Goal: Task Accomplishment & Management: Manage account settings

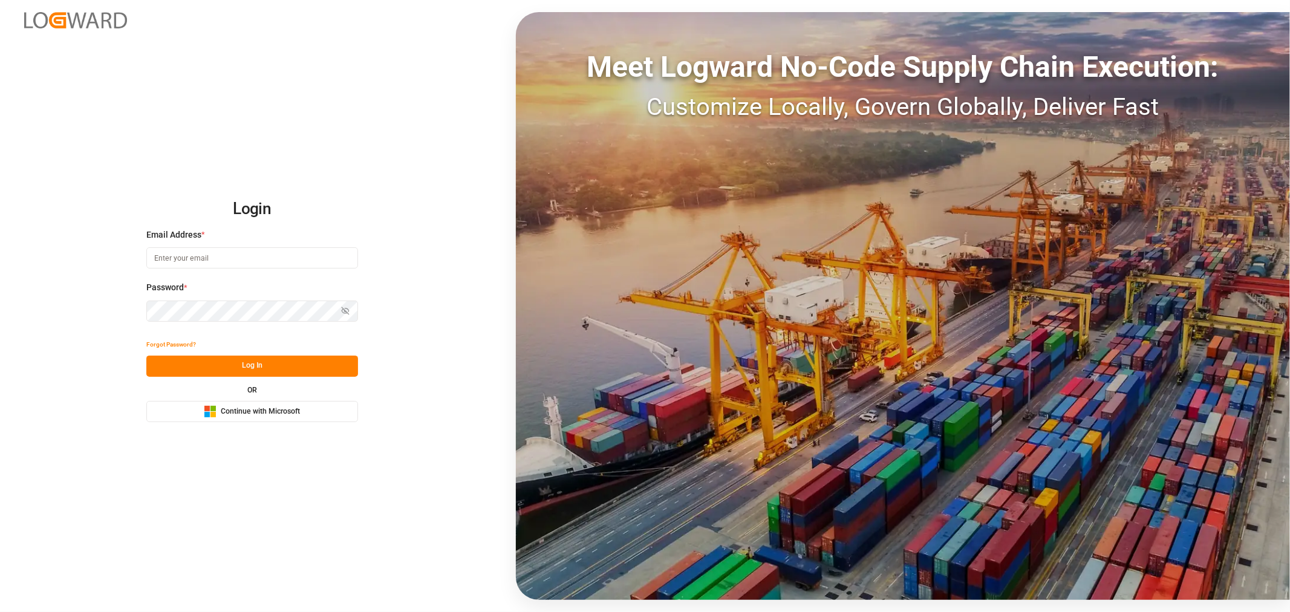
click at [207, 263] on input at bounding box center [252, 257] width 212 height 21
click at [0, 612] on com-1password-button at bounding box center [0, 612] width 0 height 0
type input "shashidhar.mm@logward.com"
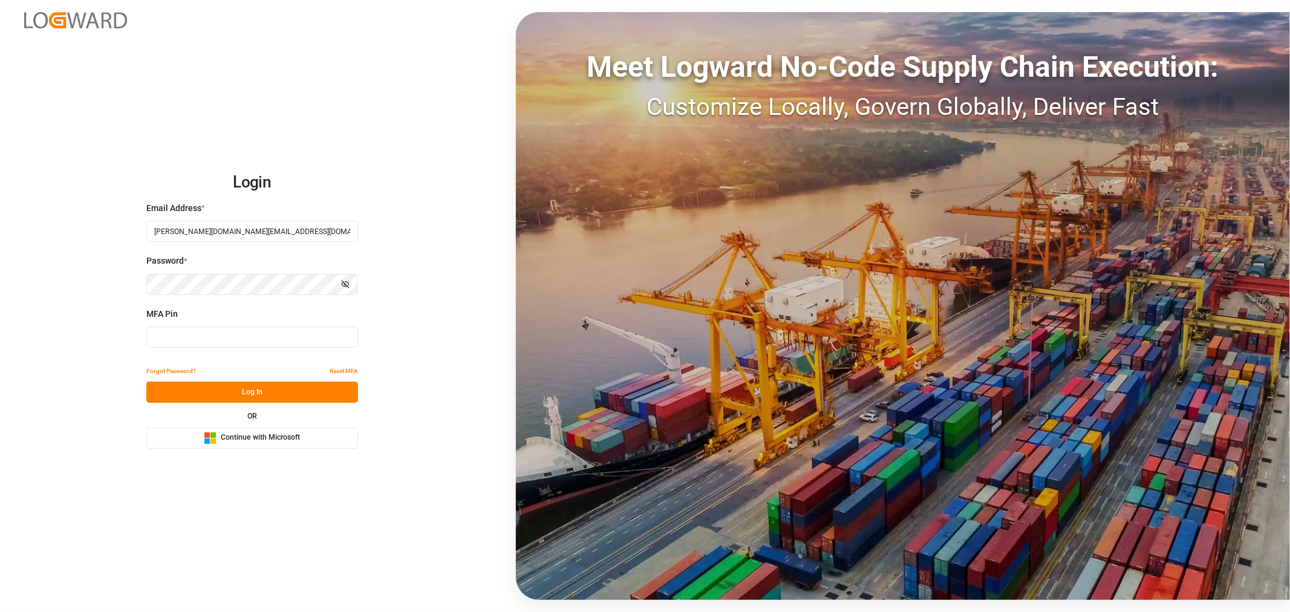
type input "916088"
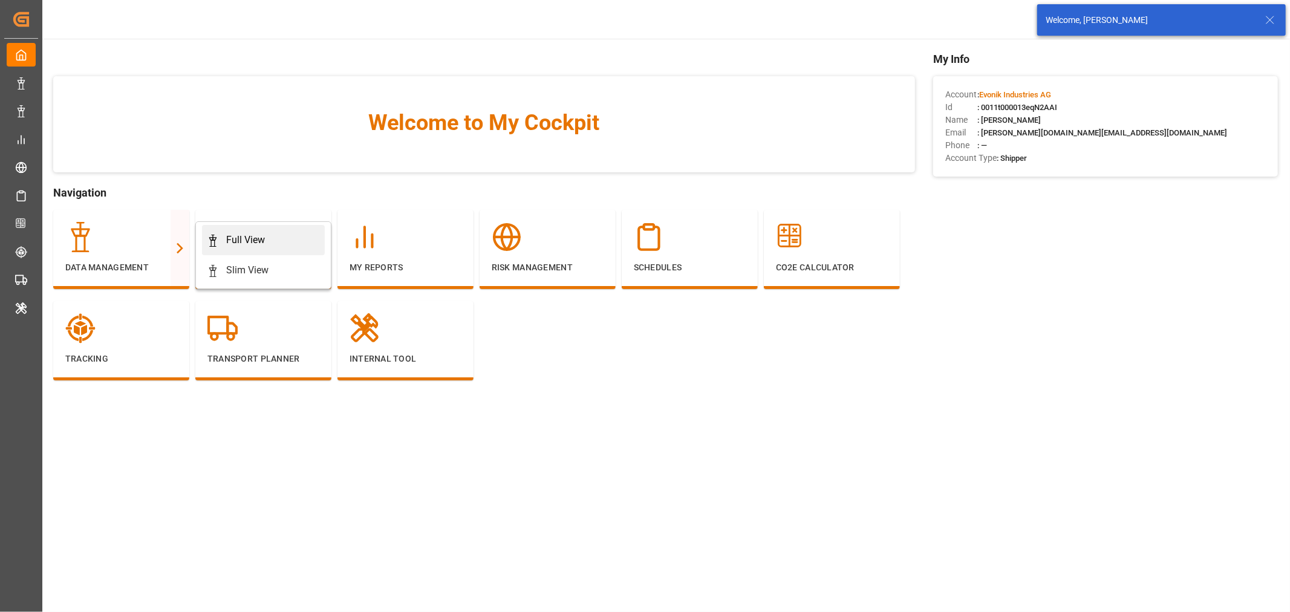
click at [243, 244] on div "Full View" at bounding box center [245, 240] width 39 height 15
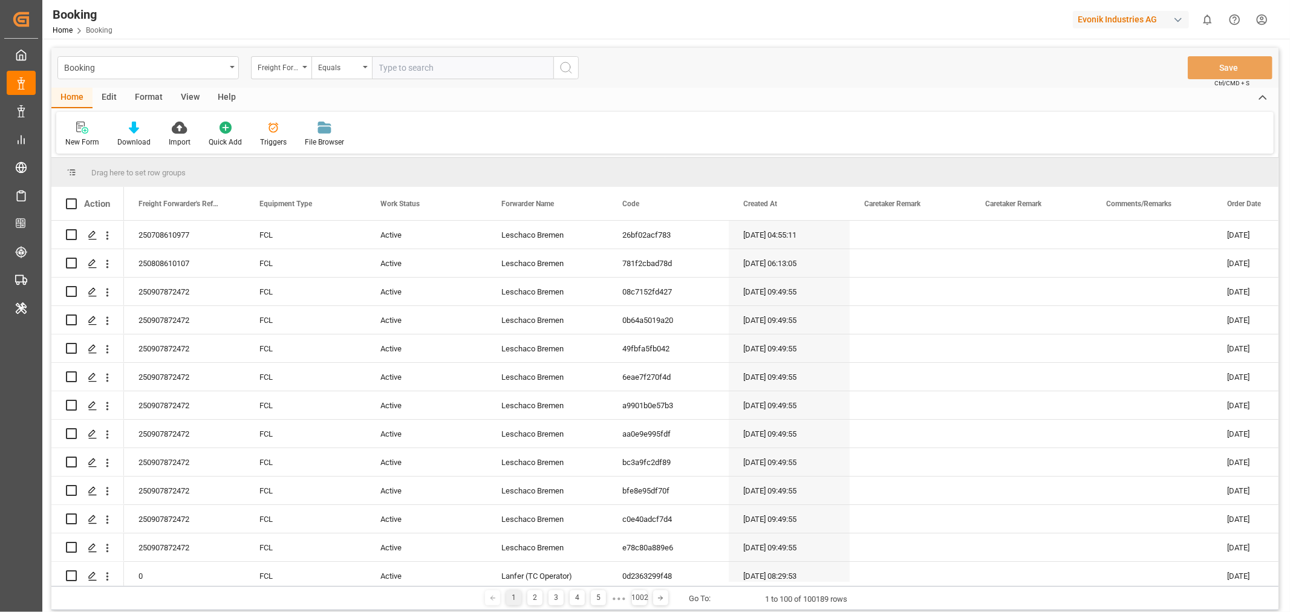
click at [153, 91] on div "Format" at bounding box center [149, 98] width 46 height 21
click at [88, 143] on div "Filter Rows" at bounding box center [83, 142] width 36 height 11
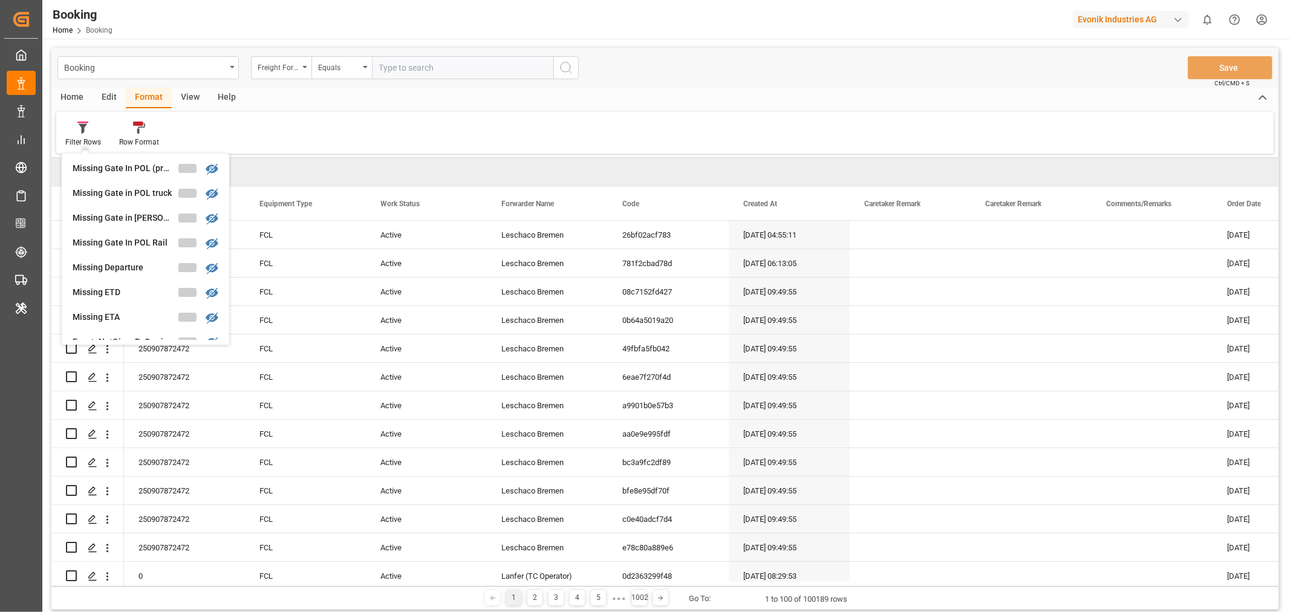
scroll to position [413, 0]
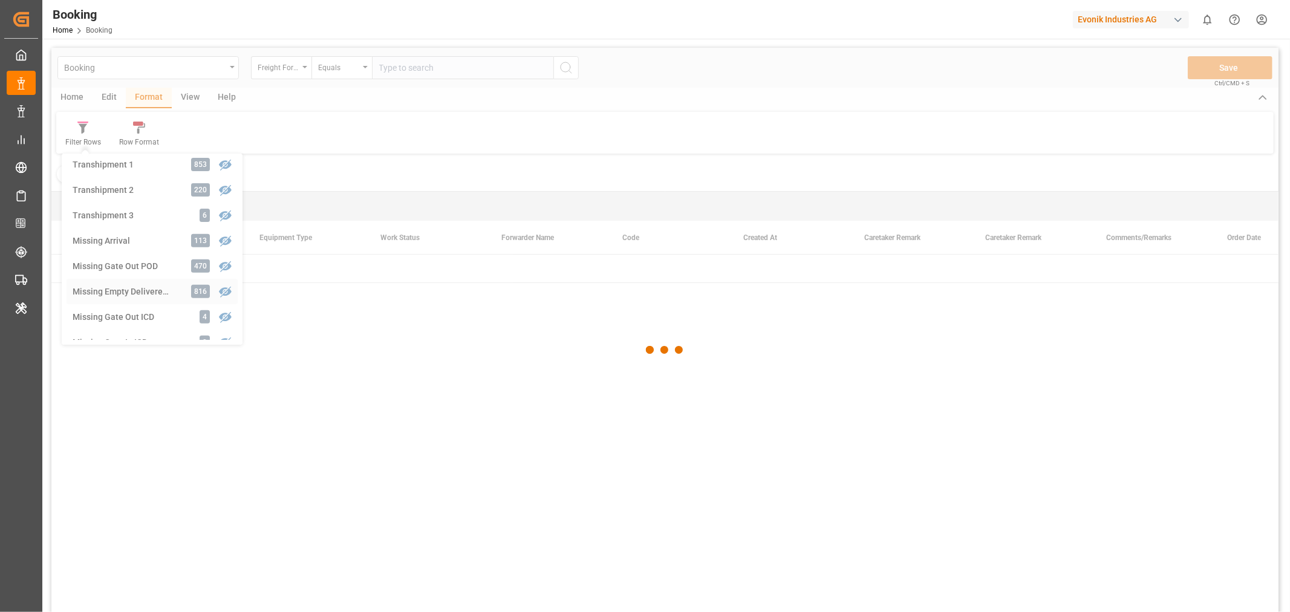
click at [141, 293] on div "Booking Freight Forwarder's Reference No. Equals Save Ctrl/CMD + S Home Edit Fo…" at bounding box center [664, 346] width 1227 height 596
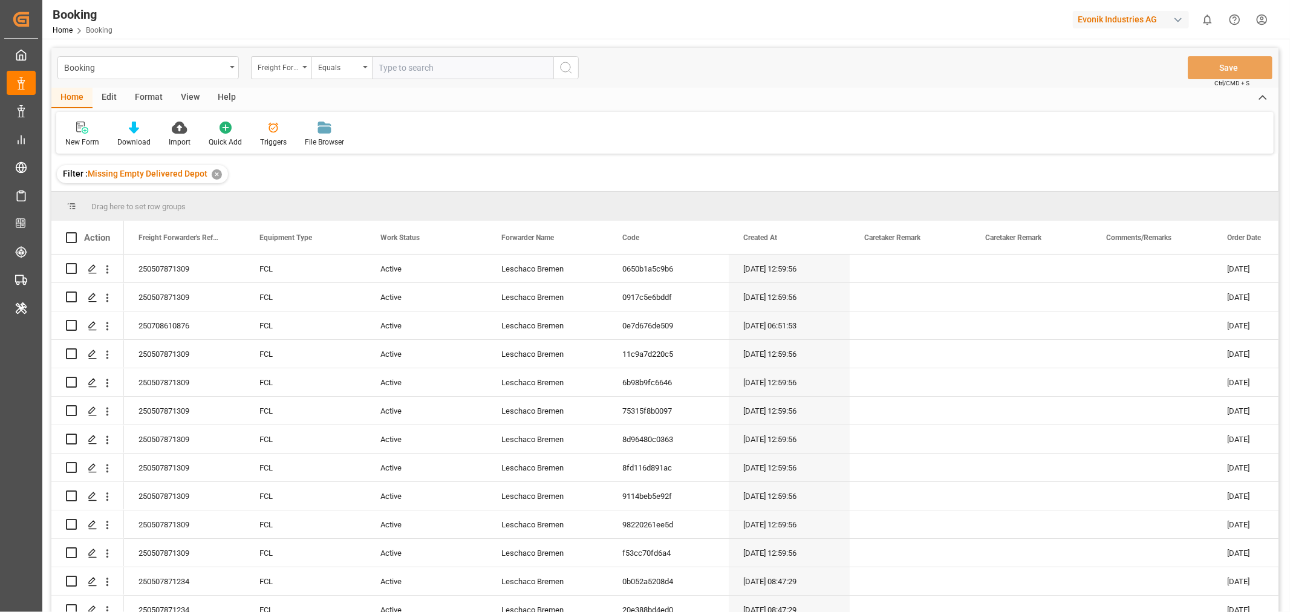
click at [182, 89] on div "View" at bounding box center [190, 98] width 37 height 21
click at [73, 138] on div "Default" at bounding box center [77, 142] width 24 height 11
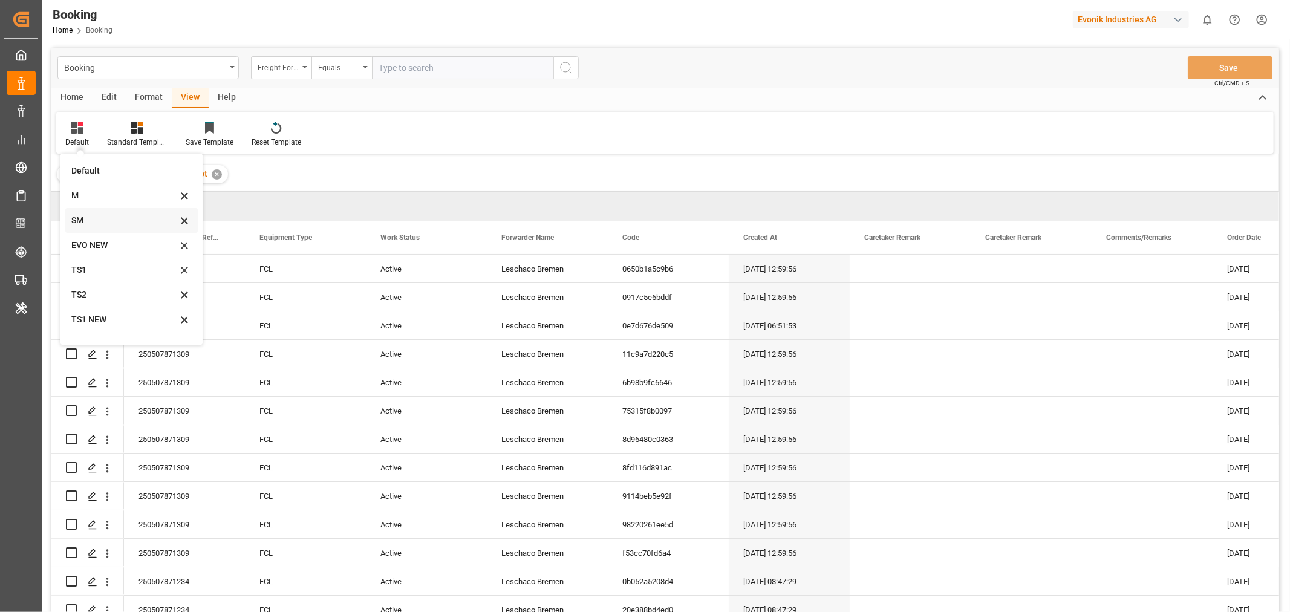
click at [86, 224] on div "SM" at bounding box center [124, 220] width 106 height 13
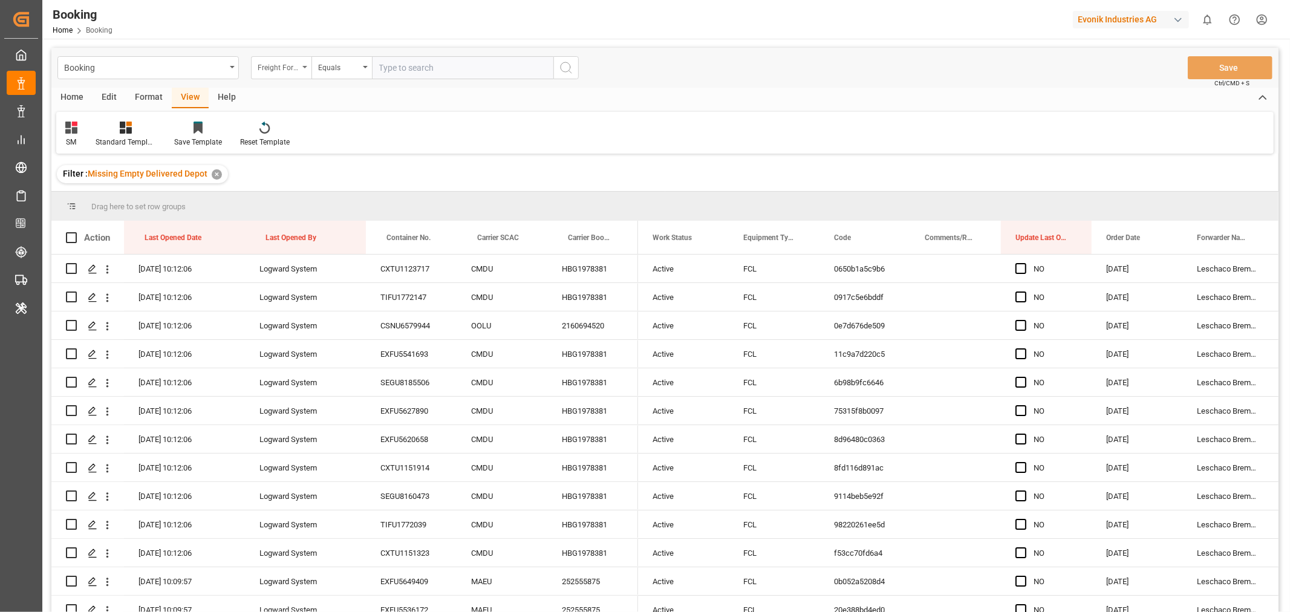
click at [304, 70] on div "Freight Forwarder's Reference No." at bounding box center [281, 67] width 60 height 23
click at [315, 203] on div "Forwarder Name" at bounding box center [342, 199] width 180 height 25
click at [364, 70] on div "Equals" at bounding box center [342, 67] width 60 height 23
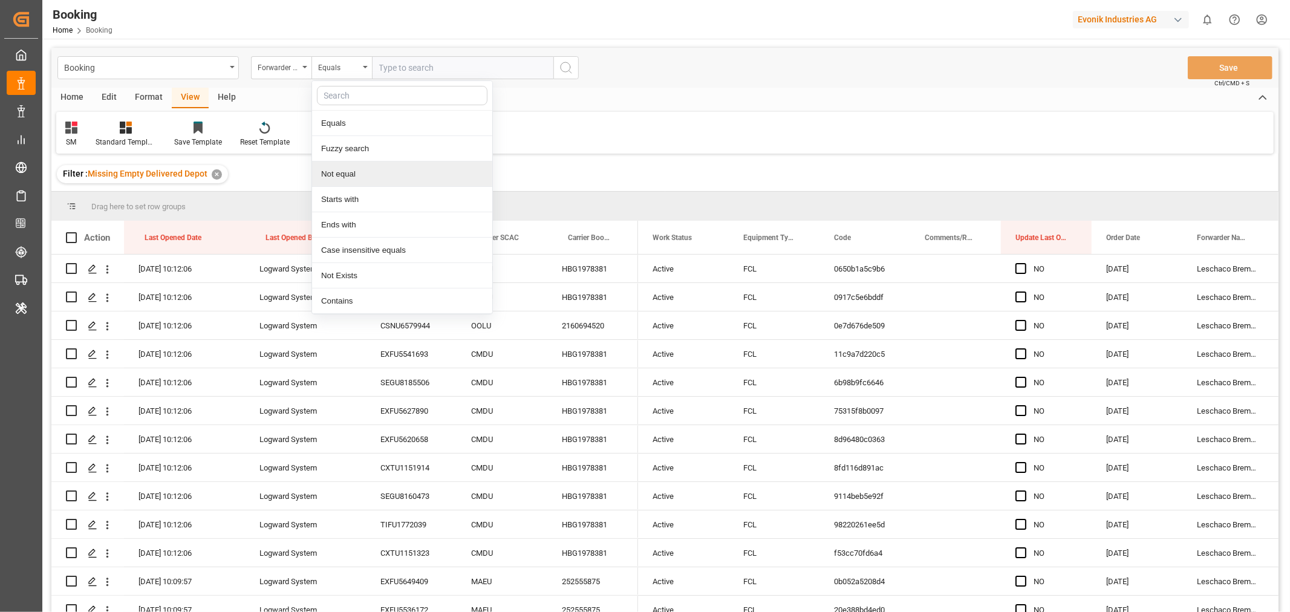
click at [373, 182] on div "Not equal" at bounding box center [402, 174] width 180 height 25
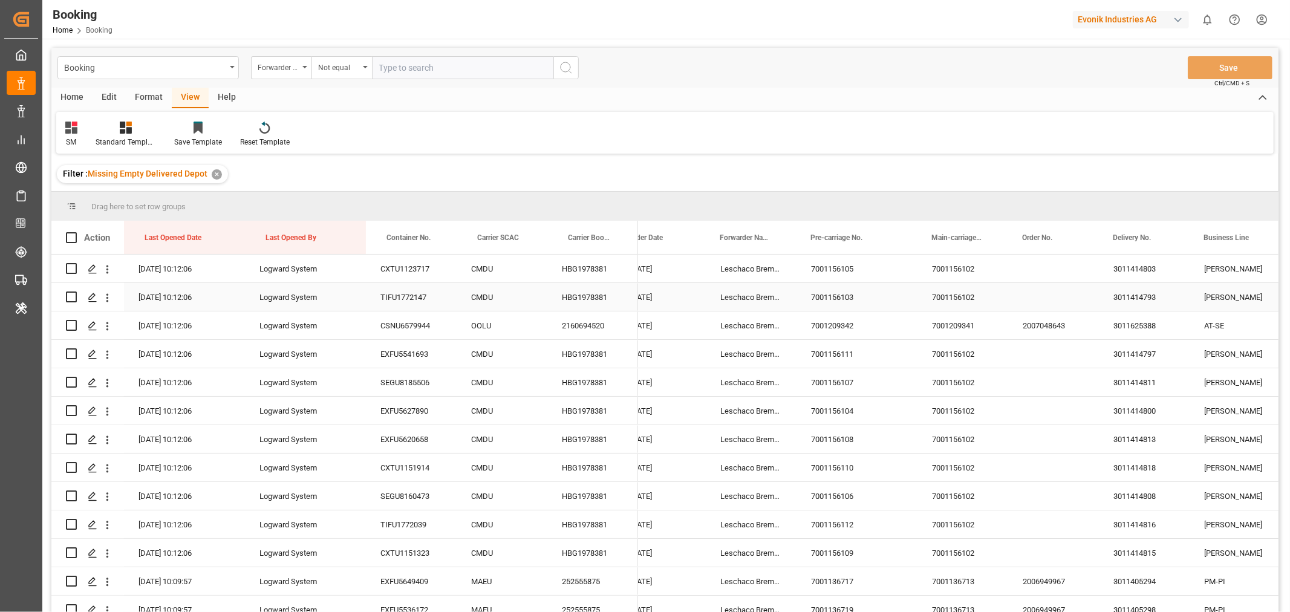
scroll to position [0, 478]
click at [772, 272] on div "Leschaco Bremen" at bounding box center [750, 269] width 91 height 28
click at [427, 67] on input "text" at bounding box center [462, 67] width 181 height 23
paste input "Leschaco Bremen"
type input "Leschaco Bremen"
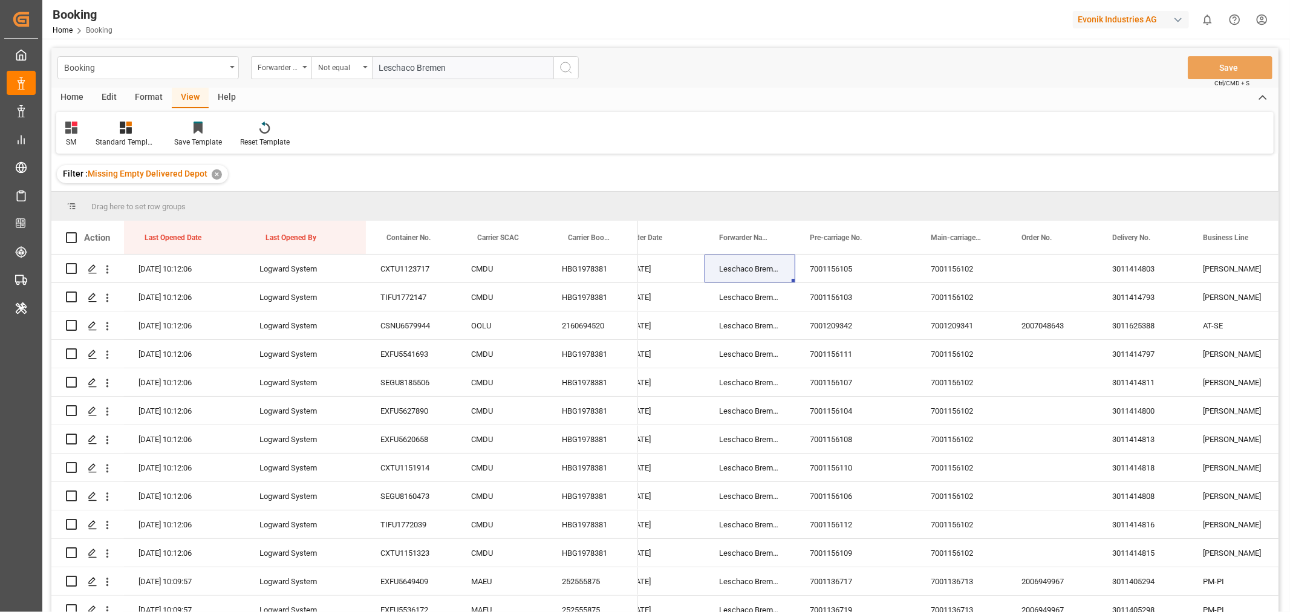
click at [565, 69] on icon "search button" at bounding box center [566, 67] width 15 height 15
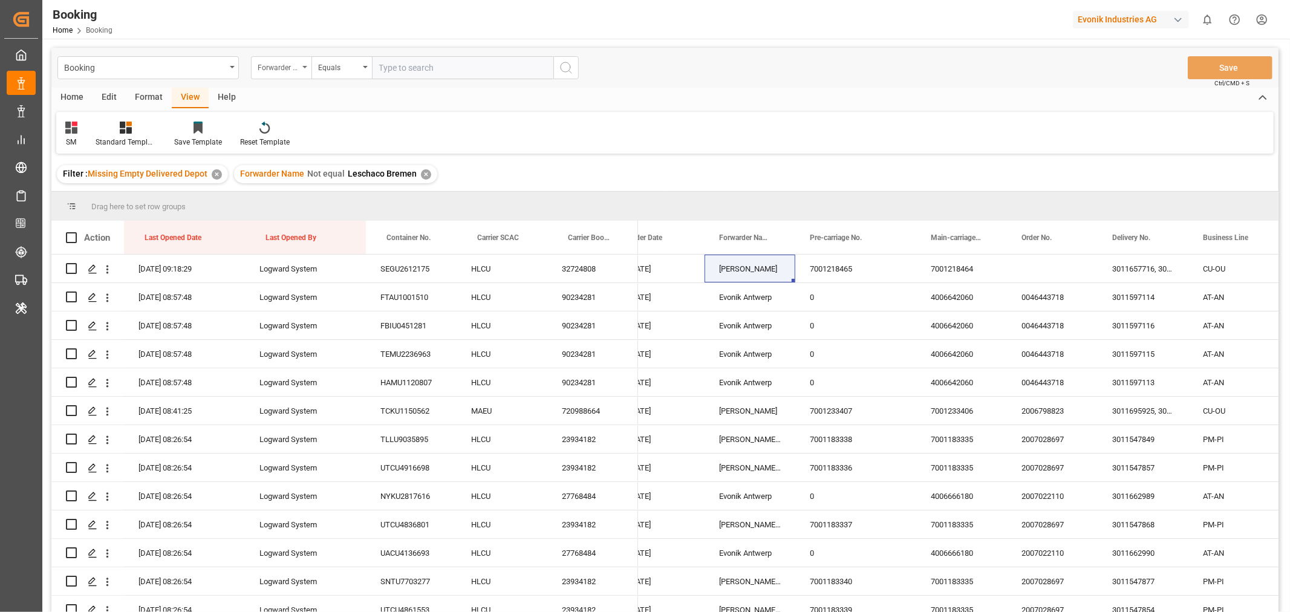
click at [307, 70] on div "Forwarder Name" at bounding box center [281, 67] width 60 height 23
type input "EQ"
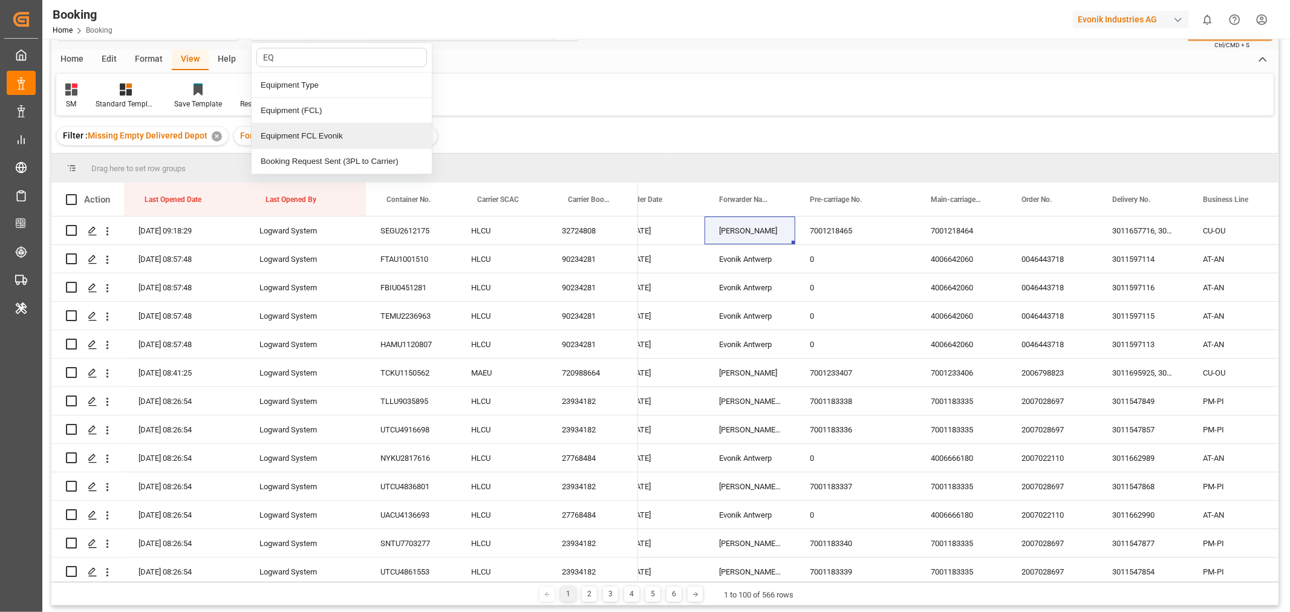
scroll to position [67, 0]
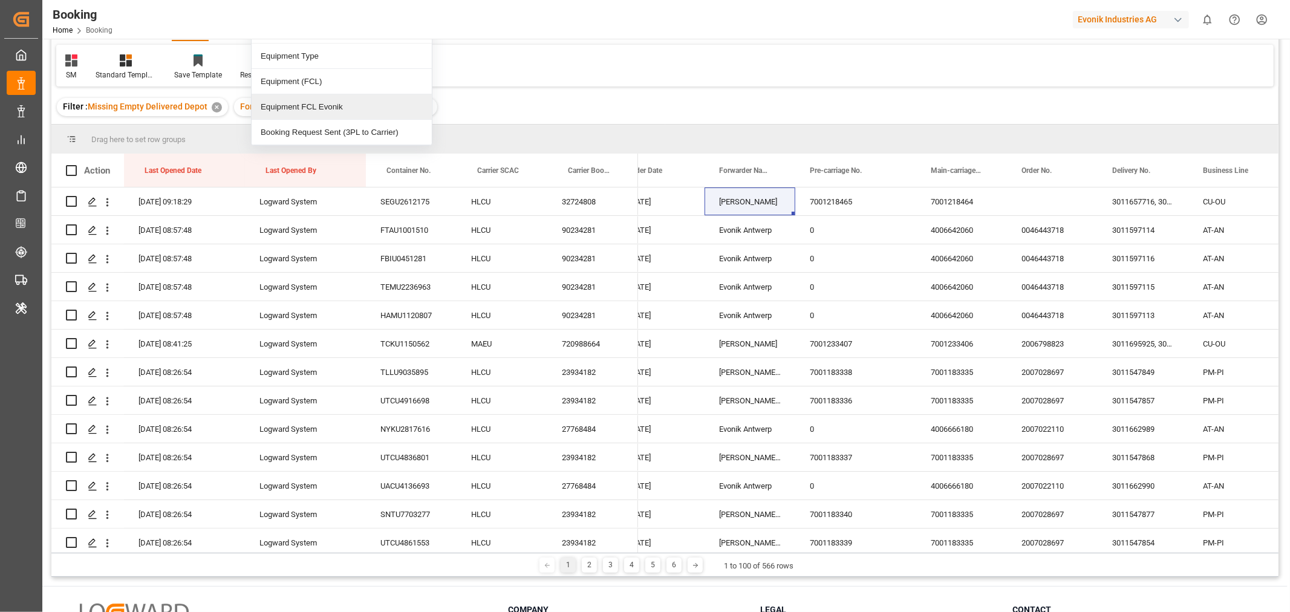
click at [330, 110] on div "Equipment FCL Evonik" at bounding box center [342, 106] width 180 height 25
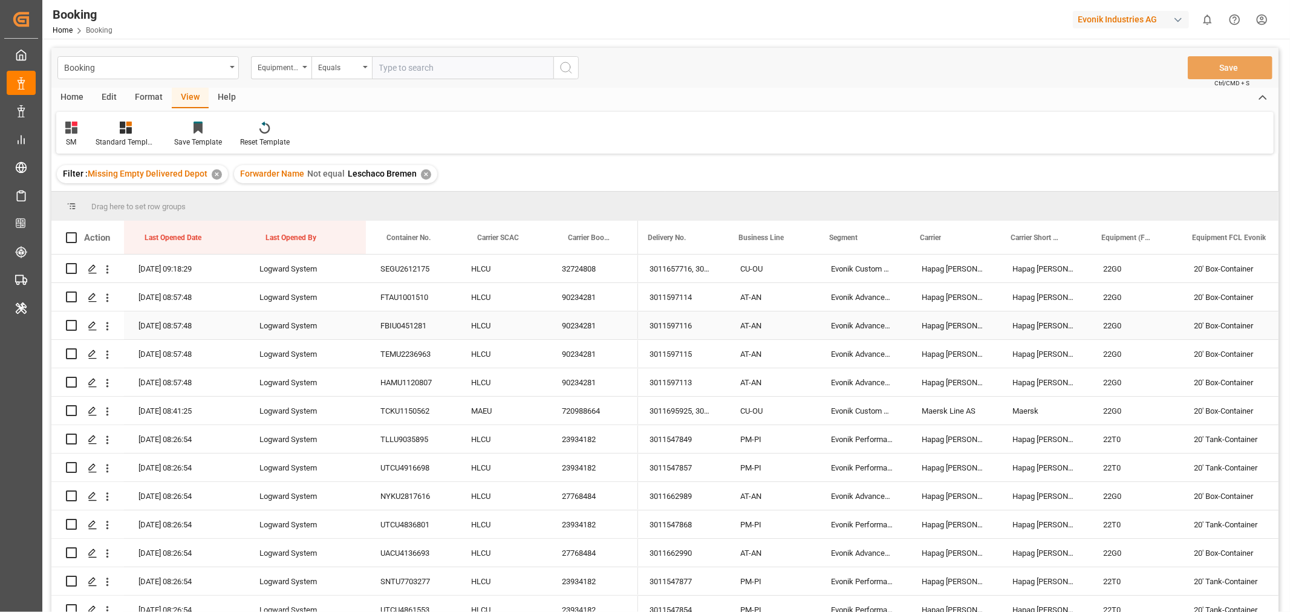
scroll to position [0, 0]
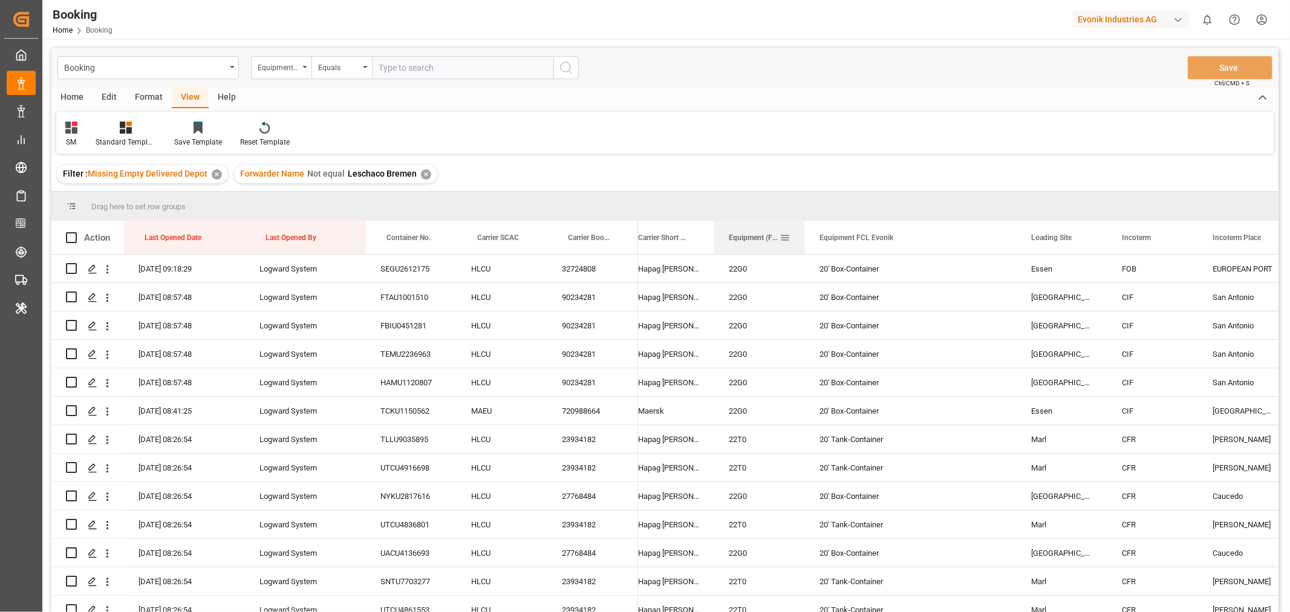
click at [803, 234] on div at bounding box center [805, 237] width 5 height 33
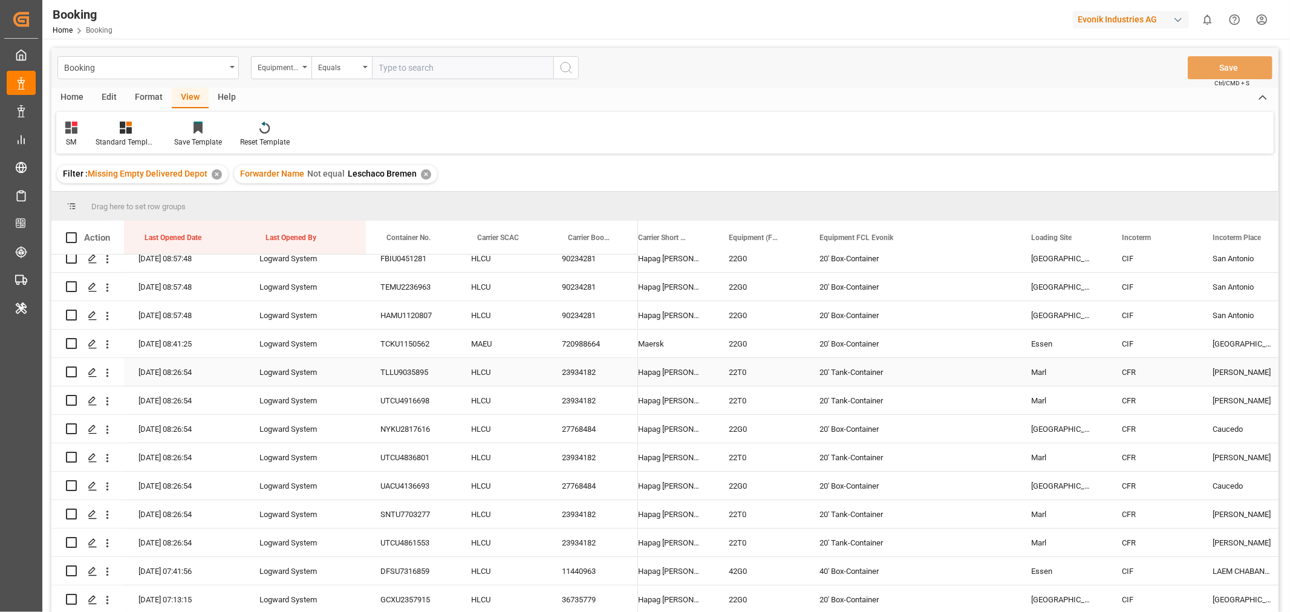
click at [855, 376] on div "20' Tank-Container" at bounding box center [911, 372] width 212 height 28
click at [427, 68] on input "text" at bounding box center [462, 67] width 181 height 23
paste input "20' Tank-Container"
type input "20' Tank-Container"
click at [575, 71] on button "search button" at bounding box center [565, 67] width 25 height 23
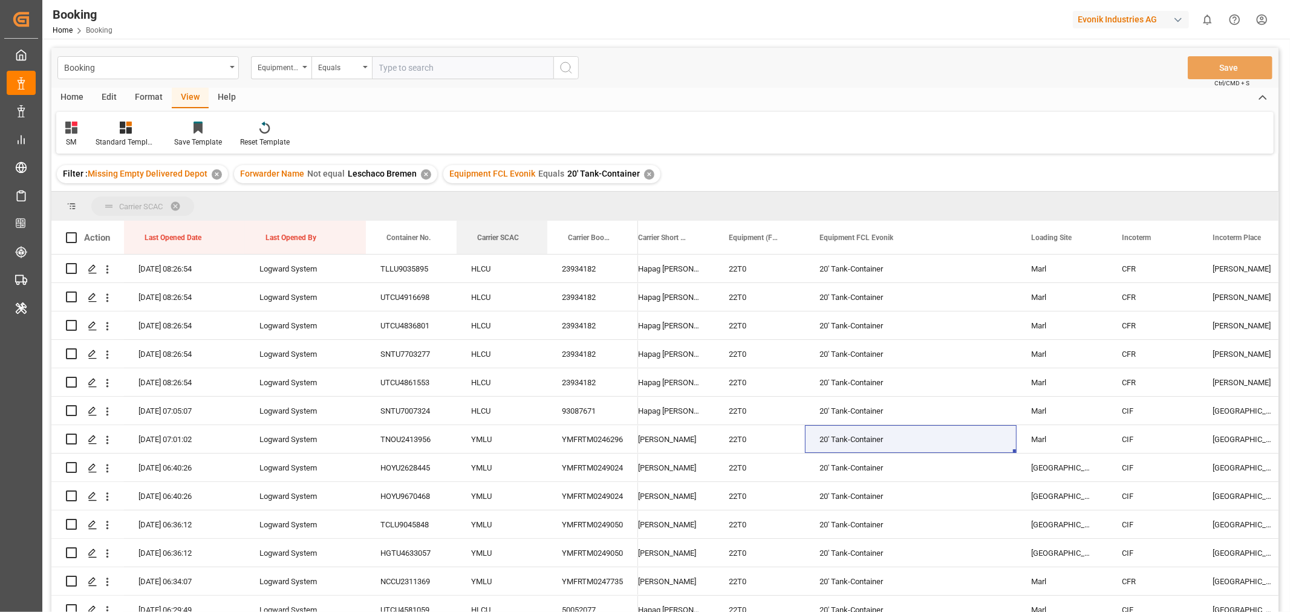
drag, startPoint x: 475, startPoint y: 233, endPoint x: 478, endPoint y: 214, distance: 18.9
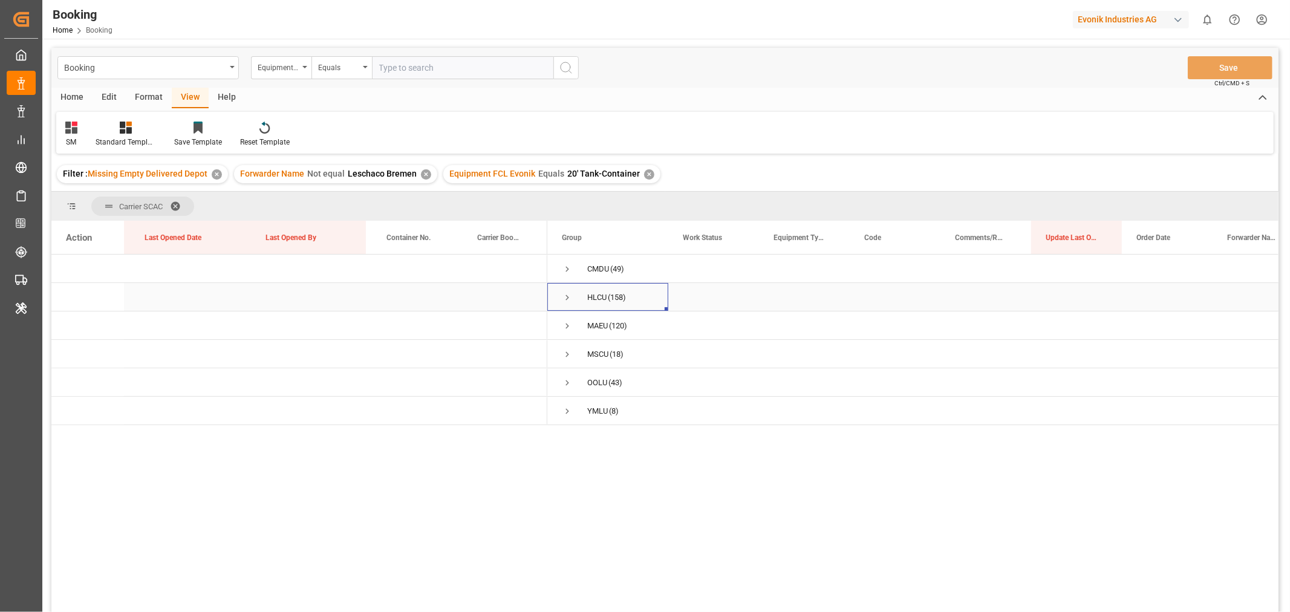
click at [566, 298] on span "Press SPACE to select this row." at bounding box center [567, 297] width 11 height 11
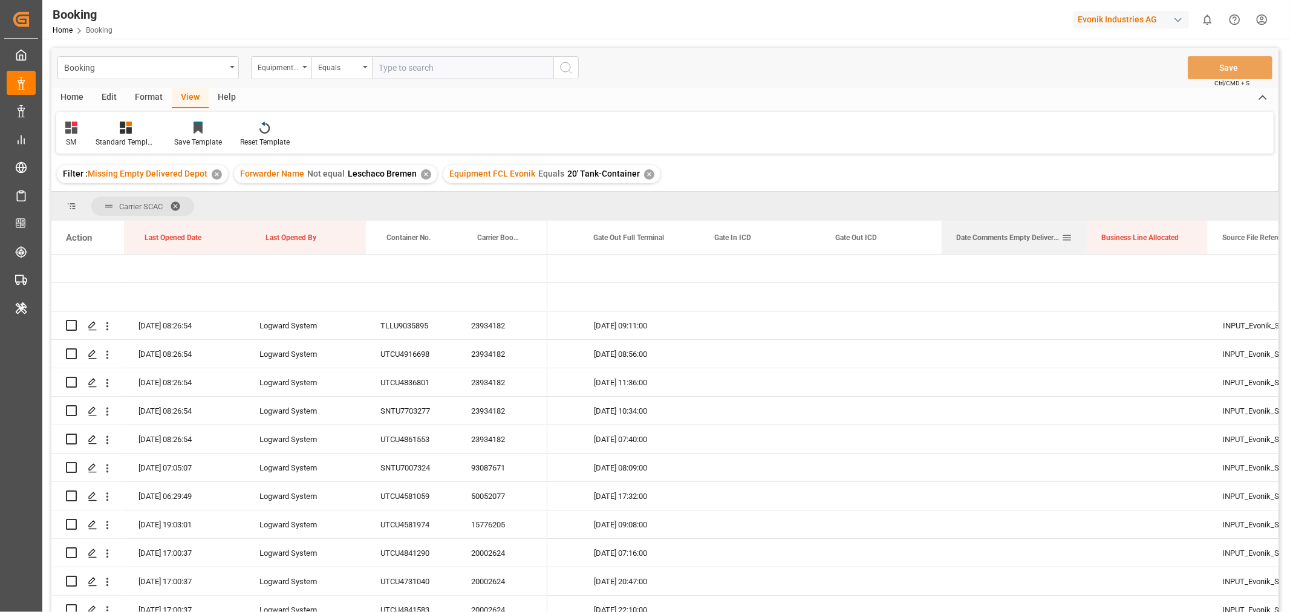
drag, startPoint x: 1062, startPoint y: 233, endPoint x: 1086, endPoint y: 237, distance: 24.5
click at [1086, 237] on div at bounding box center [1087, 237] width 5 height 33
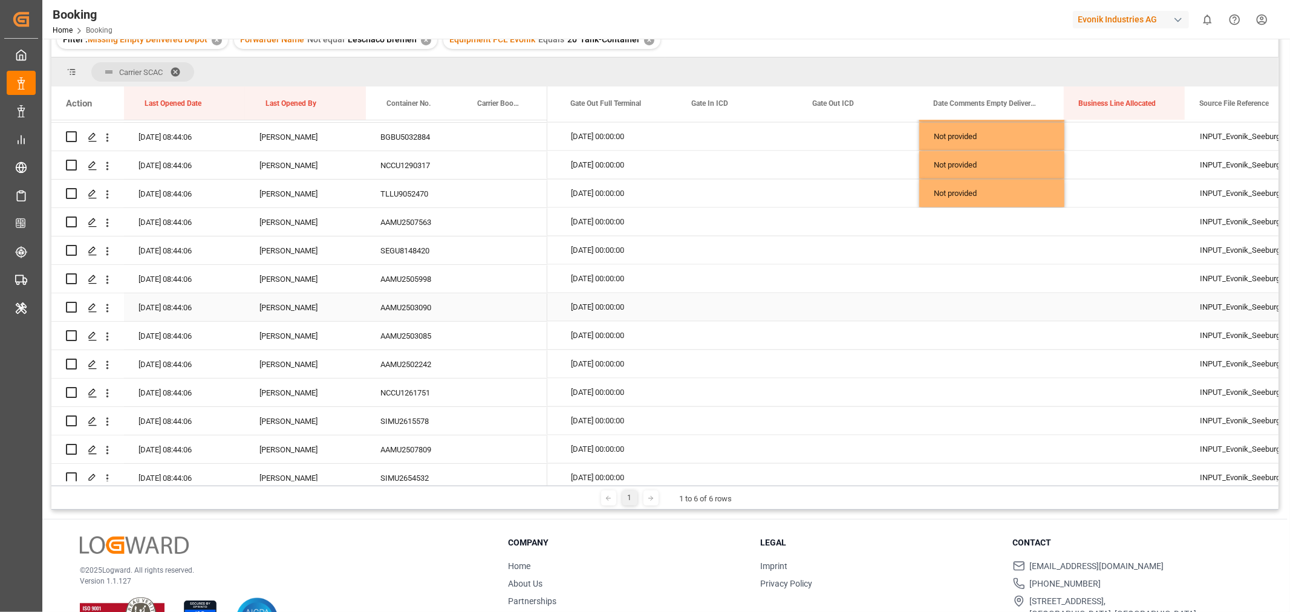
scroll to position [2083, 0]
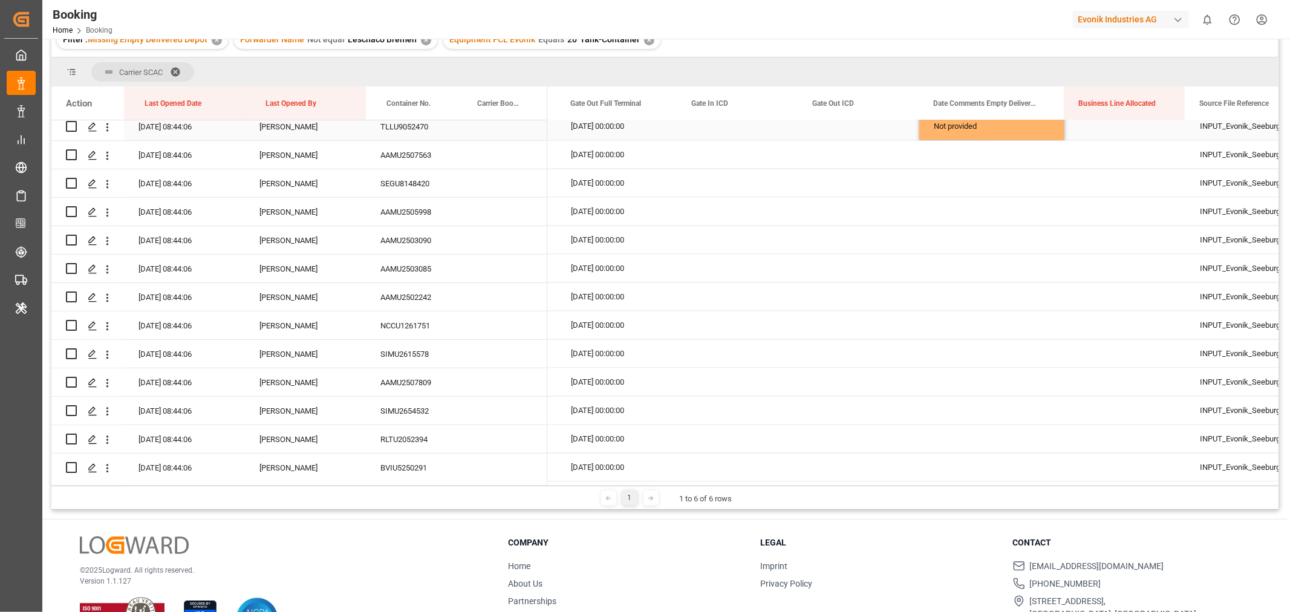
click at [1057, 133] on div "Not provided" at bounding box center [991, 127] width 145 height 28
drag, startPoint x: 1062, startPoint y: 139, endPoint x: 1013, endPoint y: 420, distance: 285.4
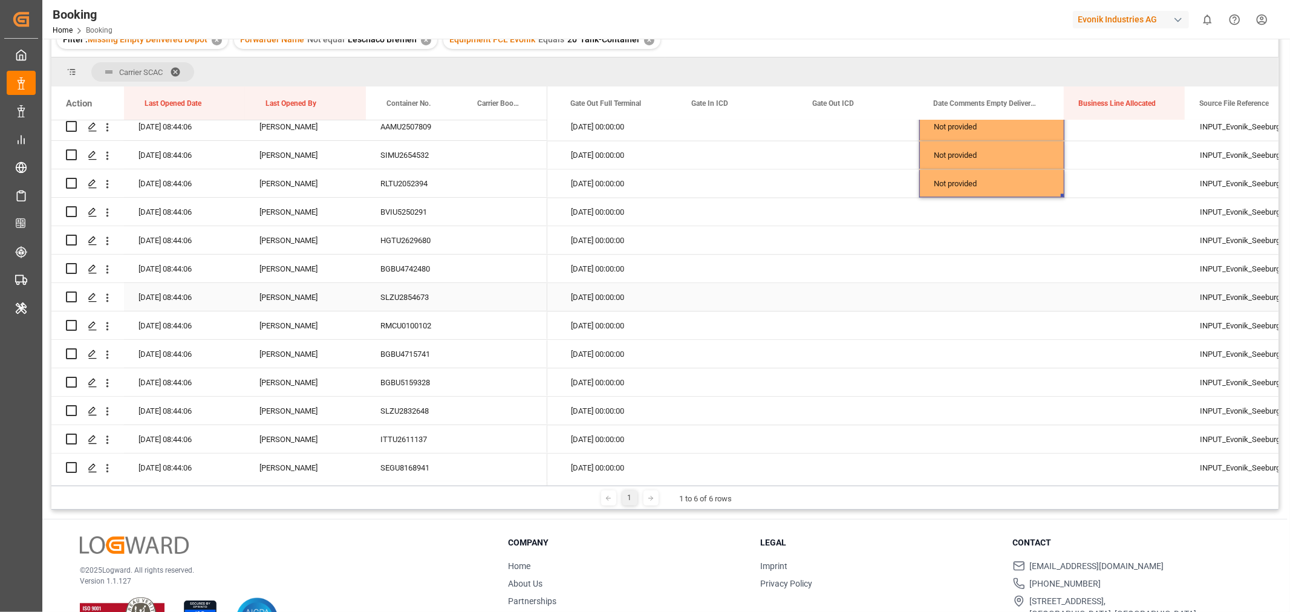
scroll to position [2352, 0]
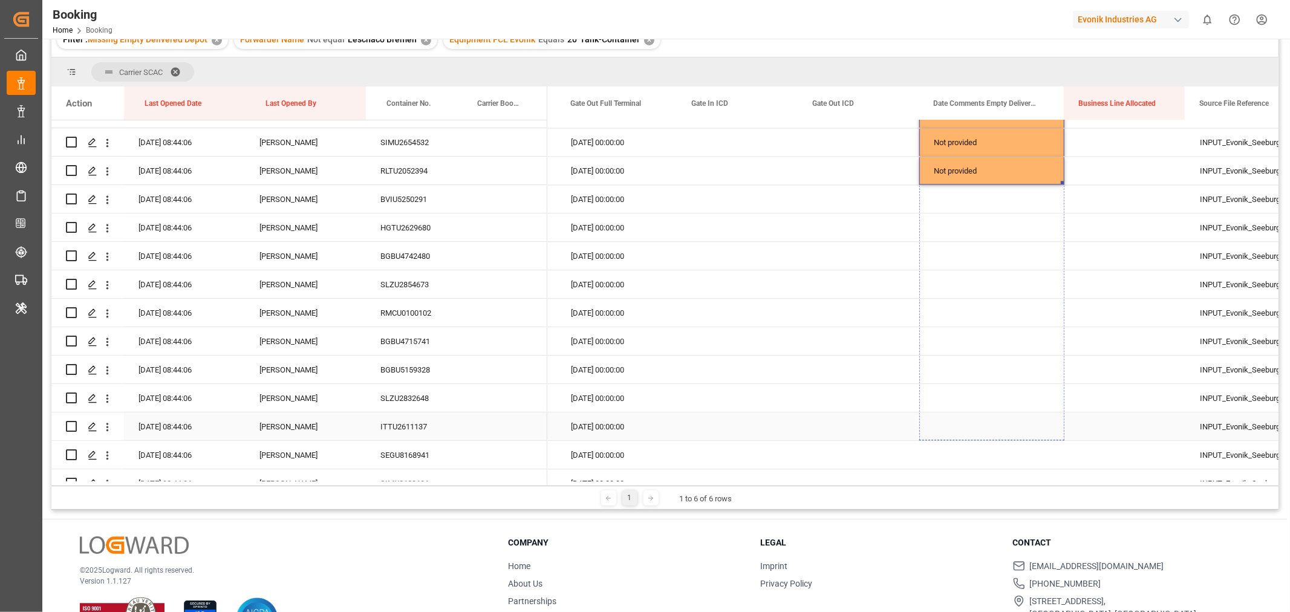
drag, startPoint x: 1061, startPoint y: 183, endPoint x: 1010, endPoint y: 428, distance: 250.2
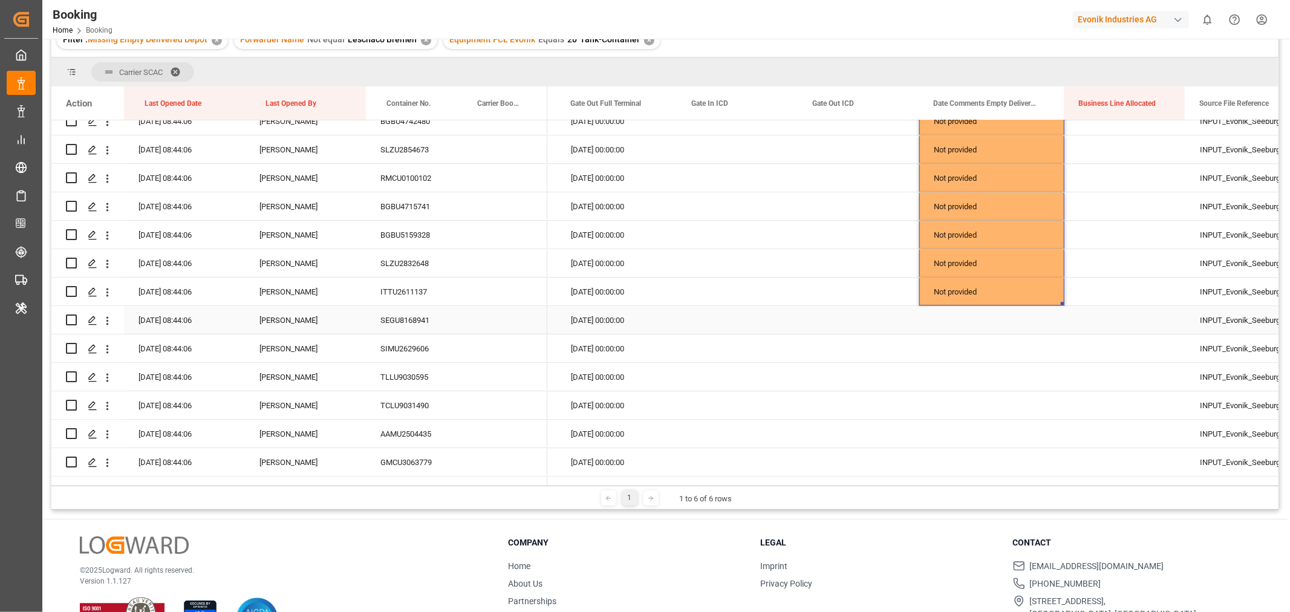
scroll to position [2554, 0]
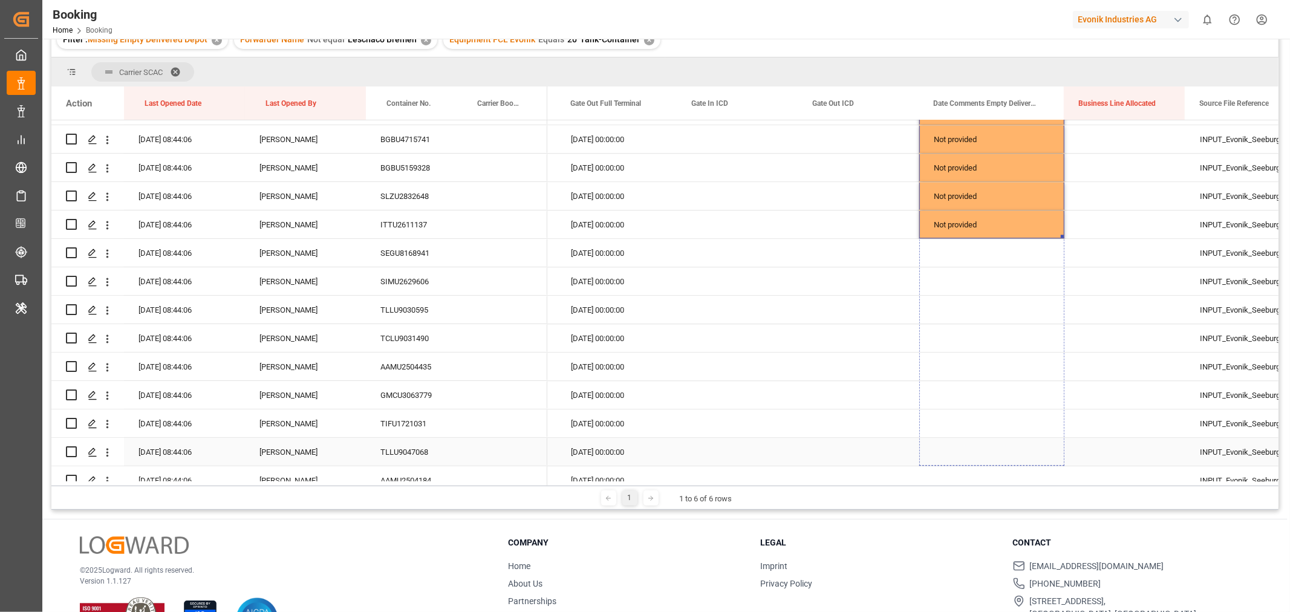
drag, startPoint x: 1062, startPoint y: 236, endPoint x: 1027, endPoint y: 460, distance: 226.5
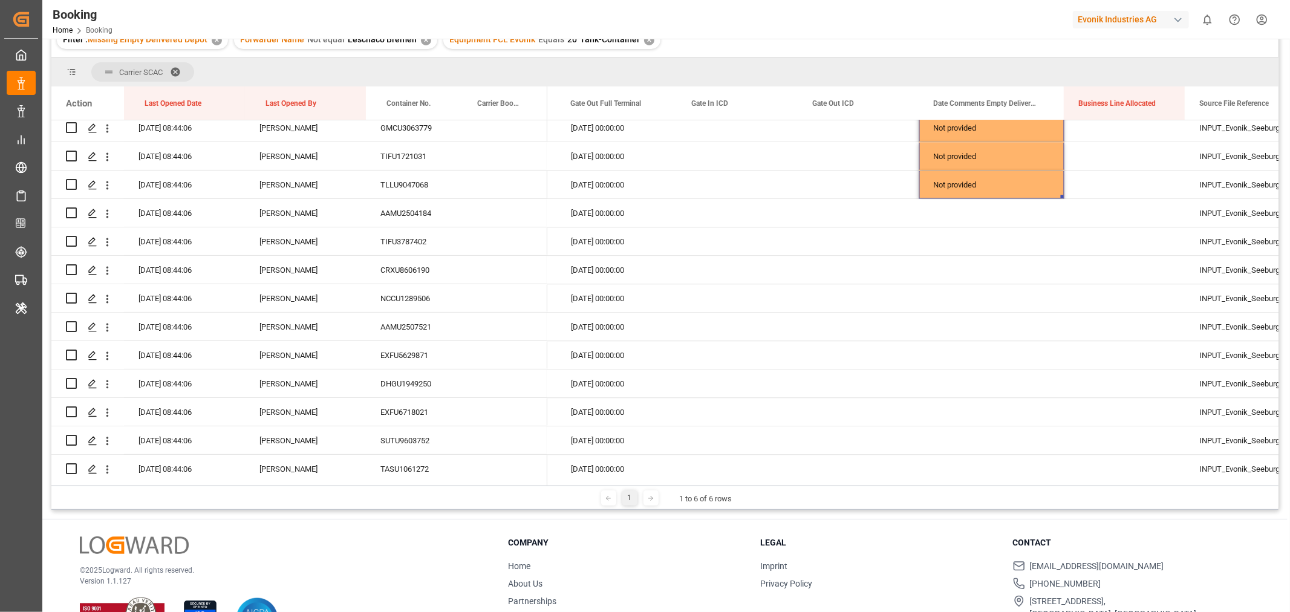
scroll to position [2822, 0]
drag, startPoint x: 1063, startPoint y: 194, endPoint x: 1027, endPoint y: 436, distance: 244.6
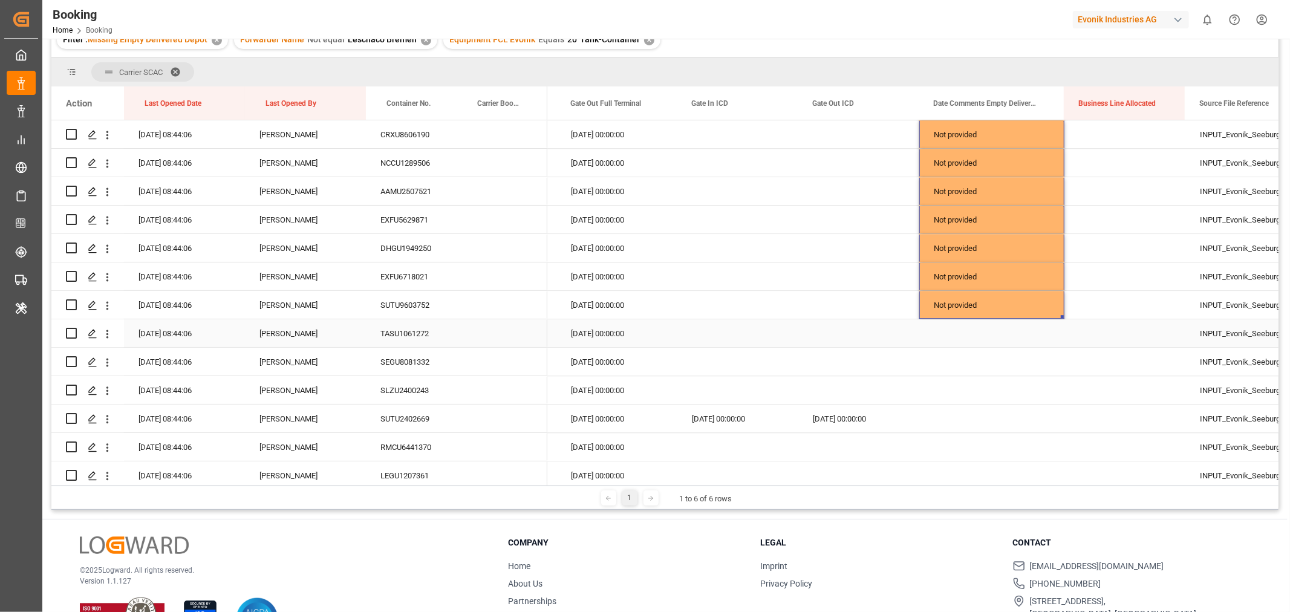
scroll to position [3024, 0]
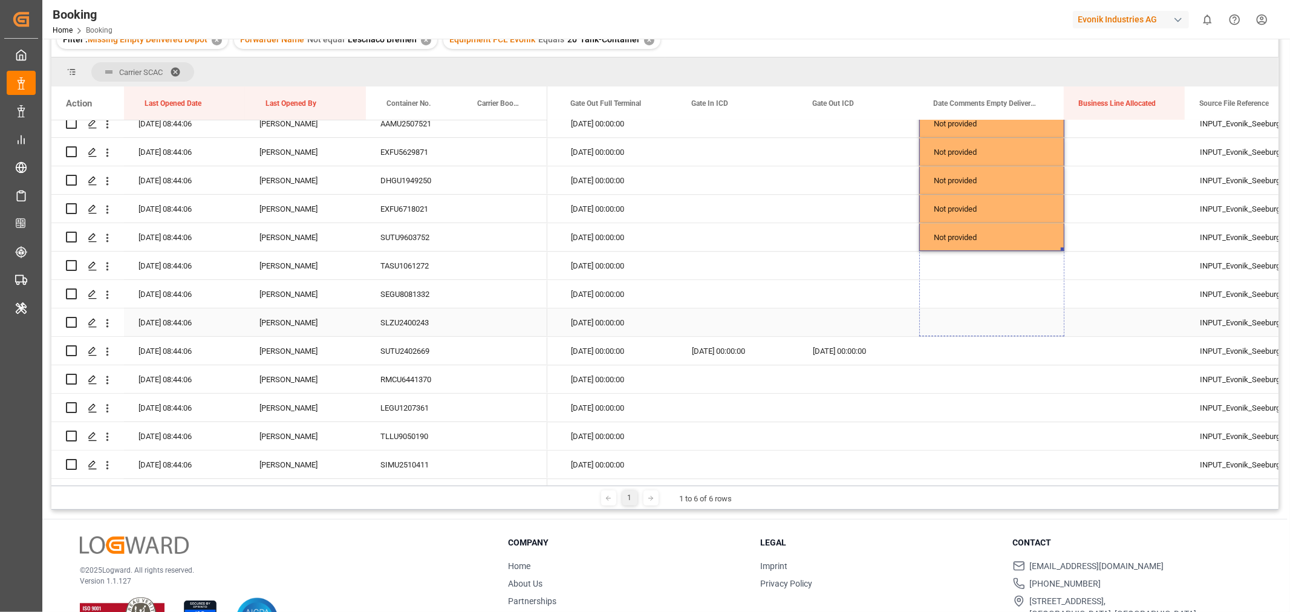
drag, startPoint x: 1063, startPoint y: 249, endPoint x: 1054, endPoint y: 323, distance: 74.9
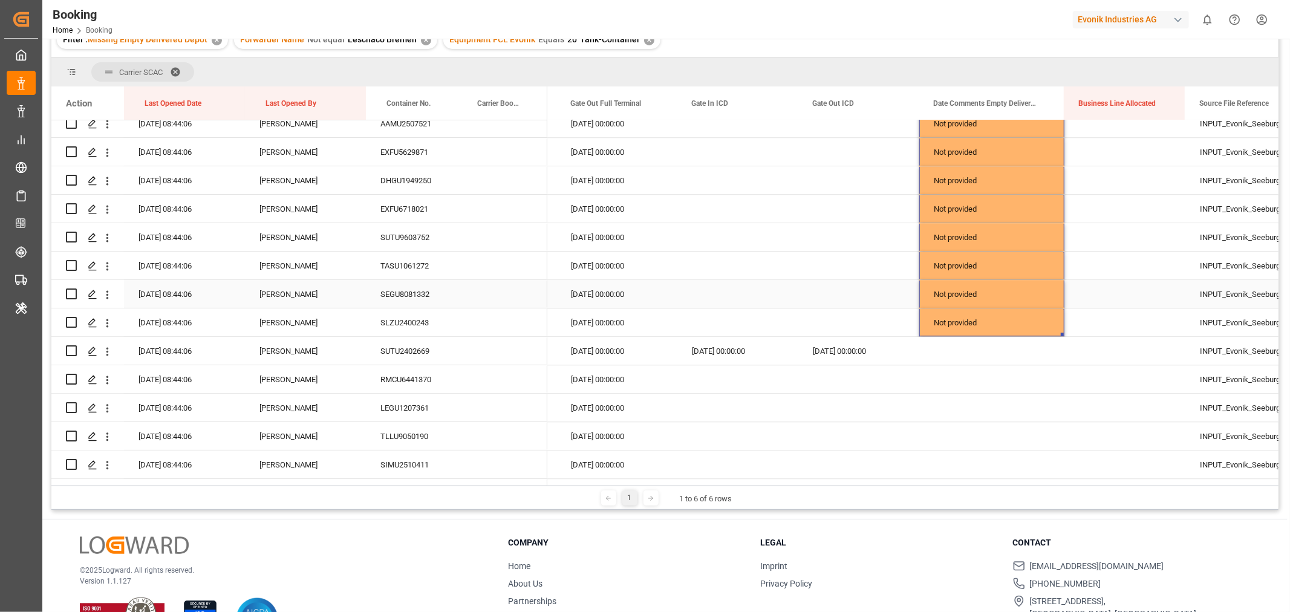
scroll to position [3092, 0]
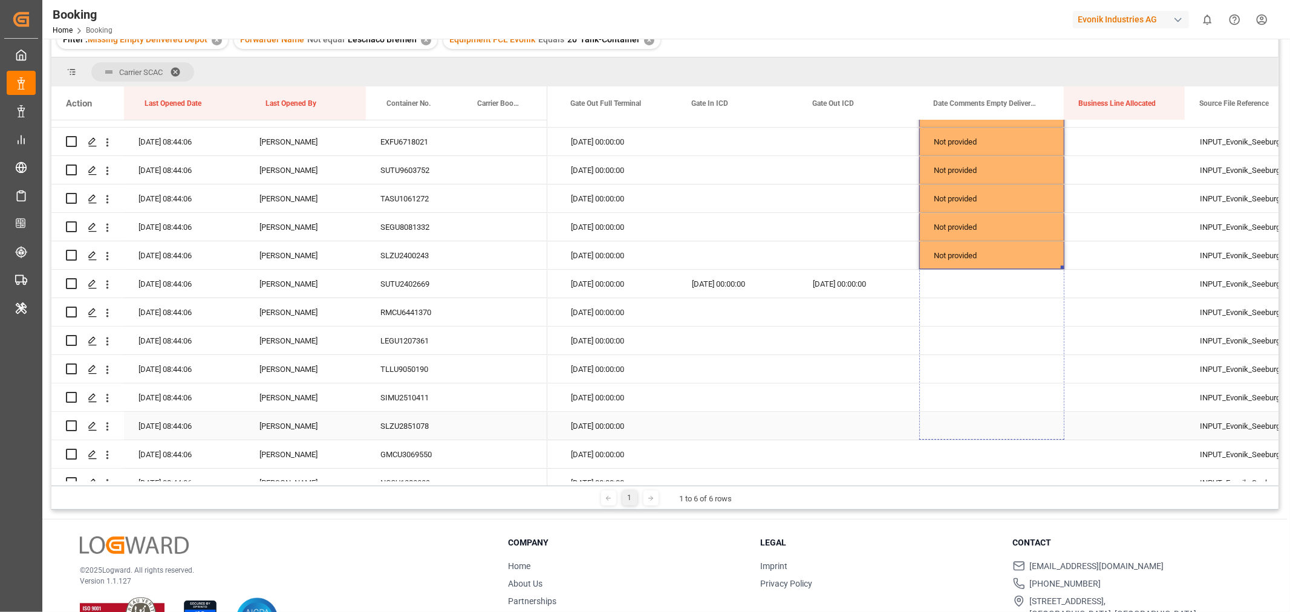
drag, startPoint x: 1062, startPoint y: 266, endPoint x: 1041, endPoint y: 414, distance: 149.7
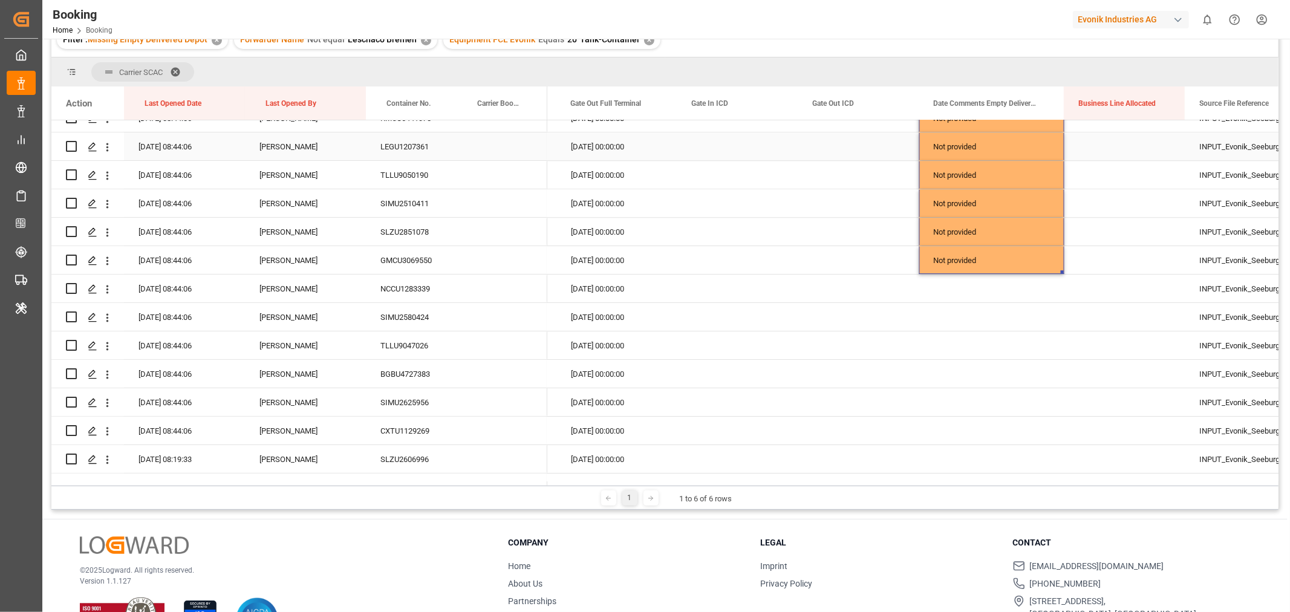
scroll to position [3293, 0]
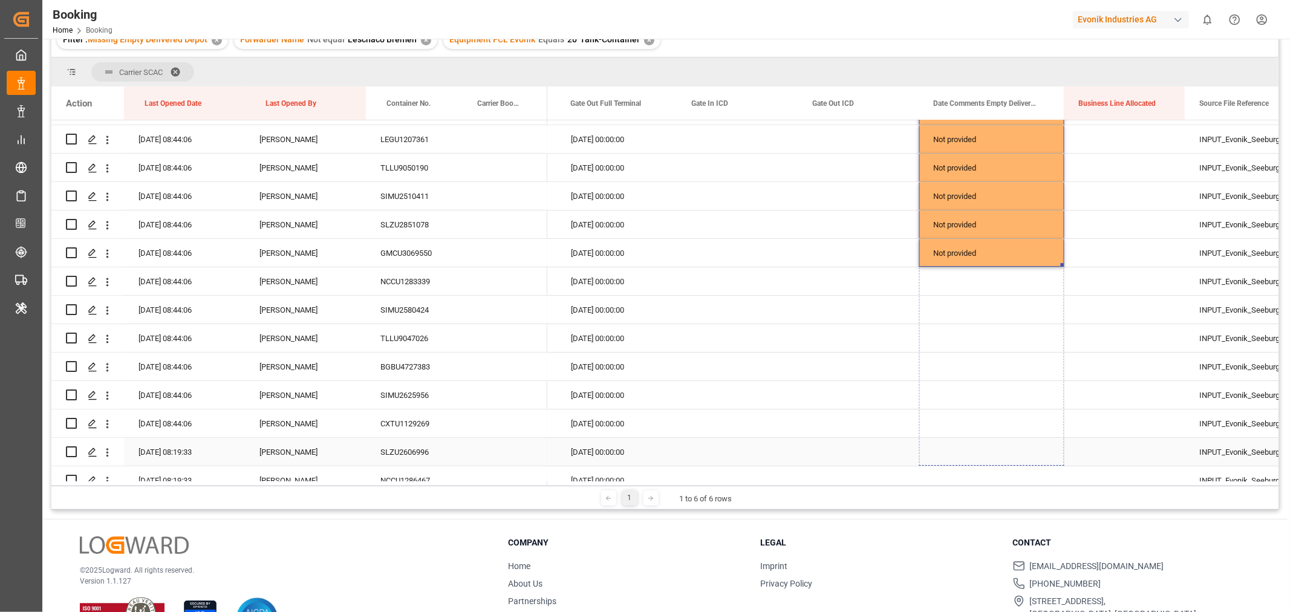
drag, startPoint x: 1060, startPoint y: 265, endPoint x: 1024, endPoint y: 445, distance: 183.8
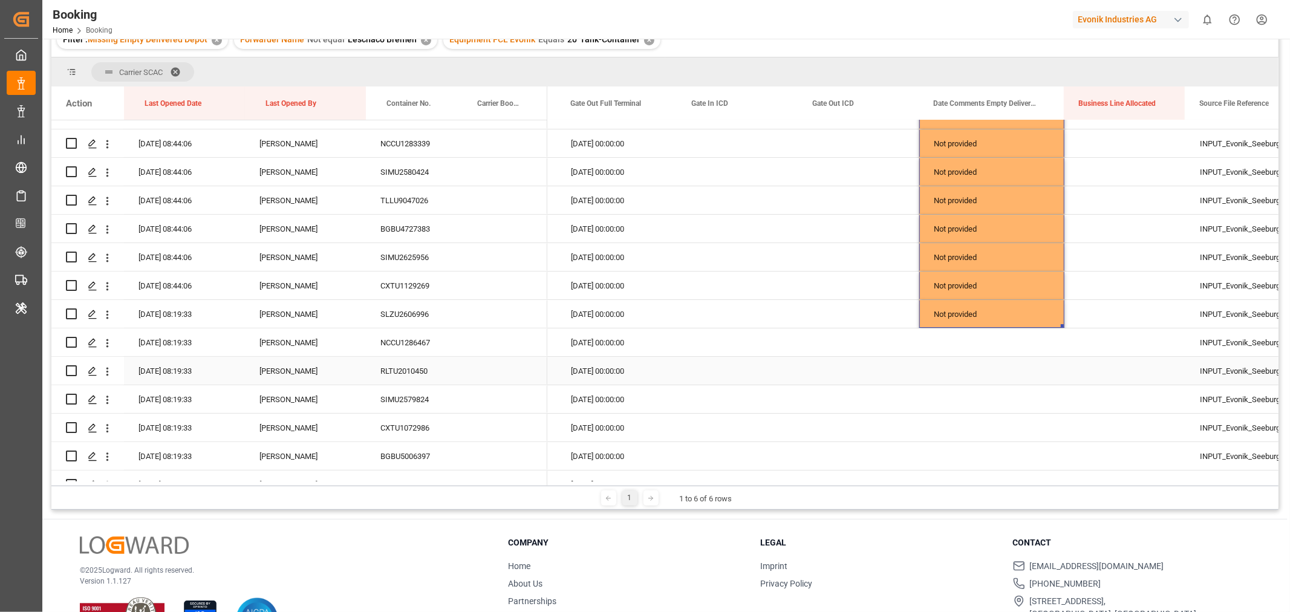
scroll to position [3494, 0]
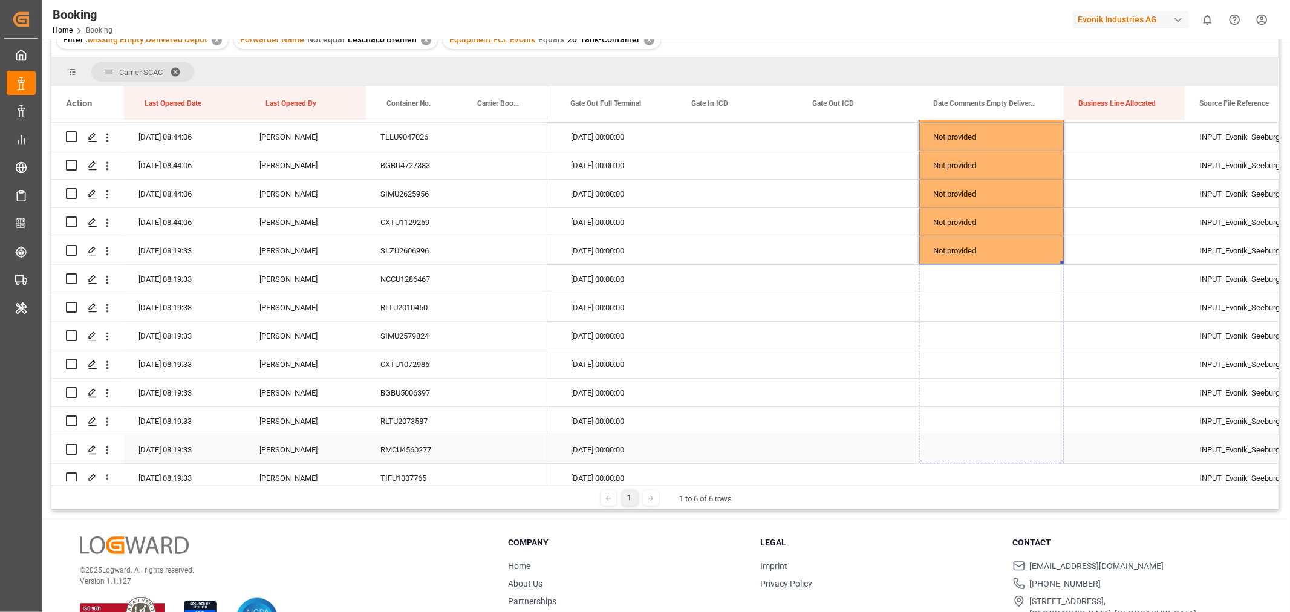
drag, startPoint x: 1060, startPoint y: 262, endPoint x: 1012, endPoint y: 475, distance: 218.9
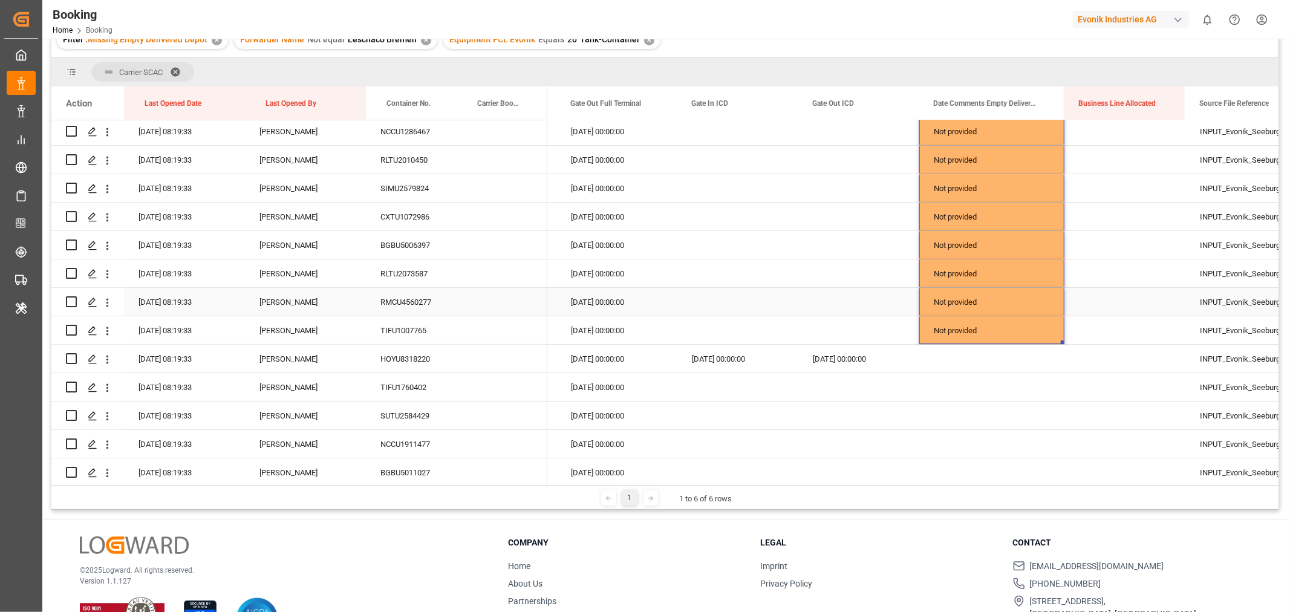
scroll to position [3653, 0]
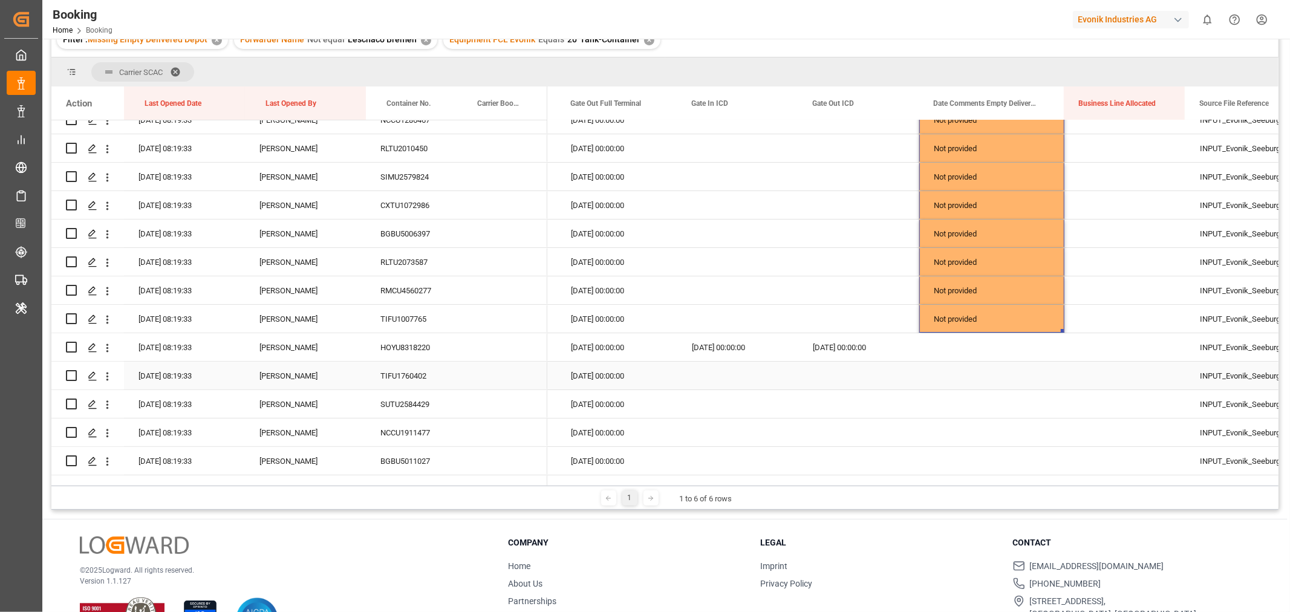
click at [1007, 372] on div "Press SPACE to select this row." at bounding box center [991, 376] width 145 height 28
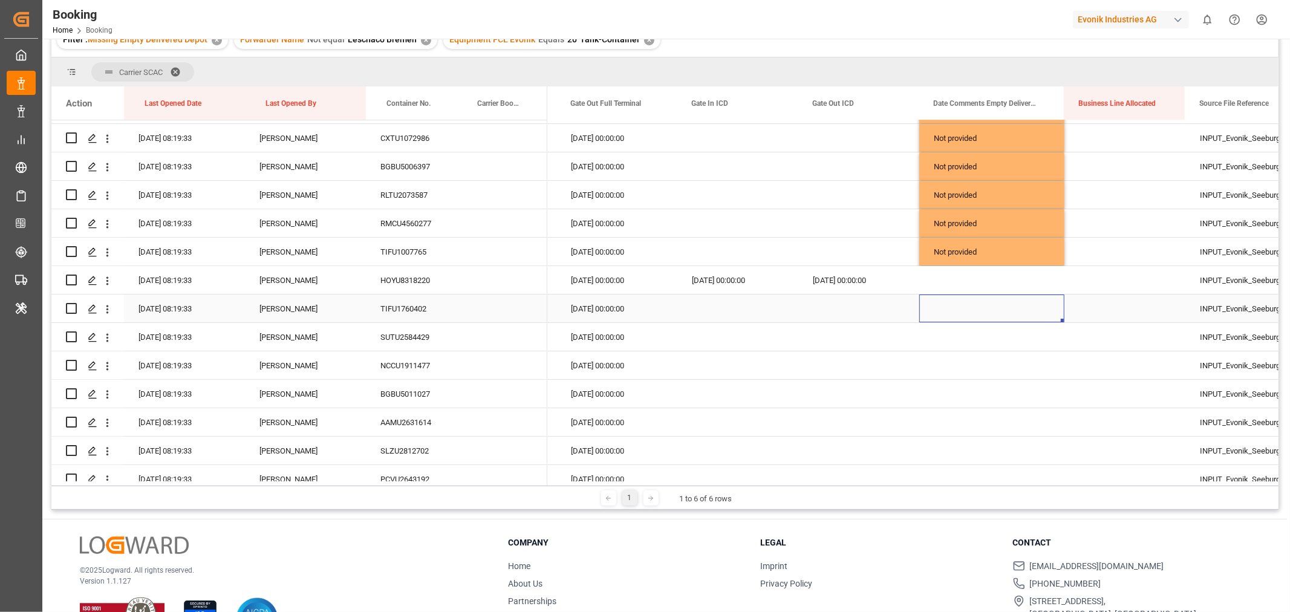
click at [1031, 305] on div "Press SPACE to select this row." at bounding box center [991, 309] width 145 height 28
click at [1042, 315] on button "Select" at bounding box center [992, 315] width 126 height 23
click at [977, 333] on div "Not provided" at bounding box center [992, 347] width 125 height 36
click at [1065, 315] on div "Press SPACE to select this row." at bounding box center [1125, 309] width 121 height 28
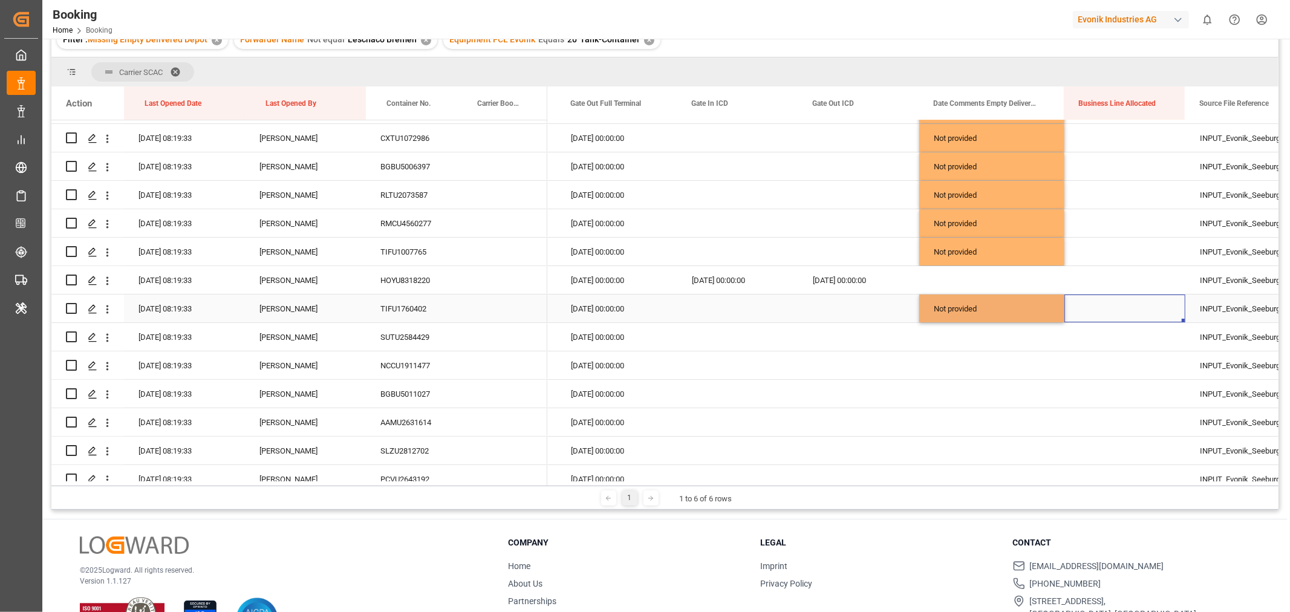
click at [1011, 307] on div "Not provided" at bounding box center [991, 309] width 145 height 28
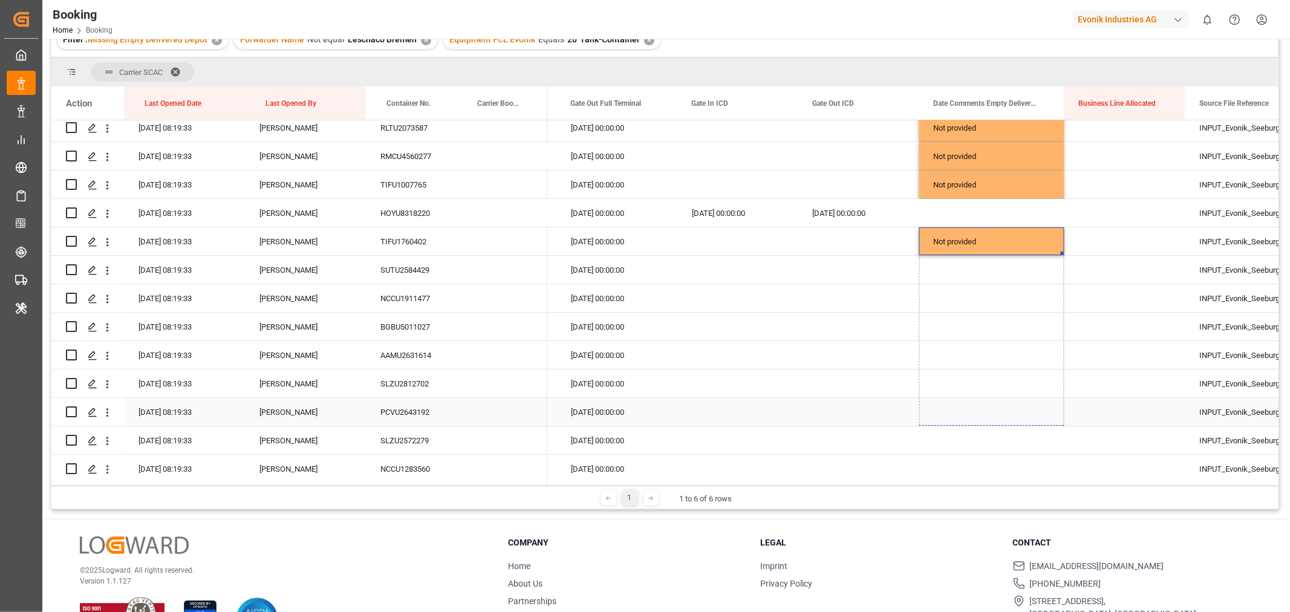
drag, startPoint x: 1061, startPoint y: 252, endPoint x: 1026, endPoint y: 417, distance: 168.7
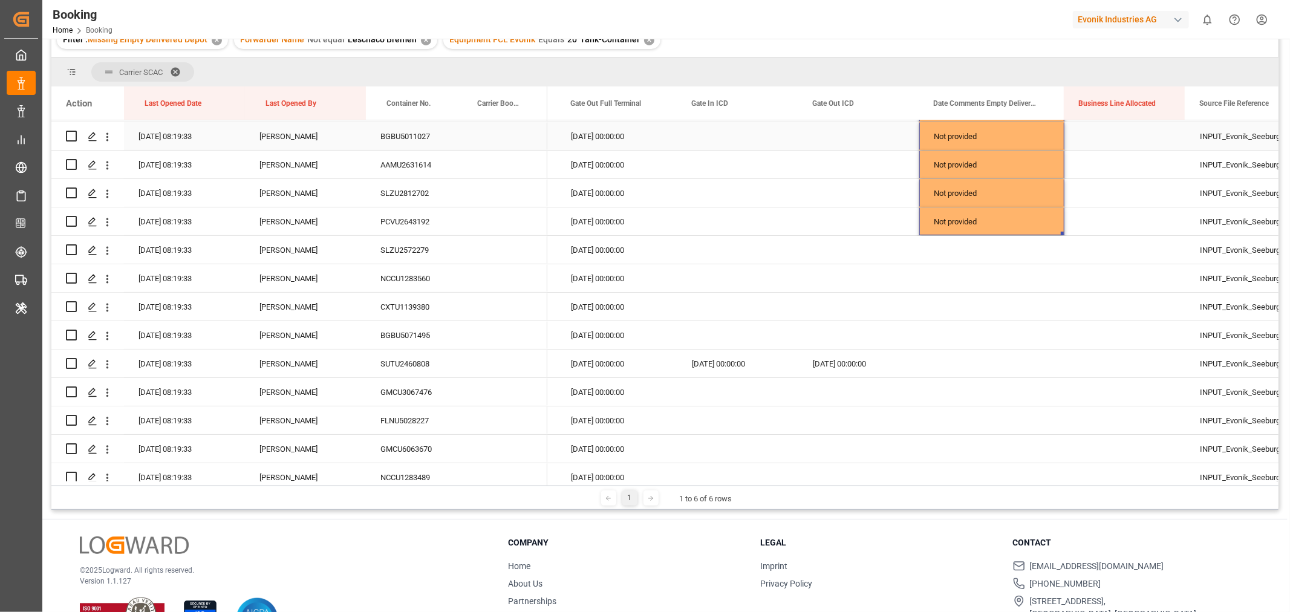
scroll to position [3989, 0]
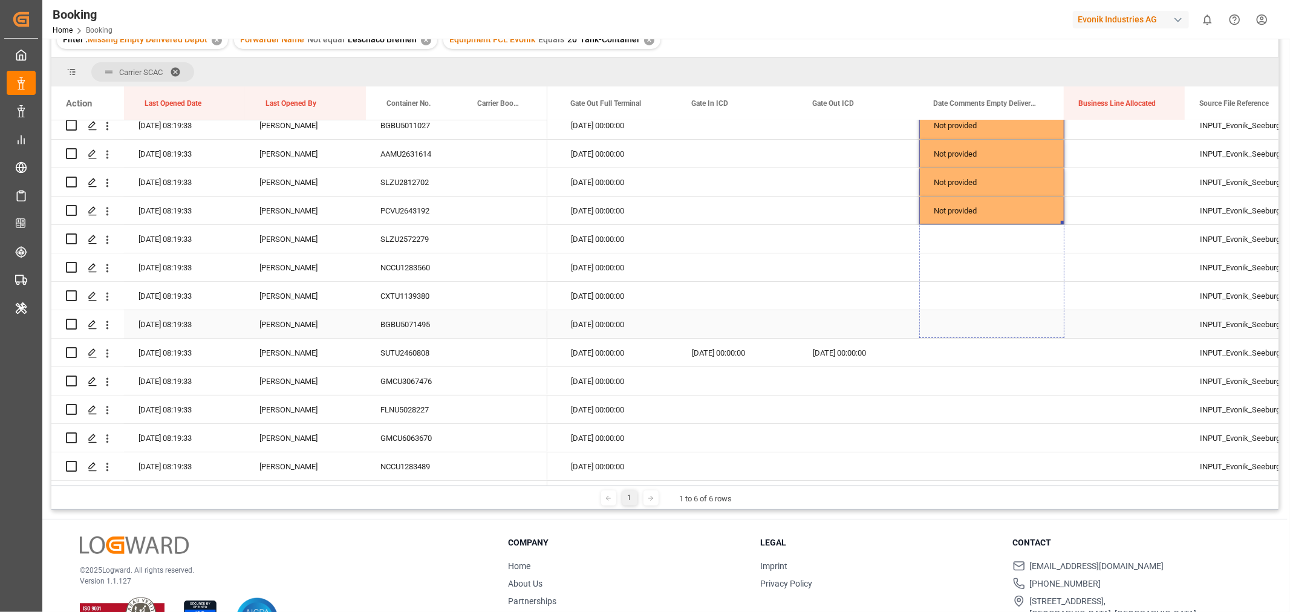
drag, startPoint x: 1062, startPoint y: 221, endPoint x: 1056, endPoint y: 337, distance: 115.7
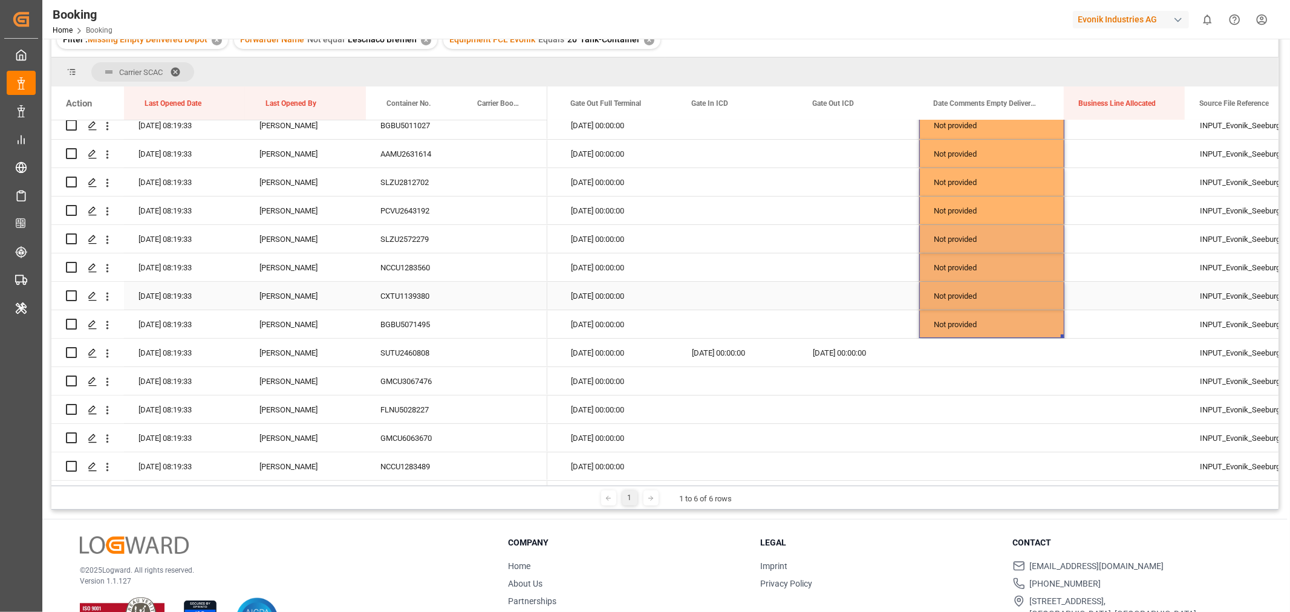
scroll to position [4056, 0]
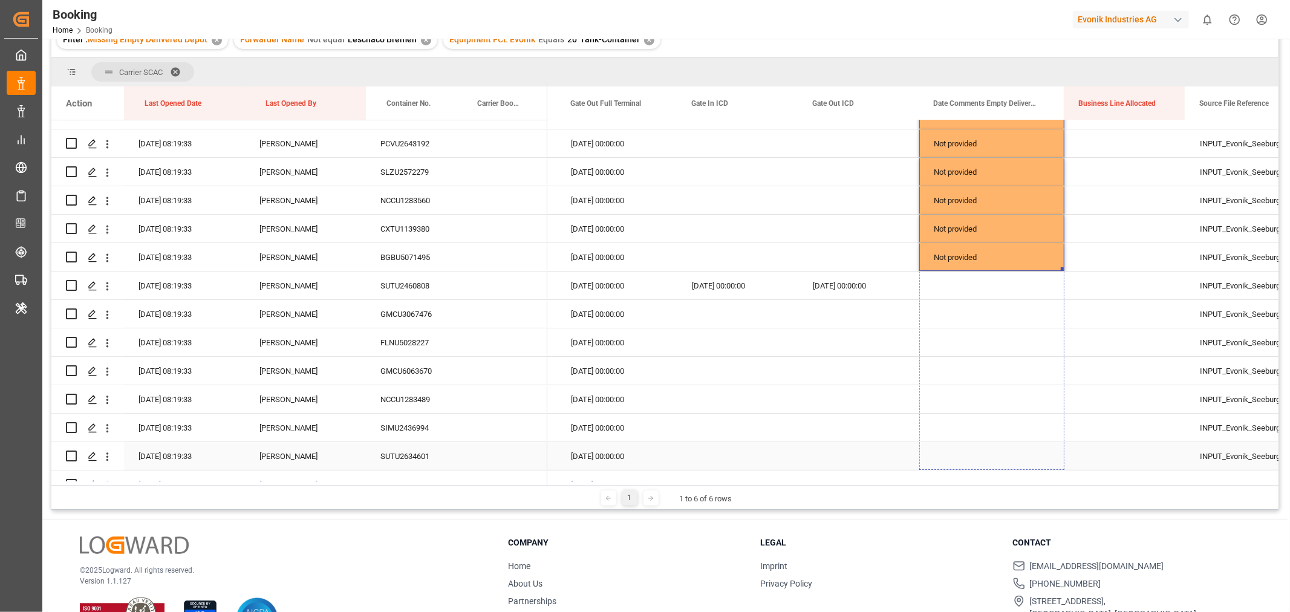
drag, startPoint x: 1060, startPoint y: 269, endPoint x: 1041, endPoint y: 449, distance: 181.3
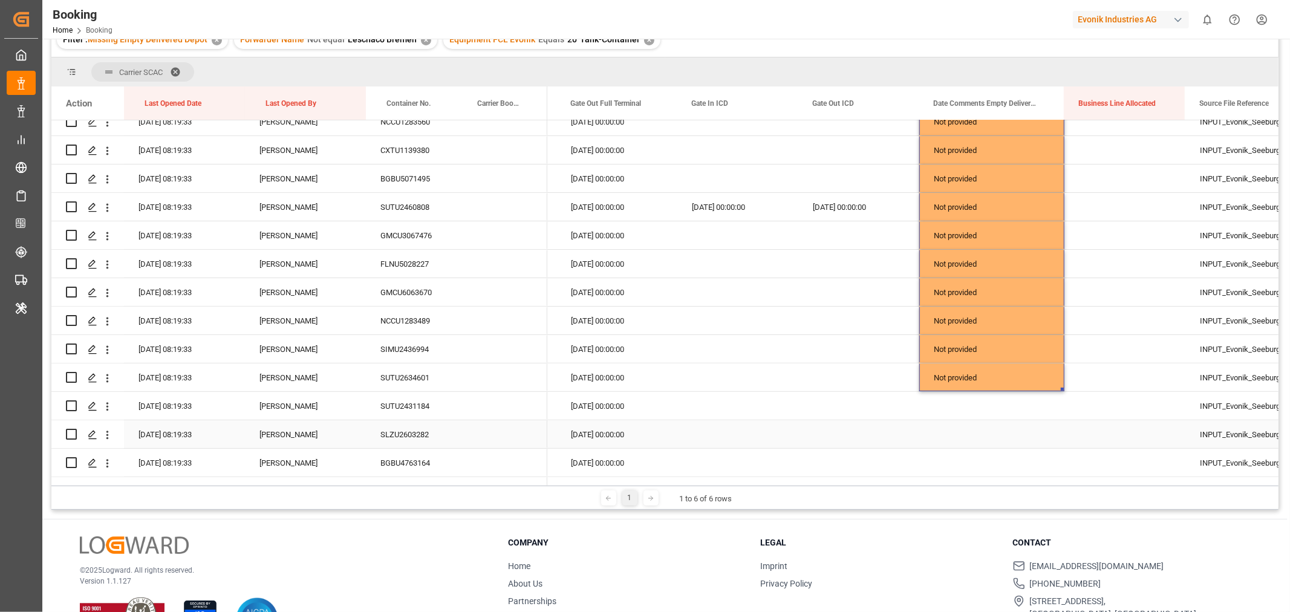
scroll to position [4258, 0]
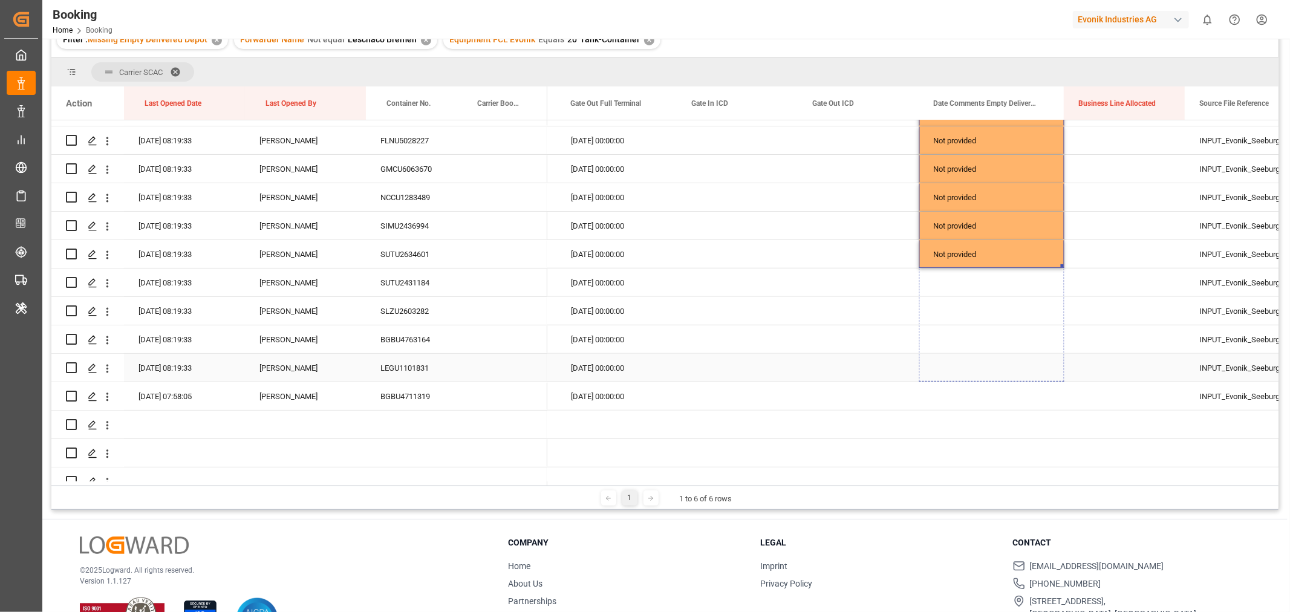
drag, startPoint x: 1061, startPoint y: 267, endPoint x: 1048, endPoint y: 377, distance: 110.9
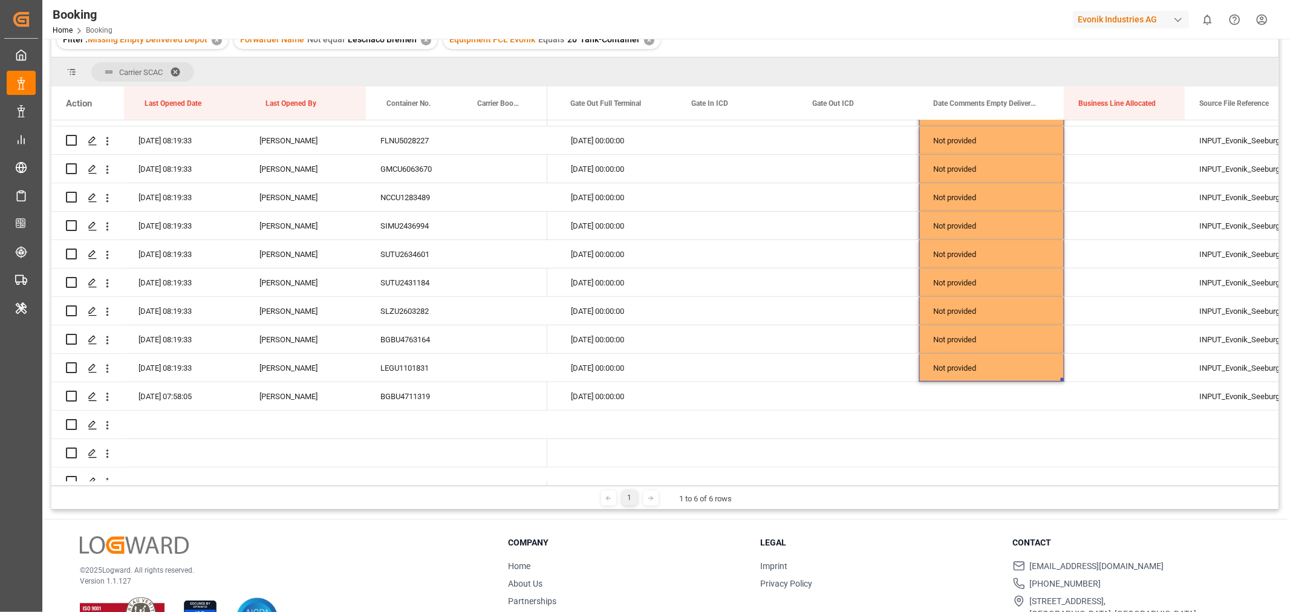
scroll to position [0, 0]
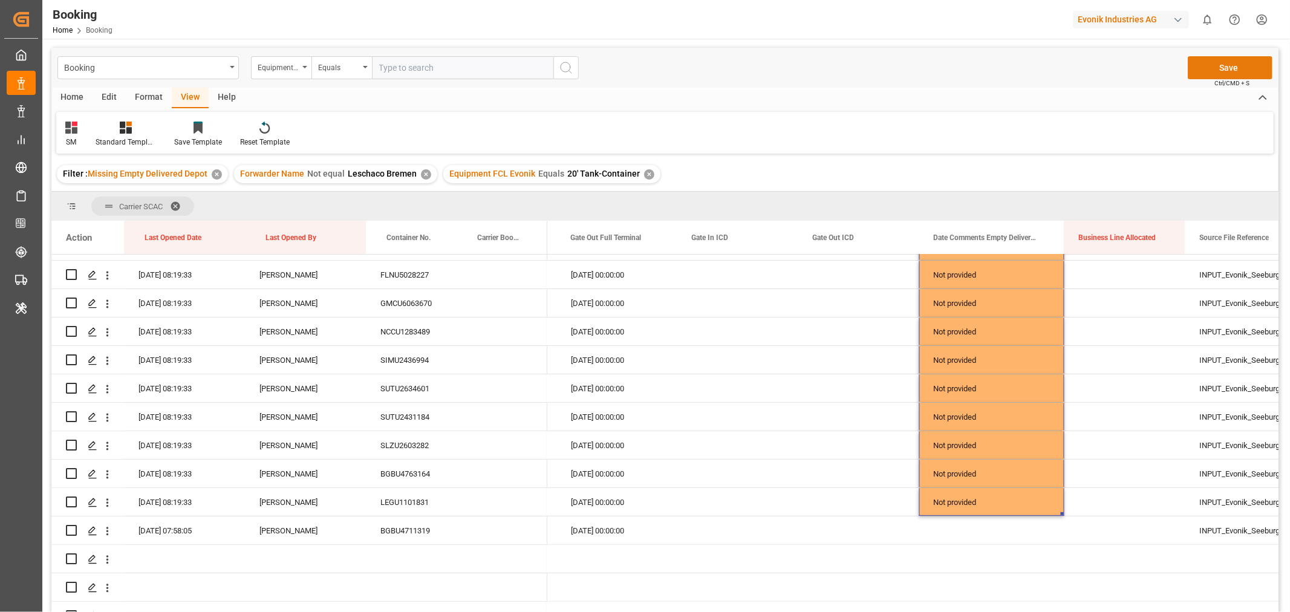
click at [1230, 59] on button "Save" at bounding box center [1230, 67] width 85 height 23
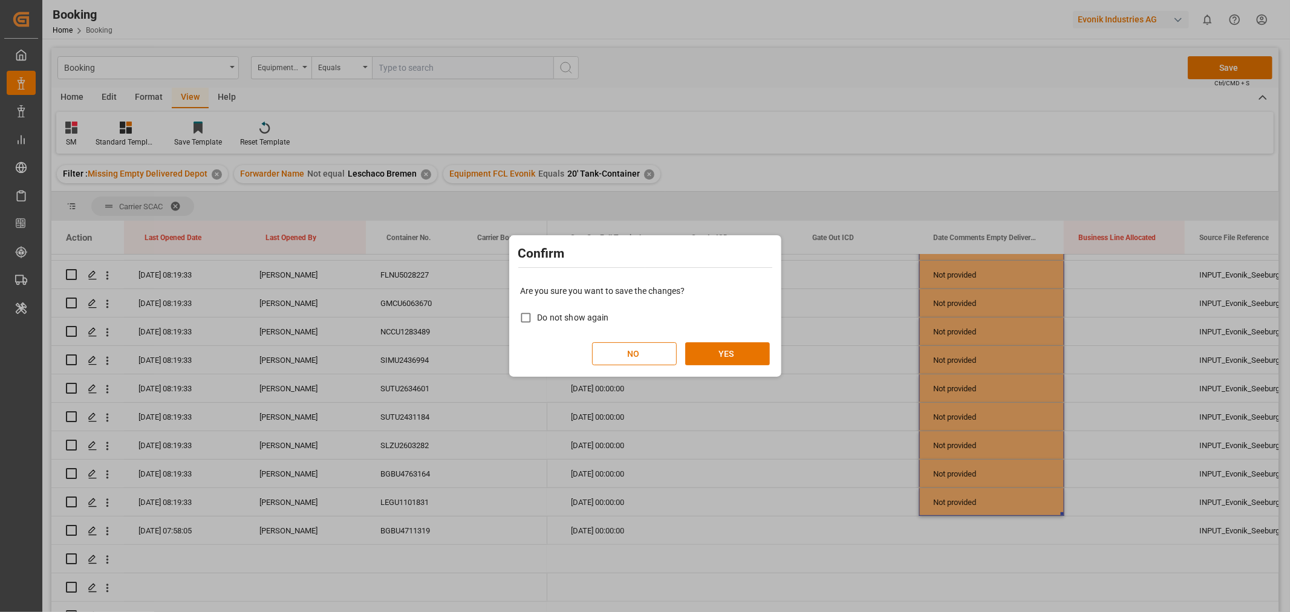
click at [783, 181] on div "Confirm Are you sure you want to save the changes? Do not show again NO YES" at bounding box center [645, 306] width 1290 height 612
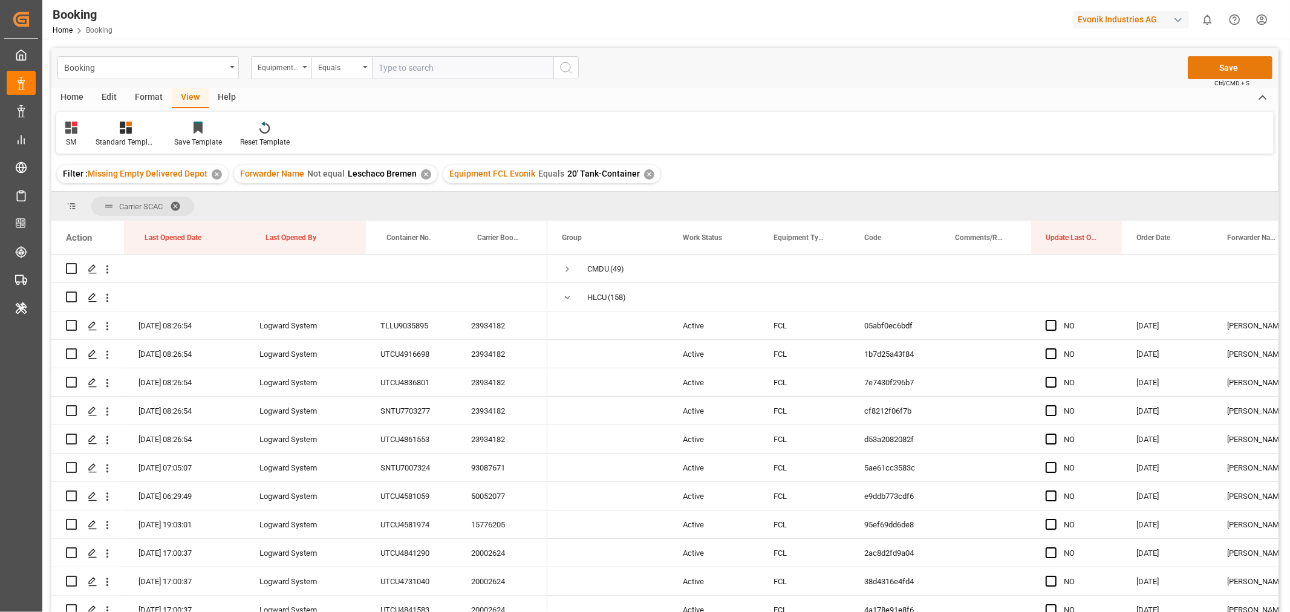
click at [1226, 71] on button "Save" at bounding box center [1230, 67] width 85 height 23
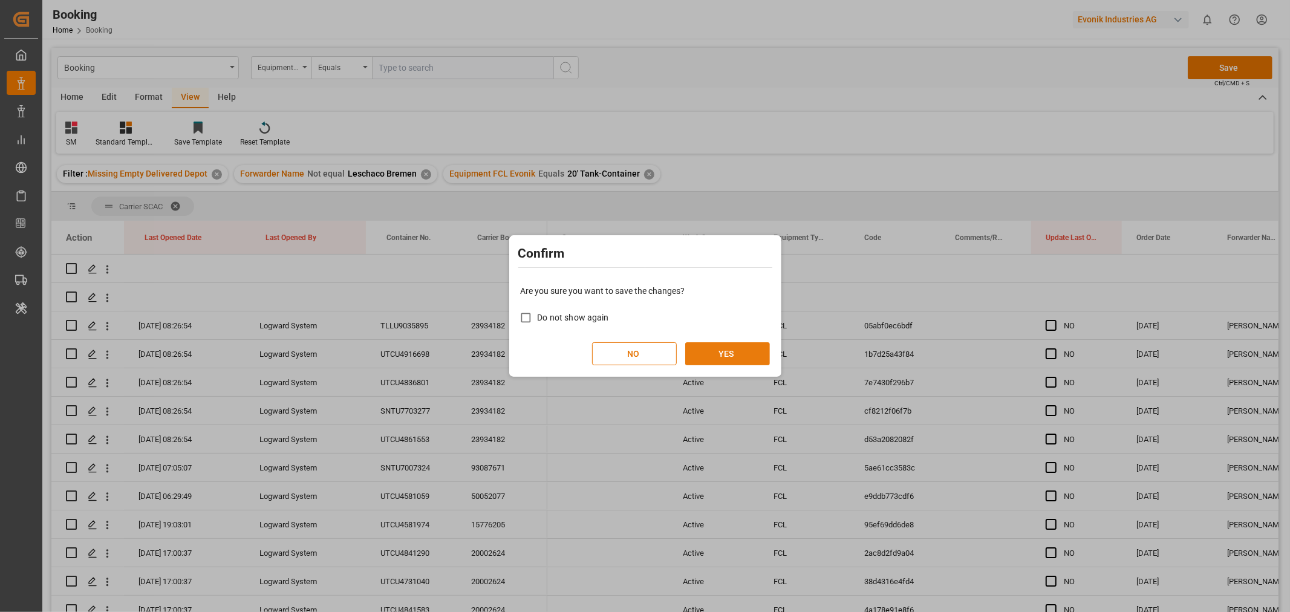
click at [726, 348] on button "YES" at bounding box center [727, 353] width 85 height 23
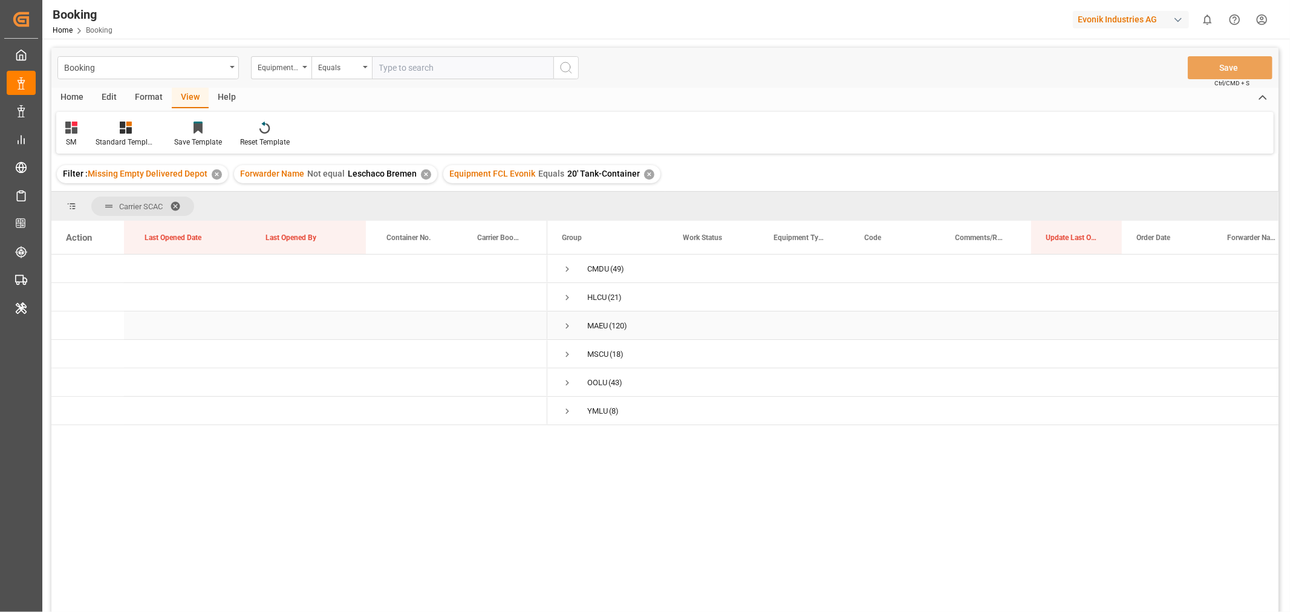
click at [565, 327] on span "Press SPACE to select this row." at bounding box center [567, 326] width 11 height 11
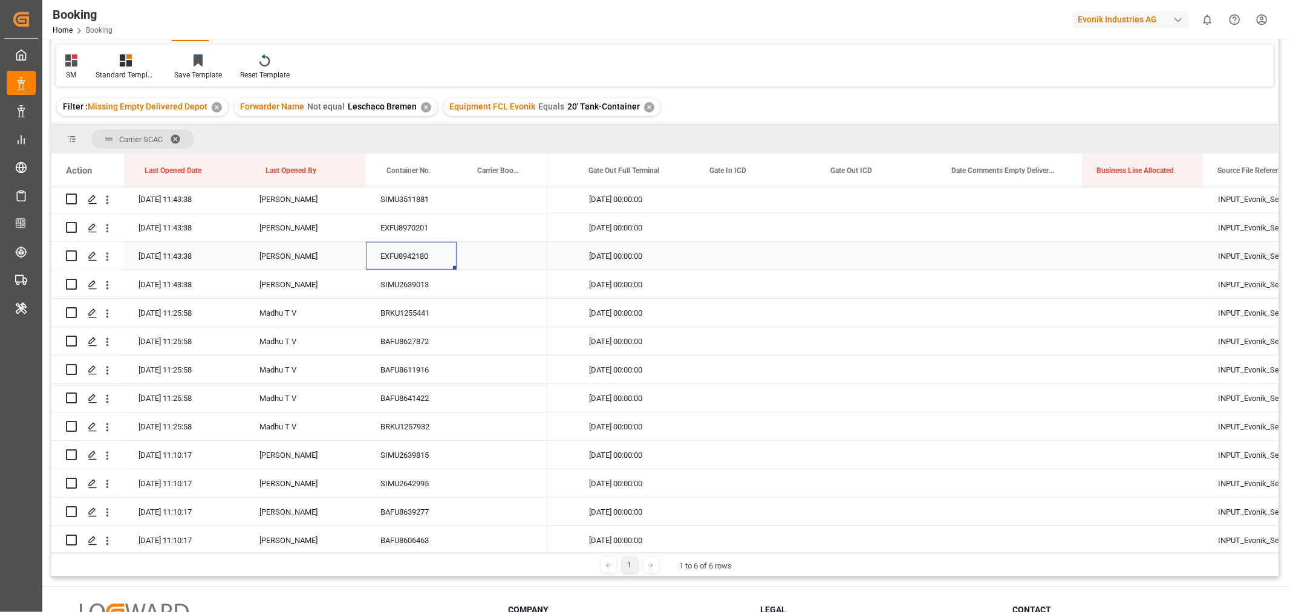
click at [421, 258] on div "EXFU8942180" at bounding box center [411, 256] width 91 height 28
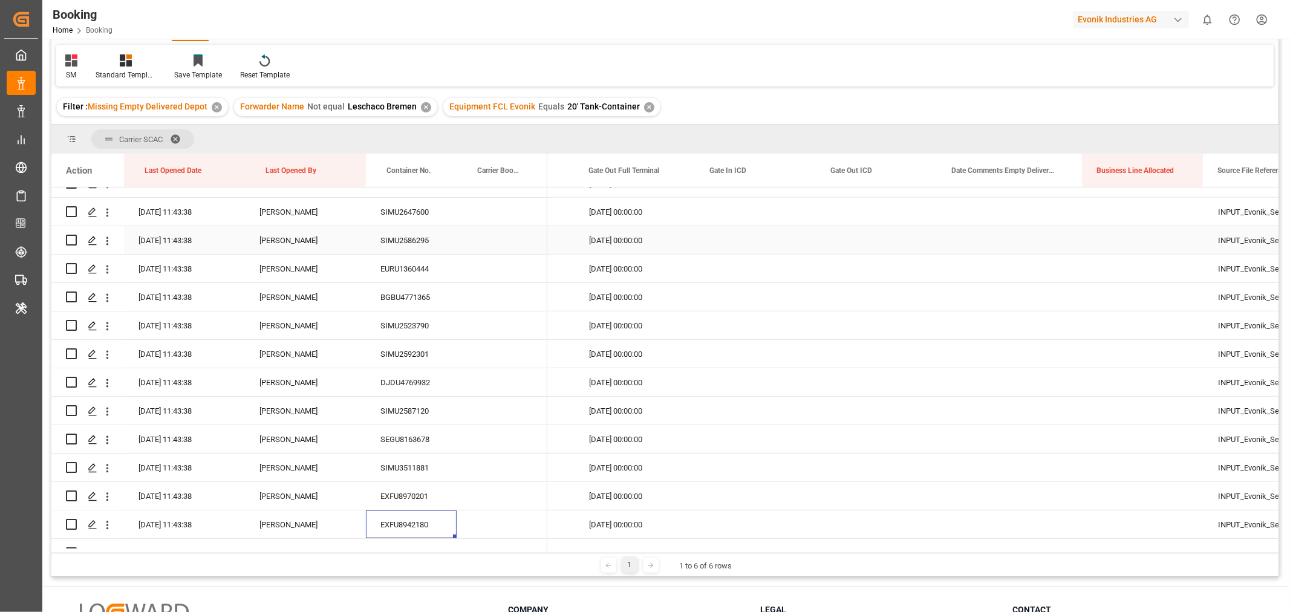
click at [418, 245] on div "SIMU2586295" at bounding box center [411, 240] width 91 height 28
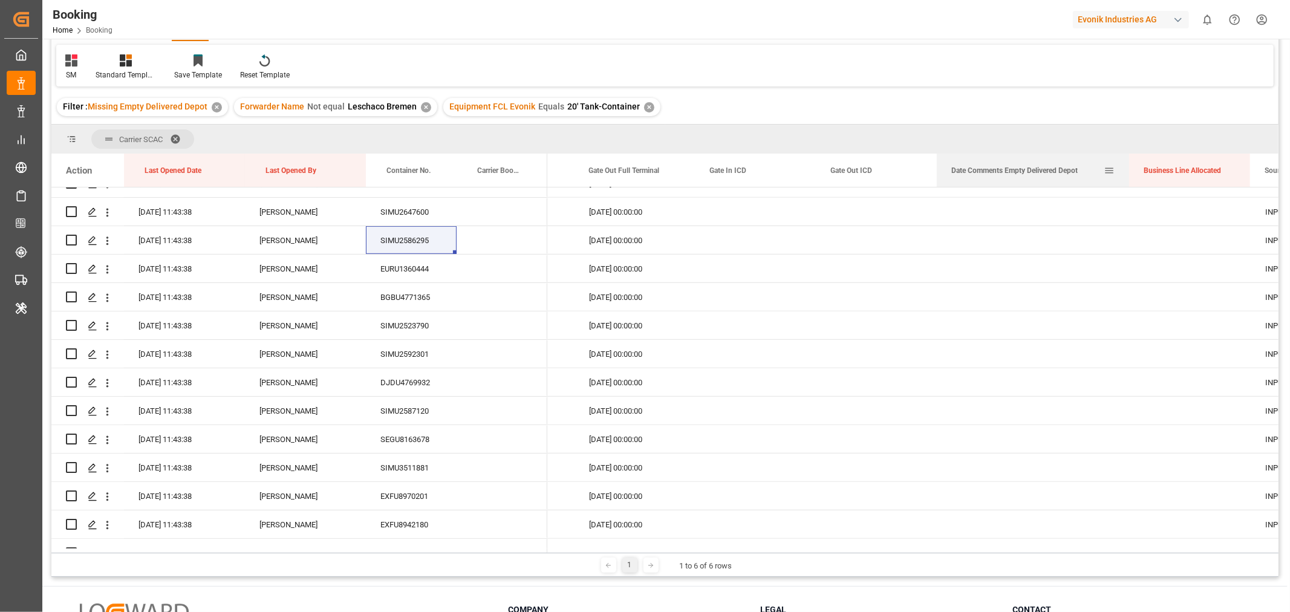
drag, startPoint x: 1081, startPoint y: 170, endPoint x: 1128, endPoint y: 172, distance: 47.2
click at [1128, 172] on div at bounding box center [1129, 170] width 5 height 33
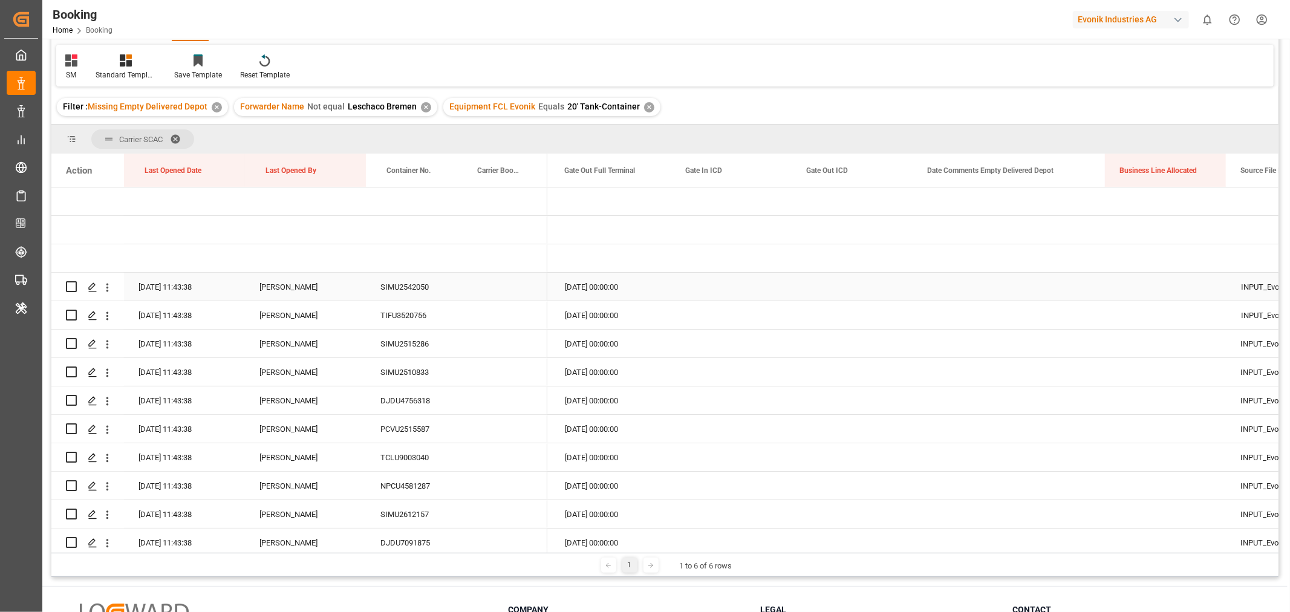
scroll to position [0, 9426]
click at [1014, 284] on div "Press SPACE to select this row." at bounding box center [1010, 287] width 192 height 28
click at [1084, 296] on button "Select" at bounding box center [1010, 293] width 173 height 23
click at [988, 322] on div "Not provided" at bounding box center [1010, 325] width 159 height 12
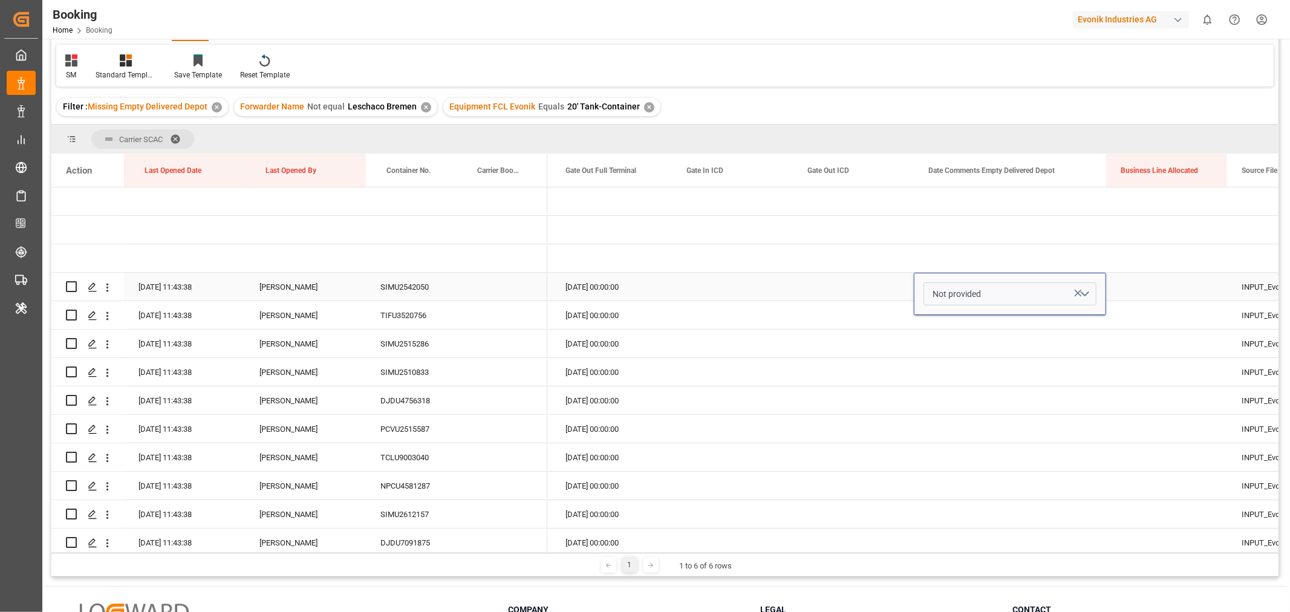
click at [880, 282] on div "Press SPACE to select this row." at bounding box center [853, 287] width 121 height 28
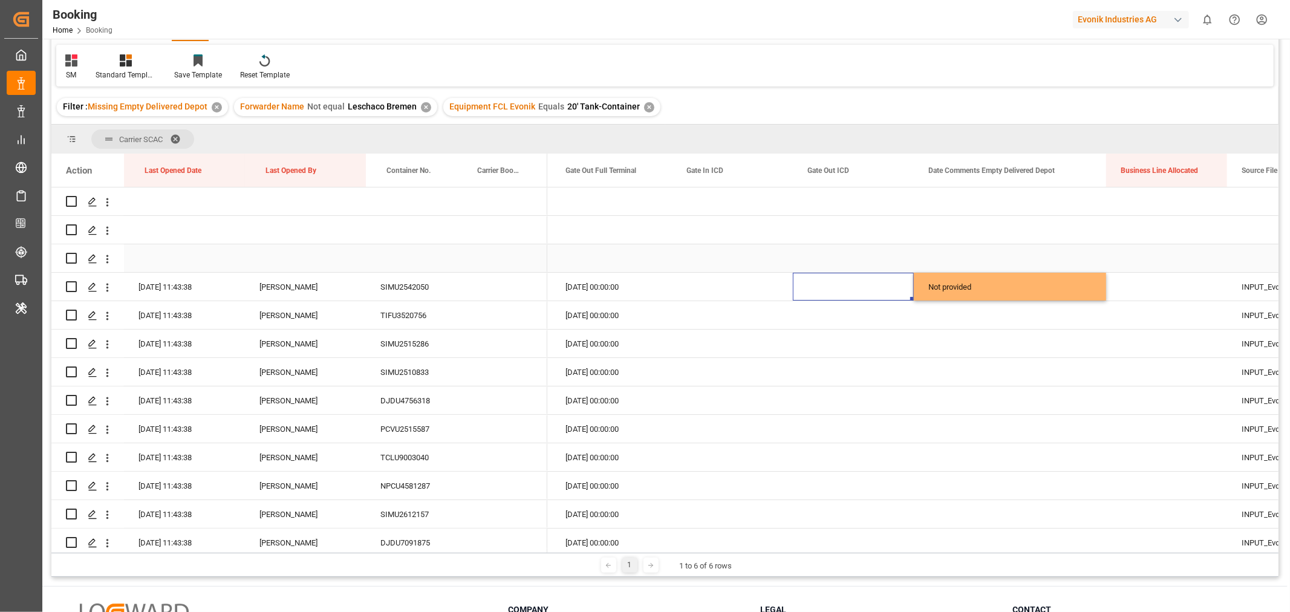
scroll to position [67, 0]
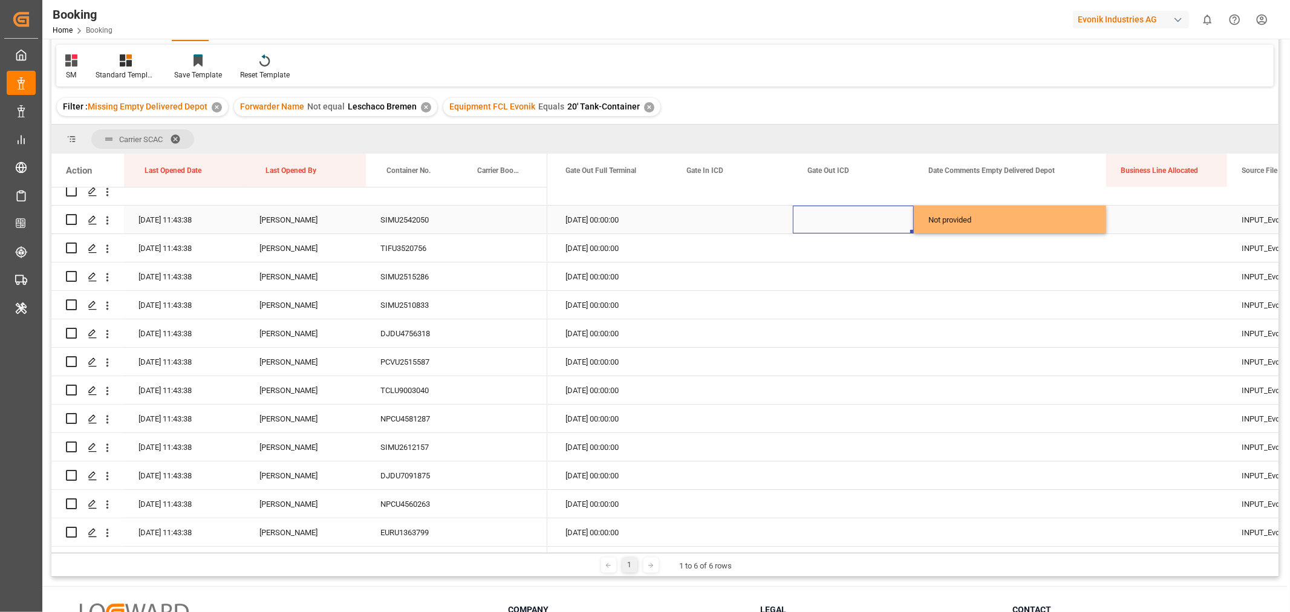
click at [1095, 223] on div "Not provided" at bounding box center [1010, 220] width 192 height 28
drag, startPoint x: 1105, startPoint y: 232, endPoint x: 1077, endPoint y: 524, distance: 292.8
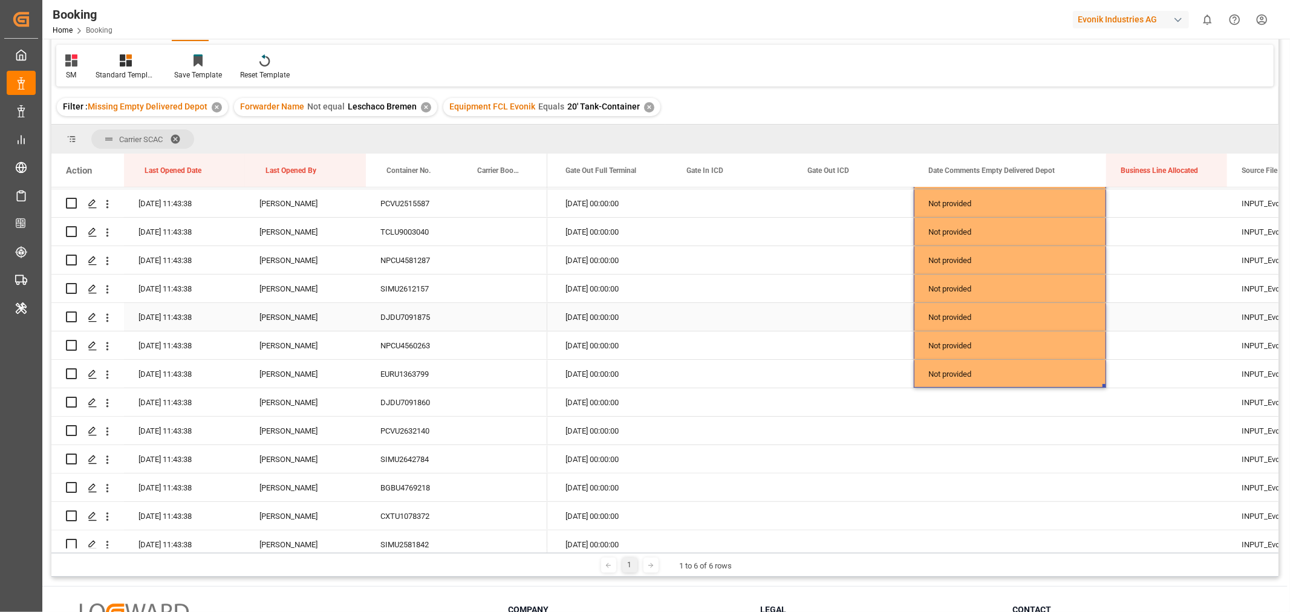
scroll to position [293, 0]
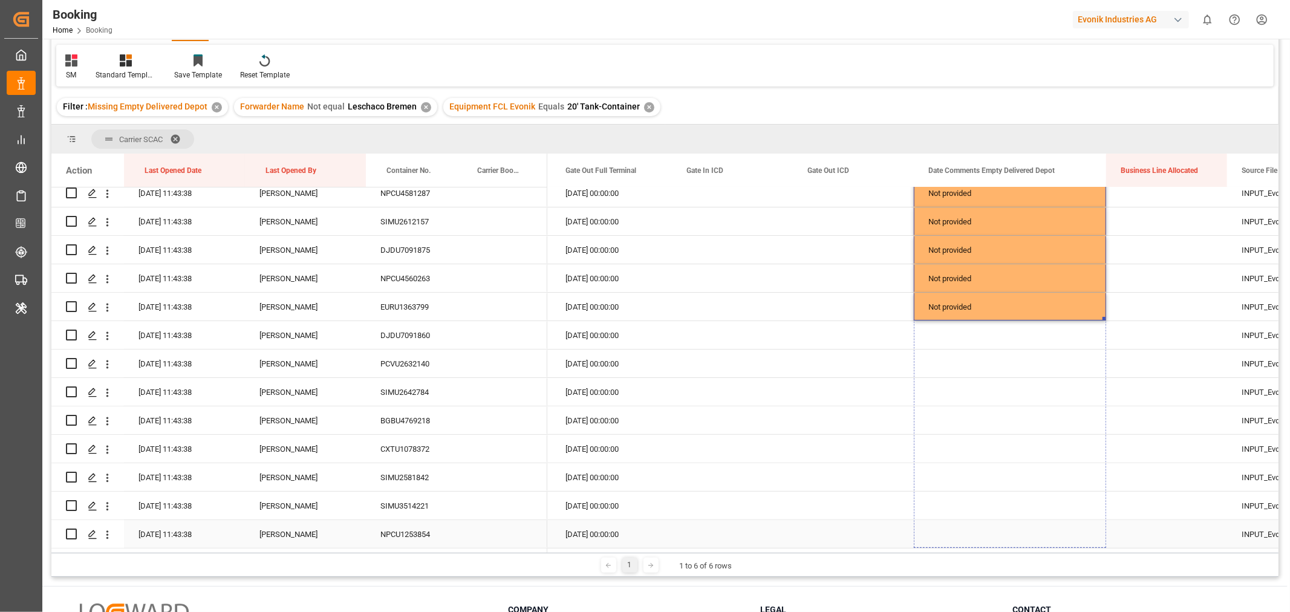
drag, startPoint x: 1103, startPoint y: 318, endPoint x: 1091, endPoint y: 524, distance: 207.2
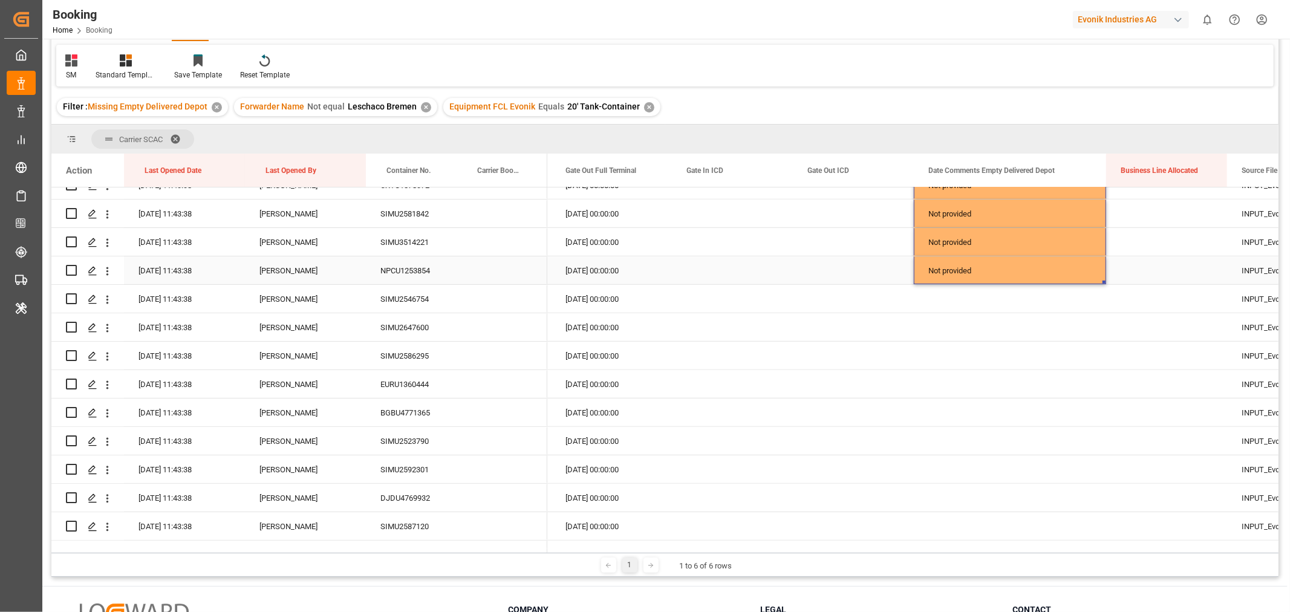
scroll to position [629, 0]
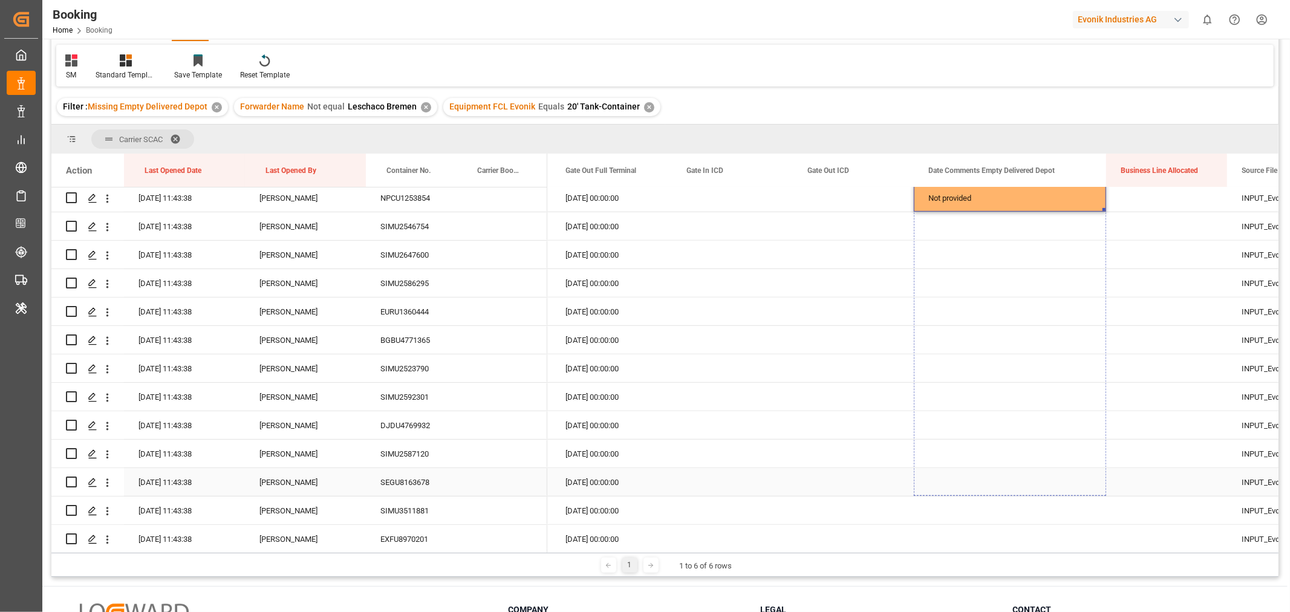
drag, startPoint x: 1103, startPoint y: 209, endPoint x: 1094, endPoint y: 506, distance: 297.2
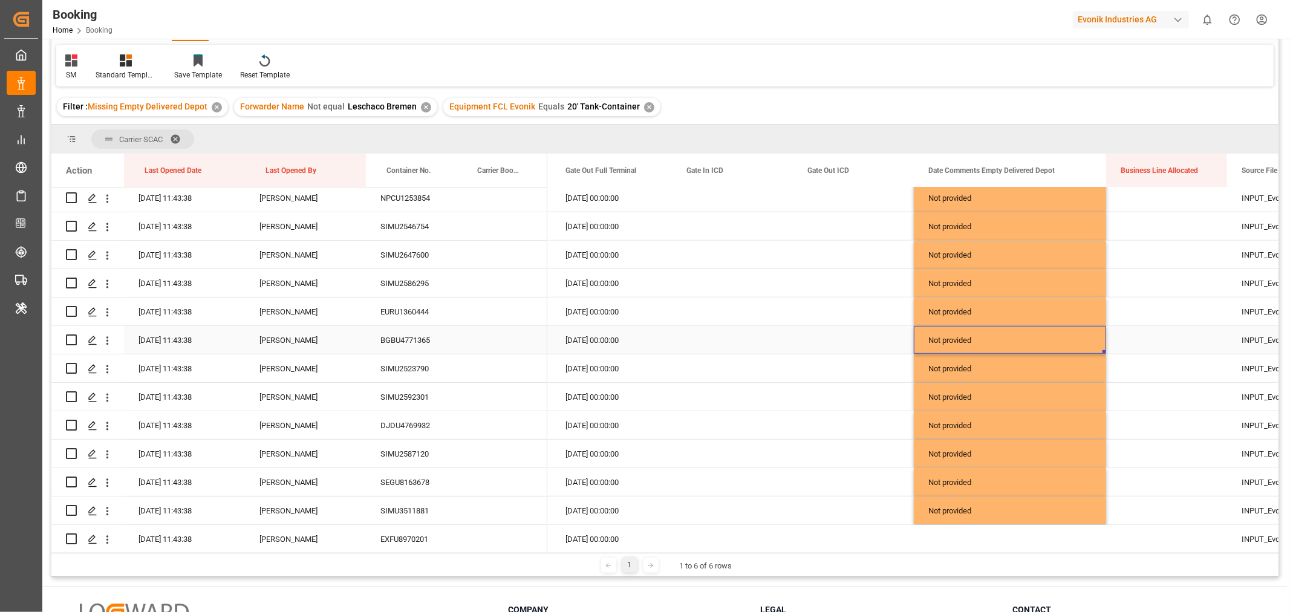
click at [959, 342] on div "Not provided" at bounding box center [1010, 340] width 192 height 28
click at [1092, 346] on button "Not provided" at bounding box center [1010, 347] width 173 height 23
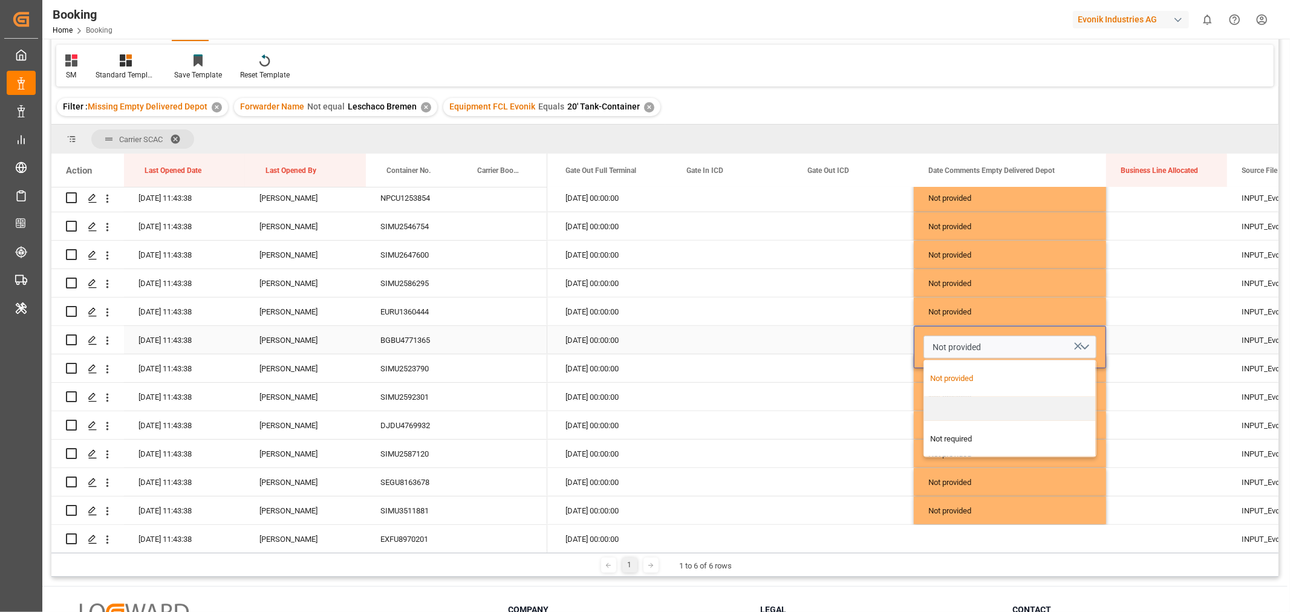
click at [951, 377] on div "Not provided" at bounding box center [1010, 379] width 159 height 12
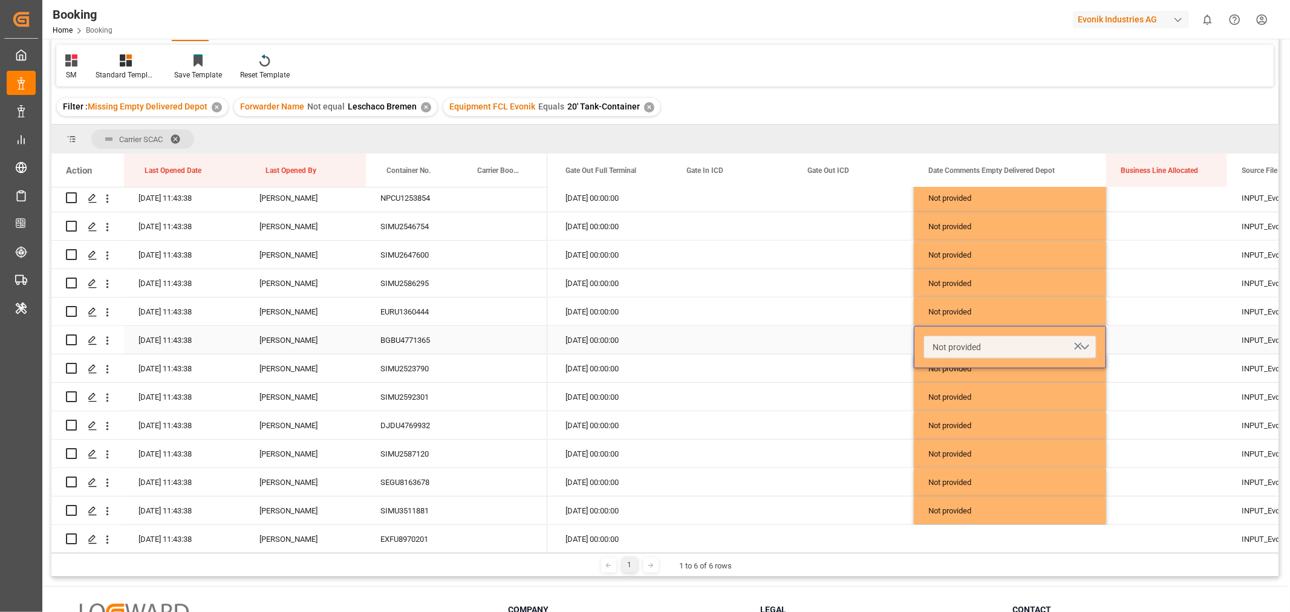
click at [1088, 347] on button "Not provided" at bounding box center [1010, 347] width 173 height 23
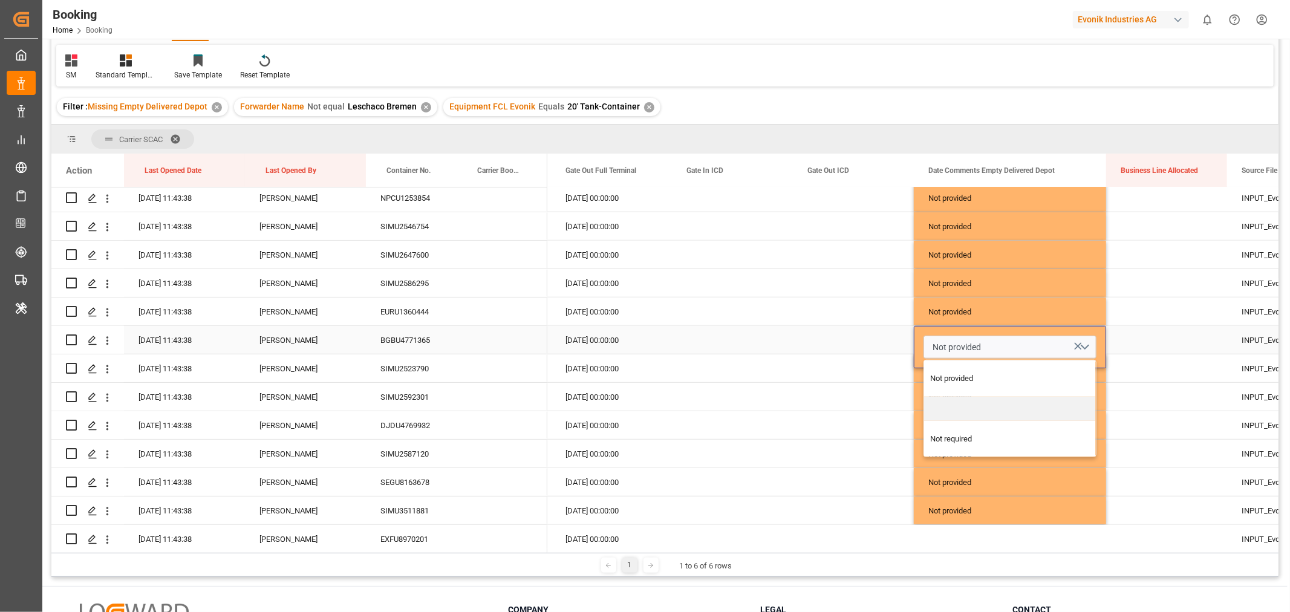
click at [981, 408] on div "Press SPACE to select this row." at bounding box center [1010, 409] width 172 height 24
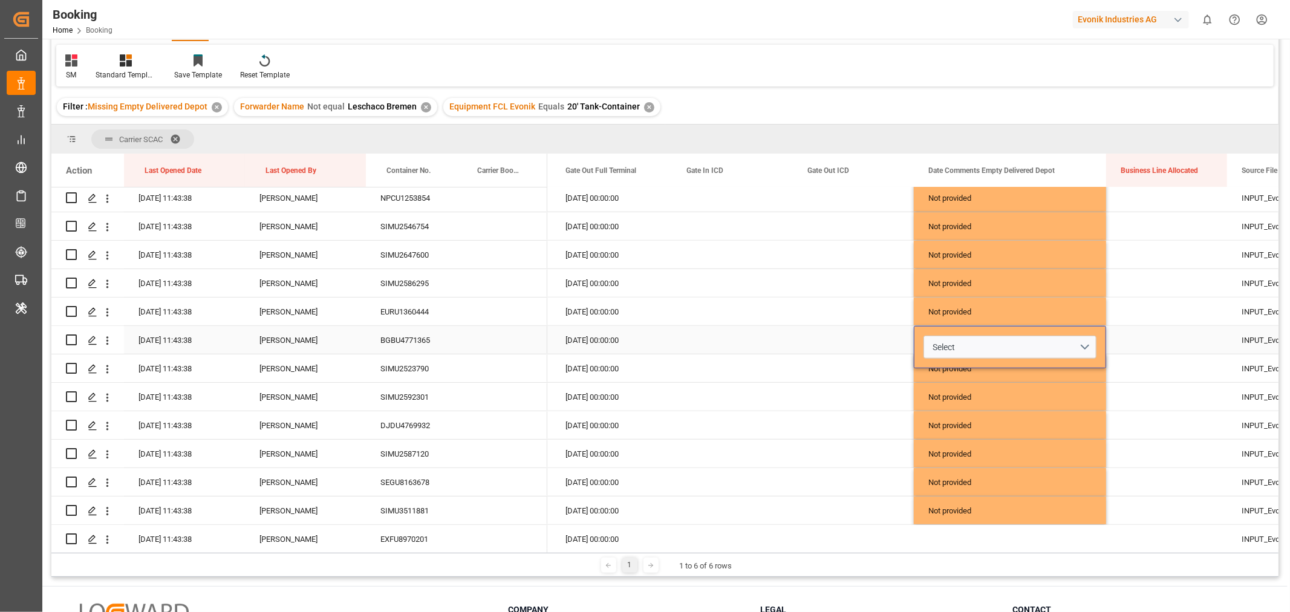
click at [835, 345] on div "Press SPACE to select this row." at bounding box center [853, 340] width 121 height 28
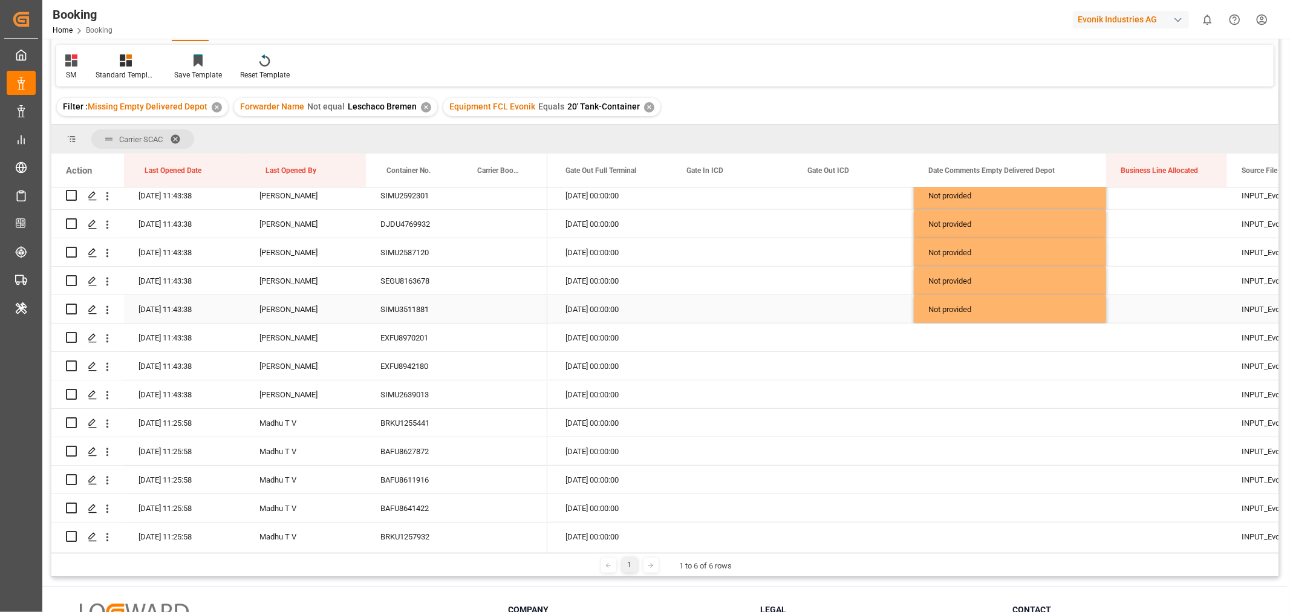
scroll to position [898, 0]
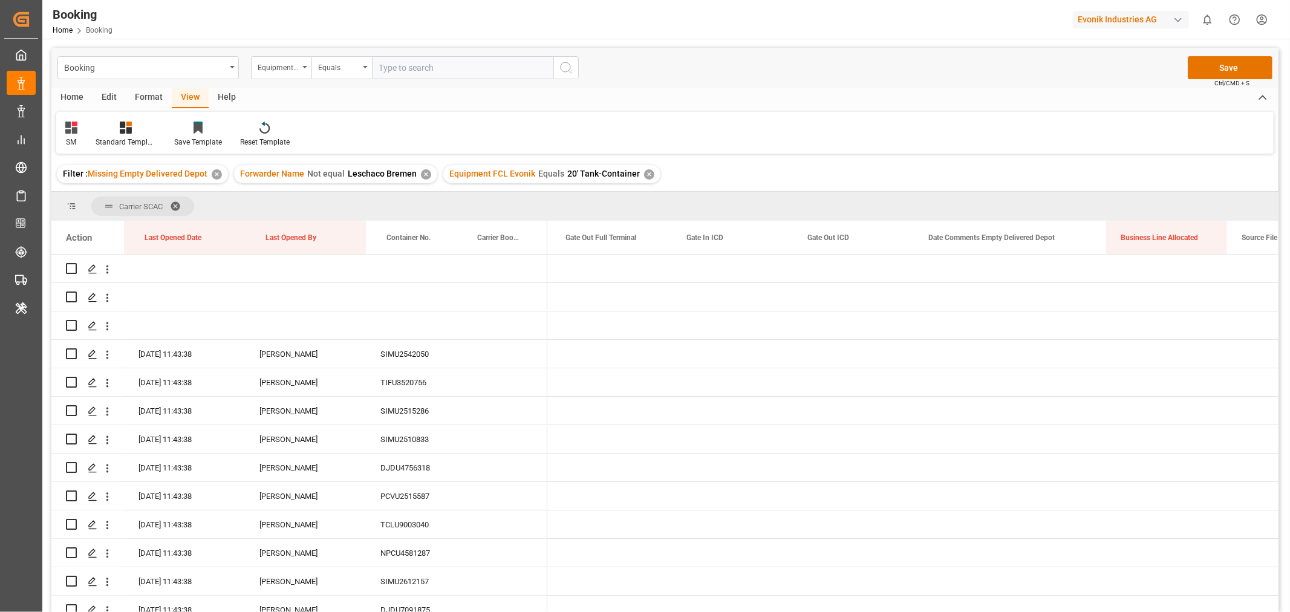
scroll to position [0, 9426]
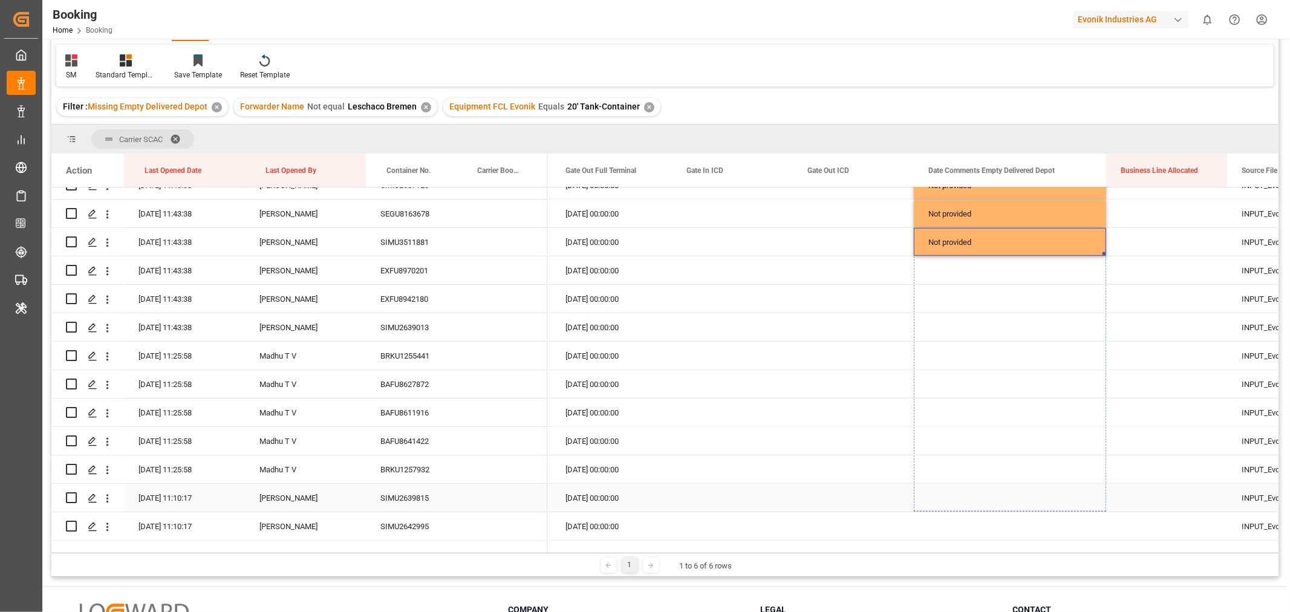
drag, startPoint x: 1103, startPoint y: 255, endPoint x: 1063, endPoint y: 494, distance: 242.2
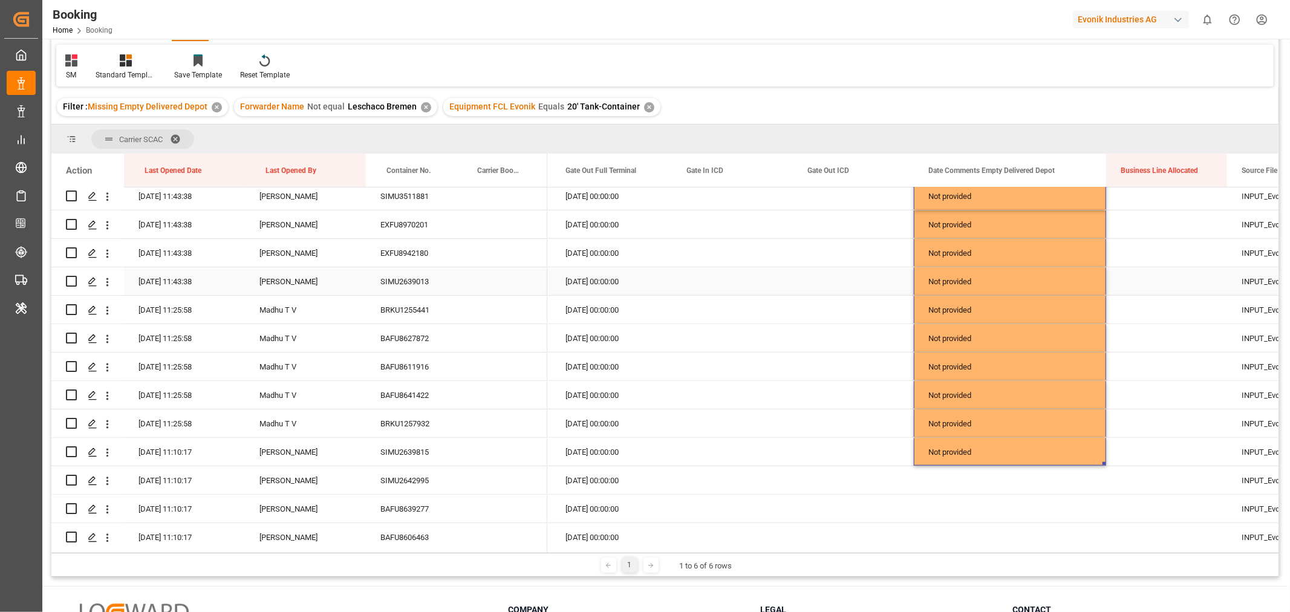
scroll to position [965, 0]
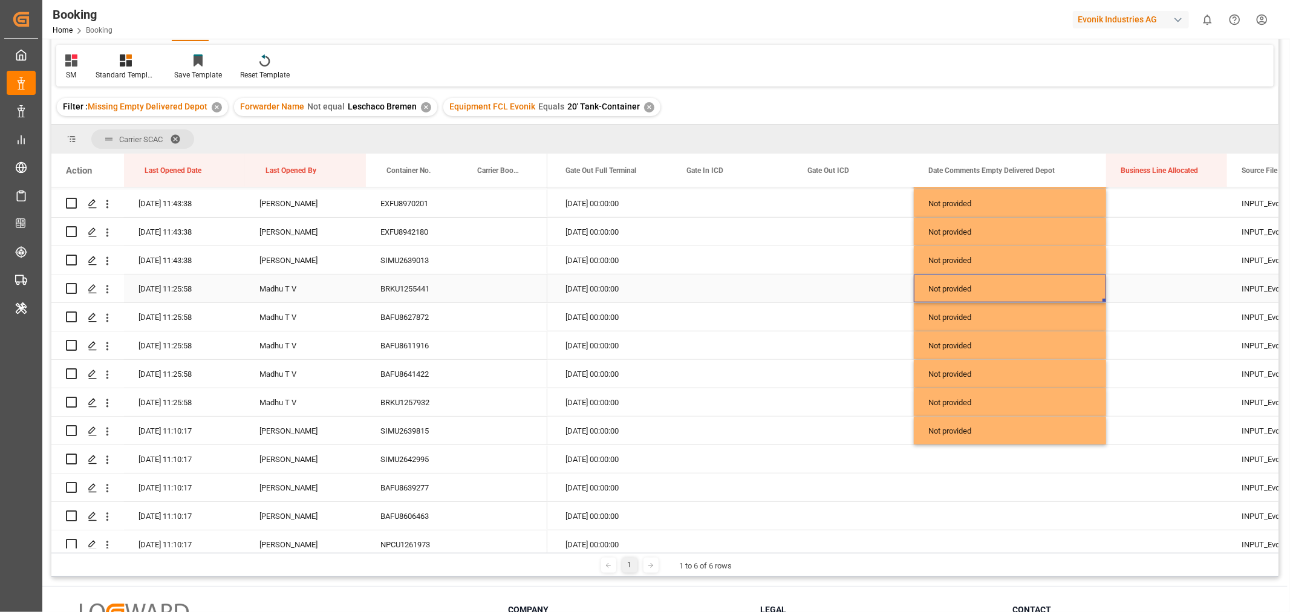
click at [983, 294] on div "Not provided" at bounding box center [1010, 289] width 192 height 28
click at [1089, 294] on button "Not provided" at bounding box center [1010, 295] width 173 height 23
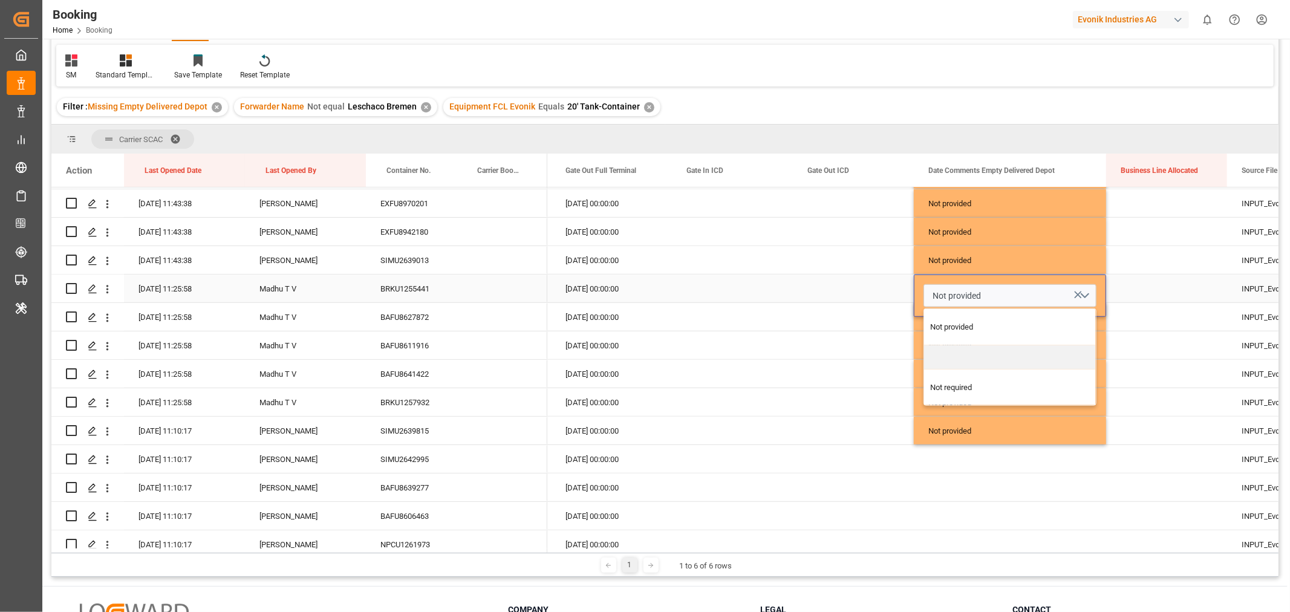
click at [997, 353] on div "Press SPACE to select this row." at bounding box center [1010, 357] width 172 height 24
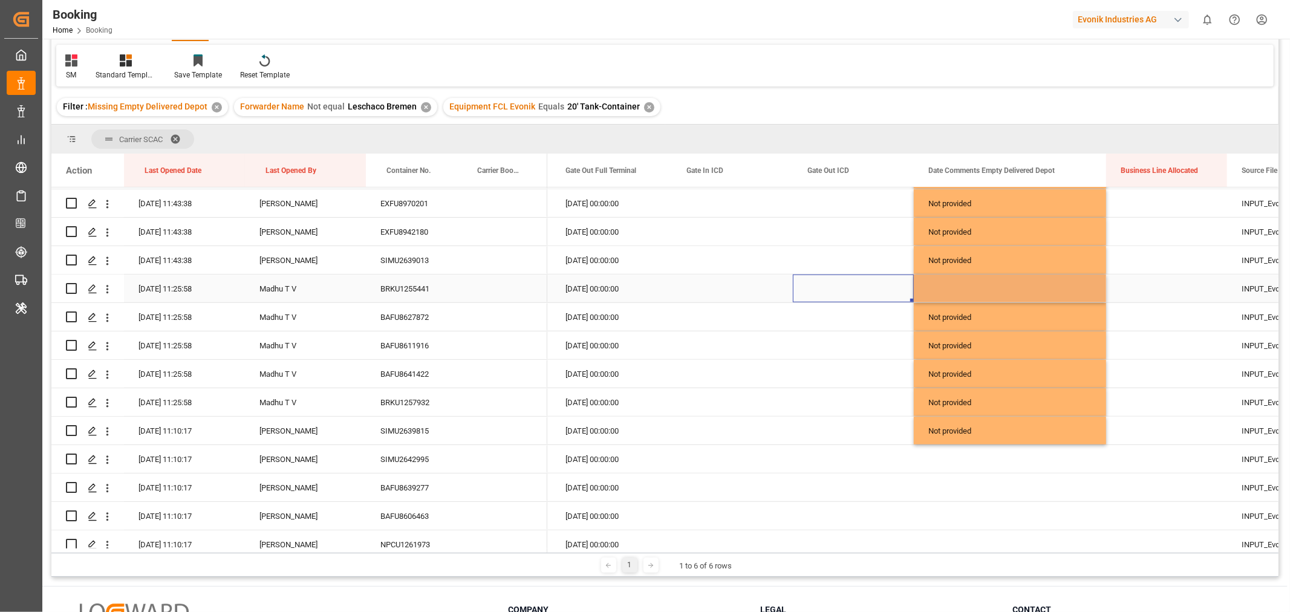
click at [856, 282] on div "Press SPACE to select this row." at bounding box center [853, 289] width 121 height 28
click at [1077, 282] on div "Press SPACE to select this row." at bounding box center [1010, 289] width 192 height 28
drag, startPoint x: 1104, startPoint y: 299, endPoint x: 1088, endPoint y: 392, distance: 94.6
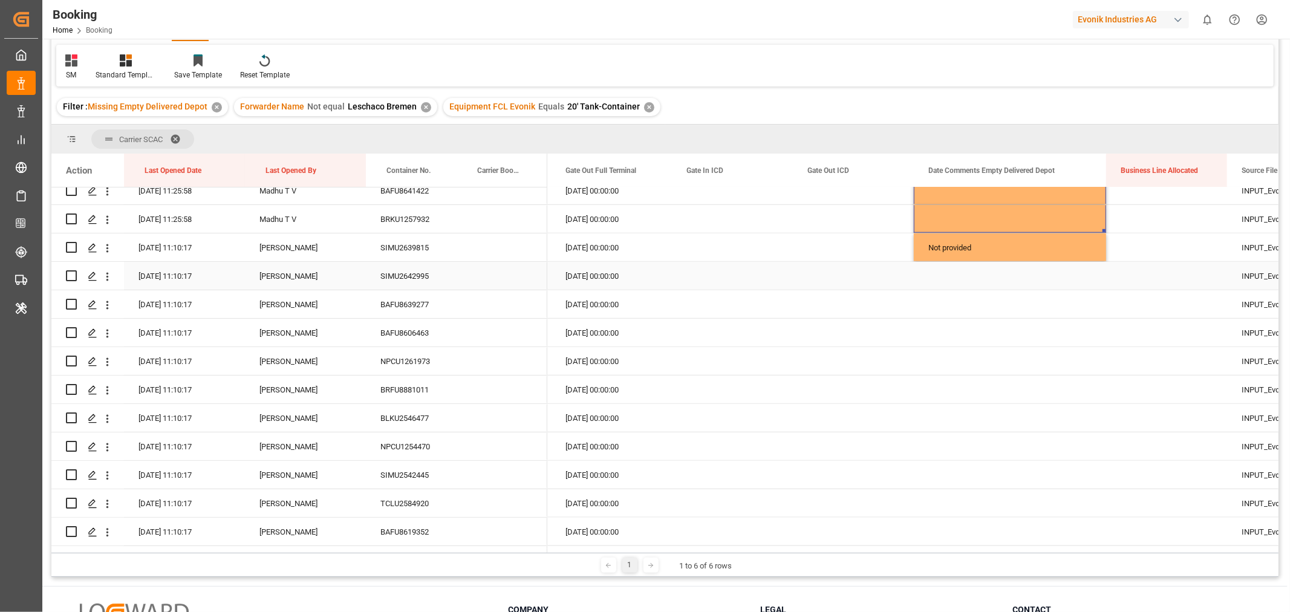
scroll to position [1166, 0]
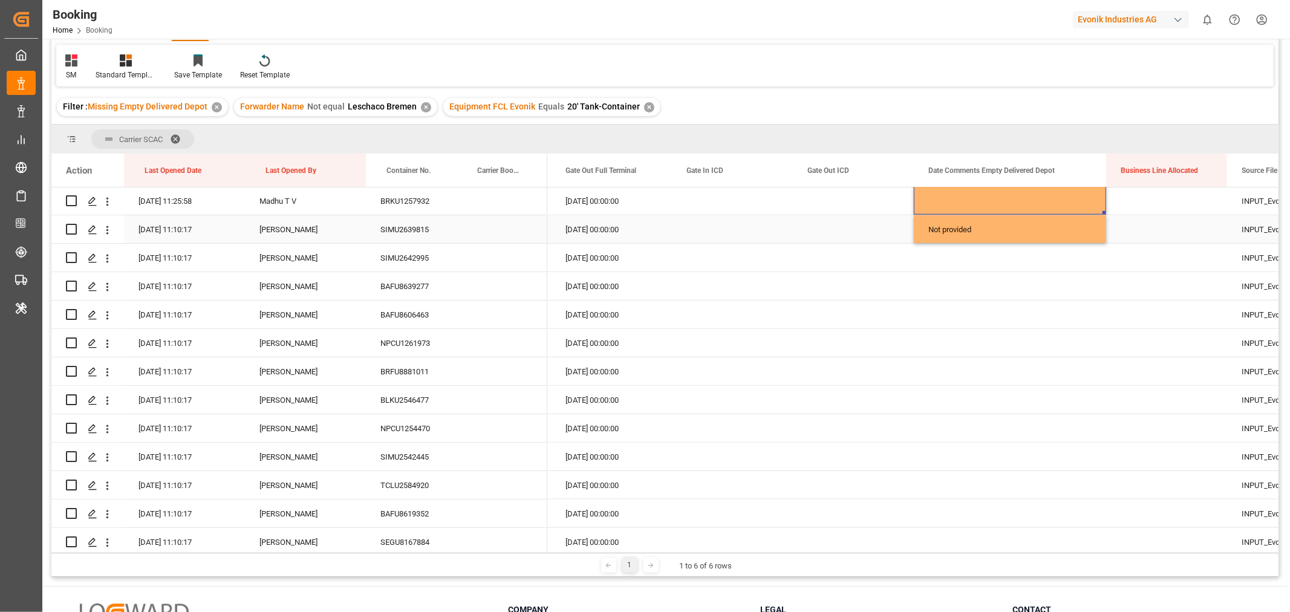
click at [1097, 229] on div "Not provided" at bounding box center [1010, 229] width 192 height 28
drag, startPoint x: 1103, startPoint y: 241, endPoint x: 1054, endPoint y: 504, distance: 268.3
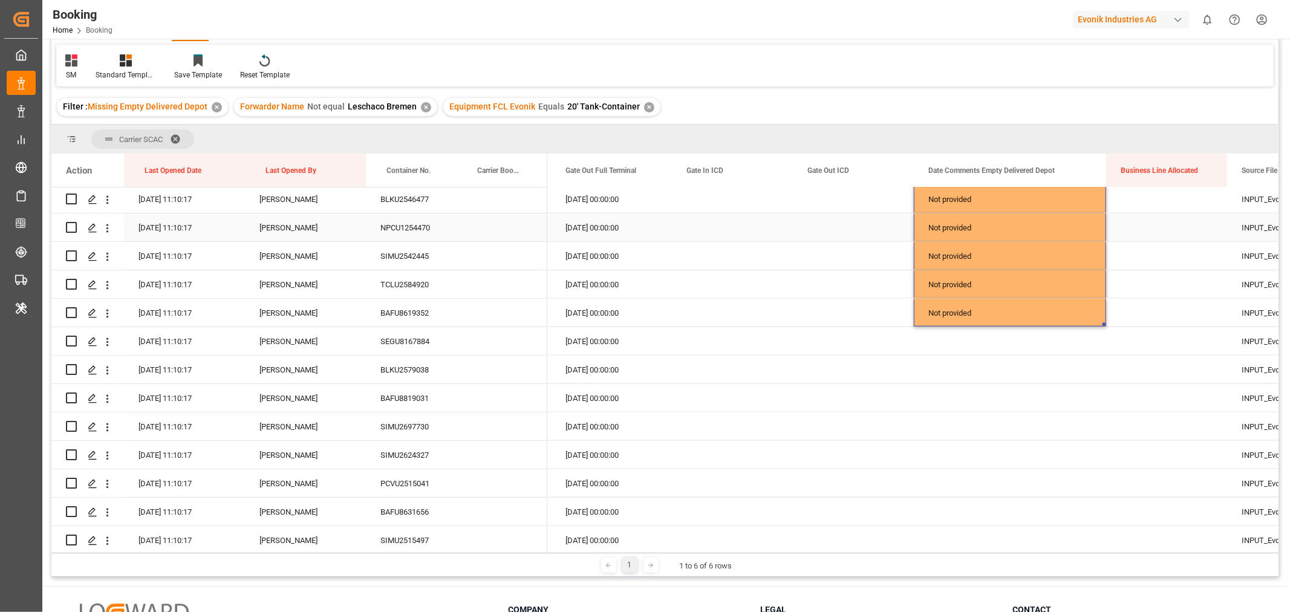
scroll to position [1368, 0]
drag, startPoint x: 1103, startPoint y: 322, endPoint x: 1057, endPoint y: 539, distance: 222.0
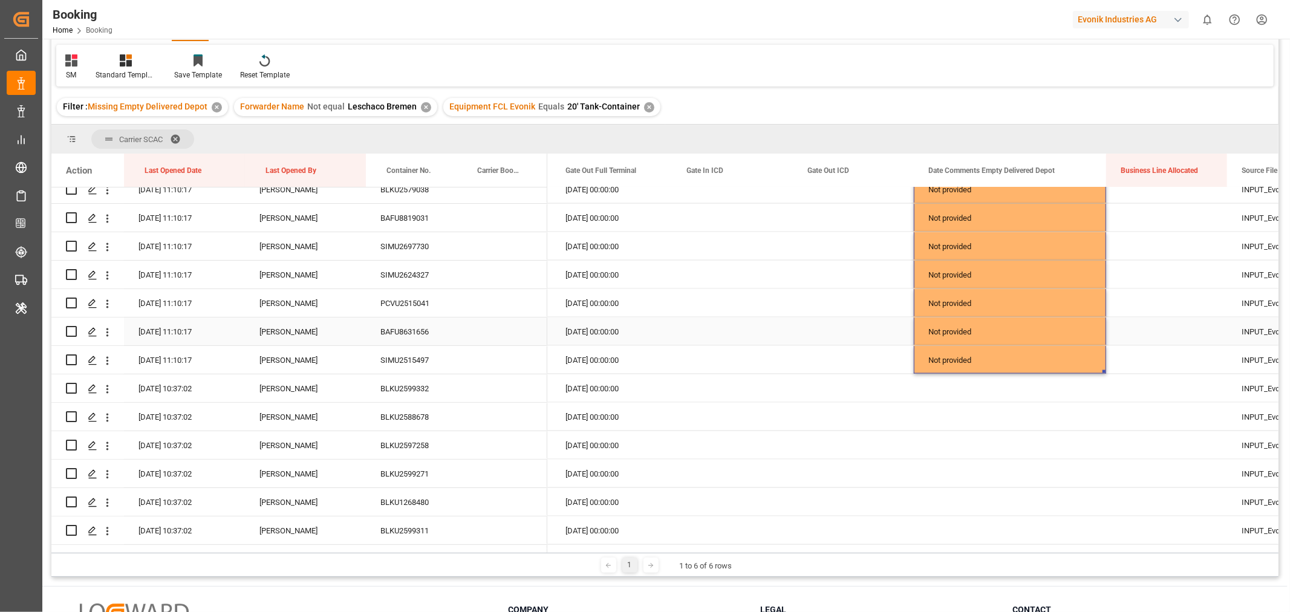
scroll to position [1570, 0]
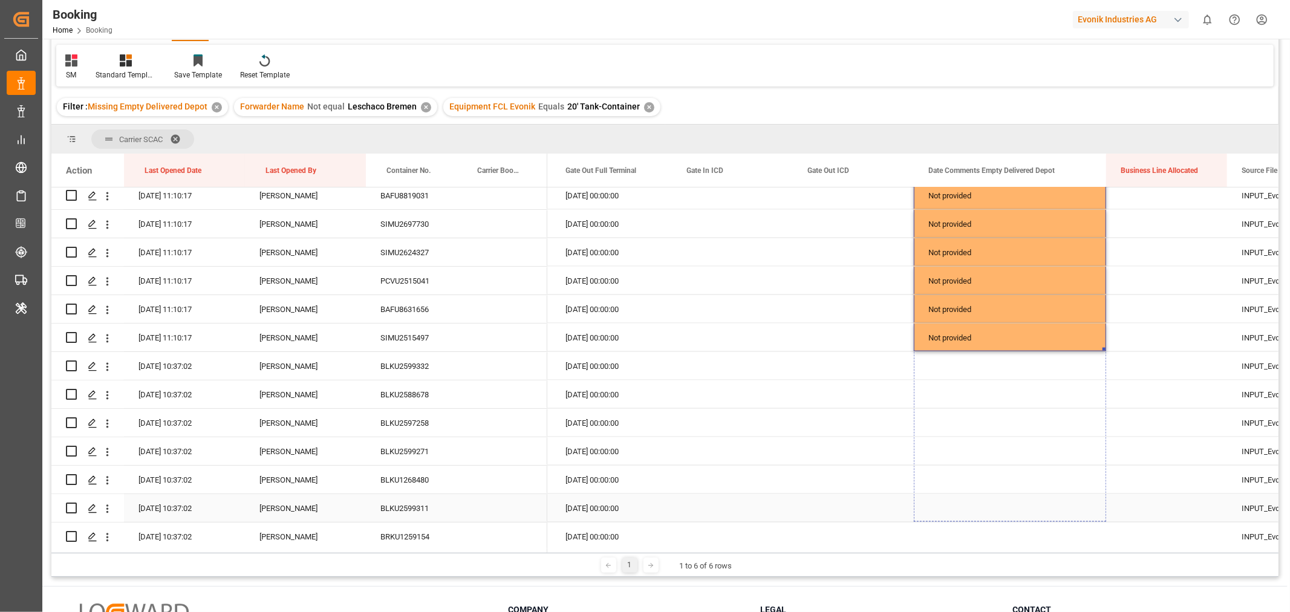
drag, startPoint x: 1104, startPoint y: 348, endPoint x: 1085, endPoint y: 514, distance: 167.4
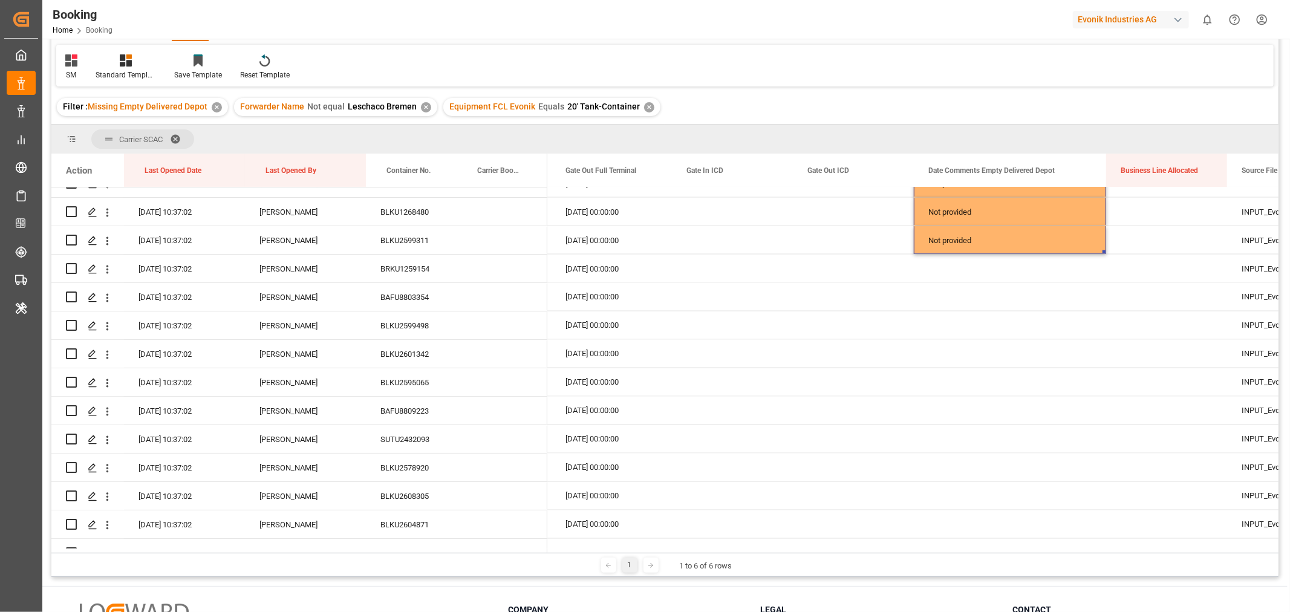
scroll to position [1839, 0]
drag, startPoint x: 1103, startPoint y: 250, endPoint x: 1067, endPoint y: 475, distance: 227.3
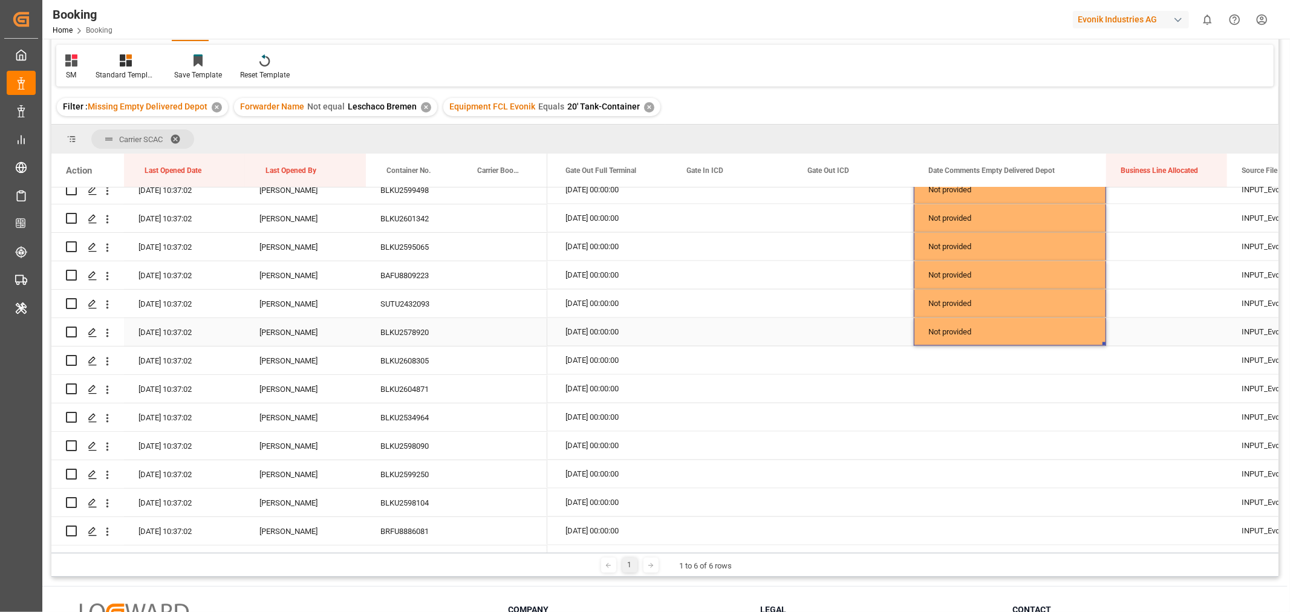
scroll to position [2040, 0]
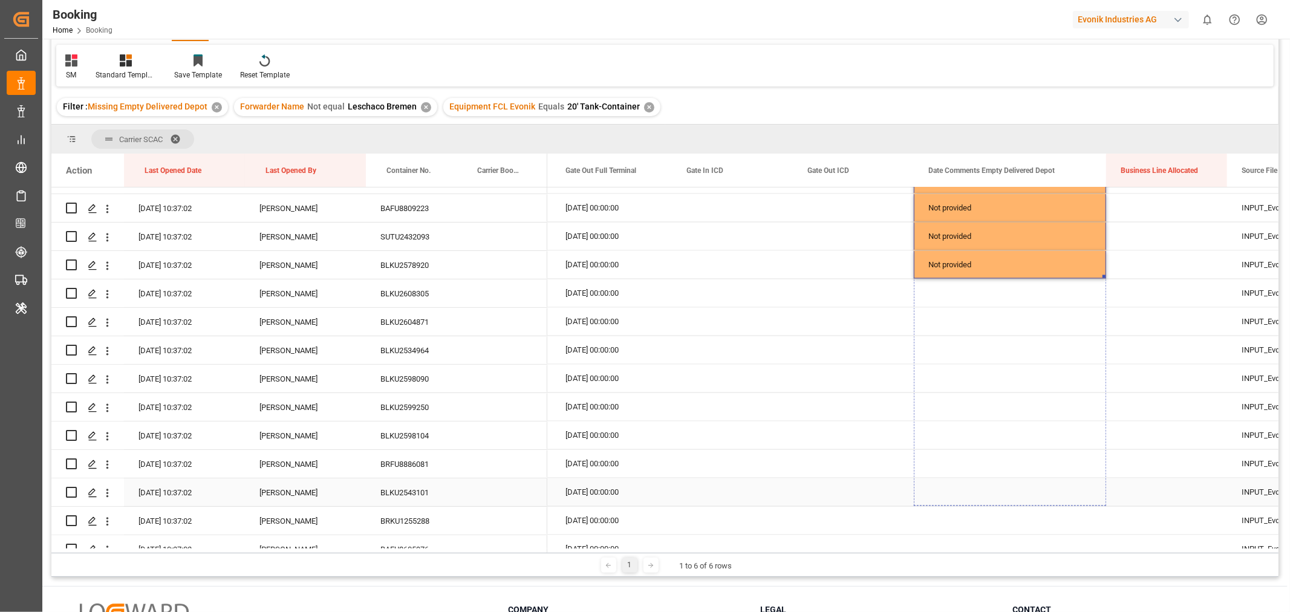
drag, startPoint x: 1104, startPoint y: 276, endPoint x: 1078, endPoint y: 502, distance: 227.1
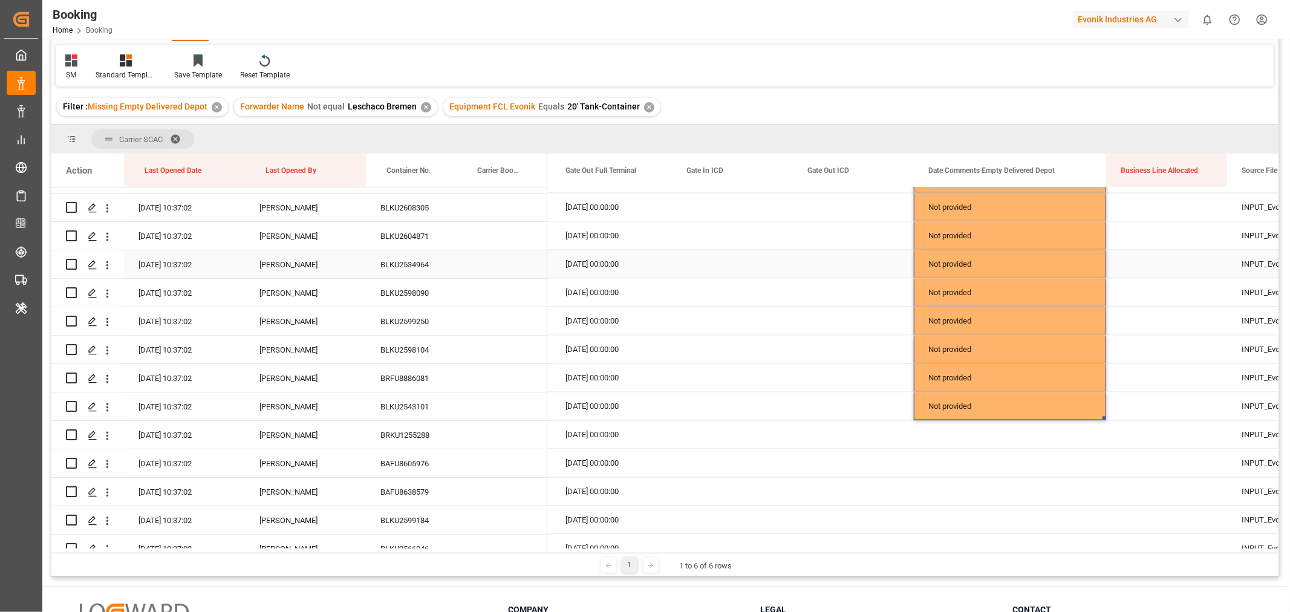
scroll to position [2242, 0]
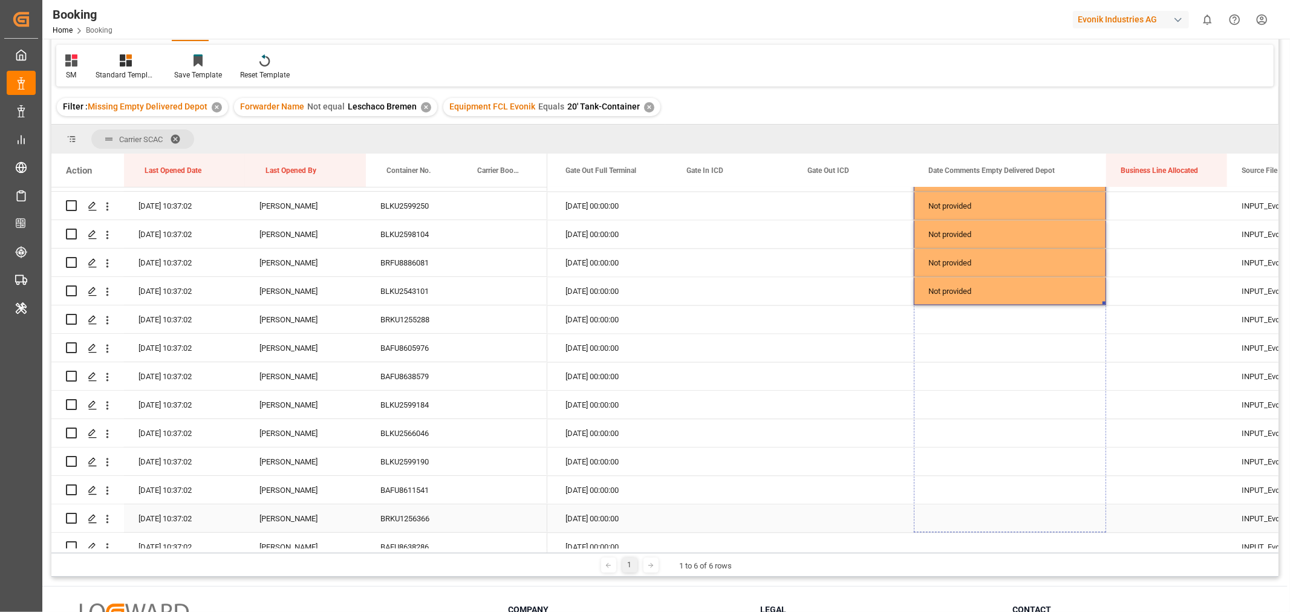
drag, startPoint x: 1103, startPoint y: 302, endPoint x: 1069, endPoint y: 507, distance: 207.2
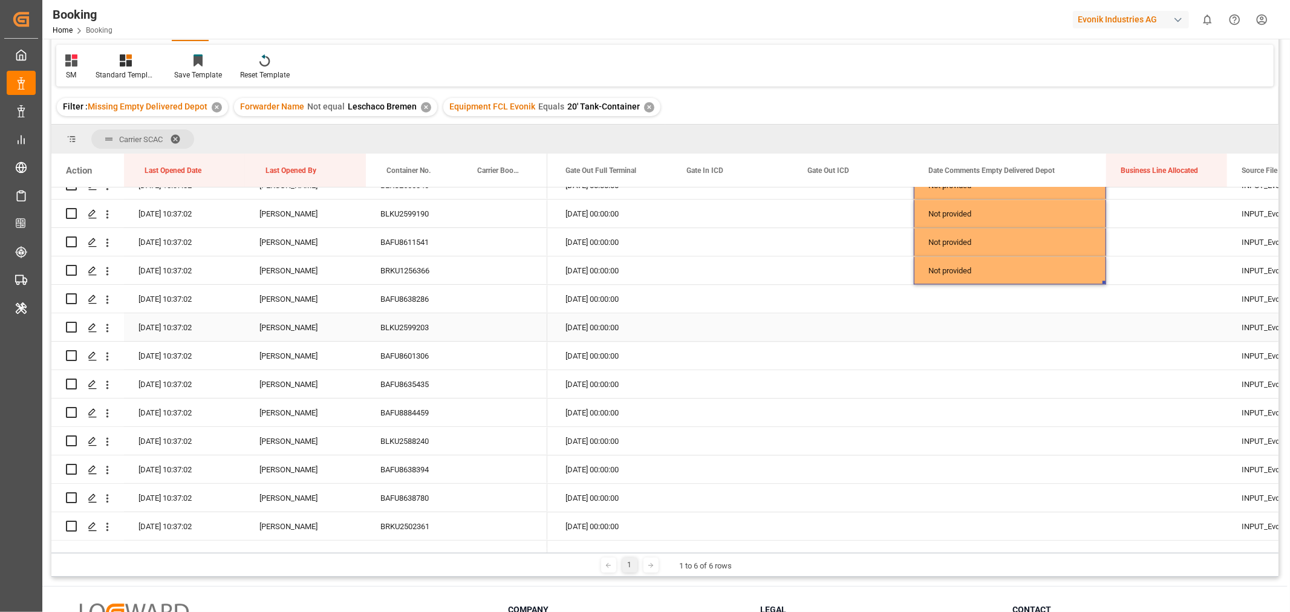
scroll to position [2511, 0]
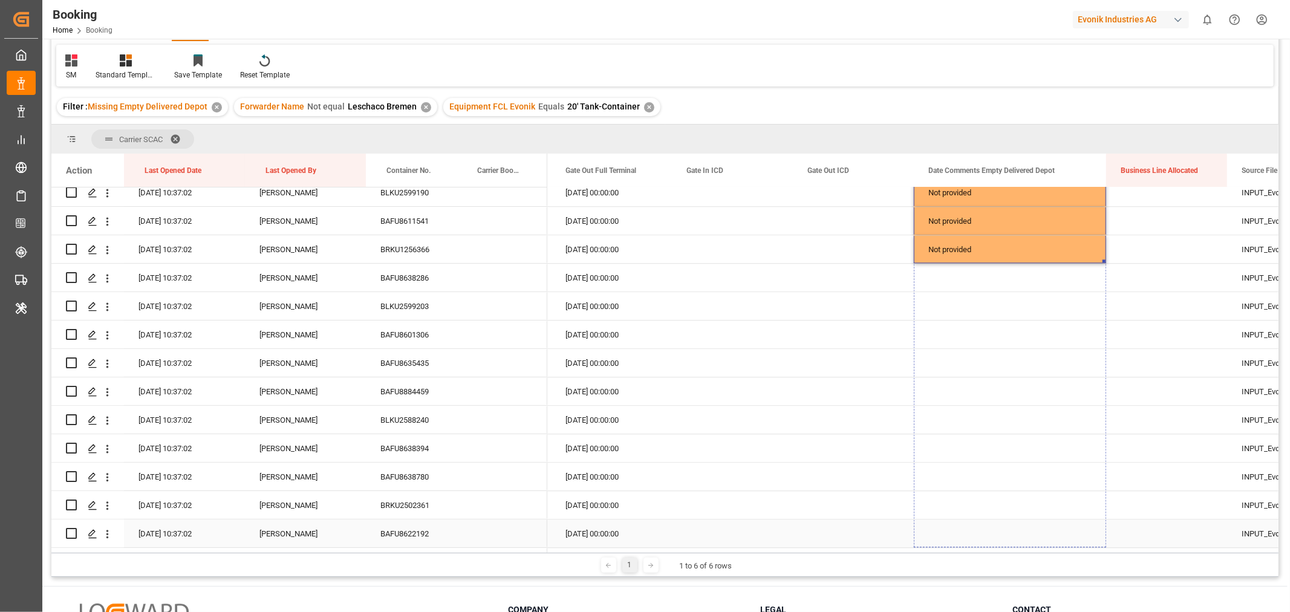
drag, startPoint x: 1105, startPoint y: 262, endPoint x: 1092, endPoint y: 515, distance: 253.8
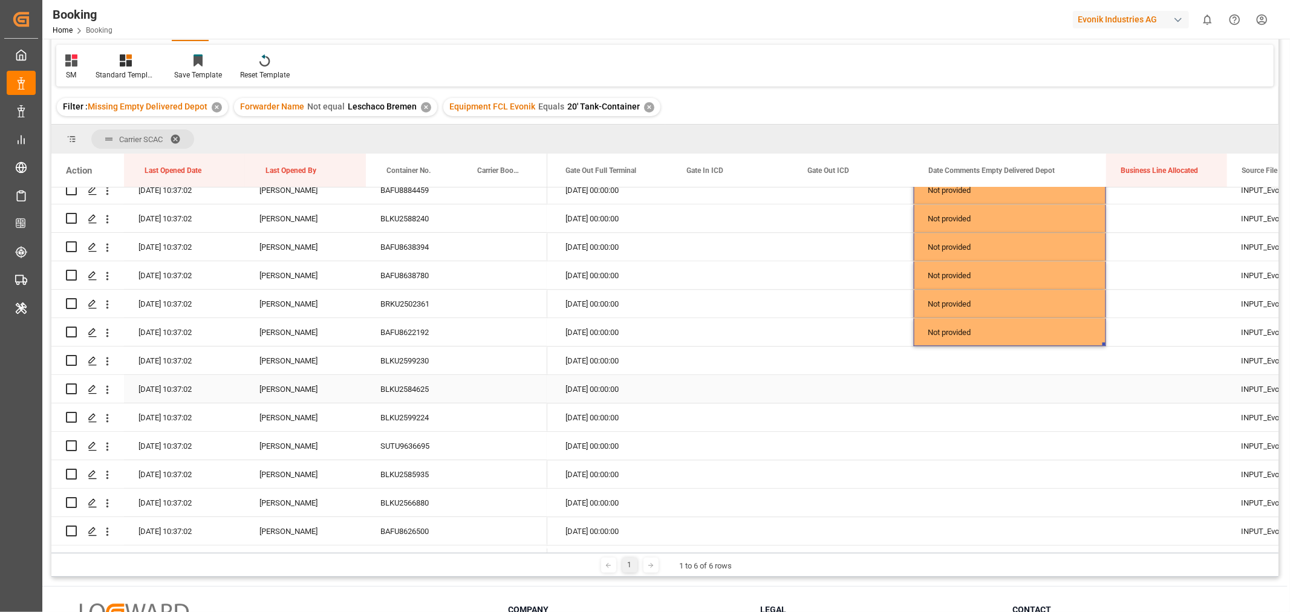
scroll to position [2779, 0]
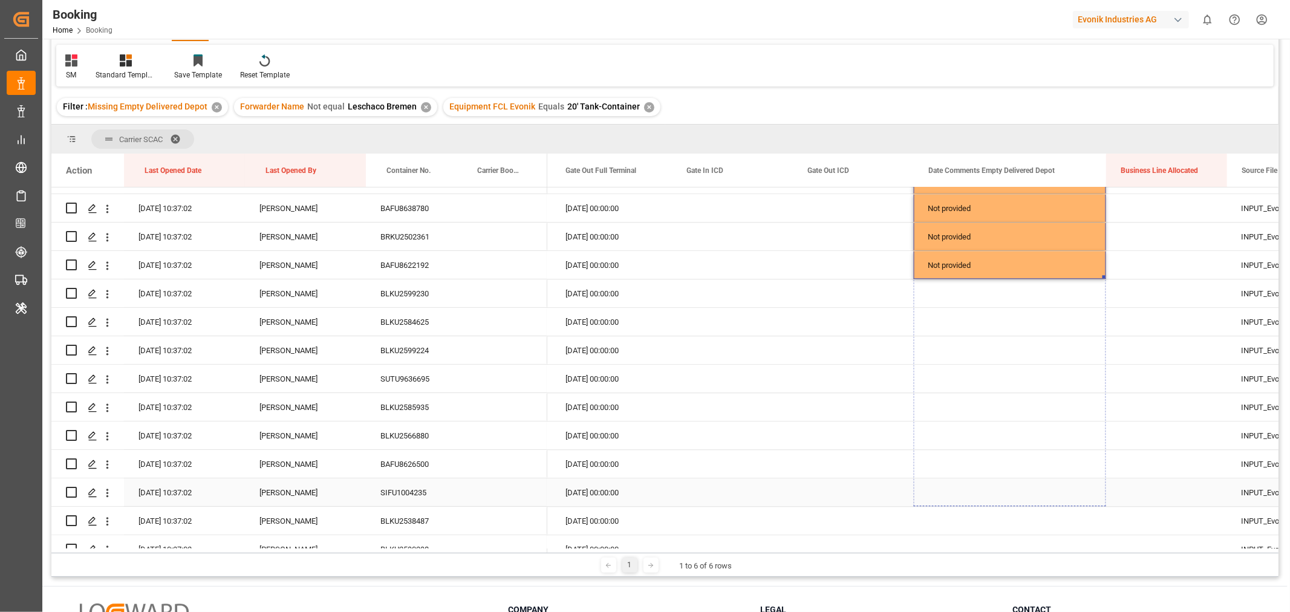
drag, startPoint x: 1103, startPoint y: 276, endPoint x: 1077, endPoint y: 517, distance: 242.7
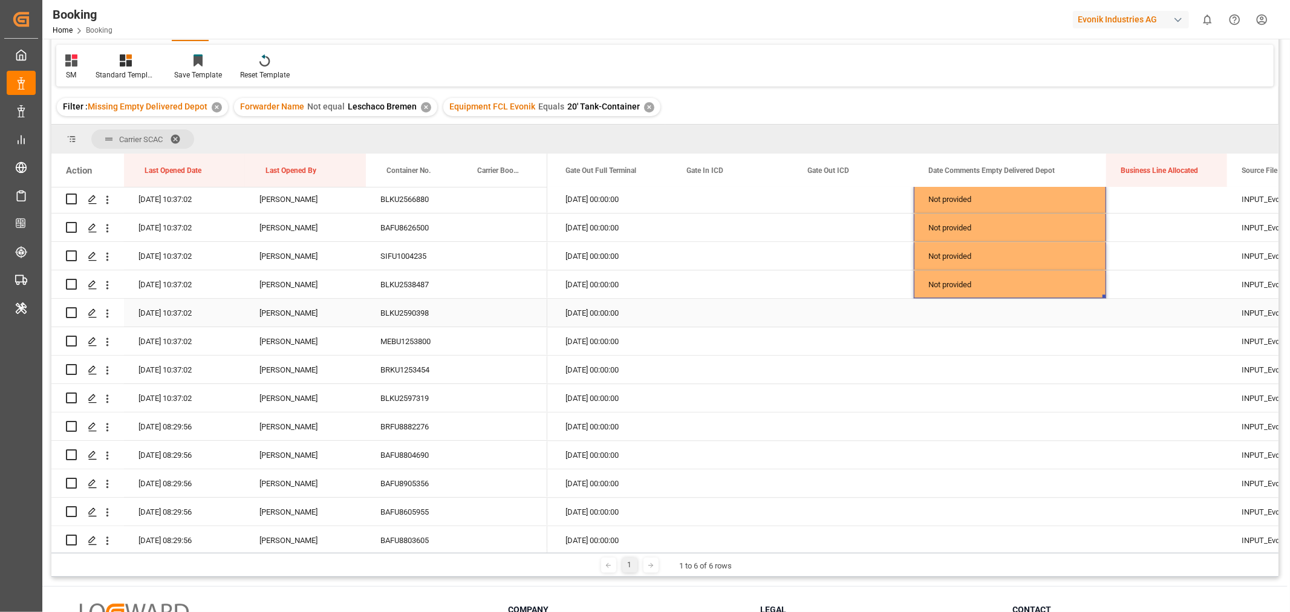
scroll to position [3049, 0]
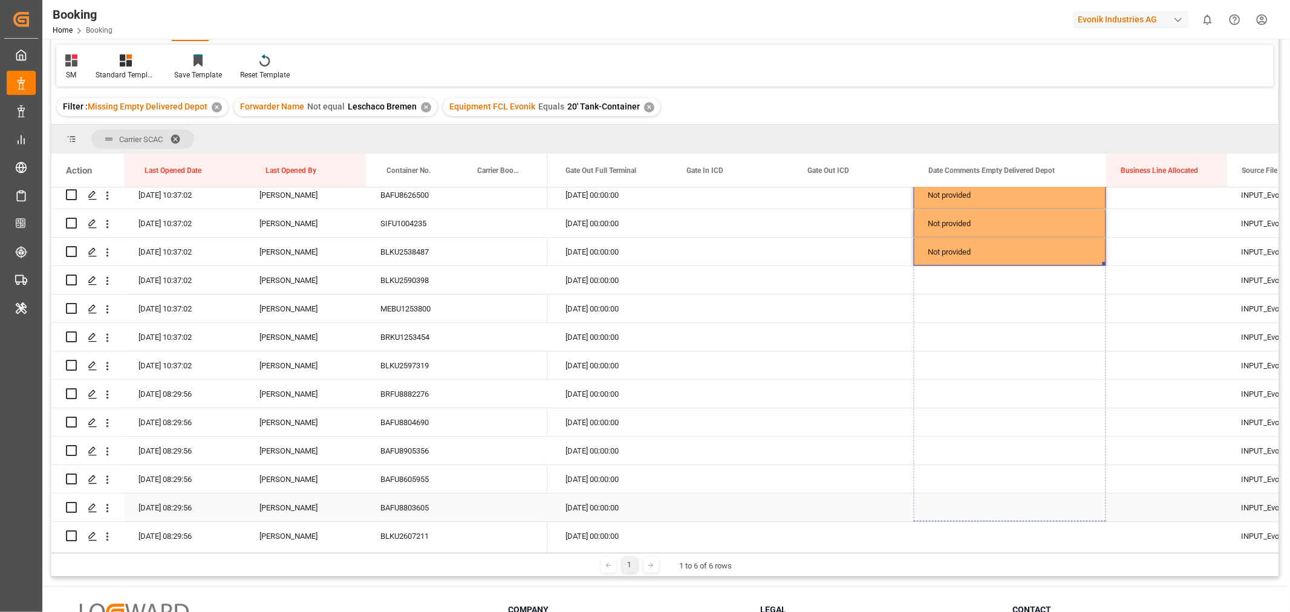
drag, startPoint x: 1103, startPoint y: 263, endPoint x: 1069, endPoint y: 495, distance: 234.1
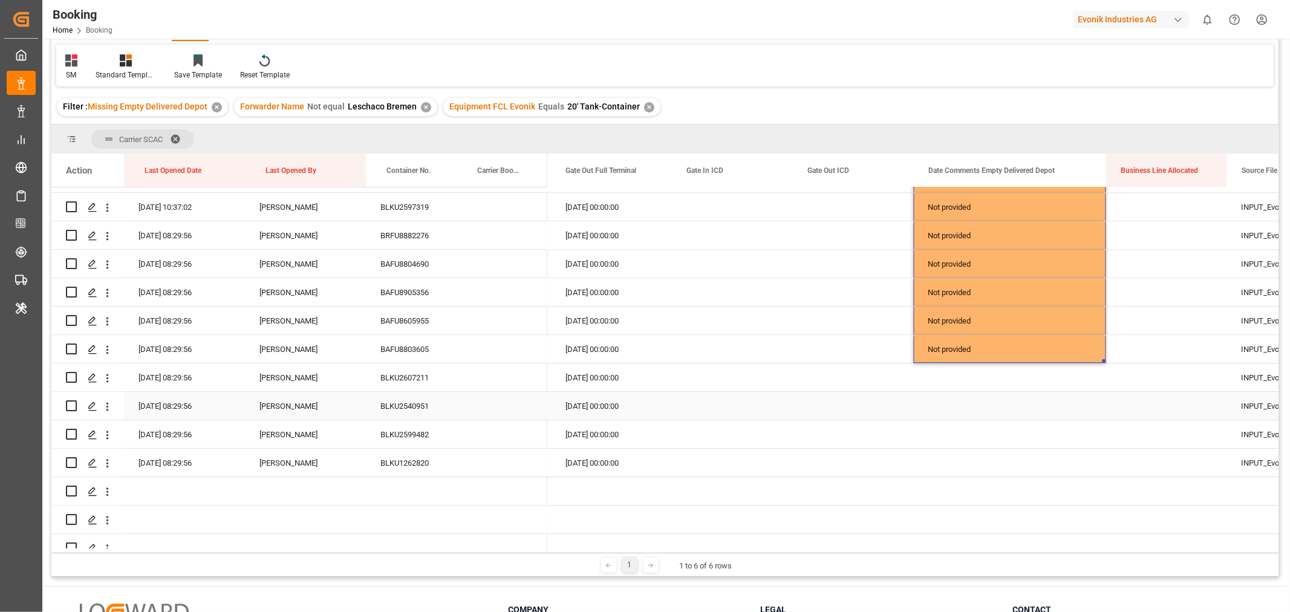
scroll to position [3225, 0]
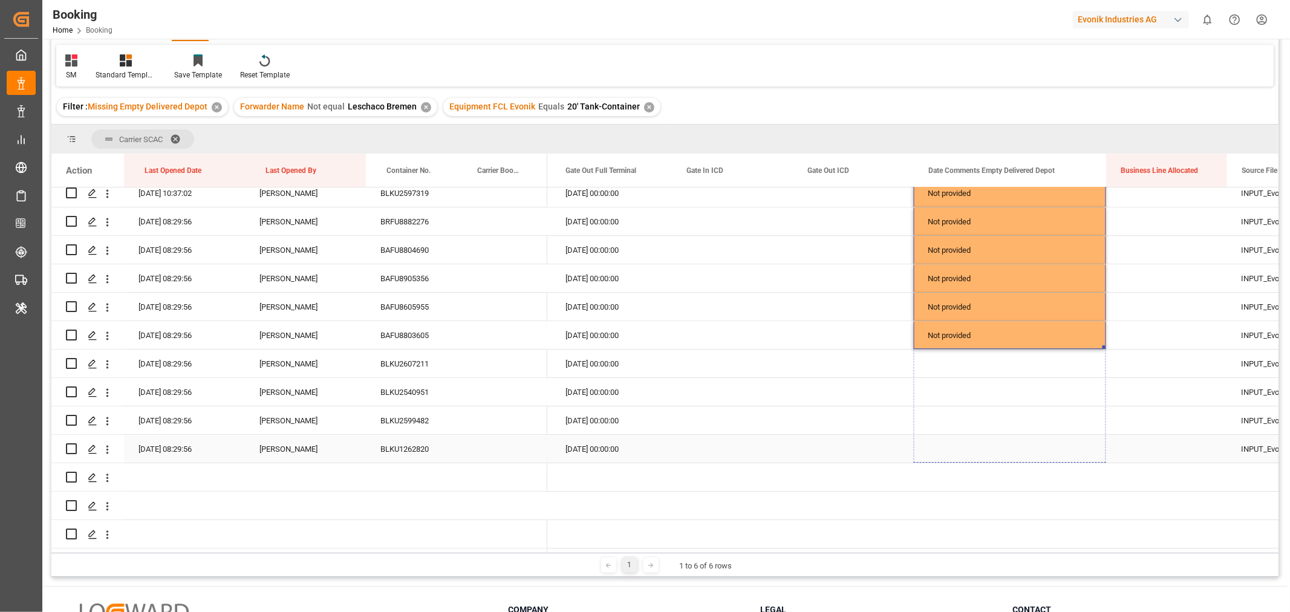
drag, startPoint x: 1105, startPoint y: 342, endPoint x: 1083, endPoint y: 442, distance: 102.2
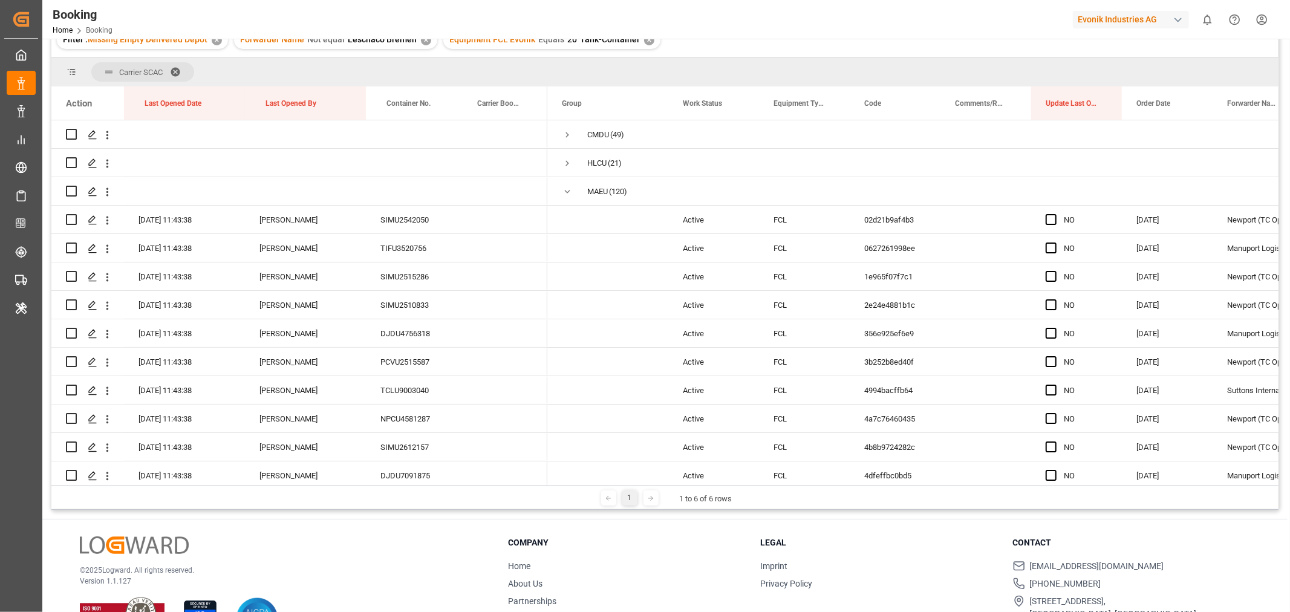
scroll to position [0, 0]
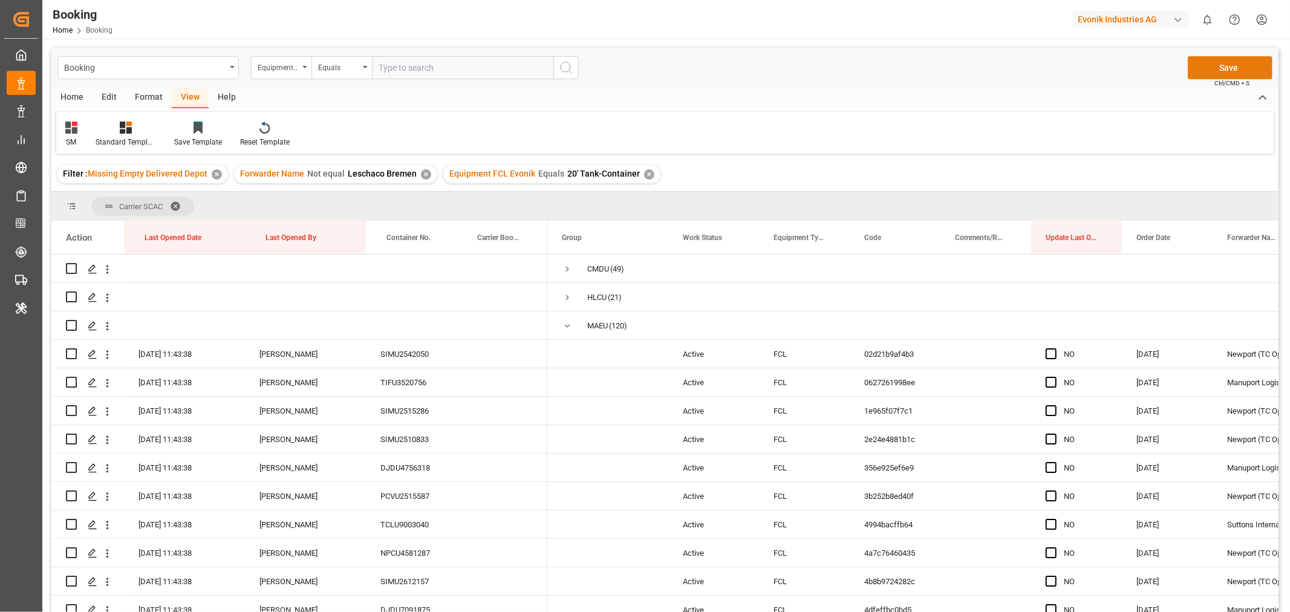
click at [1230, 69] on button "Save" at bounding box center [1230, 67] width 85 height 23
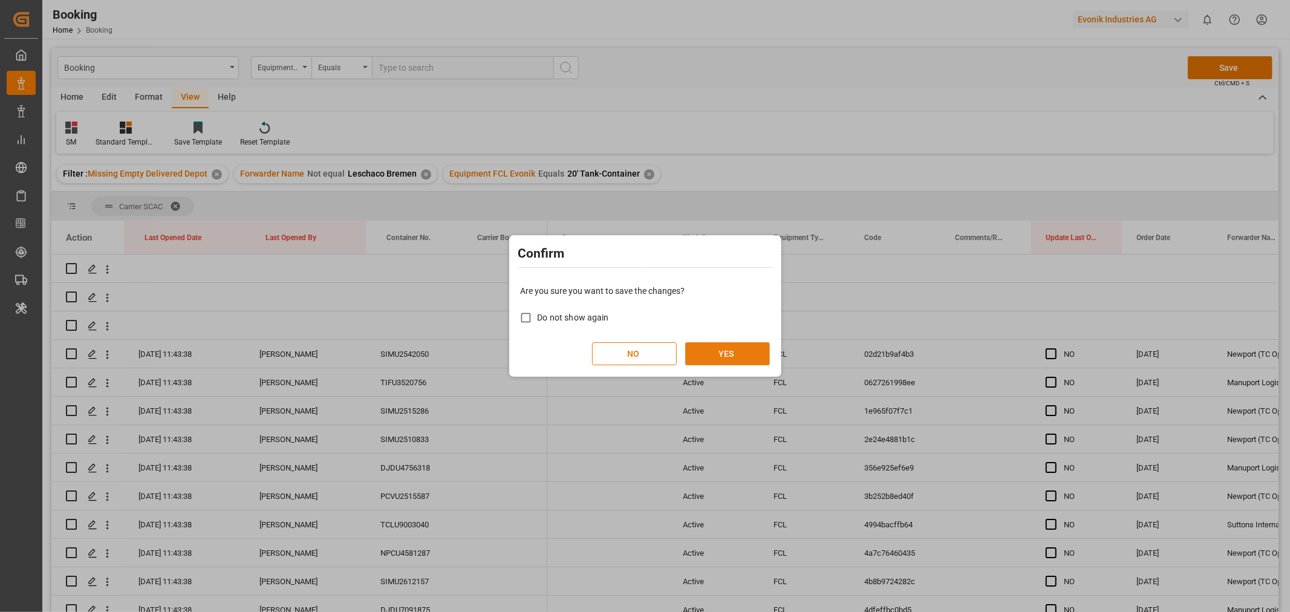
click at [720, 353] on button "YES" at bounding box center [727, 353] width 85 height 23
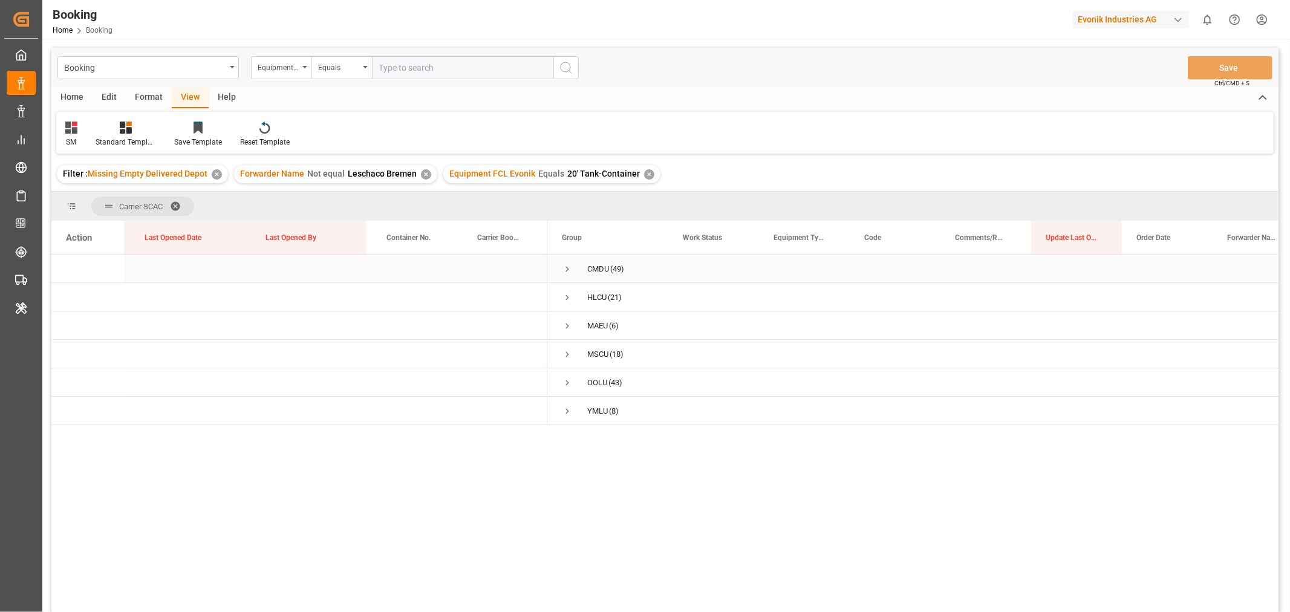
click at [565, 269] on span "Press SPACE to select this row." at bounding box center [567, 269] width 11 height 11
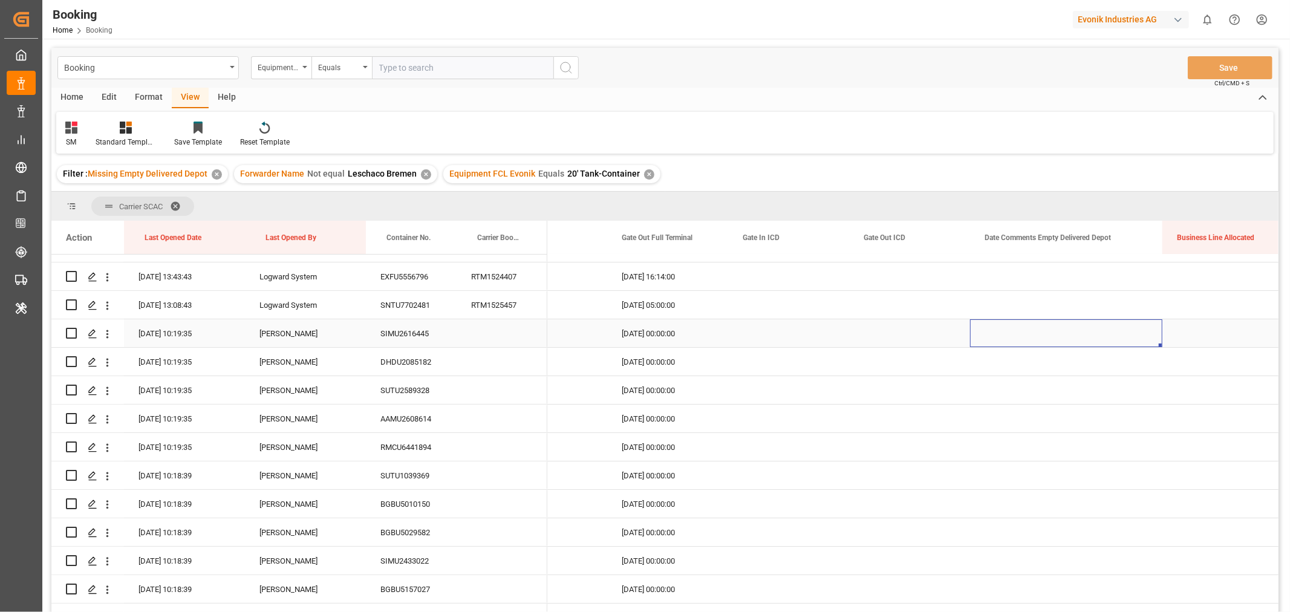
click at [1074, 330] on div "Press SPACE to select this row." at bounding box center [1066, 333] width 192 height 28
click at [1140, 343] on button "Select" at bounding box center [1066, 340] width 173 height 23
click at [1033, 366] on div "Not provided" at bounding box center [1066, 372] width 159 height 12
click at [935, 328] on div "Press SPACE to select this row." at bounding box center [909, 333] width 121 height 28
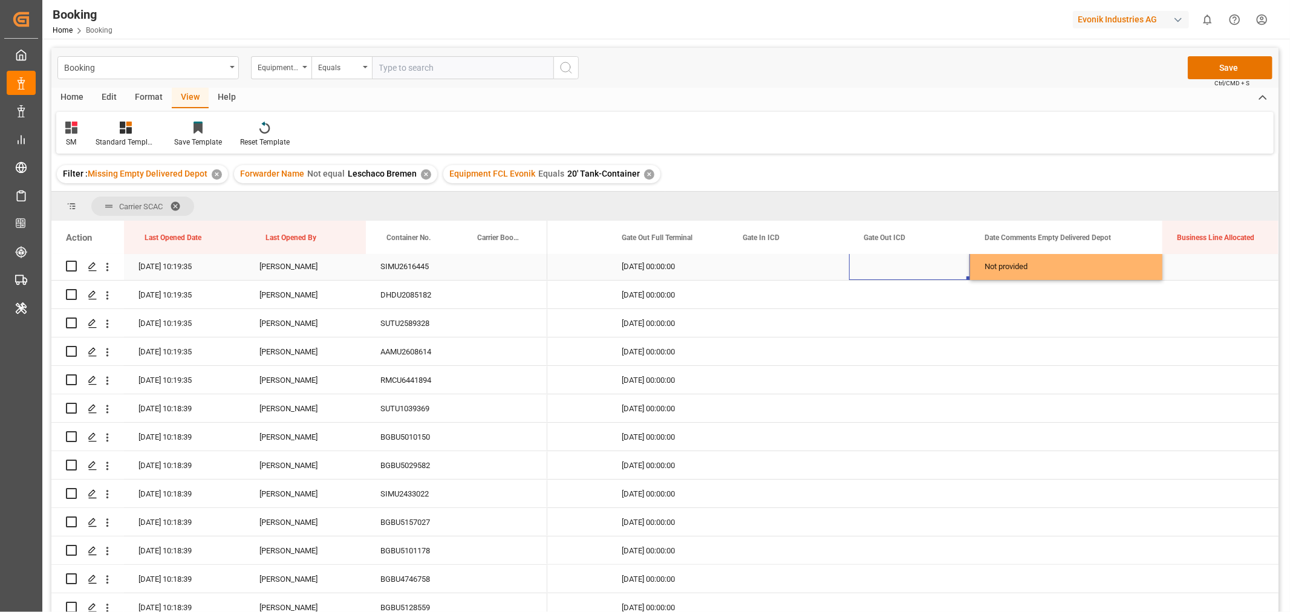
click at [1138, 268] on div "Not provided" at bounding box center [1066, 266] width 192 height 28
drag, startPoint x: 1161, startPoint y: 276, endPoint x: 1109, endPoint y: 494, distance: 223.9
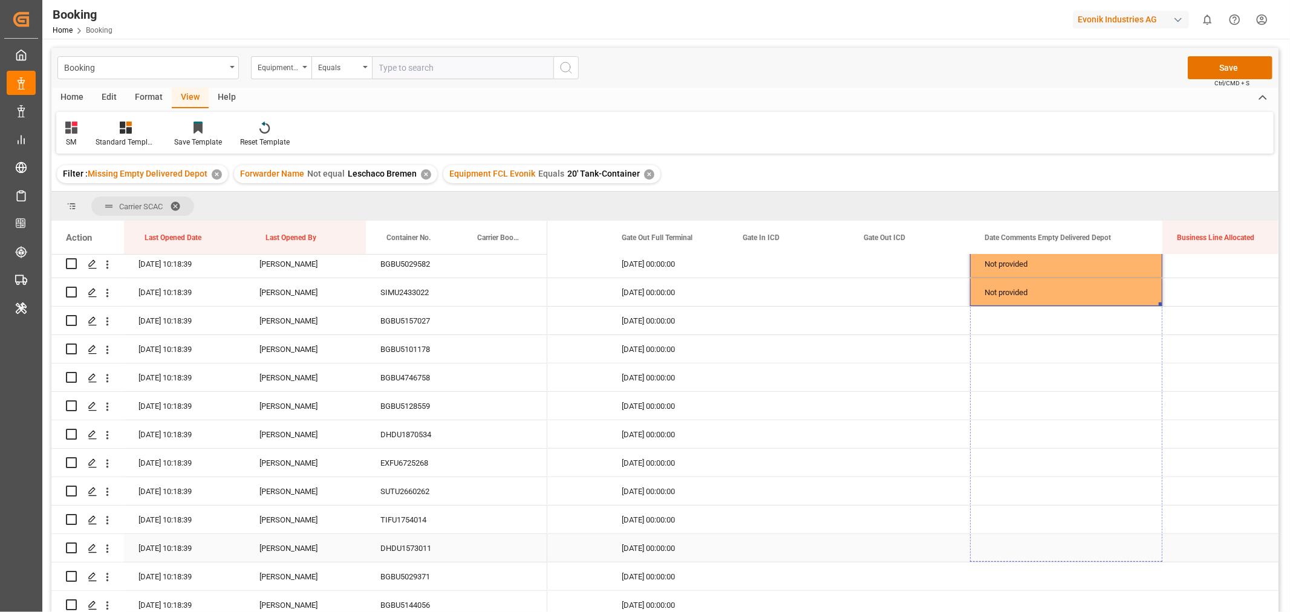
drag, startPoint x: 1159, startPoint y: 304, endPoint x: 1102, endPoint y: 549, distance: 251.5
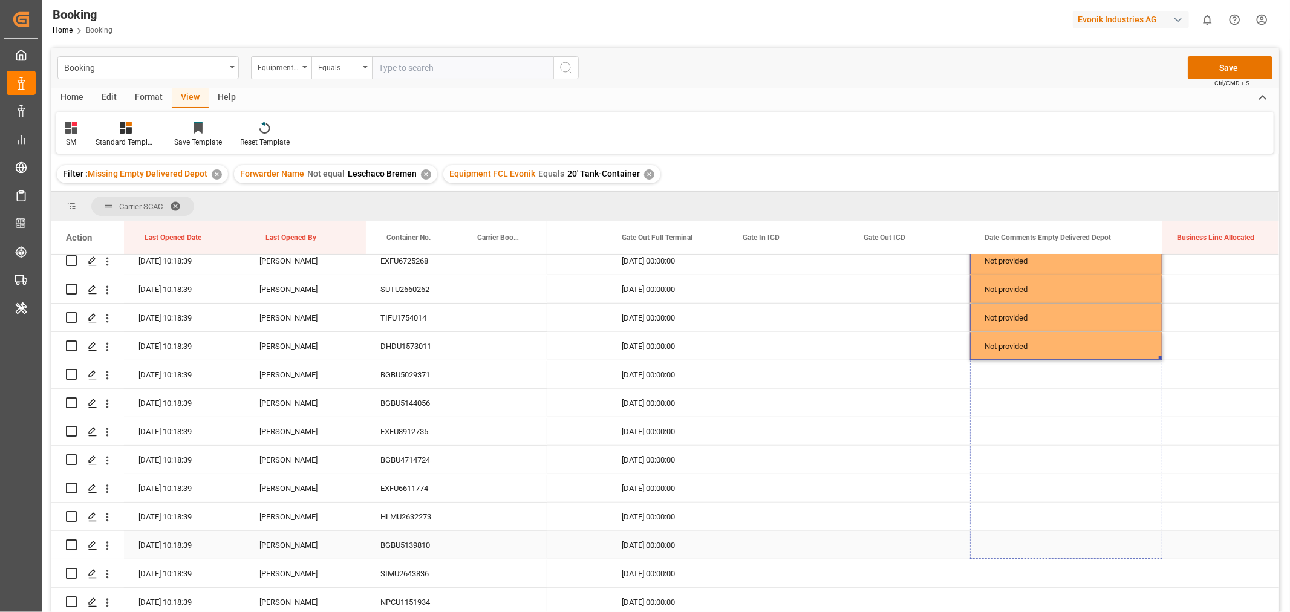
drag, startPoint x: 1160, startPoint y: 358, endPoint x: 1109, endPoint y: 535, distance: 183.8
drag, startPoint x: 1160, startPoint y: 354, endPoint x: 1123, endPoint y: 527, distance: 176.8
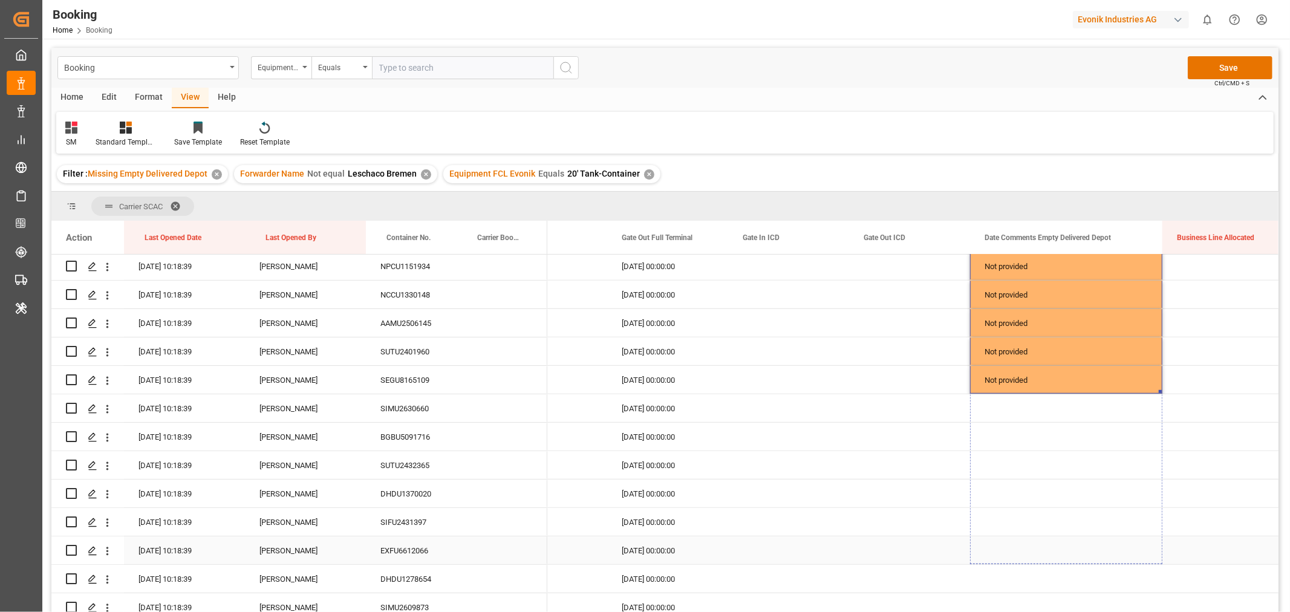
drag, startPoint x: 1160, startPoint y: 391, endPoint x: 1128, endPoint y: 570, distance: 181.3
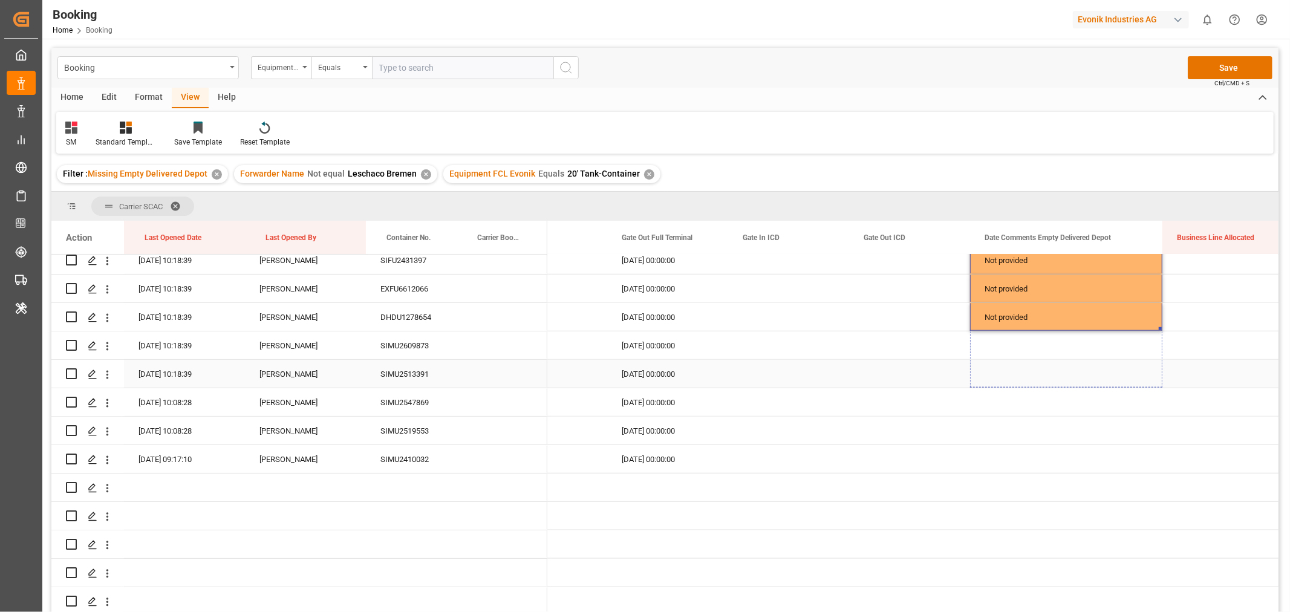
drag, startPoint x: 1158, startPoint y: 325, endPoint x: 1140, endPoint y: 372, distance: 50.5
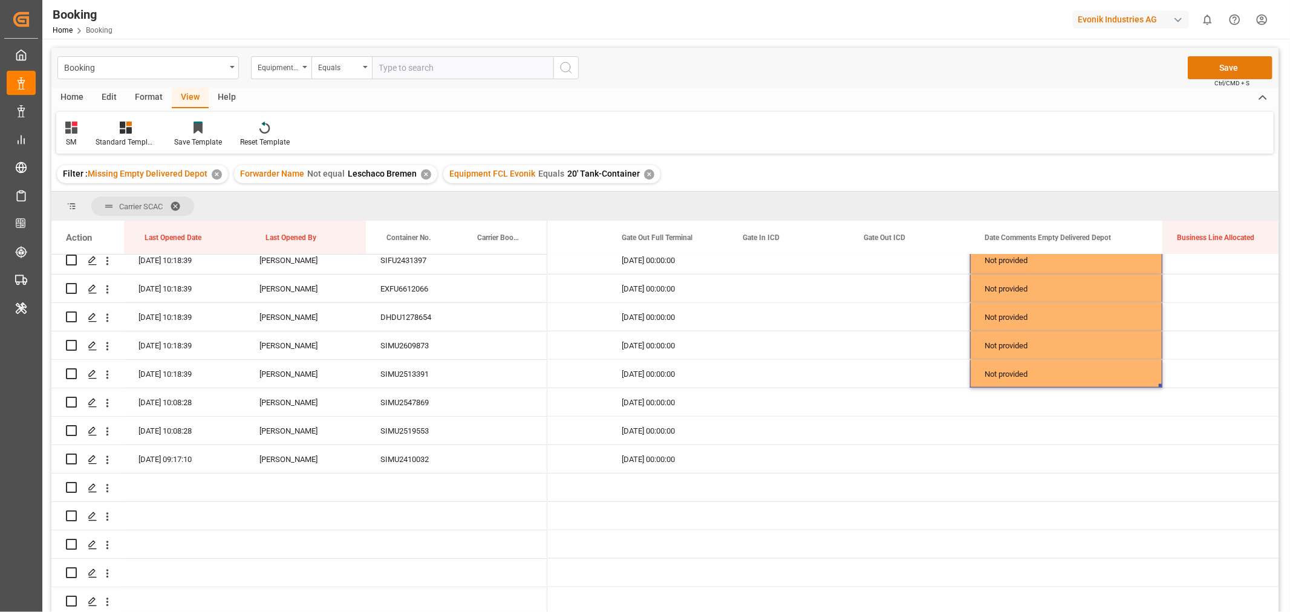
click at [1230, 64] on button "Save" at bounding box center [1230, 67] width 85 height 23
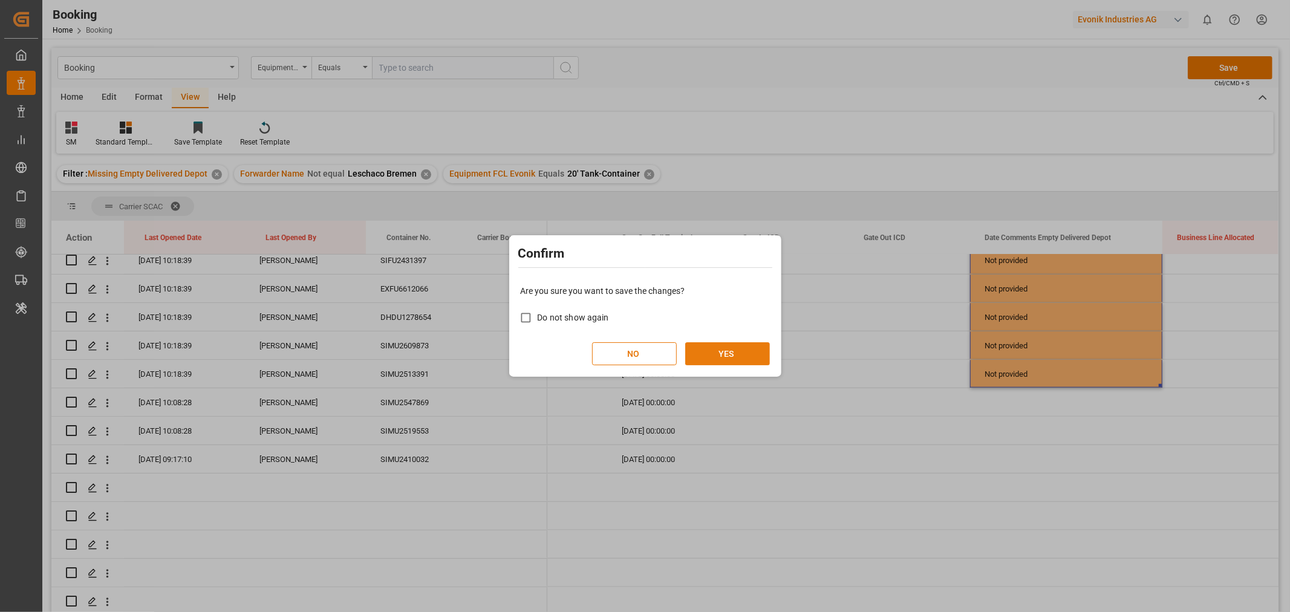
click at [735, 351] on button "YES" at bounding box center [727, 353] width 85 height 23
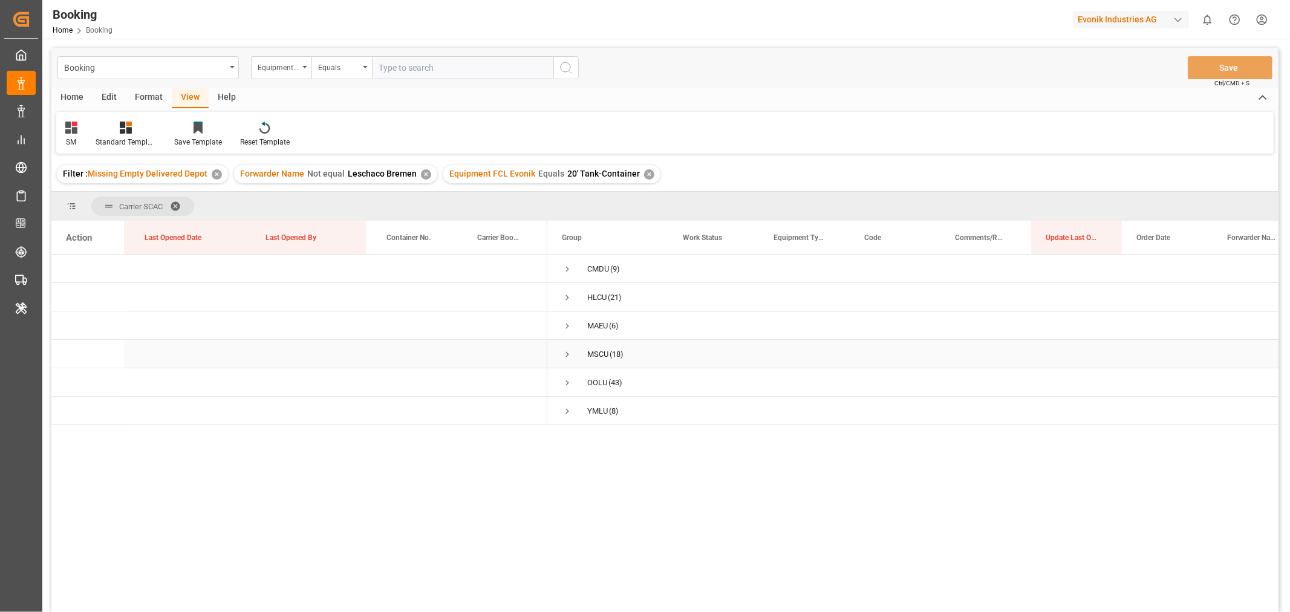
click at [569, 353] on span "Press SPACE to select this row." at bounding box center [567, 354] width 11 height 11
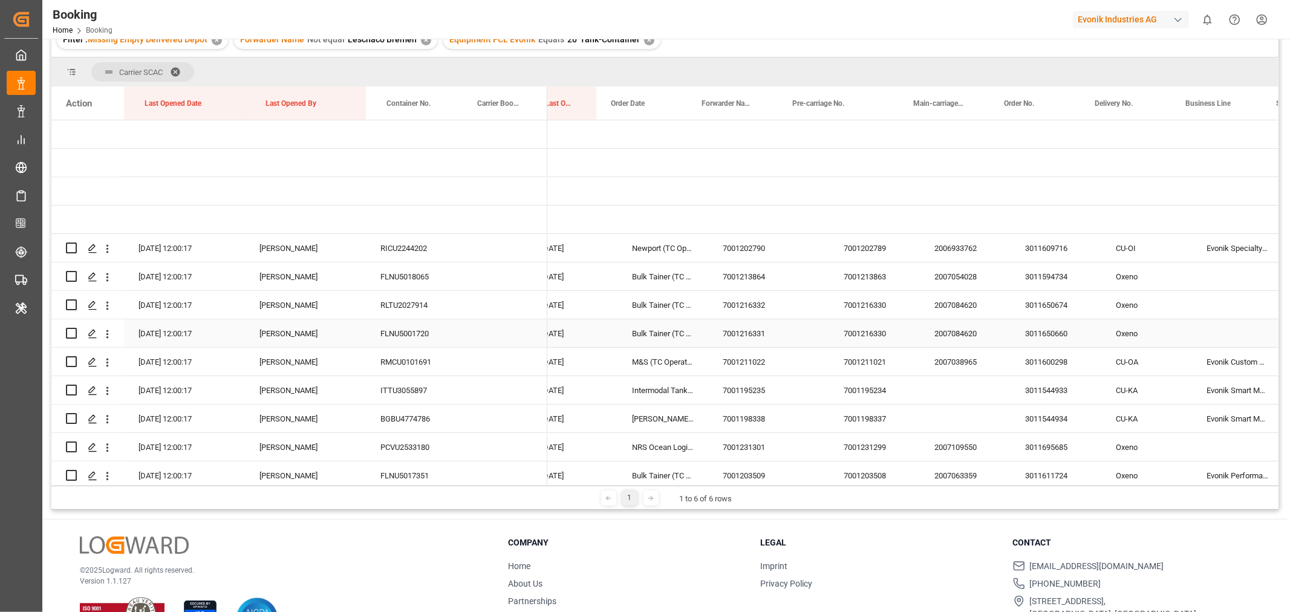
scroll to position [0, 640]
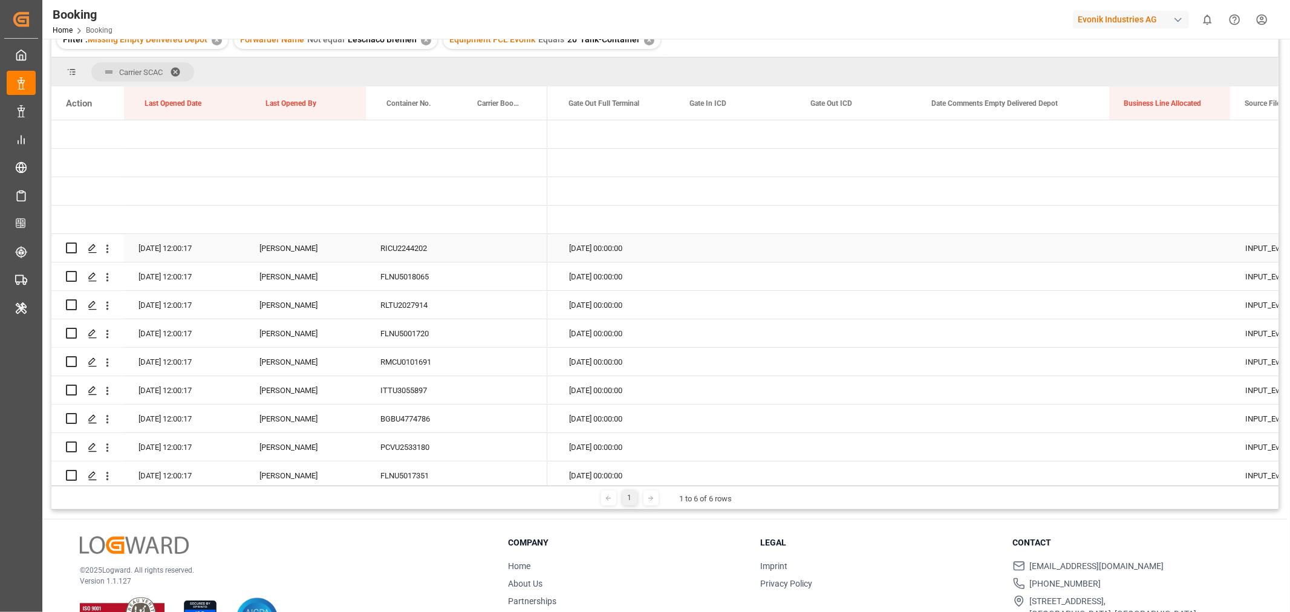
click at [1049, 242] on div "Press SPACE to select this row." at bounding box center [1014, 248] width 192 height 28
click at [1086, 254] on button "Select" at bounding box center [1013, 255] width 173 height 23
click at [965, 276] on div "Not provided" at bounding box center [1014, 287] width 172 height 36
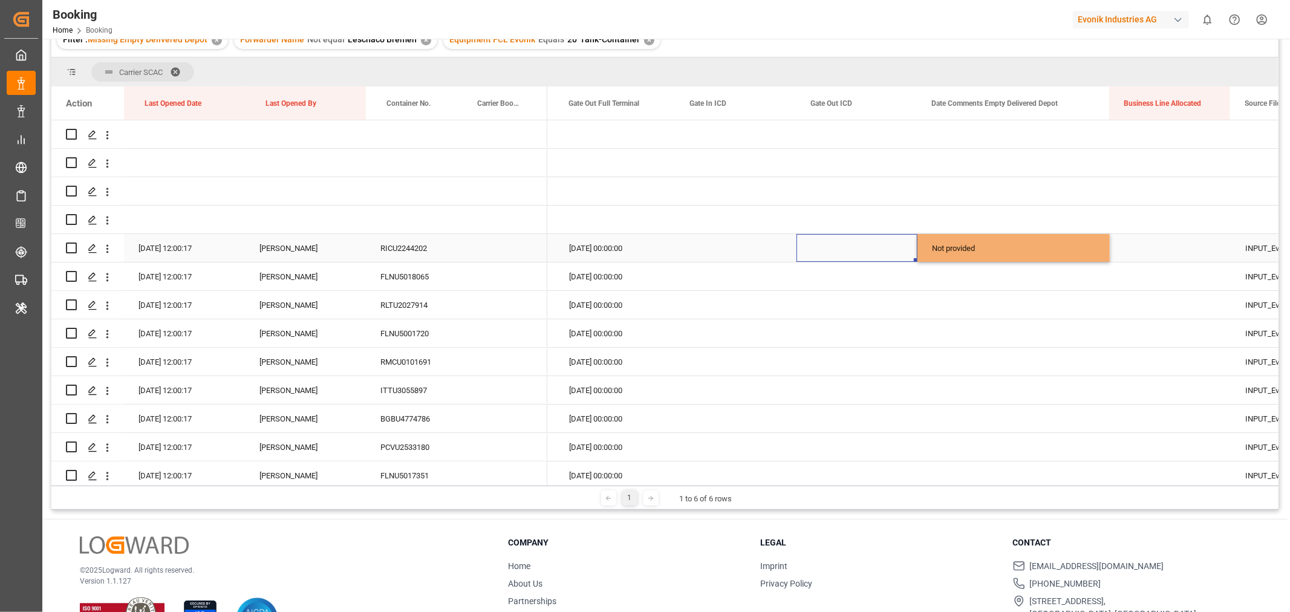
click at [856, 243] on div "Press SPACE to select this row." at bounding box center [857, 248] width 121 height 28
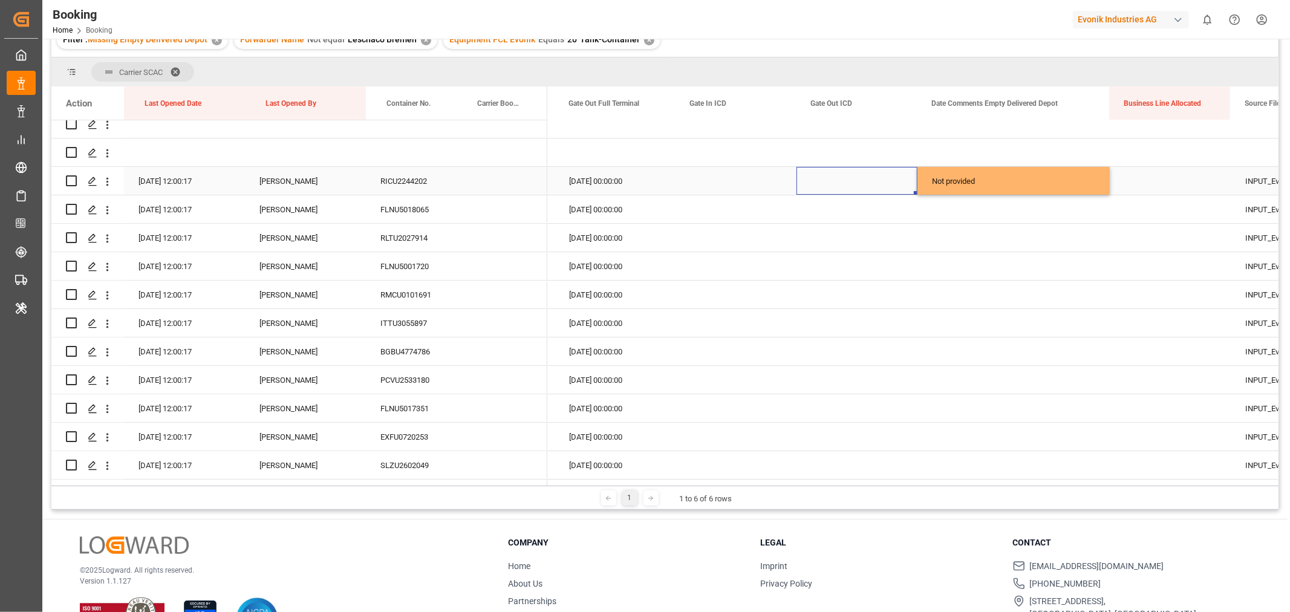
click at [1098, 186] on div "Not provided" at bounding box center [1014, 181] width 192 height 28
drag, startPoint x: 1107, startPoint y: 192, endPoint x: 1071, endPoint y: 410, distance: 221.4
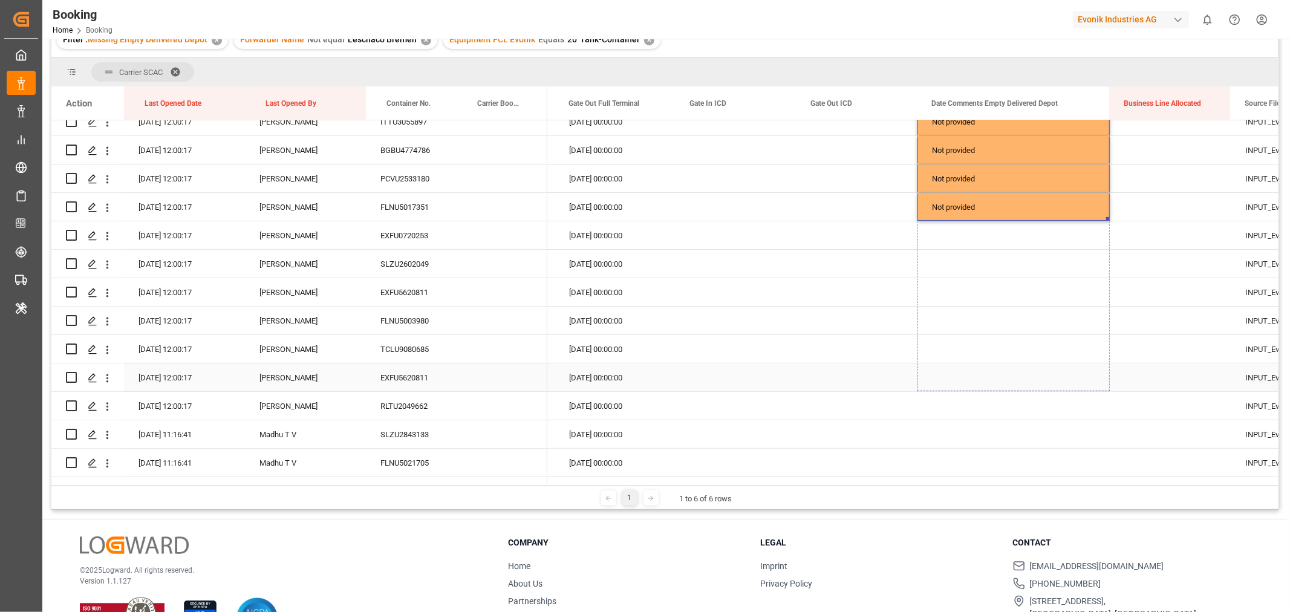
drag, startPoint x: 1108, startPoint y: 217, endPoint x: 1068, endPoint y: 410, distance: 197.8
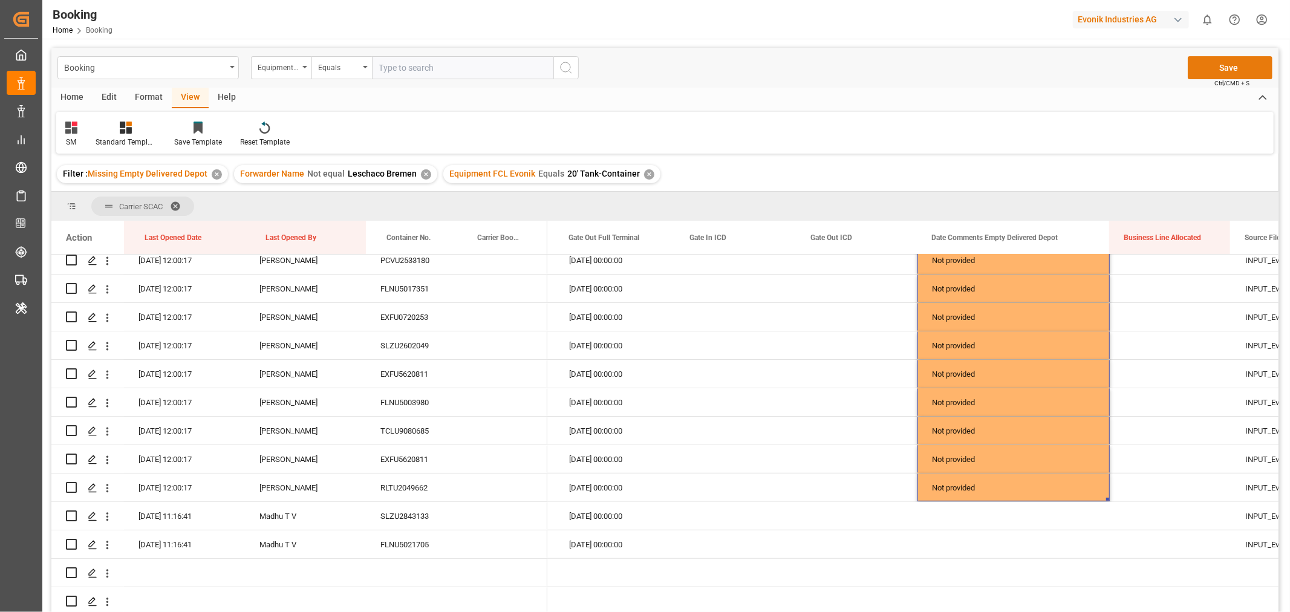
click at [1225, 68] on button "Save" at bounding box center [1230, 67] width 85 height 23
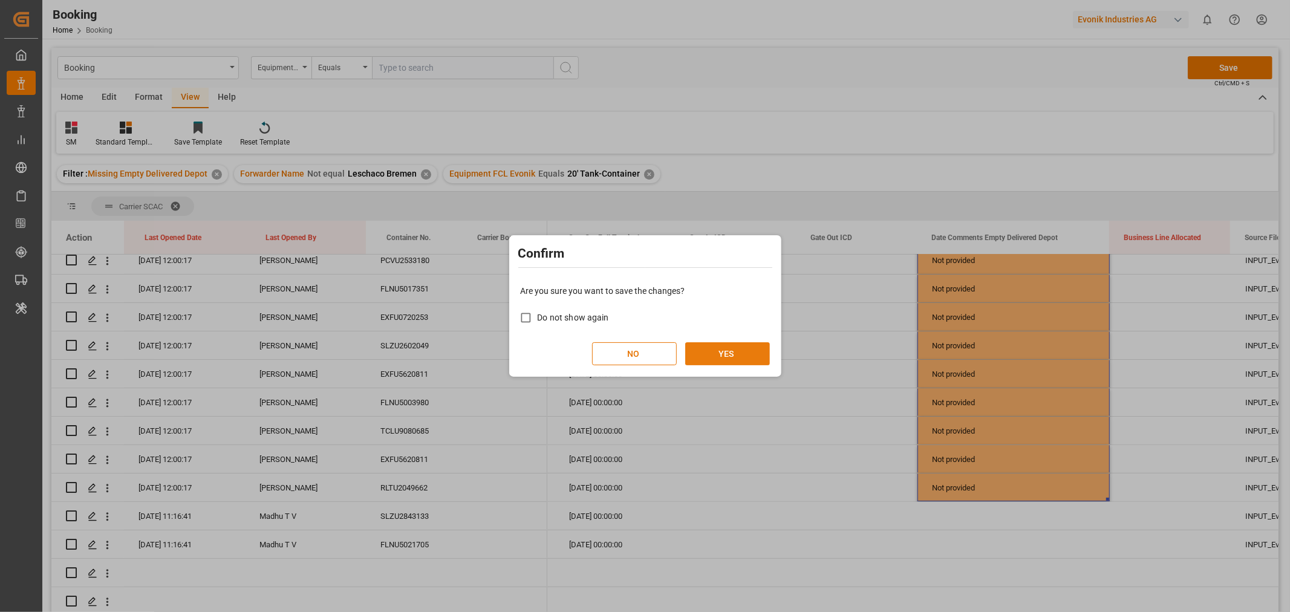
click at [722, 351] on button "YES" at bounding box center [727, 353] width 85 height 23
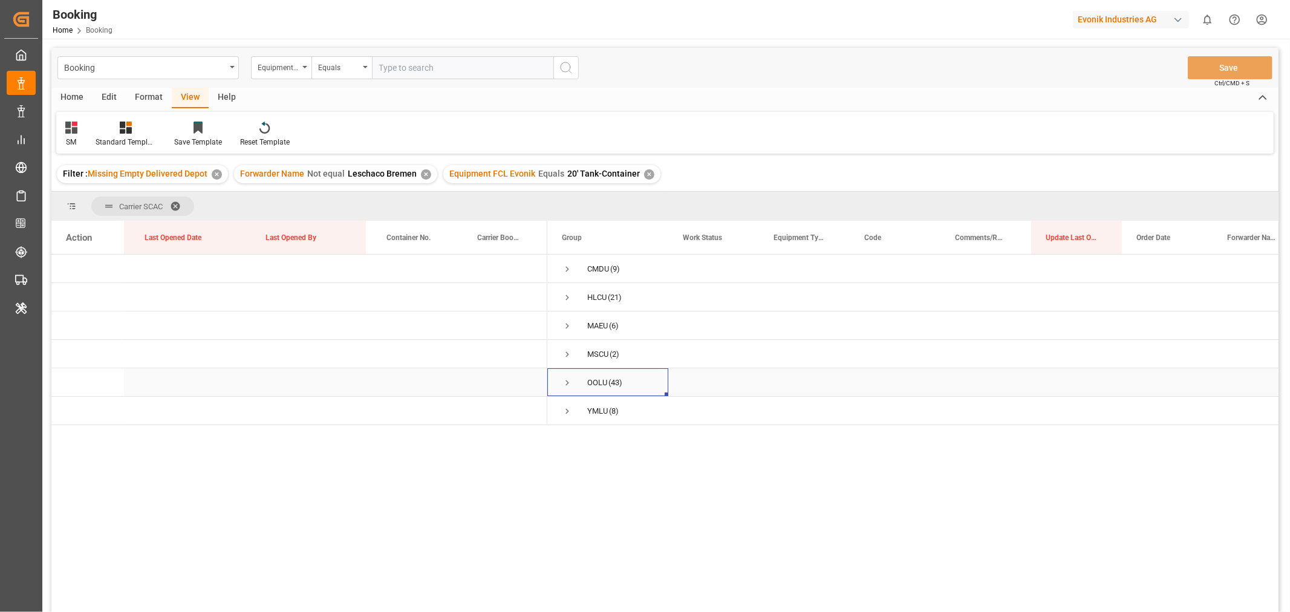
click at [567, 381] on span "Press SPACE to select this row." at bounding box center [567, 382] width 11 height 11
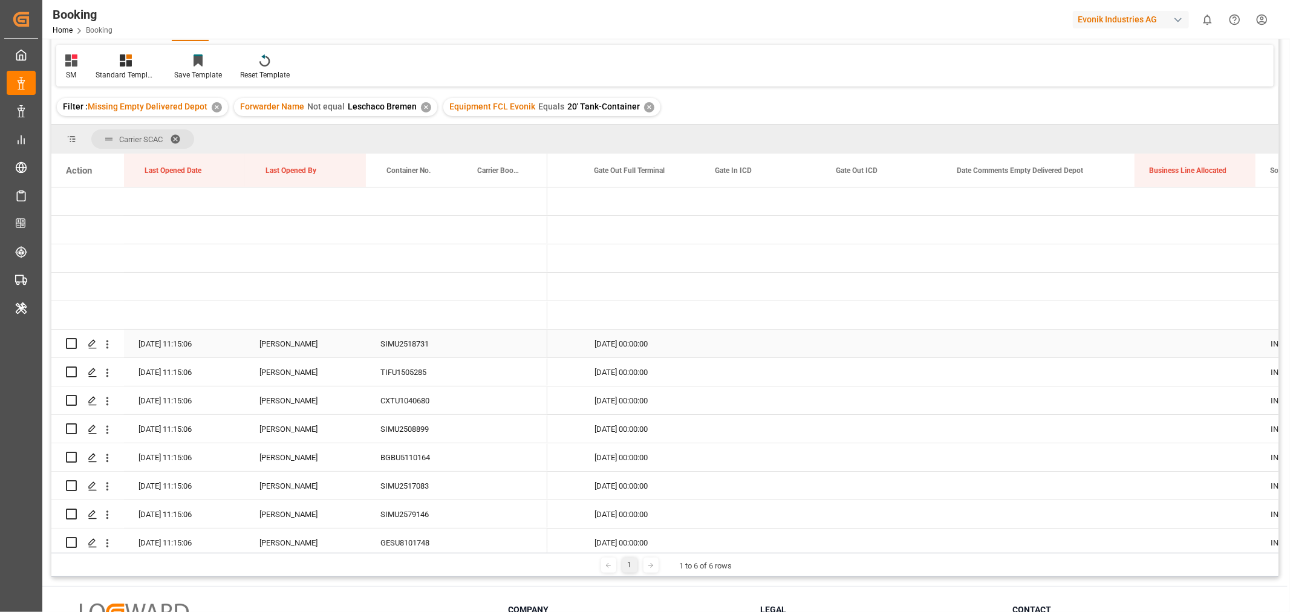
click at [1048, 341] on div "Press SPACE to select this row." at bounding box center [1039, 344] width 192 height 28
click at [1121, 354] on button "Select" at bounding box center [1039, 350] width 173 height 23
click at [1002, 382] on div "Not provided" at bounding box center [1039, 382] width 159 height 12
click at [878, 344] on div "Press SPACE to select this row." at bounding box center [882, 344] width 121 height 28
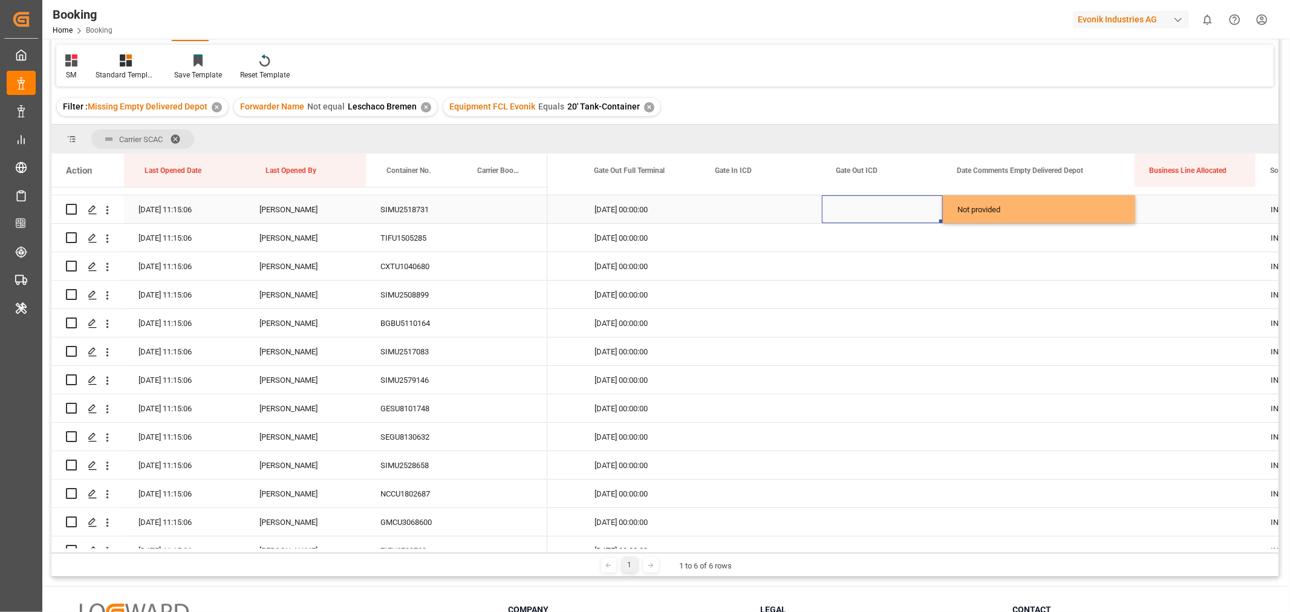
click at [1123, 210] on div "Not provided" at bounding box center [1039, 209] width 192 height 28
drag, startPoint x: 1133, startPoint y: 220, endPoint x: 1077, endPoint y: 483, distance: 268.3
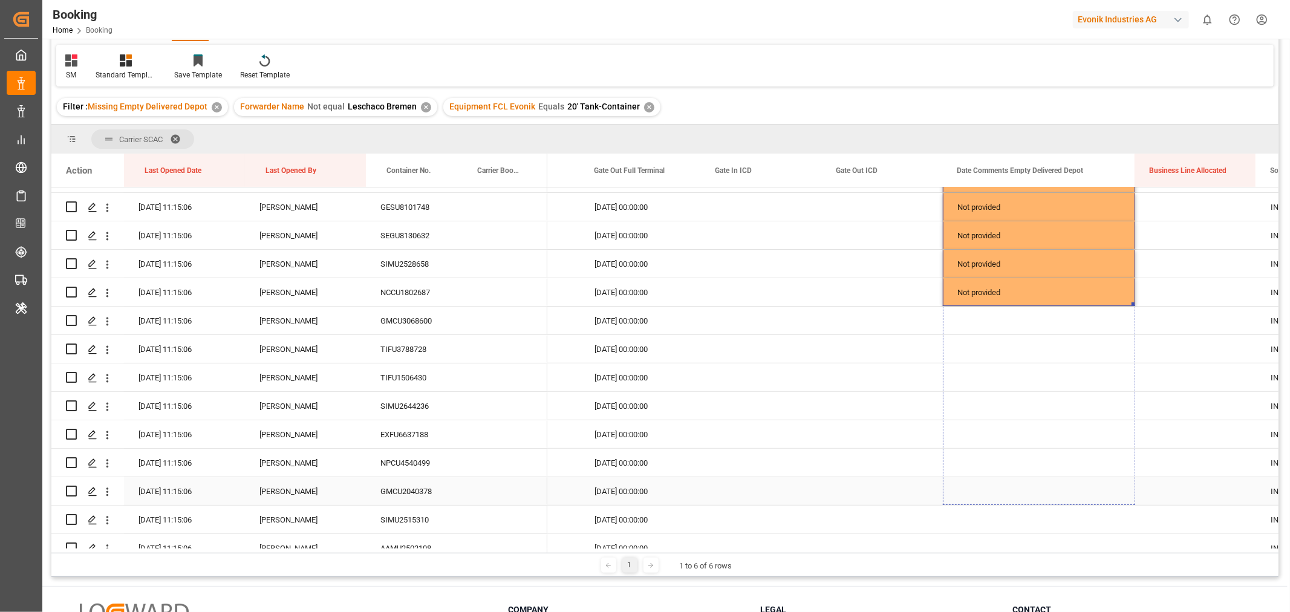
drag, startPoint x: 1133, startPoint y: 303, endPoint x: 1092, endPoint y: 494, distance: 195.4
drag, startPoint x: 1133, startPoint y: 299, endPoint x: 1091, endPoint y: 501, distance: 206.3
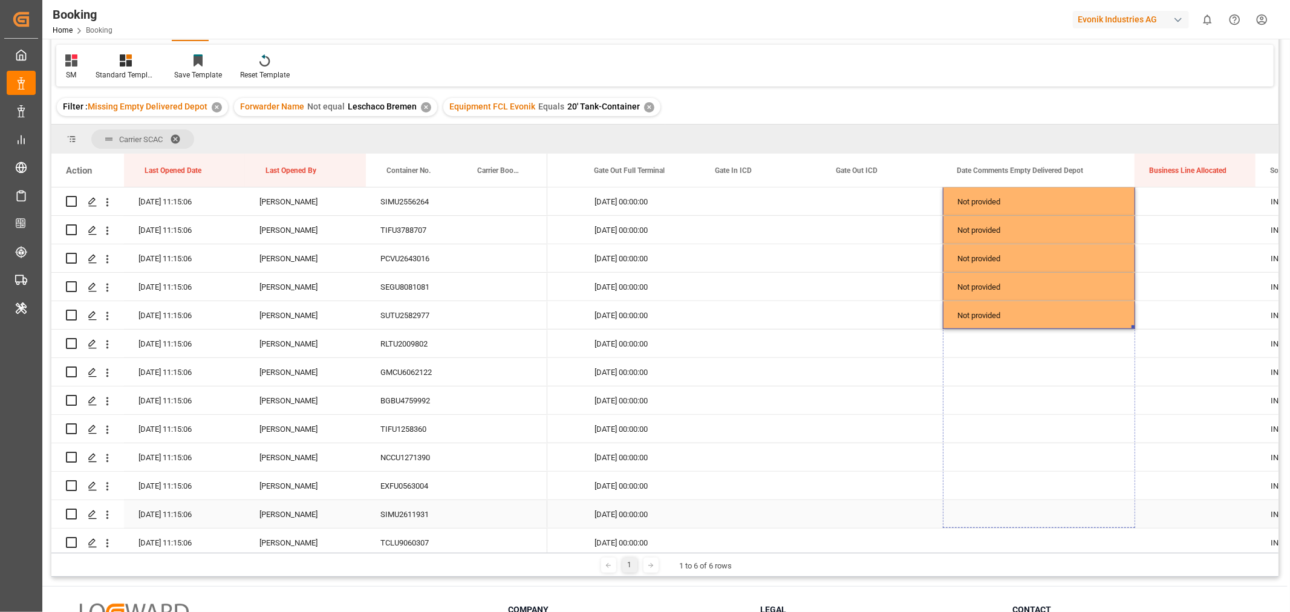
drag, startPoint x: 1133, startPoint y: 325, endPoint x: 1096, endPoint y: 501, distance: 179.3
drag, startPoint x: 1132, startPoint y: 324, endPoint x: 1097, endPoint y: 523, distance: 202.8
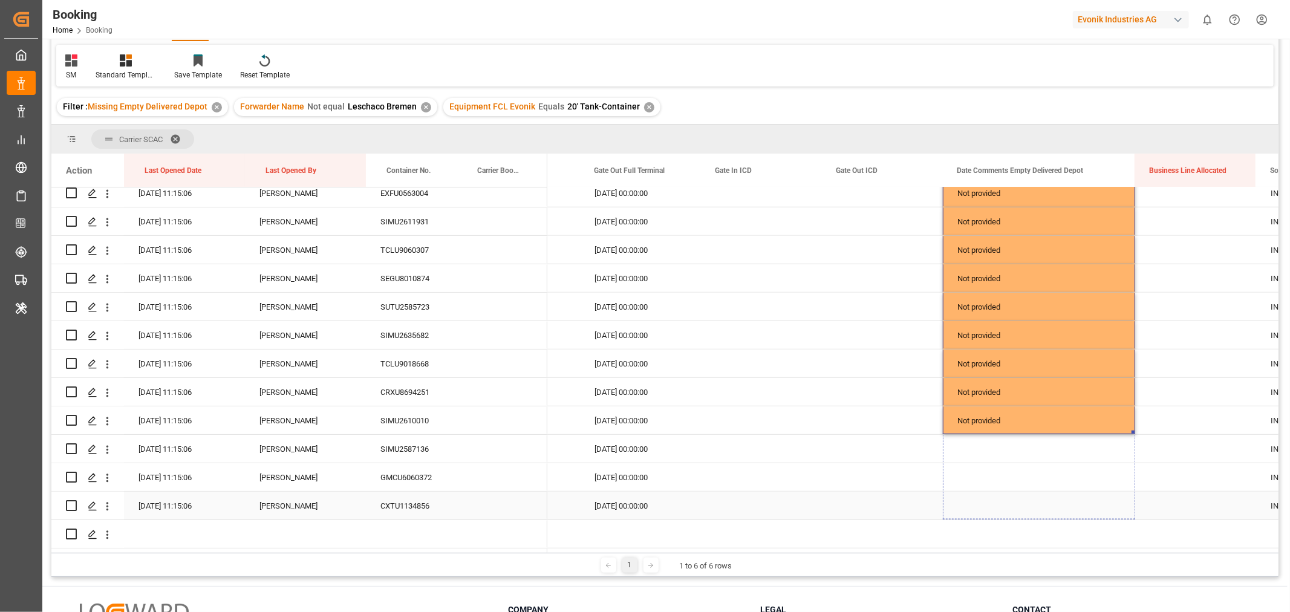
drag, startPoint x: 1133, startPoint y: 426, endPoint x: 1127, endPoint y: 500, distance: 74.6
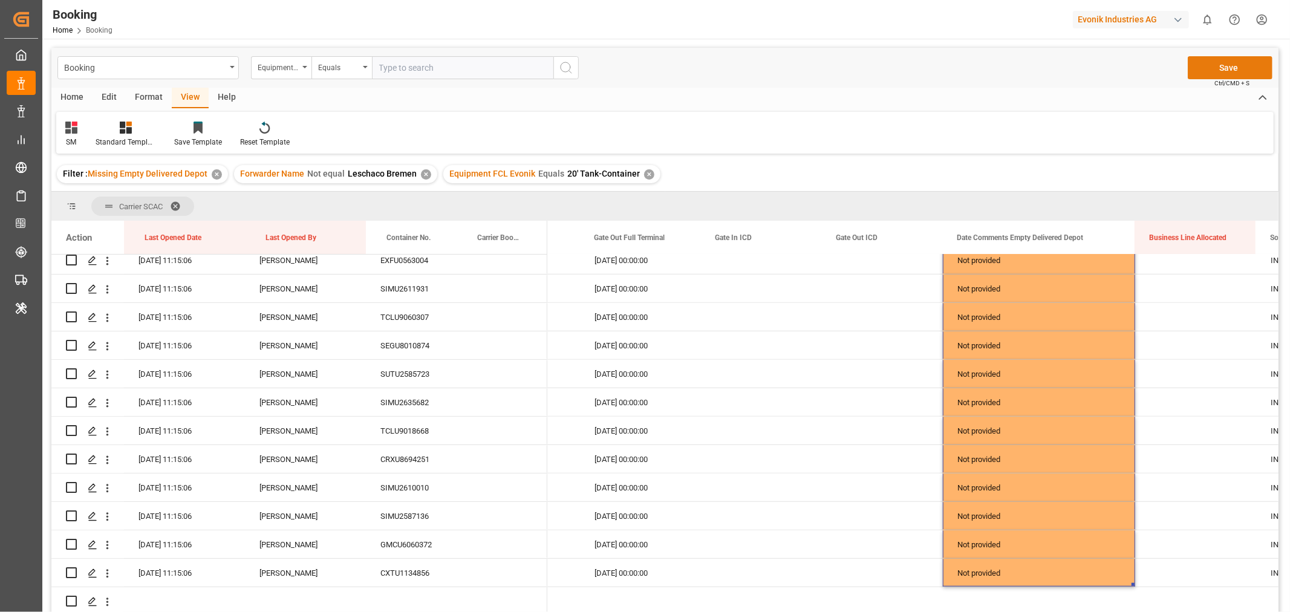
click at [1238, 59] on button "Save" at bounding box center [1230, 67] width 85 height 23
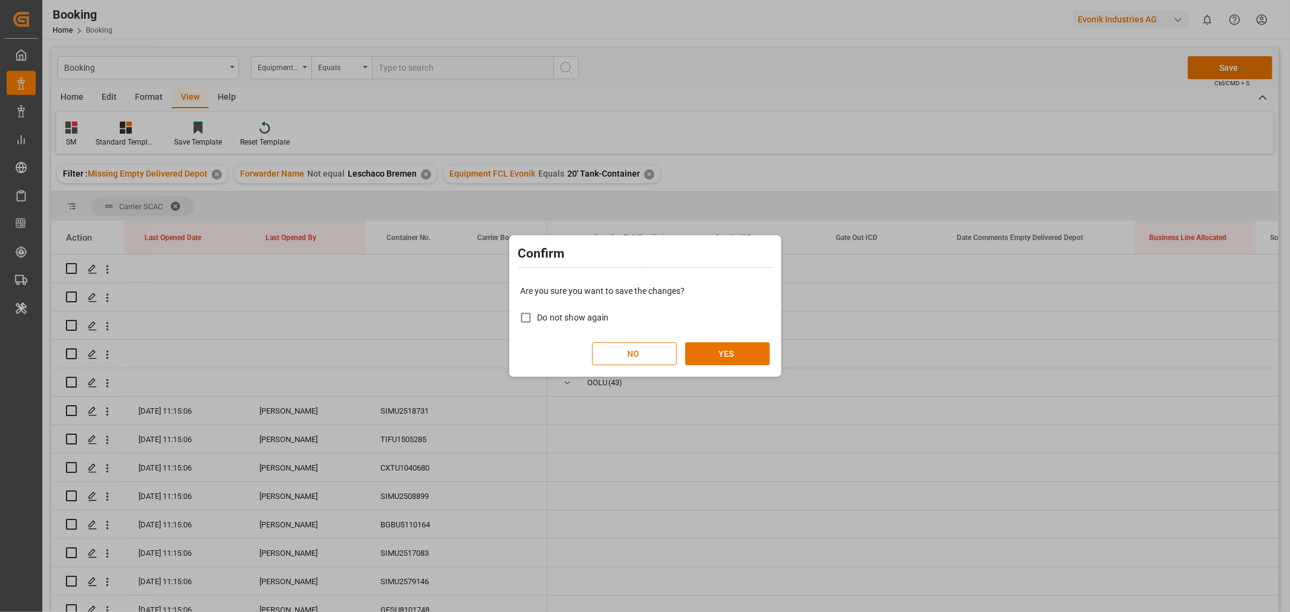
click at [717, 355] on button "YES" at bounding box center [727, 353] width 85 height 23
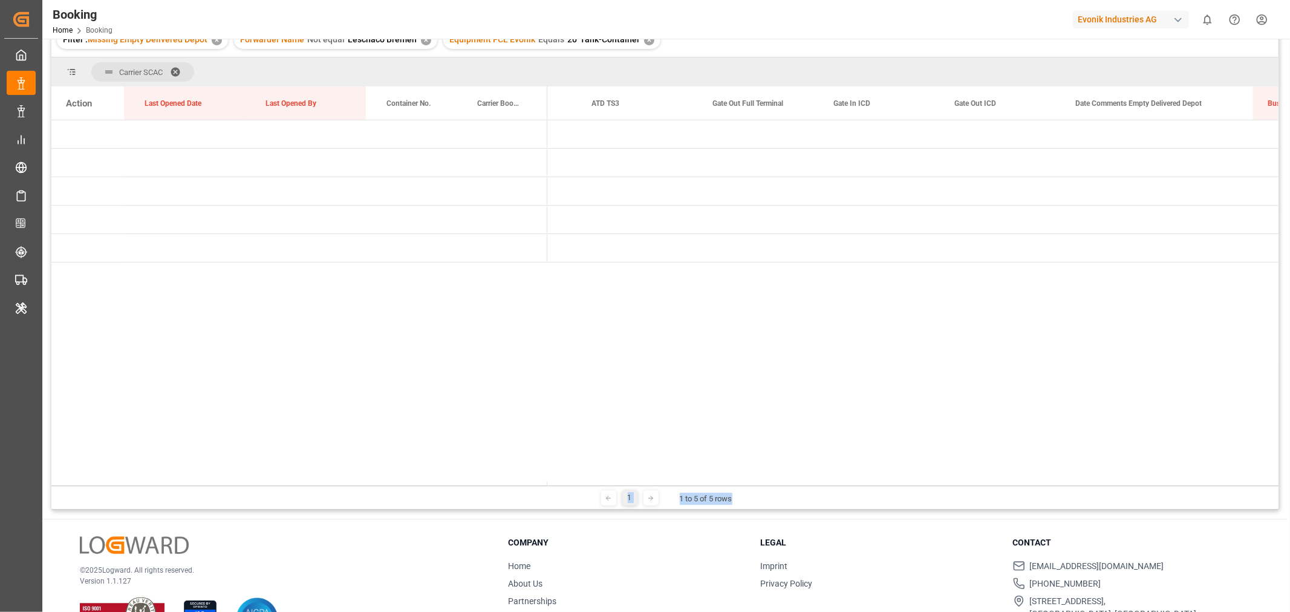
scroll to position [0, 8878]
drag, startPoint x: 781, startPoint y: 485, endPoint x: 295, endPoint y: 372, distance: 499.9
click at [301, 377] on div "Carrier SCAC Drag here to set column labels Action Last Opened Date Last Opened…" at bounding box center [664, 283] width 1227 height 452
click at [779, 410] on div at bounding box center [912, 302] width 731 height 365
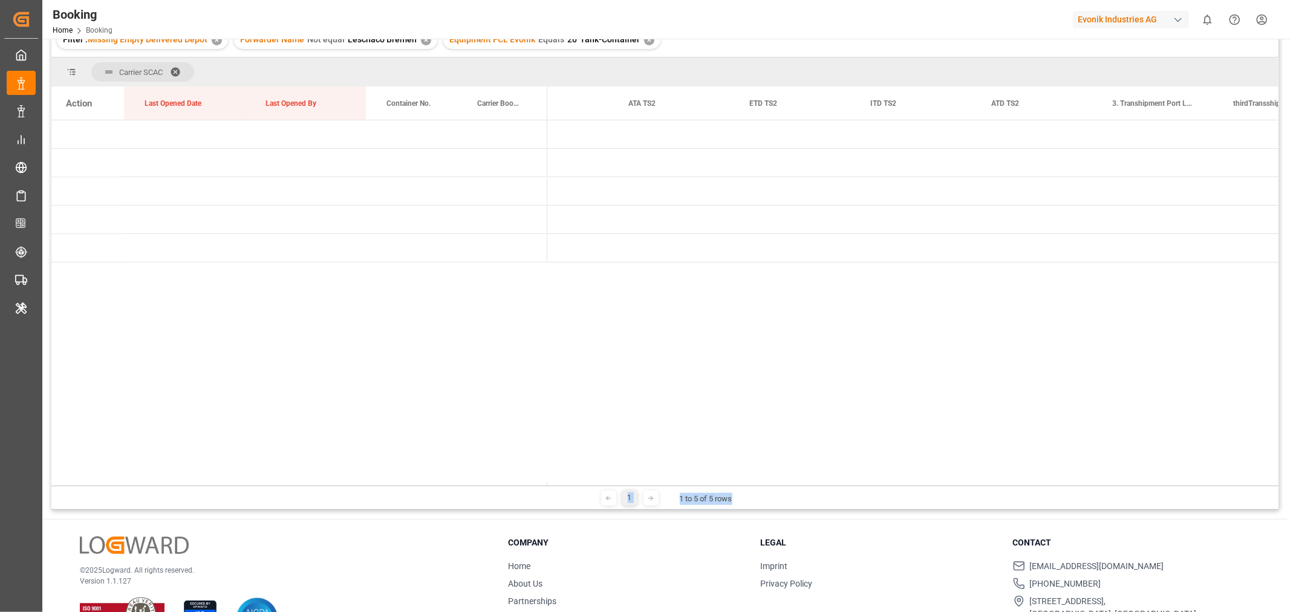
click at [673, 419] on div at bounding box center [912, 302] width 731 height 365
click at [813, 493] on div "1 1 to 5 of 5 rows" at bounding box center [664, 498] width 1227 height 24
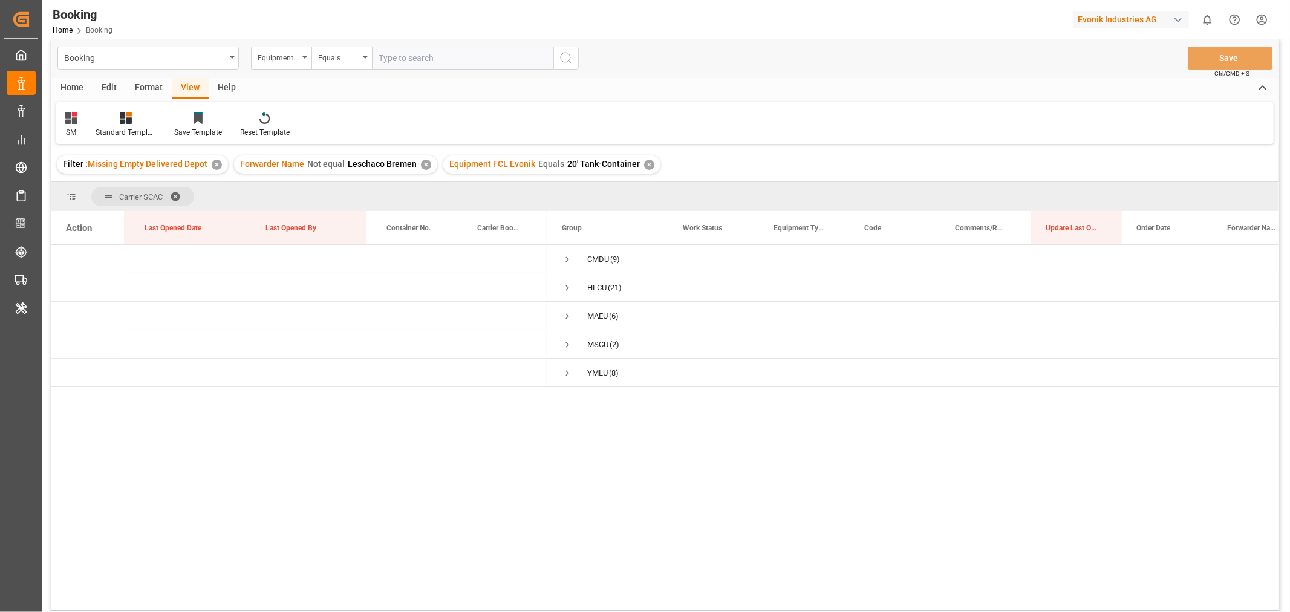
scroll to position [0, 0]
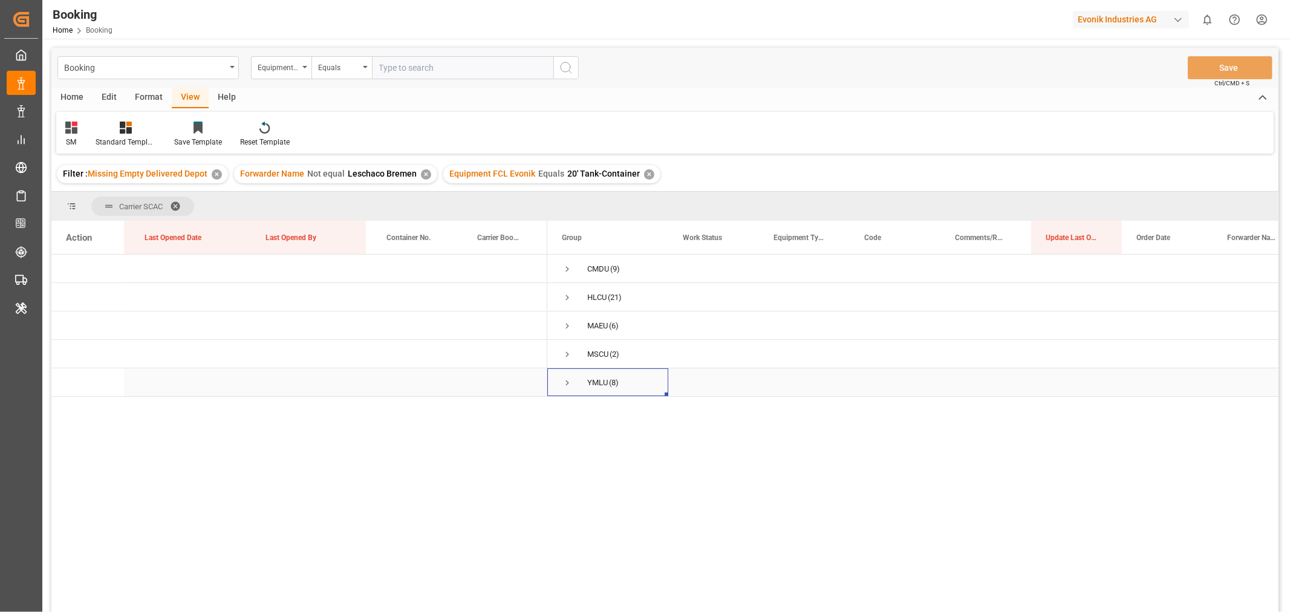
click at [569, 383] on span "Press SPACE to select this row." at bounding box center [567, 382] width 11 height 11
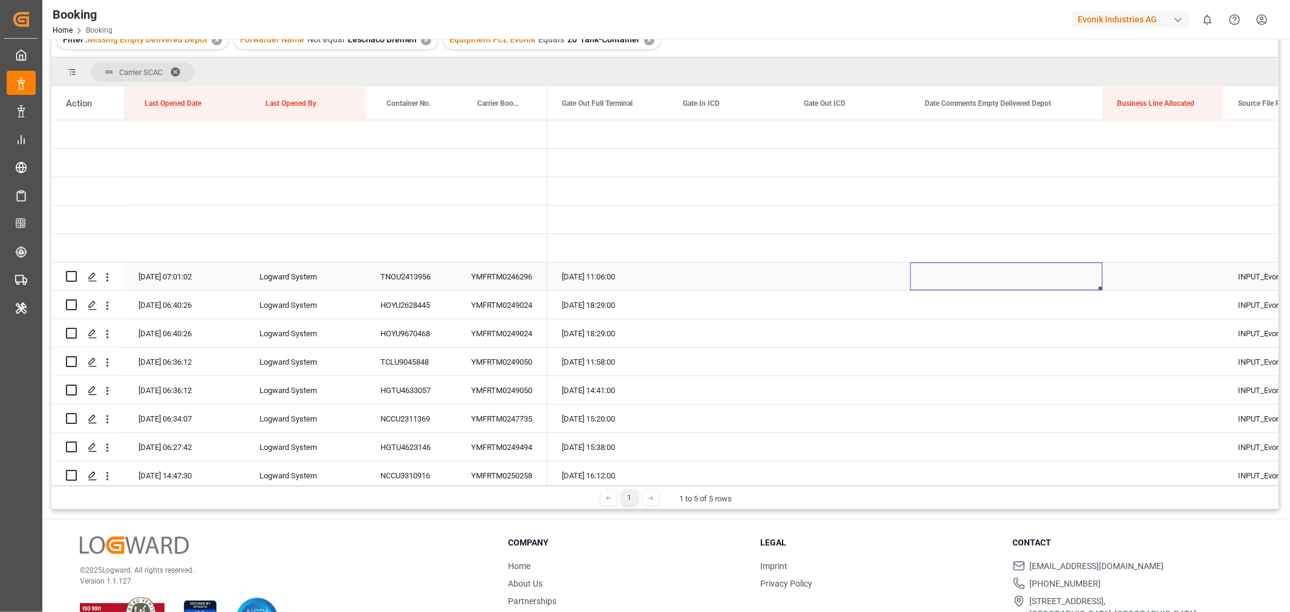
click at [1046, 276] on div "Press SPACE to select this row." at bounding box center [1006, 277] width 192 height 28
click at [1085, 282] on button "Select" at bounding box center [1006, 283] width 173 height 23
click at [966, 307] on div "Not provided" at bounding box center [1007, 315] width 172 height 36
click at [858, 270] on div "Press SPACE to select this row." at bounding box center [849, 277] width 121 height 28
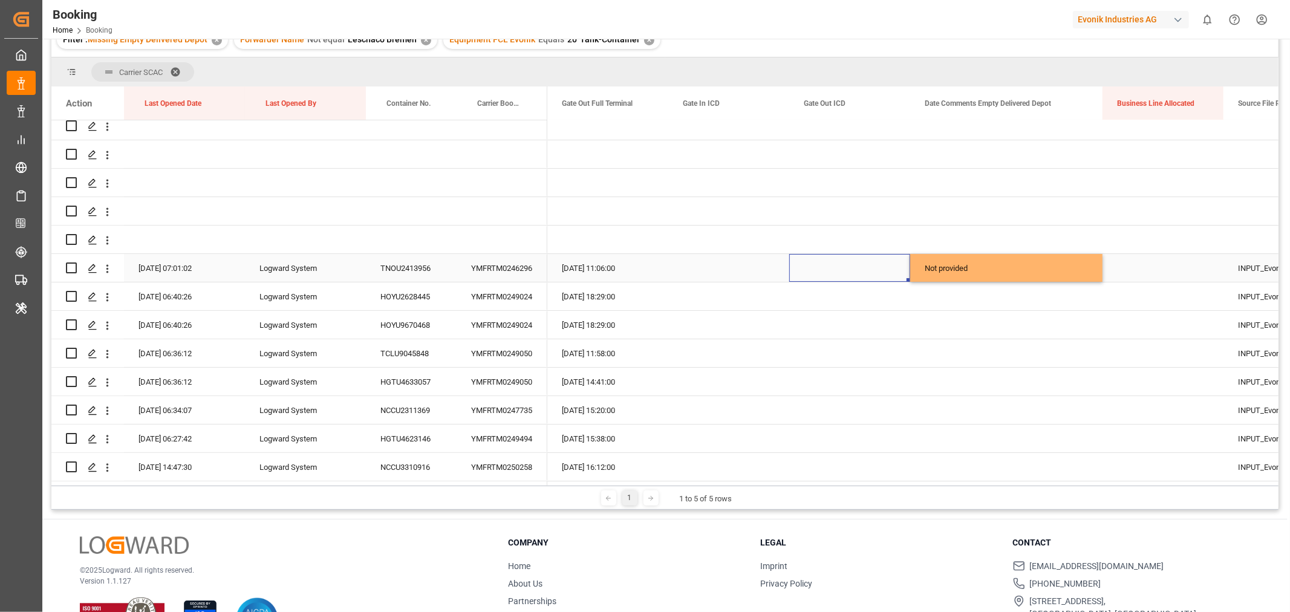
click at [1016, 263] on div "Not provided" at bounding box center [1006, 268] width 192 height 28
drag, startPoint x: 1101, startPoint y: 275, endPoint x: 1060, endPoint y: 463, distance: 192.4
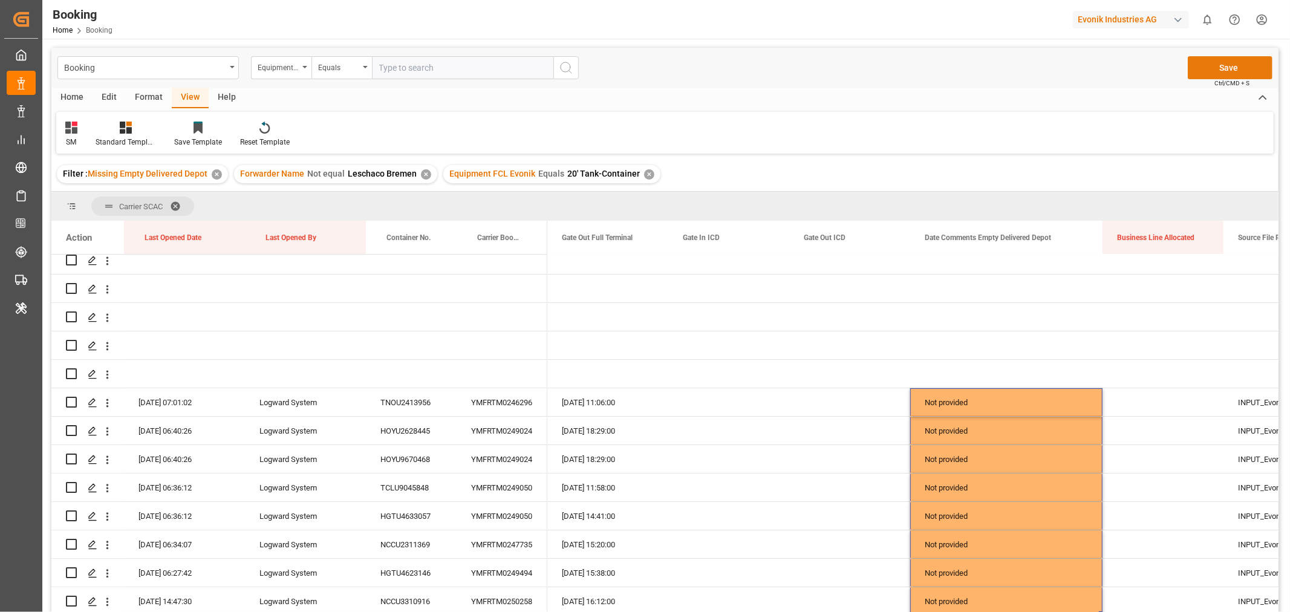
click at [1235, 67] on button "Save" at bounding box center [1230, 67] width 85 height 23
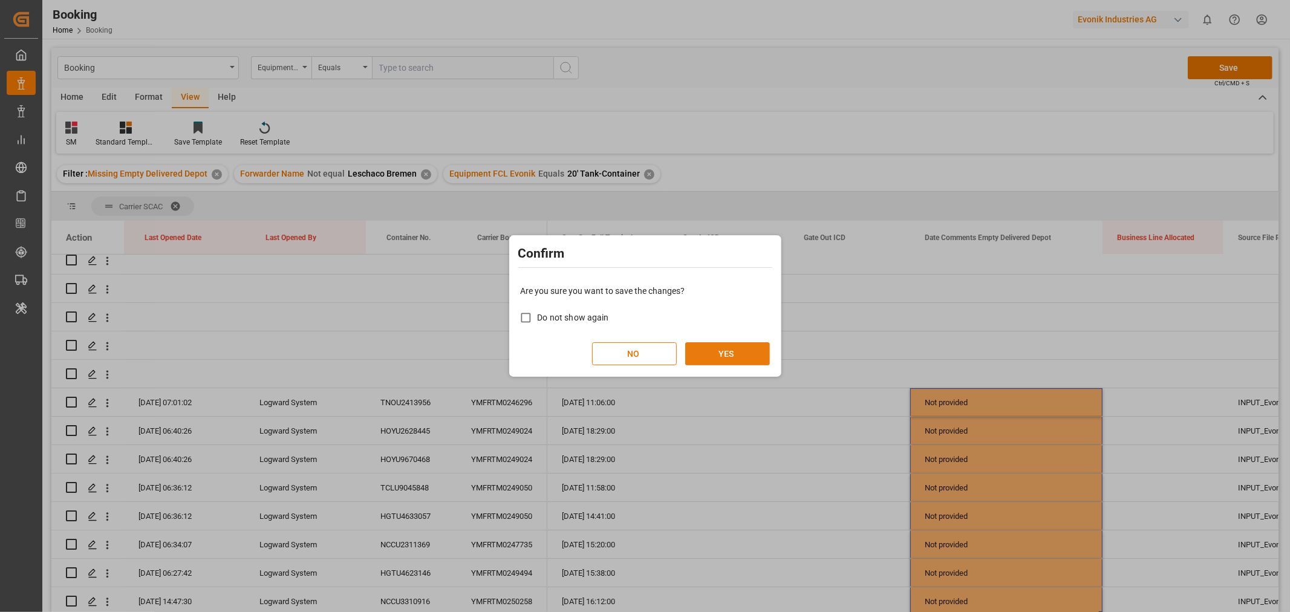
click at [739, 352] on button "YES" at bounding box center [727, 353] width 85 height 23
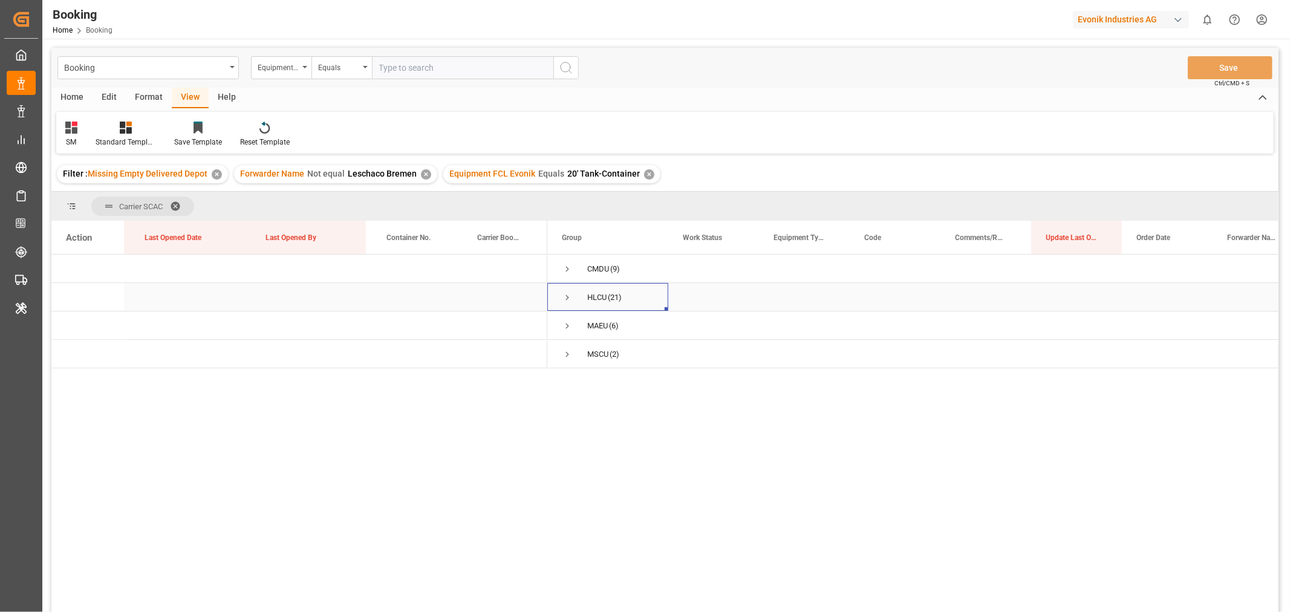
click at [566, 295] on span "Press SPACE to select this row." at bounding box center [567, 297] width 11 height 11
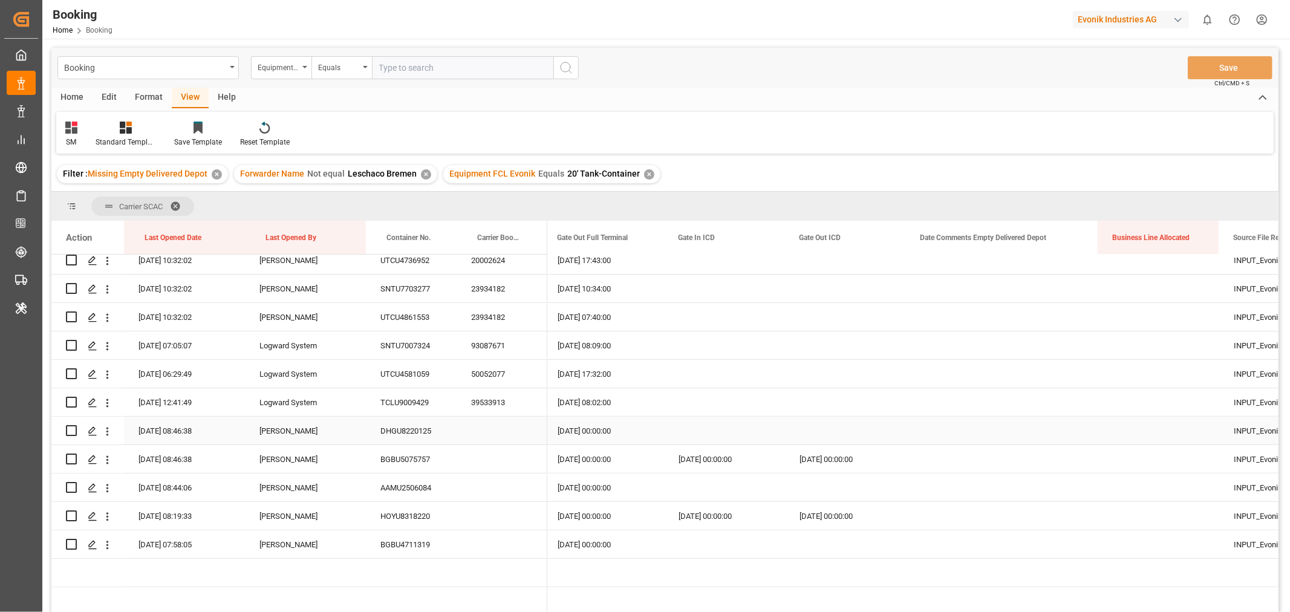
click at [1018, 425] on div "Press SPACE to select this row." at bounding box center [1002, 431] width 192 height 28
click at [1075, 437] on button "Select" at bounding box center [1002, 437] width 173 height 23
click at [981, 465] on div "Not provided" at bounding box center [1002, 469] width 159 height 12
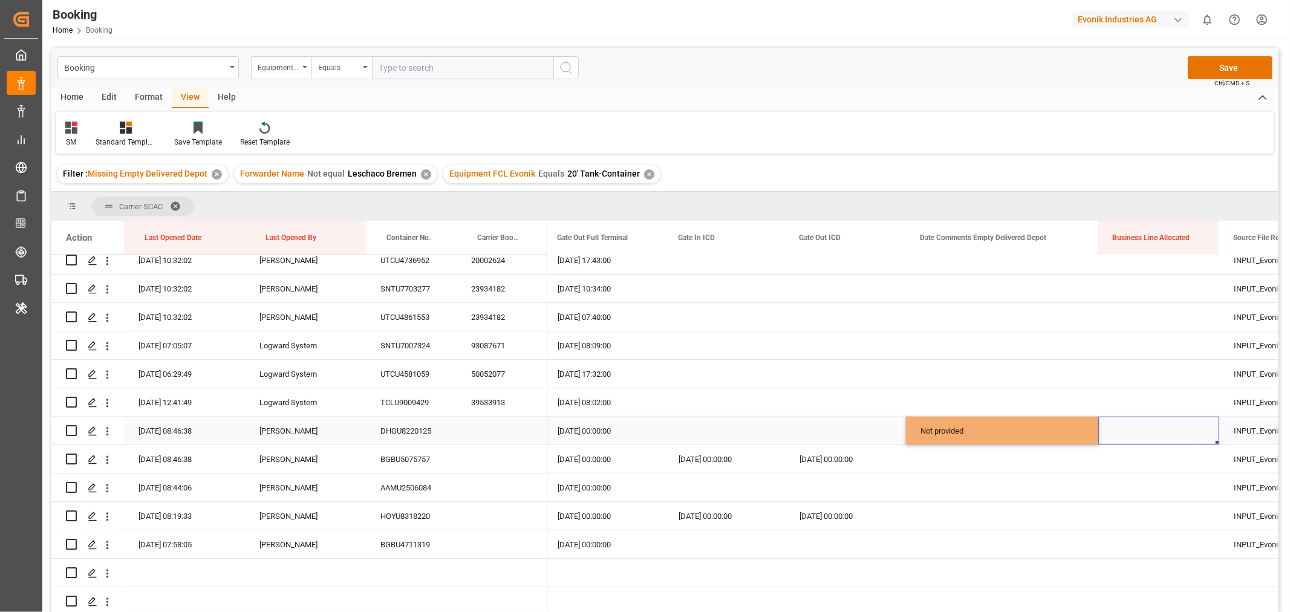
click at [1143, 429] on div "Press SPACE to select this row." at bounding box center [1158, 431] width 121 height 28
click at [1086, 429] on div "Not provided" at bounding box center [1002, 431] width 192 height 28
click at [1053, 477] on div "Press SPACE to select this row." at bounding box center [1002, 488] width 192 height 28
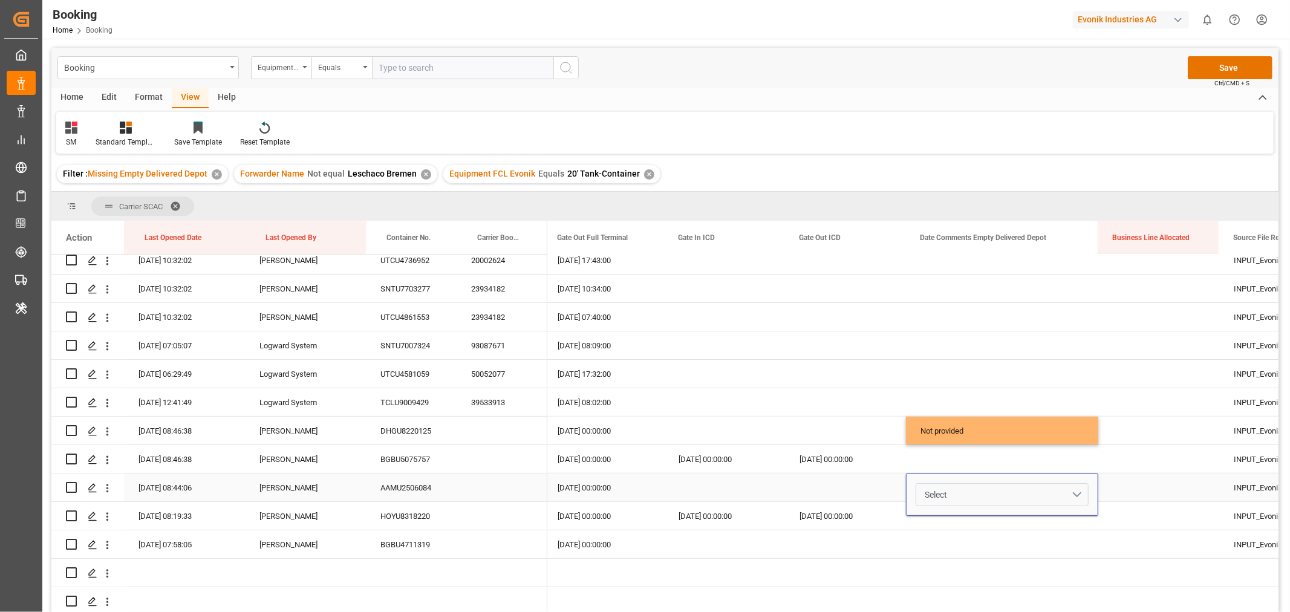
click at [1075, 489] on button "Select" at bounding box center [1002, 494] width 173 height 23
click at [983, 523] on div "Not provided" at bounding box center [1002, 526] width 159 height 12
click at [1117, 477] on div "Press SPACE to select this row." at bounding box center [1158, 488] width 121 height 28
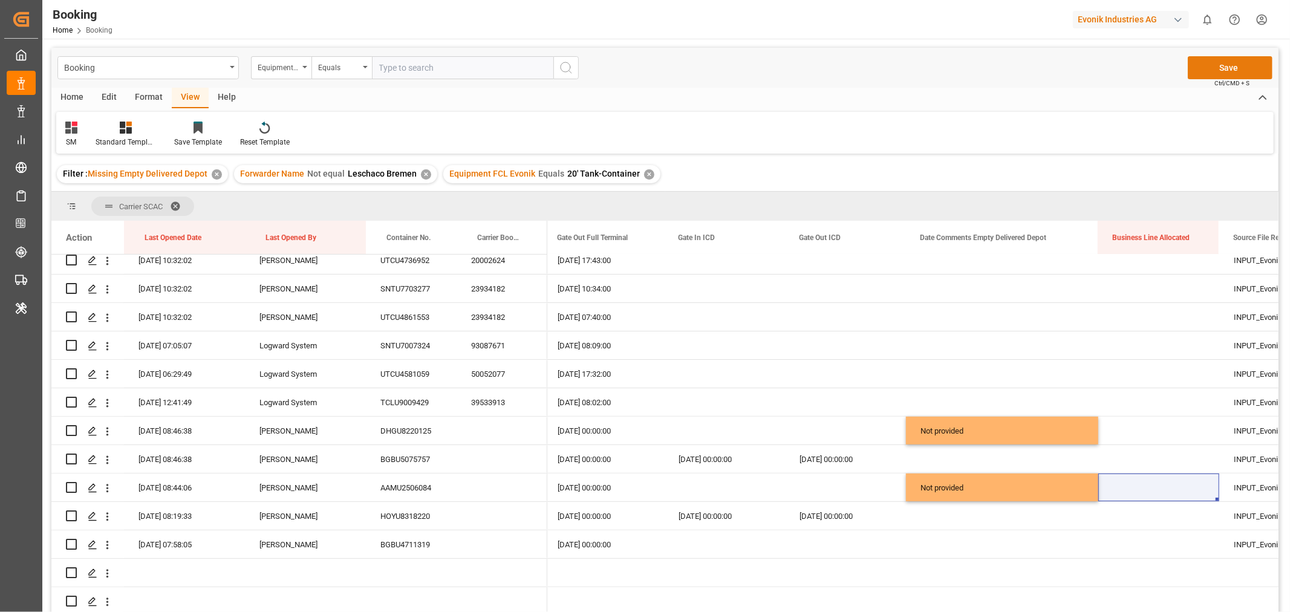
click at [1220, 59] on button "Save" at bounding box center [1230, 67] width 85 height 23
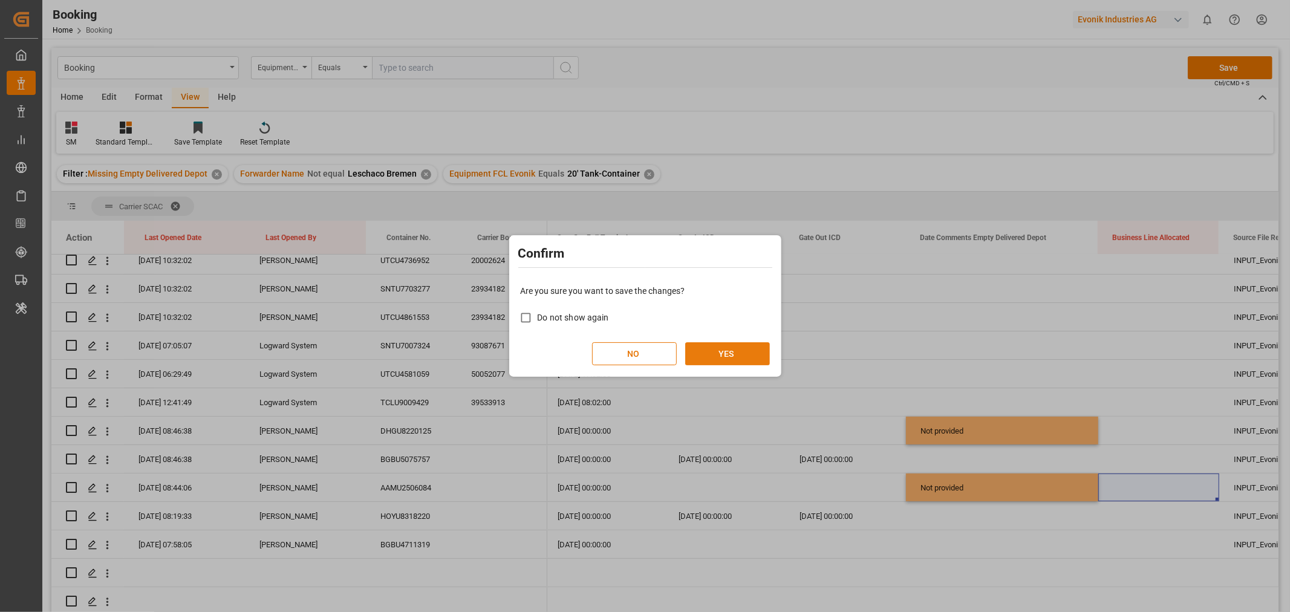
click at [714, 363] on button "YES" at bounding box center [727, 353] width 85 height 23
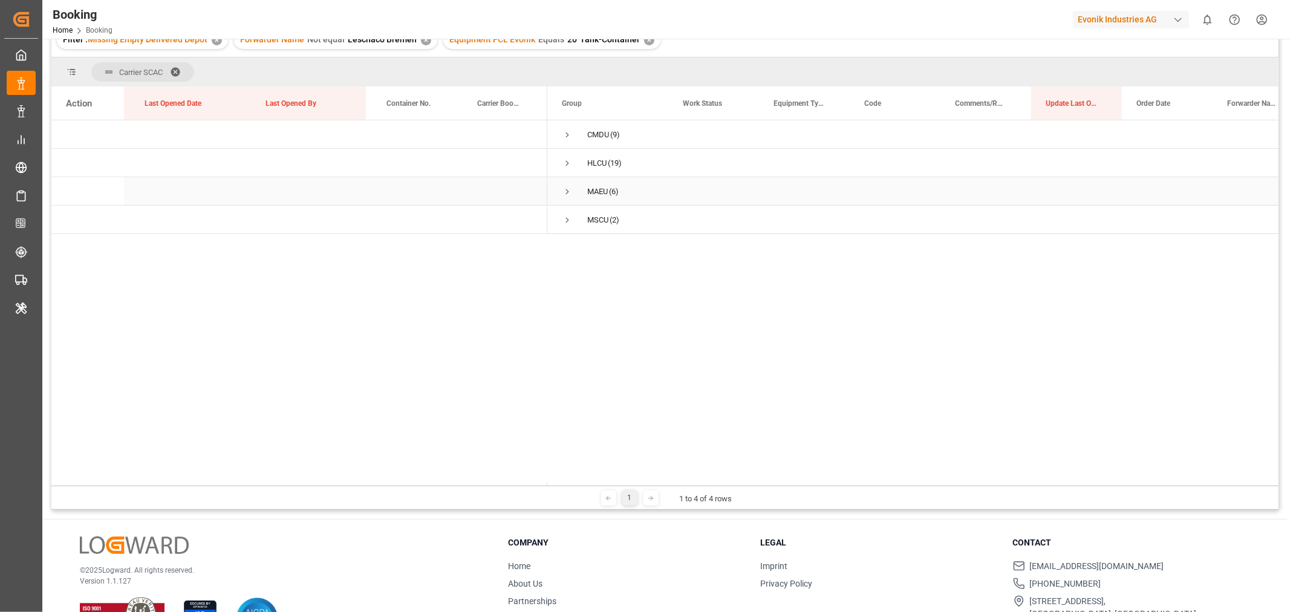
click at [566, 191] on span "Press SPACE to select this row." at bounding box center [567, 191] width 11 height 11
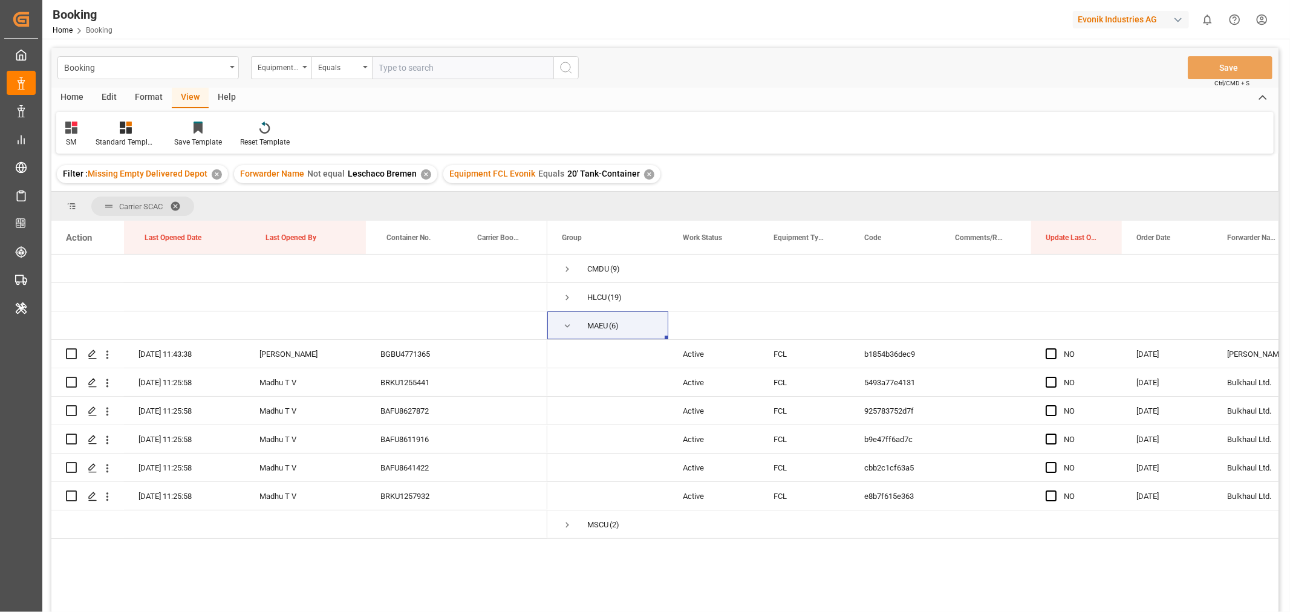
click at [422, 175] on div "✕" at bounding box center [426, 174] width 10 height 10
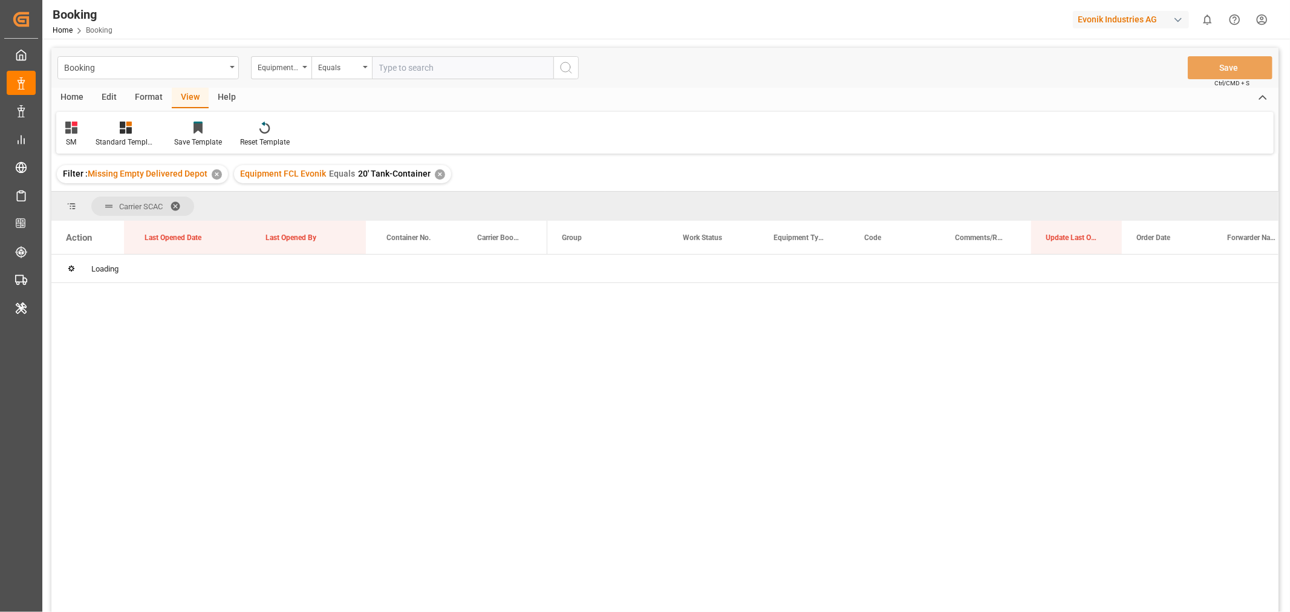
click at [180, 204] on span at bounding box center [179, 206] width 19 height 11
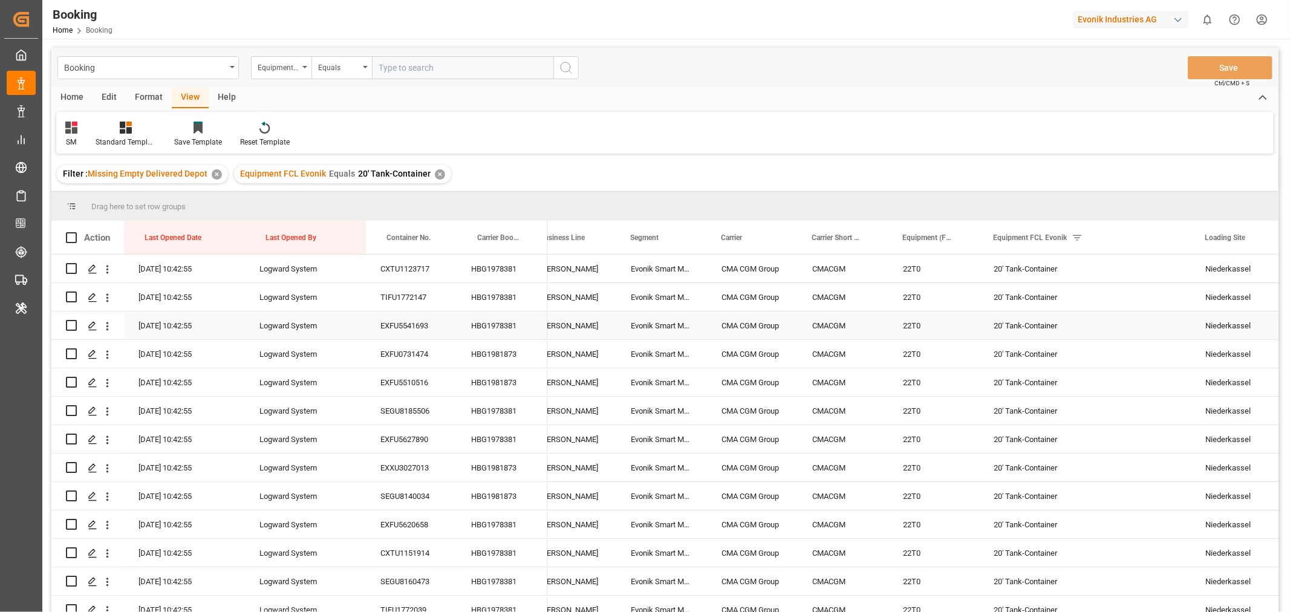
scroll to position [0, 1120]
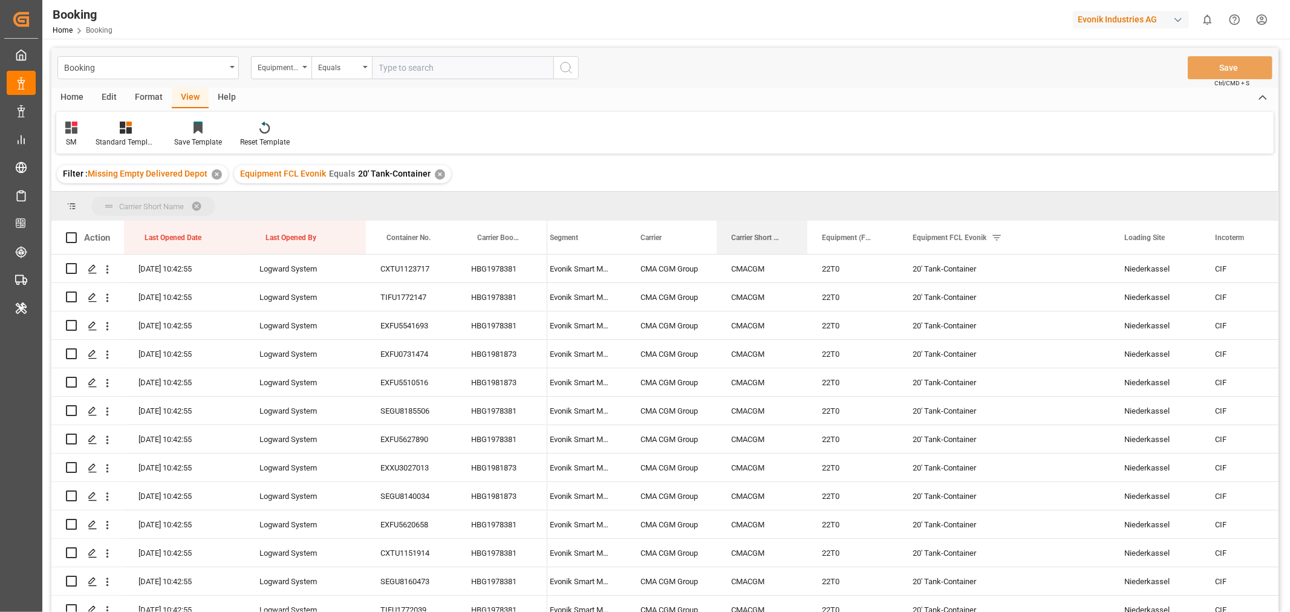
drag, startPoint x: 739, startPoint y: 233, endPoint x: 745, endPoint y: 208, distance: 26.0
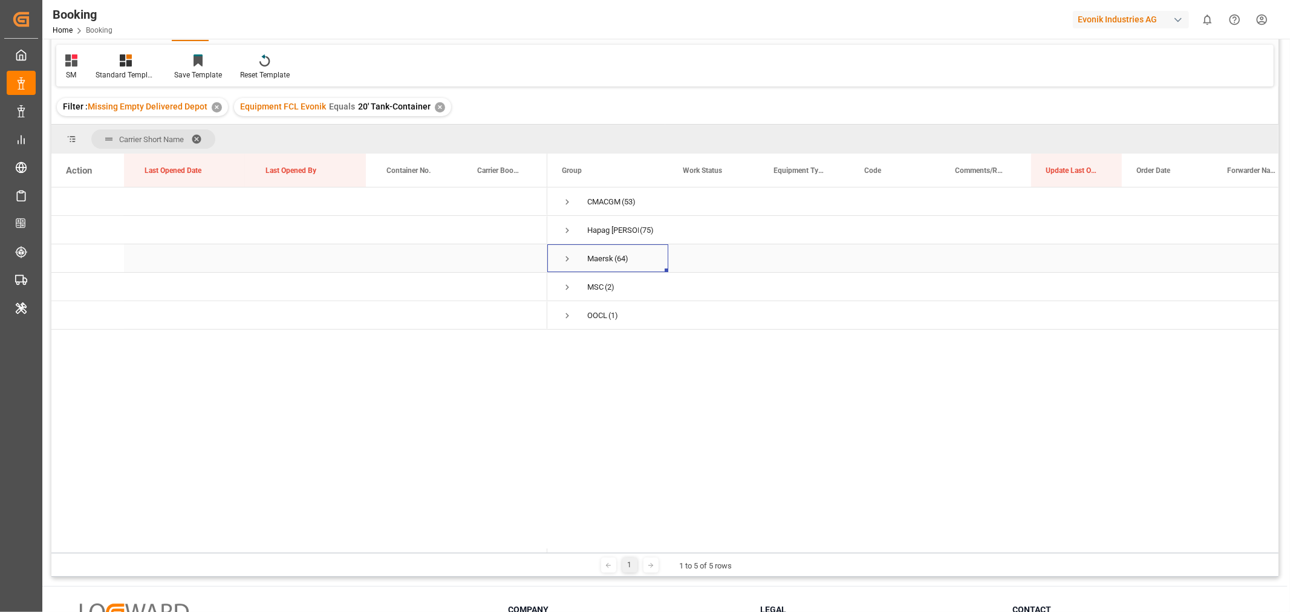
click at [570, 258] on span "Press SPACE to select this row." at bounding box center [567, 258] width 11 height 11
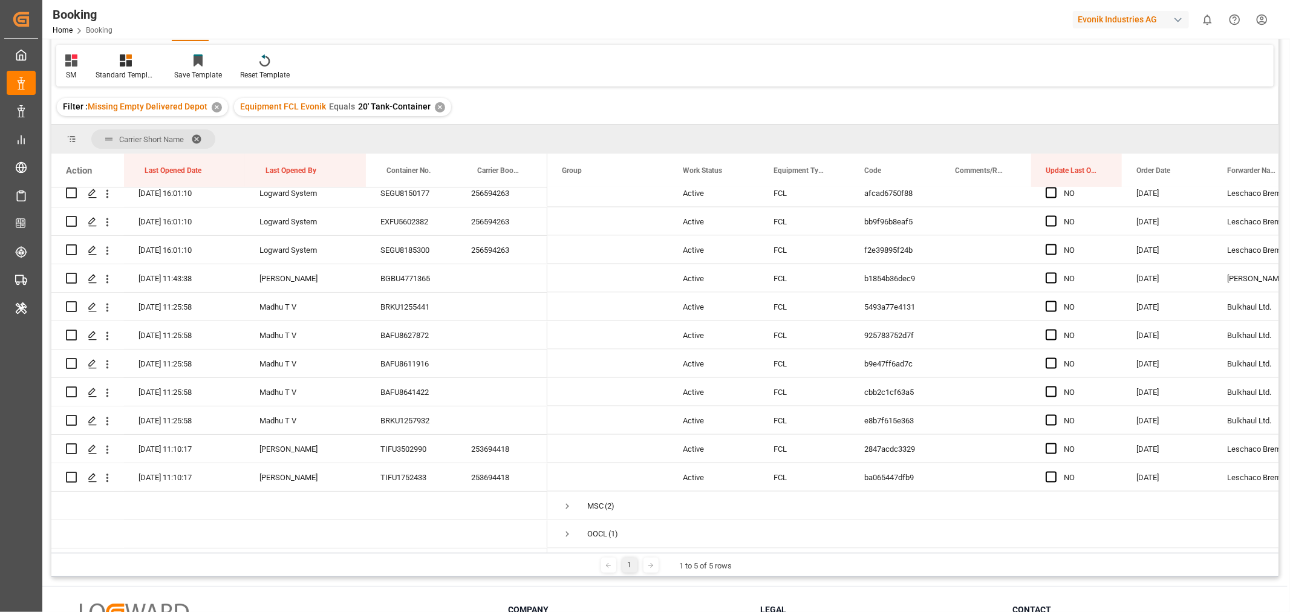
click at [435, 105] on div "✕" at bounding box center [440, 107] width 10 height 10
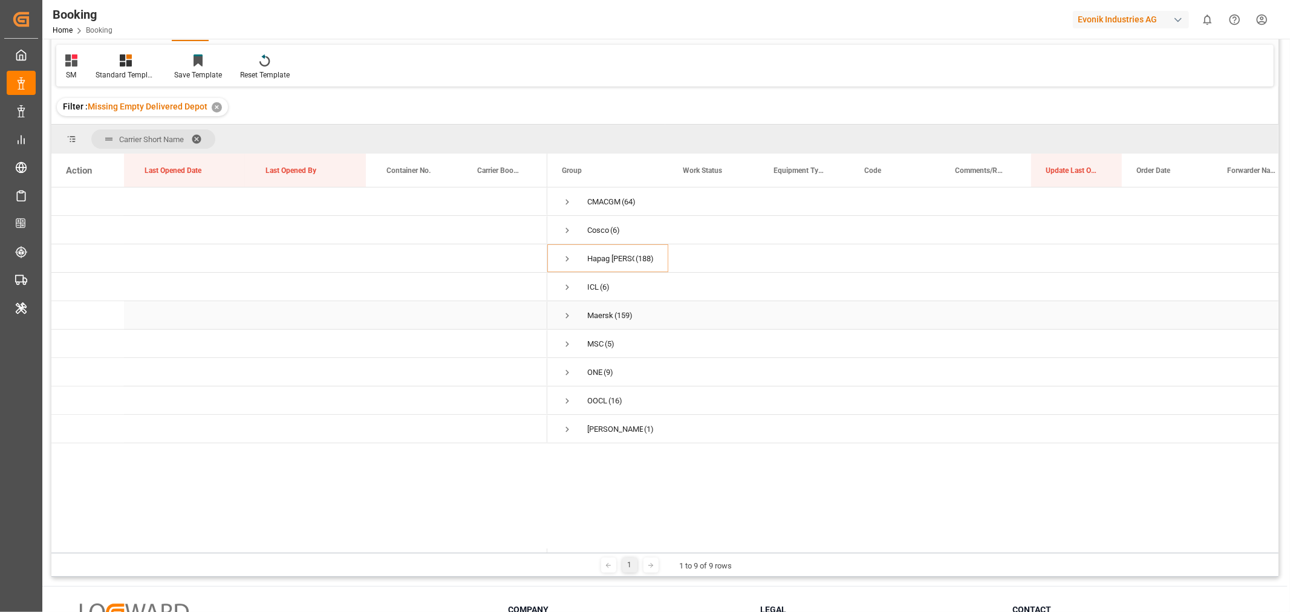
click at [570, 315] on span "Press SPACE to select this row." at bounding box center [567, 315] width 11 height 11
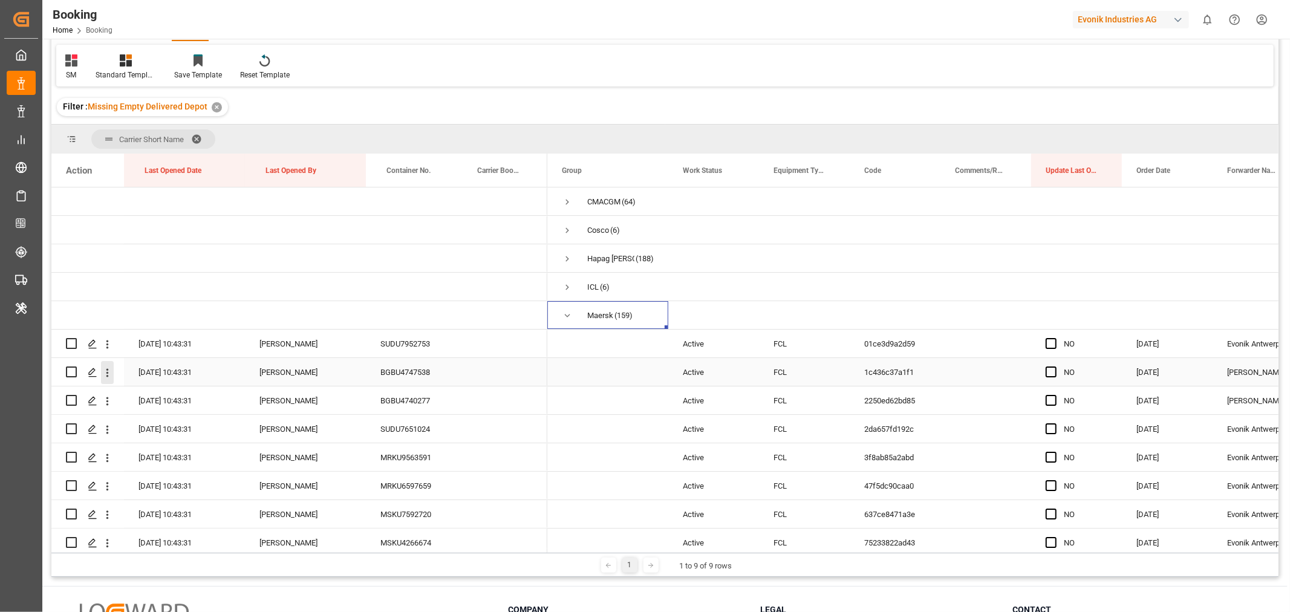
click at [105, 373] on icon "open menu" at bounding box center [107, 373] width 13 height 13
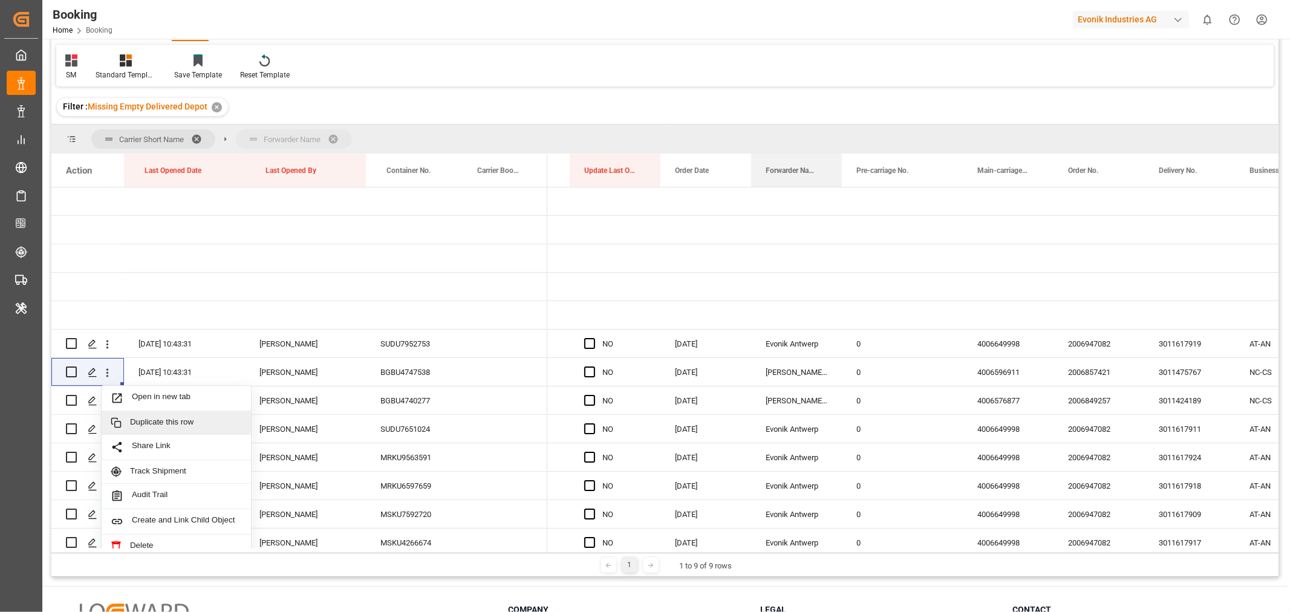
drag, startPoint x: 781, startPoint y: 172, endPoint x: 783, endPoint y: 137, distance: 35.2
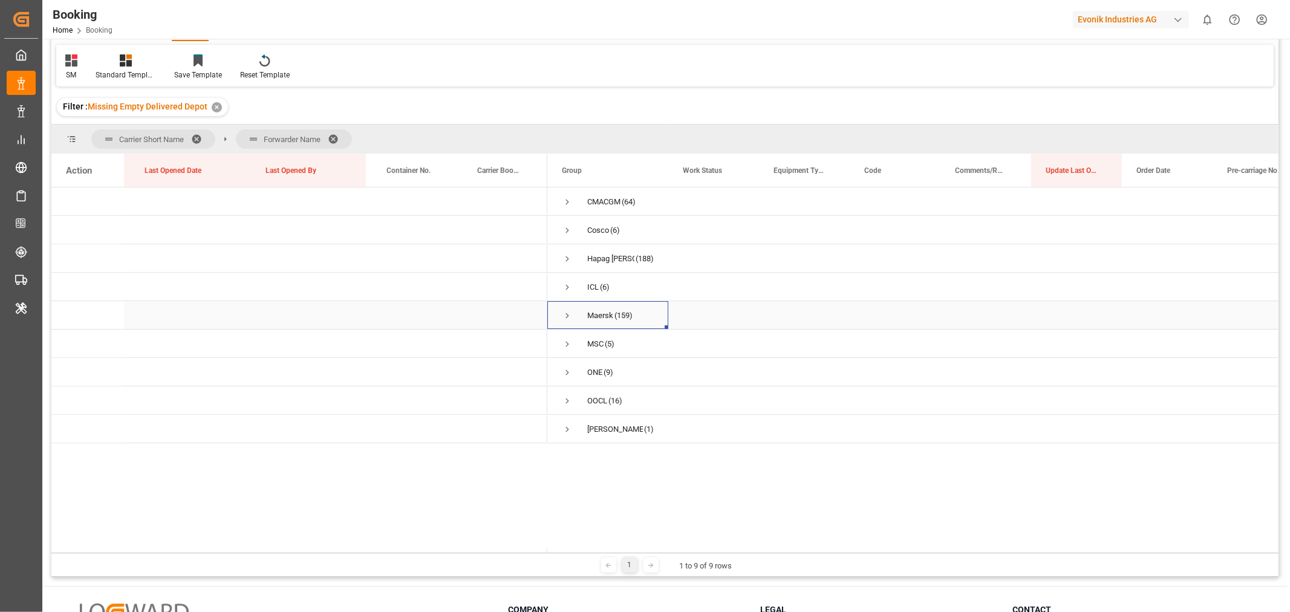
click at [567, 316] on span "Press SPACE to select this row." at bounding box center [567, 315] width 11 height 11
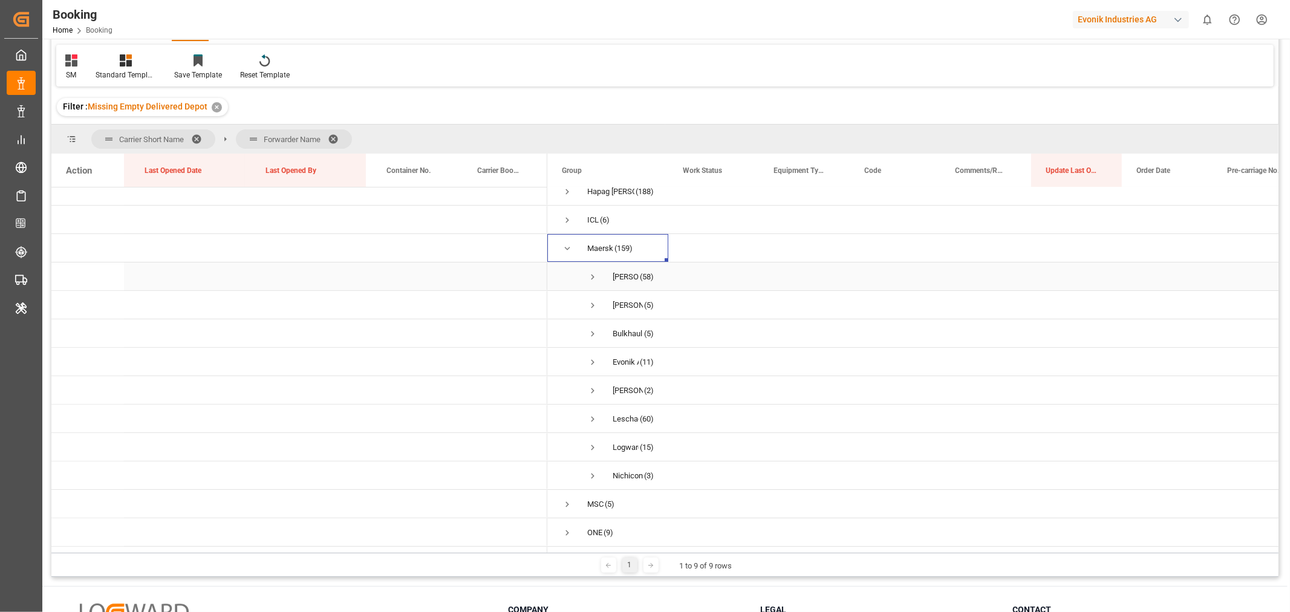
click at [589, 275] on span "Press SPACE to select this row." at bounding box center [592, 277] width 11 height 11
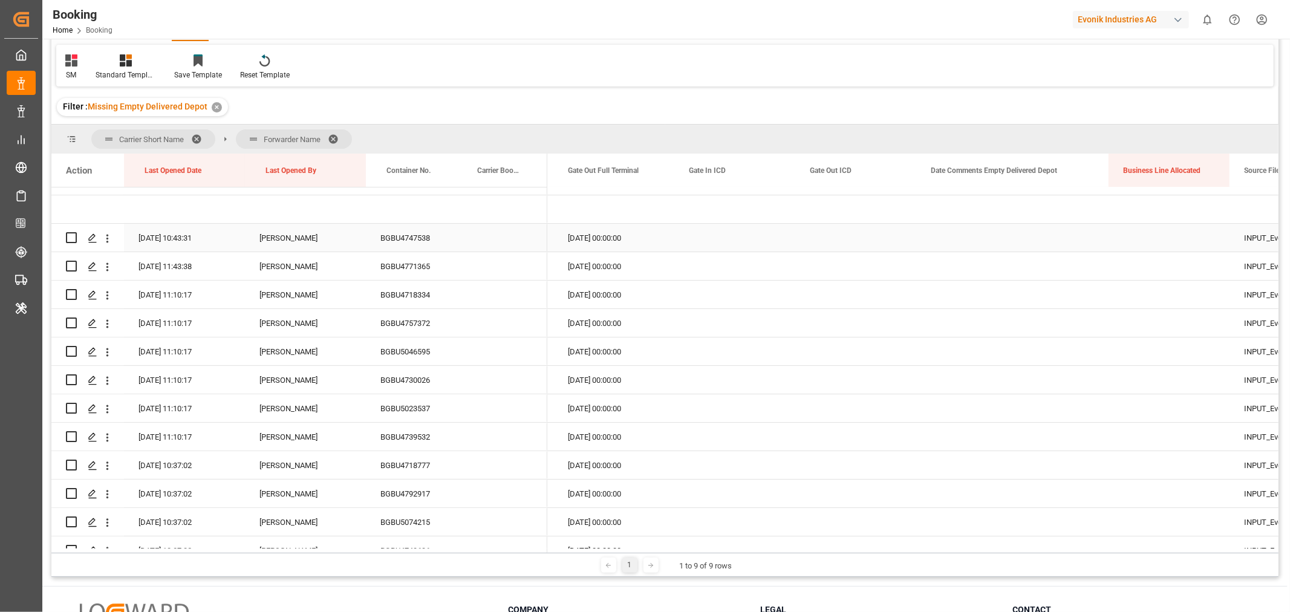
click at [1043, 231] on div "Press SPACE to select this row." at bounding box center [1012, 238] width 192 height 28
click at [1090, 244] on button "Select" at bounding box center [1012, 244] width 173 height 23
click at [982, 267] on div "Not provided" at bounding box center [1013, 276] width 172 height 36
click at [855, 237] on div "Press SPACE to select this row." at bounding box center [855, 238] width 121 height 28
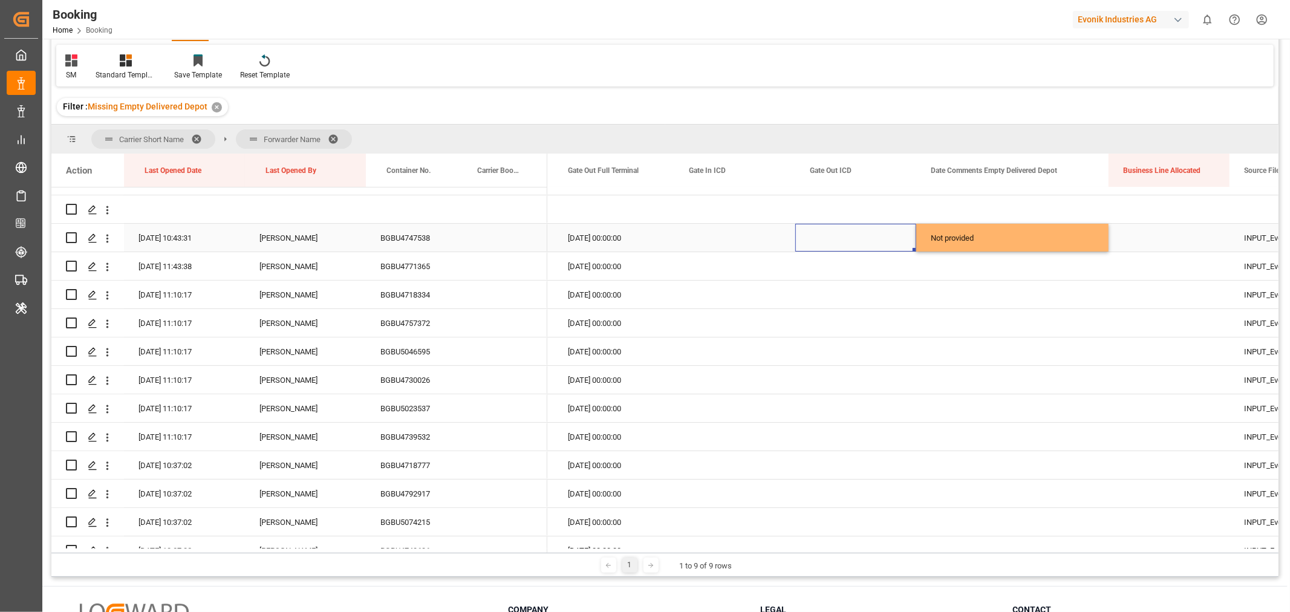
click at [1101, 238] on div "Not provided" at bounding box center [1012, 238] width 192 height 28
drag, startPoint x: 1106, startPoint y: 250, endPoint x: 1054, endPoint y: 512, distance: 266.9
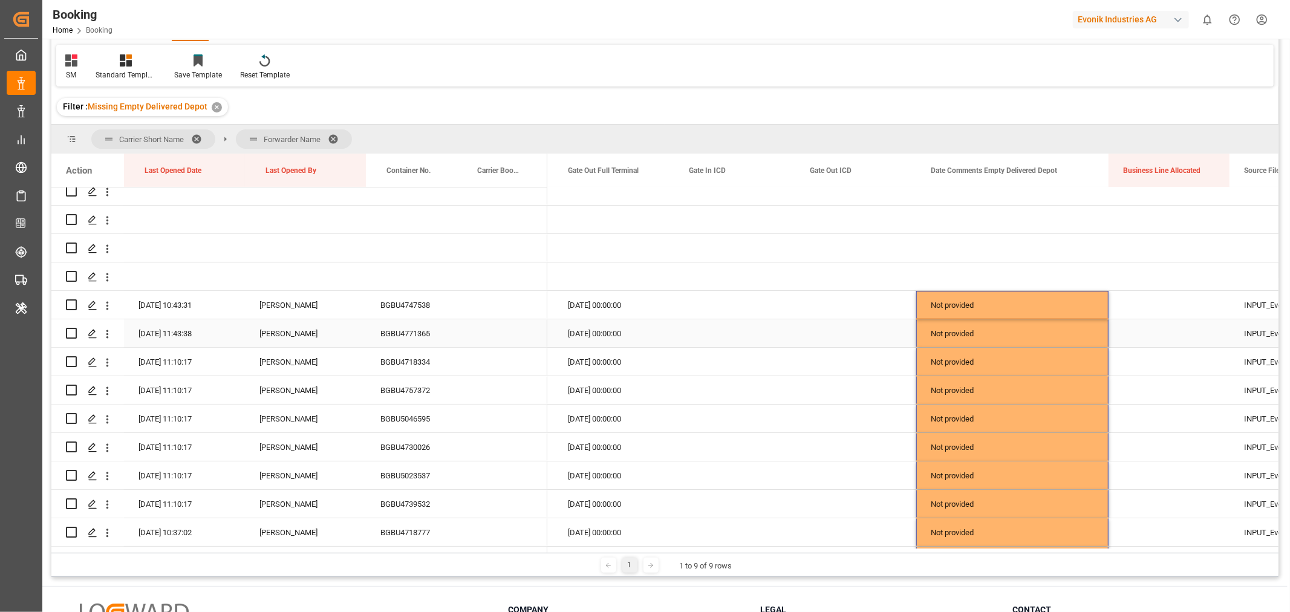
click at [1019, 324] on div "Not provided" at bounding box center [1012, 333] width 192 height 28
click at [1086, 345] on icon "Press SPACE to select this row." at bounding box center [1080, 339] width 13 height 13
click at [960, 337] on button "Select" at bounding box center [1012, 340] width 173 height 23
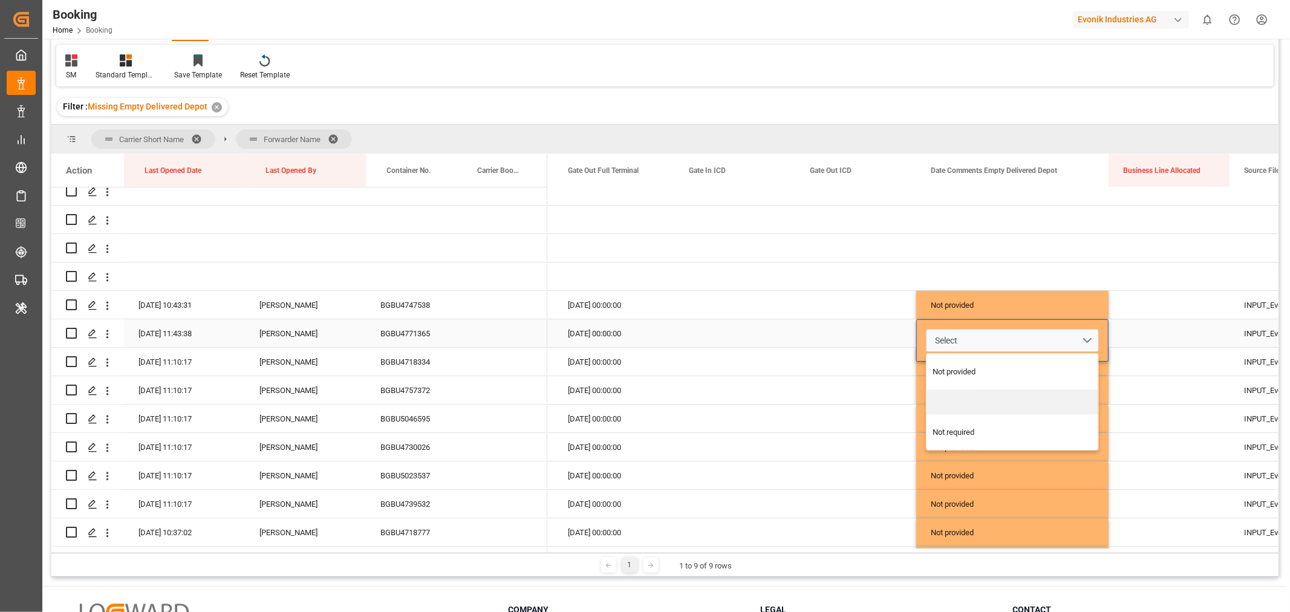
click at [964, 396] on div "Press SPACE to select this row." at bounding box center [1013, 402] width 172 height 24
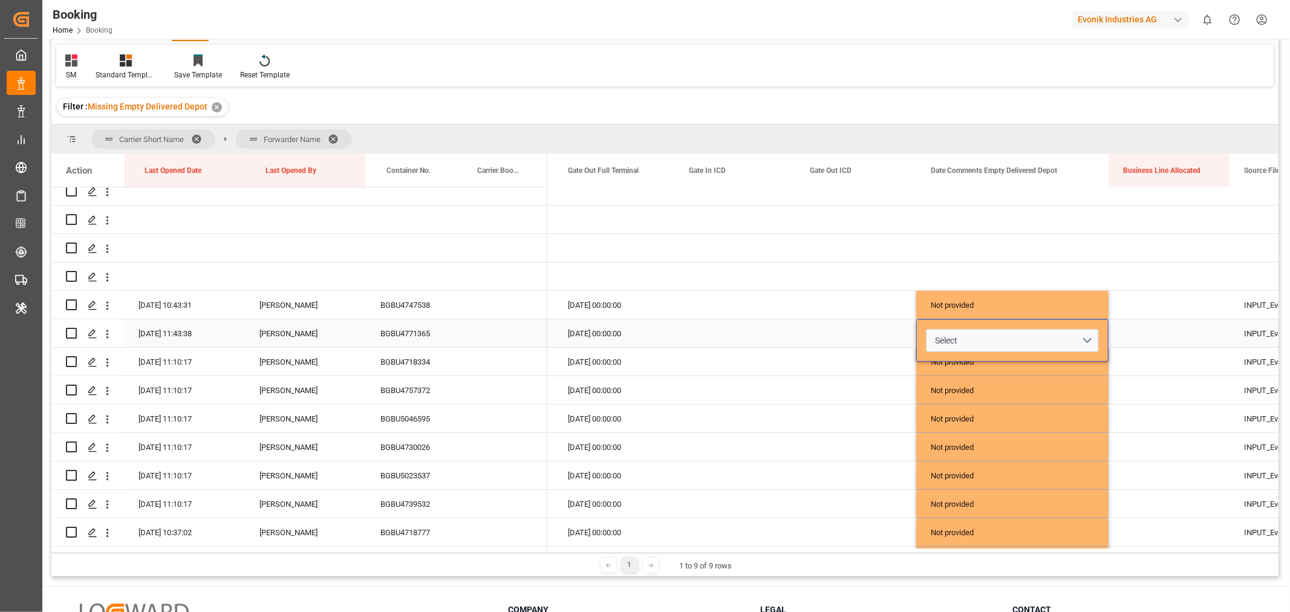
click at [884, 324] on div "Press SPACE to select this row." at bounding box center [855, 333] width 121 height 28
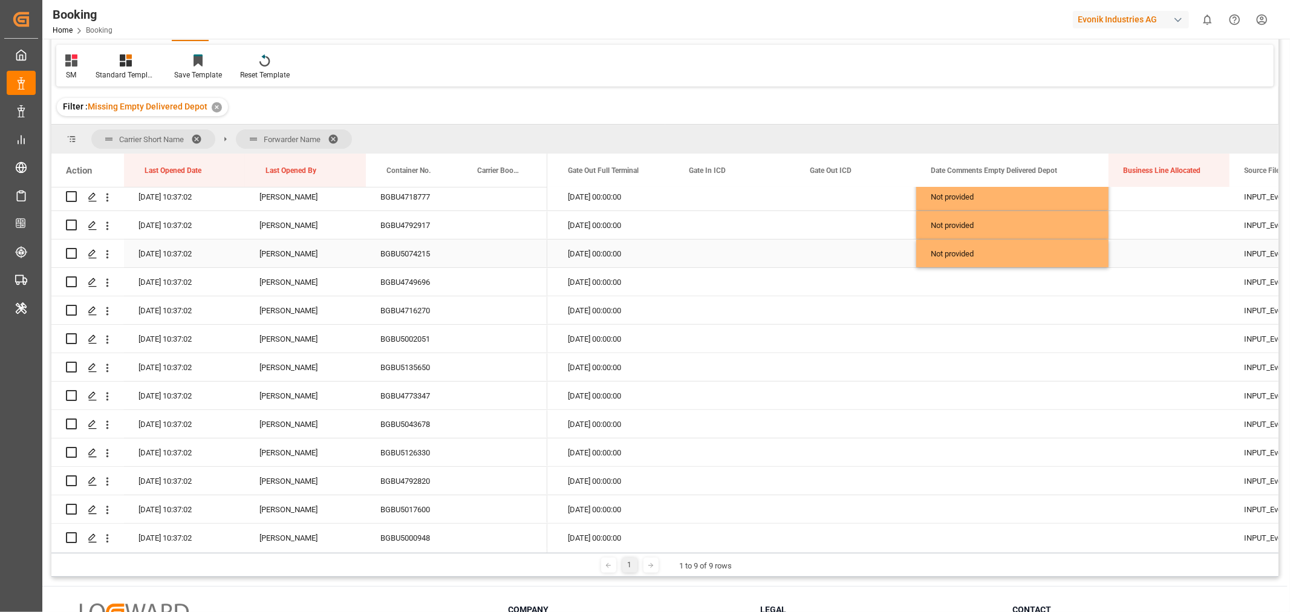
click at [1104, 250] on div "Not provided" at bounding box center [1012, 254] width 192 height 28
drag, startPoint x: 1105, startPoint y: 264, endPoint x: 1075, endPoint y: 429, distance: 167.9
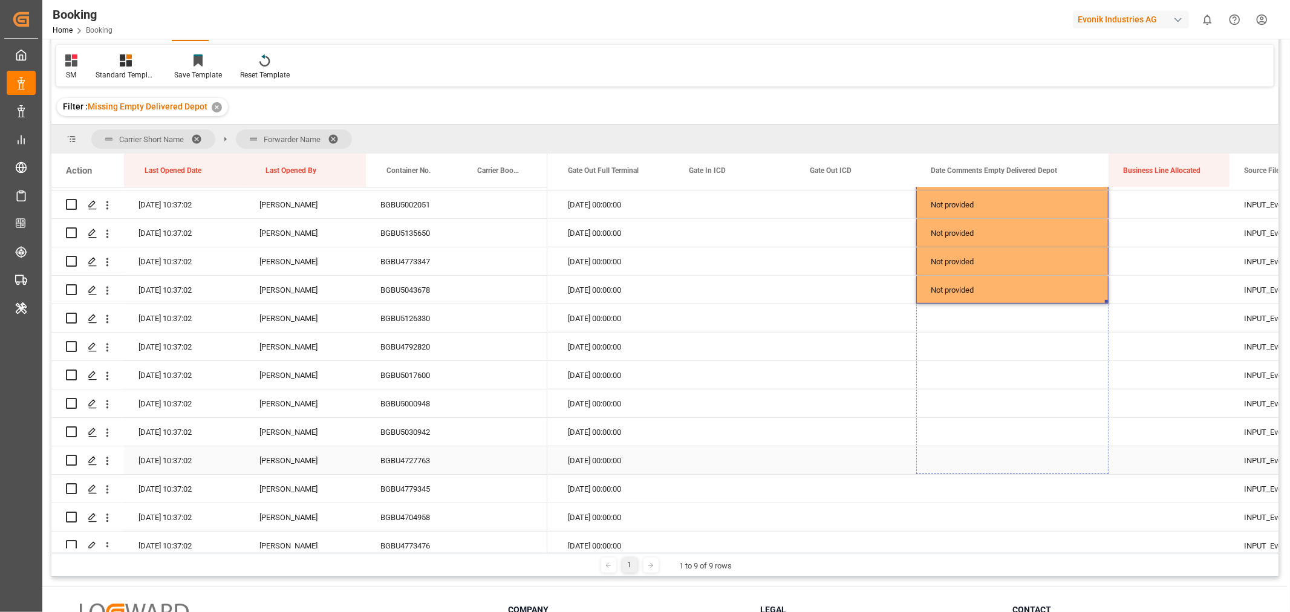
drag, startPoint x: 1108, startPoint y: 300, endPoint x: 1092, endPoint y: 488, distance: 188.8
drag, startPoint x: 1105, startPoint y: 297, endPoint x: 1081, endPoint y: 486, distance: 190.2
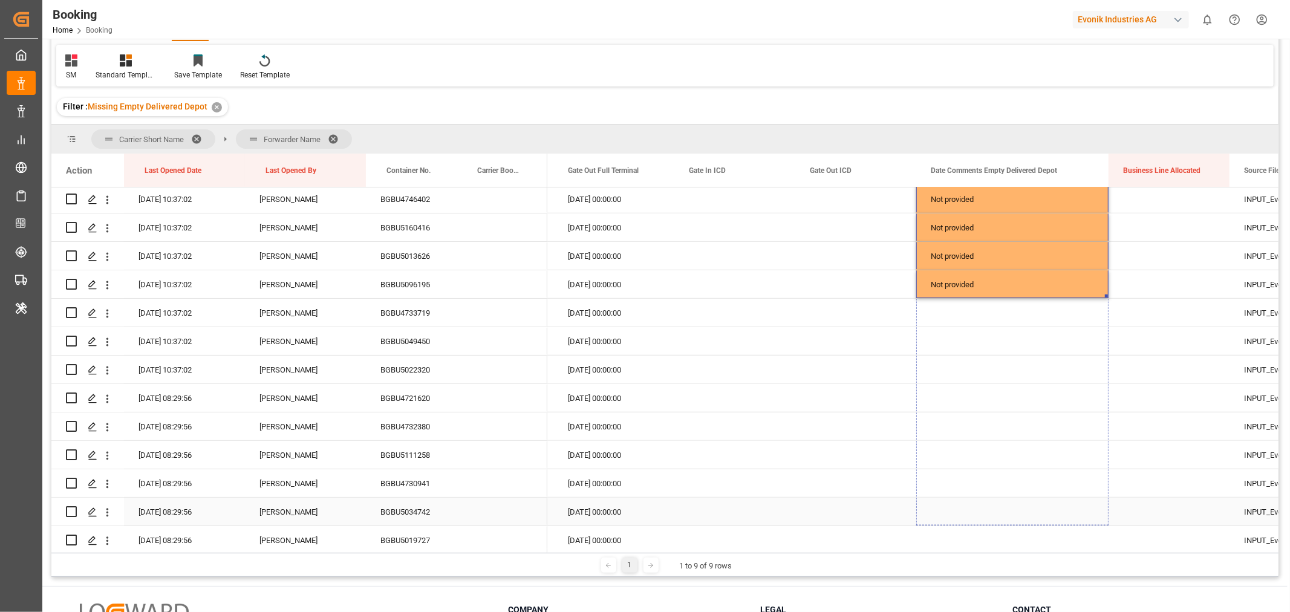
drag, startPoint x: 1106, startPoint y: 294, endPoint x: 1077, endPoint y: 503, distance: 210.7
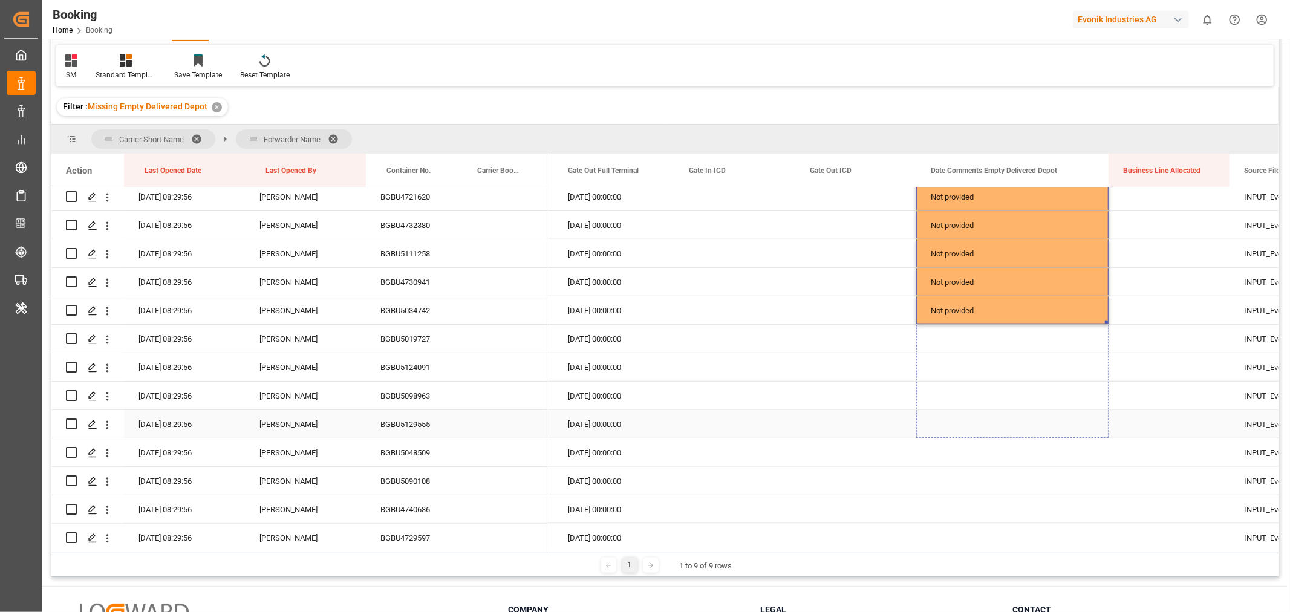
drag, startPoint x: 1108, startPoint y: 321, endPoint x: 1081, endPoint y: 492, distance: 173.2
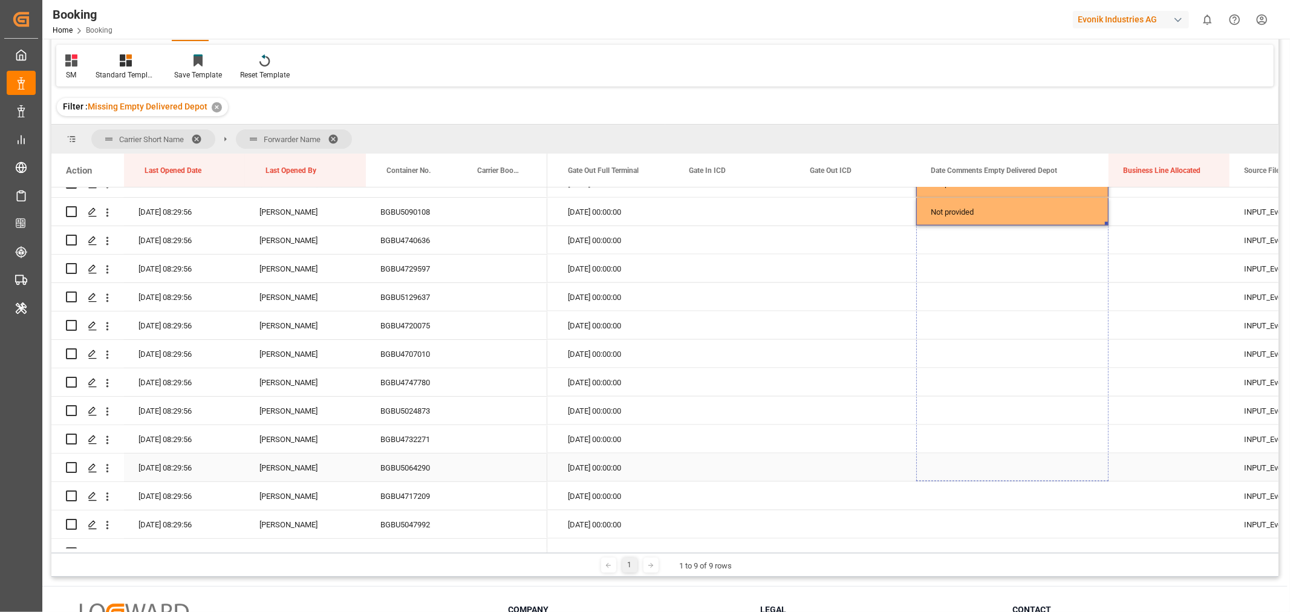
drag, startPoint x: 1108, startPoint y: 223, endPoint x: 1080, endPoint y: 457, distance: 235.7
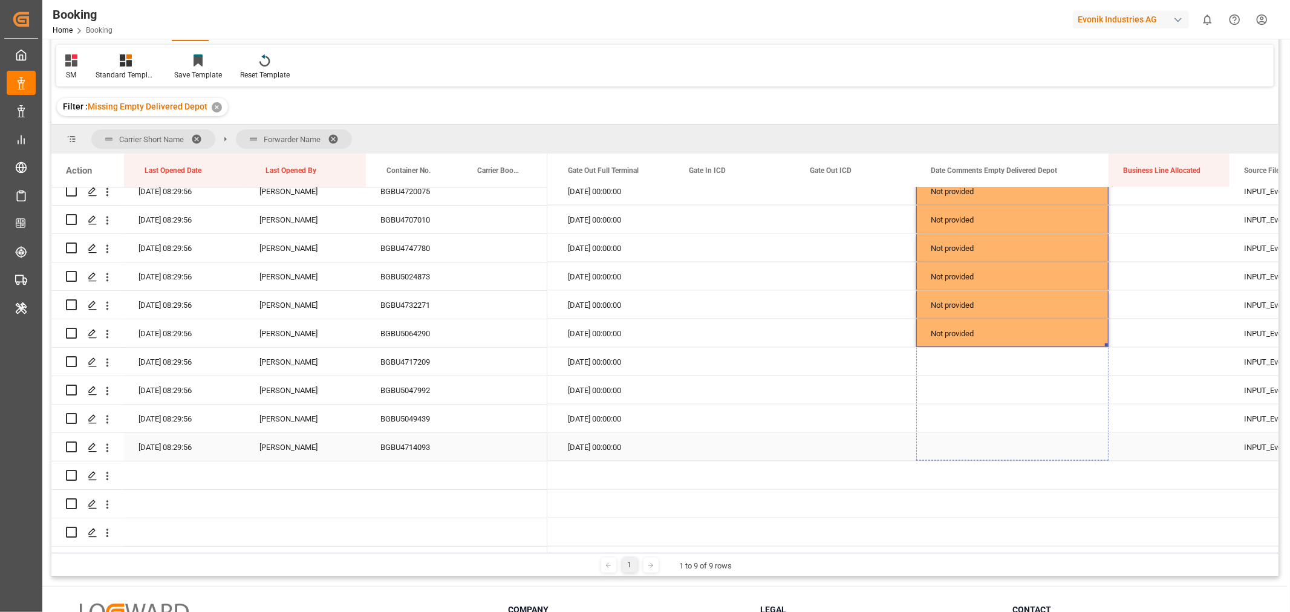
drag, startPoint x: 1105, startPoint y: 345, endPoint x: 1091, endPoint y: 437, distance: 93.7
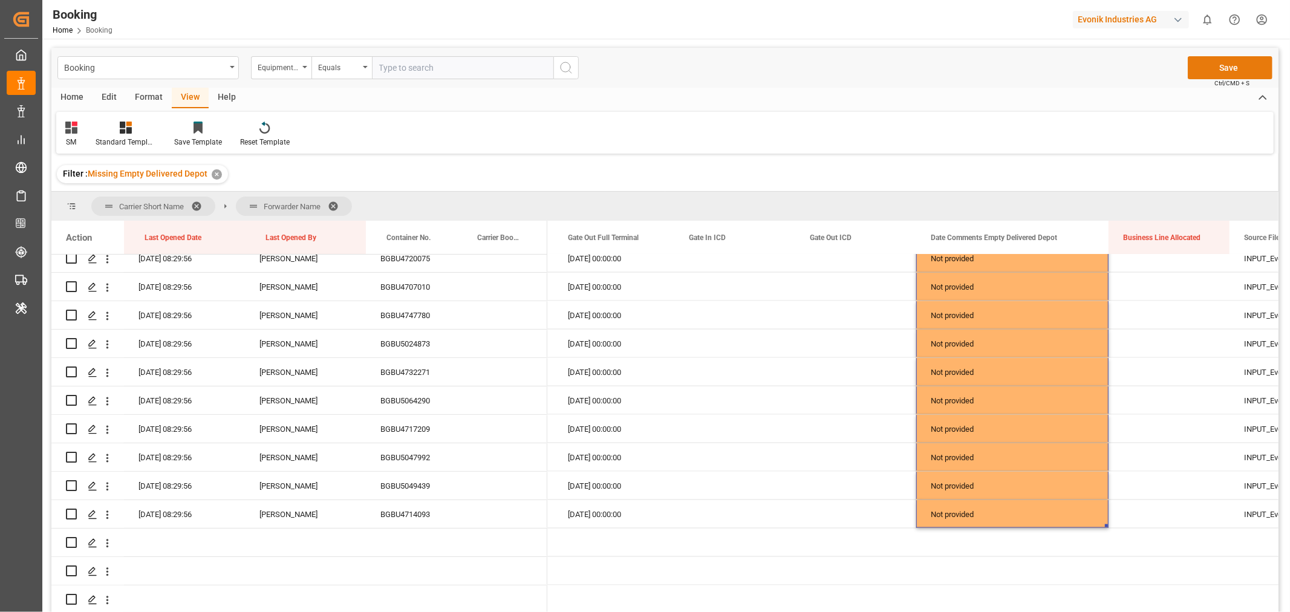
click at [1226, 63] on button "Save" at bounding box center [1230, 67] width 85 height 23
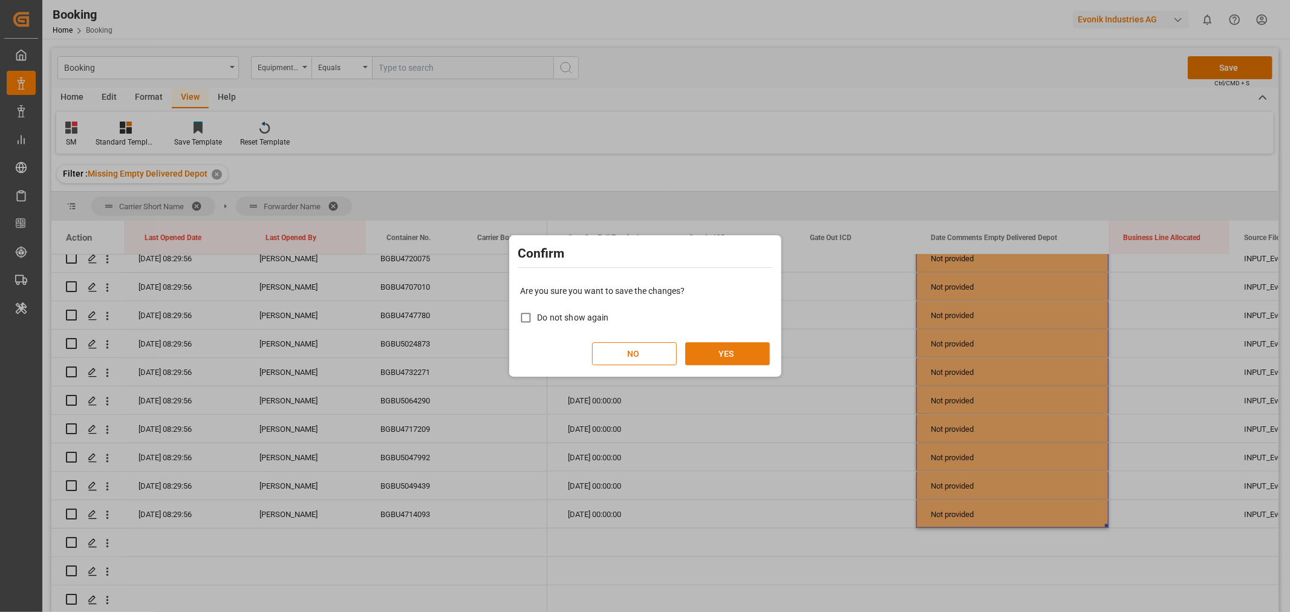
click at [730, 348] on button "YES" at bounding box center [727, 353] width 85 height 23
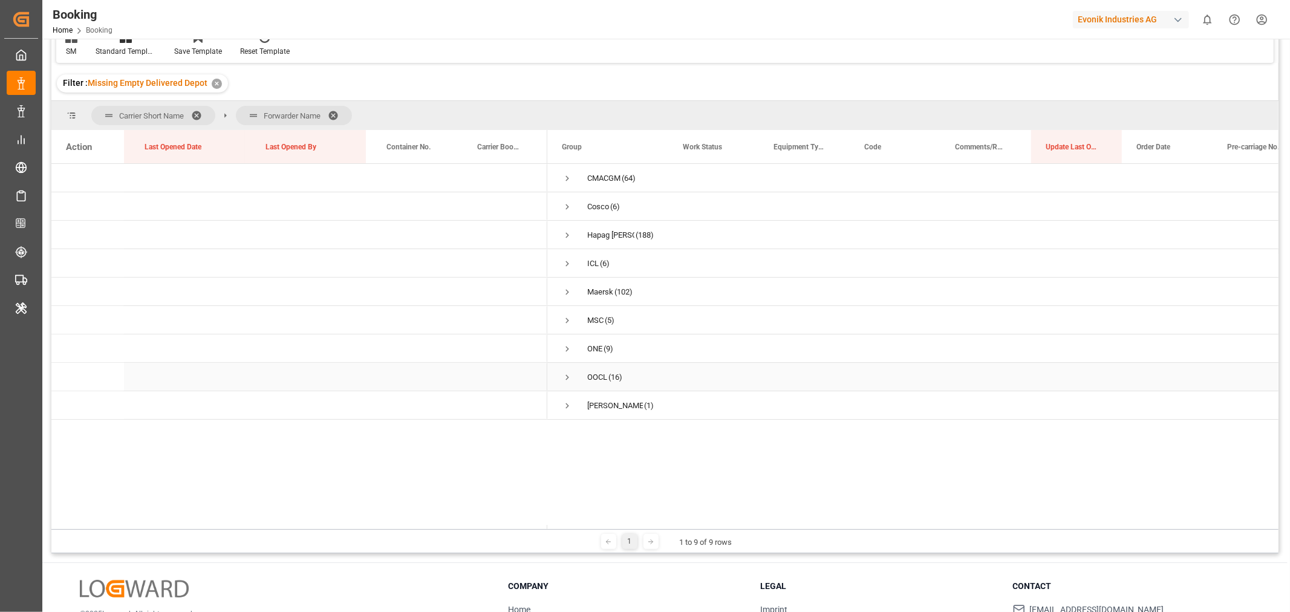
scroll to position [67, 0]
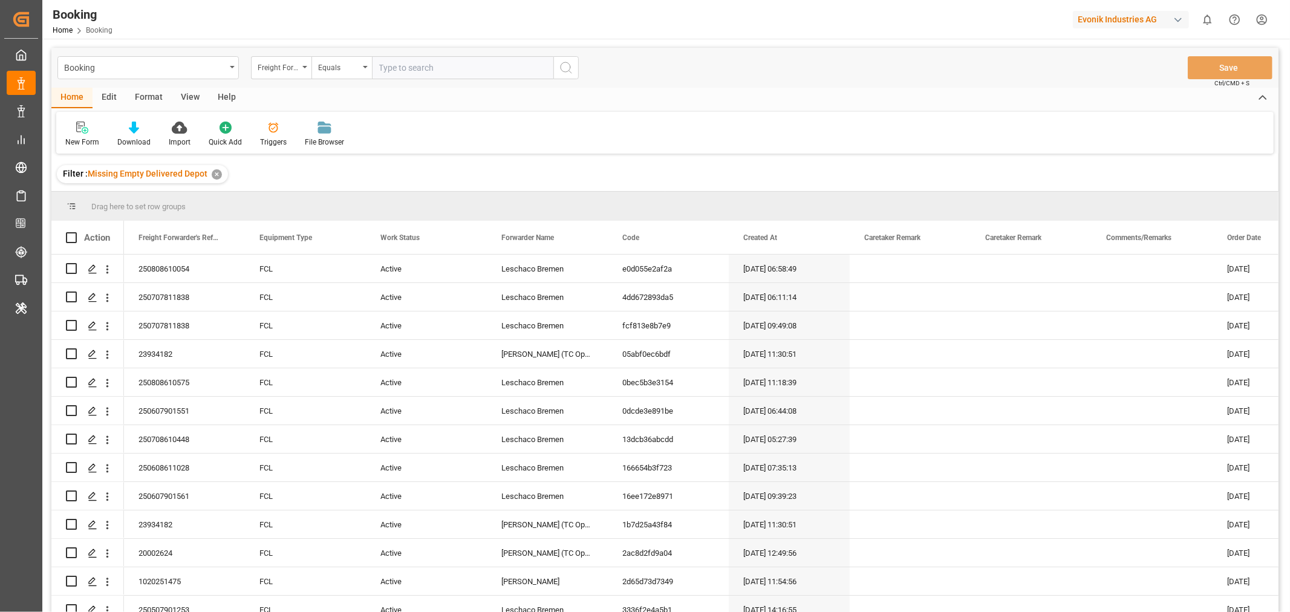
click at [188, 93] on div "View" at bounding box center [190, 98] width 37 height 21
click at [85, 140] on div "Default" at bounding box center [77, 142] width 24 height 11
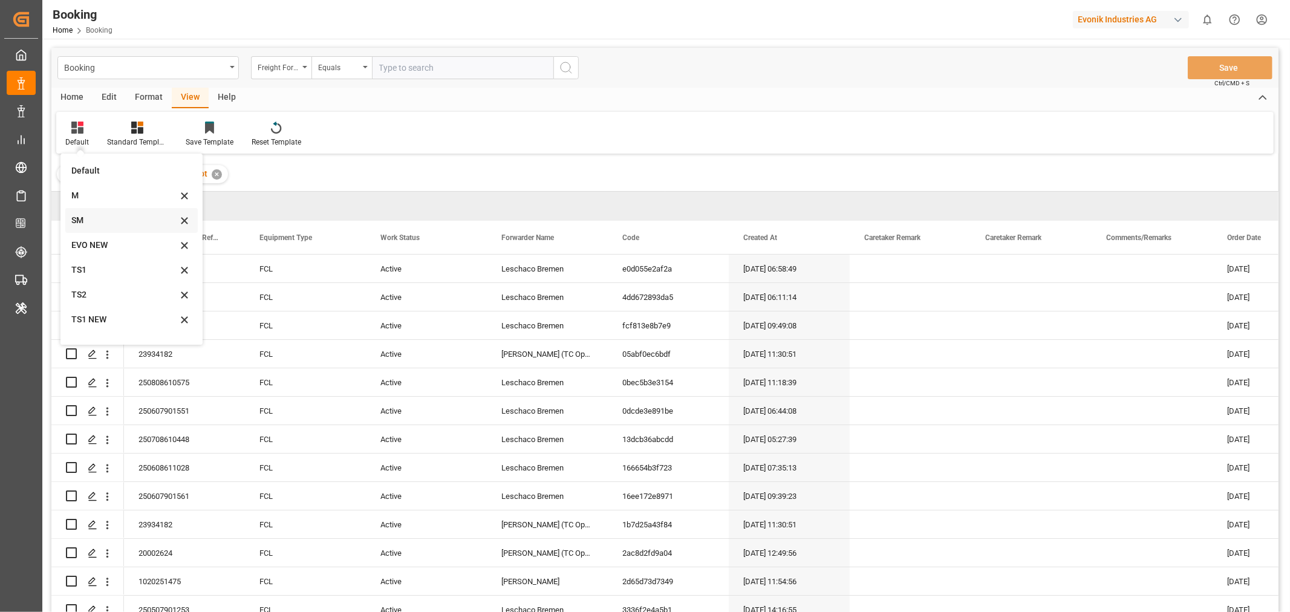
click at [87, 215] on div "SM" at bounding box center [124, 220] width 106 height 13
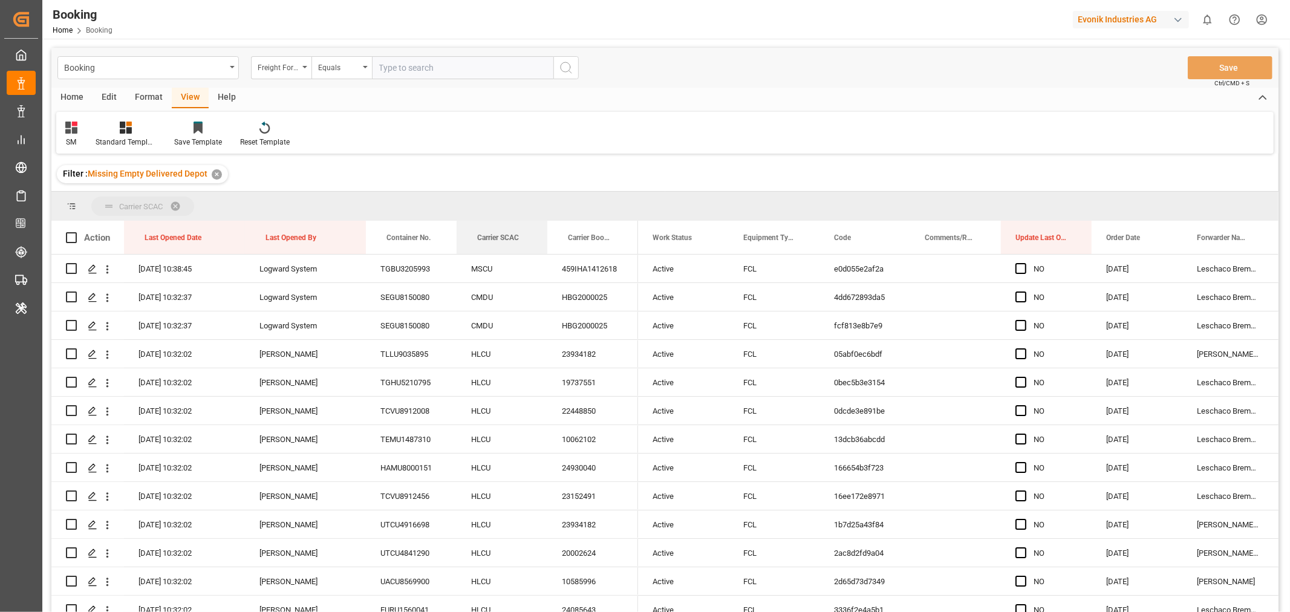
drag, startPoint x: 481, startPoint y: 233, endPoint x: 492, endPoint y: 213, distance: 23.3
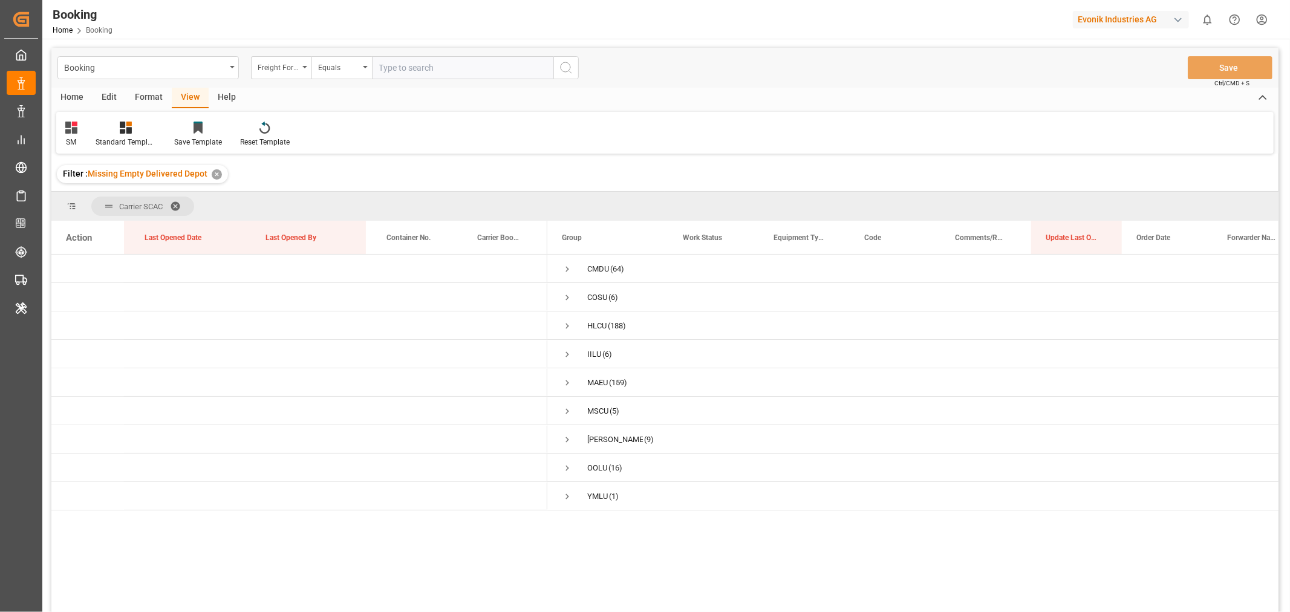
click at [158, 96] on div "Format" at bounding box center [149, 98] width 46 height 21
click at [88, 142] on div "Filter Rows" at bounding box center [83, 142] width 36 height 11
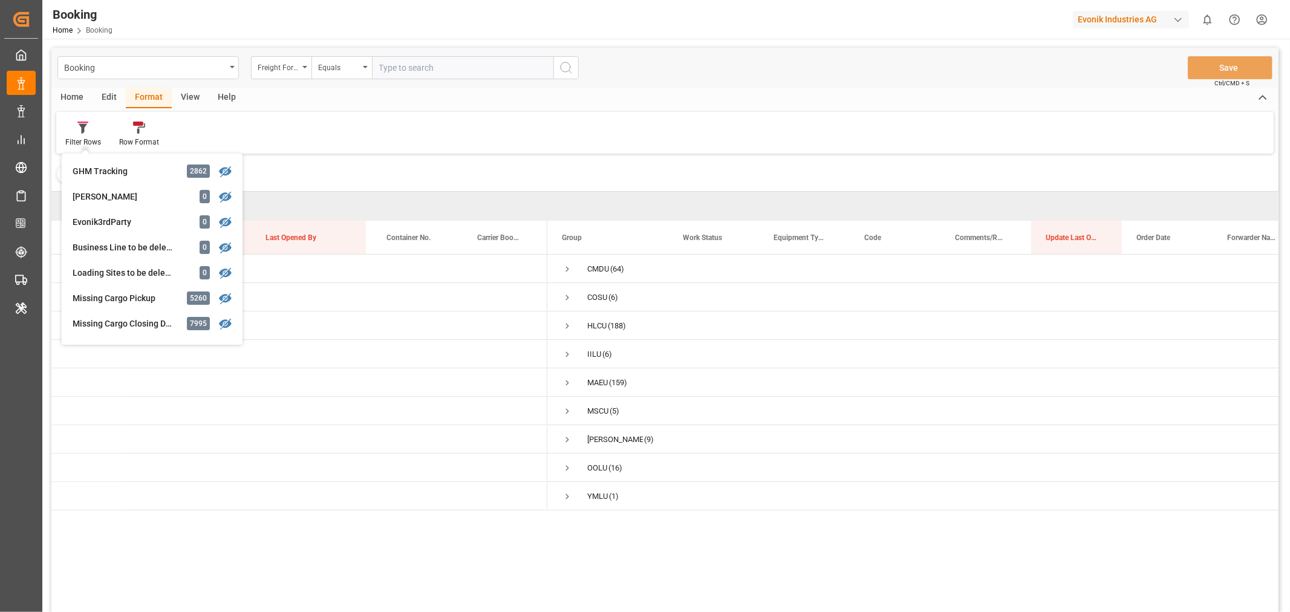
click at [391, 171] on div "Filter : Missing Empty Delivered Depot ✕" at bounding box center [664, 174] width 1227 height 34
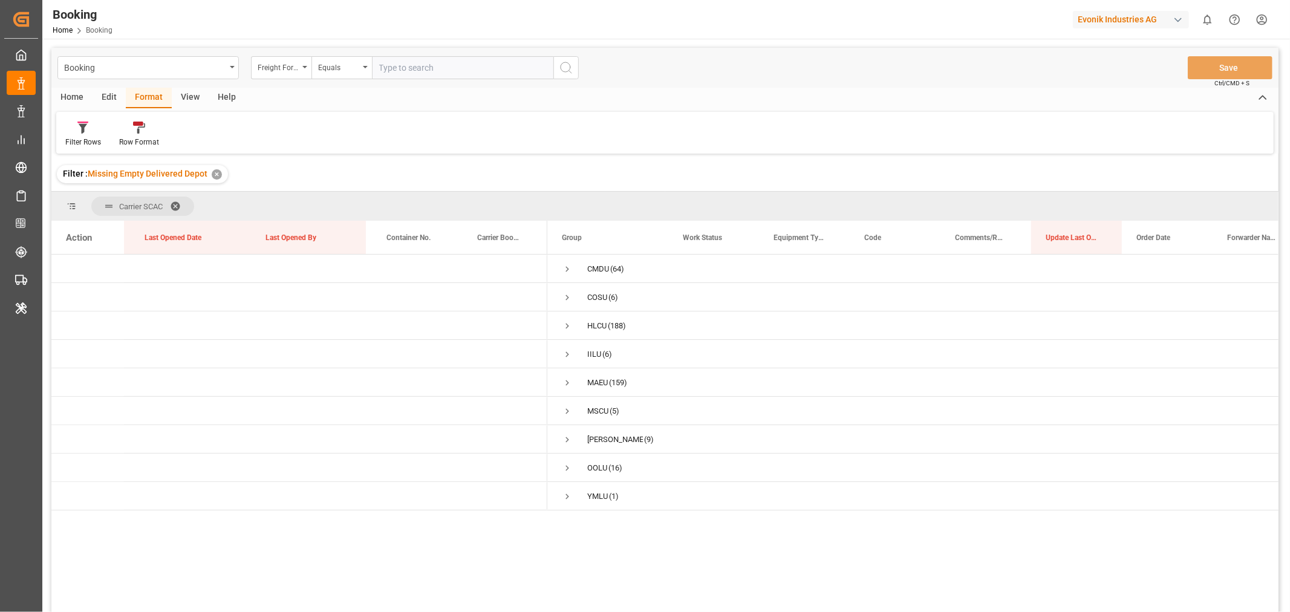
click at [177, 203] on span at bounding box center [179, 206] width 19 height 11
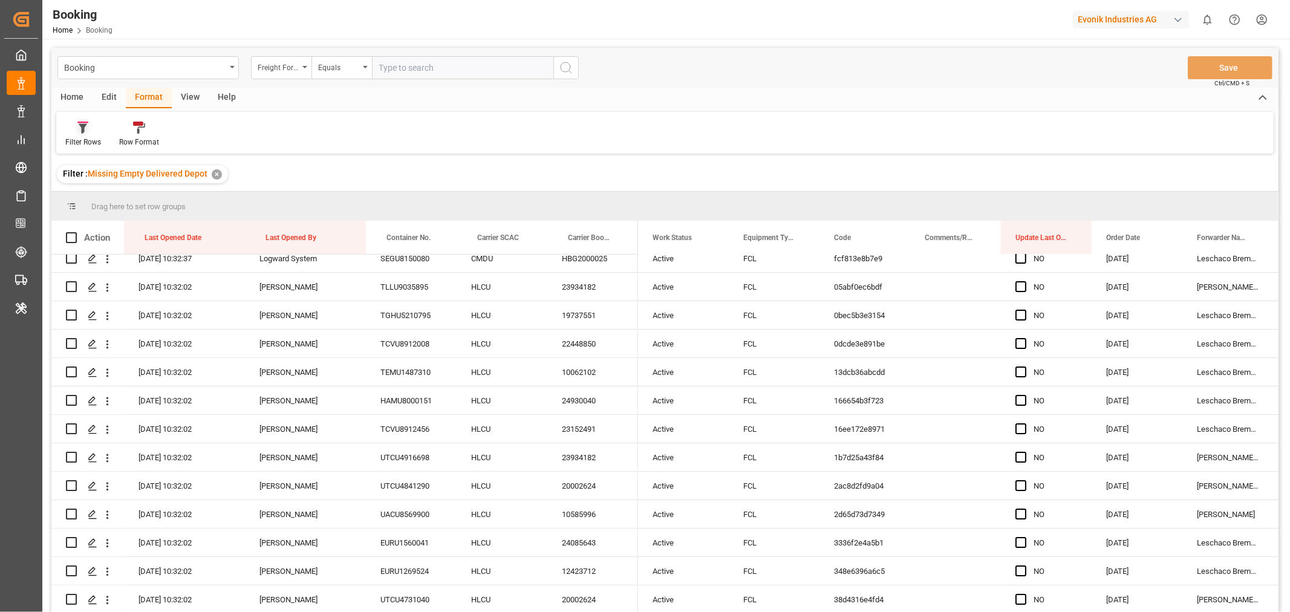
click at [87, 142] on div "Filter Rows" at bounding box center [83, 142] width 36 height 11
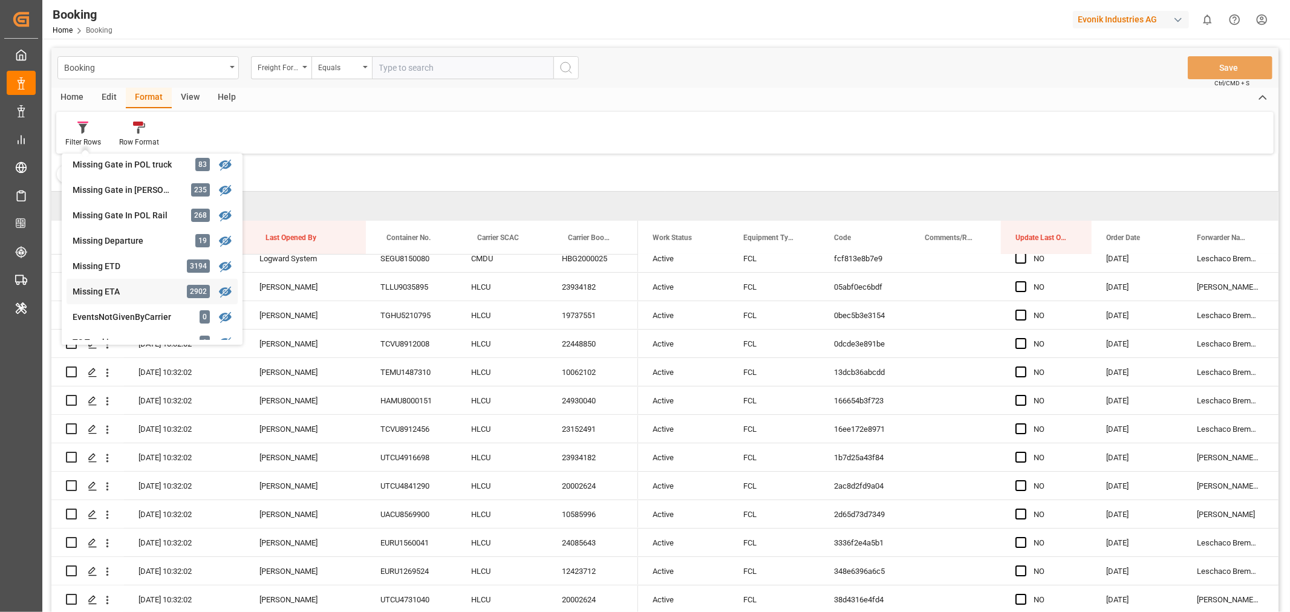
scroll to position [134, 0]
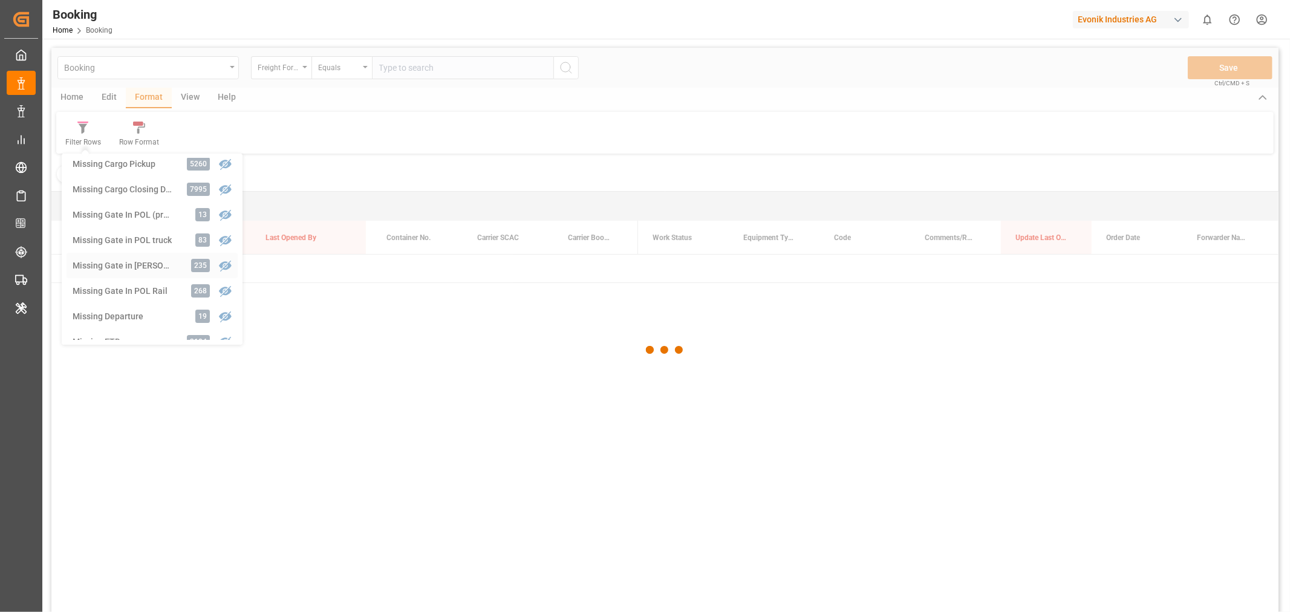
click at [147, 264] on div "Booking Freight Forwarder's Reference No. Equals Save Ctrl/CMD + S Home Edit Fo…" at bounding box center [664, 346] width 1227 height 596
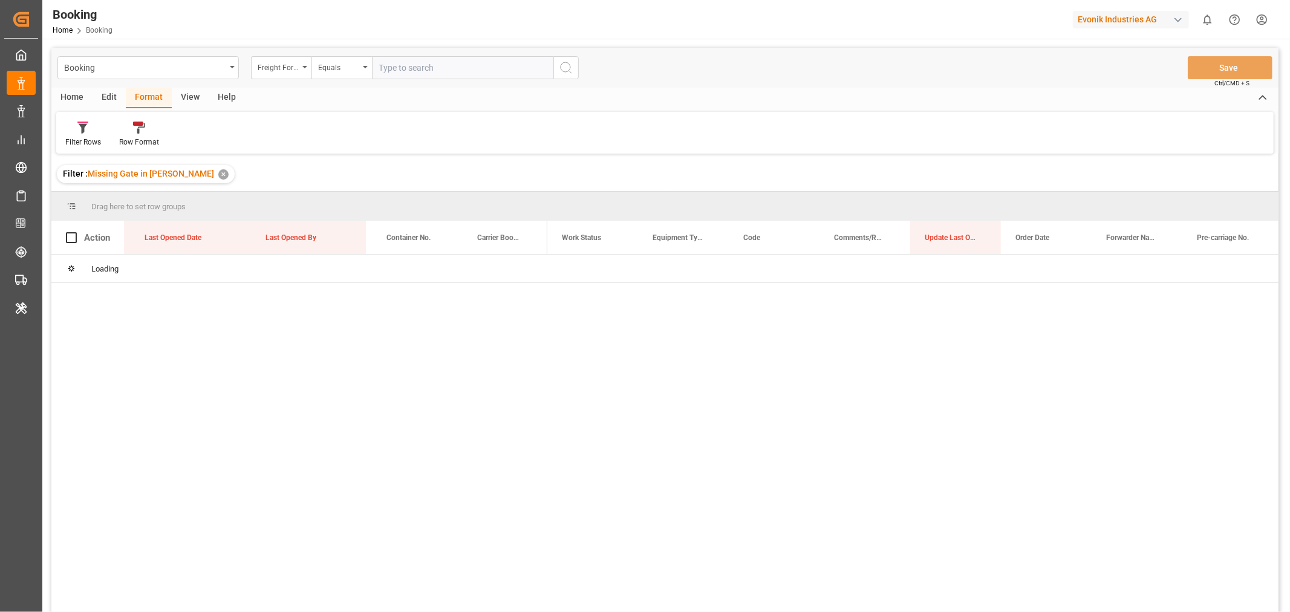
click at [195, 99] on div "View" at bounding box center [190, 98] width 37 height 21
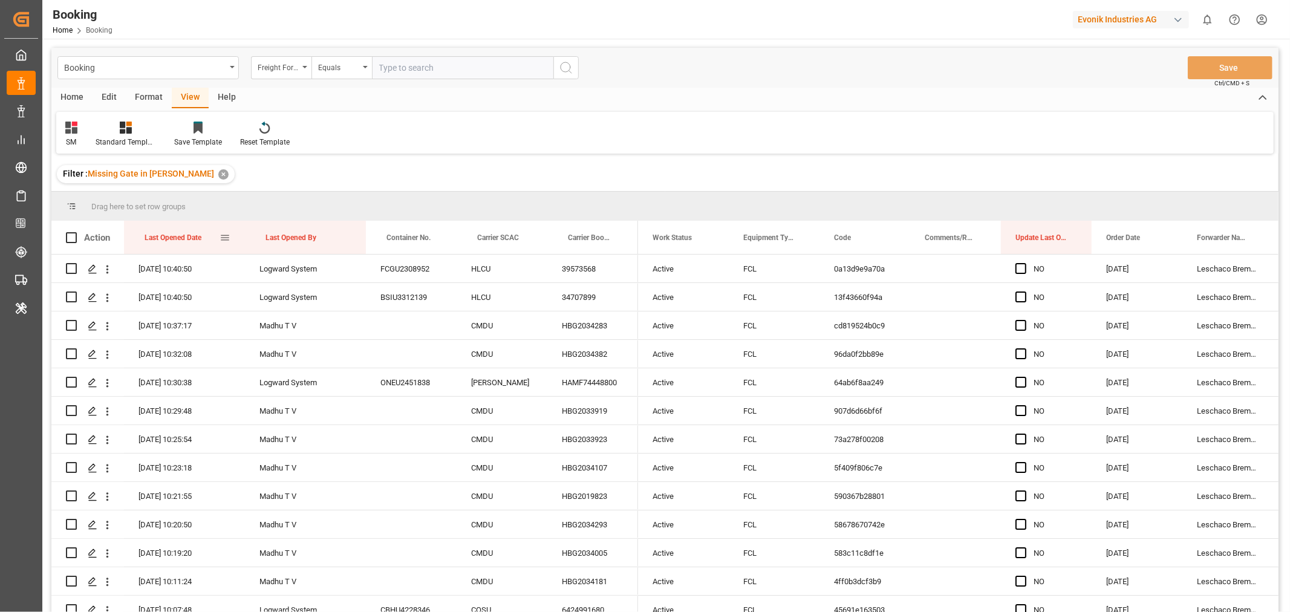
click at [210, 238] on div "Last Opened Date" at bounding box center [182, 237] width 75 height 33
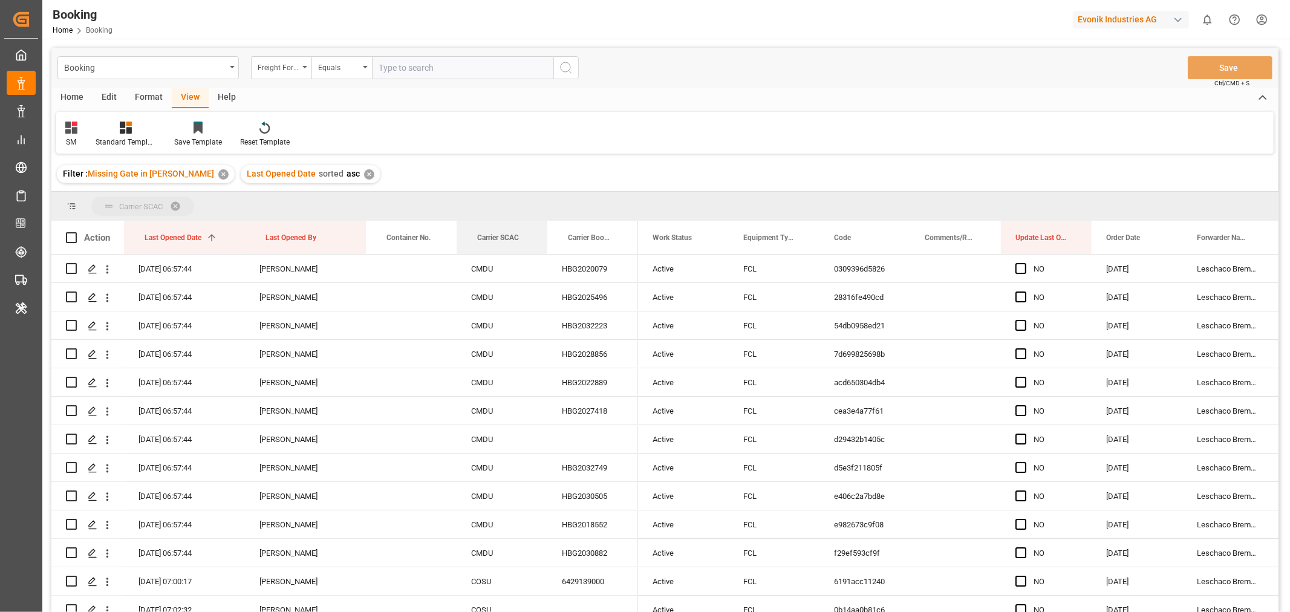
drag, startPoint x: 497, startPoint y: 237, endPoint x: 504, endPoint y: 214, distance: 24.1
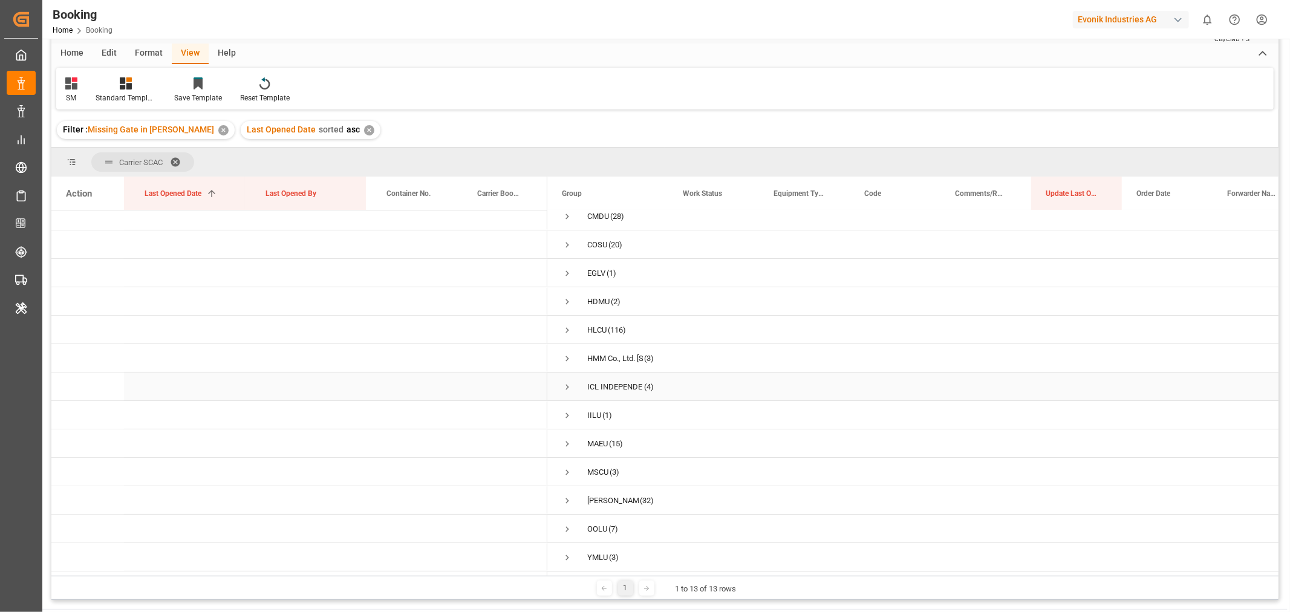
scroll to position [12, 0]
click at [569, 495] on span "Press SPACE to select this row." at bounding box center [567, 500] width 11 height 11
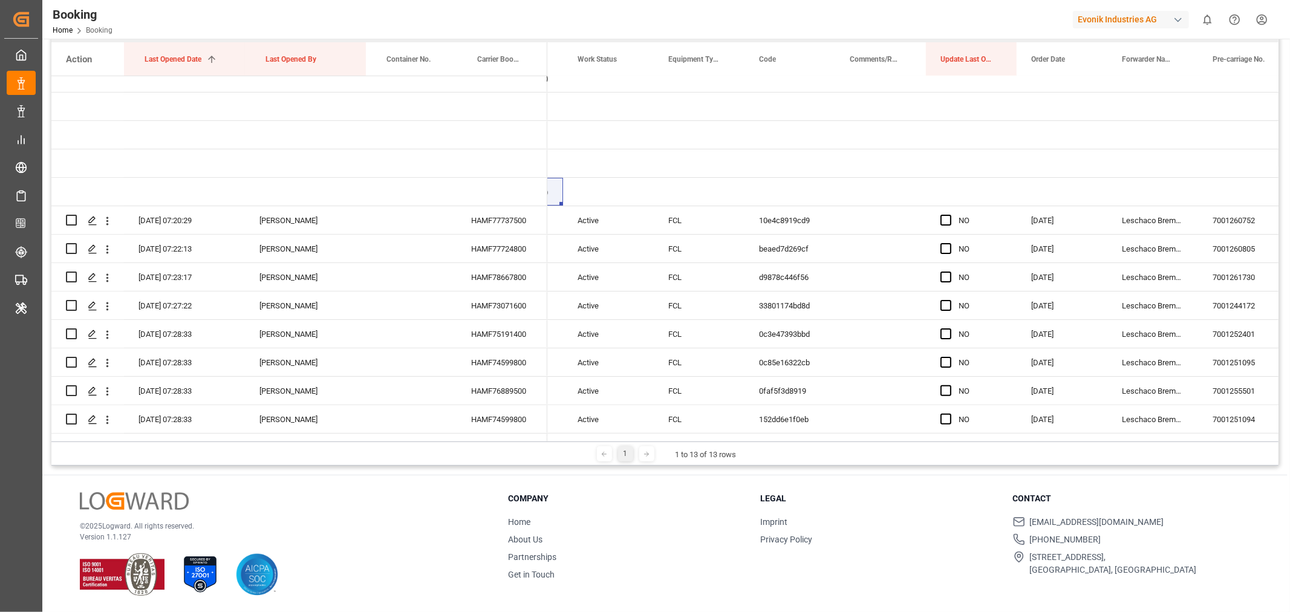
scroll to position [451, 0]
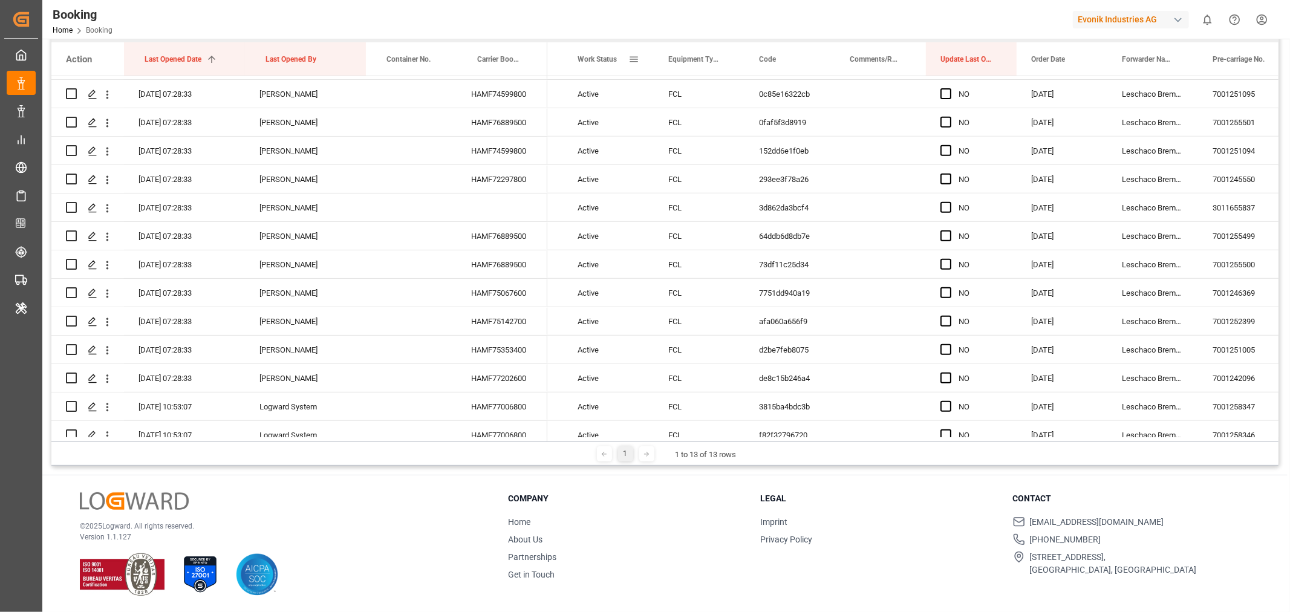
click at [636, 56] on span at bounding box center [633, 59] width 11 height 11
click at [736, 62] on span "columns" at bounding box center [735, 61] width 11 height 11
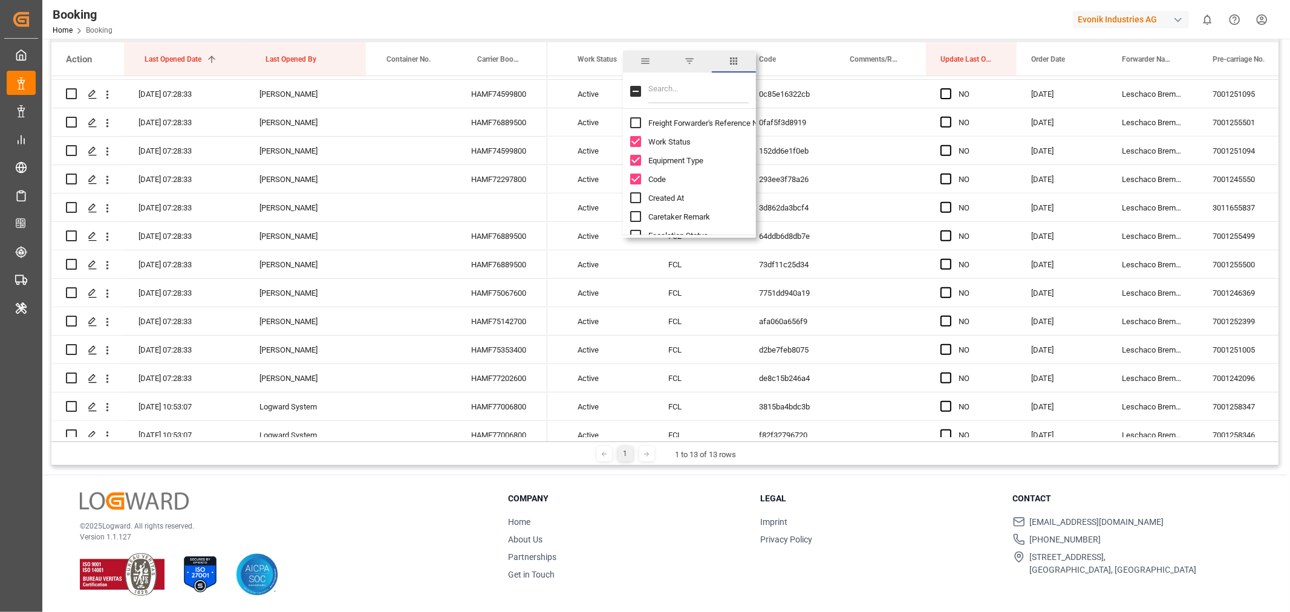
click at [637, 120] on input "Freight Forwarder's Reference No. column toggle visibility (hidden)" at bounding box center [635, 122] width 11 height 11
checkbox input "true"
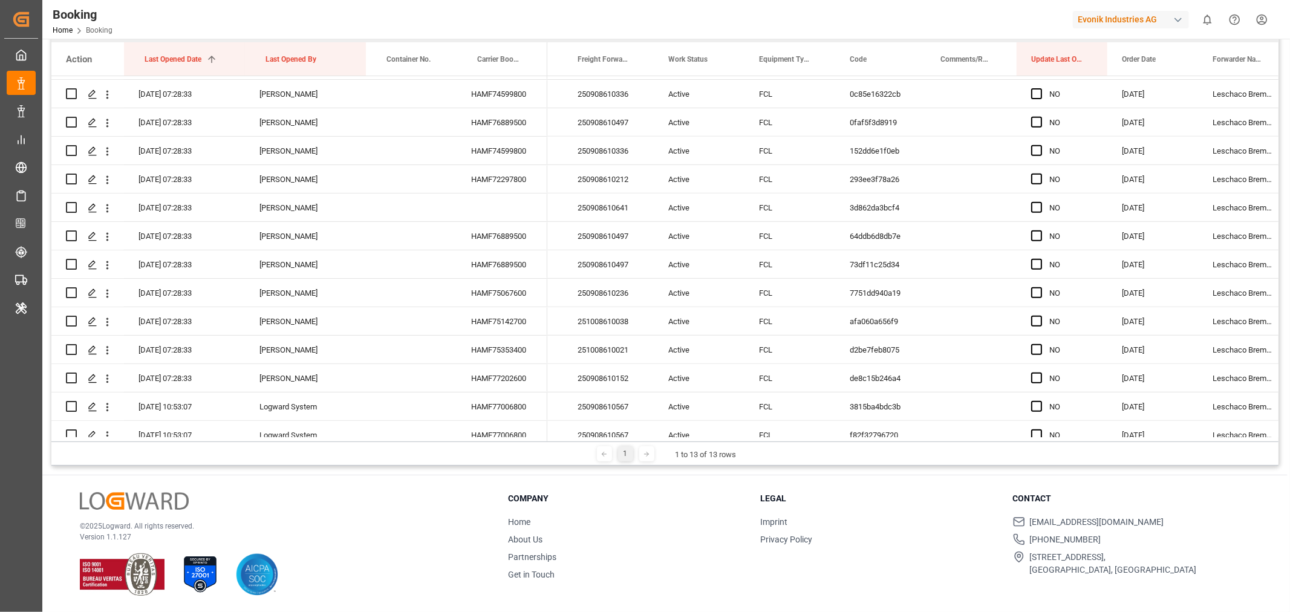
click at [672, 23] on div "Booking Home Booking Evonik Industries AG 0 Notifications Only show unread All …" at bounding box center [662, 19] width 1256 height 39
click at [585, 206] on div "250908610641" at bounding box center [608, 208] width 91 height 28
click at [891, 19] on div "Booking Home Booking Evonik Industries AG 0 Notifications Only show unread All …" at bounding box center [662, 19] width 1256 height 39
click at [110, 209] on icon "open menu" at bounding box center [107, 208] width 13 height 13
click at [152, 232] on span "Open in new tab" at bounding box center [187, 233] width 110 height 13
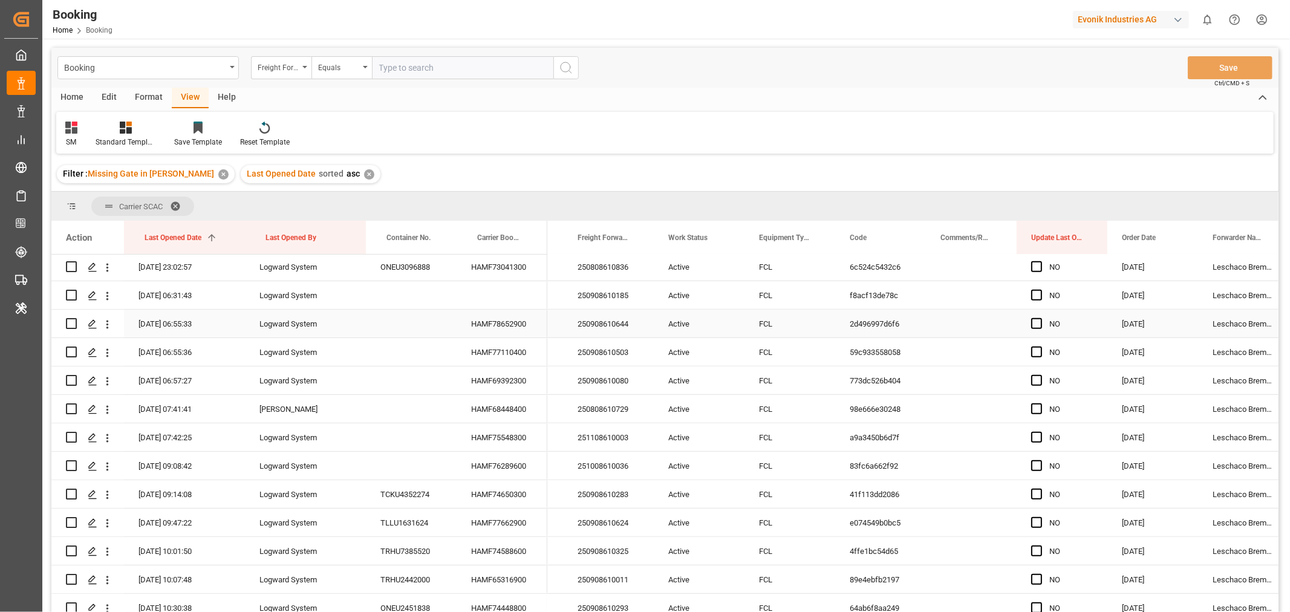
scroll to position [788, 0]
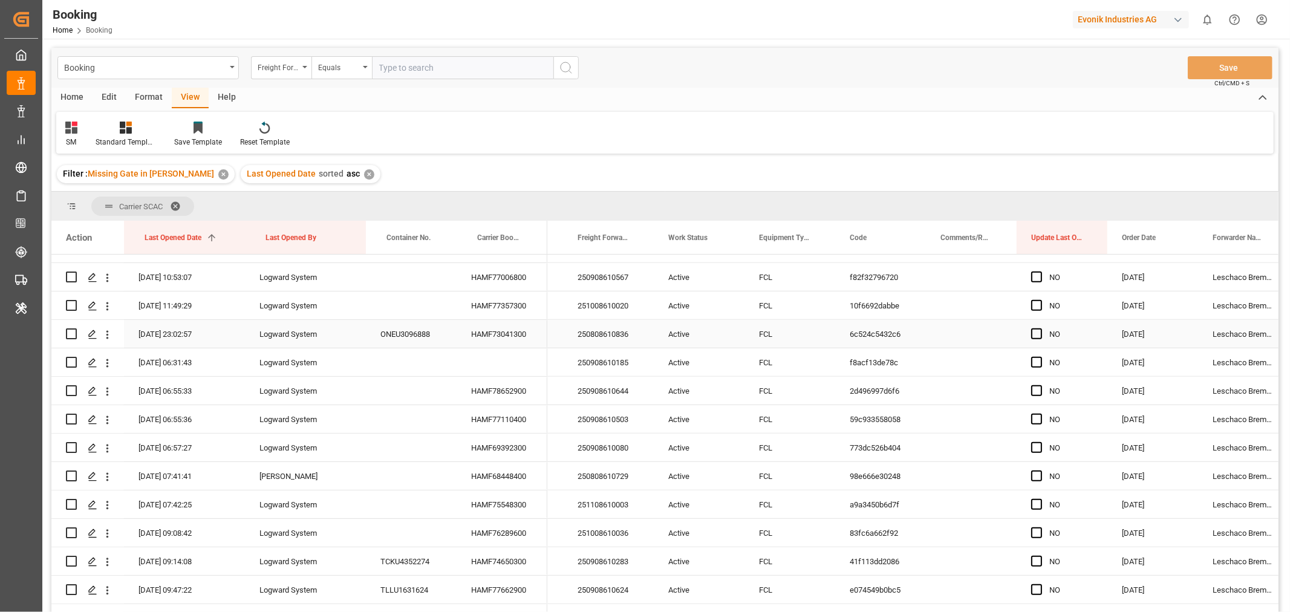
click at [508, 330] on div "HAMF73041300" at bounding box center [502, 334] width 91 height 28
click at [624, 363] on div "250908610185" at bounding box center [608, 362] width 91 height 28
click at [106, 358] on icon "open menu" at bounding box center [107, 363] width 13 height 13
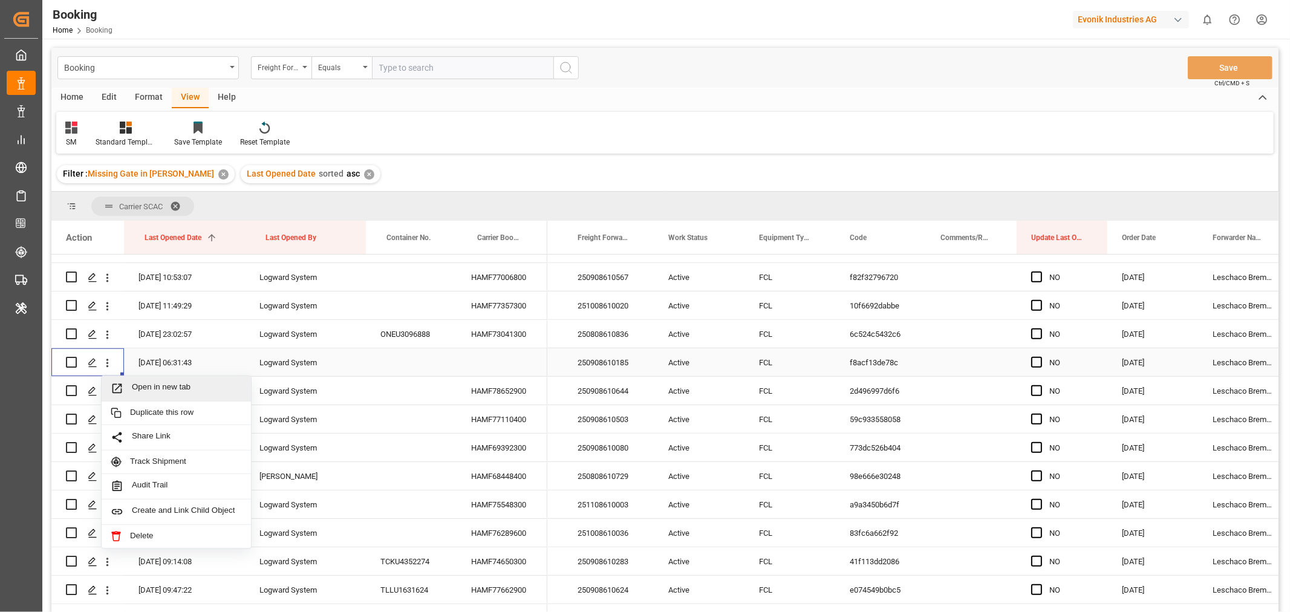
click at [171, 385] on span "Open in new tab" at bounding box center [187, 388] width 110 height 13
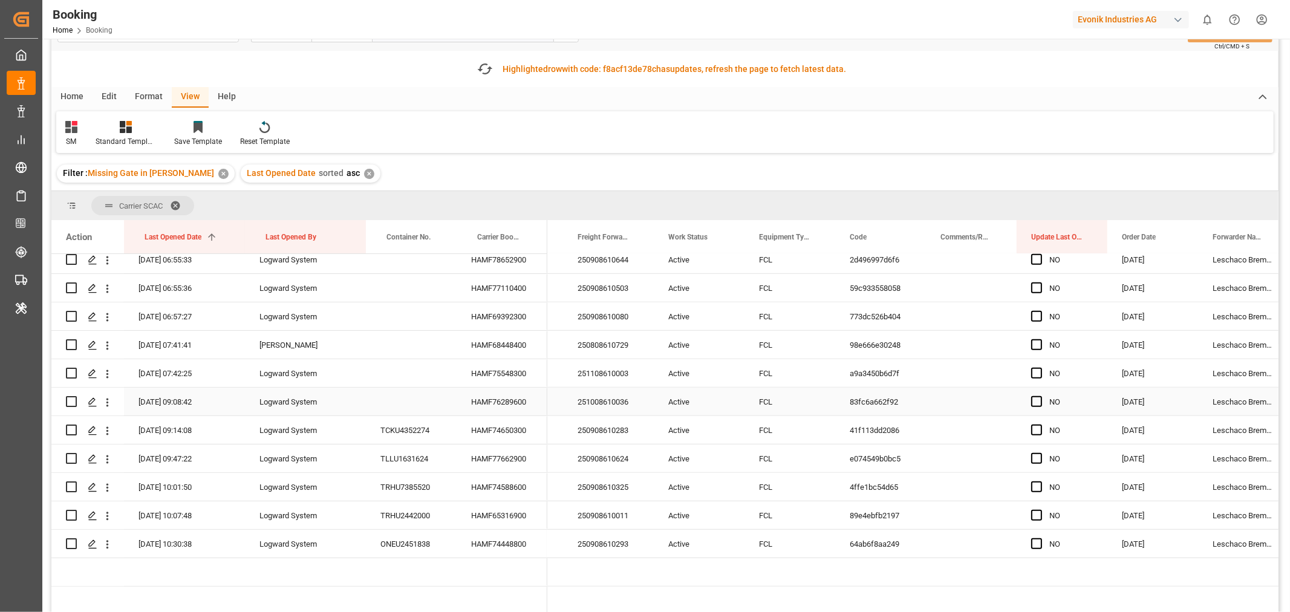
scroll to position [67, 0]
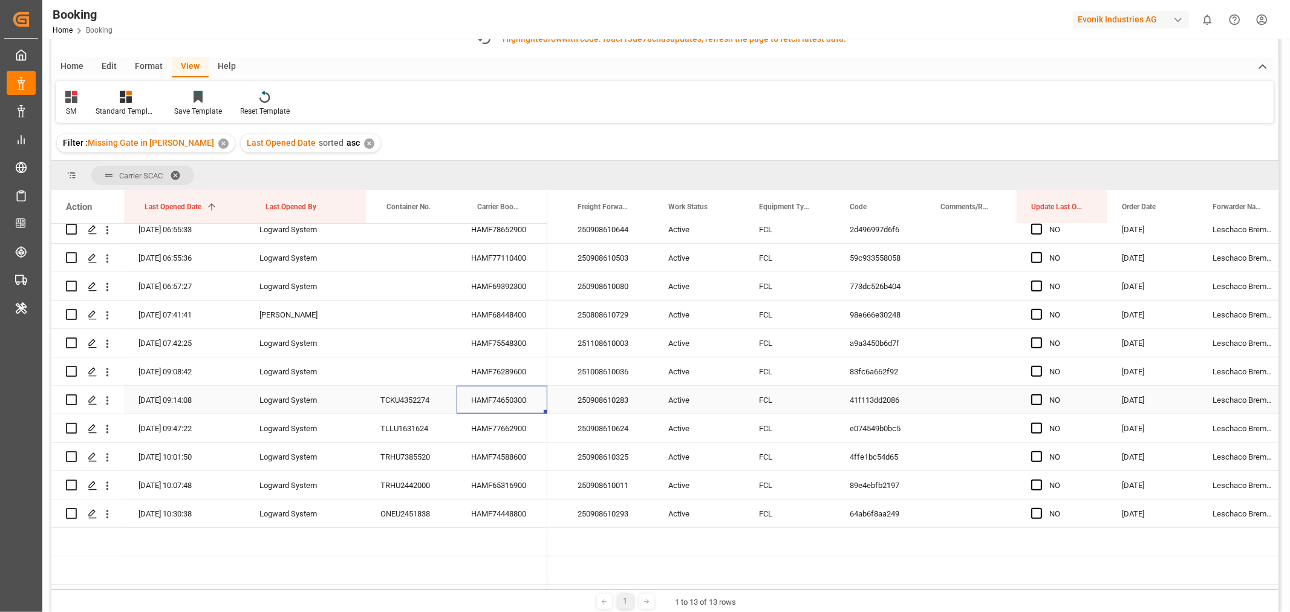
click at [509, 399] on div "HAMF74650300" at bounding box center [502, 400] width 91 height 28
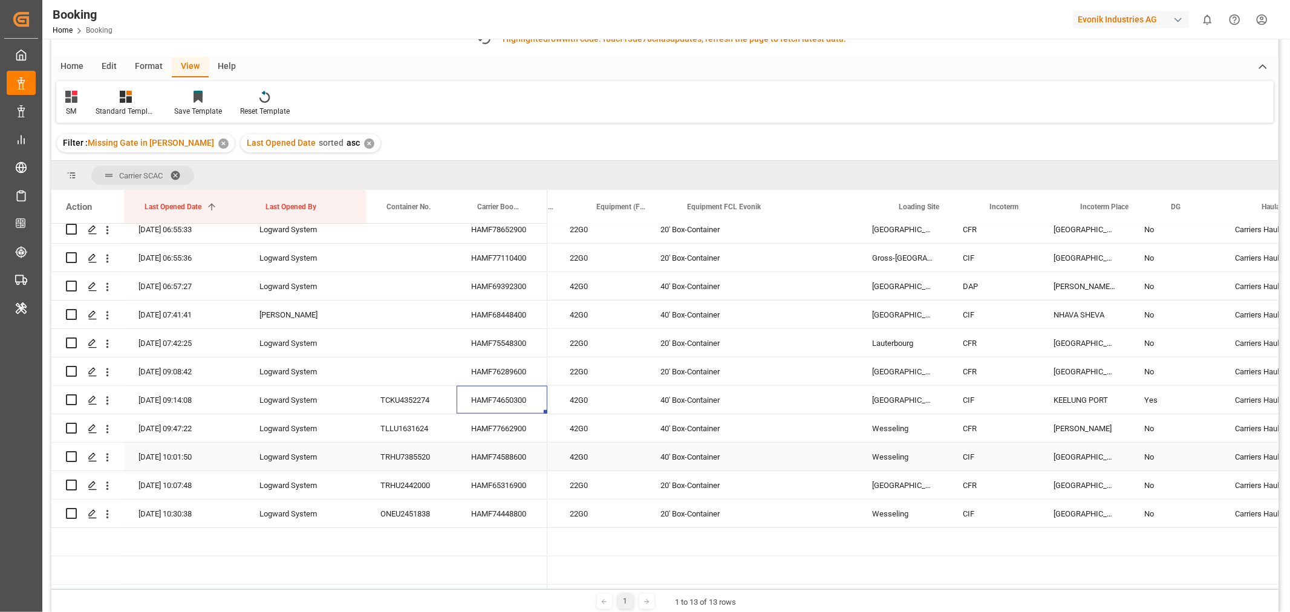
scroll to position [0, 1635]
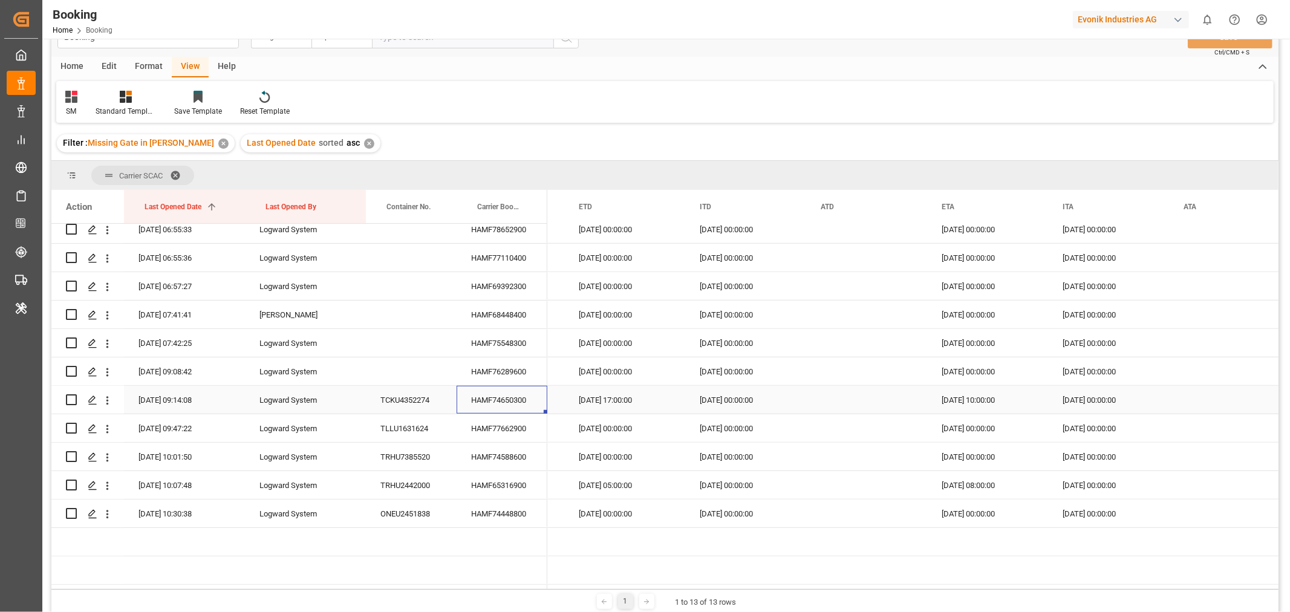
click at [517, 397] on div "HAMF74650300" at bounding box center [502, 400] width 91 height 28
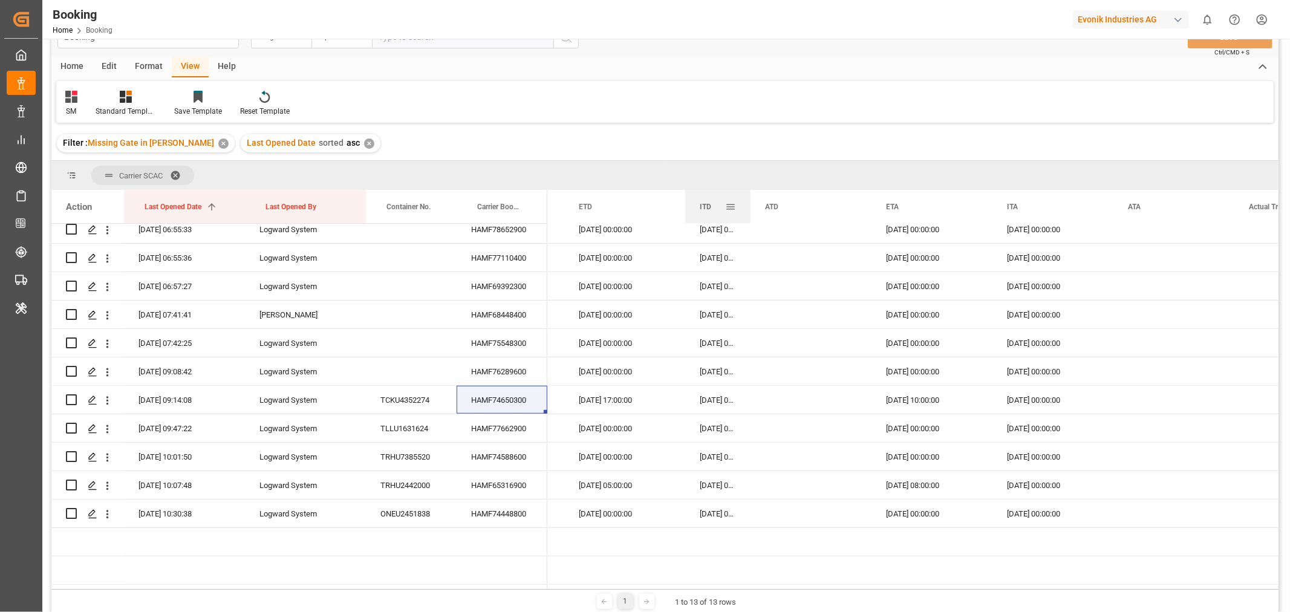
drag, startPoint x: 804, startPoint y: 204, endPoint x: 749, endPoint y: 207, distance: 55.7
click at [749, 207] on div at bounding box center [750, 206] width 5 height 33
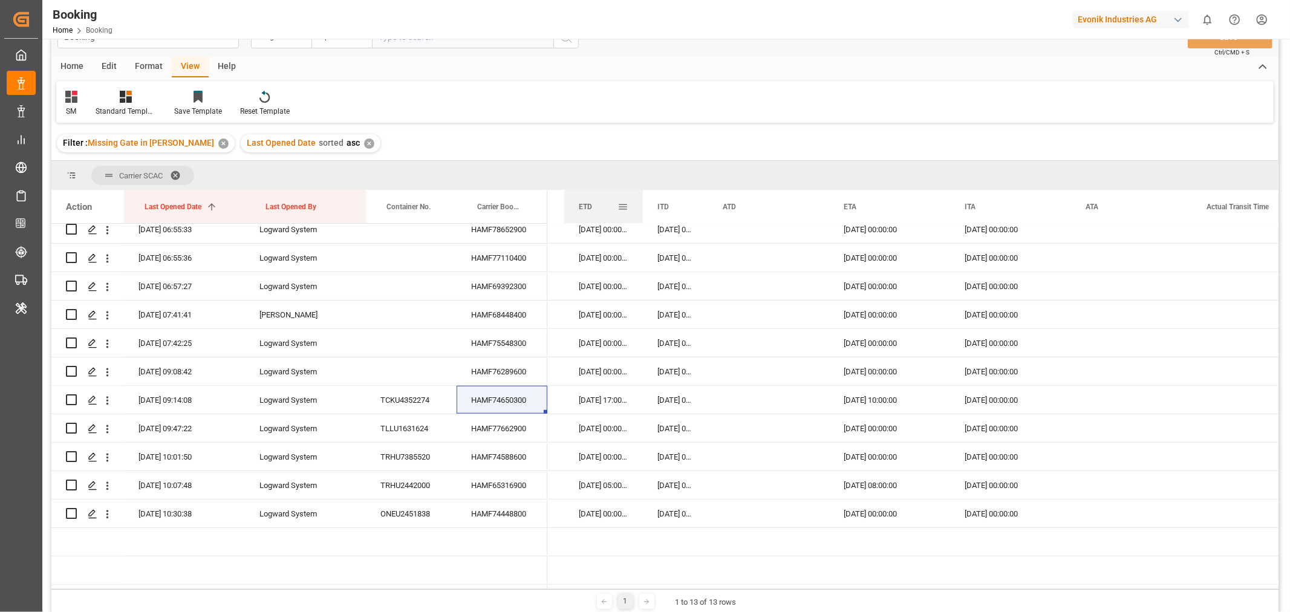
drag, startPoint x: 685, startPoint y: 208, endPoint x: 642, endPoint y: 208, distance: 42.3
click at [642, 208] on div at bounding box center [643, 206] width 5 height 33
drag, startPoint x: 1069, startPoint y: 200, endPoint x: 1020, endPoint y: 201, distance: 49.6
click at [1020, 201] on div at bounding box center [1021, 206] width 5 height 33
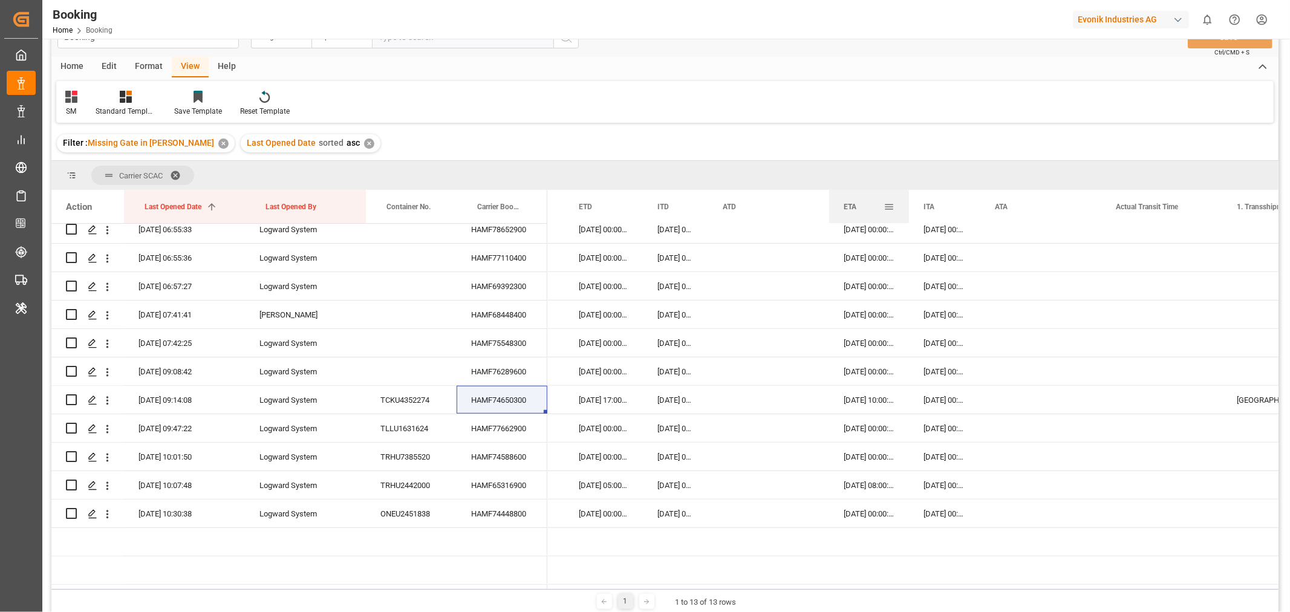
drag, startPoint x: 950, startPoint y: 206, endPoint x: 909, endPoint y: 207, distance: 41.1
click at [909, 207] on div at bounding box center [909, 206] width 5 height 33
click at [491, 426] on div "HAMF77662900" at bounding box center [502, 428] width 91 height 28
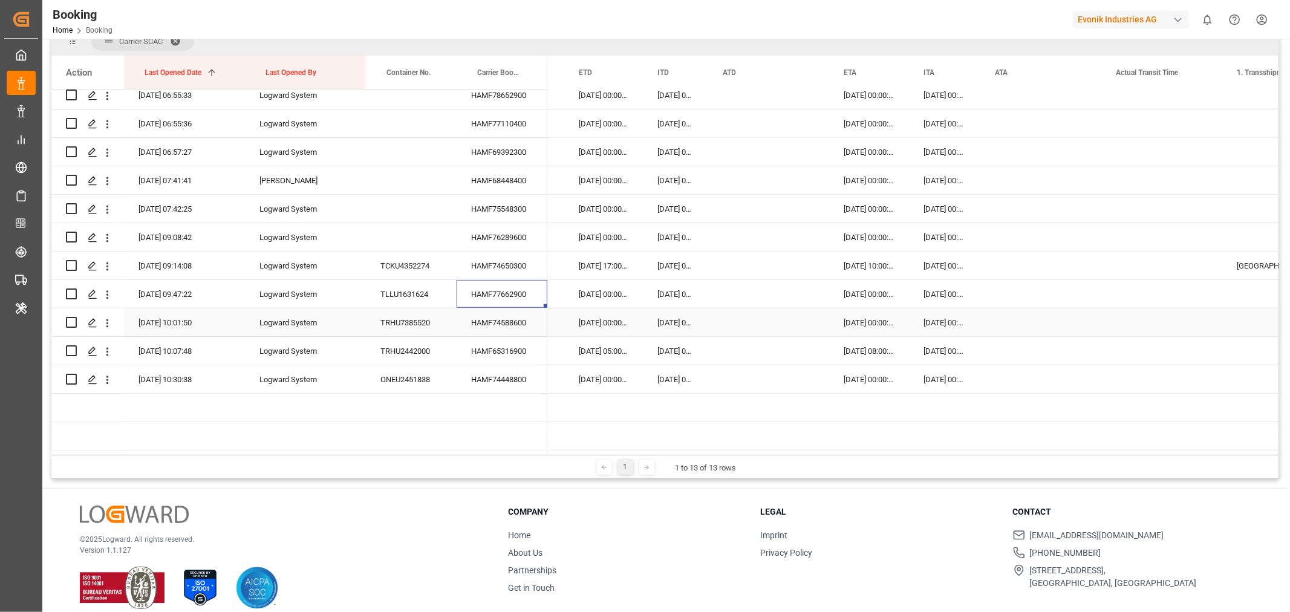
click at [534, 316] on div "HAMF74588600" at bounding box center [502, 322] width 91 height 28
click at [480, 345] on div "HAMF65316900" at bounding box center [502, 351] width 91 height 28
click at [519, 380] on div "HAMF74448800" at bounding box center [502, 379] width 91 height 28
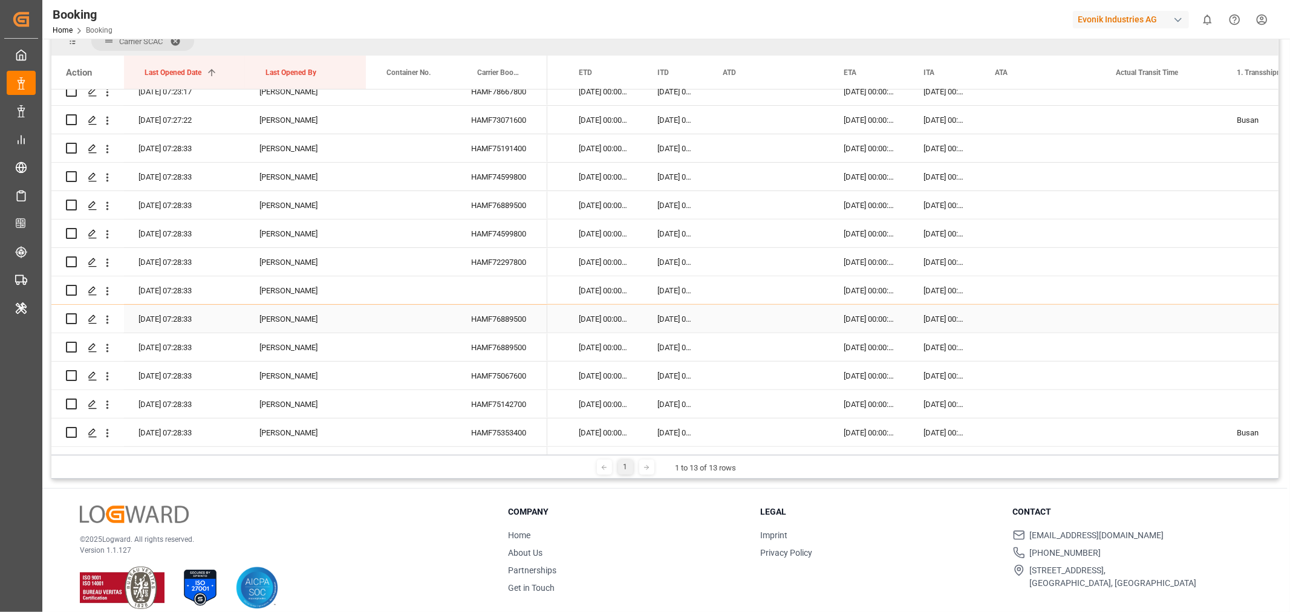
scroll to position [250, 0]
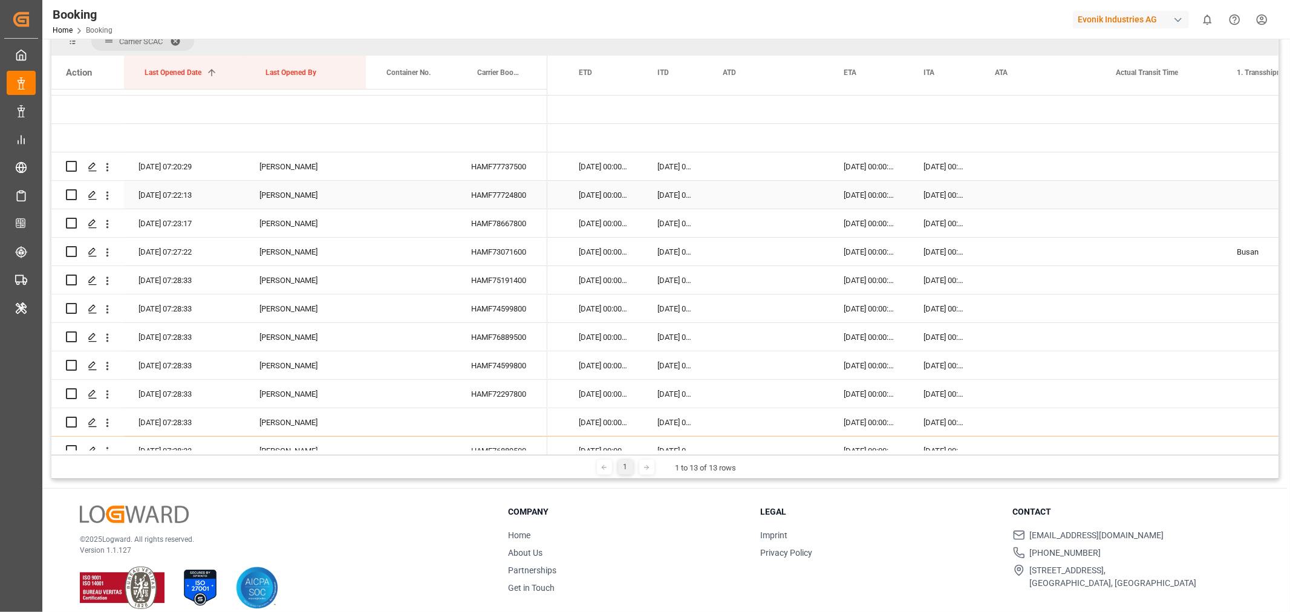
click at [504, 195] on div "HAMF77724800" at bounding box center [502, 195] width 91 height 28
click at [517, 224] on div "HAMF78667800" at bounding box center [502, 223] width 91 height 28
click at [527, 302] on div "HAMF74599800" at bounding box center [502, 309] width 91 height 28
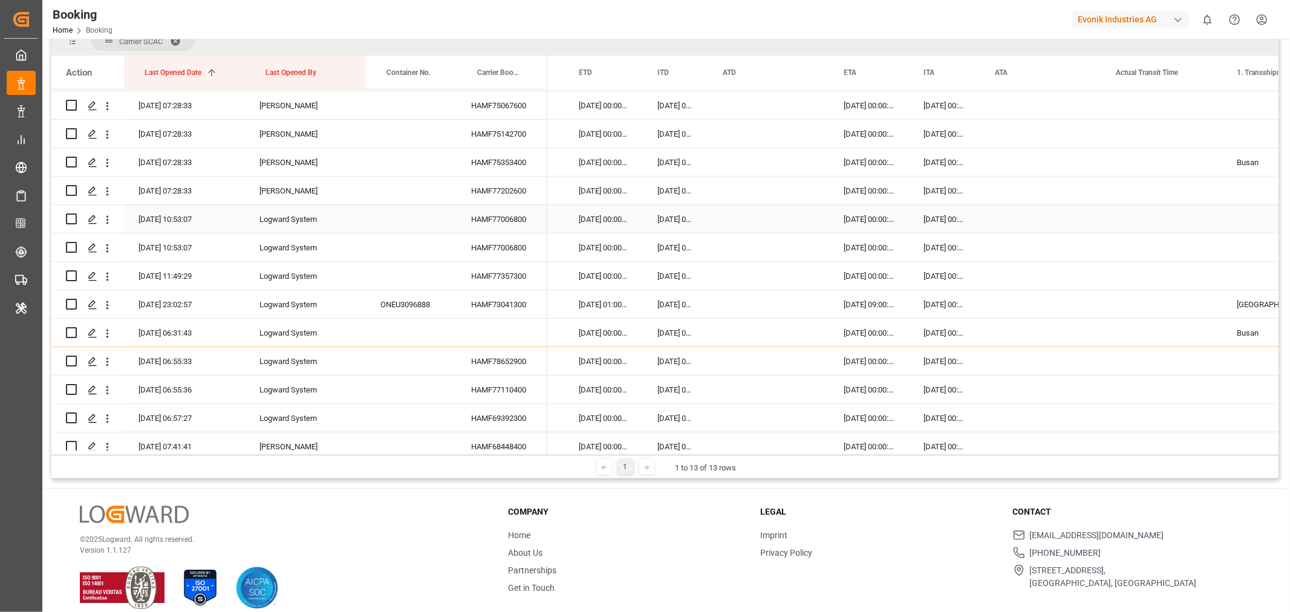
scroll to position [653, 0]
click at [493, 220] on div "HAMF77006800" at bounding box center [502, 218] width 91 height 28
click at [514, 252] on div "HAMF77006800" at bounding box center [502, 246] width 91 height 28
click at [497, 305] on div "HAMF73041300" at bounding box center [502, 303] width 91 height 28
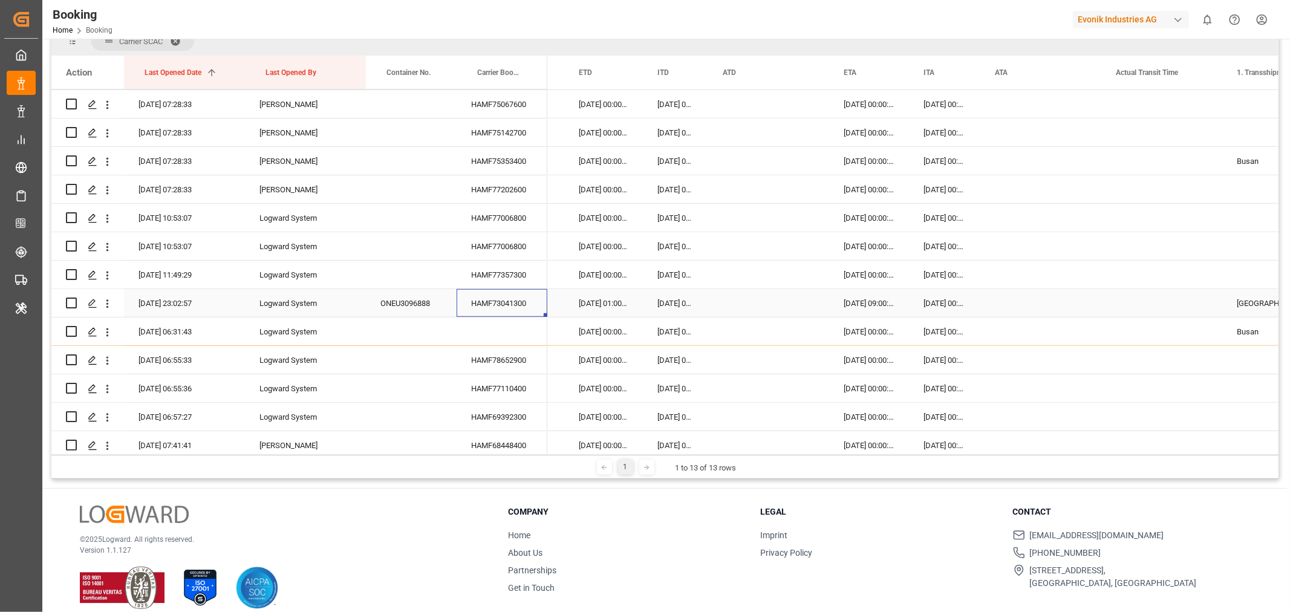
click at [497, 305] on div "HAMF73041300" at bounding box center [502, 303] width 91 height 28
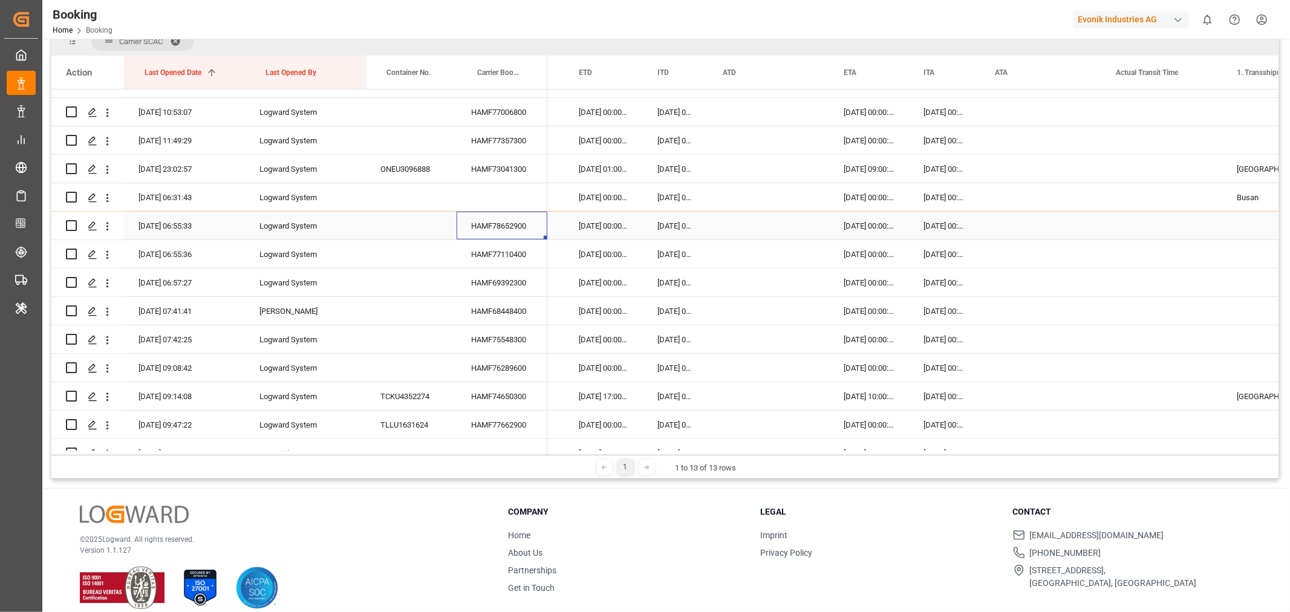
click at [511, 225] on div "HAMF78652900" at bounding box center [502, 226] width 91 height 28
click at [503, 259] on div "HAMF77110400" at bounding box center [502, 254] width 91 height 28
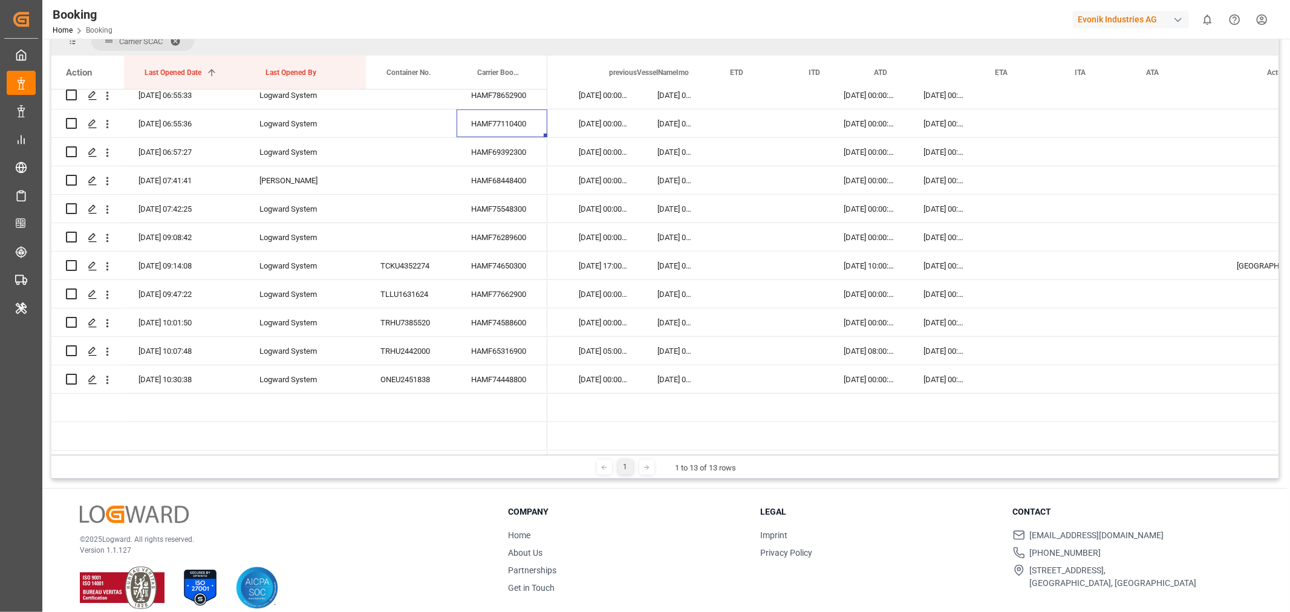
scroll to position [0, 0]
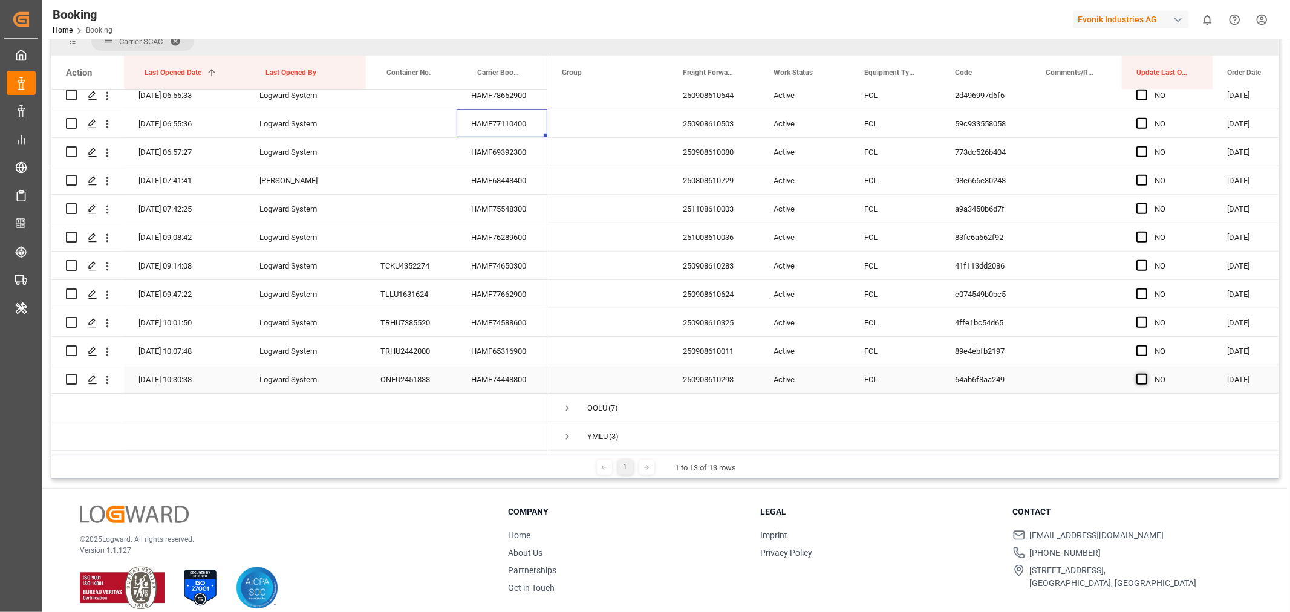
click at [1144, 374] on span "Press SPACE to select this row." at bounding box center [1142, 379] width 11 height 11
click at [1146, 374] on input "Press SPACE to select this row." at bounding box center [1146, 374] width 0 height 0
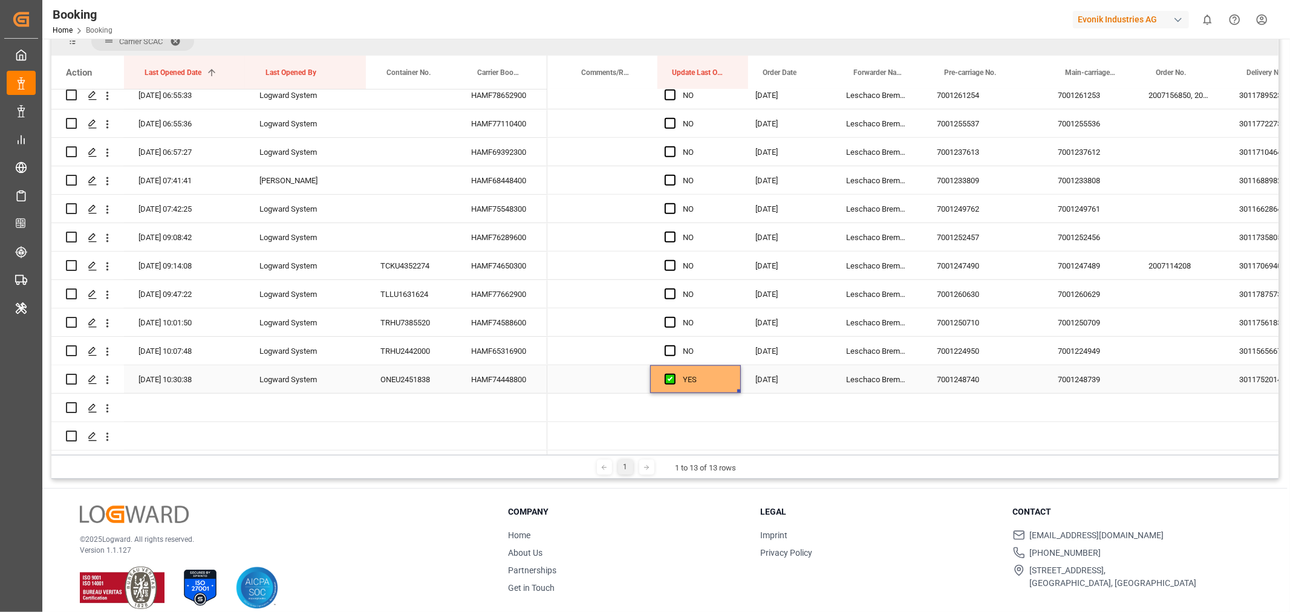
scroll to position [0, 486]
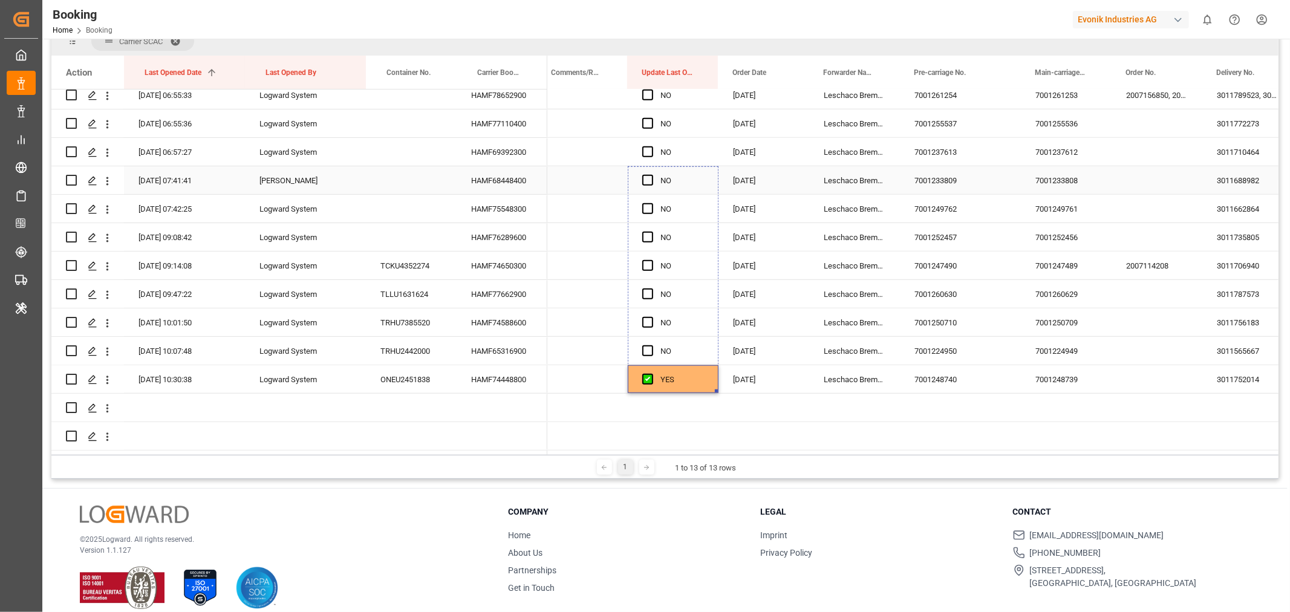
drag, startPoint x: 714, startPoint y: 385, endPoint x: 710, endPoint y: 49, distance: 336.3
click at [717, 67] on div "Action Last Opened Date 1 Last Opened By Container No." at bounding box center [664, 255] width 1227 height 399
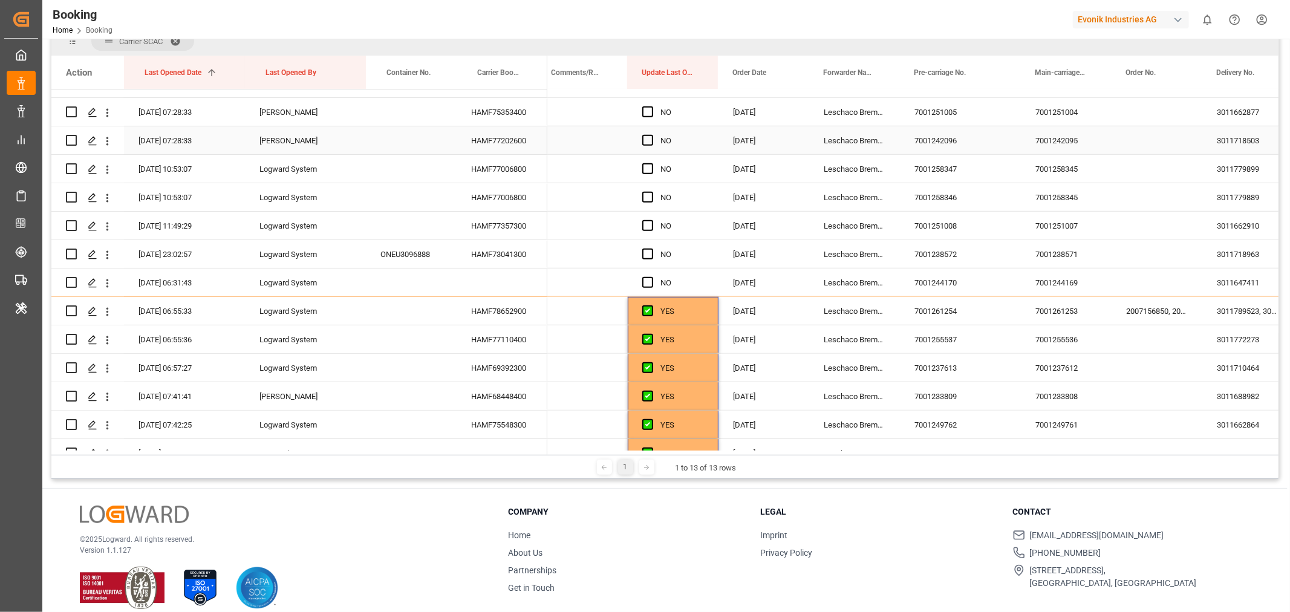
scroll to position [720, 0]
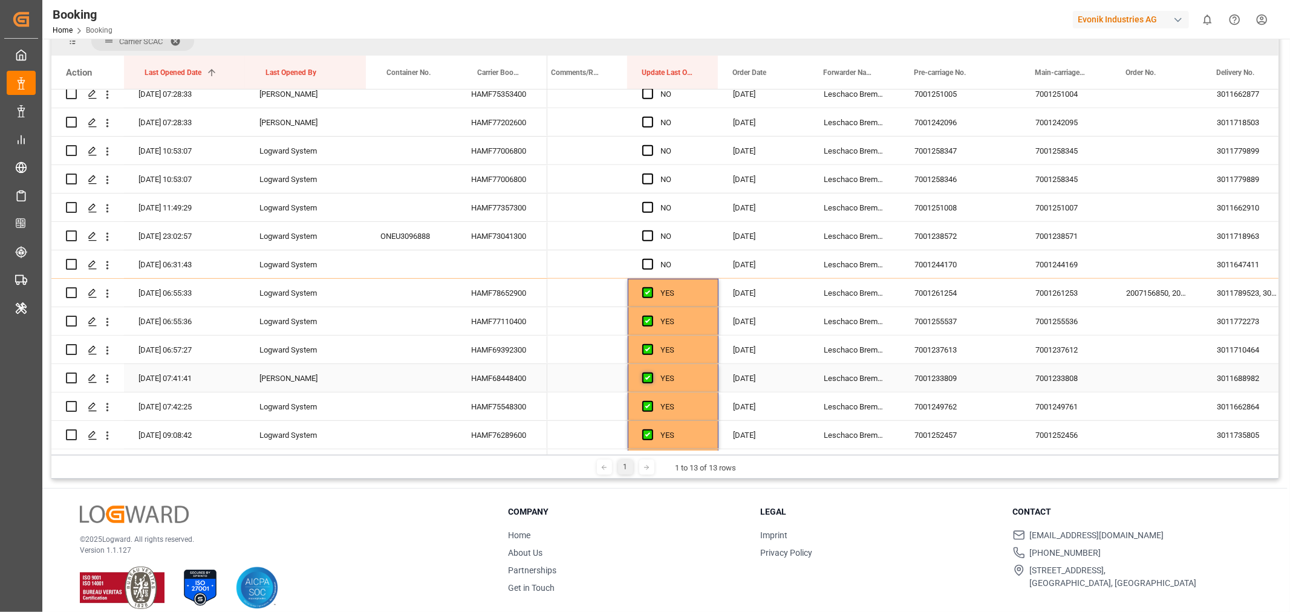
click at [644, 373] on span "Press SPACE to select this row." at bounding box center [647, 378] width 11 height 11
click at [651, 373] on input "Press SPACE to select this row." at bounding box center [651, 373] width 0 height 0
click at [691, 292] on div "YES" at bounding box center [683, 293] width 44 height 28
drag, startPoint x: 714, startPoint y: 302, endPoint x: 716, endPoint y: 71, distance: 231.1
click at [716, 77] on div "Action Last Opened Date 1 Last Opened By Container No." at bounding box center [664, 255] width 1227 height 399
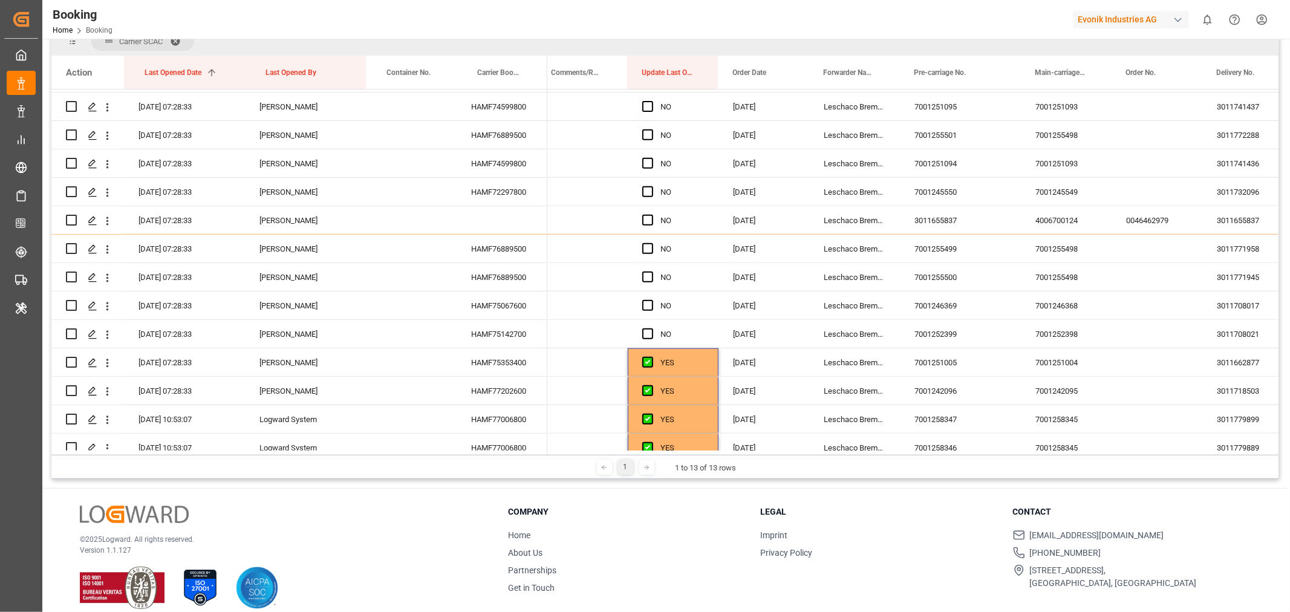
scroll to position [451, 0]
click at [706, 373] on div "YES" at bounding box center [673, 363] width 91 height 28
drag, startPoint x: 716, startPoint y: 372, endPoint x: 721, endPoint y: 93, distance: 279.5
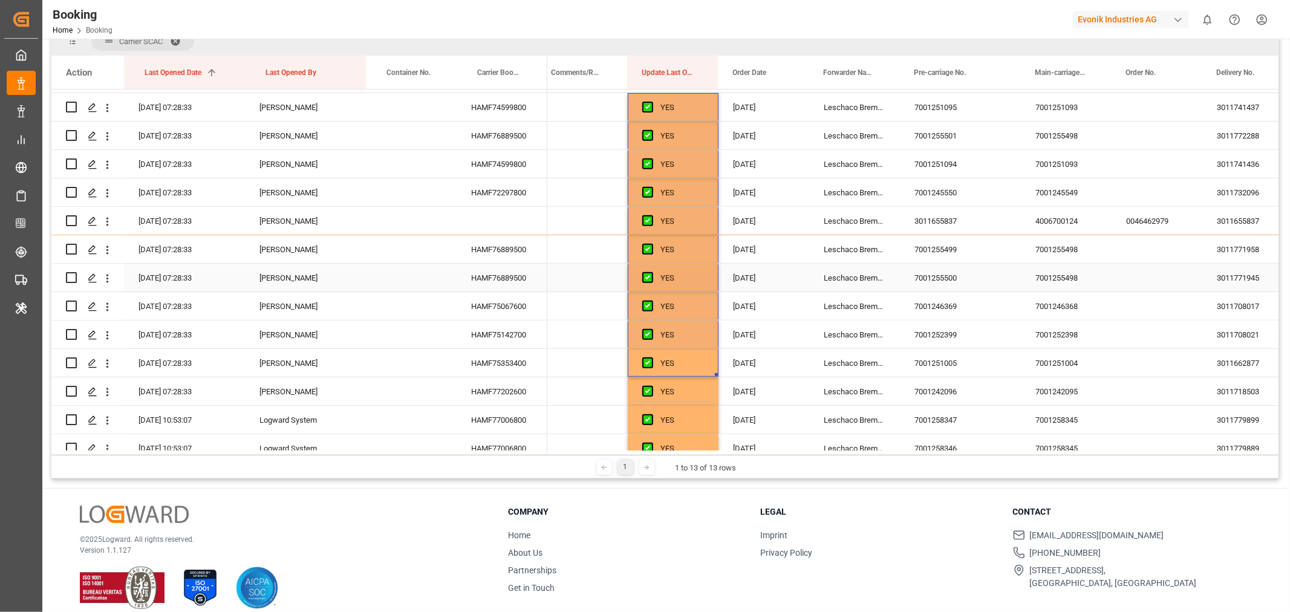
scroll to position [183, 0]
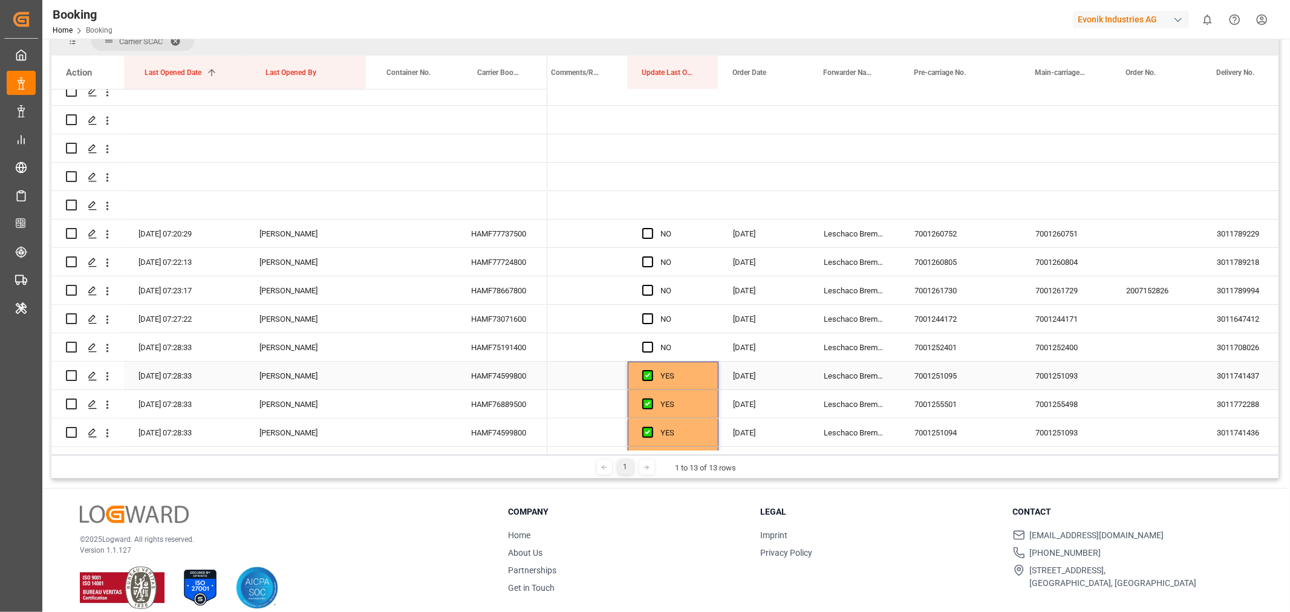
click at [697, 374] on div "YES" at bounding box center [683, 376] width 44 height 28
drag, startPoint x: 715, startPoint y: 386, endPoint x: 703, endPoint y: 191, distance: 195.1
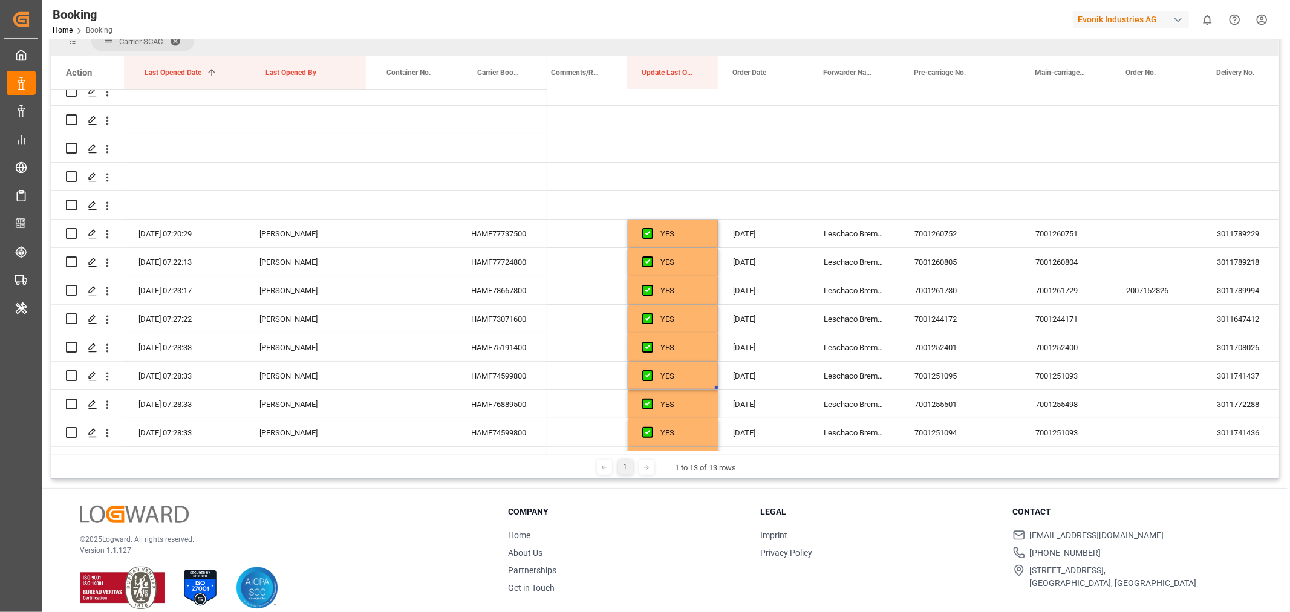
scroll to position [0, 0]
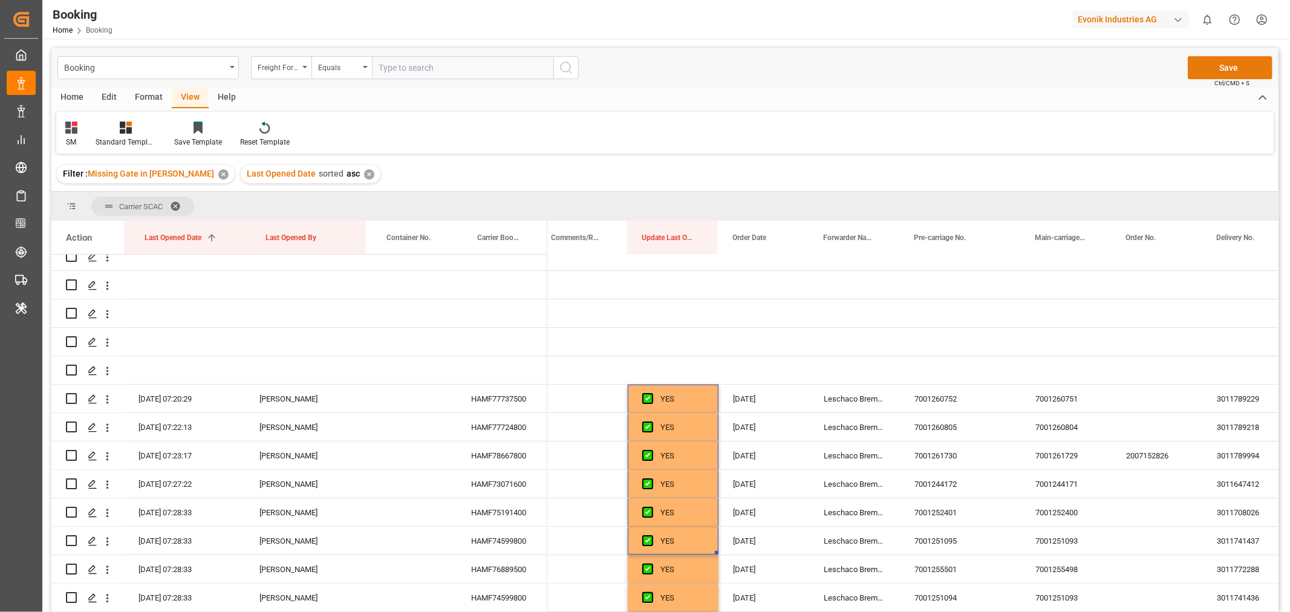
click at [1219, 62] on button "Save" at bounding box center [1230, 67] width 85 height 23
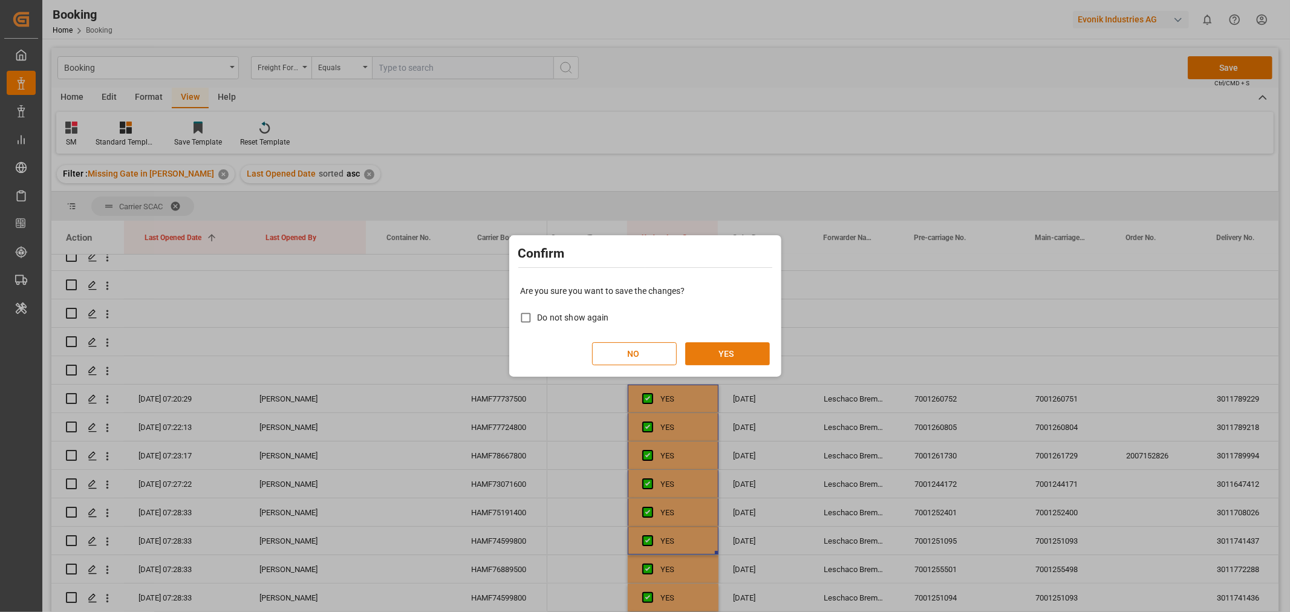
click at [704, 348] on button "YES" at bounding box center [727, 353] width 85 height 23
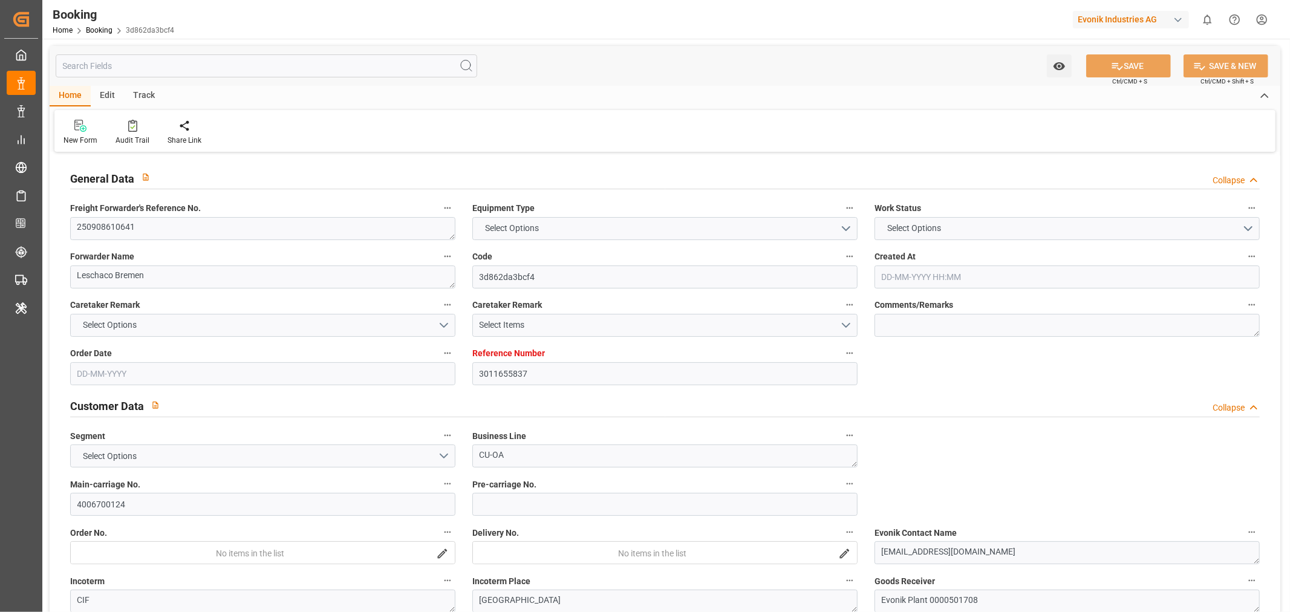
type input "3011655837"
type input "9588093"
type input "ONE"
type input "Ocean Network Express"
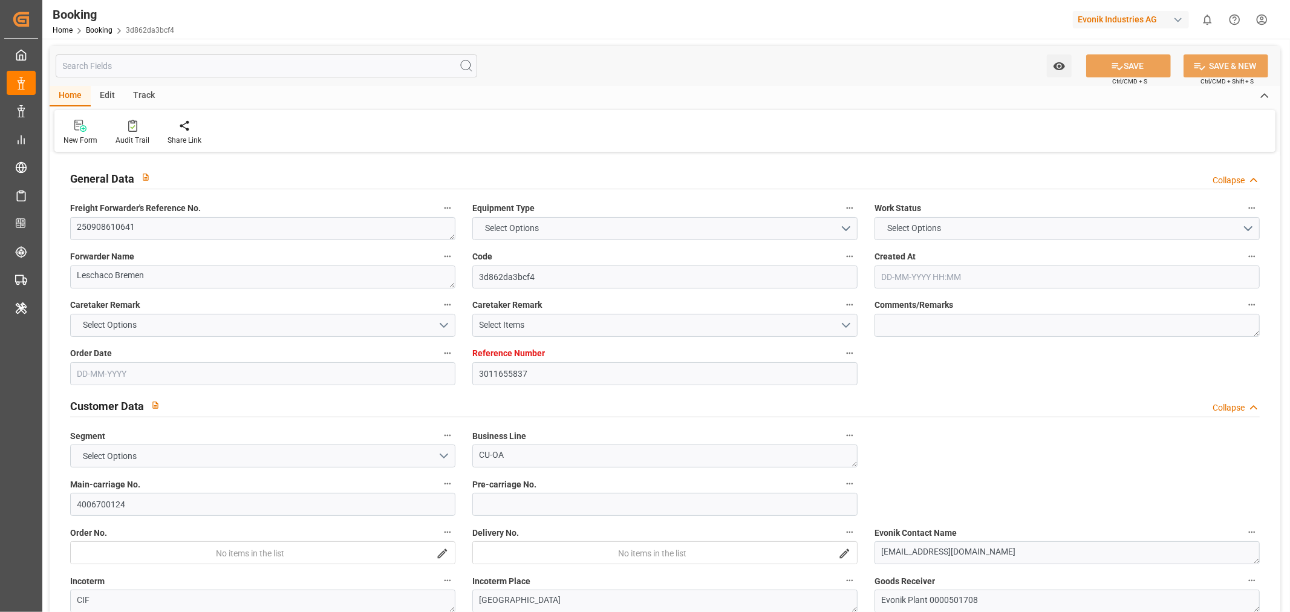
type input "NLRTM"
type input "JPTYO"
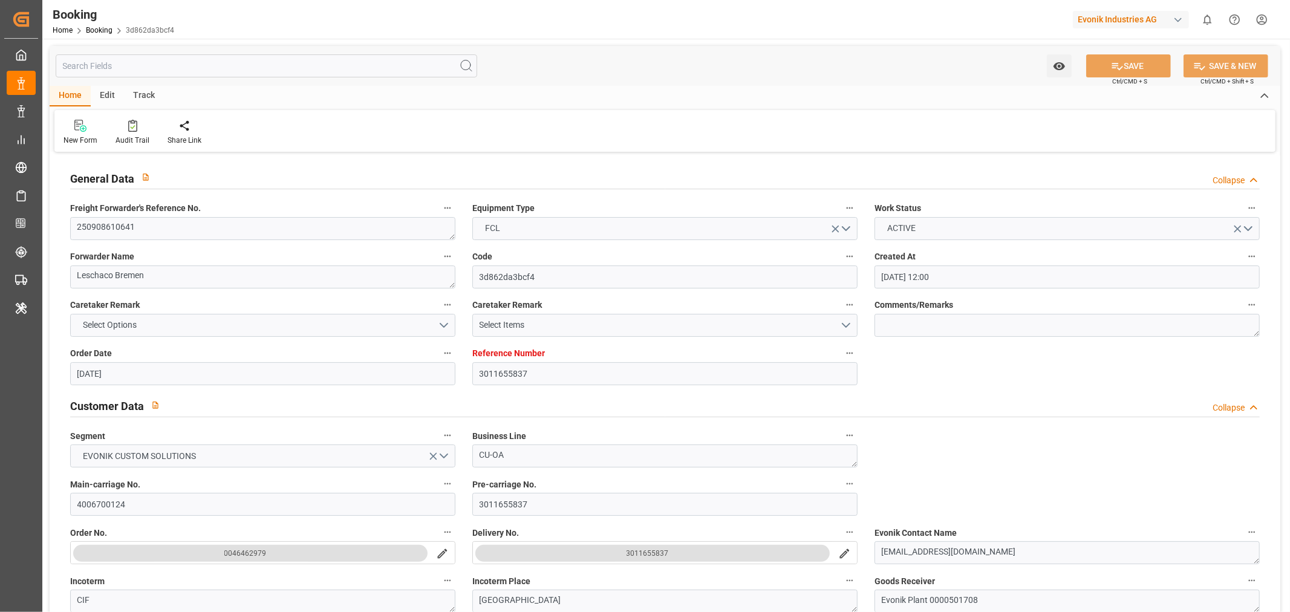
type input "[DATE] 12:00"
type input "[DATE]"
type input "[DATE] 00:00"
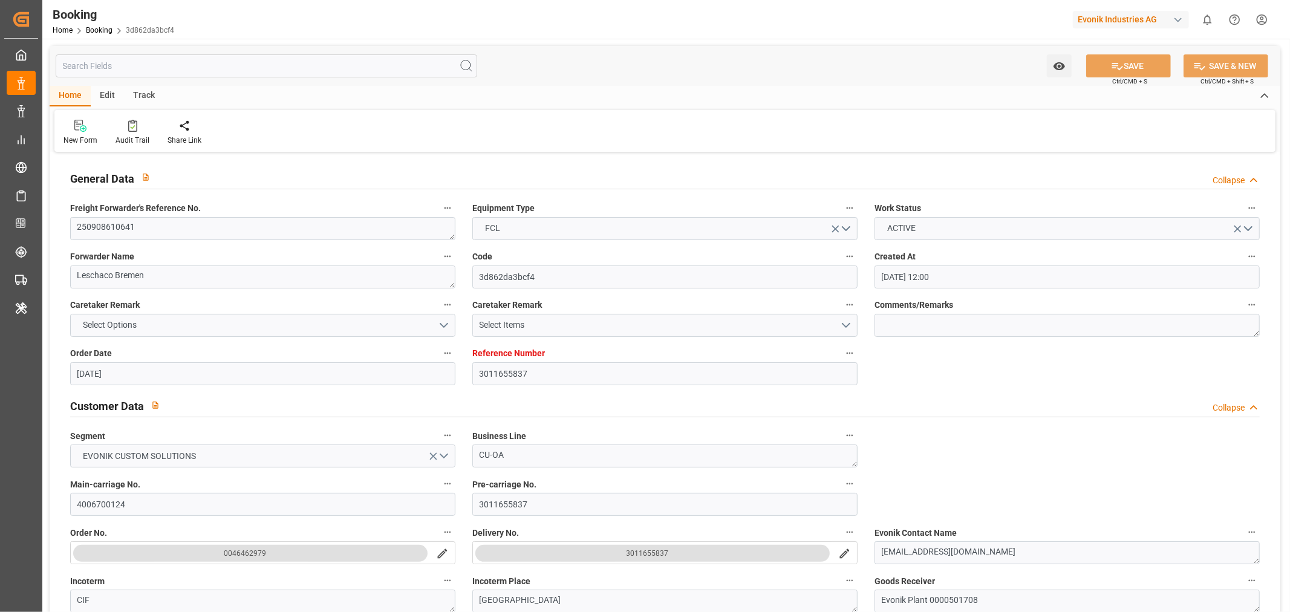
type input "[DATE]"
type input "[DATE] 00:00"
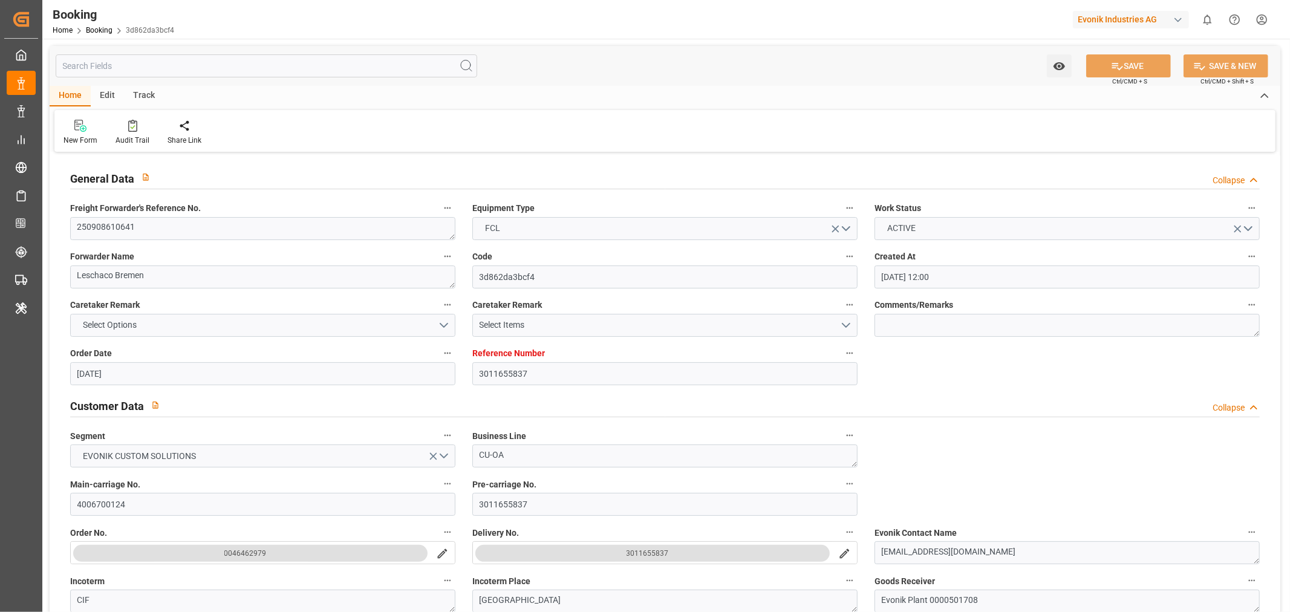
type input "[DATE] 00:00"
type input "[DATE] 07:28"
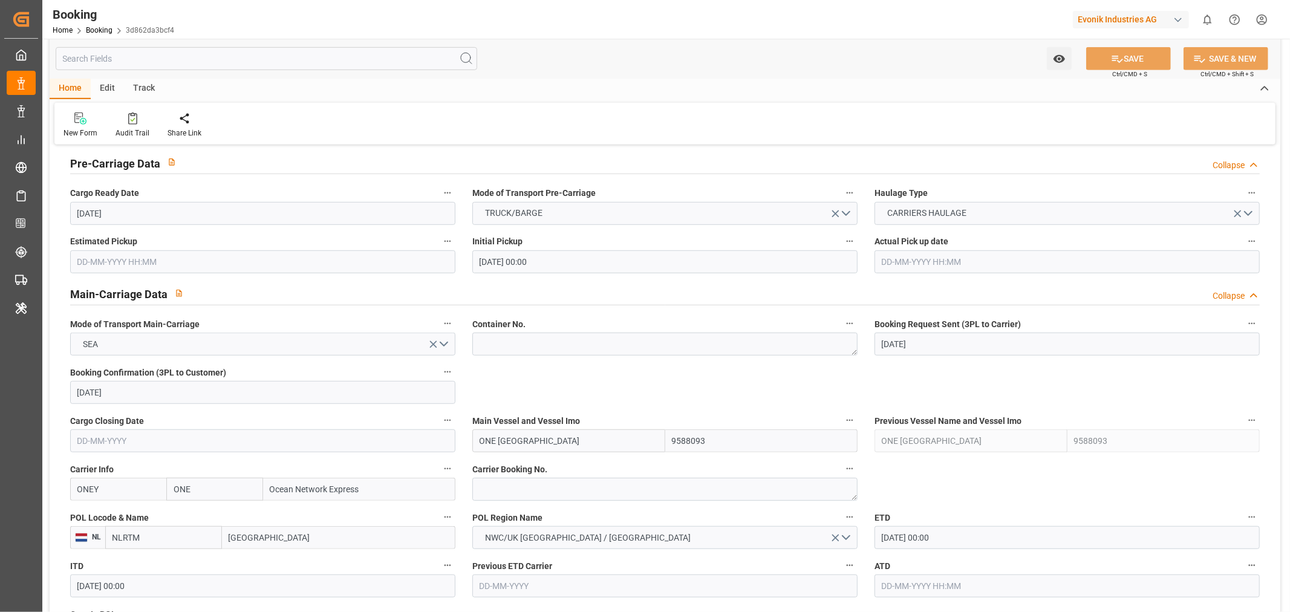
scroll to position [806, 0]
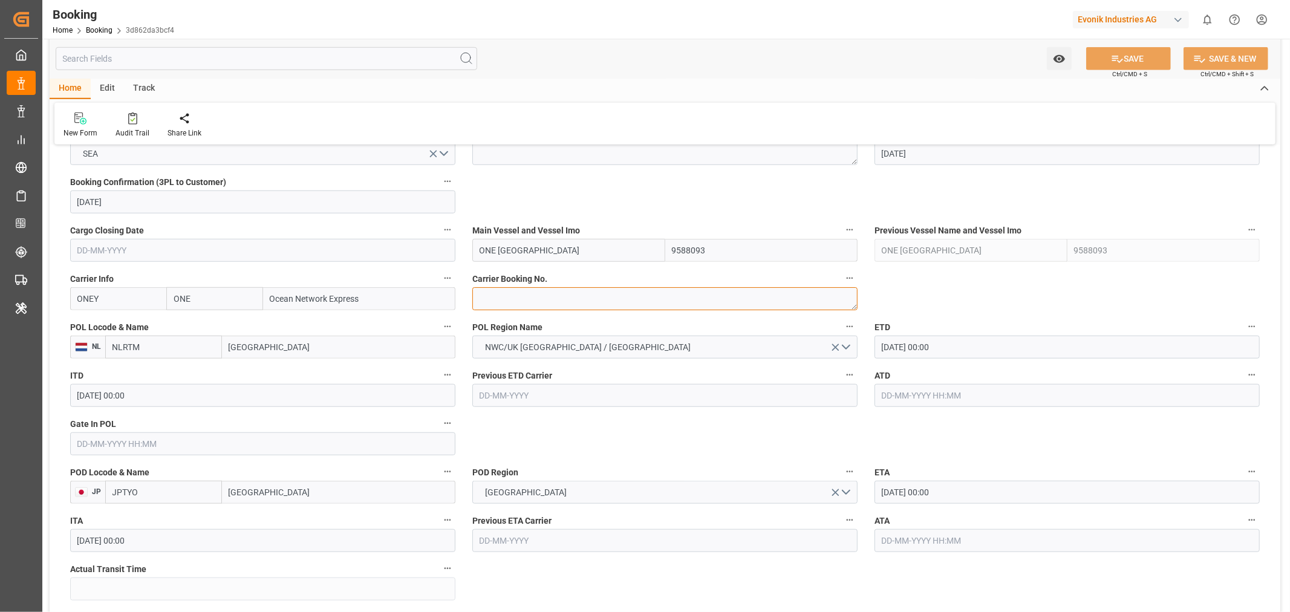
click at [524, 298] on textarea at bounding box center [664, 298] width 385 height 23
paste textarea "HAMF78936700"
type textarea "HAMF78936700"
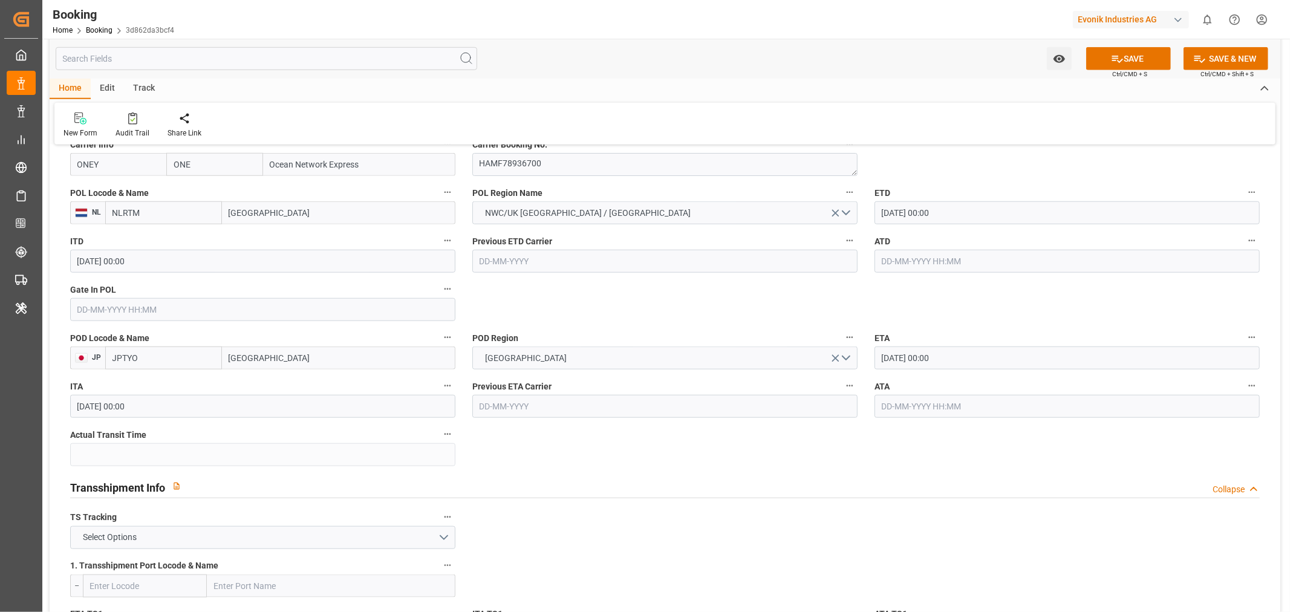
scroll to position [1142, 0]
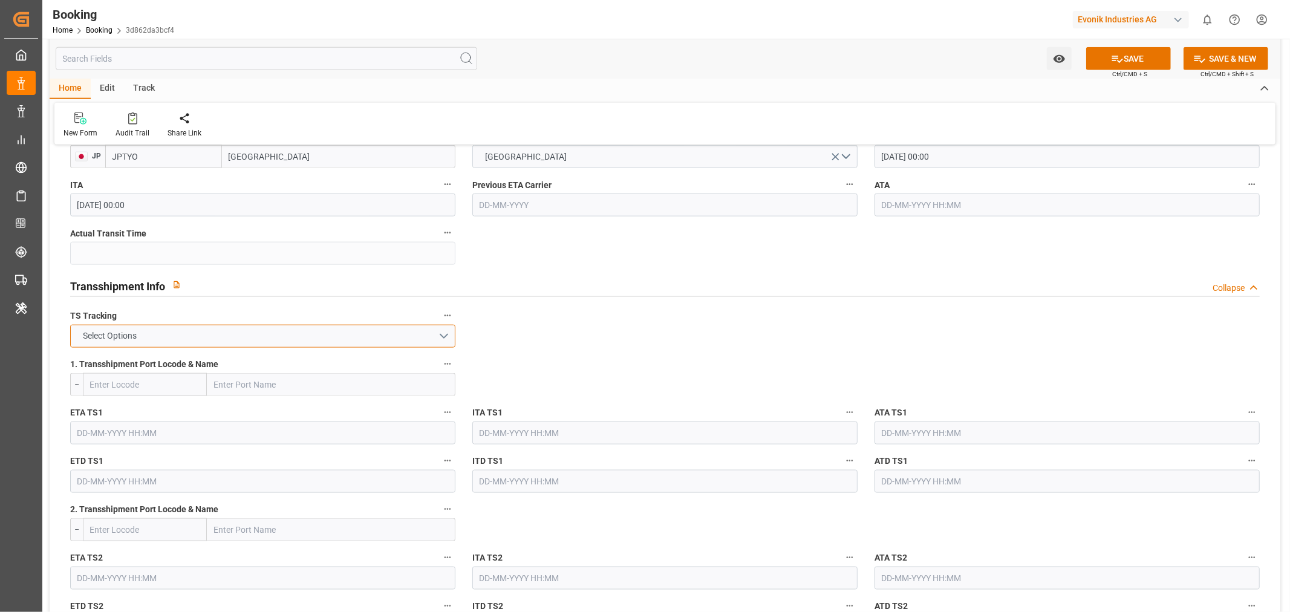
click at [342, 334] on button "Select Options" at bounding box center [262, 336] width 385 height 23
click at [154, 368] on div "FALSE" at bounding box center [263, 364] width 384 height 25
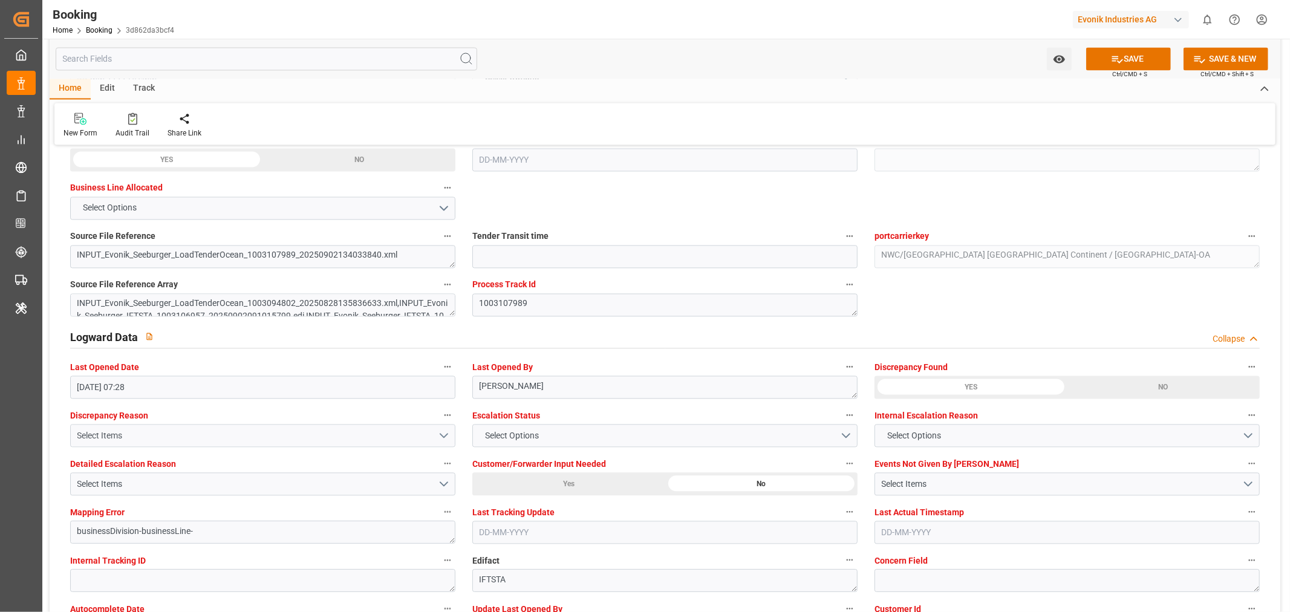
scroll to position [2217, 0]
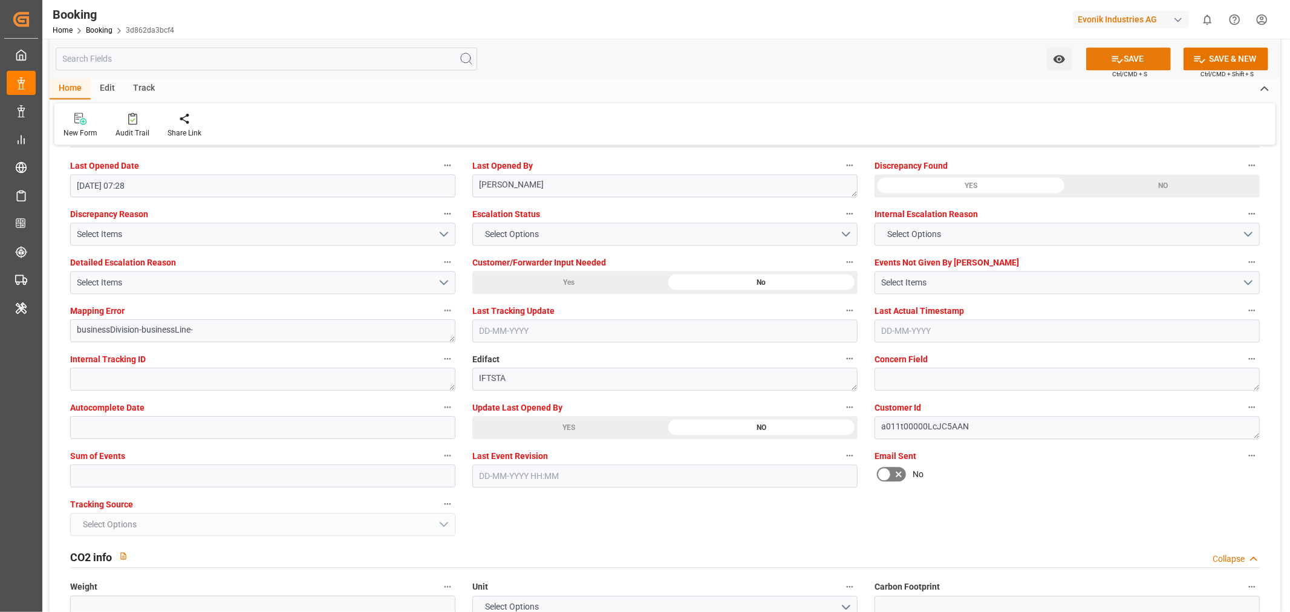
click at [1135, 57] on button "SAVE" at bounding box center [1128, 58] width 85 height 23
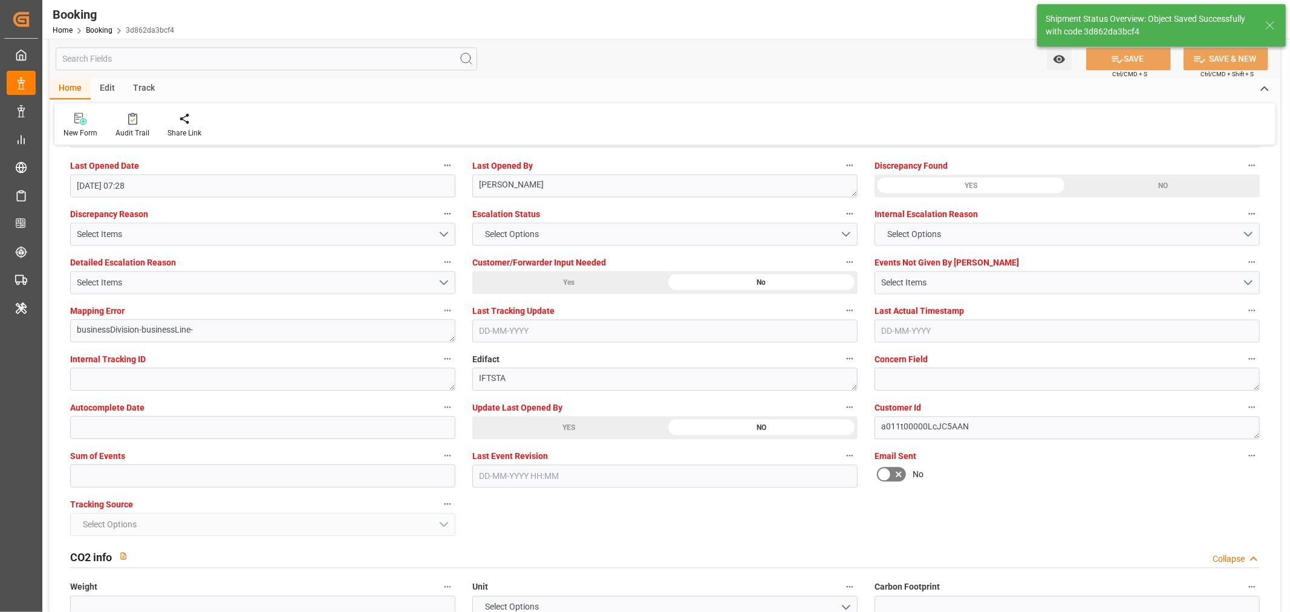
type textarea "Shashidhar Mm"
type input "04-09-2025 10:44"
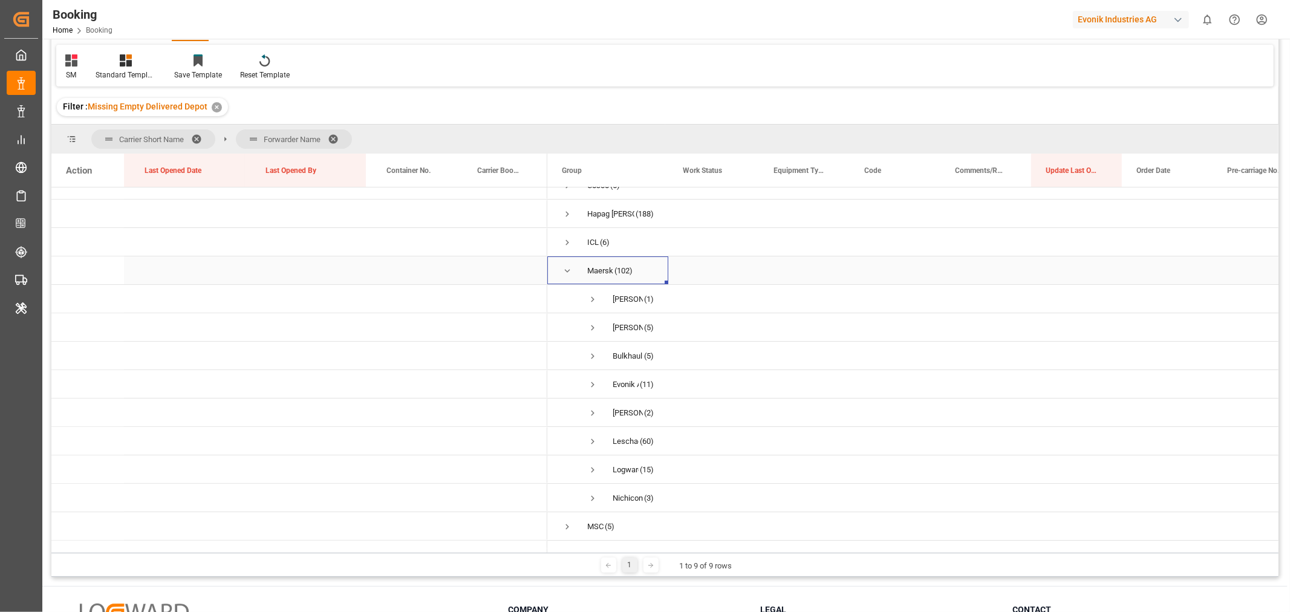
scroll to position [67, 0]
click at [592, 302] on span "Press SPACE to select this row." at bounding box center [592, 305] width 11 height 11
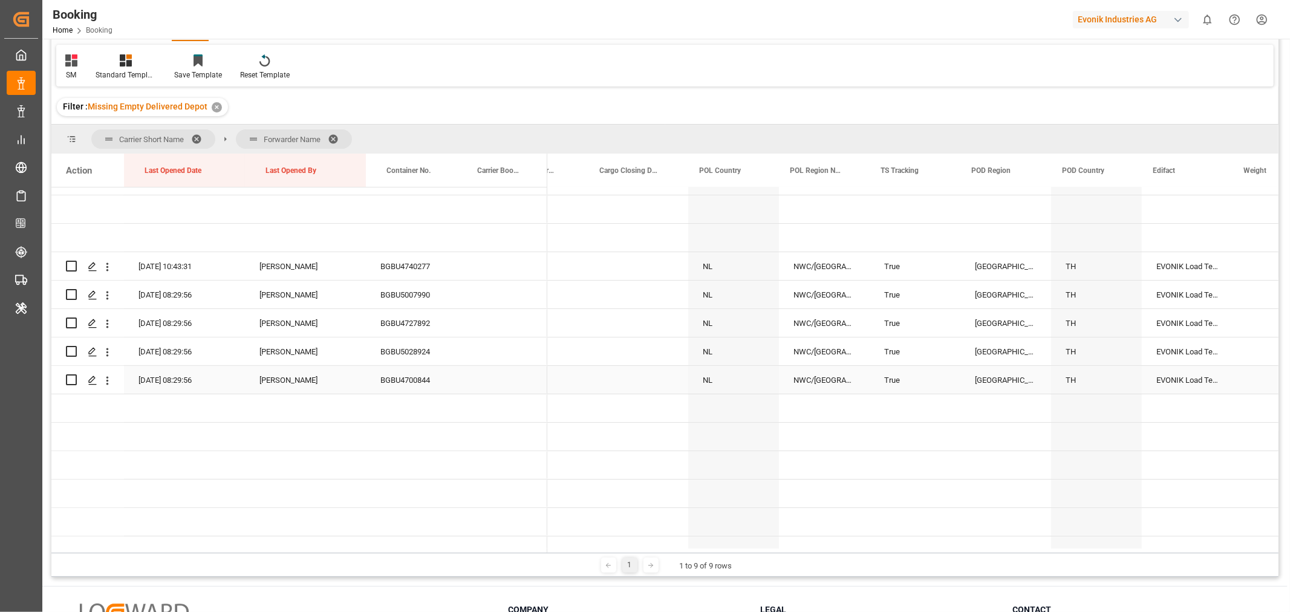
scroll to position [0, 2536]
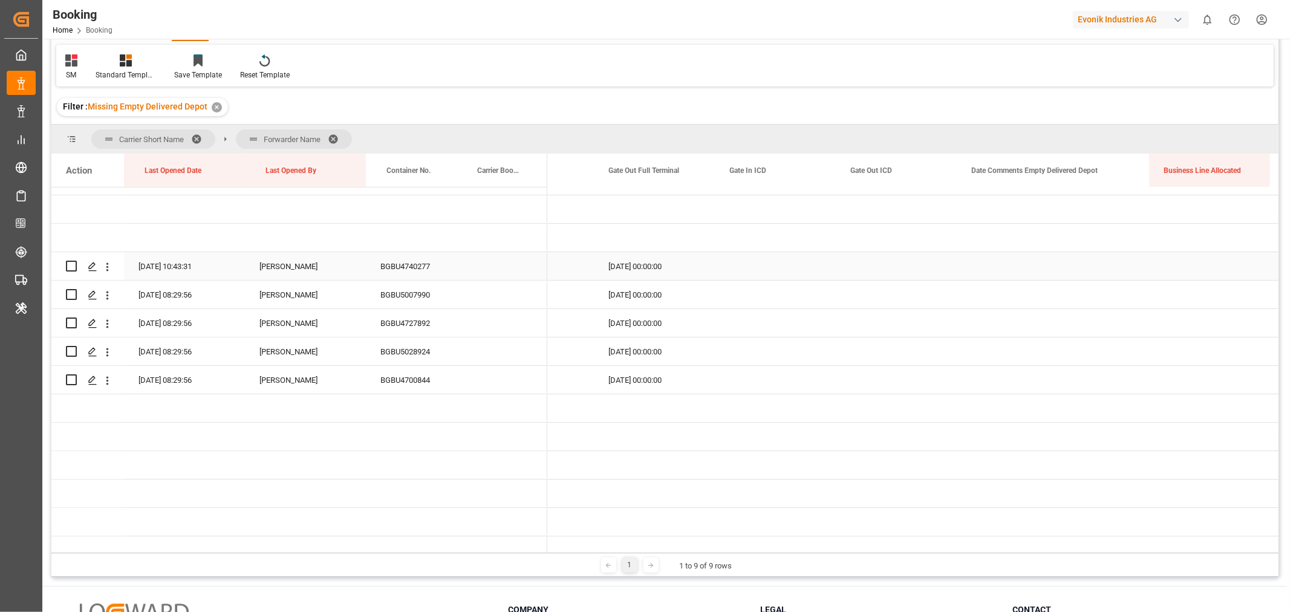
click at [1078, 261] on div "Press SPACE to select this row." at bounding box center [1053, 266] width 192 height 28
click at [1128, 277] on button "Select" at bounding box center [1053, 273] width 173 height 23
click at [1035, 310] on div "Not provided" at bounding box center [1053, 305] width 159 height 12
click at [912, 266] on div "Press SPACE to select this row." at bounding box center [896, 266] width 121 height 28
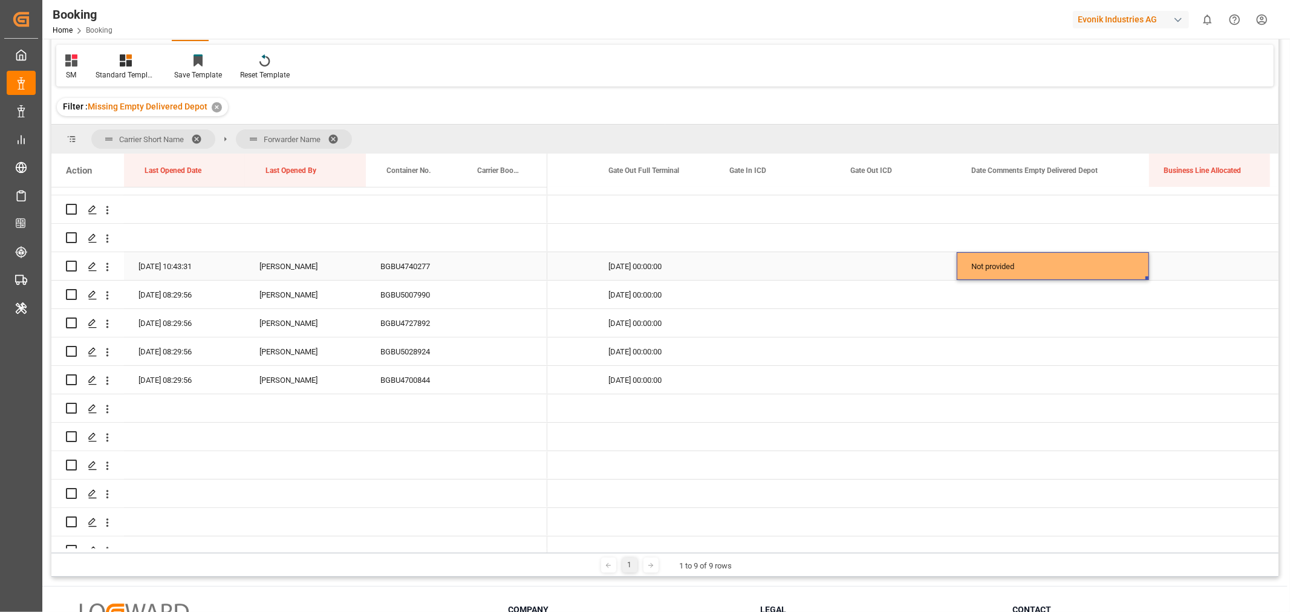
click at [1133, 258] on div "Not provided" at bounding box center [1053, 266] width 192 height 28
drag, startPoint x: 1147, startPoint y: 276, endPoint x: 1123, endPoint y: 377, distance: 103.4
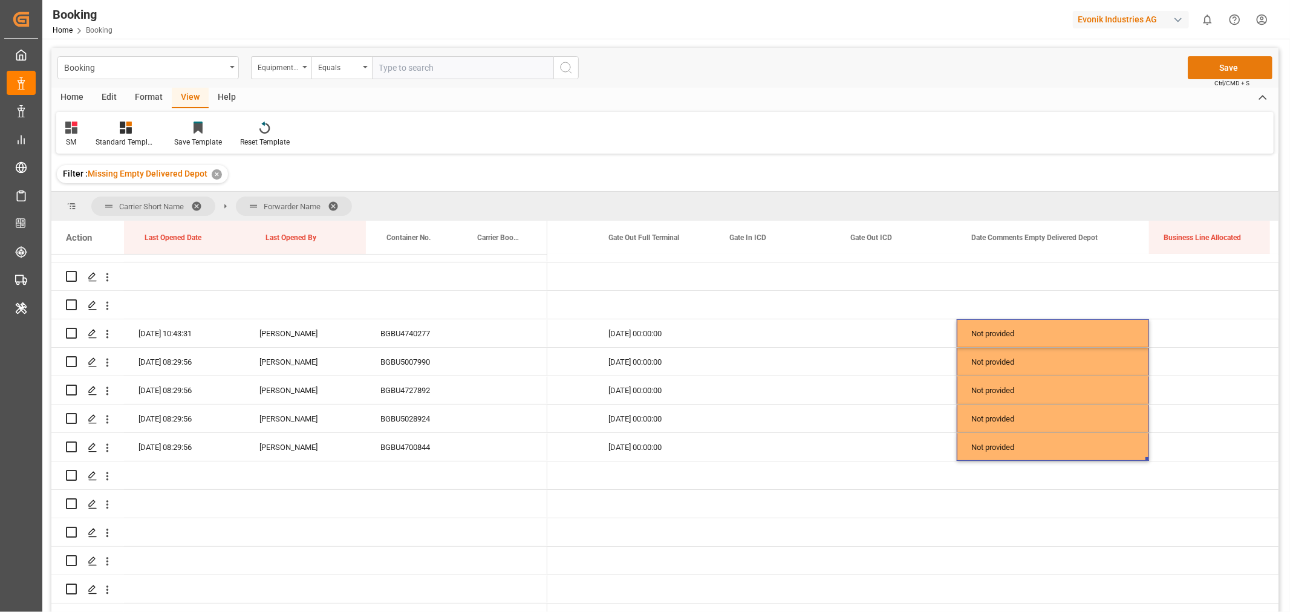
click at [1235, 65] on button "Save" at bounding box center [1230, 67] width 85 height 23
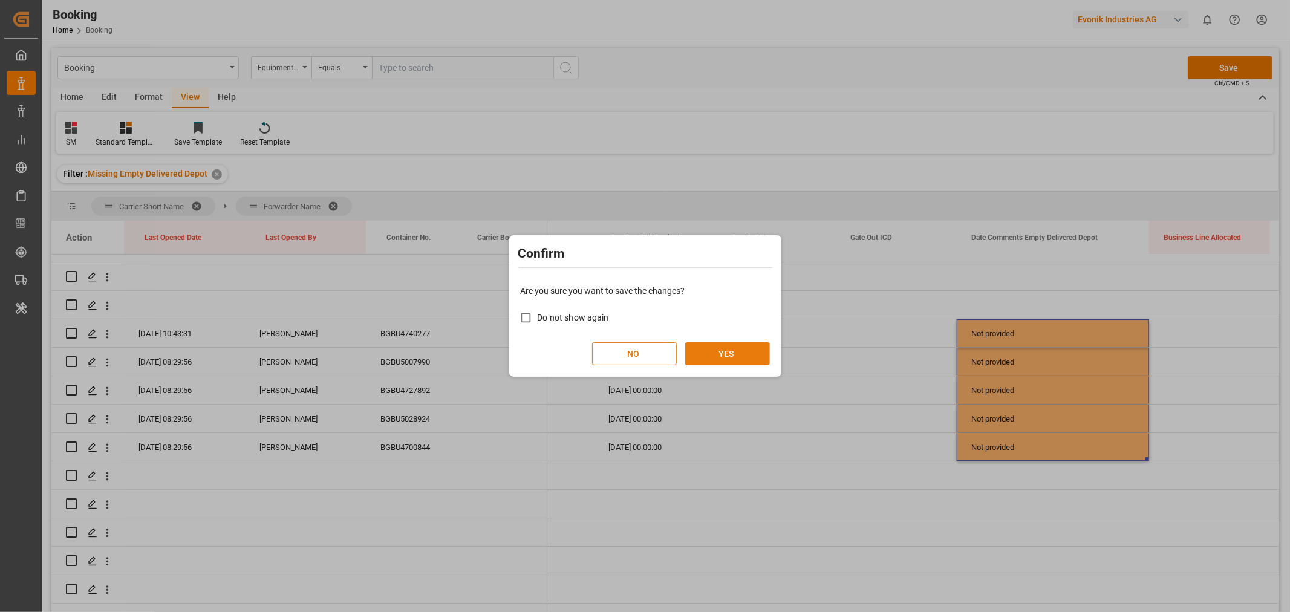
click at [714, 353] on button "YES" at bounding box center [727, 353] width 85 height 23
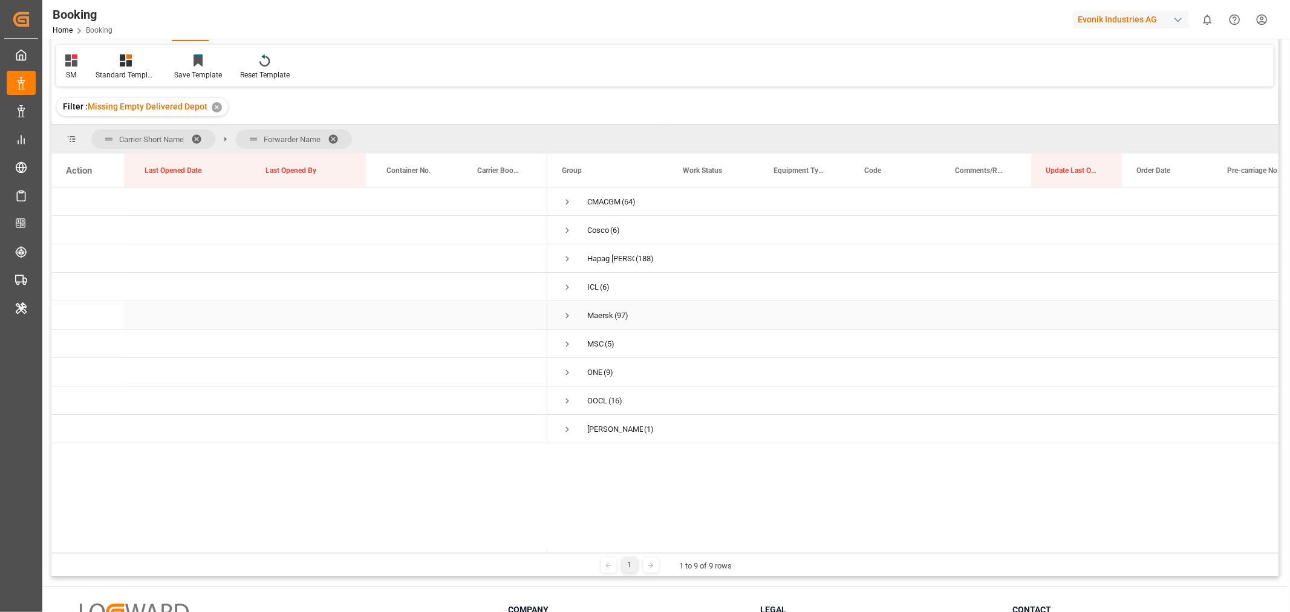
click at [566, 316] on span "Press SPACE to select this row." at bounding box center [567, 315] width 11 height 11
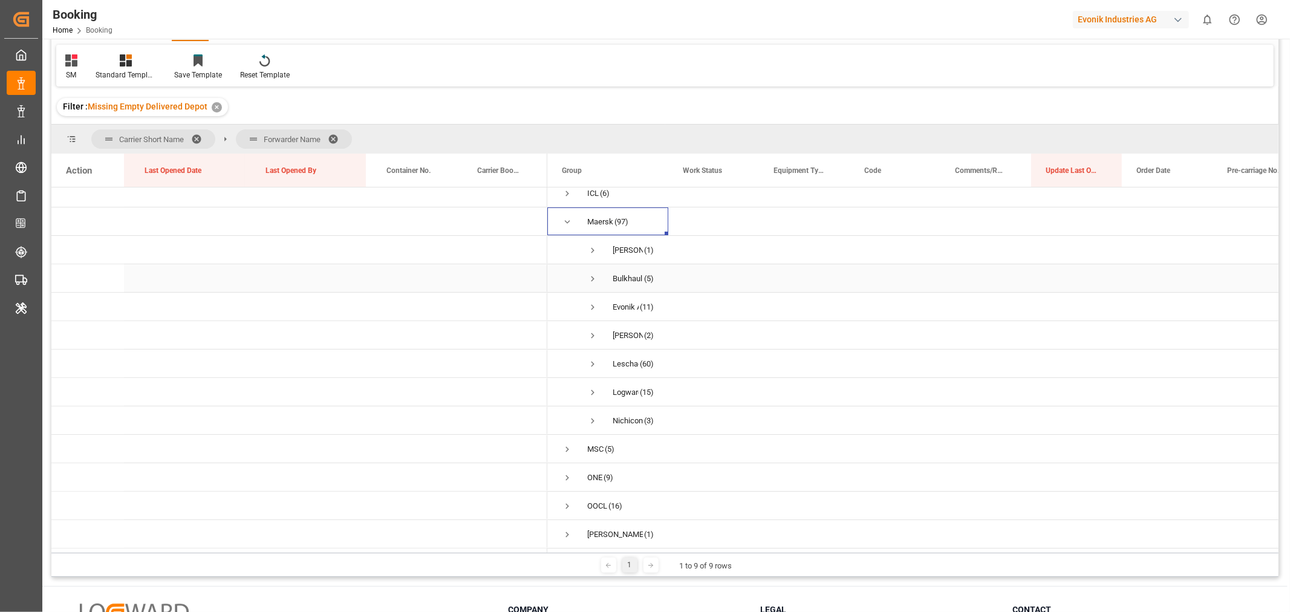
click at [593, 273] on span "Press SPACE to select this row." at bounding box center [592, 278] width 11 height 11
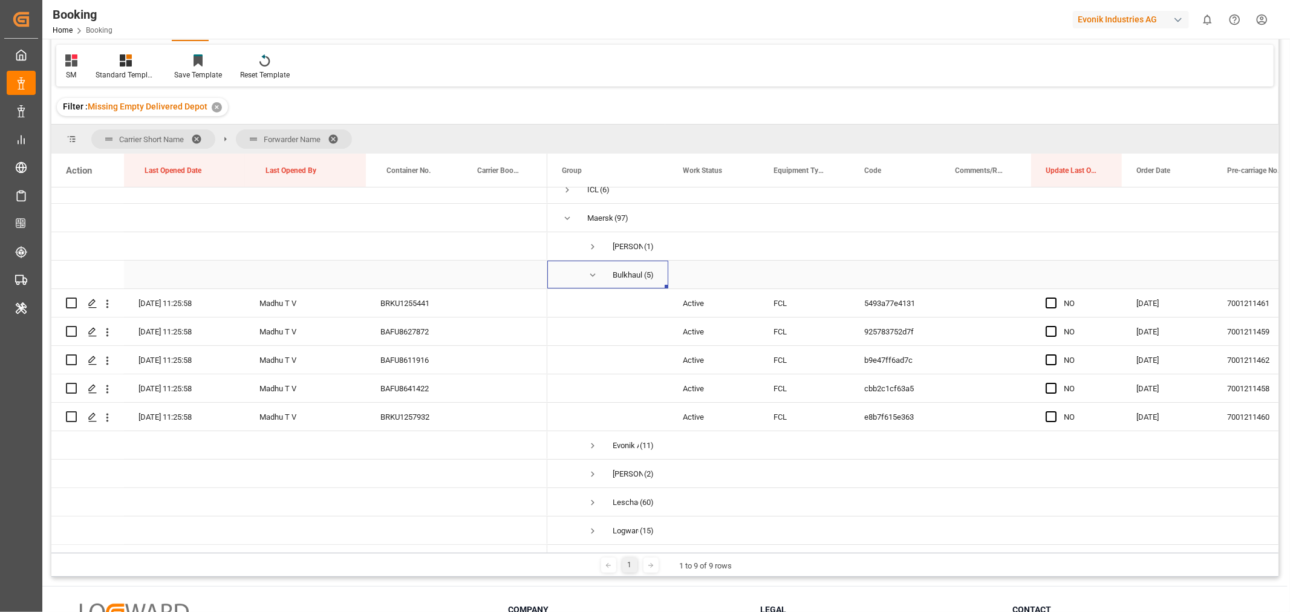
click at [590, 275] on span "Press SPACE to select this row." at bounding box center [592, 275] width 11 height 11
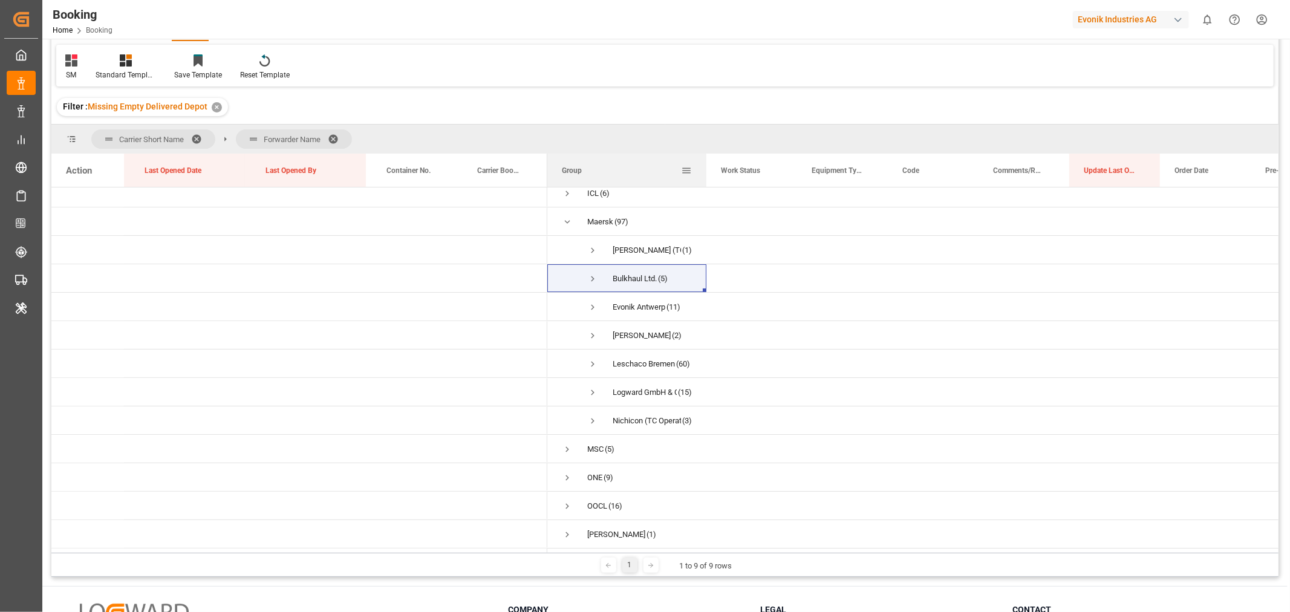
drag, startPoint x: 668, startPoint y: 172, endPoint x: 706, endPoint y: 181, distance: 39.2
click at [706, 181] on div at bounding box center [706, 170] width 5 height 33
click at [592, 302] on span "Press SPACE to select this row." at bounding box center [592, 307] width 11 height 11
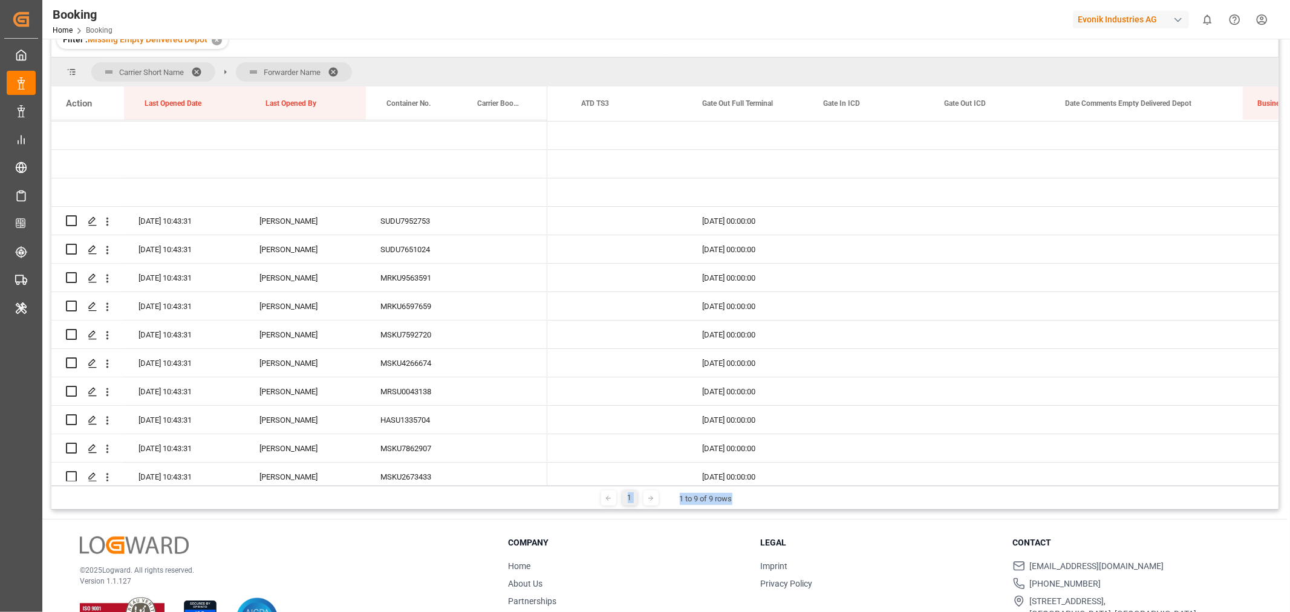
drag, startPoint x: 775, startPoint y: 485, endPoint x: 535, endPoint y: 500, distance: 240.0
click at [493, 491] on div "1 1 to 9 of 9 rows" at bounding box center [664, 498] width 1227 height 24
click at [800, 508] on div "1 1 to 9 of 9 rows" at bounding box center [664, 498] width 1227 height 24
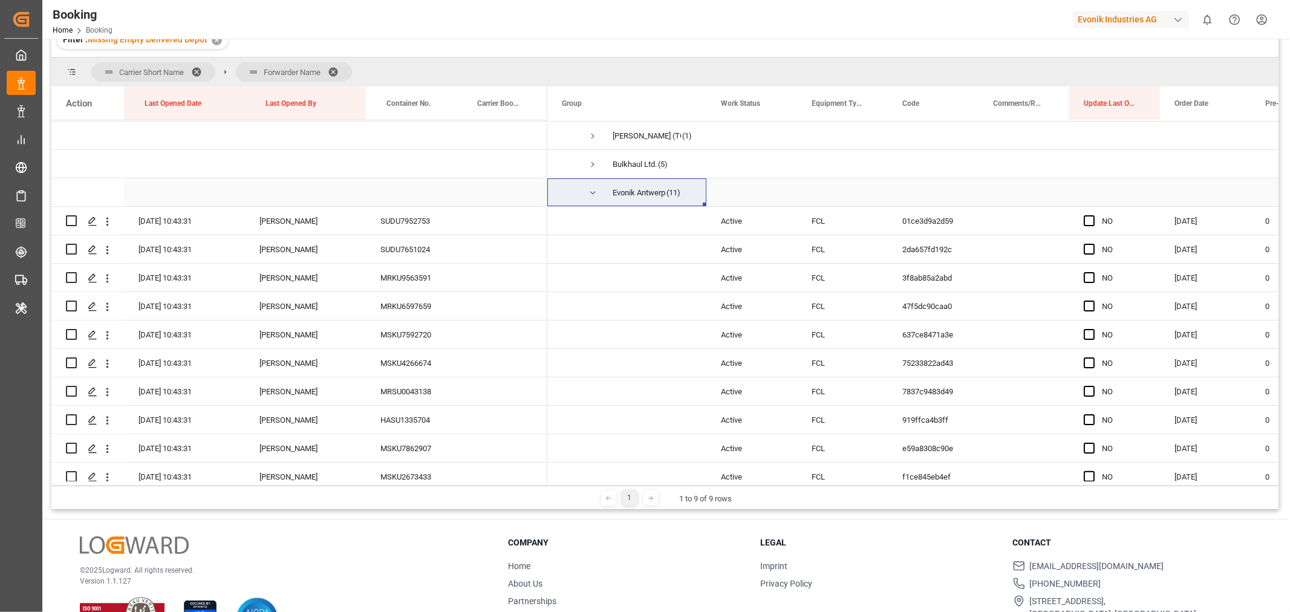
click at [590, 194] on span "Press SPACE to select this row." at bounding box center [592, 193] width 11 height 11
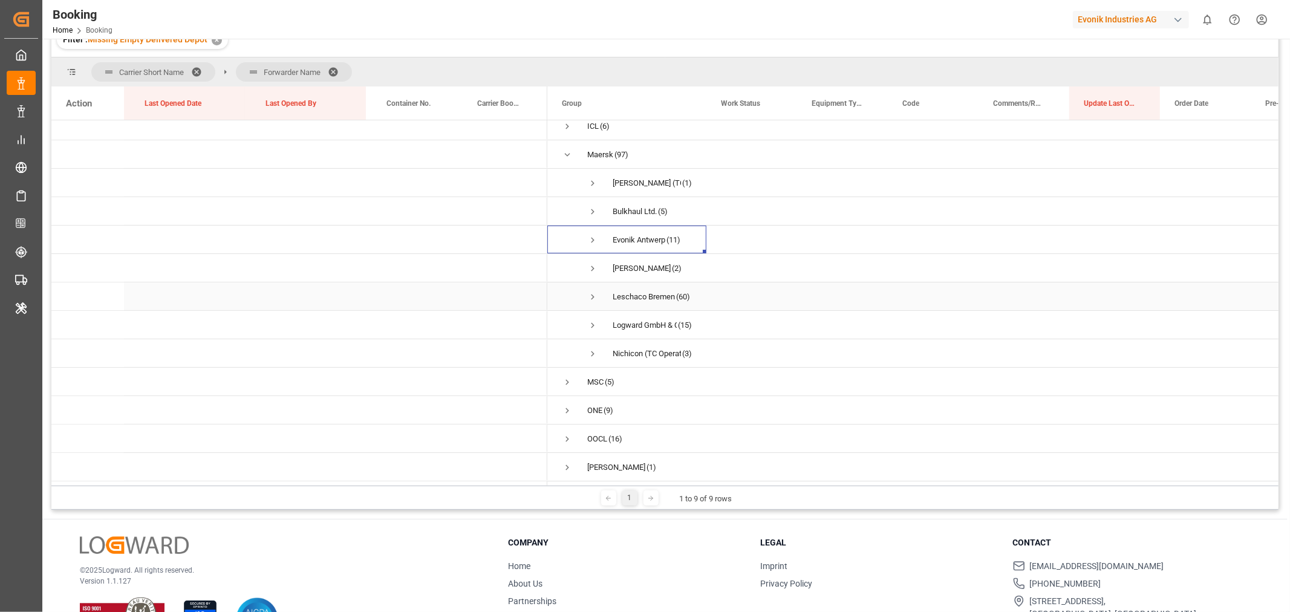
click at [594, 292] on span "Press SPACE to select this row." at bounding box center [592, 297] width 11 height 11
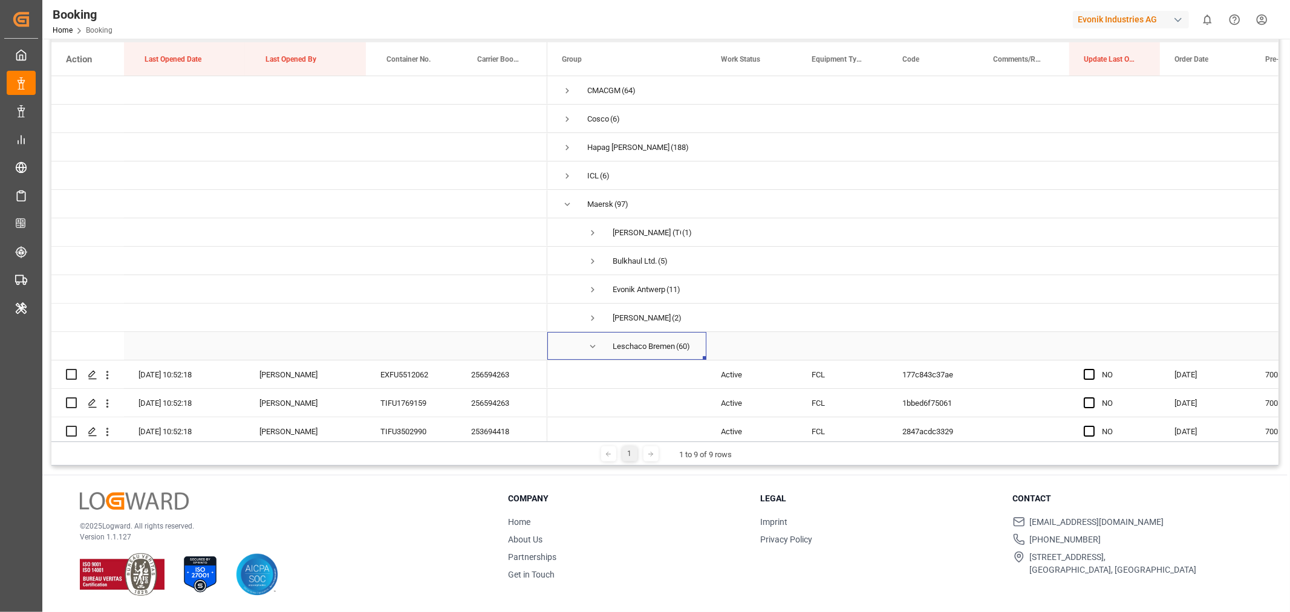
click at [591, 345] on span "Press SPACE to select this row." at bounding box center [592, 346] width 11 height 11
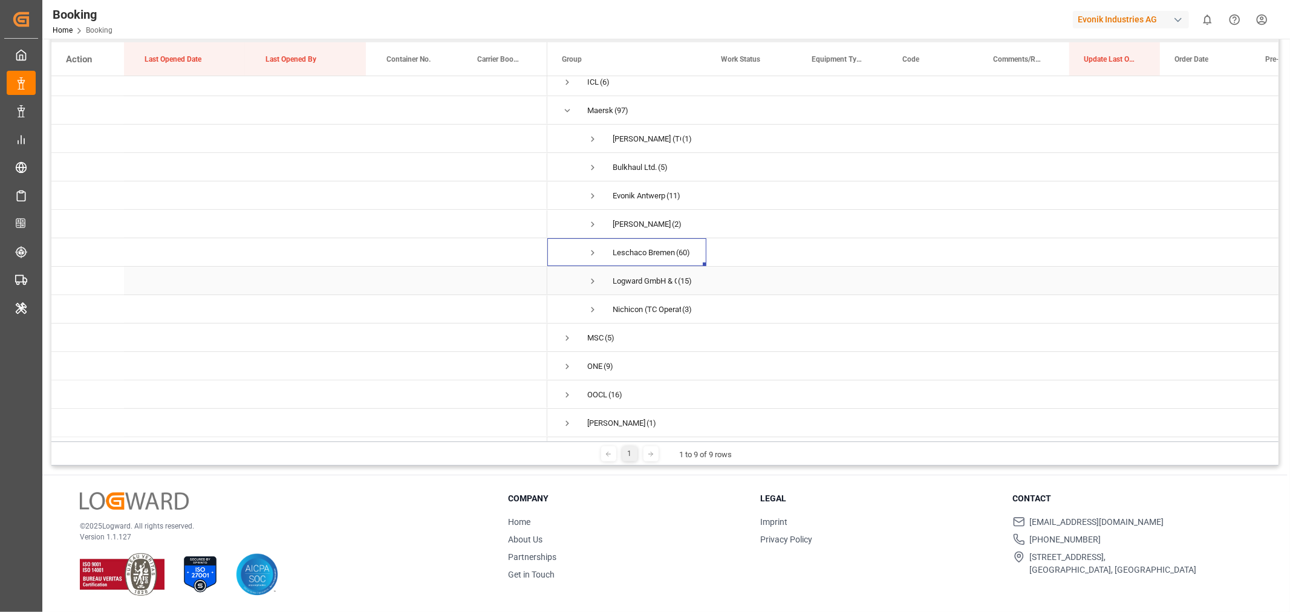
click at [593, 276] on span "Press SPACE to select this row." at bounding box center [592, 281] width 11 height 11
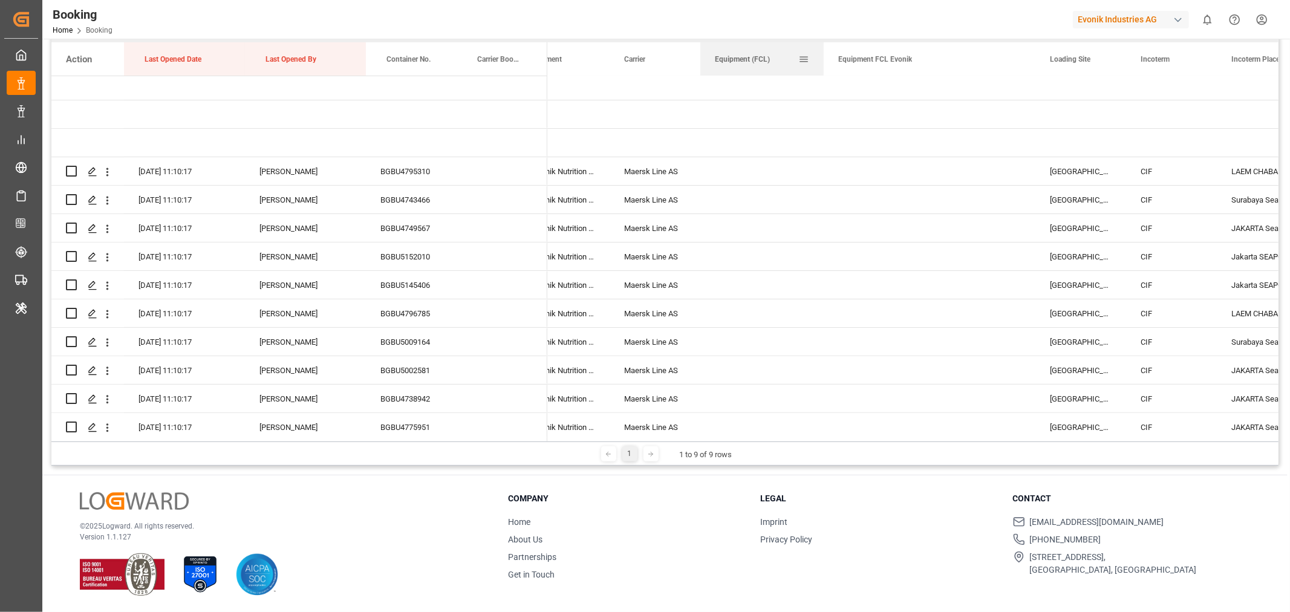
drag, startPoint x: 790, startPoint y: 56, endPoint x: 823, endPoint y: 53, distance: 32.8
click at [823, 53] on div at bounding box center [823, 58] width 5 height 33
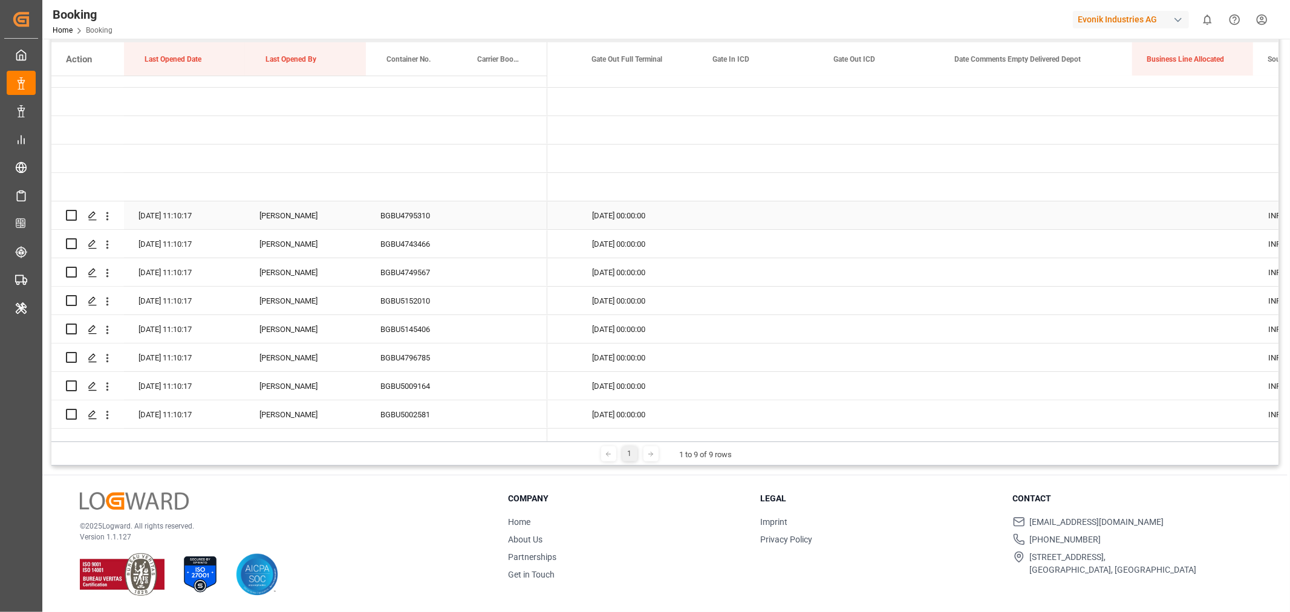
click at [1051, 218] on div "Press SPACE to select this row." at bounding box center [1037, 215] width 192 height 28
click at [1108, 227] on button "Select" at bounding box center [1036, 222] width 173 height 23
click at [999, 250] on div "Not provided" at bounding box center [1037, 254] width 159 height 12
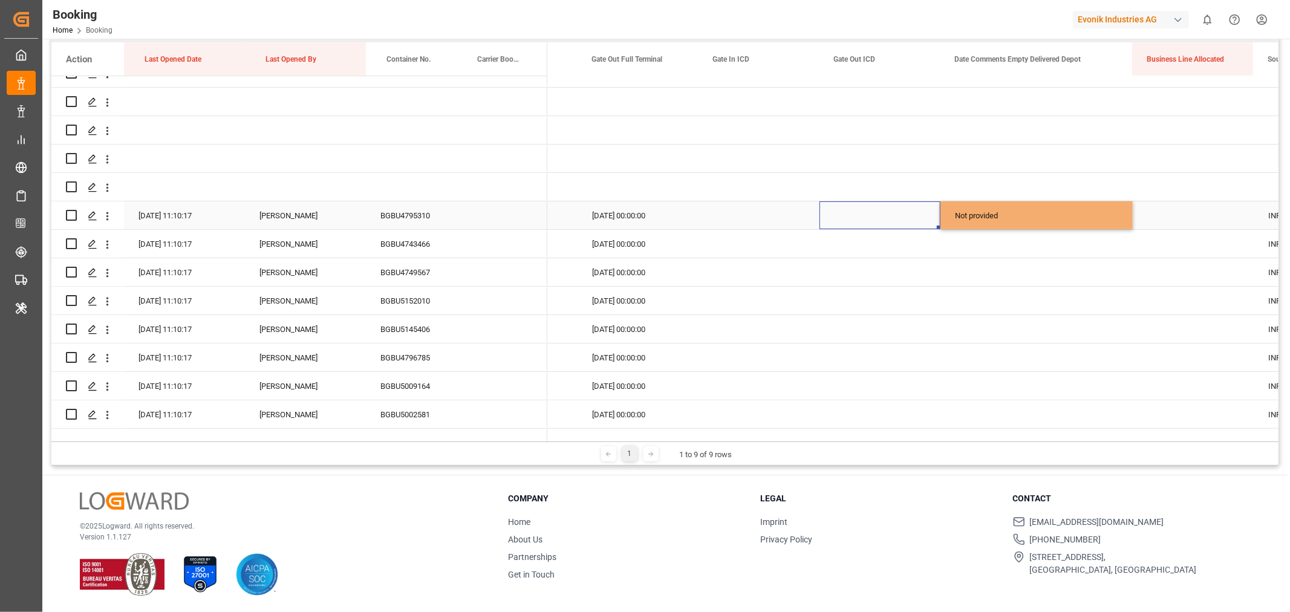
click at [857, 218] on div "Press SPACE to select this row." at bounding box center [880, 215] width 121 height 28
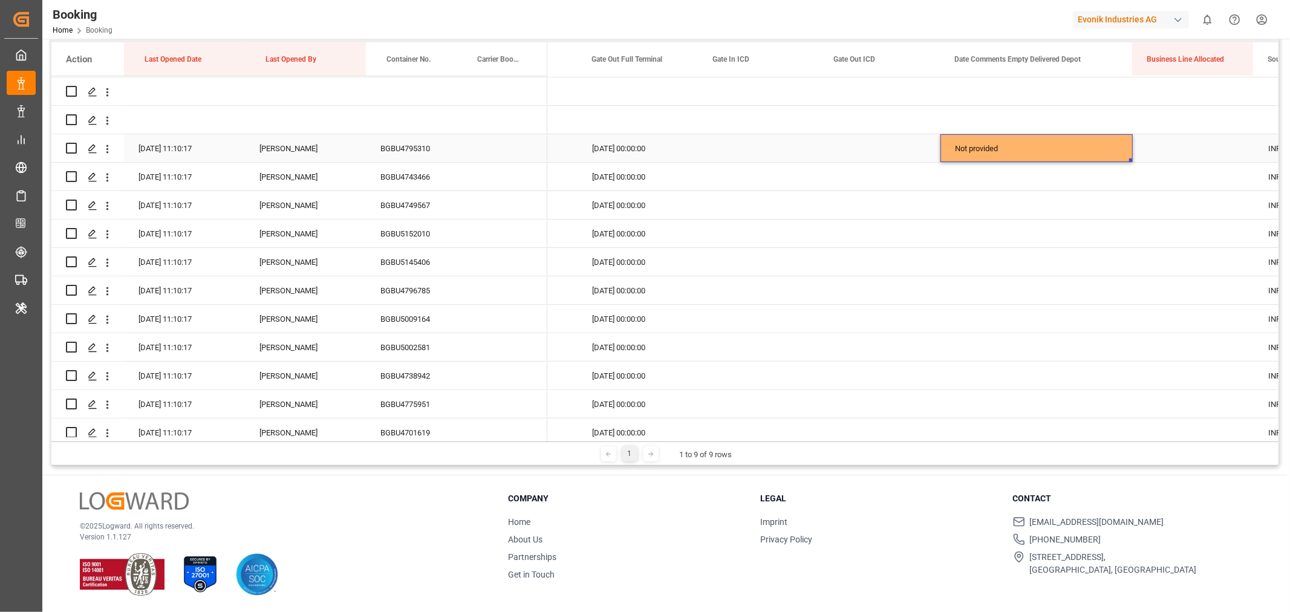
click at [1122, 152] on div "Not provided" at bounding box center [1037, 148] width 192 height 28
drag, startPoint x: 1130, startPoint y: 159, endPoint x: 1106, endPoint y: 356, distance: 198.1
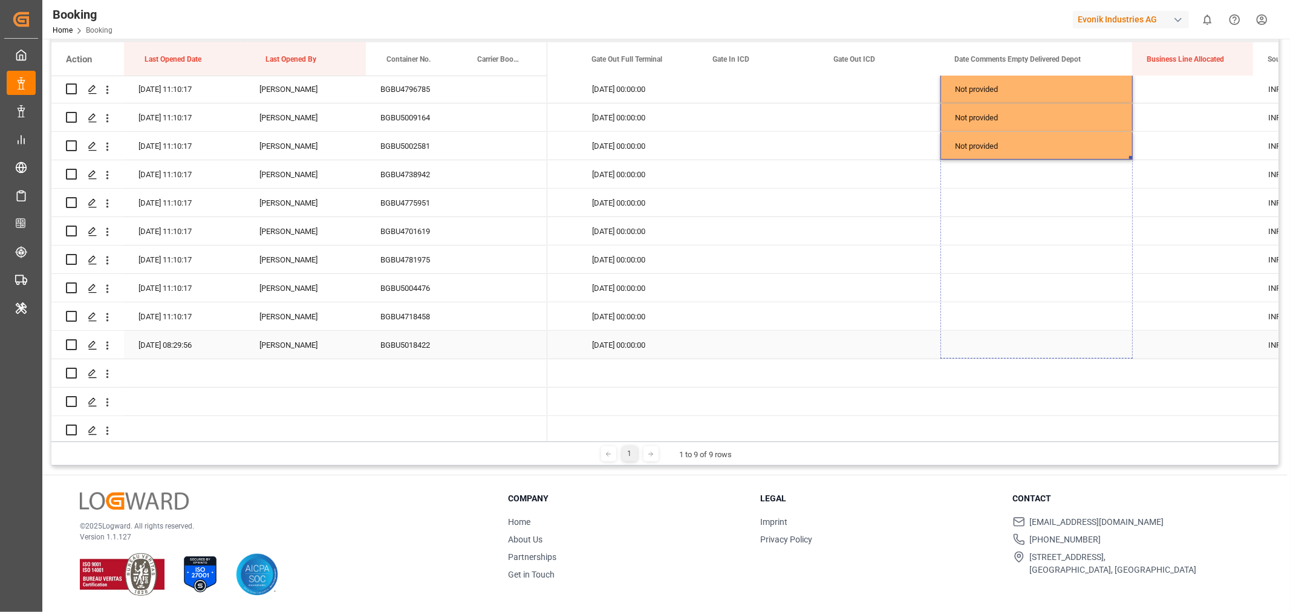
drag, startPoint x: 1129, startPoint y: 157, endPoint x: 1114, endPoint y: 339, distance: 182.1
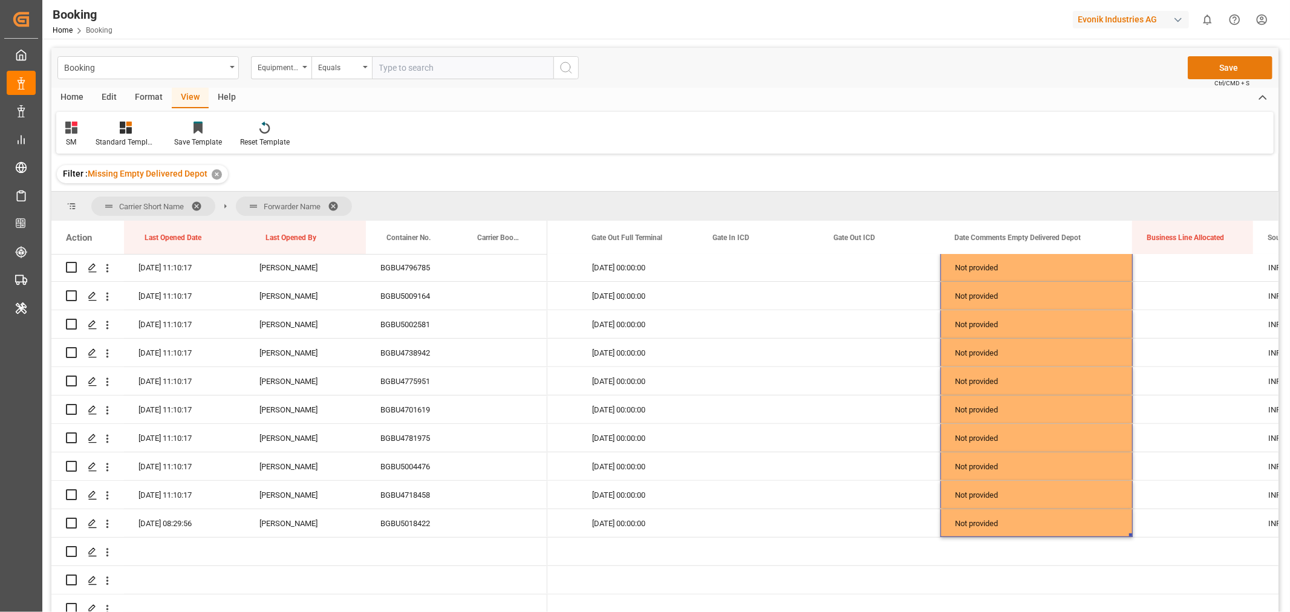
click at [1224, 59] on button "Save" at bounding box center [1230, 67] width 85 height 23
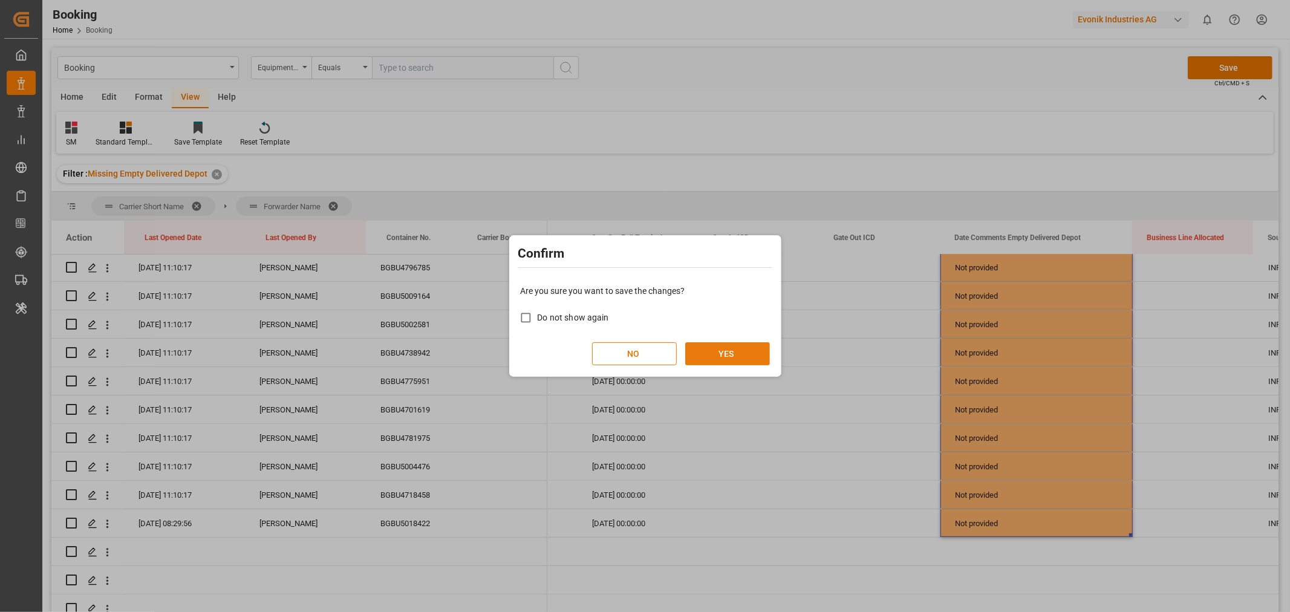
click at [733, 345] on button "YES" at bounding box center [727, 353] width 85 height 23
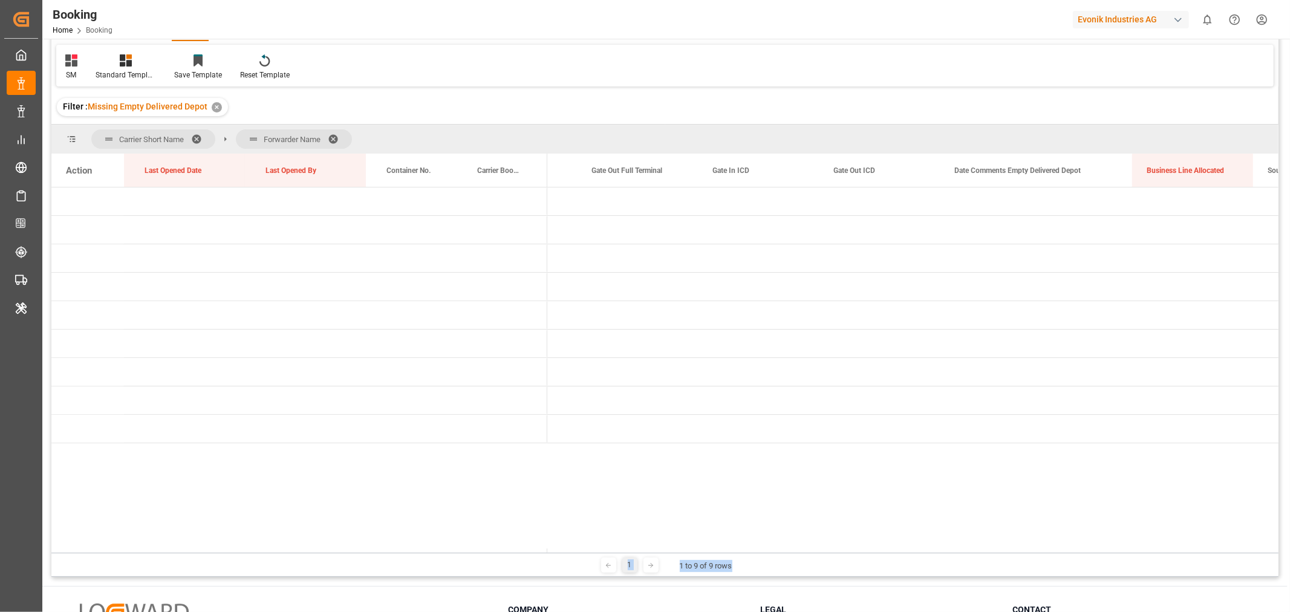
drag, startPoint x: 778, startPoint y: 552, endPoint x: 390, endPoint y: 530, distance: 389.0
click at [393, 530] on div "Carrier Short Name Forwarder Name Drag here to set column labels Action Last Op…" at bounding box center [664, 351] width 1227 height 452
click at [647, 525] on div at bounding box center [912, 370] width 731 height 365
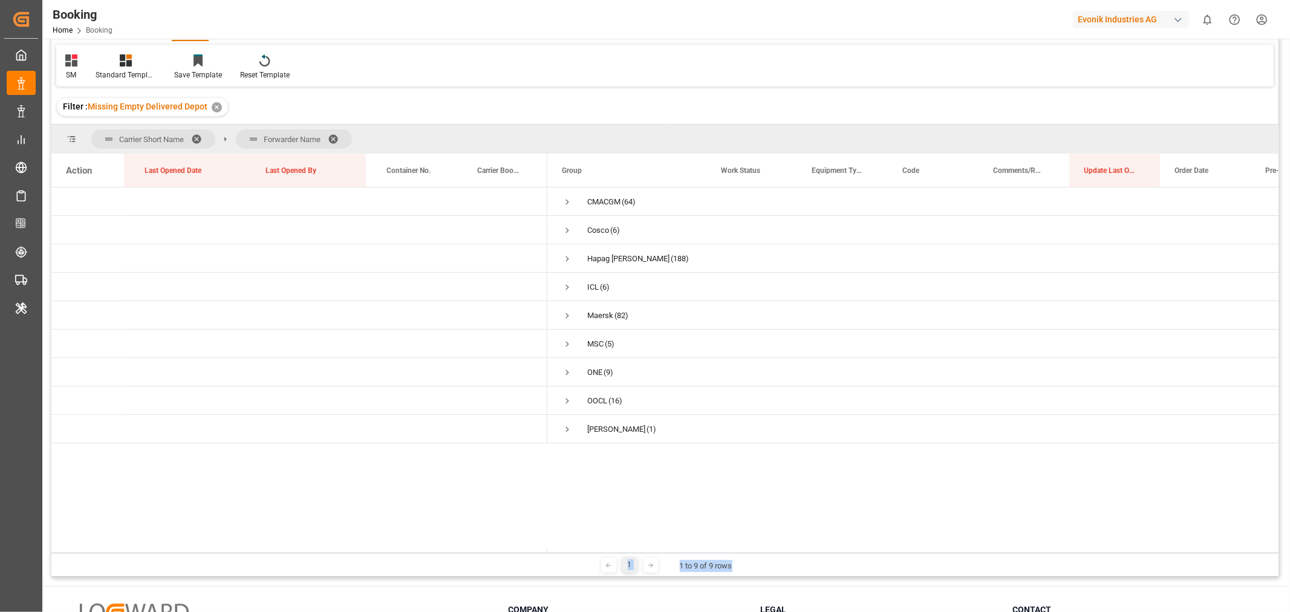
click at [647, 508] on div "CMACGM (64) Cosco (6) Hapag Lloyd (188) ICL (6) Maersk (82) MSC (5) ONE (9) OOC…" at bounding box center [912, 370] width 731 height 365
click at [651, 507] on div "CMACGM (64) Cosco (6) Hapag Lloyd (188) ICL (6) Maersk (82) MSC (5) ONE (9) OOC…" at bounding box center [912, 370] width 731 height 365
click at [797, 566] on div "1 1 to 9 of 9 rows" at bounding box center [664, 565] width 1227 height 24
click at [566, 315] on span "Press SPACE to select this row." at bounding box center [567, 315] width 11 height 11
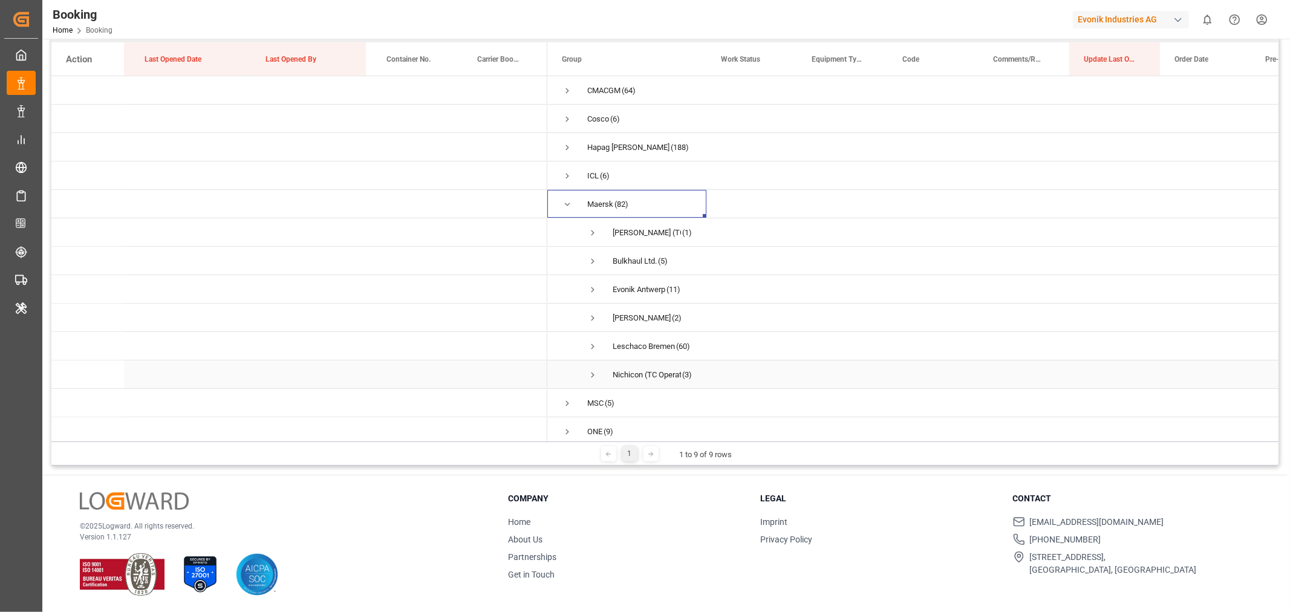
click at [595, 373] on span "Press SPACE to select this row." at bounding box center [592, 375] width 11 height 11
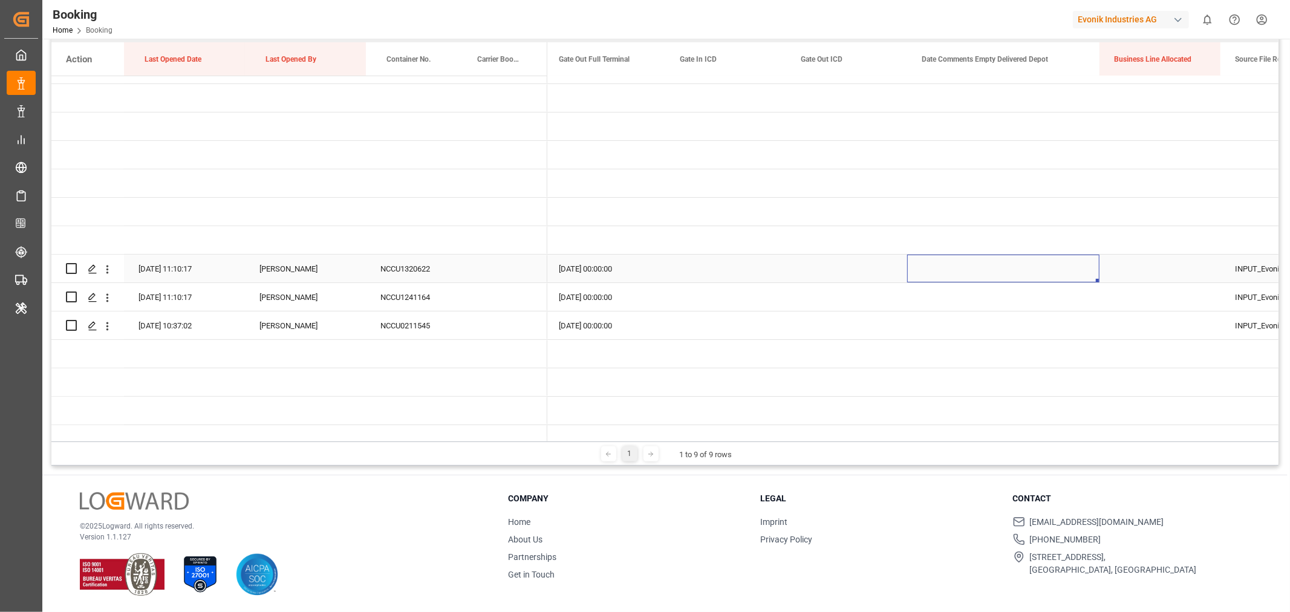
click at [1032, 263] on div "Press SPACE to select this row." at bounding box center [1003, 269] width 192 height 28
click at [1077, 273] on button "Select" at bounding box center [1003, 275] width 173 height 23
click at [970, 307] on div "Not provided" at bounding box center [1003, 307] width 159 height 12
click at [1142, 257] on div "Press SPACE to select this row." at bounding box center [1160, 269] width 121 height 28
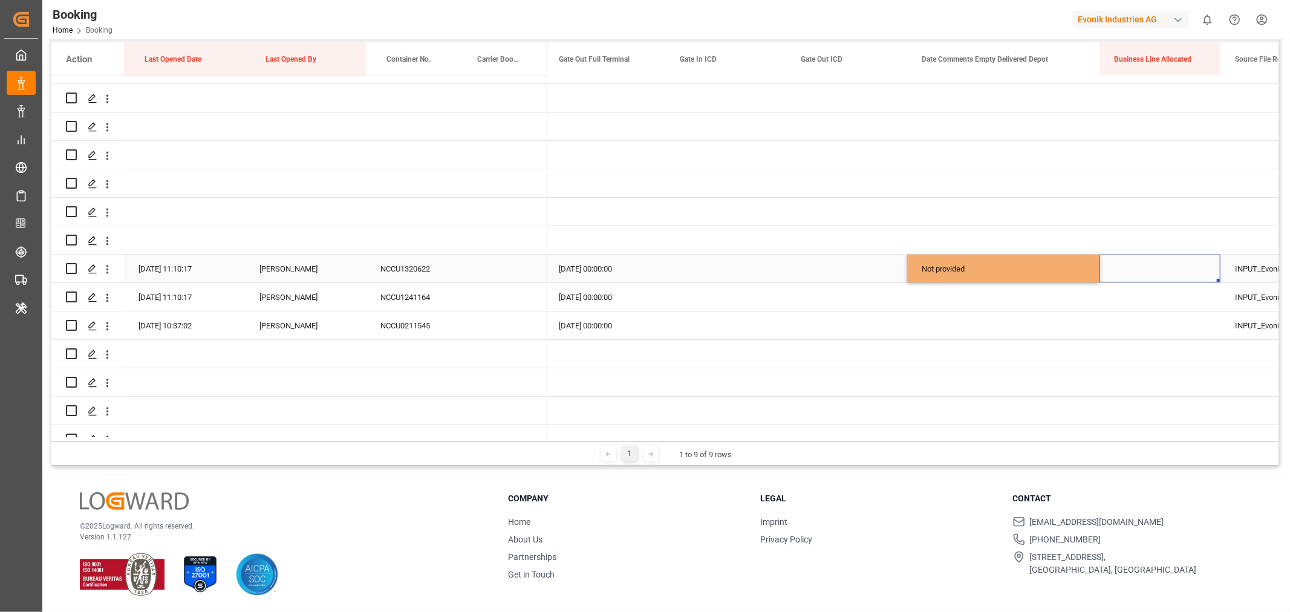
click at [1046, 259] on div "Not provided" at bounding box center [1003, 269] width 192 height 28
drag, startPoint x: 1097, startPoint y: 278, endPoint x: 1091, endPoint y: 330, distance: 51.7
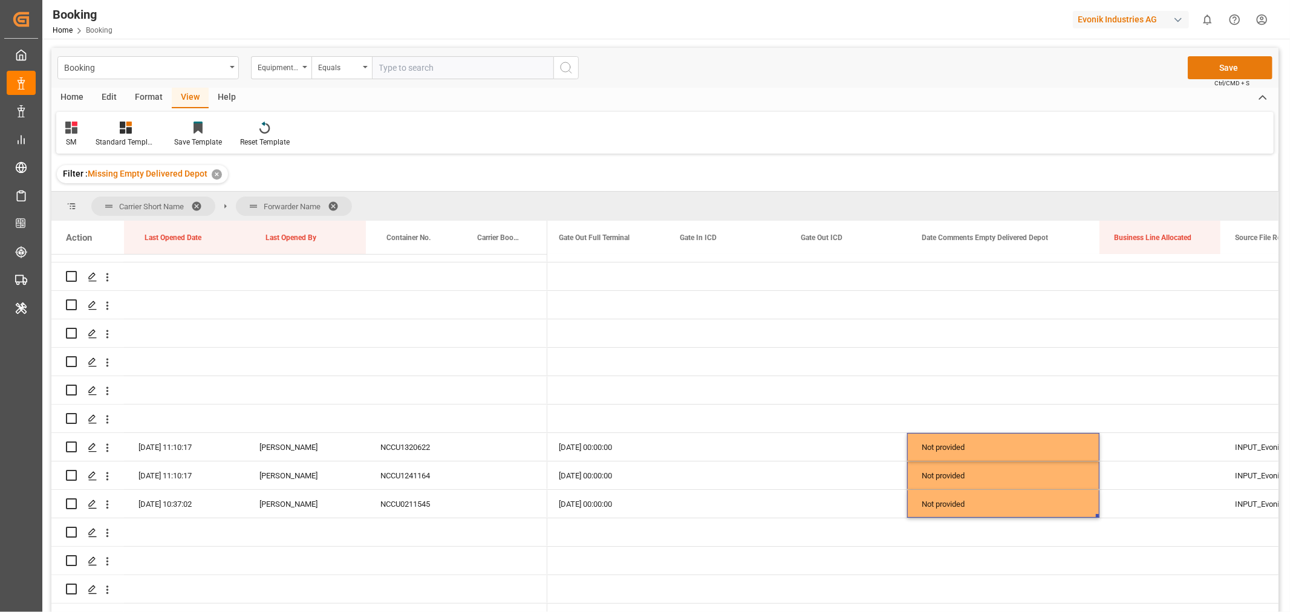
click at [1228, 62] on button "Save" at bounding box center [1230, 67] width 85 height 23
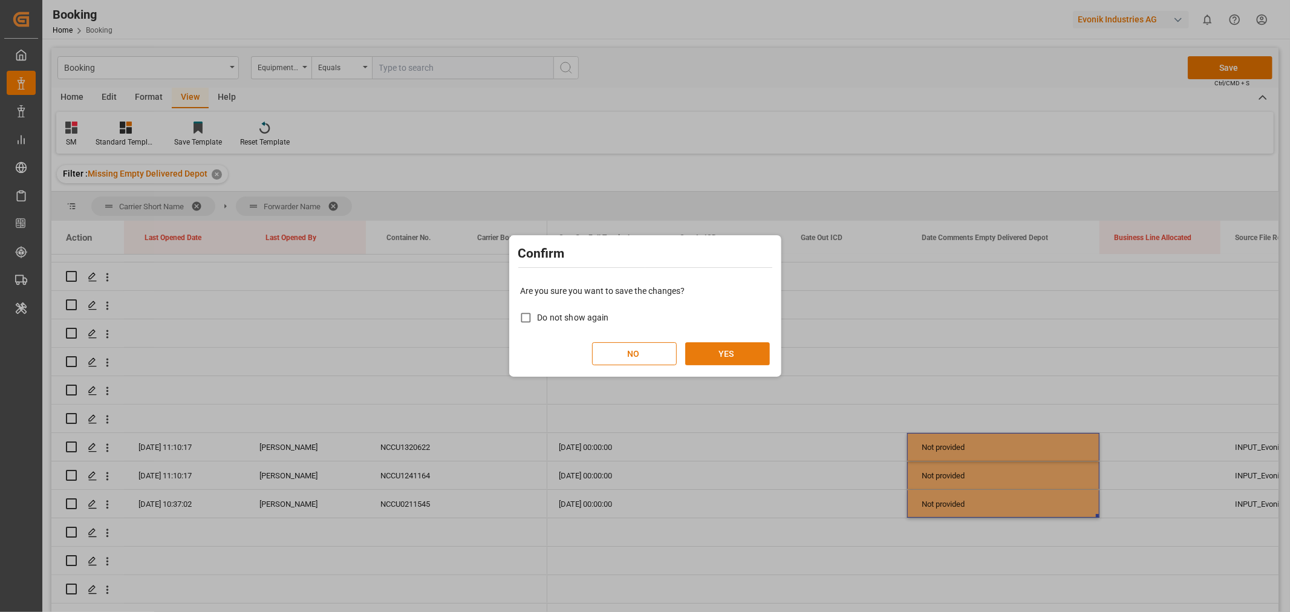
click at [729, 355] on button "YES" at bounding box center [727, 353] width 85 height 23
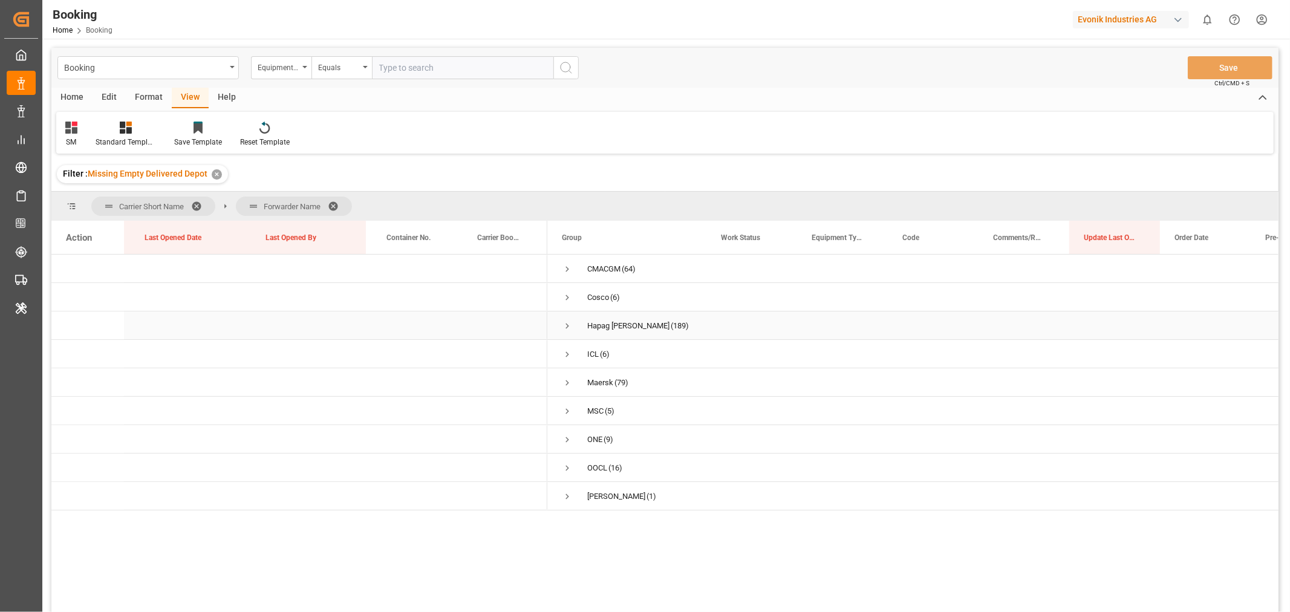
click at [569, 325] on span "Press SPACE to select this row." at bounding box center [567, 326] width 11 height 11
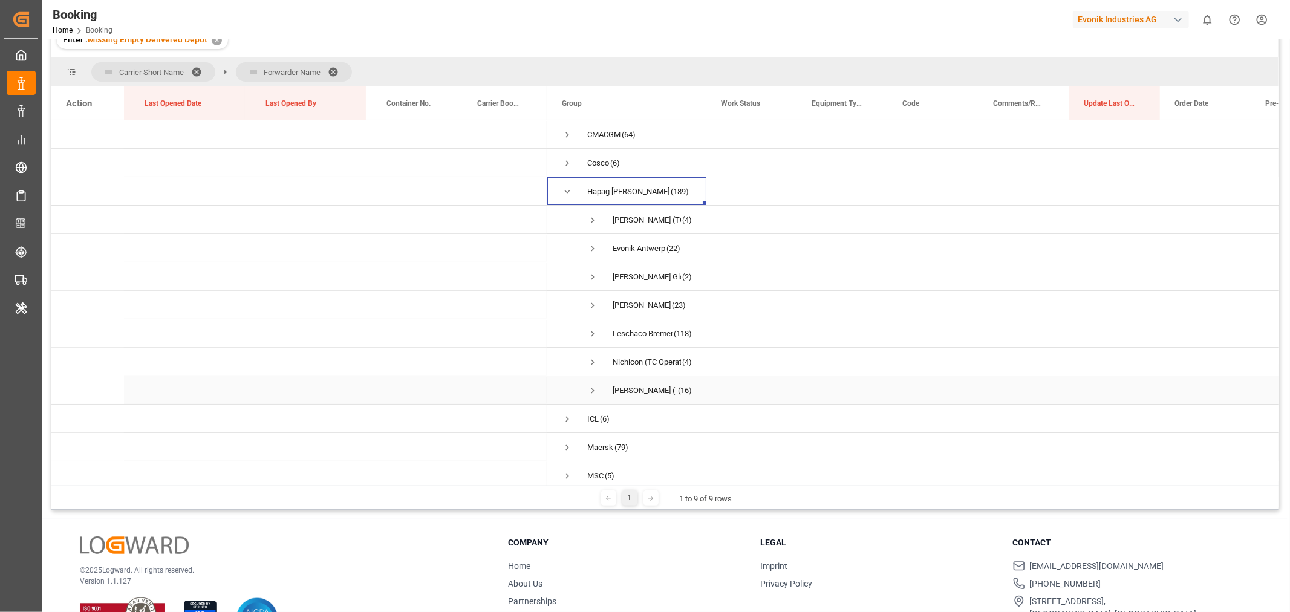
click at [589, 389] on span "Press SPACE to select this row." at bounding box center [592, 390] width 11 height 11
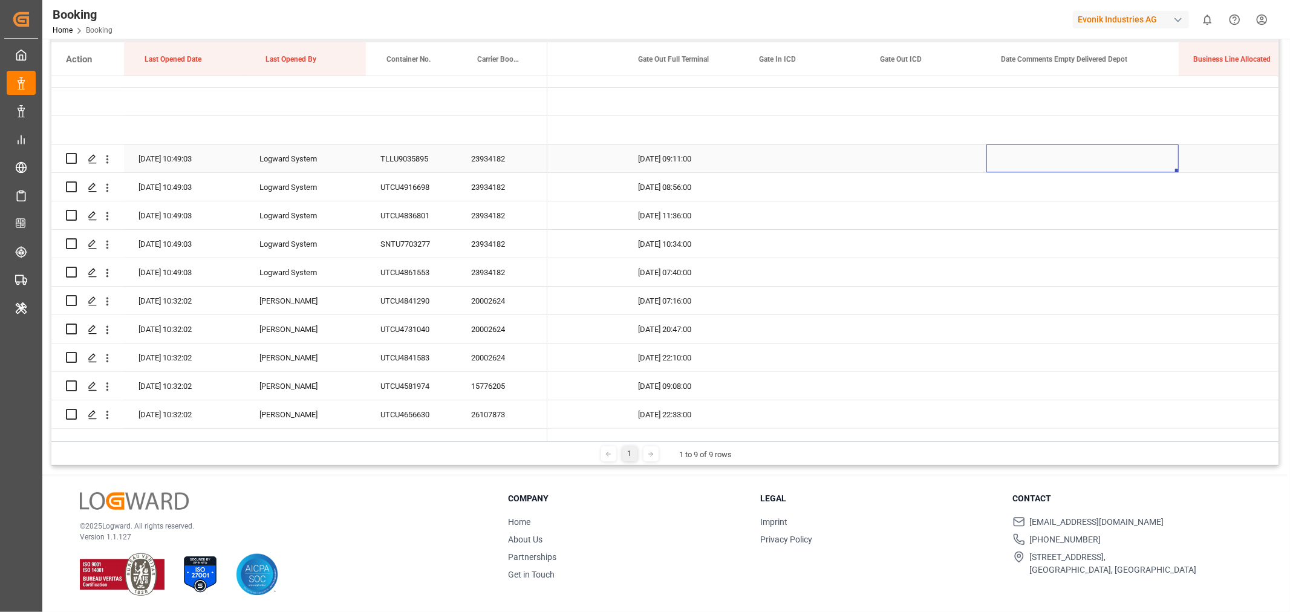
click at [1079, 155] on div "Press SPACE to select this row." at bounding box center [1083, 159] width 192 height 28
click at [1160, 166] on button "Select" at bounding box center [1082, 165] width 173 height 23
click at [1042, 195] on div "Not provided" at bounding box center [1082, 197] width 159 height 12
click at [1190, 163] on div "Press SPACE to select this row." at bounding box center [1239, 159] width 121 height 28
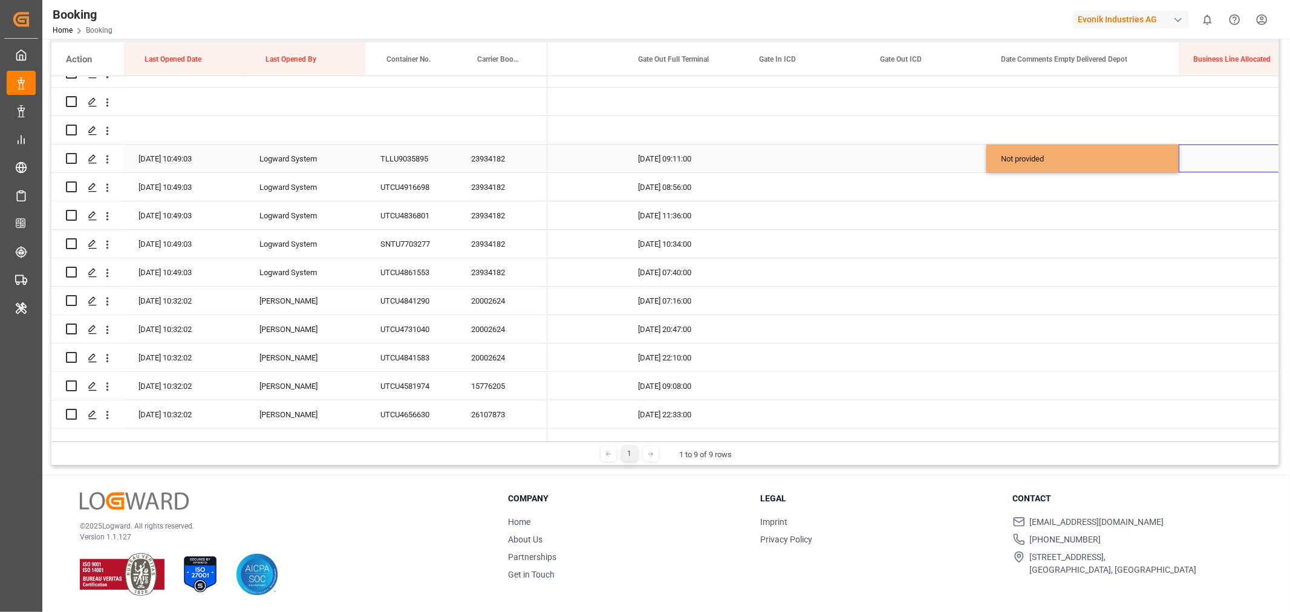
click at [1129, 155] on div "Not provided" at bounding box center [1083, 159] width 192 height 28
drag, startPoint x: 1177, startPoint y: 168, endPoint x: 1129, endPoint y: 407, distance: 244.3
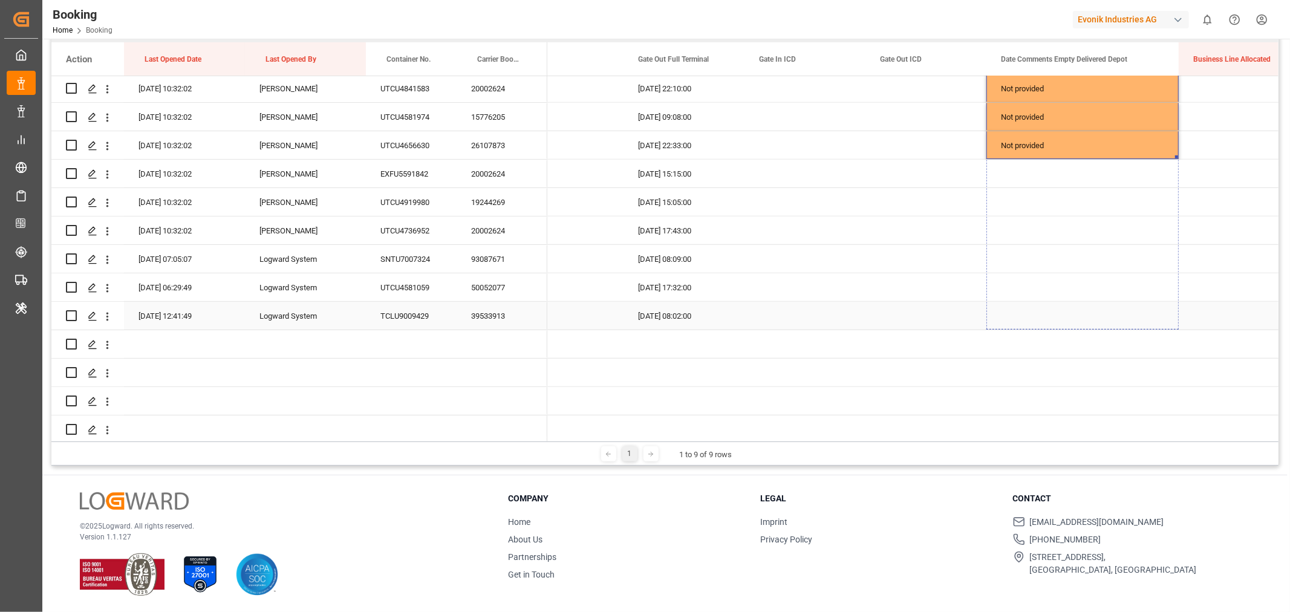
drag, startPoint x: 1176, startPoint y: 156, endPoint x: 1144, endPoint y: 304, distance: 151.6
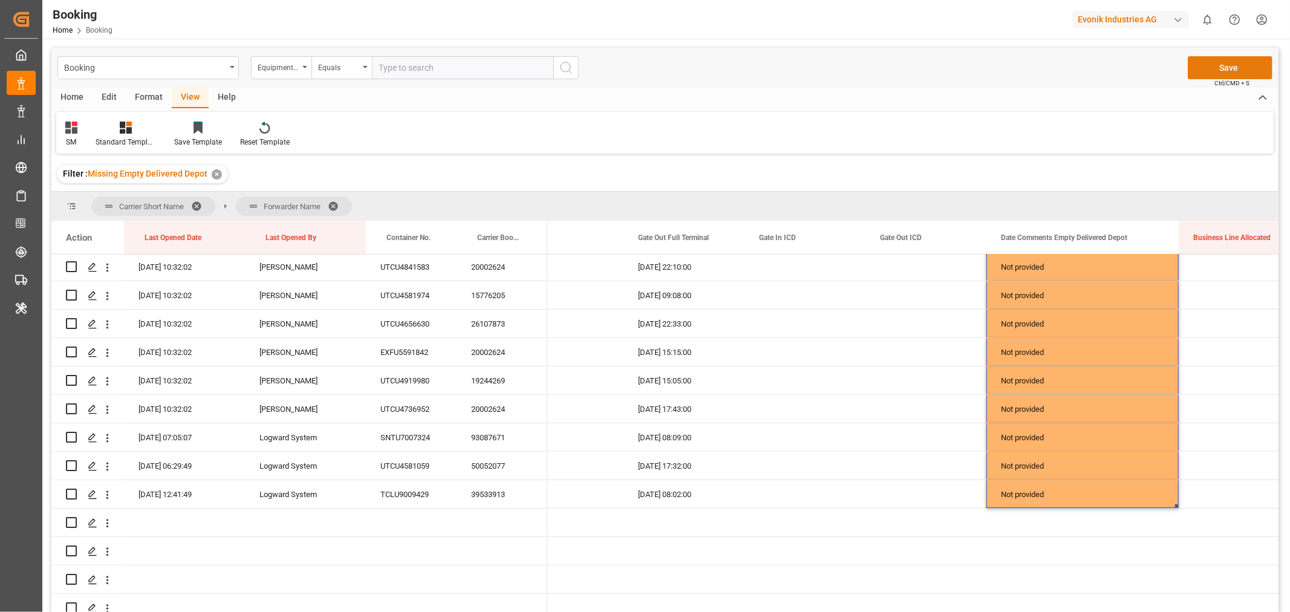
click at [1236, 68] on button "Save" at bounding box center [1230, 67] width 85 height 23
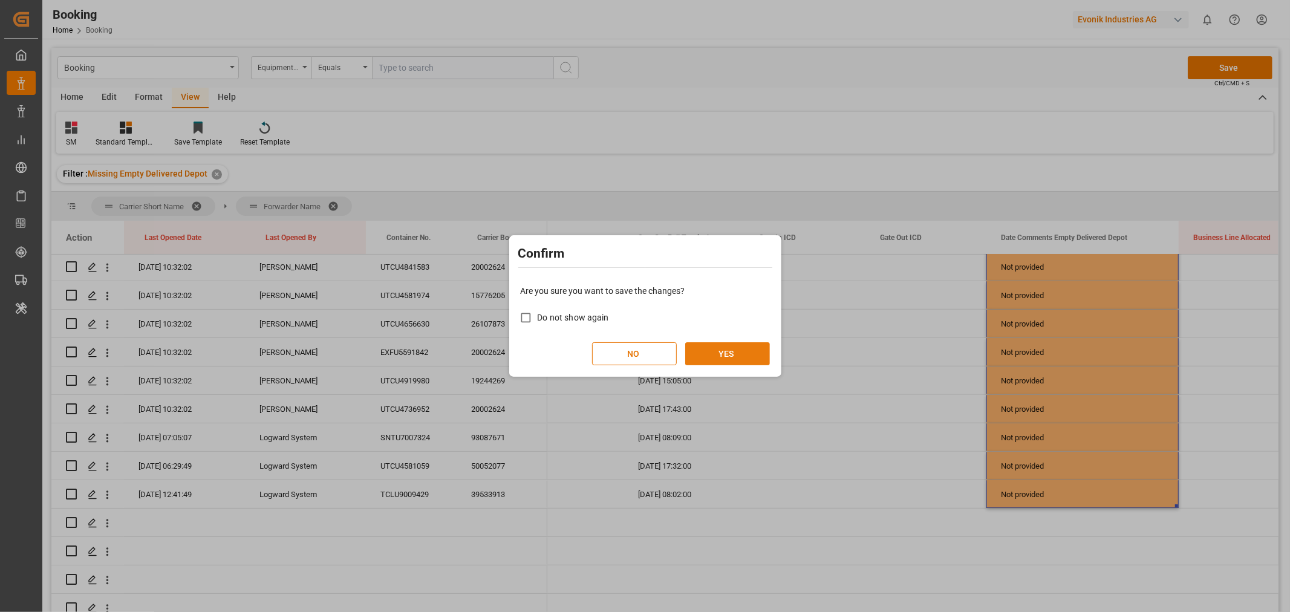
click at [735, 346] on button "YES" at bounding box center [727, 353] width 85 height 23
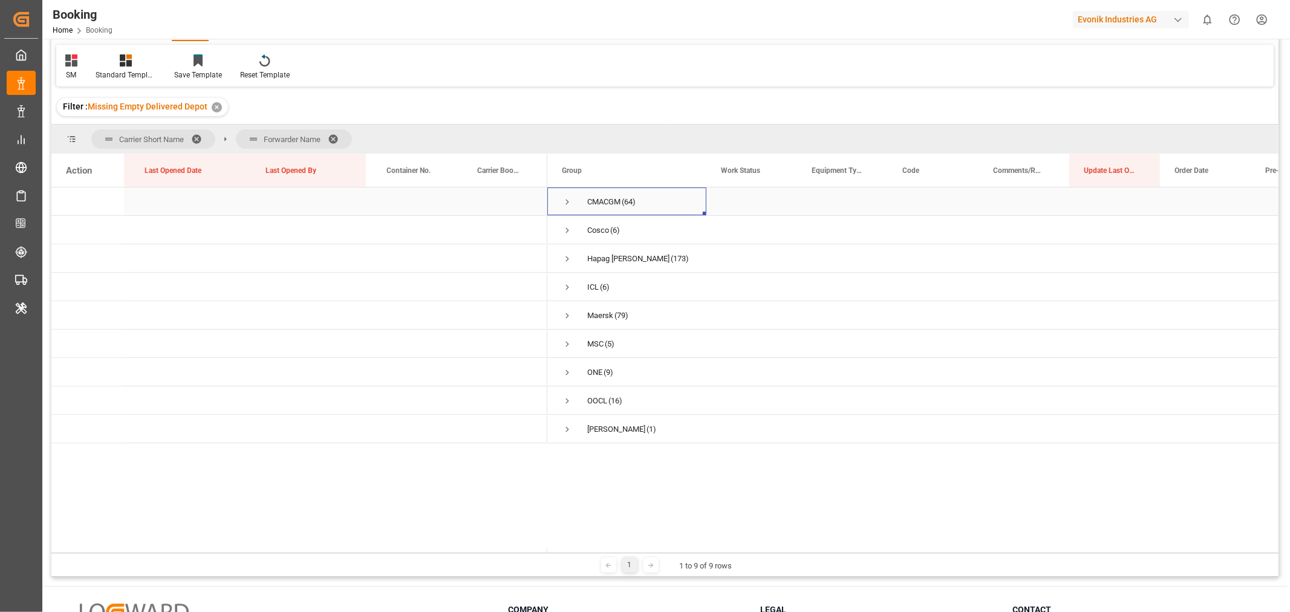
click at [570, 200] on span "Press SPACE to select this row." at bounding box center [567, 202] width 11 height 11
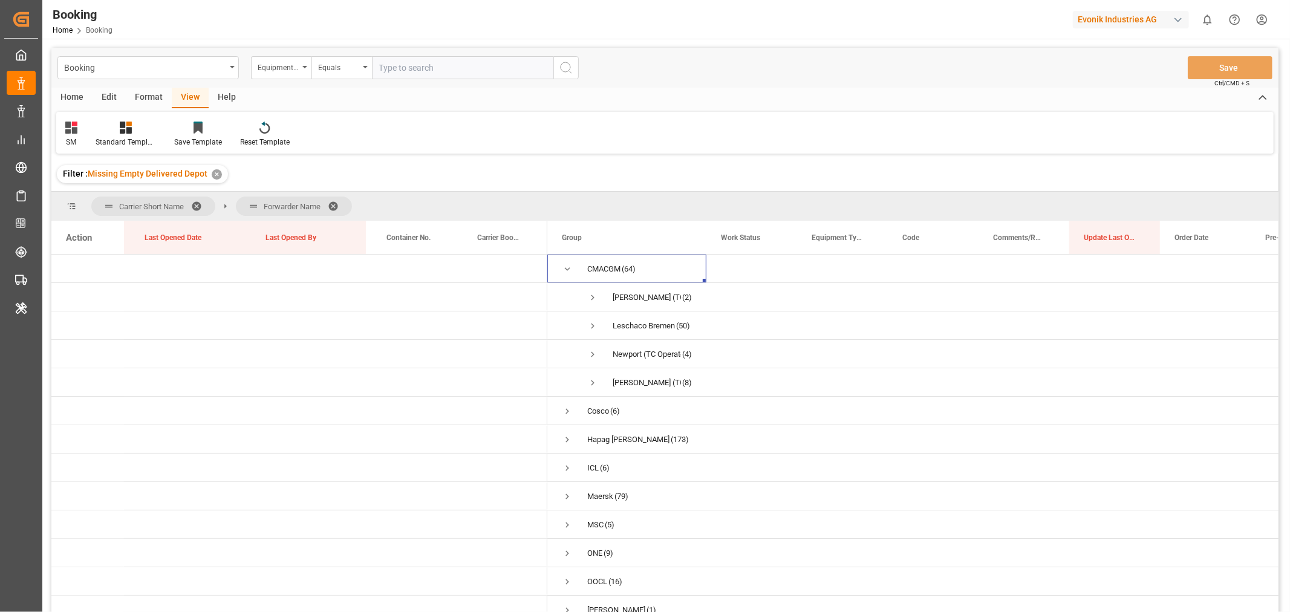
click at [295, 173] on div "Filter : Missing Empty Delivered Depot ✕" at bounding box center [664, 174] width 1227 height 34
click at [336, 206] on span at bounding box center [337, 206] width 19 height 11
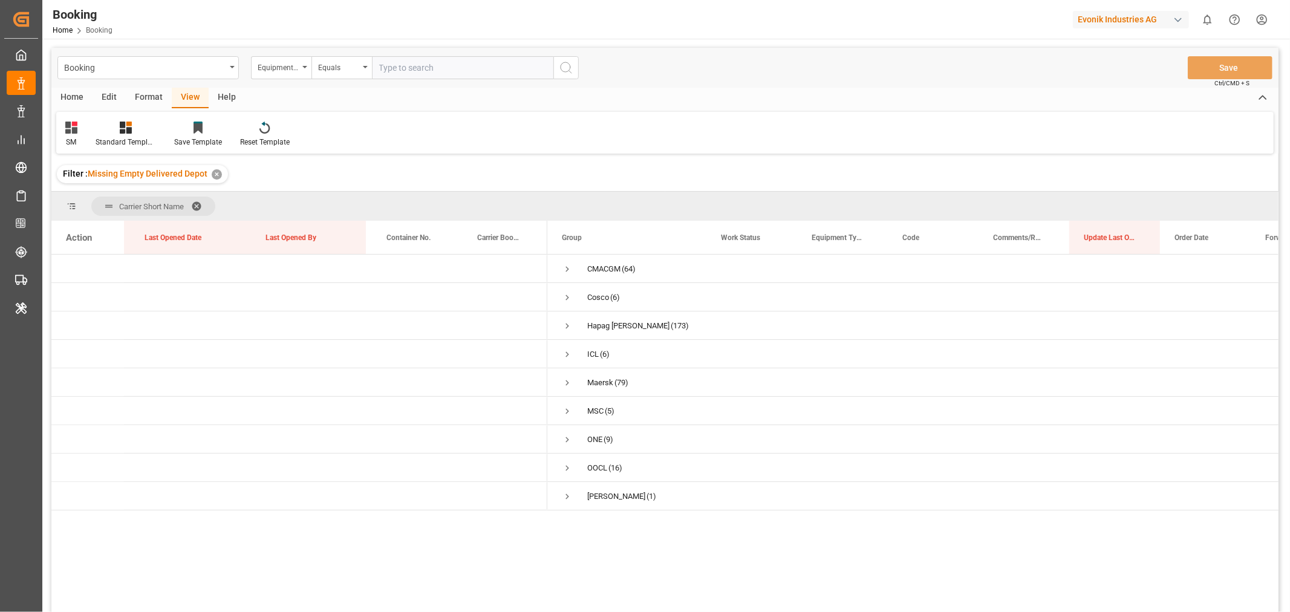
click at [200, 203] on span at bounding box center [200, 206] width 19 height 11
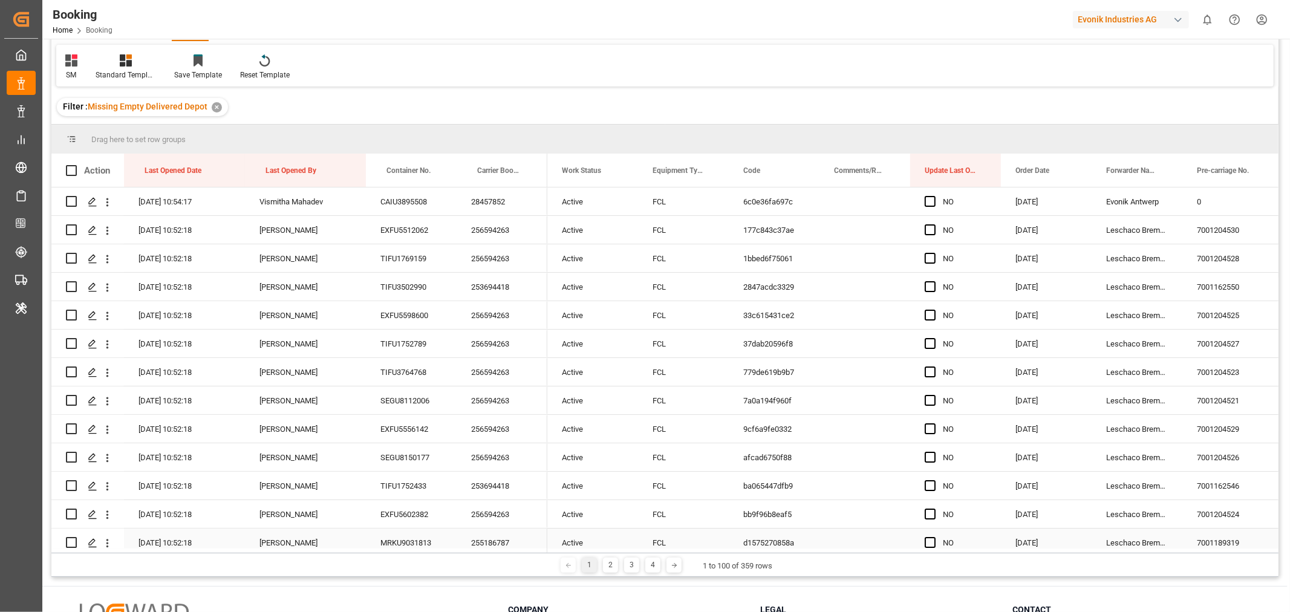
scroll to position [0, 0]
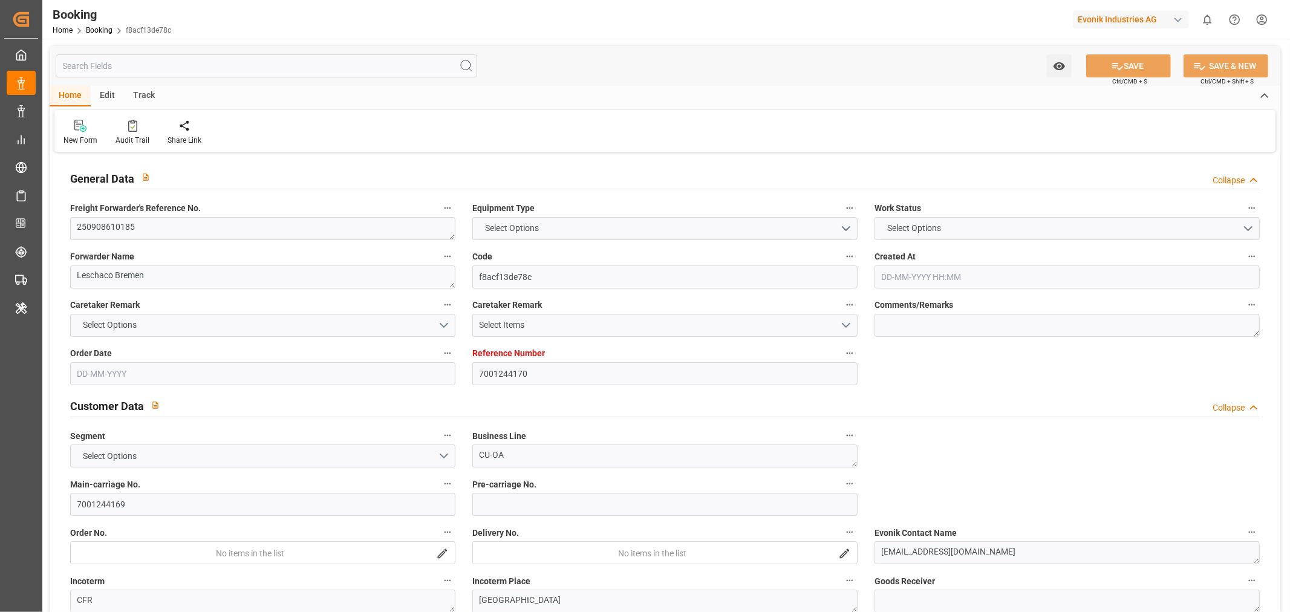
type input "7001244170"
type input "9863302"
type input "ONE"
type input "Ocean Network Express"
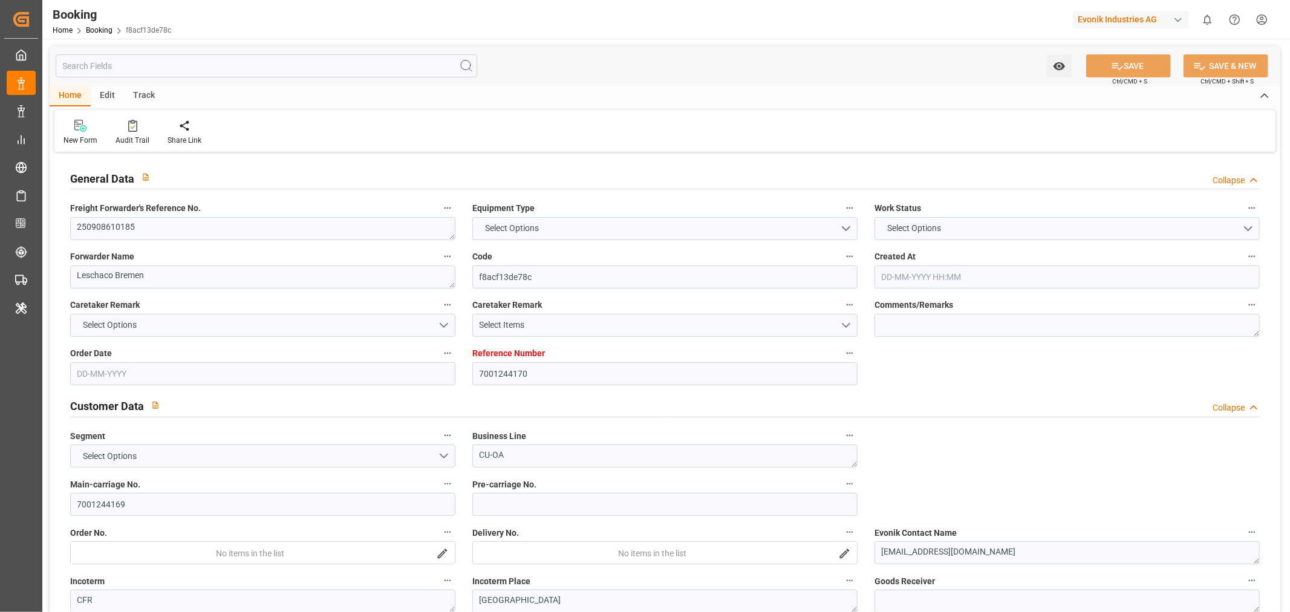
type input "NLRTM"
type input "JPOSA"
type input "KRPUS"
type input "[DATE] 08:08"
type input "[DATE]"
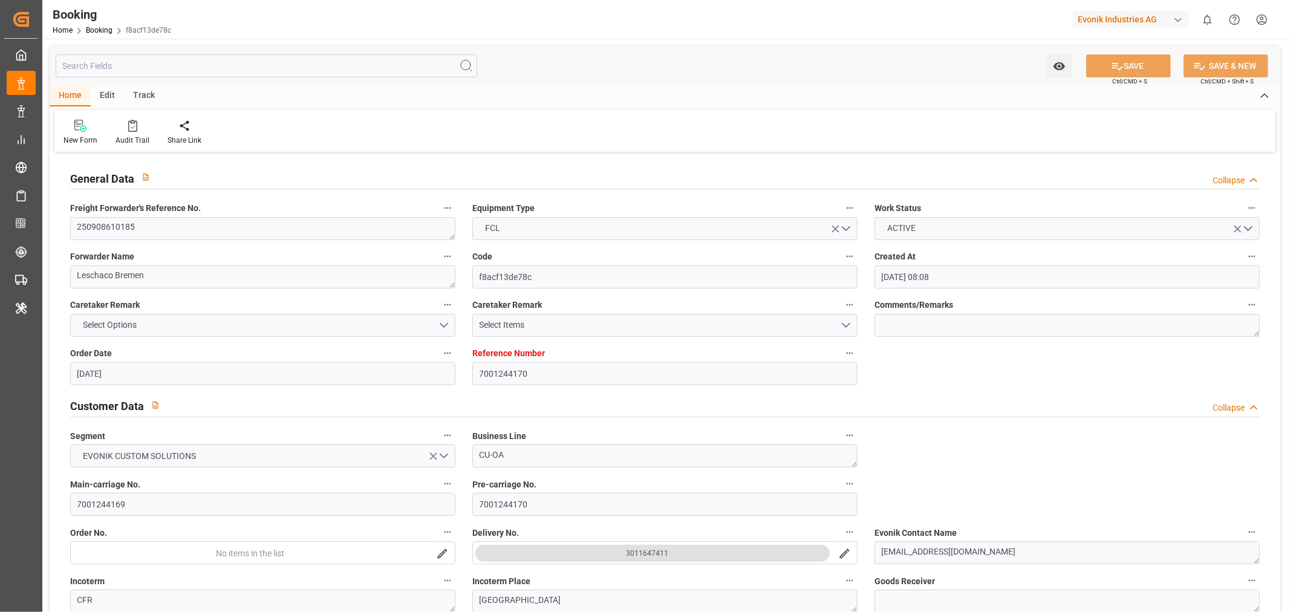
type input "[DATE]"
type input "[DATE] 00:00"
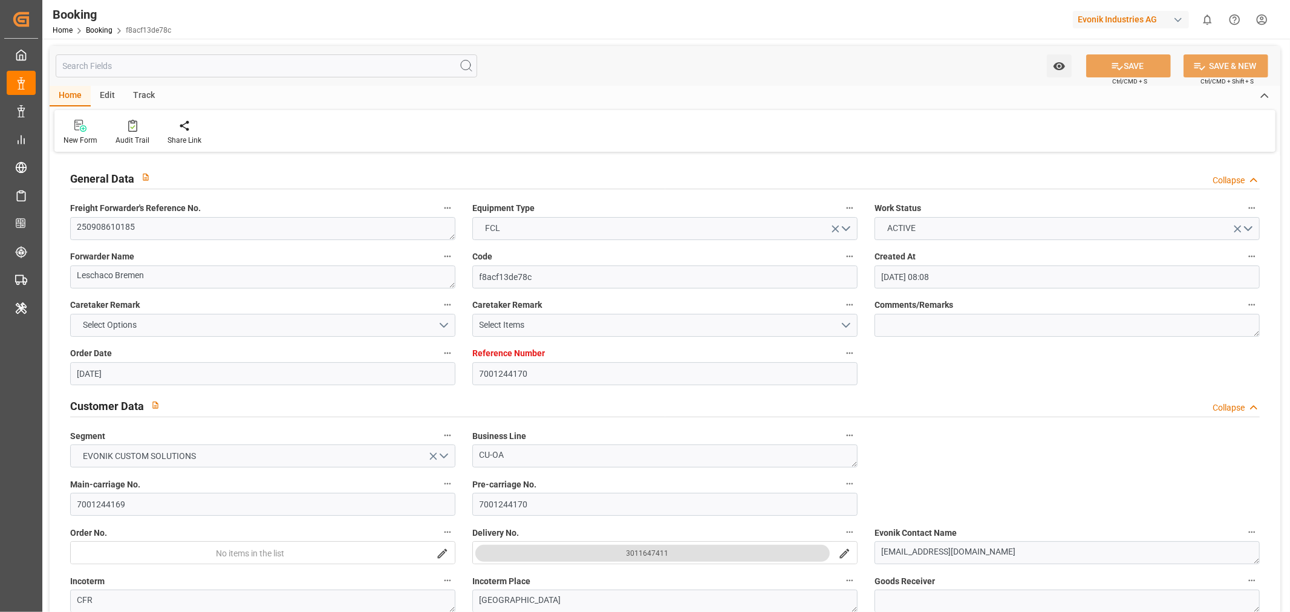
type input "[DATE] 00:00"
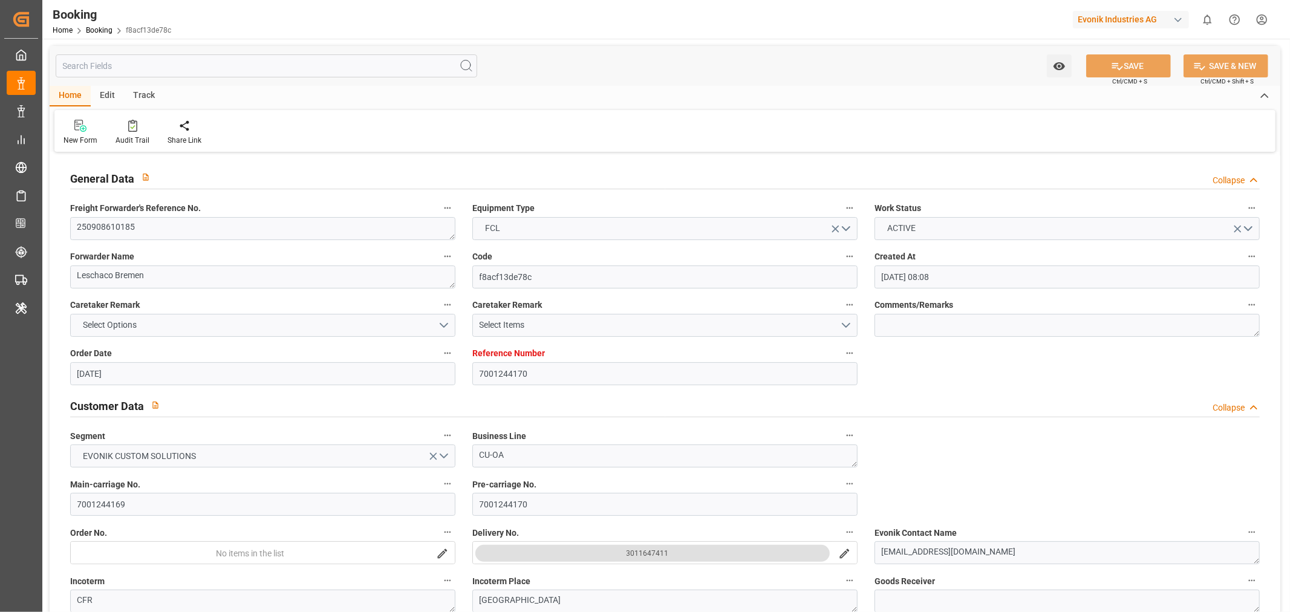
type input "[DATE] 00:00"
type input "[DATE]"
type input "[DATE] 06:31"
click at [115, 227] on textarea "250908610185" at bounding box center [262, 228] width 385 height 23
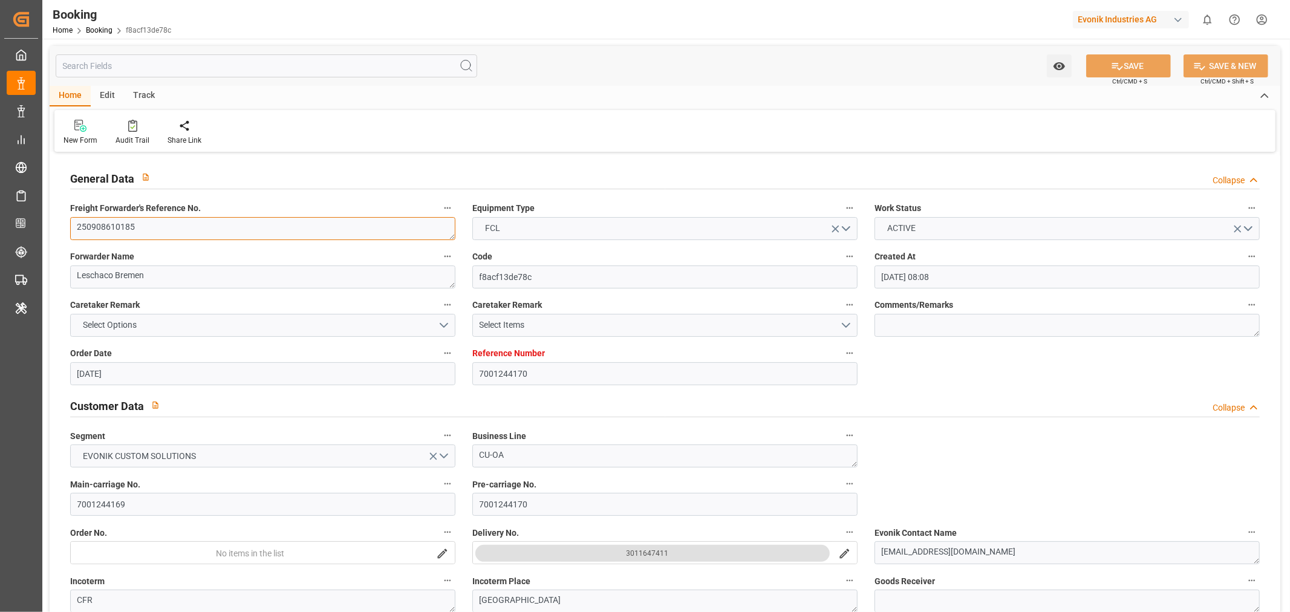
click at [115, 227] on textarea "250908610185" at bounding box center [262, 228] width 385 height 23
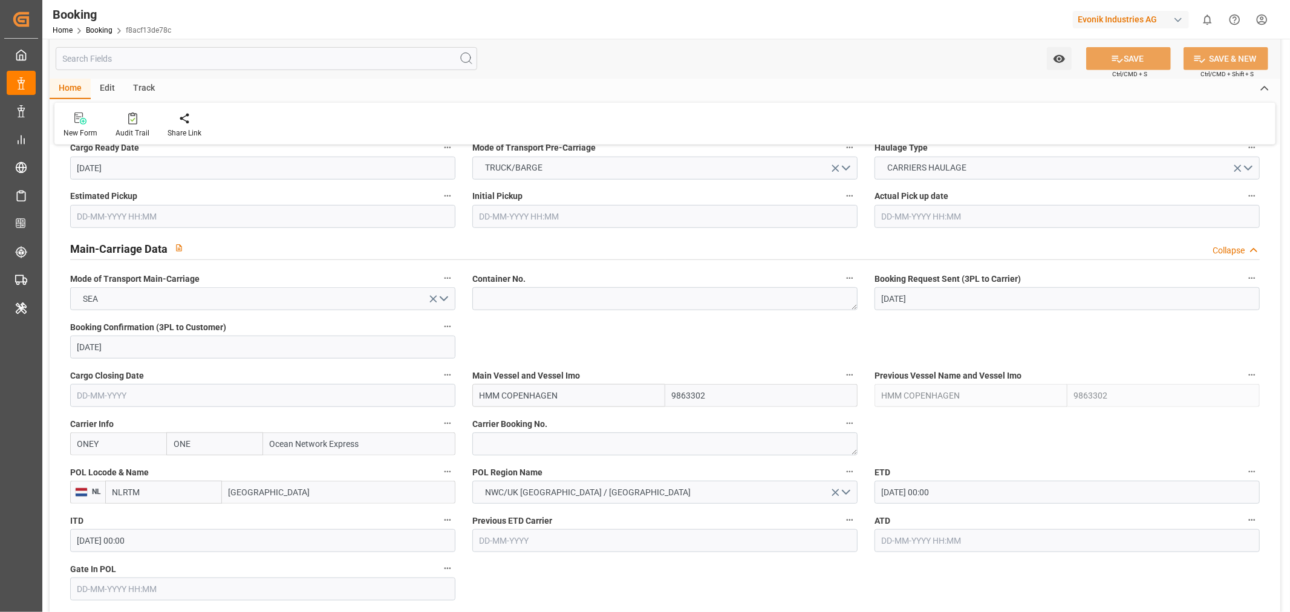
scroll to position [806, 0]
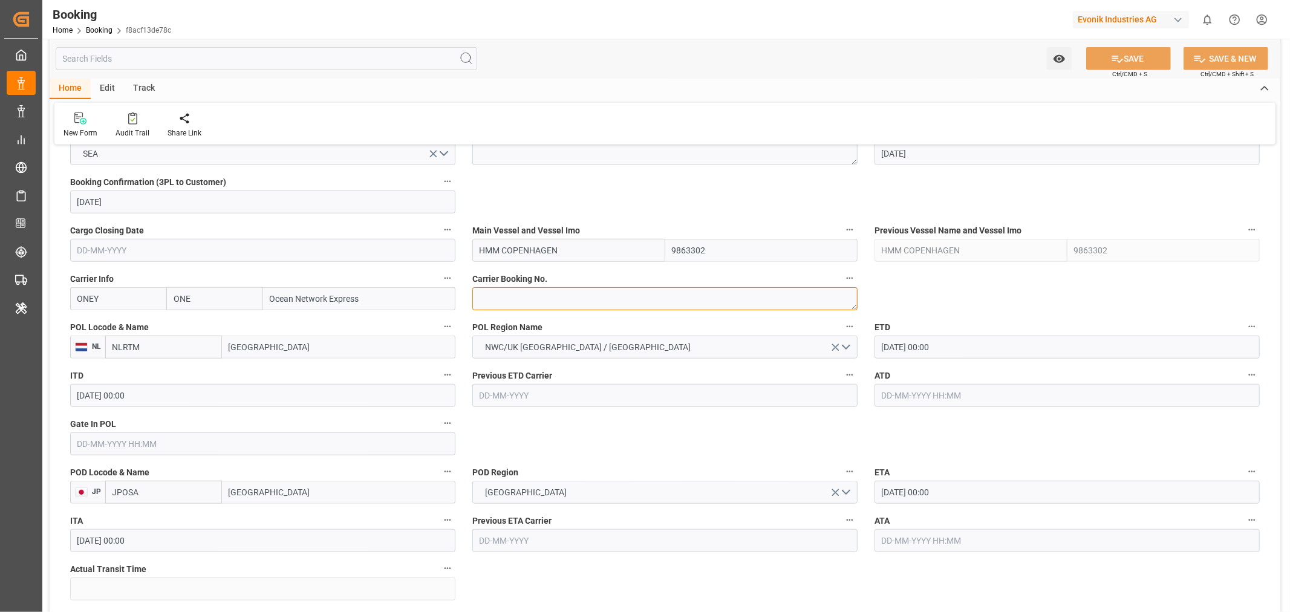
click at [535, 289] on textarea at bounding box center [664, 298] width 385 height 23
paste textarea "HAMF77816300"
type textarea "HAMF77816300"
click at [915, 336] on input "[DATE] 00:00" at bounding box center [1067, 347] width 385 height 23
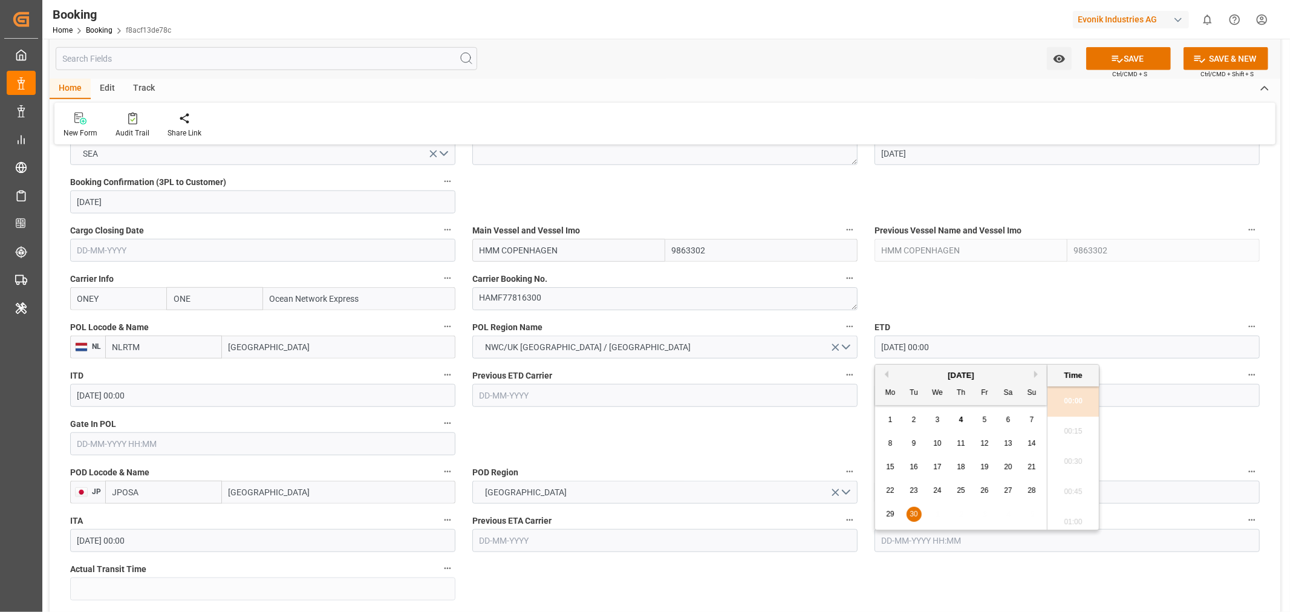
click at [1039, 371] on button "Next Month" at bounding box center [1037, 374] width 7 height 7
click at [940, 444] on div "8" at bounding box center [937, 444] width 15 height 15
type input "[DATE] 00:00"
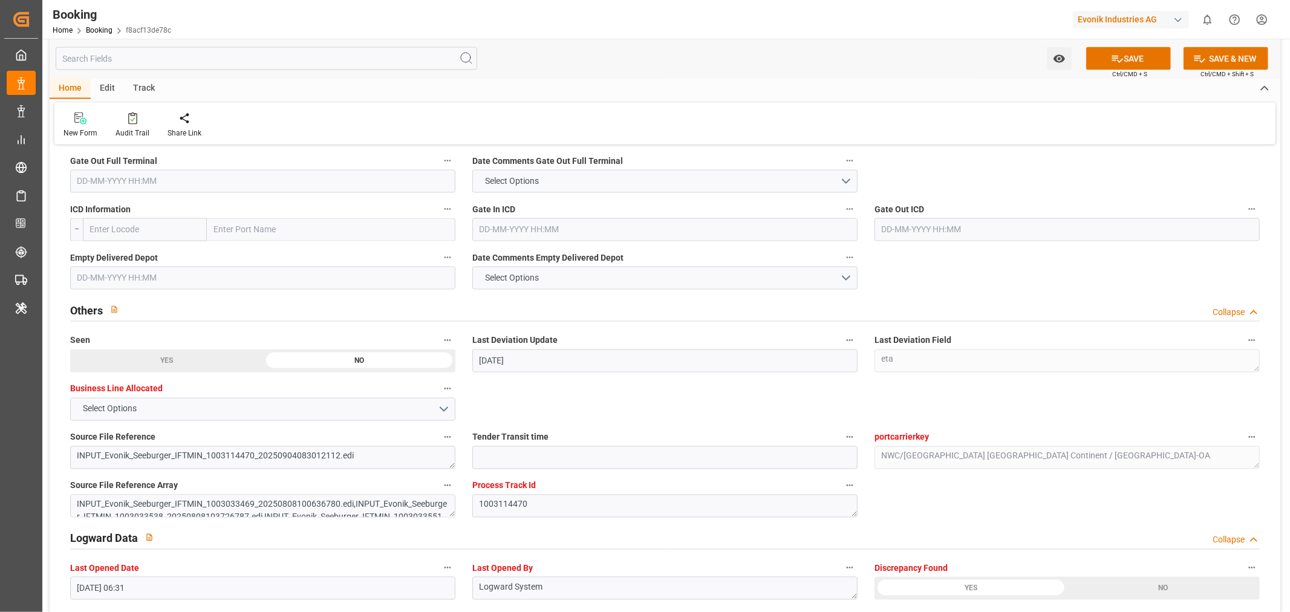
scroll to position [2285, 0]
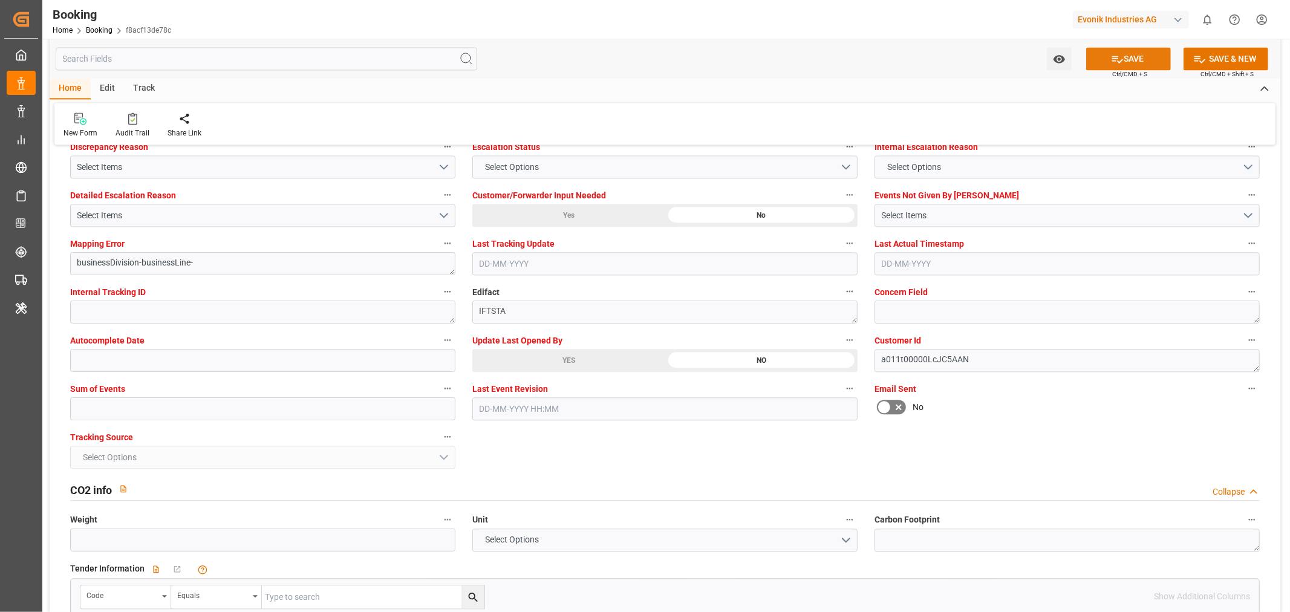
click at [1134, 57] on button "SAVE" at bounding box center [1128, 58] width 85 height 23
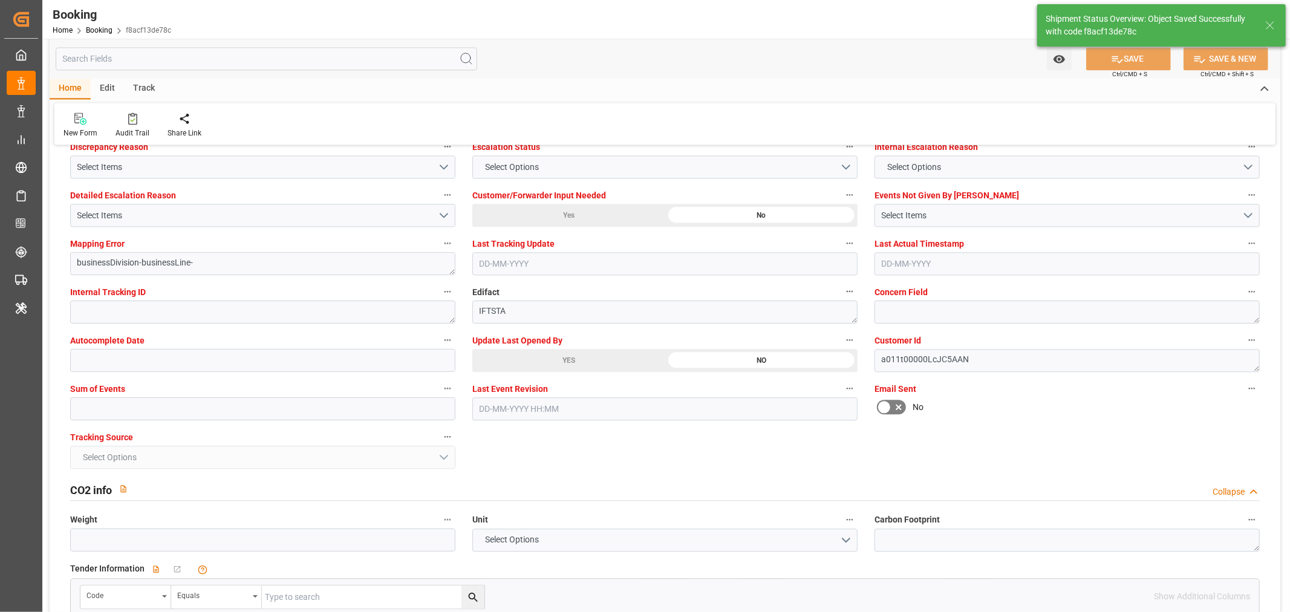
type textarea "[PERSON_NAME]"
type input "[DATE] 11:01"
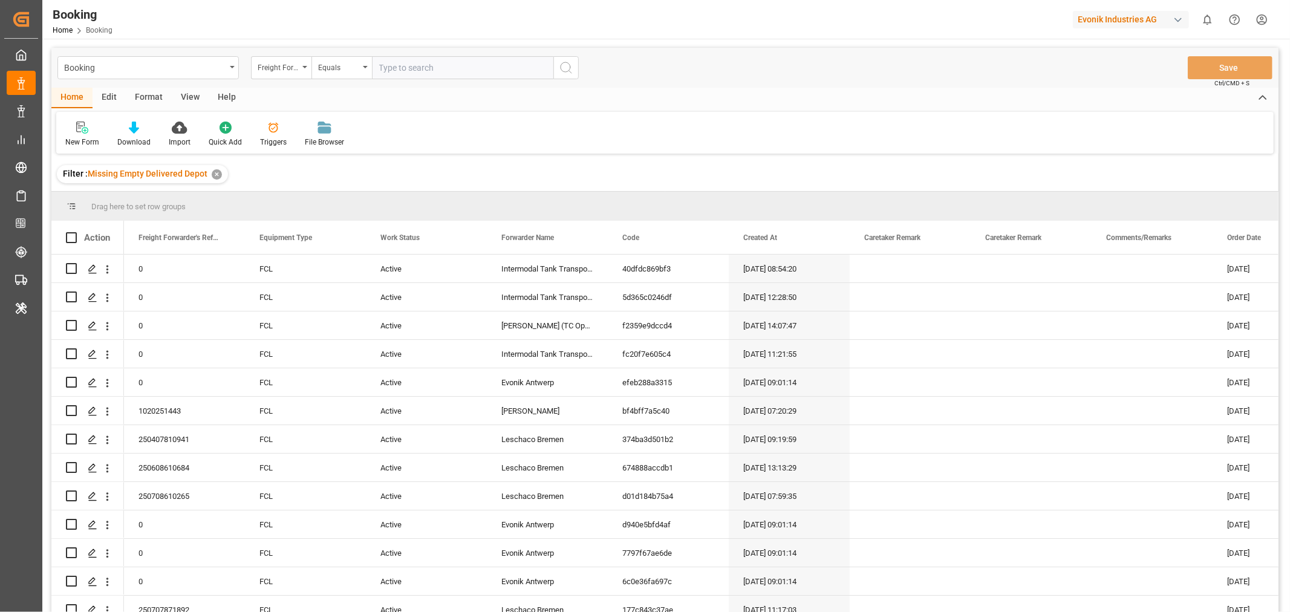
click at [212, 177] on div "✕" at bounding box center [217, 174] width 10 height 10
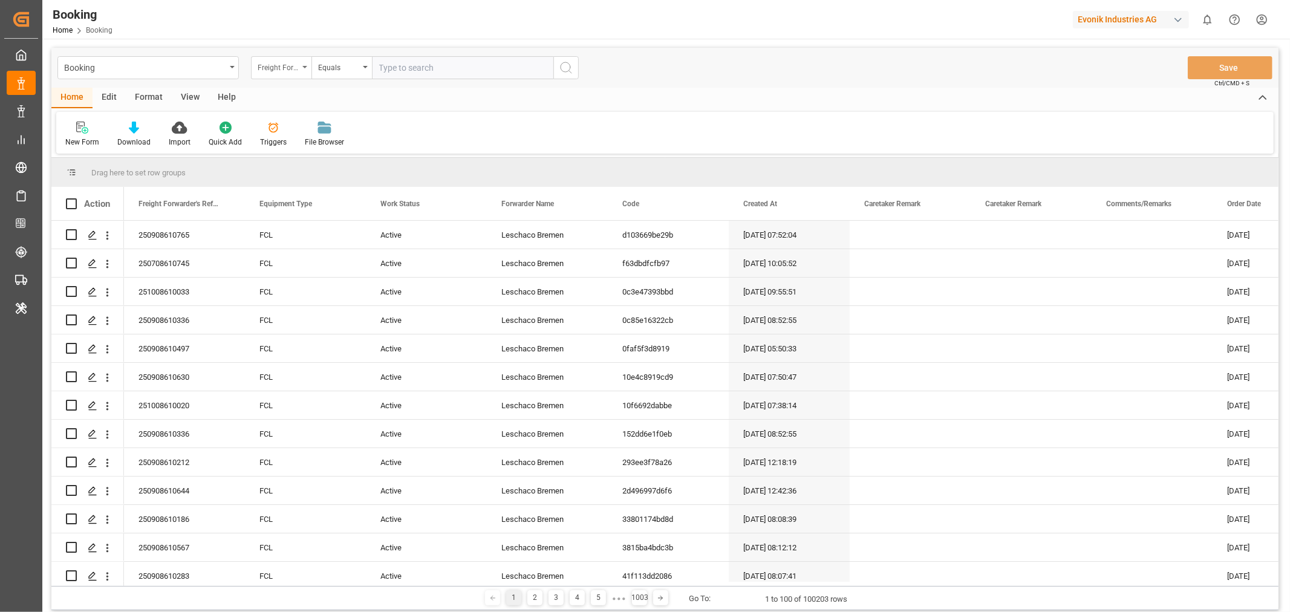
click at [306, 68] on div "Freight Forwarder's Reference No." at bounding box center [281, 67] width 60 height 23
type input "STAT"
click at [305, 124] on div "Work Status" at bounding box center [342, 123] width 180 height 25
click at [431, 236] on div "Active" at bounding box center [426, 235] width 121 height 28
click at [458, 233] on div "Active" at bounding box center [426, 235] width 121 height 28
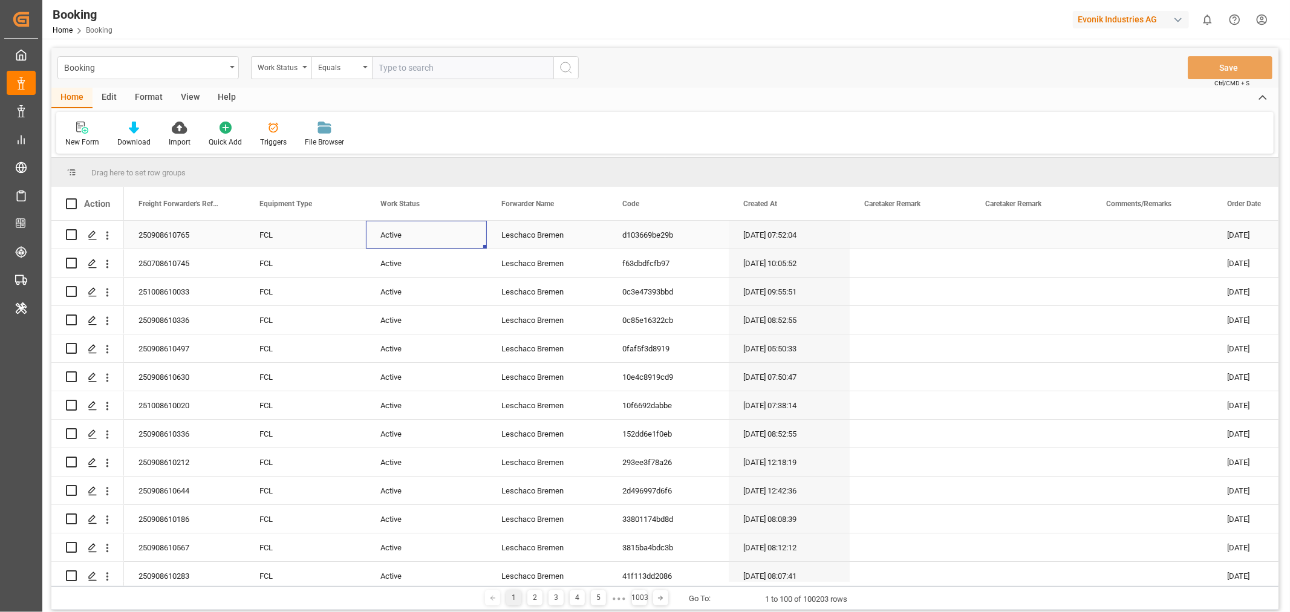
click at [458, 233] on div "Active" at bounding box center [426, 235] width 121 height 28
click at [469, 240] on button "Active" at bounding box center [427, 241] width 102 height 23
click at [408, 352] on div "Delivered" at bounding box center [426, 345] width 100 height 36
click at [341, 227] on div "FCL" at bounding box center [305, 235] width 121 height 28
click at [419, 233] on div "Delivered" at bounding box center [426, 235] width 121 height 28
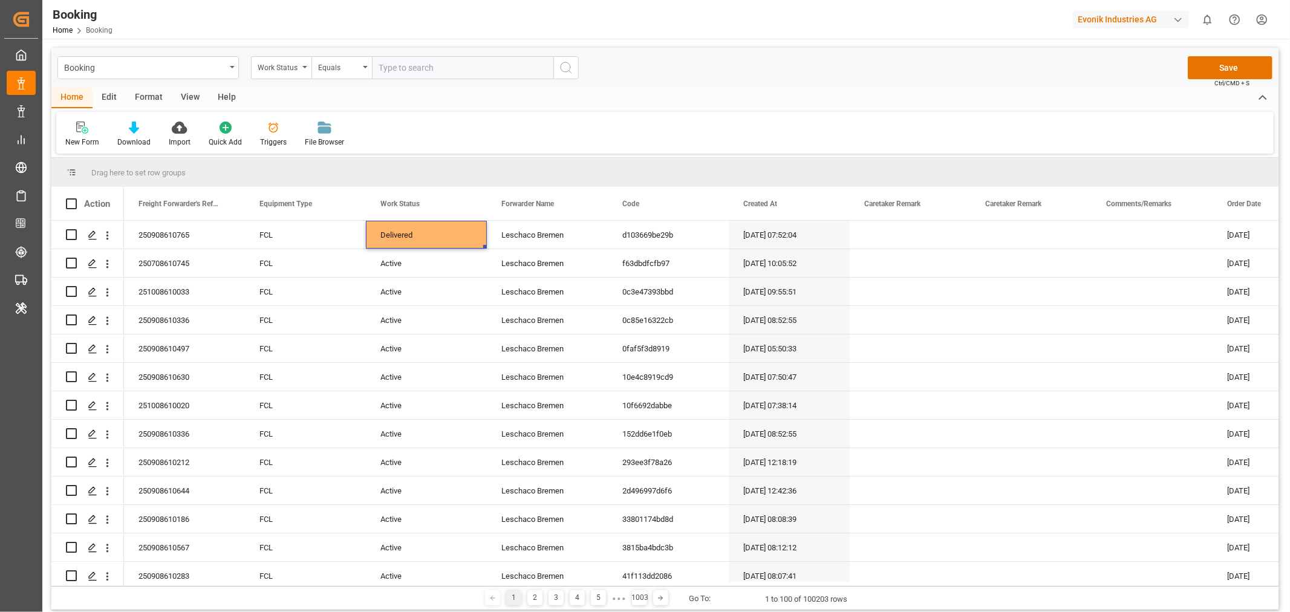
click at [419, 68] on input "text" at bounding box center [462, 67] width 181 height 23
paste input "Delivered"
type input "Delivered"
click at [561, 76] on button "search button" at bounding box center [565, 67] width 25 height 23
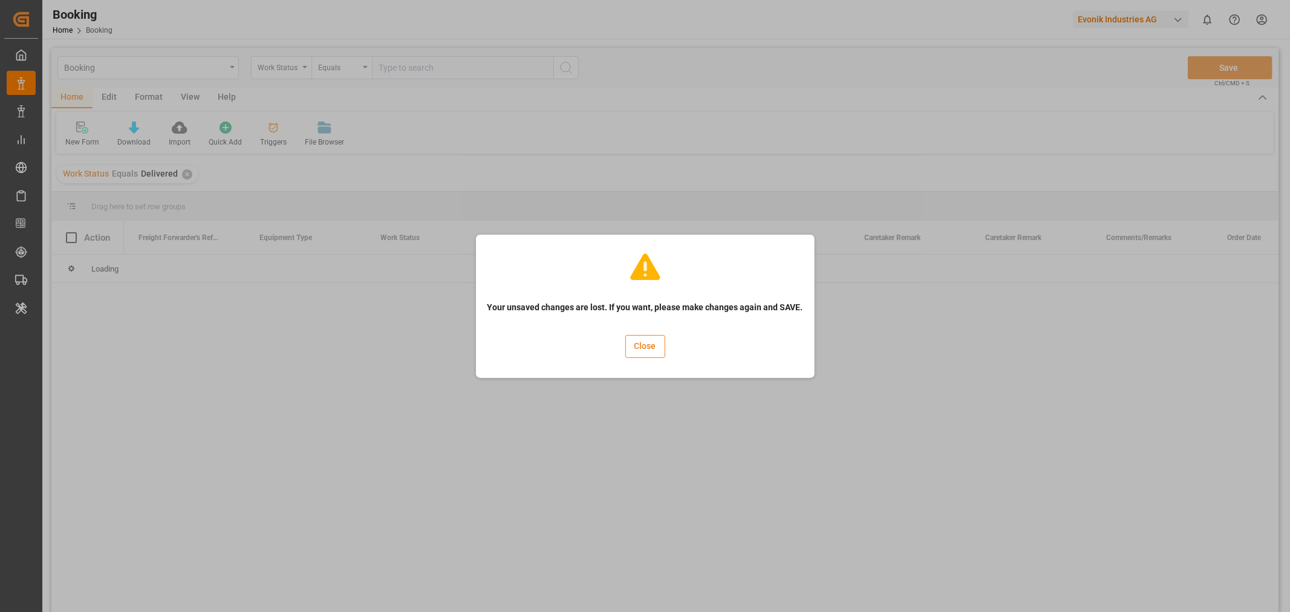
click at [648, 338] on button "Close" at bounding box center [645, 346] width 40 height 23
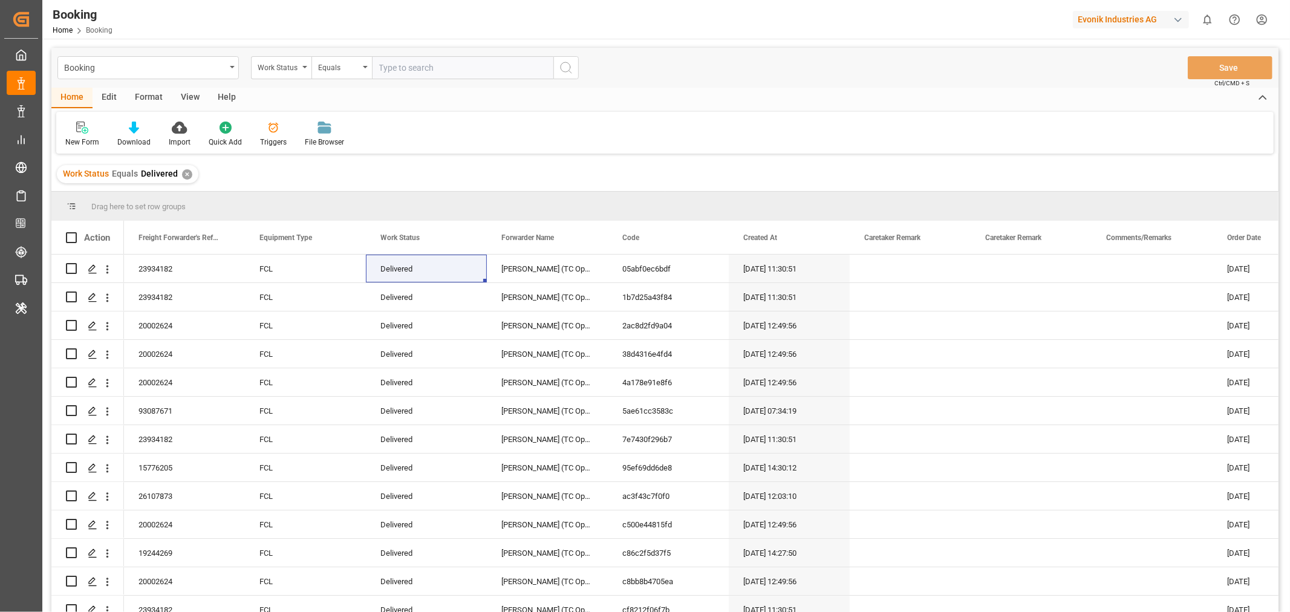
click at [184, 98] on div "View" at bounding box center [190, 98] width 37 height 21
click at [67, 143] on div "Default" at bounding box center [77, 142] width 24 height 11
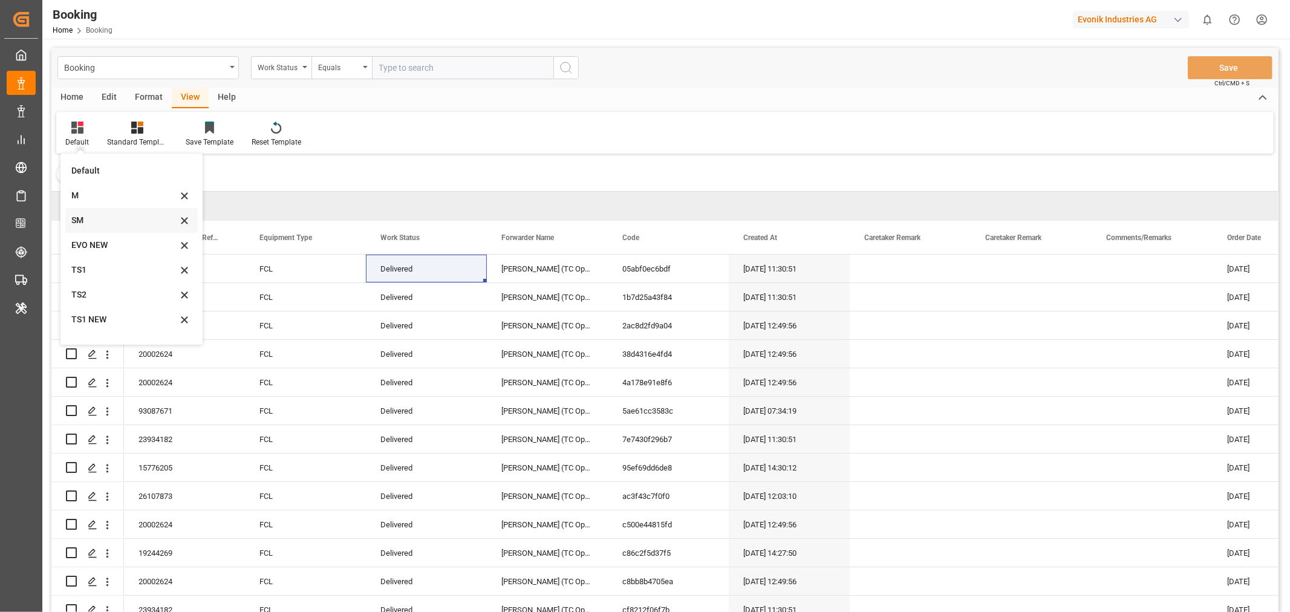
click at [77, 219] on div "SM" at bounding box center [124, 220] width 106 height 13
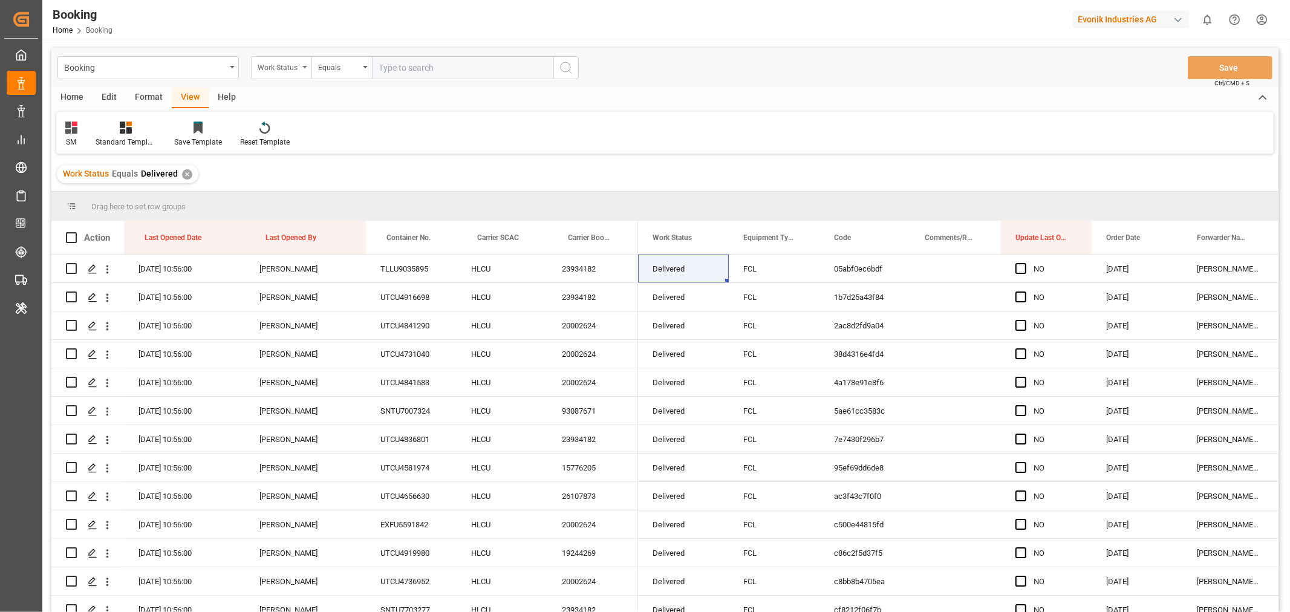
click at [307, 67] on div "Work Status" at bounding box center [281, 67] width 60 height 23
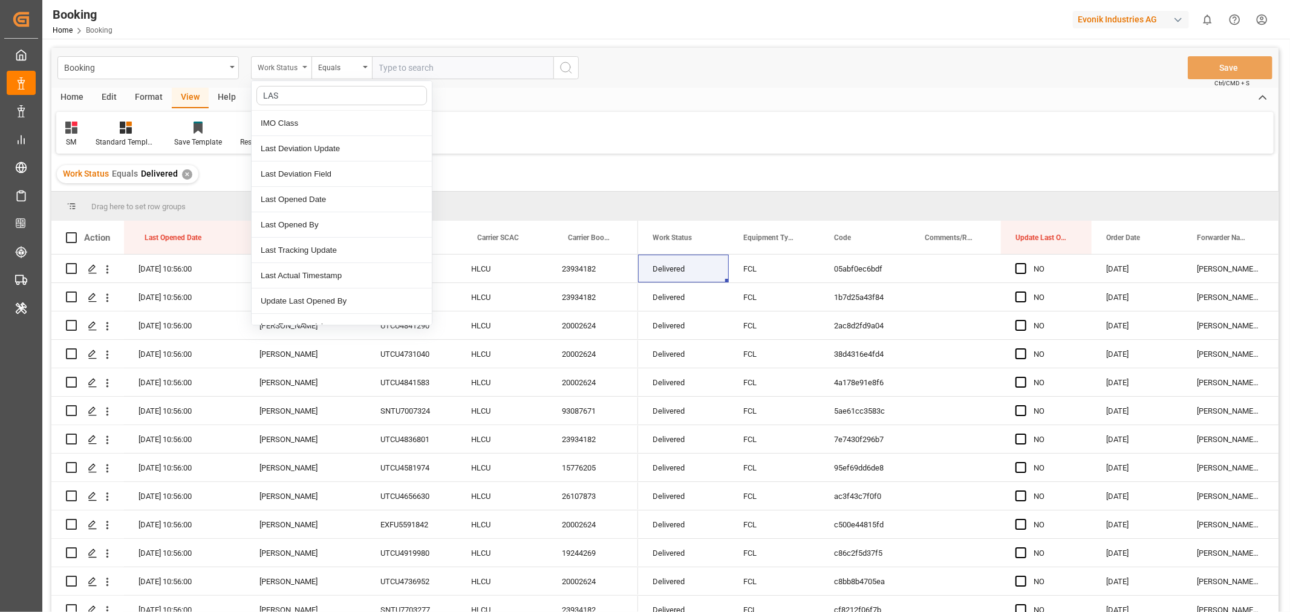
type input "LAST"
click at [328, 168] on div "Last Opened Date" at bounding box center [342, 174] width 180 height 25
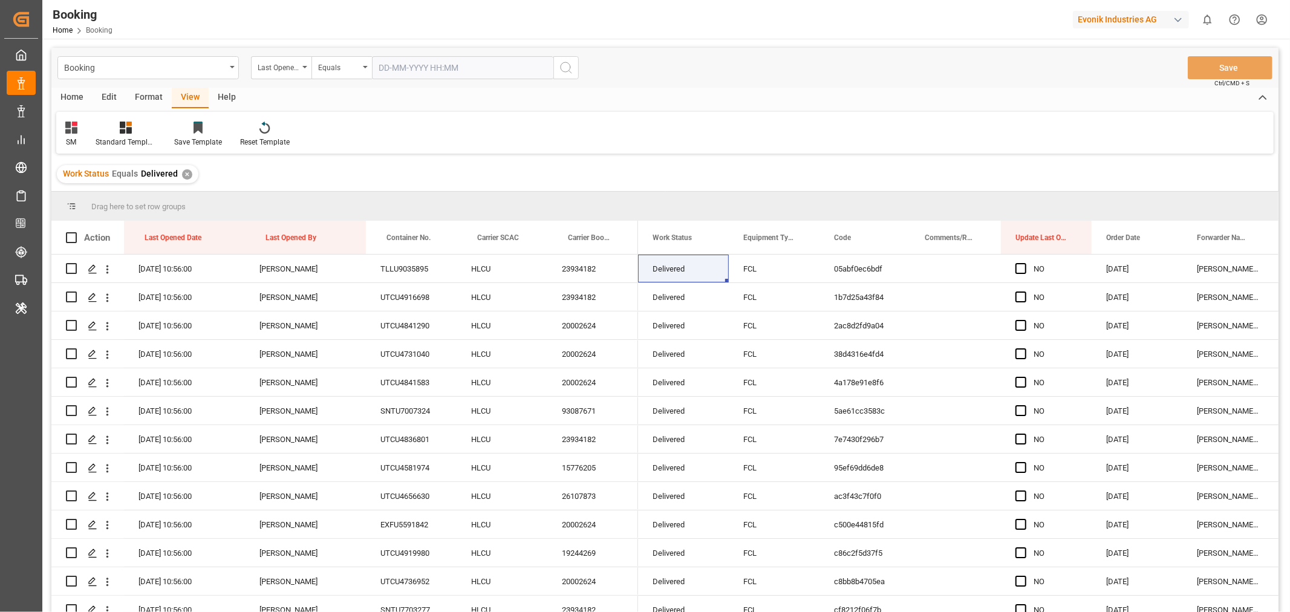
click at [425, 63] on input "text" at bounding box center [462, 67] width 181 height 23
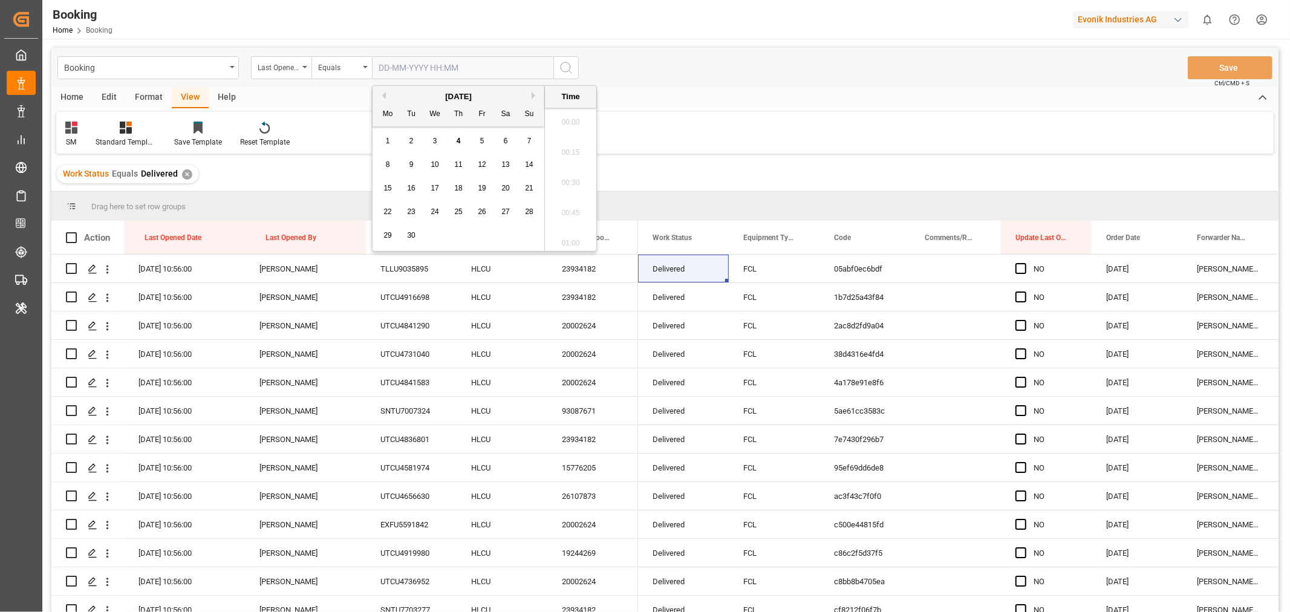
scroll to position [1939, 0]
click at [463, 140] on div "4" at bounding box center [458, 141] width 15 height 15
type input "04-09-2025 00:00"
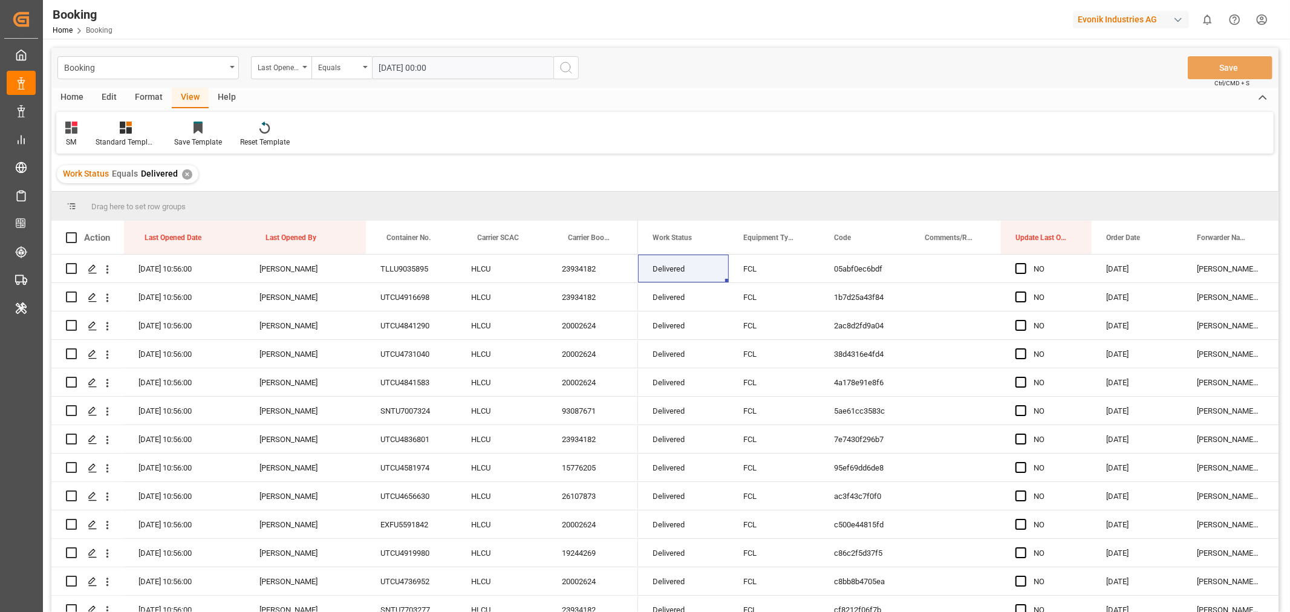
click at [566, 65] on icon "search button" at bounding box center [566, 67] width 15 height 15
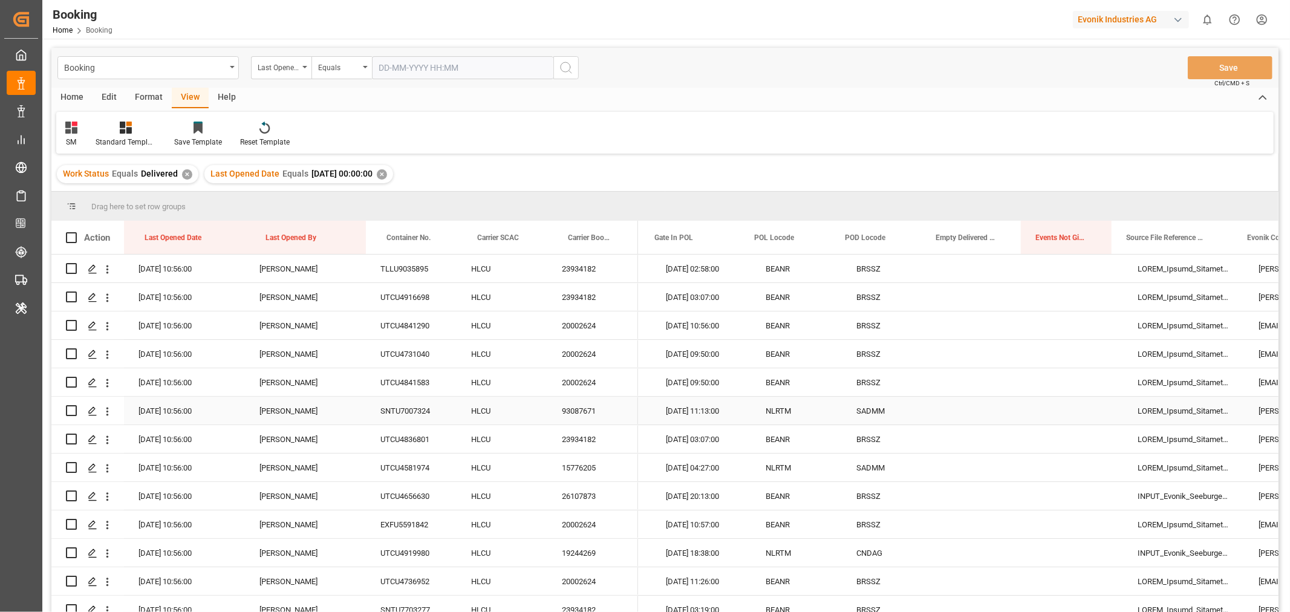
scroll to position [0, 3754]
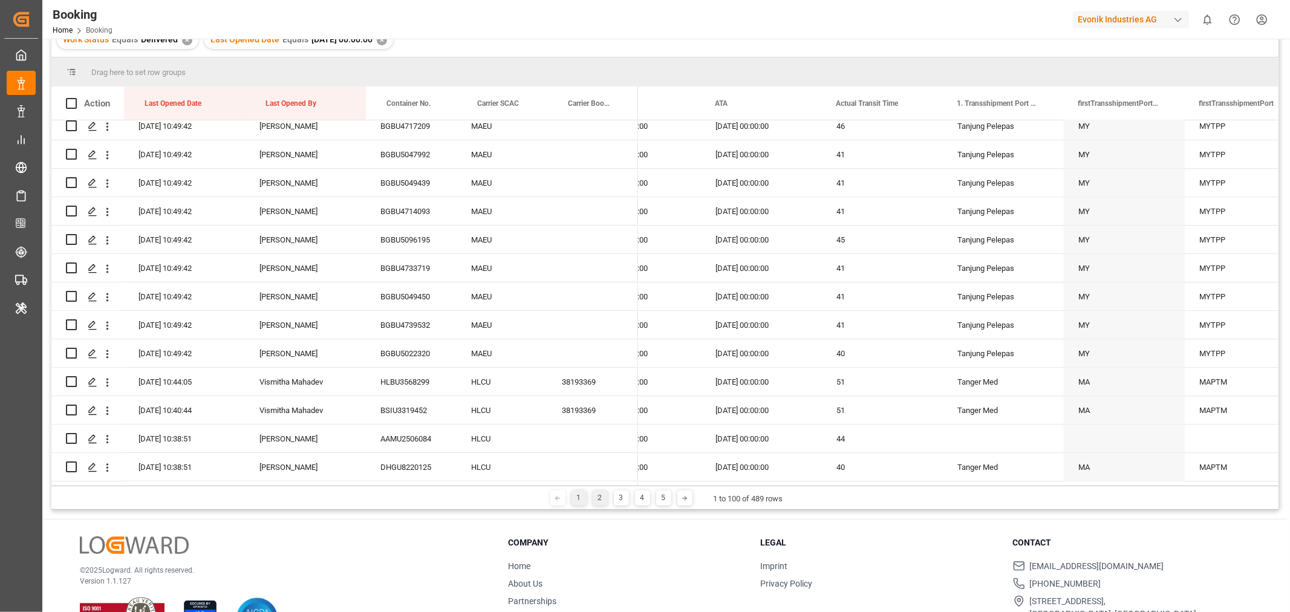
click at [599, 492] on div "2" at bounding box center [600, 498] width 15 height 15
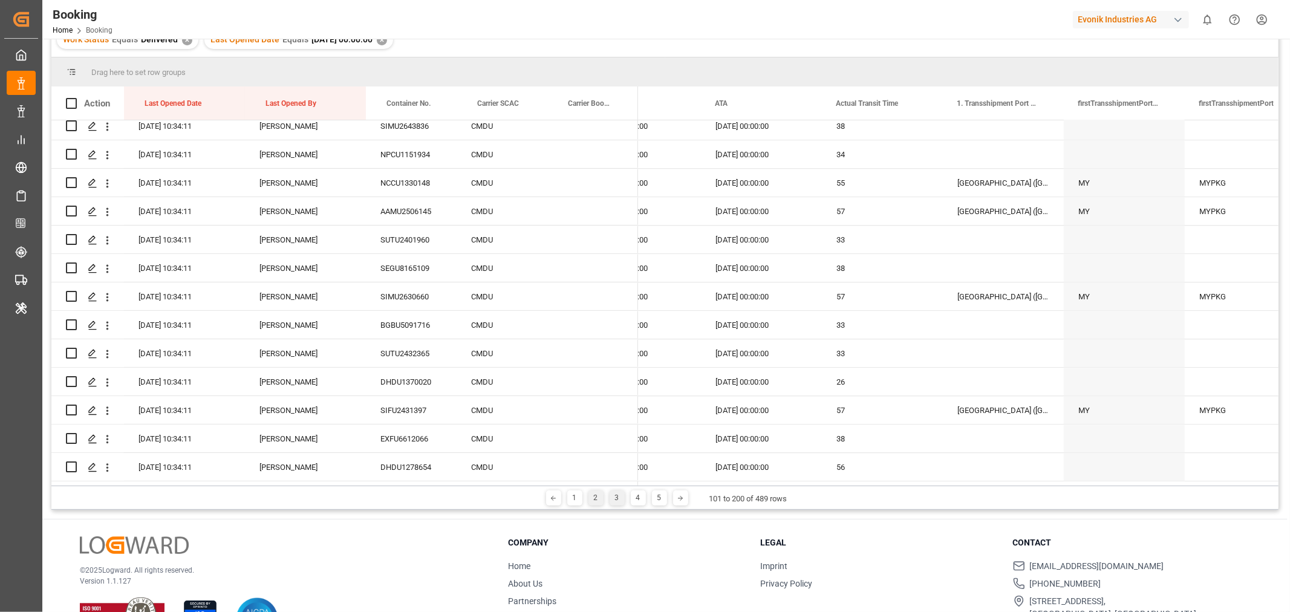
click at [612, 496] on div "3" at bounding box center [617, 498] width 15 height 15
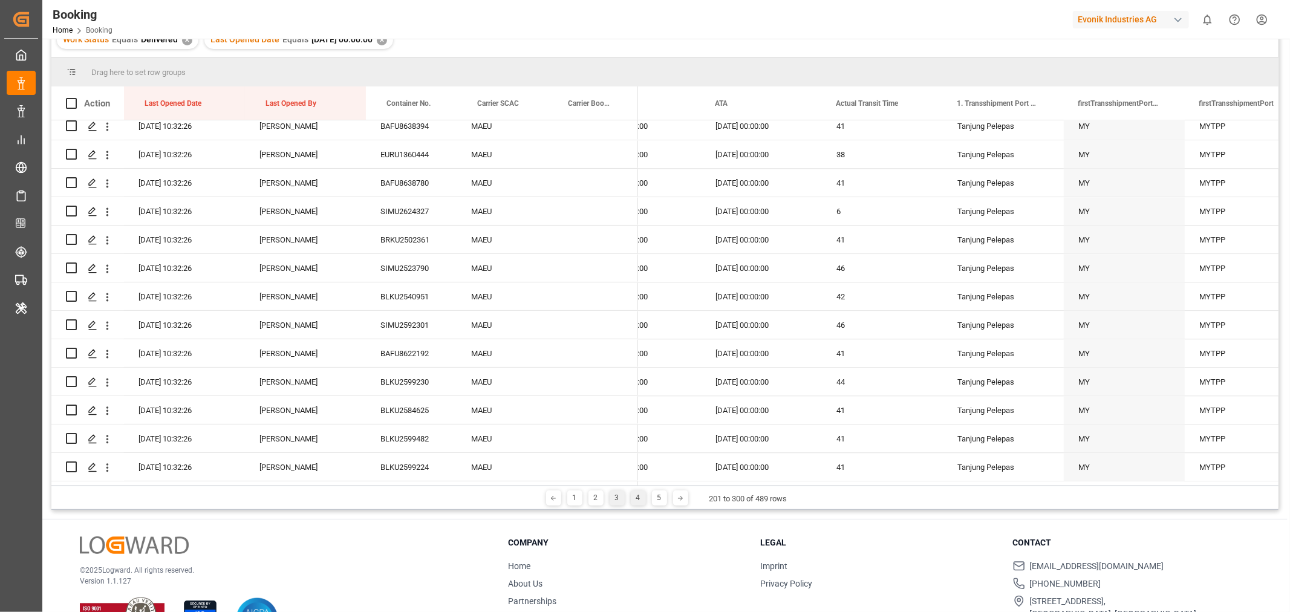
click at [633, 502] on div "4" at bounding box center [638, 498] width 15 height 15
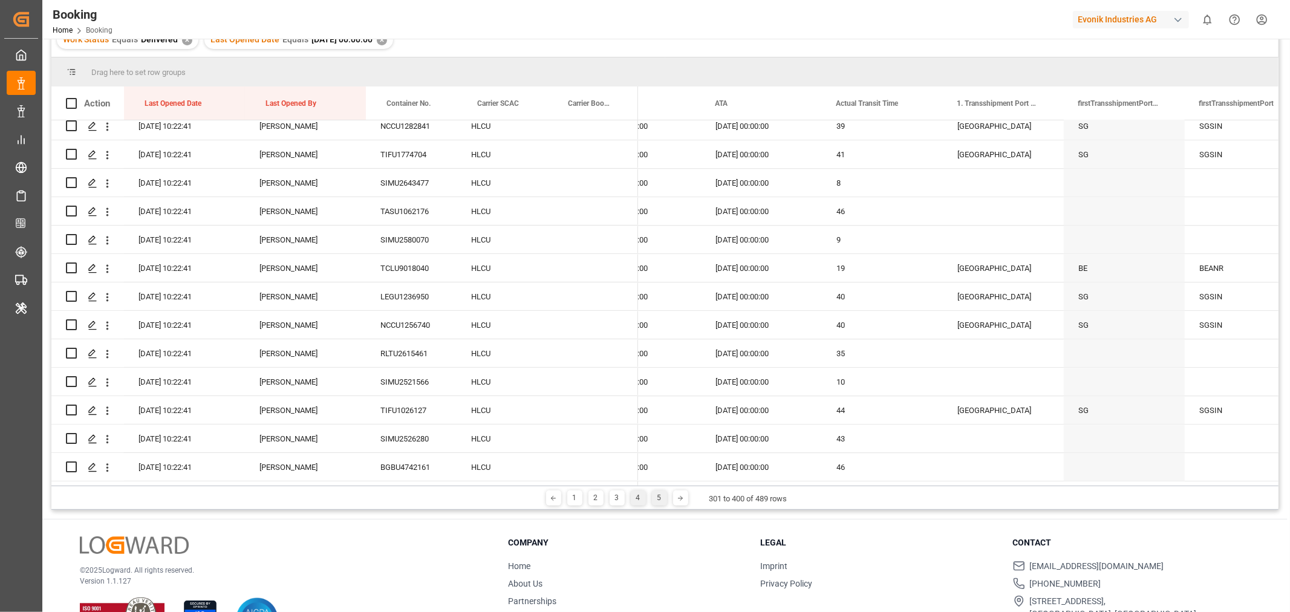
click at [655, 501] on div "5" at bounding box center [659, 498] width 15 height 15
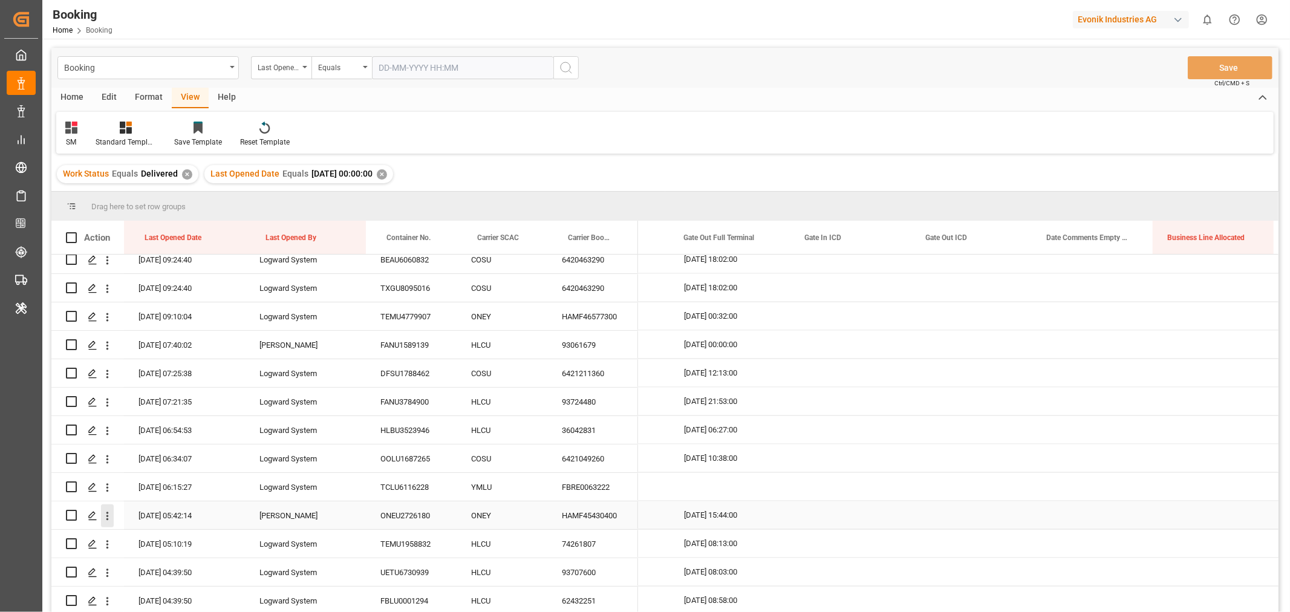
click at [108, 515] on icon "open menu" at bounding box center [107, 516] width 2 height 8
click at [166, 538] on span "Open in new tab" at bounding box center [187, 541] width 110 height 13
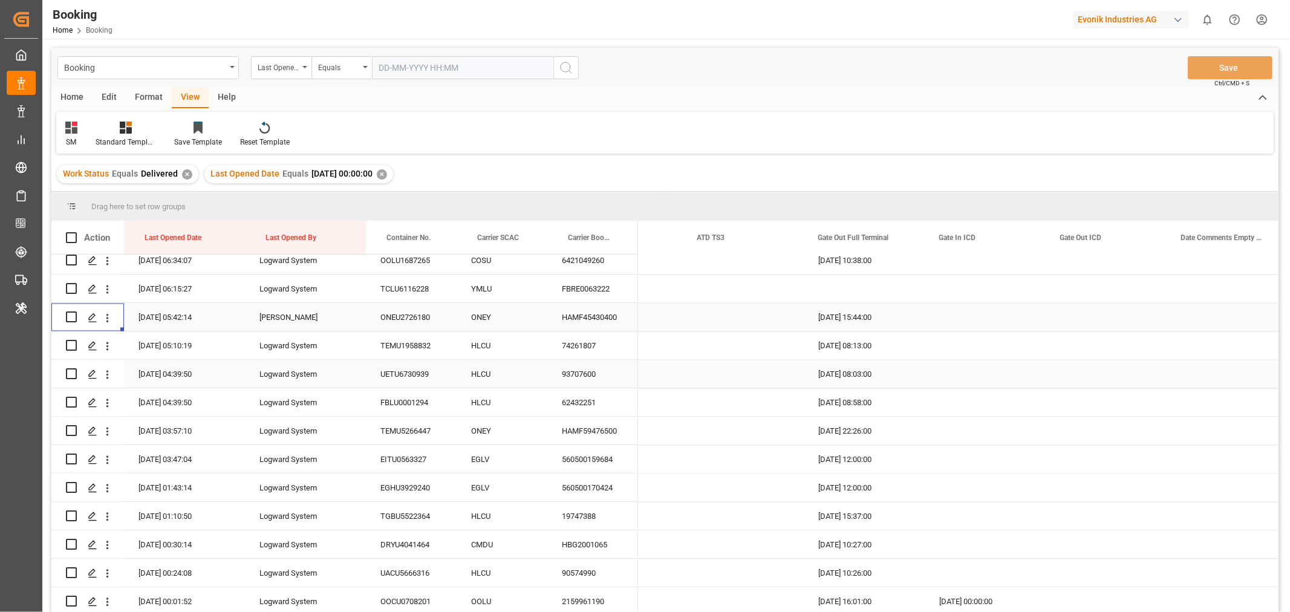
scroll to position [178, 0]
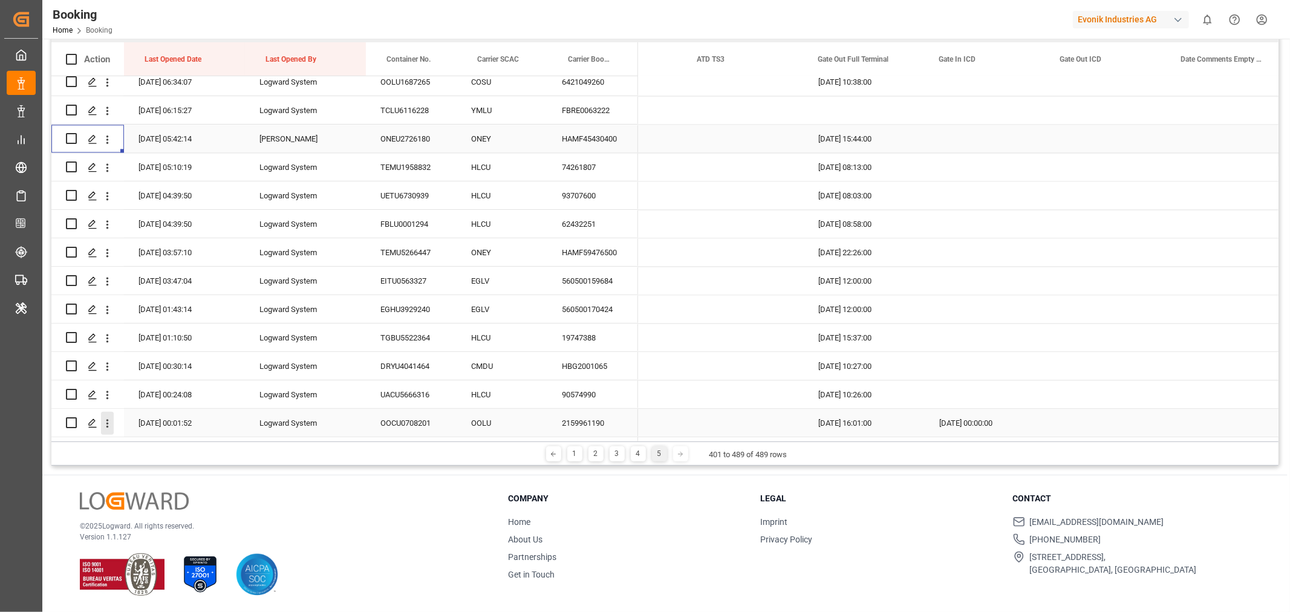
click at [109, 417] on icon "open menu" at bounding box center [107, 423] width 13 height 13
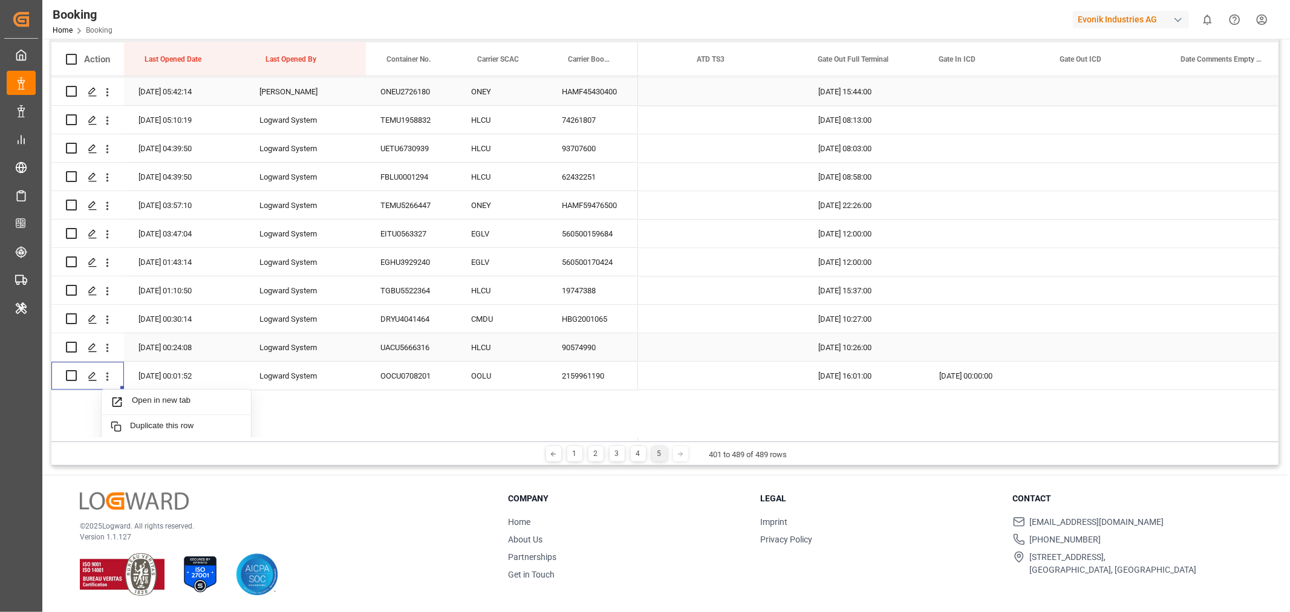
scroll to position [2240, 0]
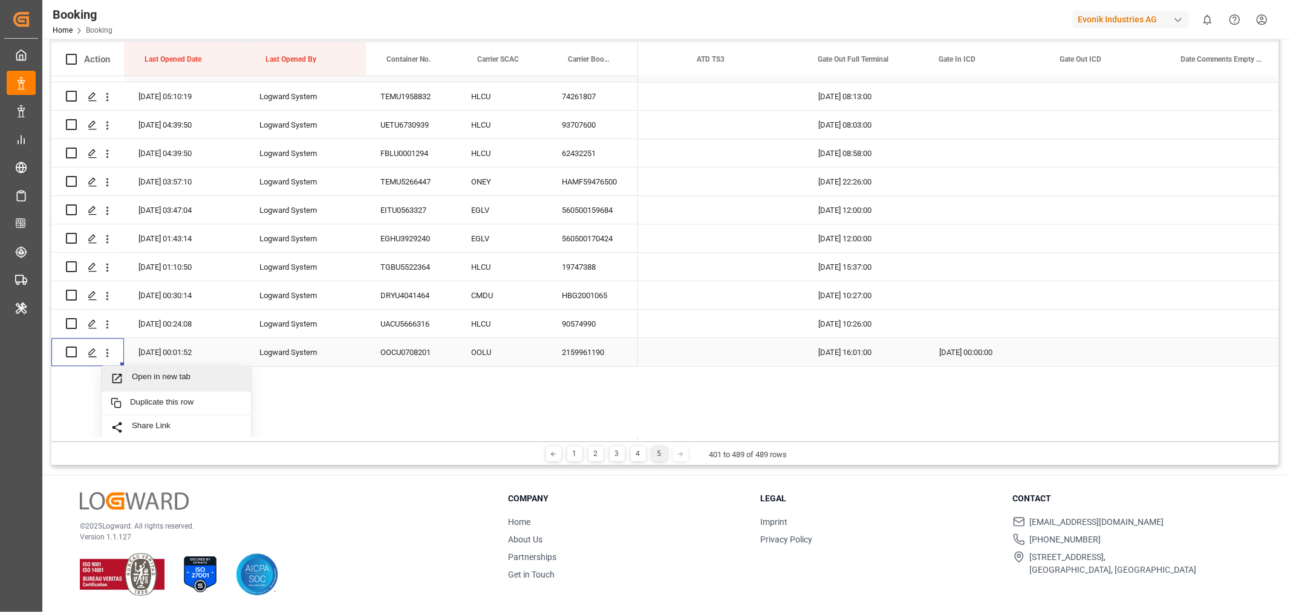
click at [160, 370] on div "Open in new tab" at bounding box center [176, 378] width 149 height 25
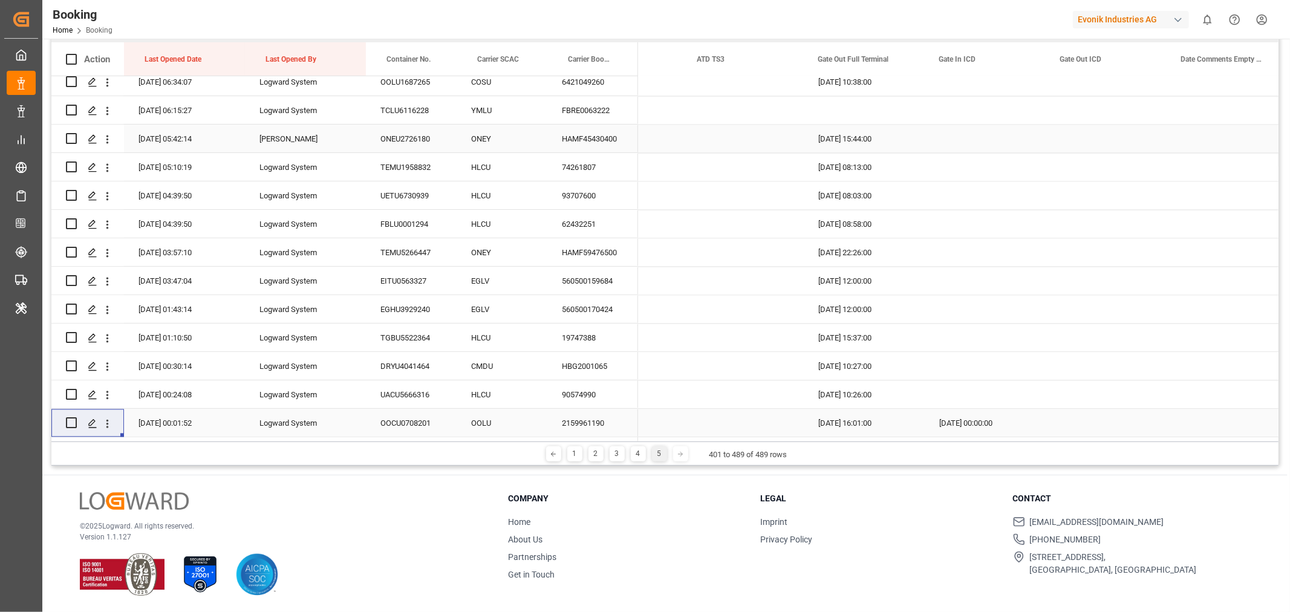
scroll to position [2173, 0]
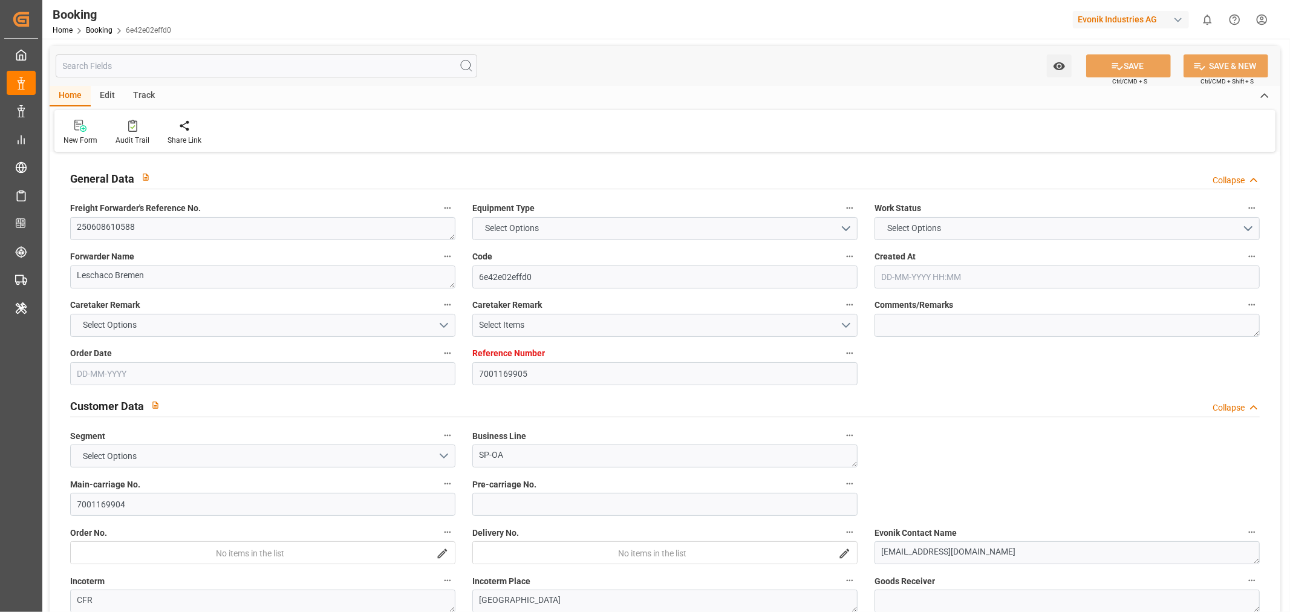
type input "7001169905"
type input "9302140"
type input "ONE"
type input "Ocean Network Express"
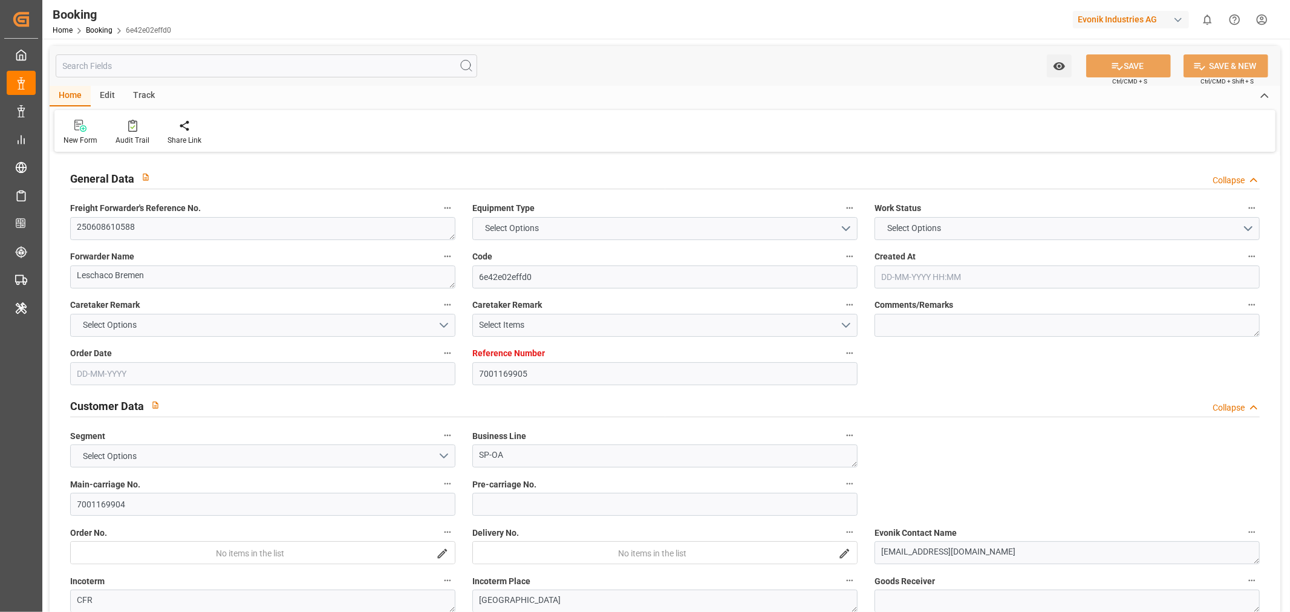
type input "NLRTM"
type input "JPTYO"
type input "54"
type input "0"
type input "-40"
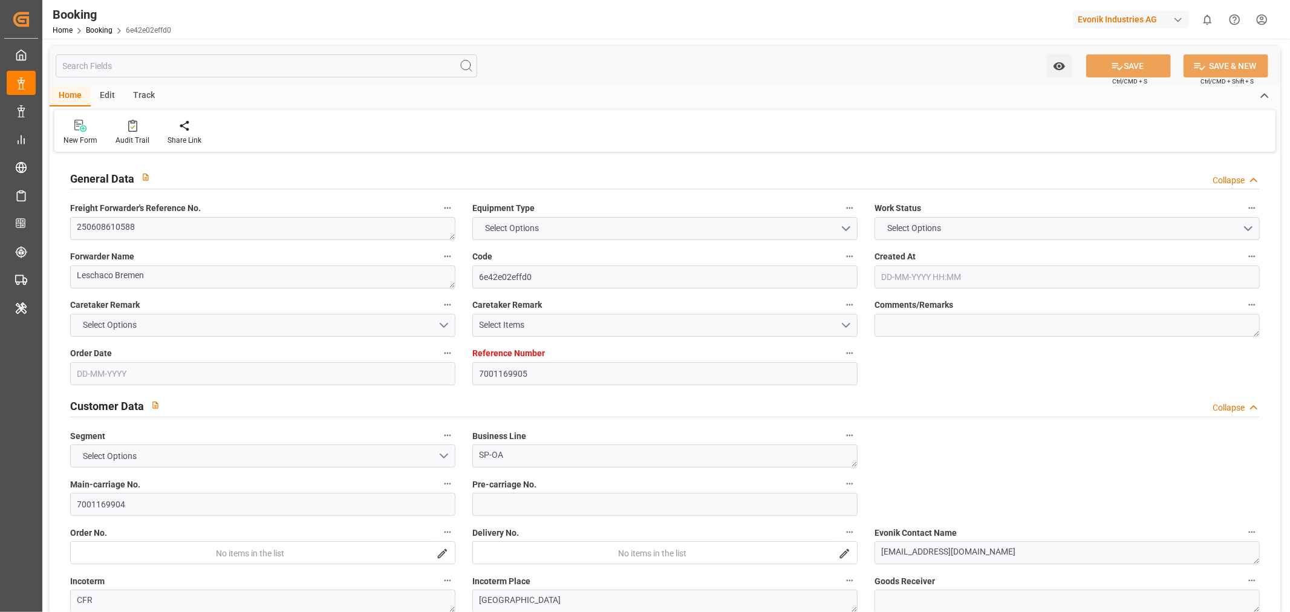
type input "NLRTM"
type input "JPTYO"
type input "9302140"
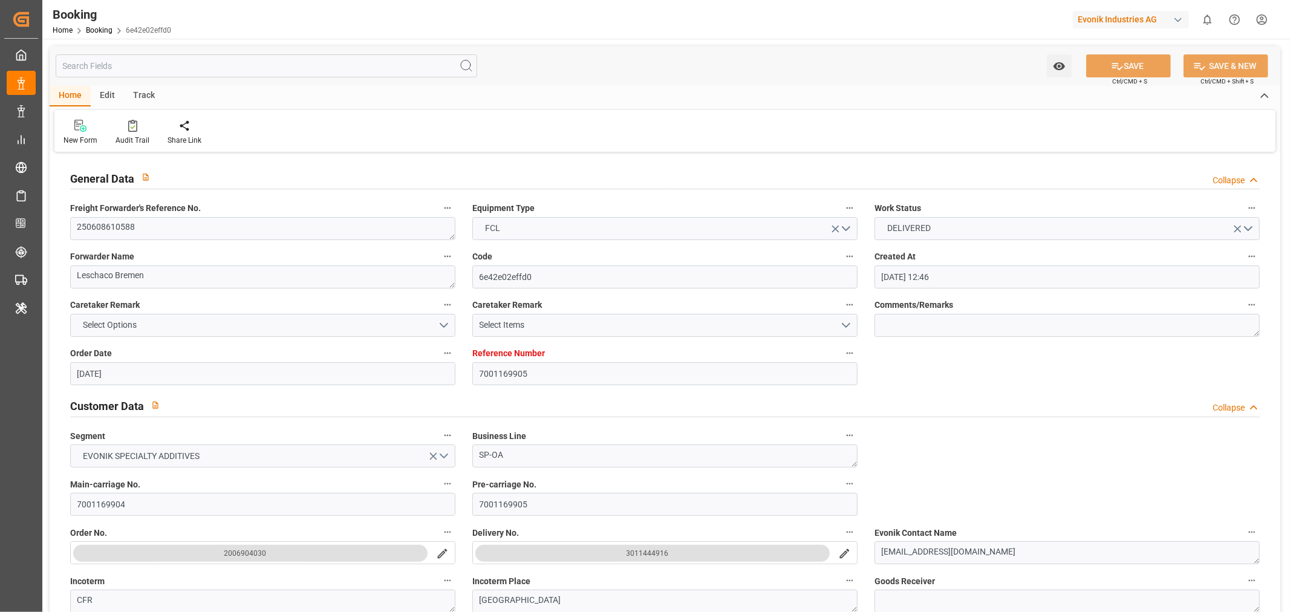
type input "[DATE] 12:46"
type input "[DATE]"
type input "[DATE] 17:55"
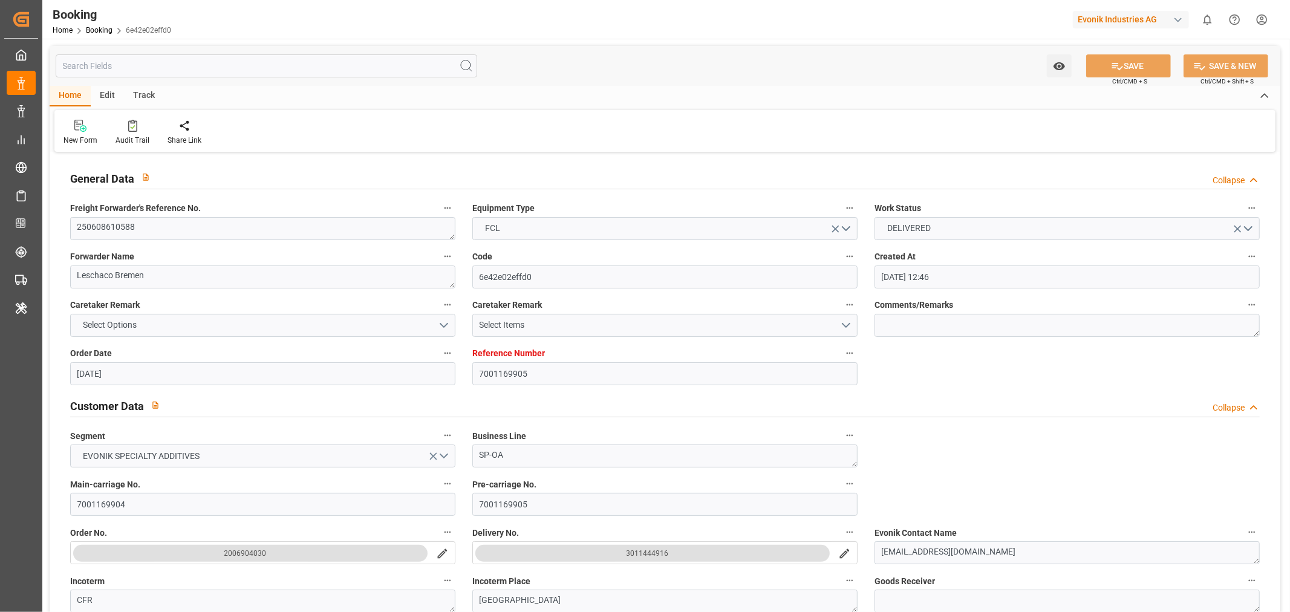
type input "[DATE] 00:00"
type input "[DATE] 10:17"
type input "[DATE]"
type input "06-07-2025 09:00"
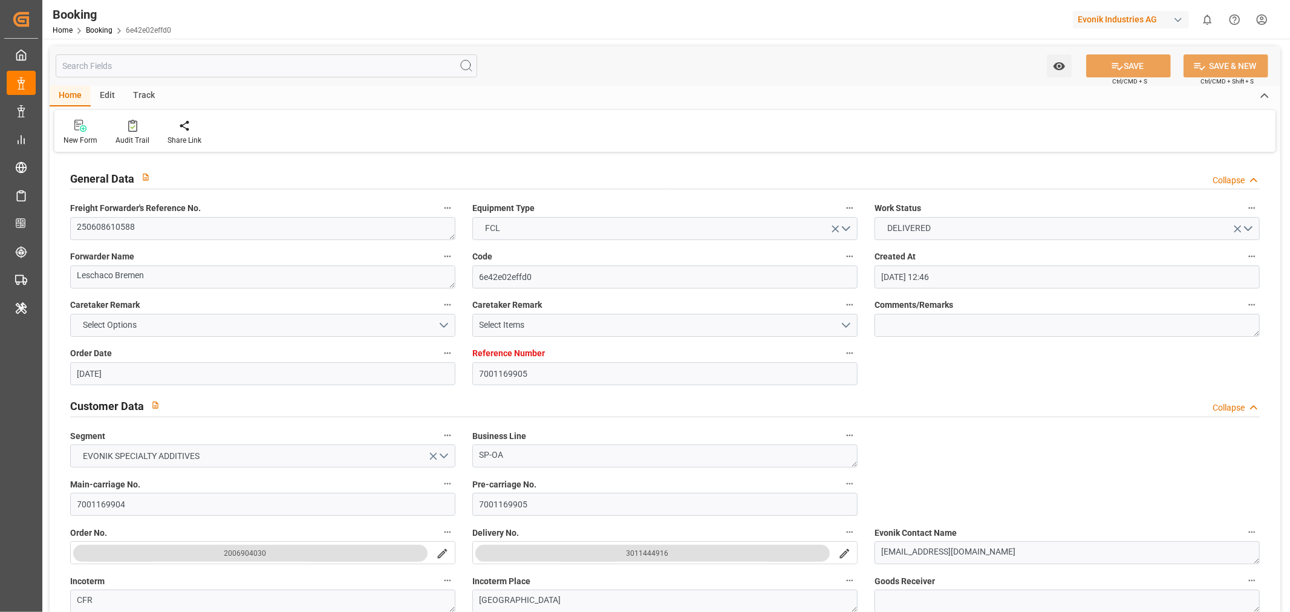
type input "03-07-2025 00:00"
type input "05-07-2025 22:25"
type input "01-07-2025 09:38"
type input "28-08-2025 08:00"
type input "15-08-2025 00:00"
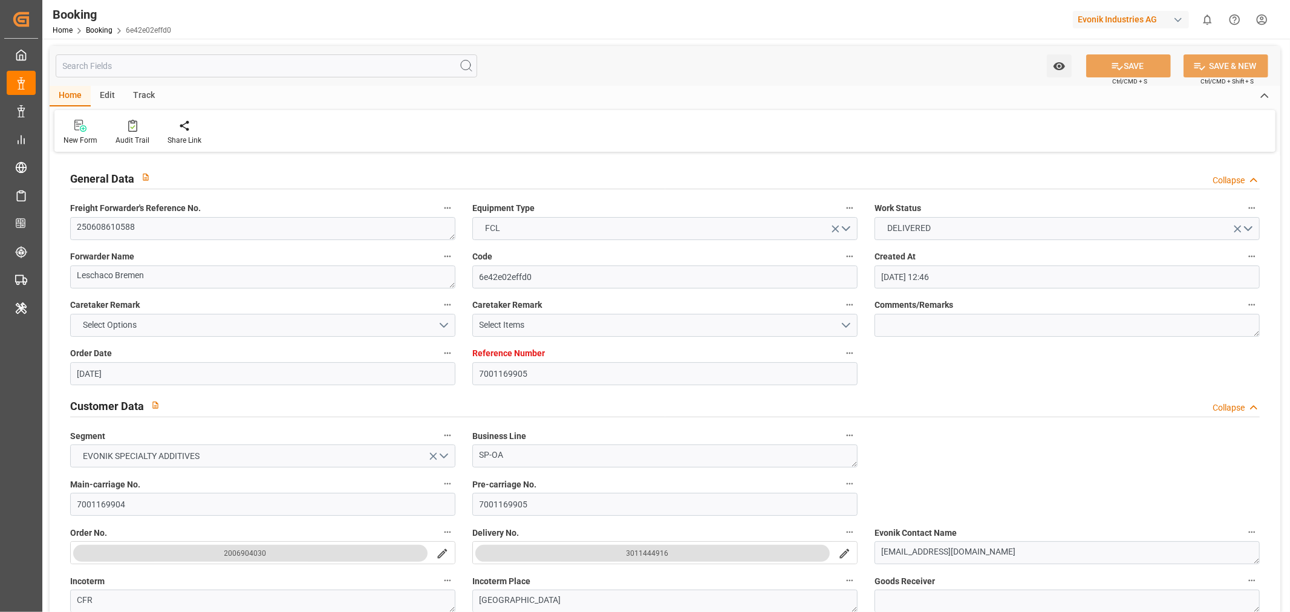
type input "15-08-2025"
type input "28-08-2025 10:12"
type input "02-09-2025 15:44"
type input "03-09-2025 00:00"
type input "02-07-2025"
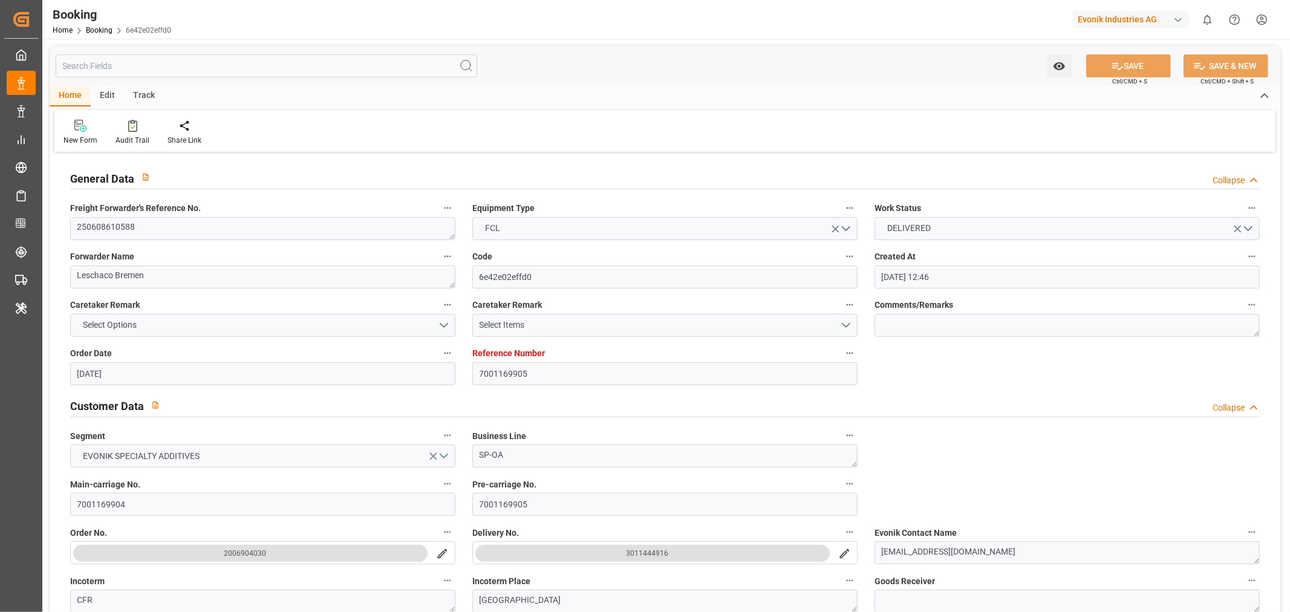
type input "04-09-2025 05:42"
type input "03-09-2025"
type input "30-05-2025 14:06"
type input "10-06-2025 01:05"
type input "28-06-2025 13:14"
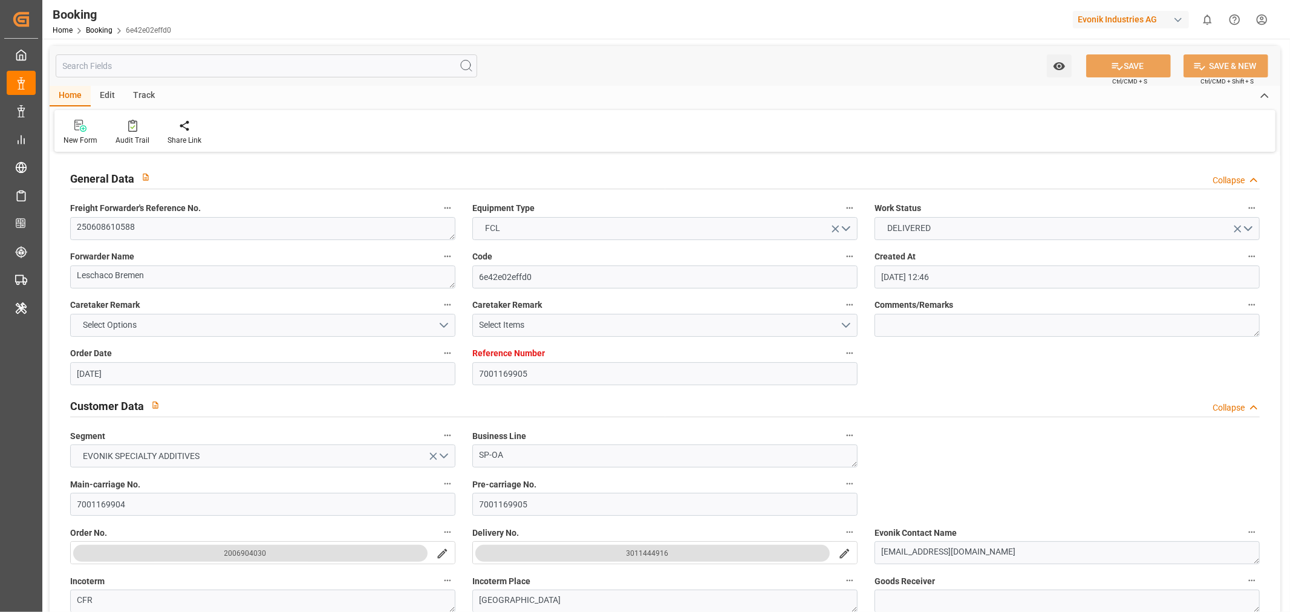
type input "24-06-2025 14:04"
type input "05-07-2025 22:00"
type input "03-07-2025 22:00"
type input "05-07-2025 02:03"
type input "06-07-2025 00:00"
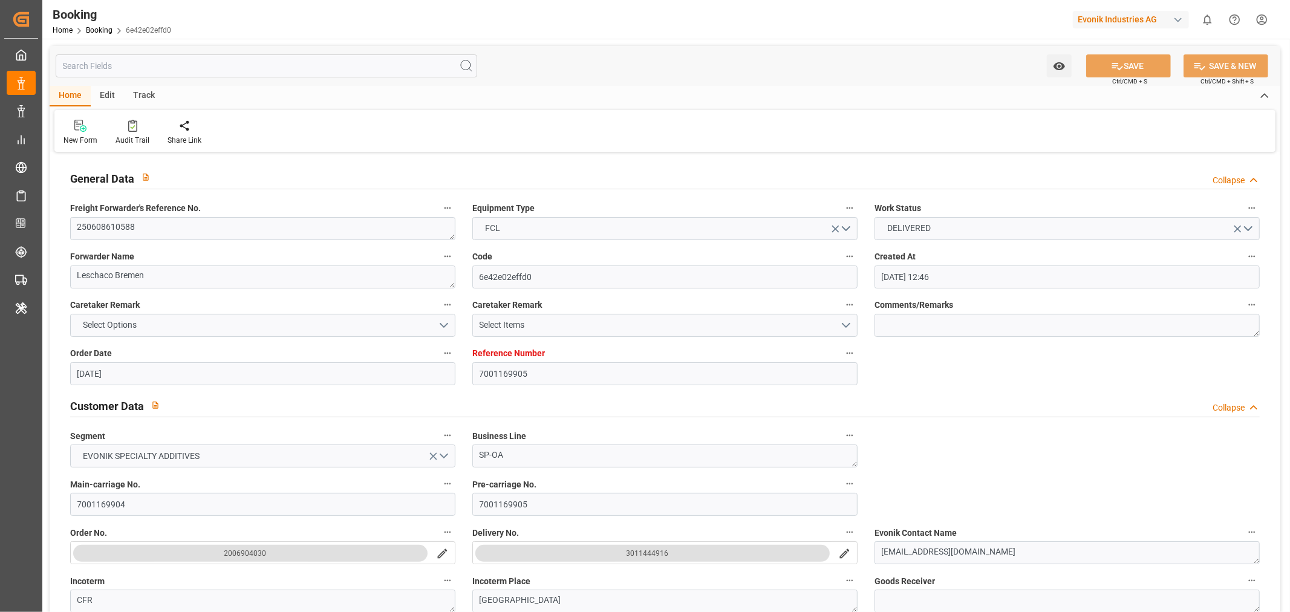
type input "05-07-2025 23:05"
type input "28-08-2025 08:00"
type input "28-08-2025 10:14"
type input "28-08-2025 18:55"
type input "28-08-2025 09:30"
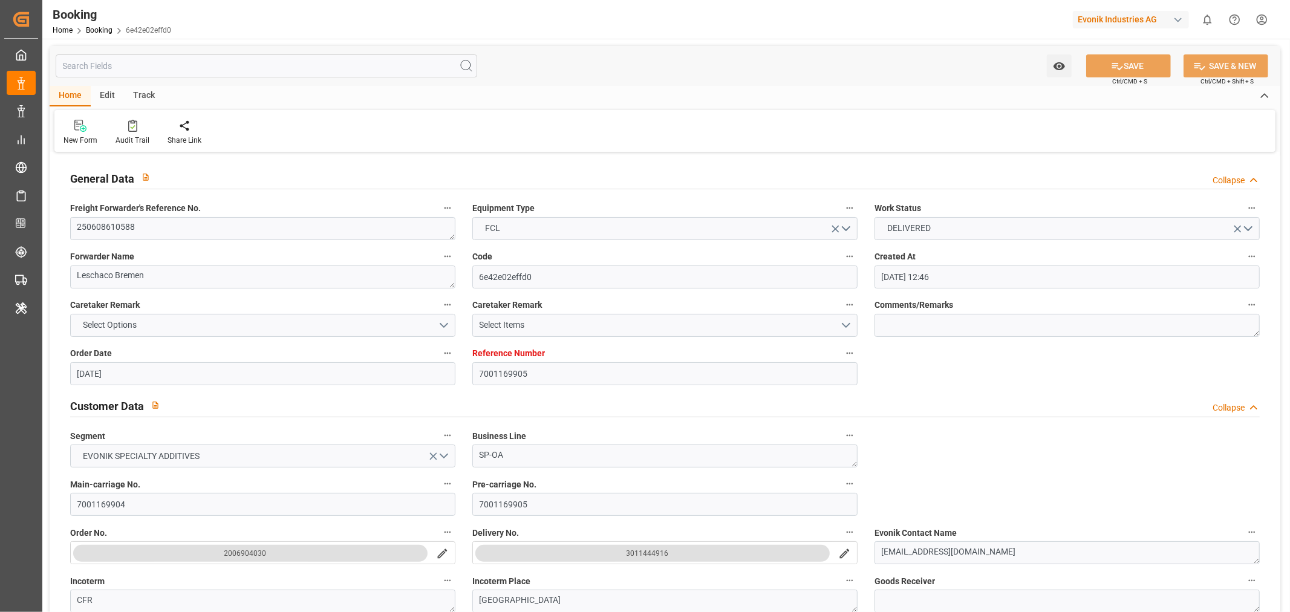
type input "28-08-2025 09:30"
type input "28-08-2025 15:00"
type input "28-08-2025 19:30"
type input "28-08-2025 14:00"
type input "01-09-2025 15:00"
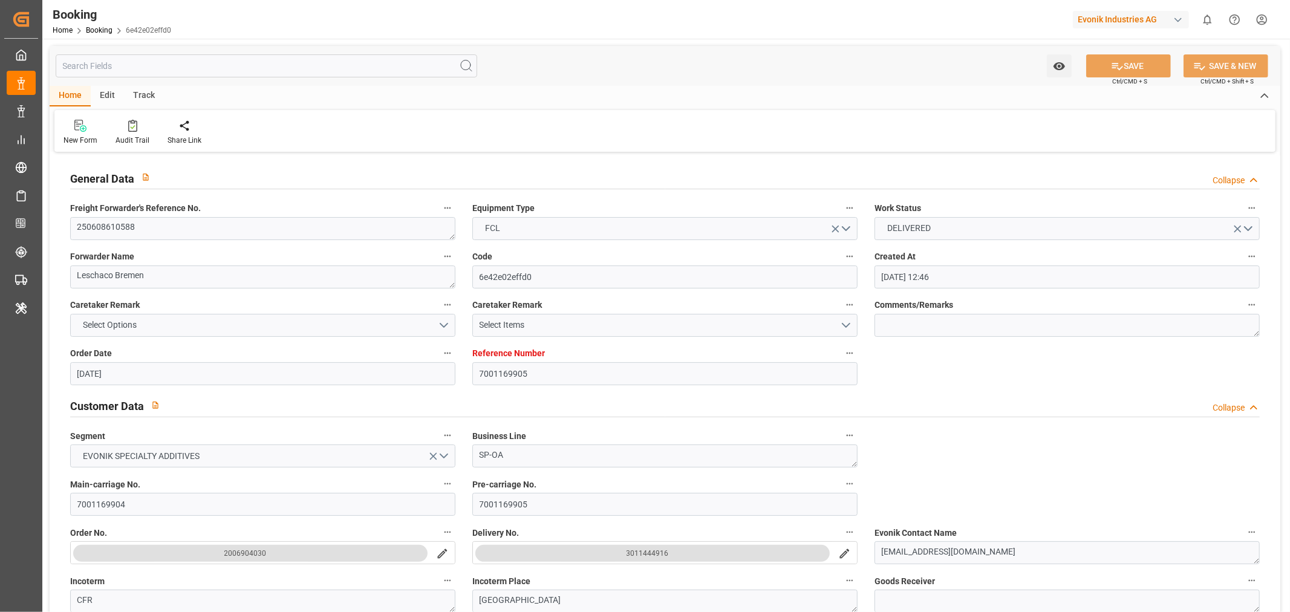
type input "02-09-2025 12:44"
type input "28-08-2025 11:00"
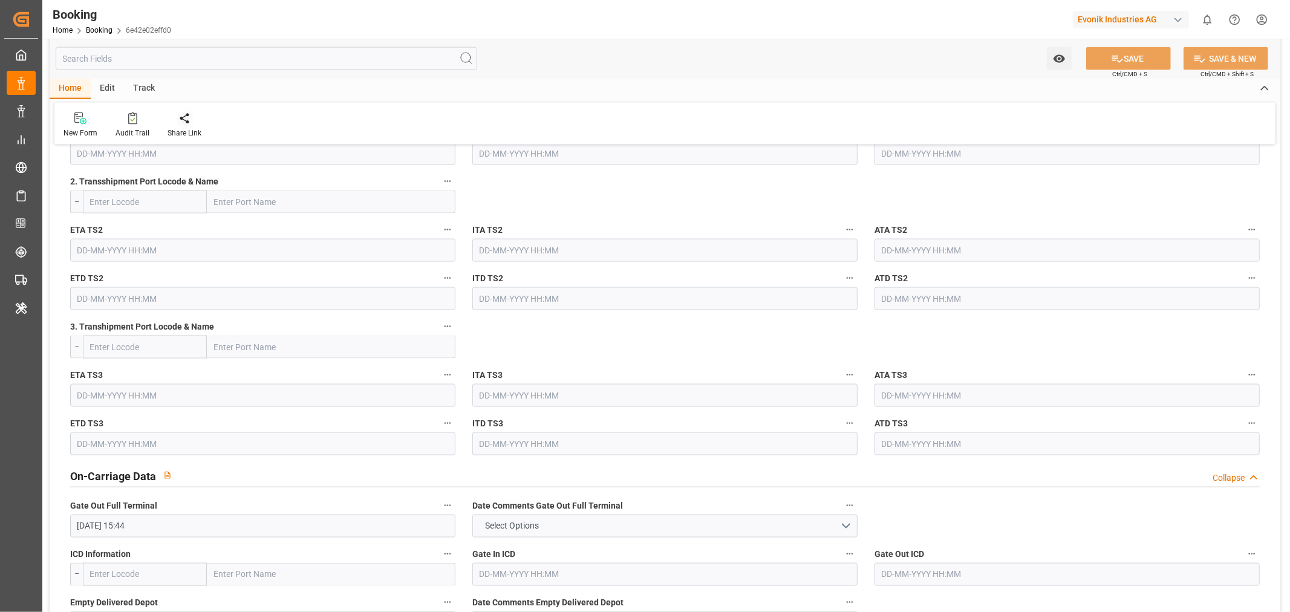
scroll to position [1344, 0]
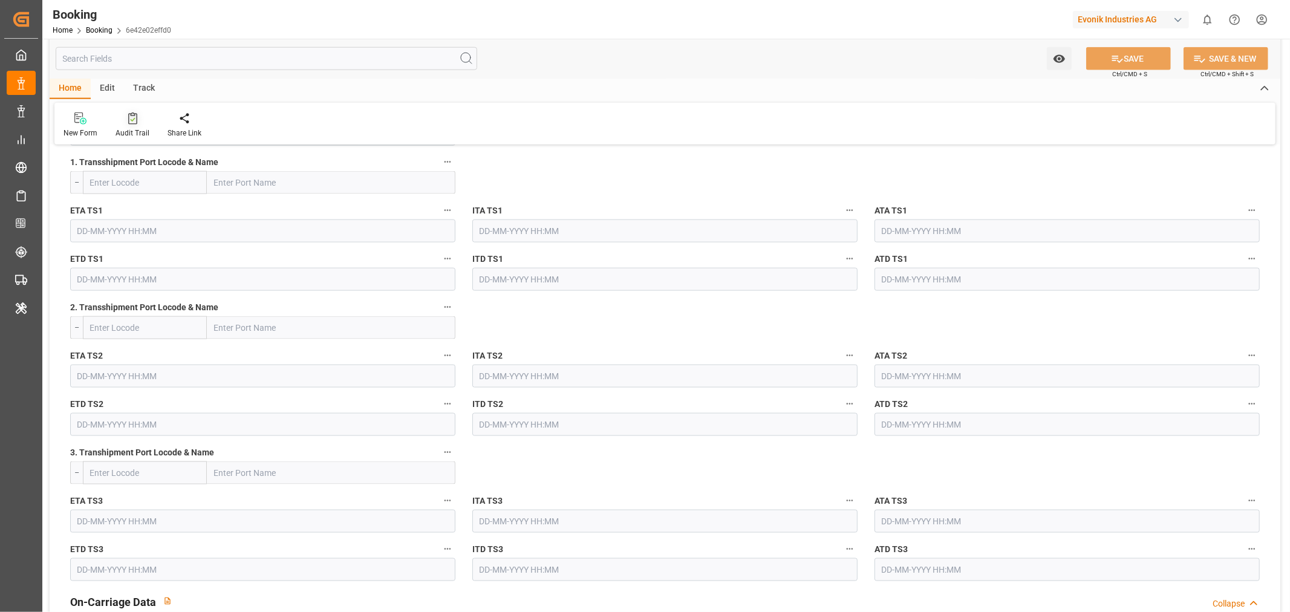
click at [129, 135] on div "Audit Trail" at bounding box center [133, 133] width 34 height 11
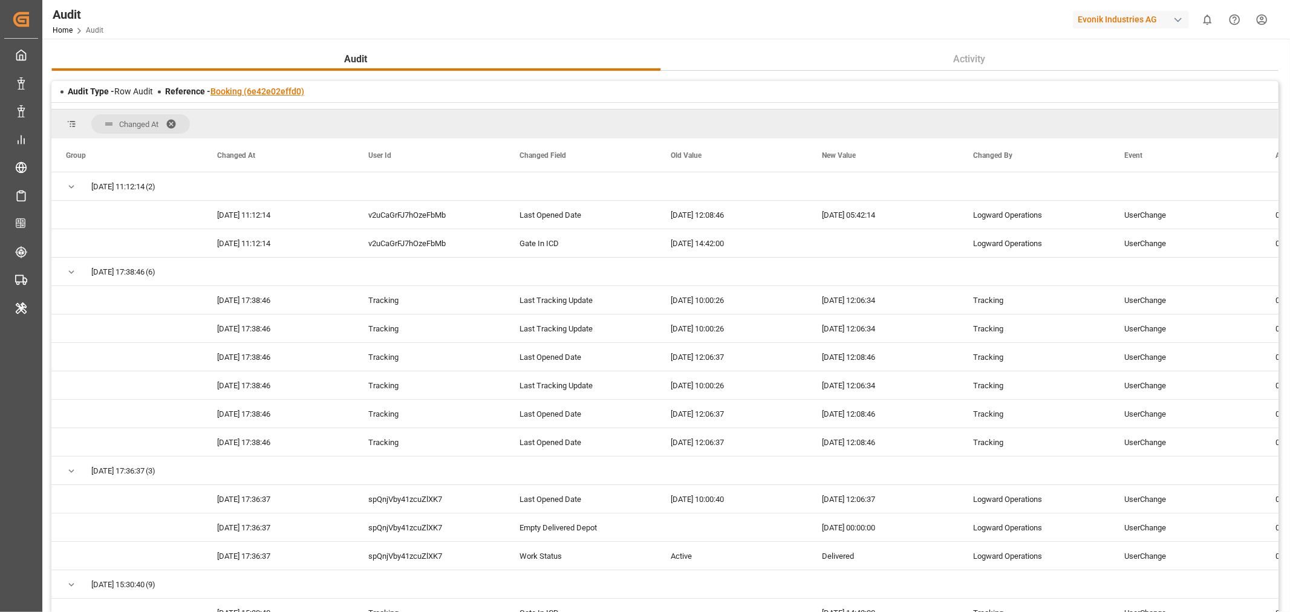
click at [232, 94] on link "Booking (6e42e02effd0)" at bounding box center [257, 91] width 94 height 10
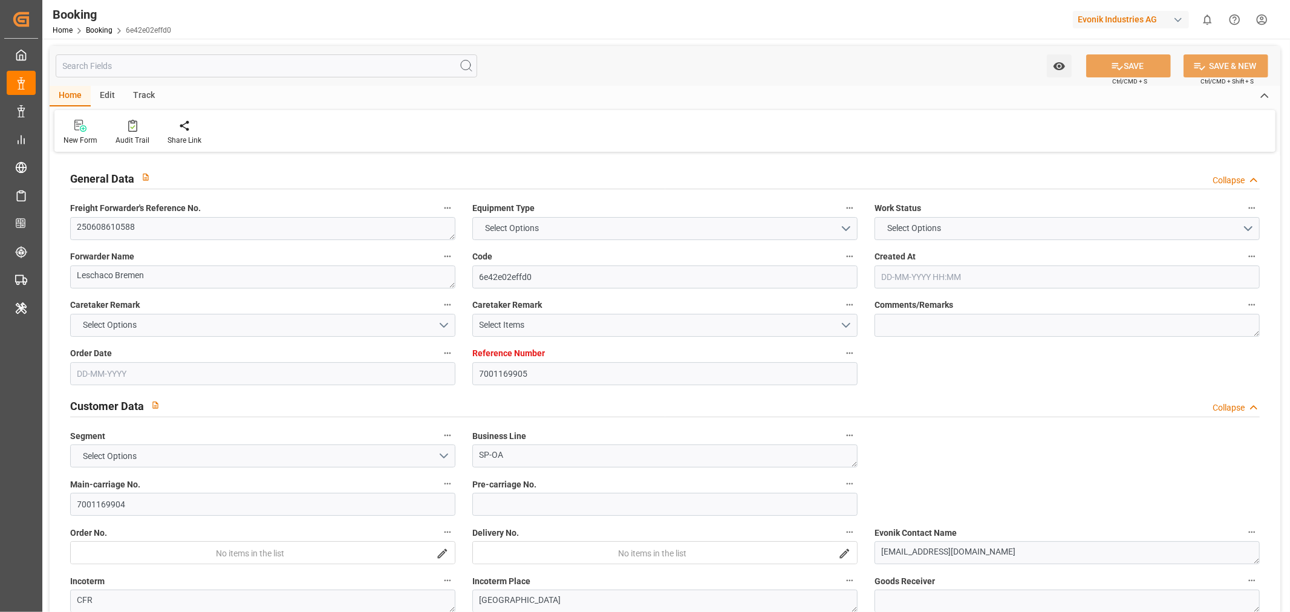
type input "7001169905"
type input "9302140"
type input "ONE"
type input "Ocean Network Express"
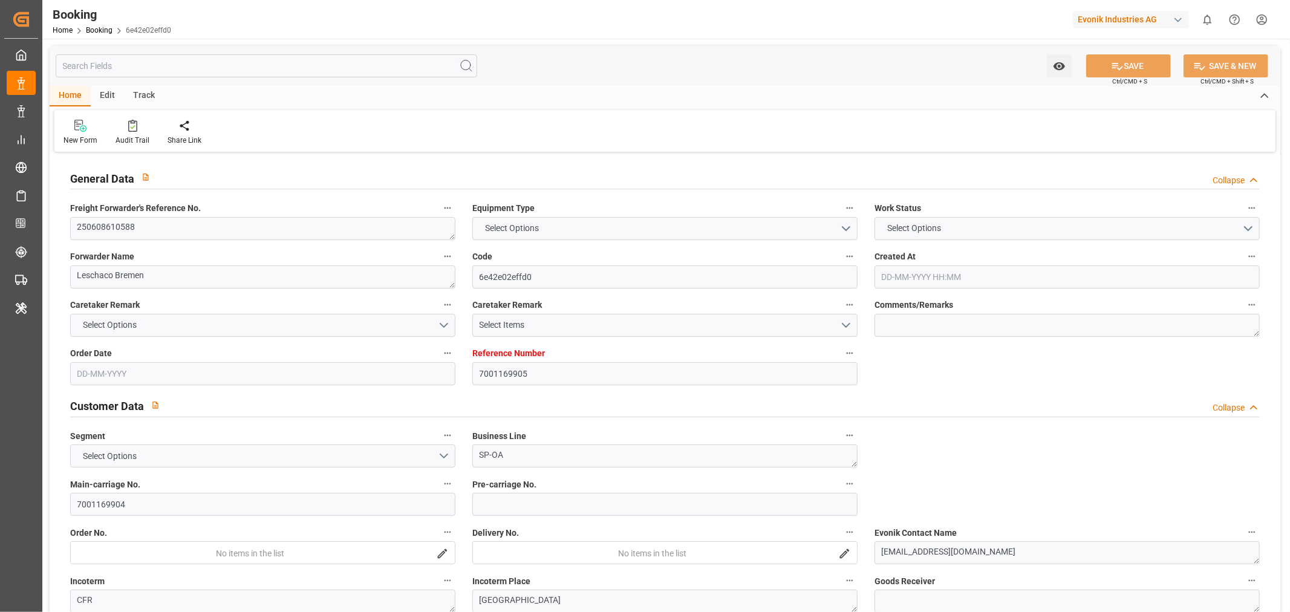
type input "NLRTM"
type input "JPTYO"
type input "54"
type input "0"
type input "-40"
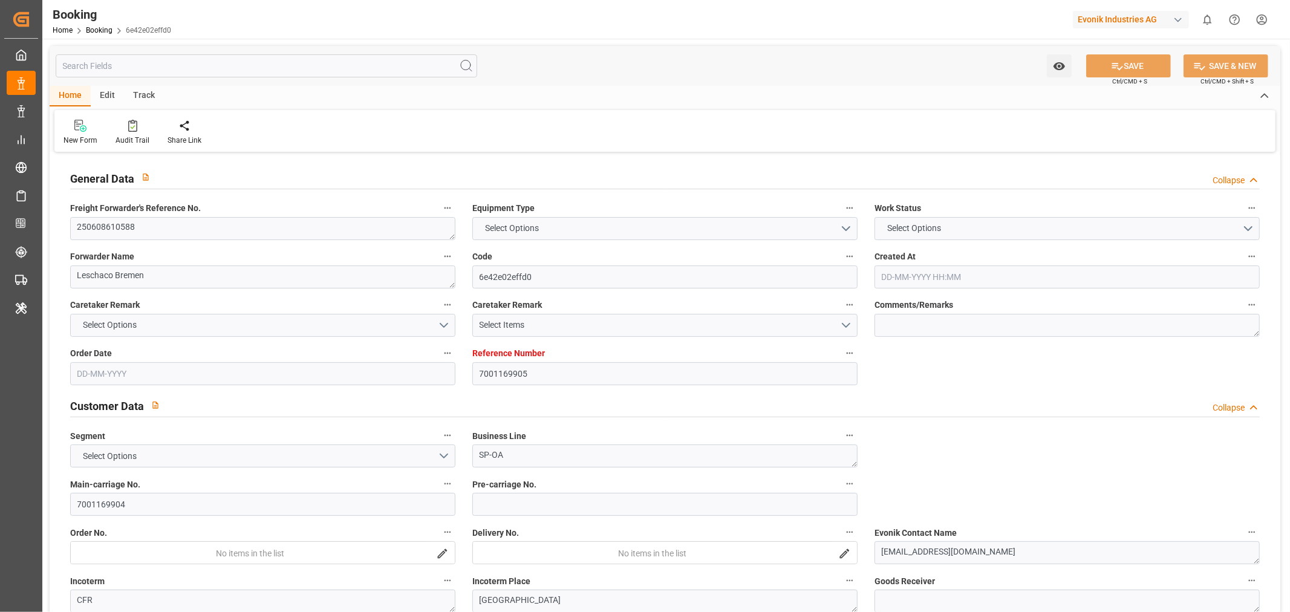
type input "NLRTM"
type input "JPTYO"
type input "9302140"
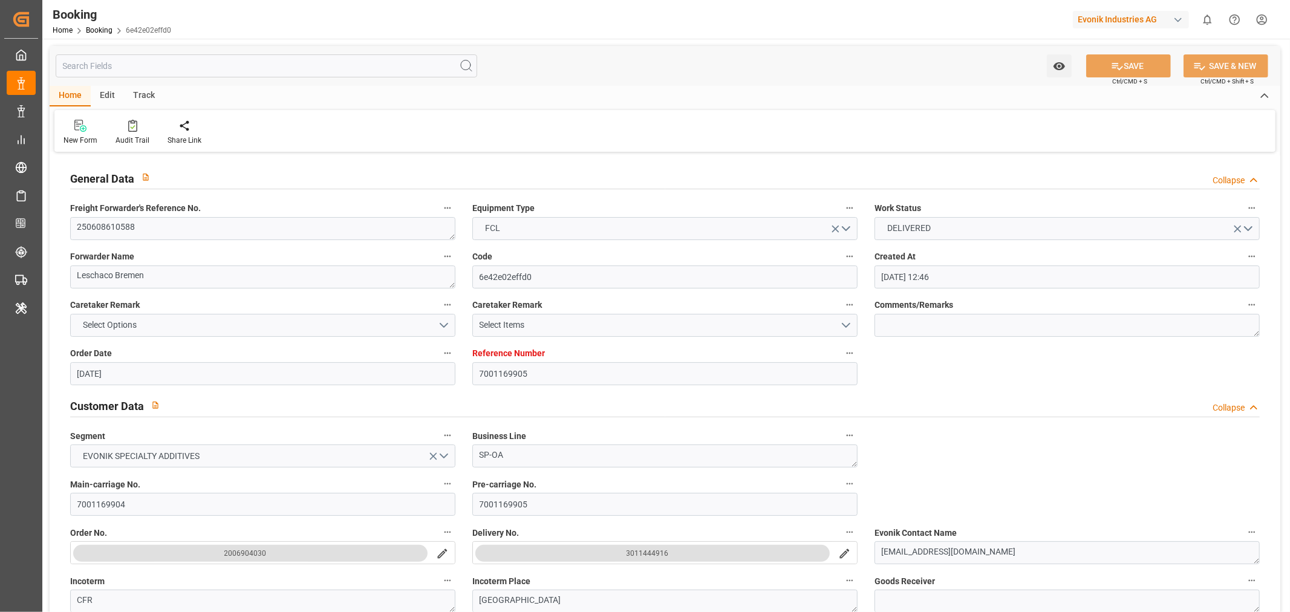
type input "15-05-2025 12:46"
type input "15-05-2025"
type input "15-08-2025"
type input "18-06-2025"
type input "20-06-2025 17:55"
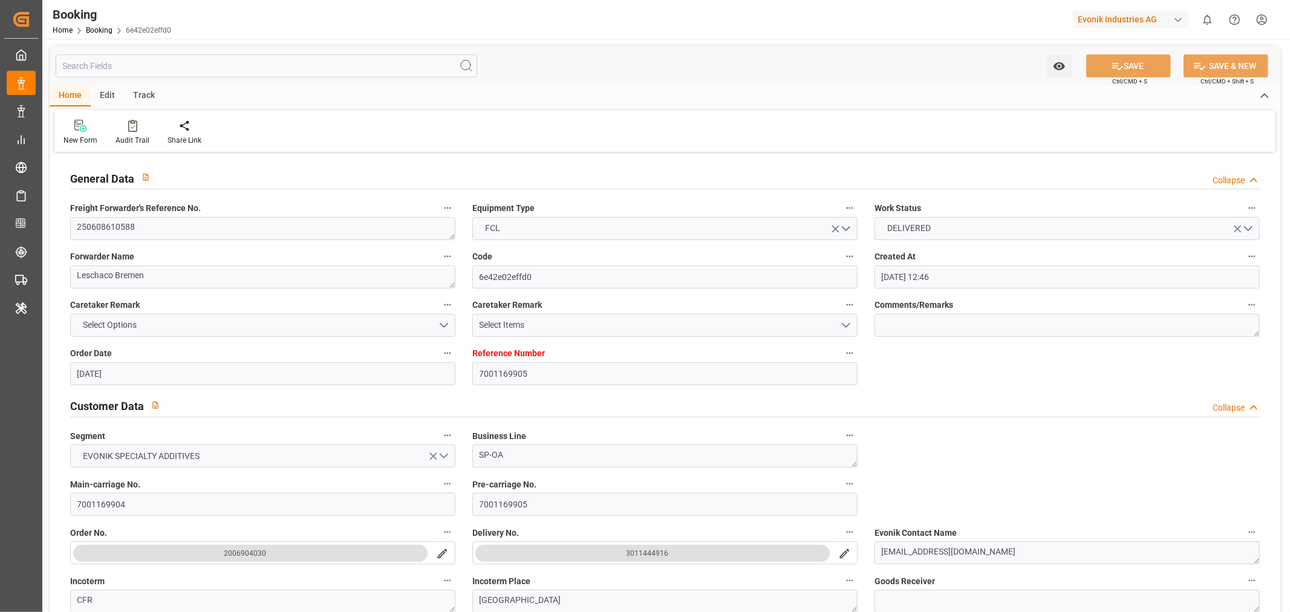
type input "18-06-2025 00:00"
type input "22-06-2025 10:17"
type input "19-05-2025"
type input "02-07-2025"
type input "06-07-2025 09:00"
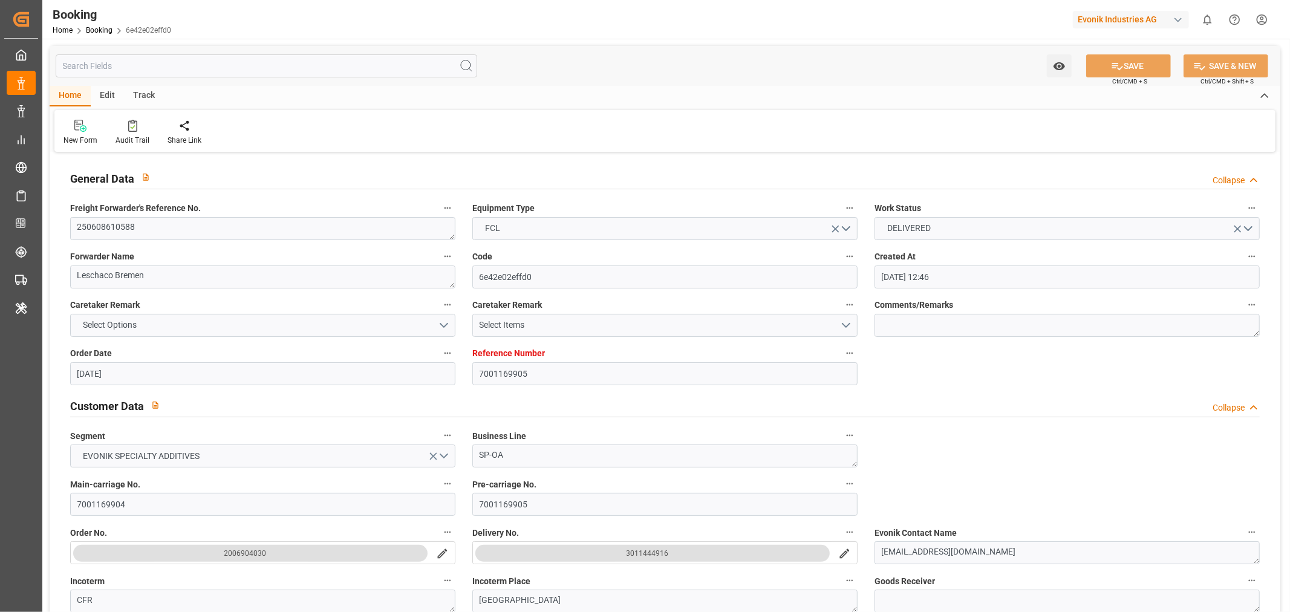
type input "03-07-2025 00:00"
type input "05-07-2025 22:25"
type input "01-07-2025 09:38"
type input "28-08-2025 08:00"
type input "15-08-2025 00:00"
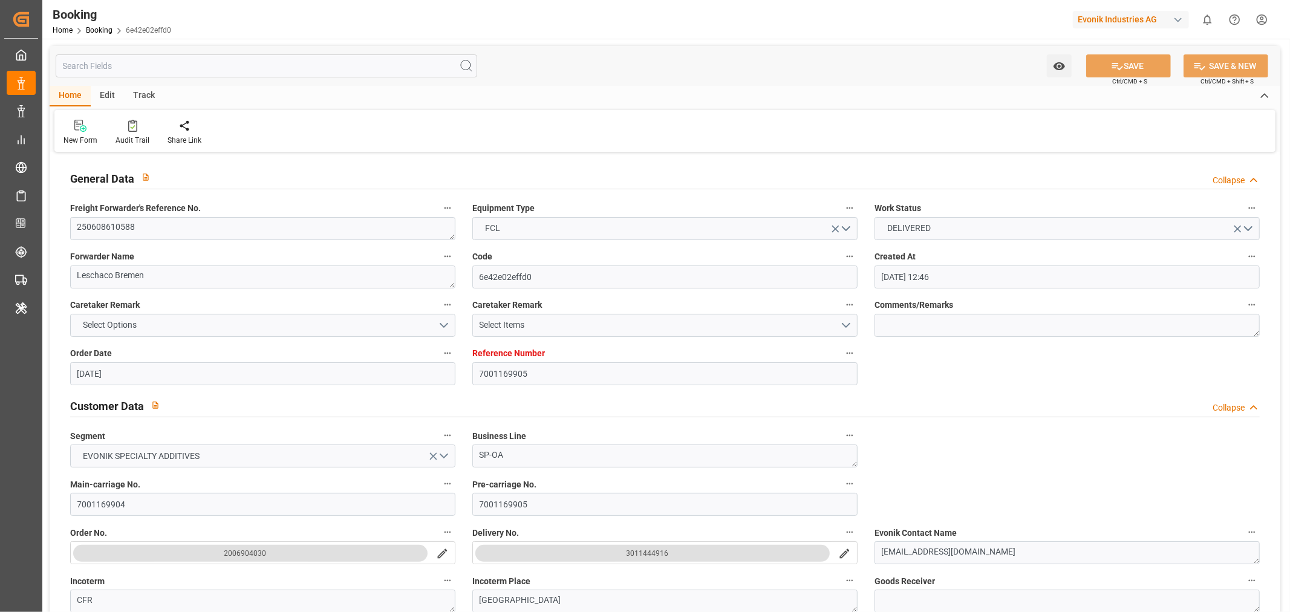
type input "15-08-2025"
type input "28-08-2025 10:12"
type input "02-09-2025 15:44"
type input "03-09-2025 00:00"
type input "02-07-2025"
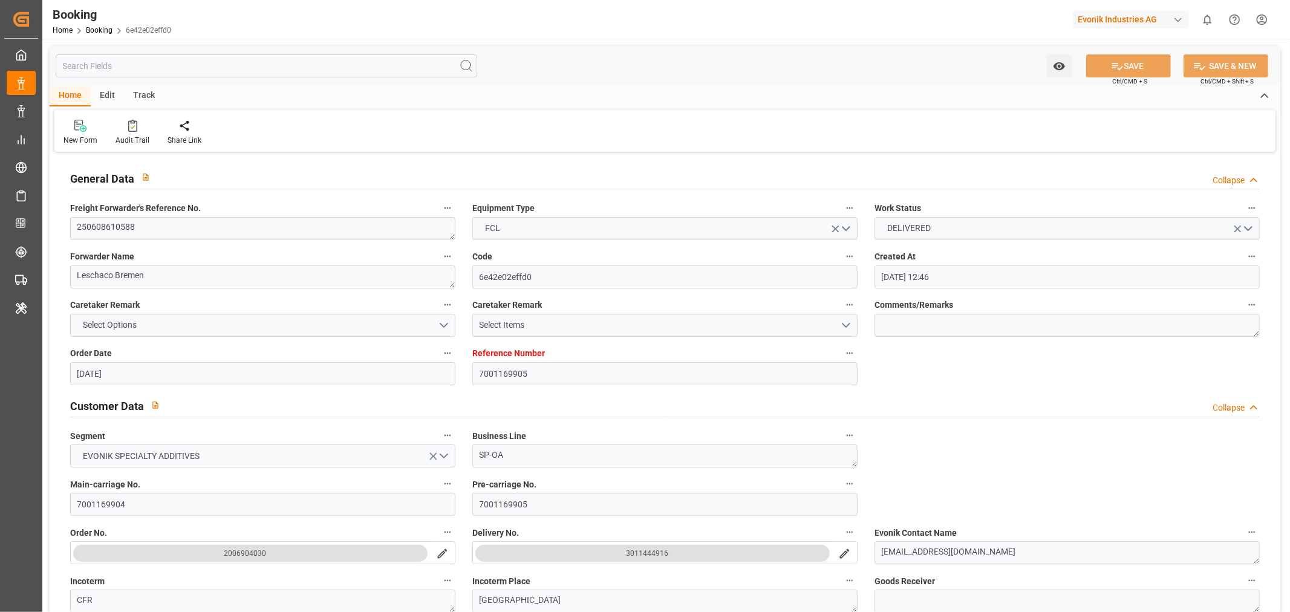
type input "04-09-2025 05:42"
type input "03-09-2025"
type input "30-05-2025 14:06"
type input "10-06-2025 01:05"
type input "28-06-2025 13:14"
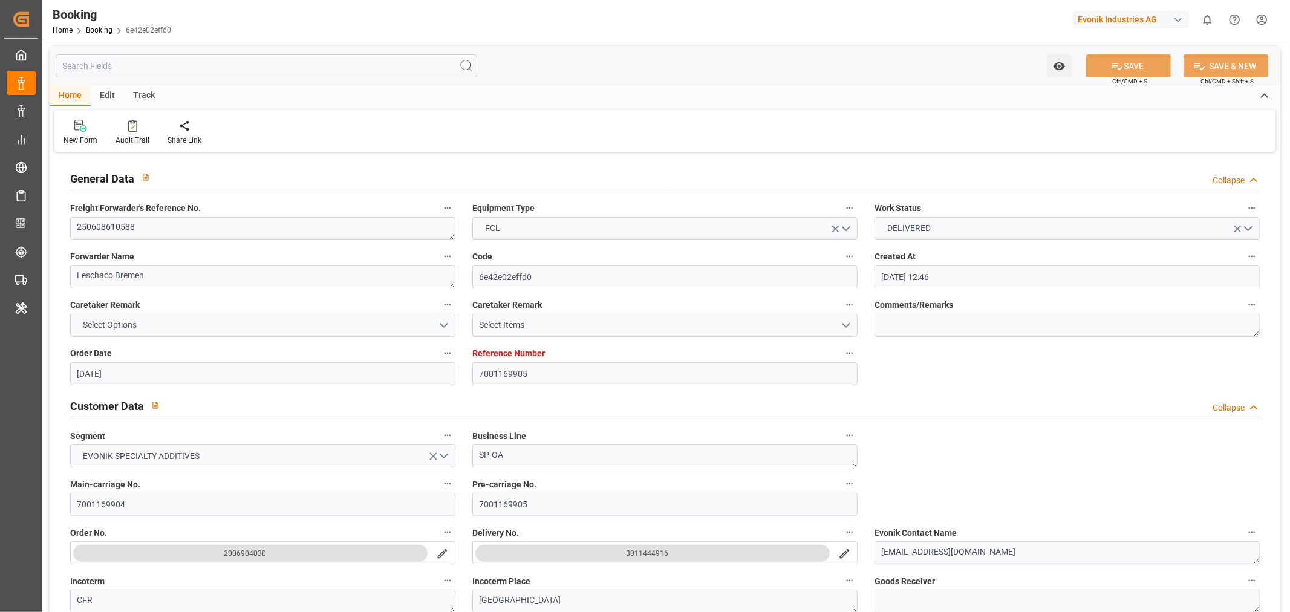
type input "24-06-2025 14:04"
type input "05-07-2025 22:00"
type input "03-07-2025 22:00"
type input "05-07-2025 02:03"
type input "06-07-2025 00:00"
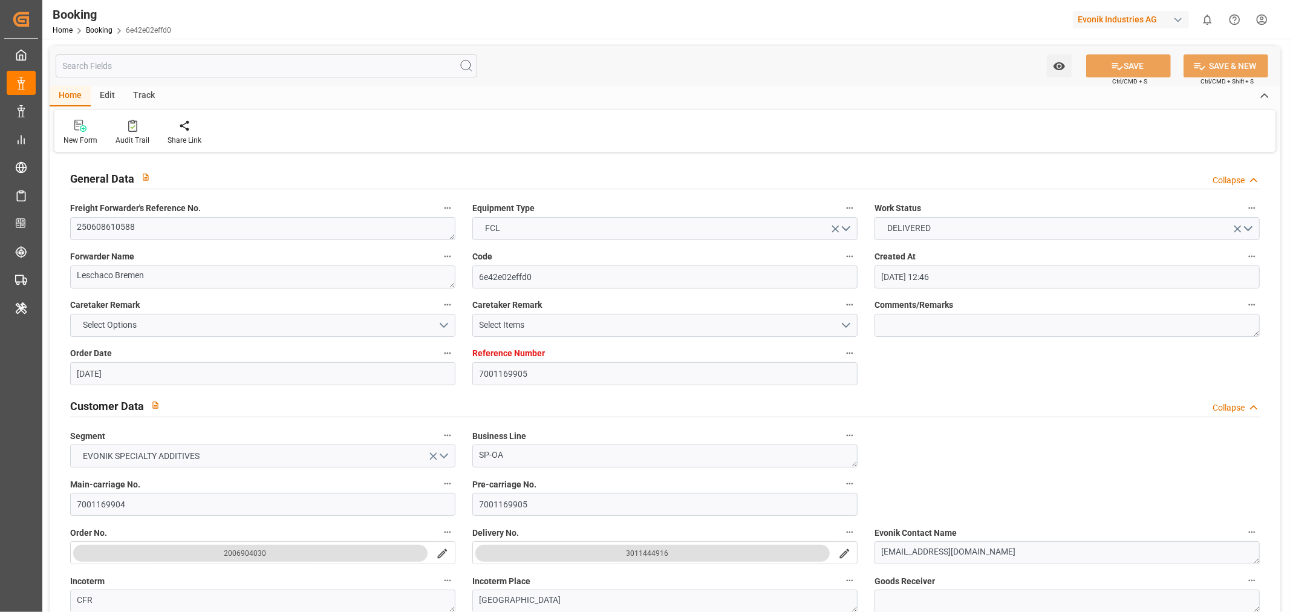
type input "05-07-2025 23:05"
type input "28-08-2025 08:00"
type input "28-08-2025 10:14"
type input "28-08-2025 18:55"
type input "28-08-2025 09:30"
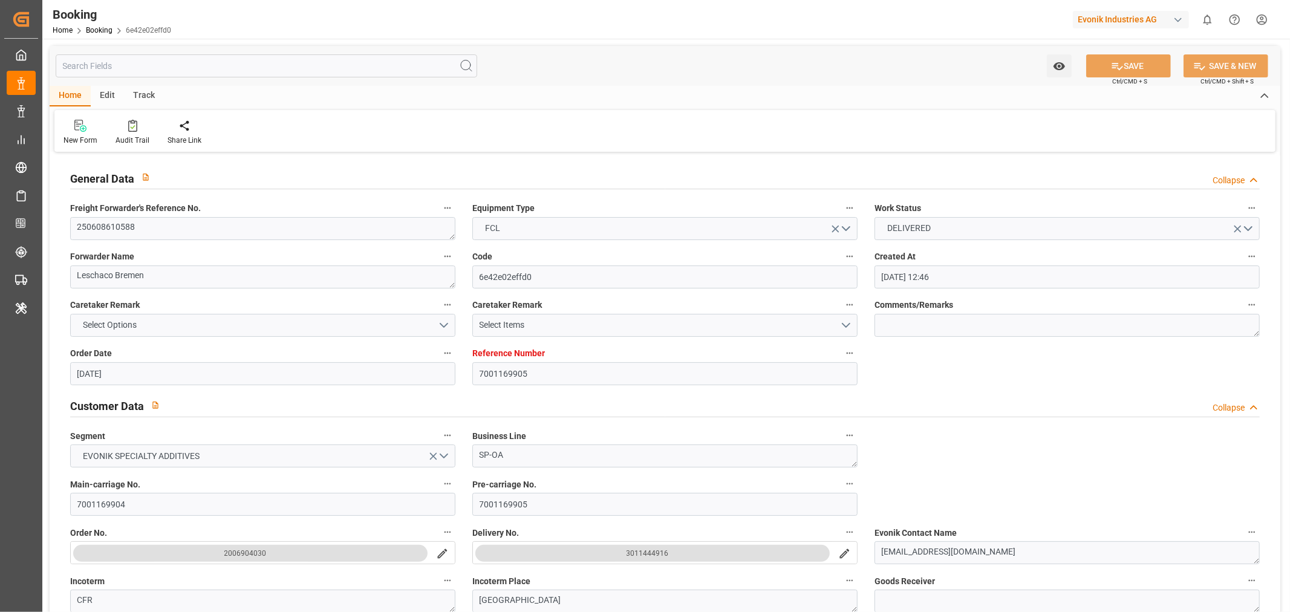
type input "28-08-2025 09:30"
type input "28-08-2025 15:00"
type input "28-08-2025 19:30"
type input "28-08-2025 14:00"
type input "01-09-2025 15:00"
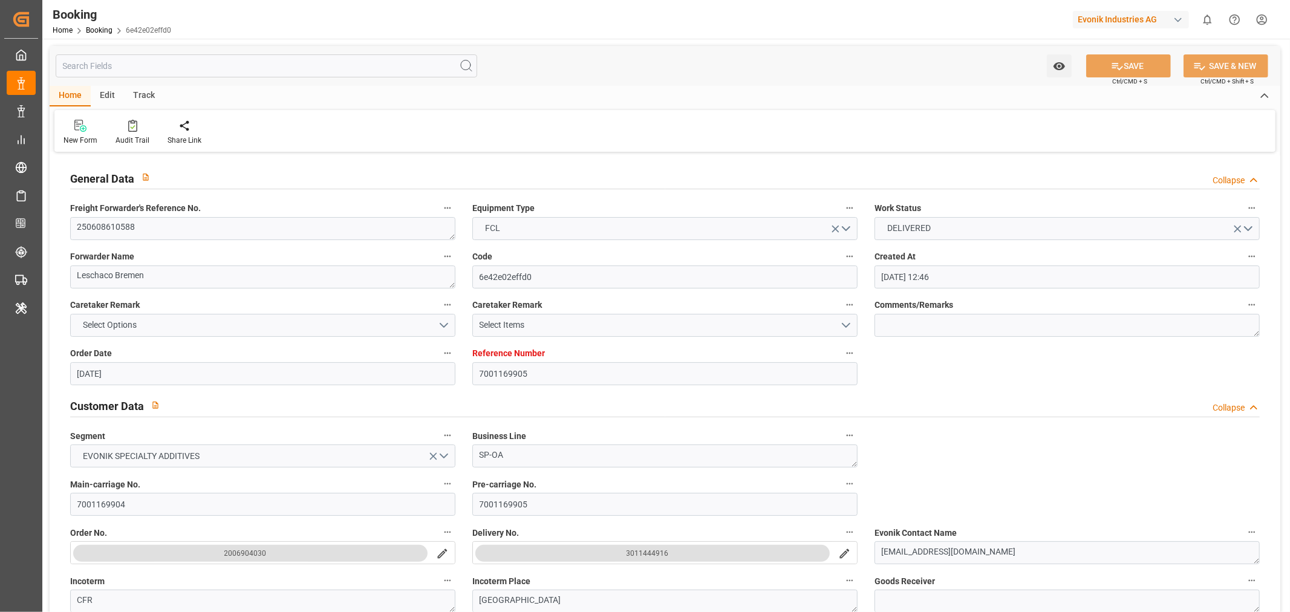
type input "02-09-2025 12:44"
type input "28-08-2025 11:00"
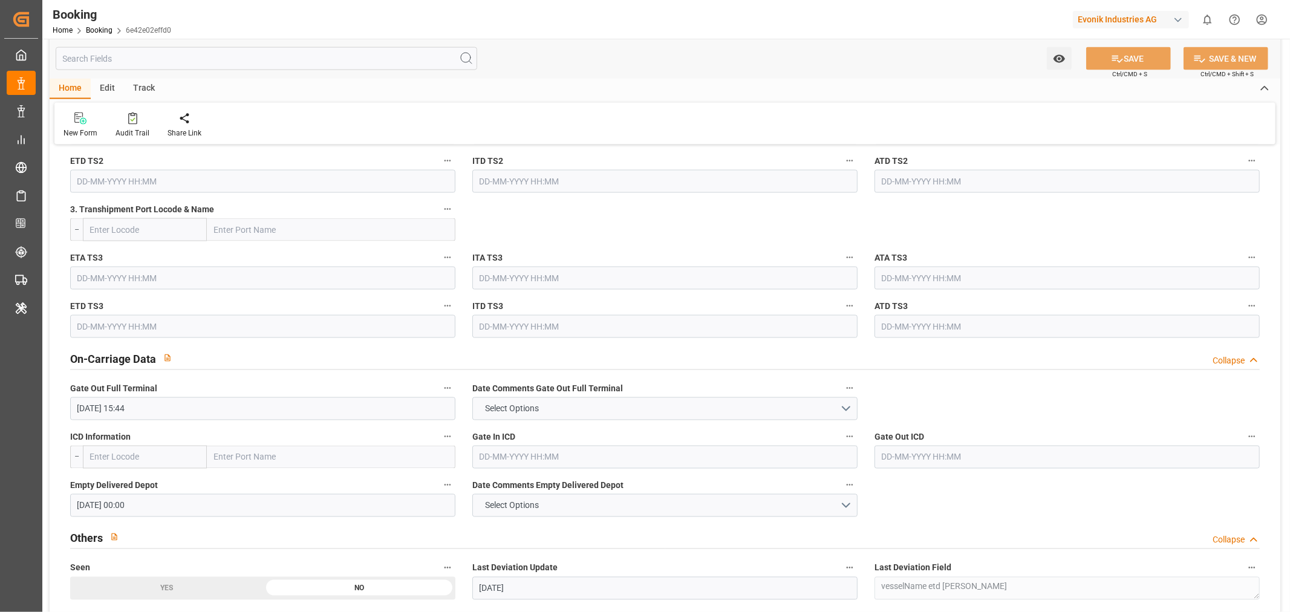
scroll to position [1747, 0]
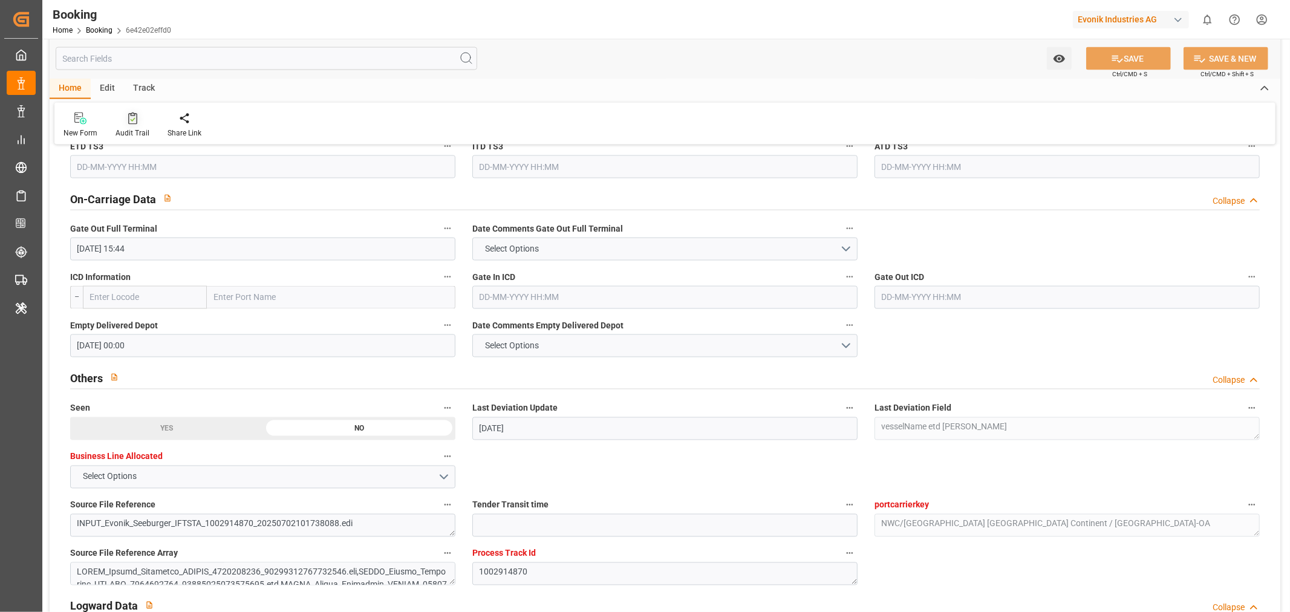
click at [139, 132] on div "Audit Trail" at bounding box center [133, 133] width 34 height 11
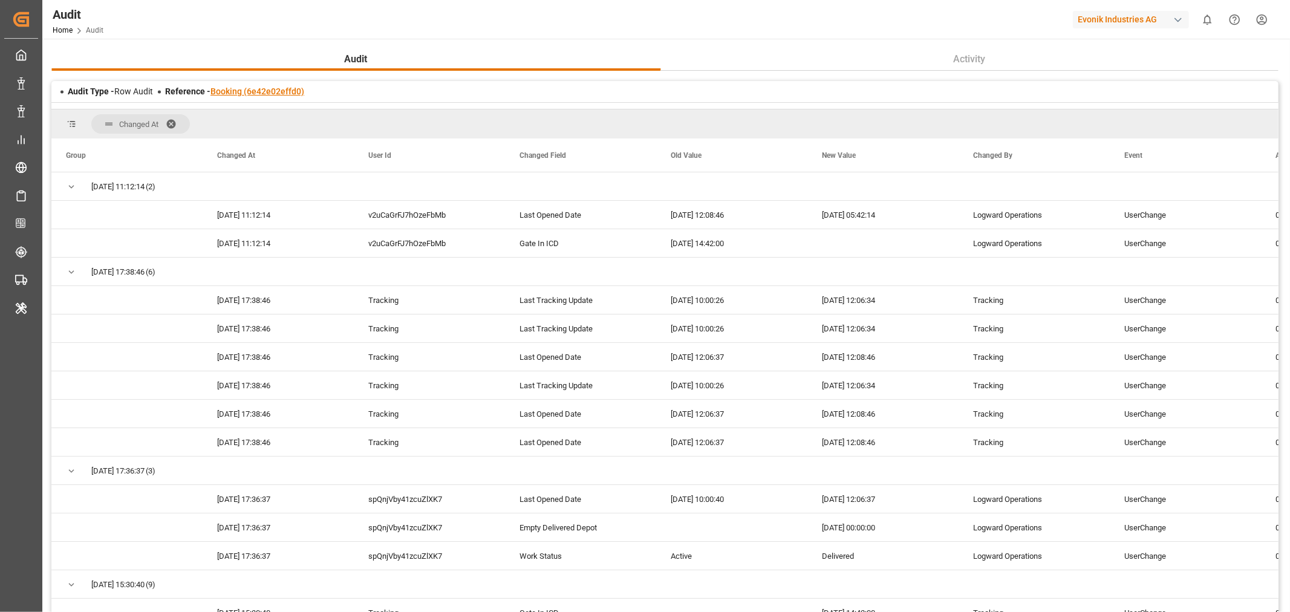
click at [238, 91] on link "Booking (6e42e02effd0)" at bounding box center [257, 91] width 94 height 10
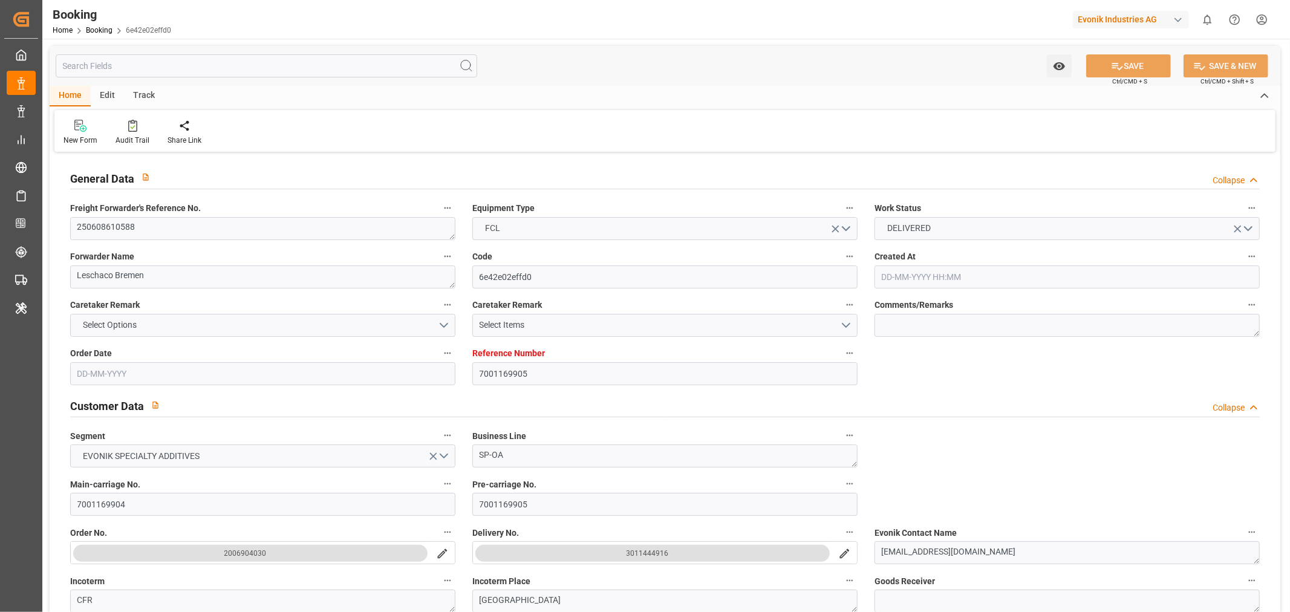
type input "7001169905"
type input "9302140"
type input "ONE"
type input "Ocean Network Express"
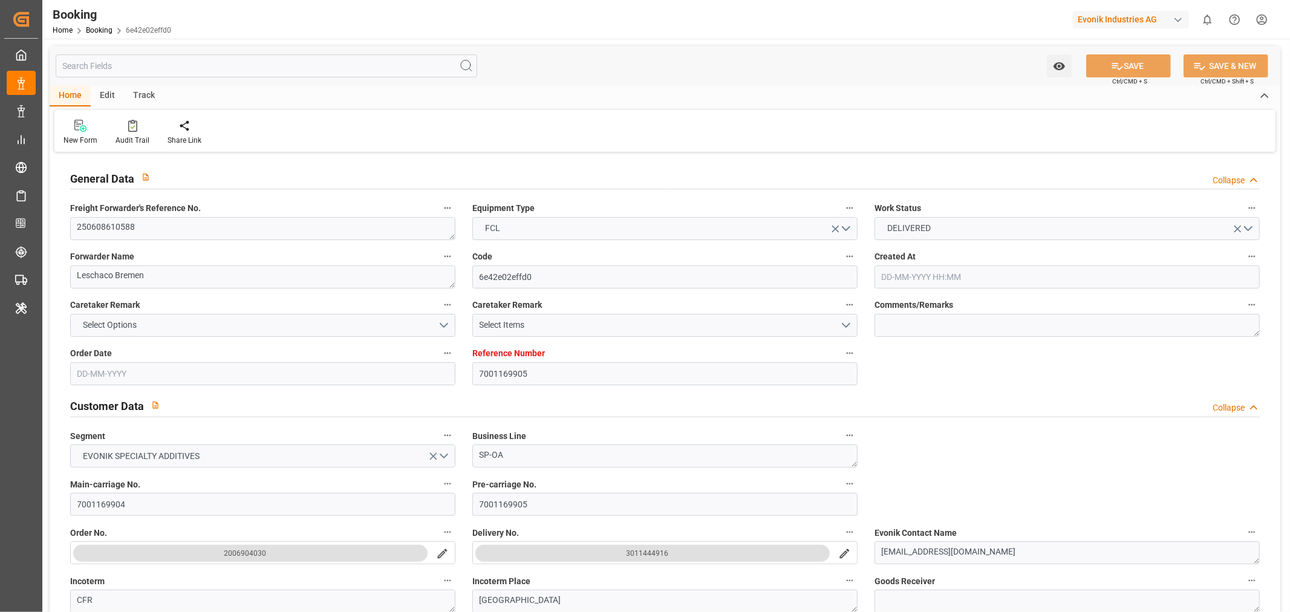
type input "NLRTM"
type input "JPTYO"
type input "54"
type input "0"
type input "-40"
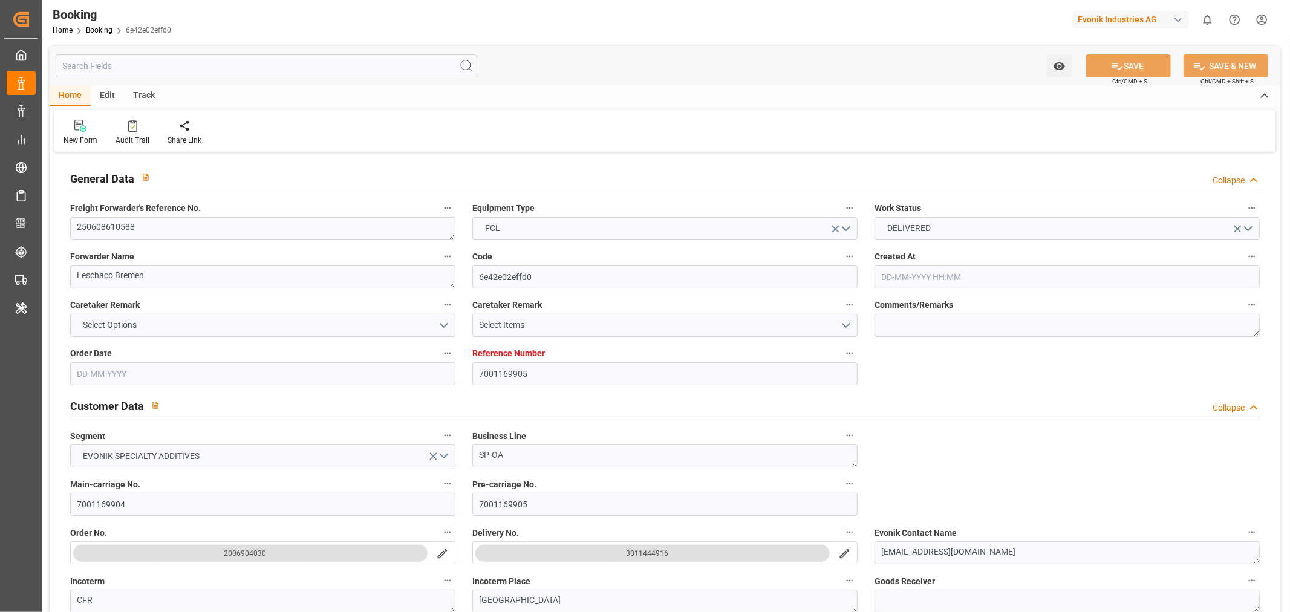
type input "NLRTM"
type input "JPTYO"
type input "9302140"
type input "15-05-2025 12:46"
type input "15-05-2025"
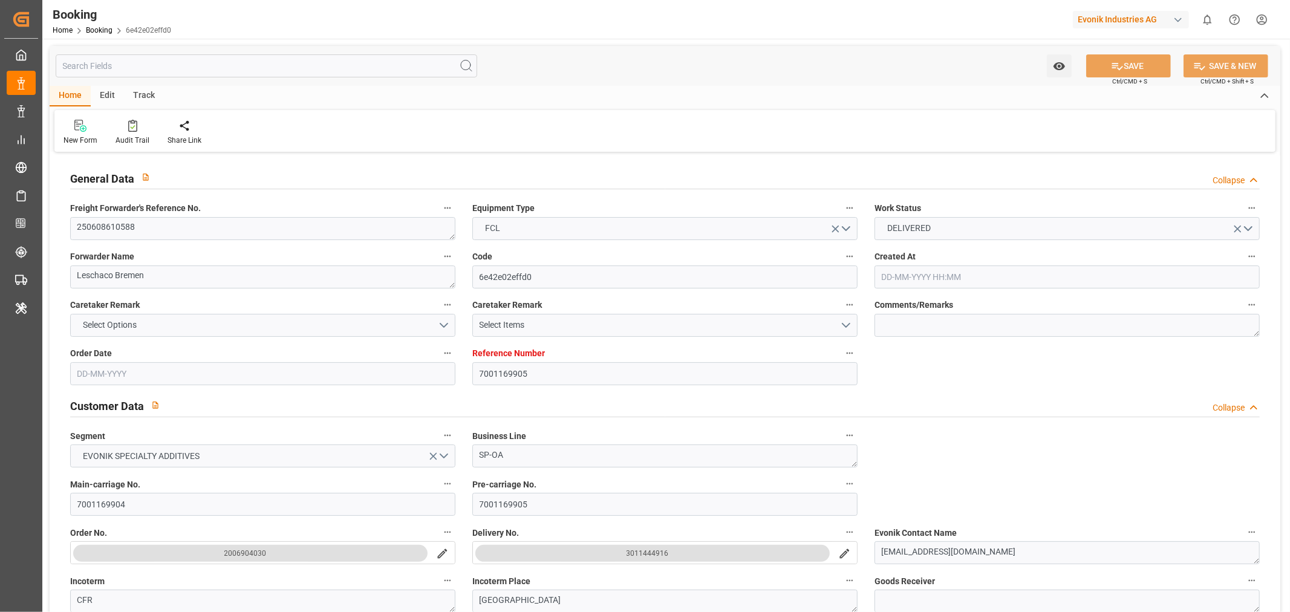
type input "15-08-2025"
type input "18-06-2025"
type input "20-06-2025 17:55"
type input "18-06-2025 00:00"
type input "22-06-2025 10:17"
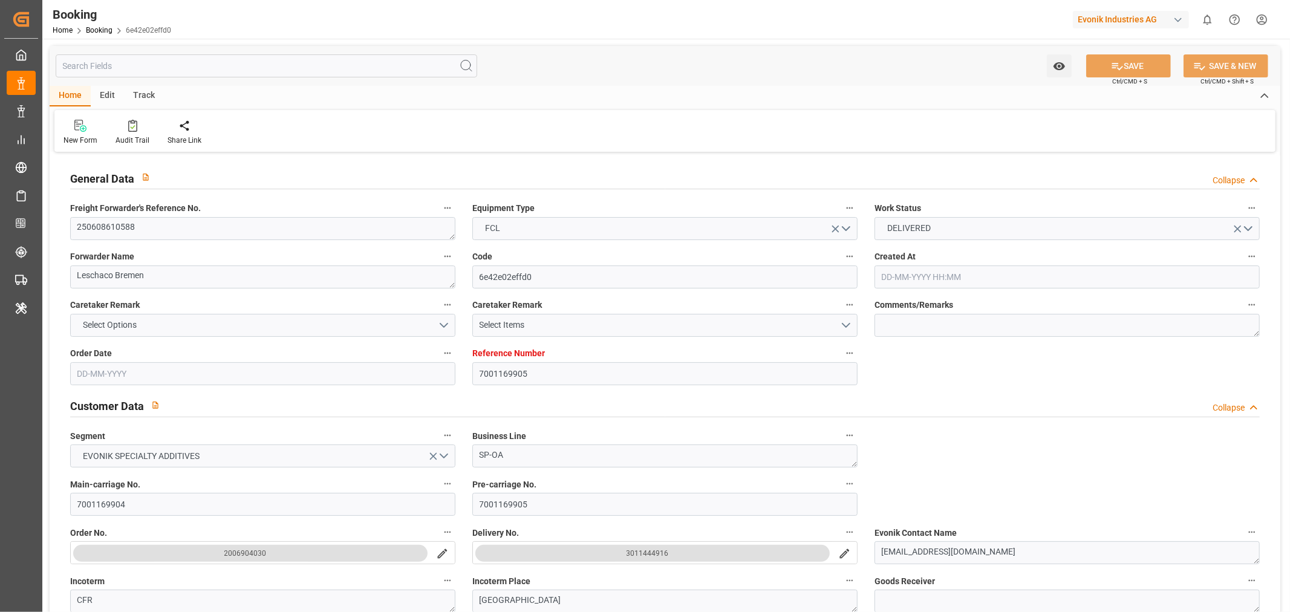
type input "19-05-2025"
type input "02-07-2025"
type input "06-07-2025 09:00"
type input "03-07-2025 00:00"
type input "05-07-2025 22:25"
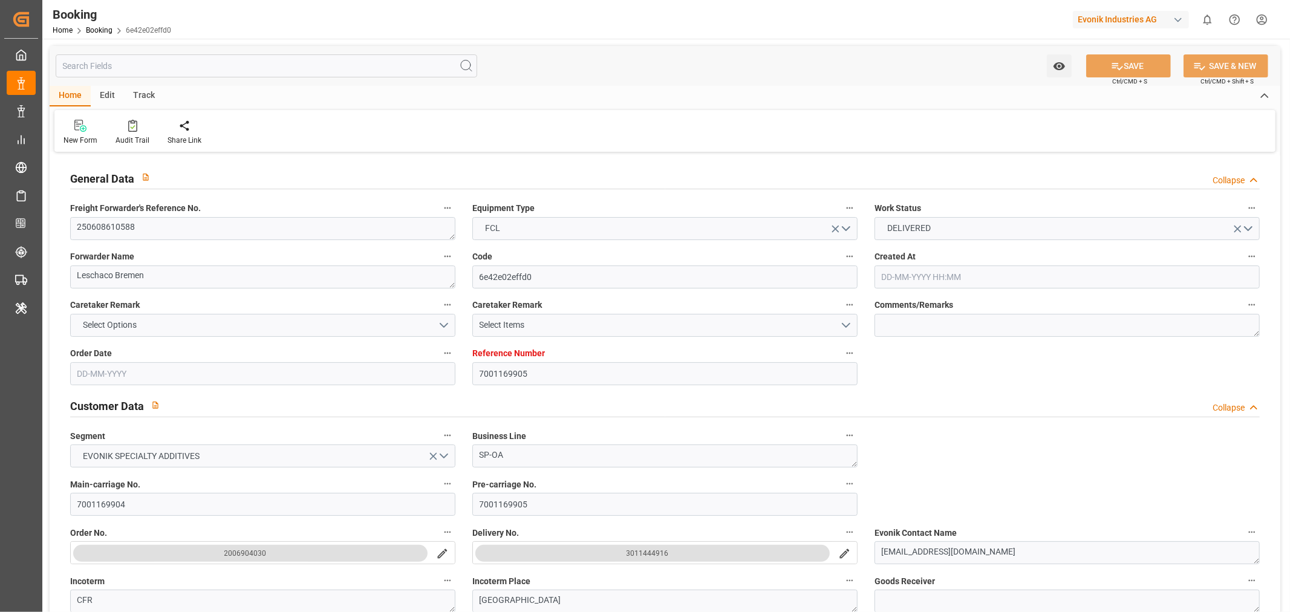
type input "01-07-2025 09:38"
type input "28-08-2025 08:00"
type input "15-08-2025 00:00"
type input "15-08-2025"
type input "28-08-2025 10:12"
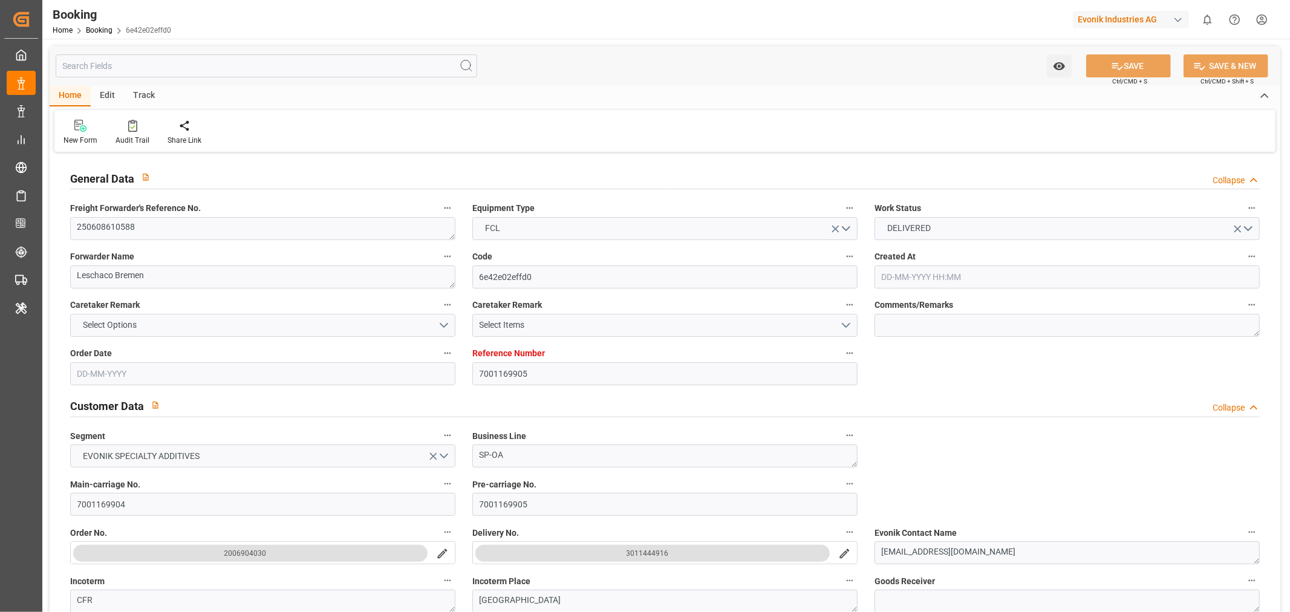
type input "02-09-2025 15:44"
type input "03-09-2025 00:00"
type input "02-07-2025"
type input "04-09-2025 05:42"
type input "03-09-2025"
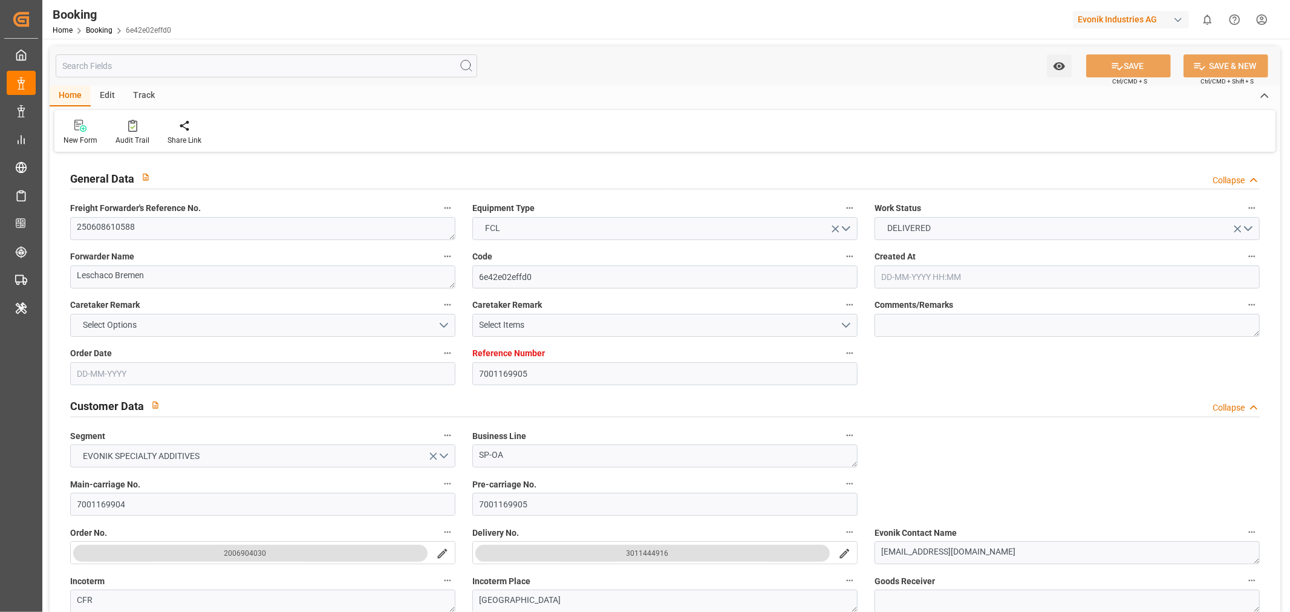
type input "30-05-2025 14:06"
type input "10-06-2025 01:05"
type input "28-06-2025 13:14"
type input "24-06-2025 14:04"
type input "05-07-2025 22:00"
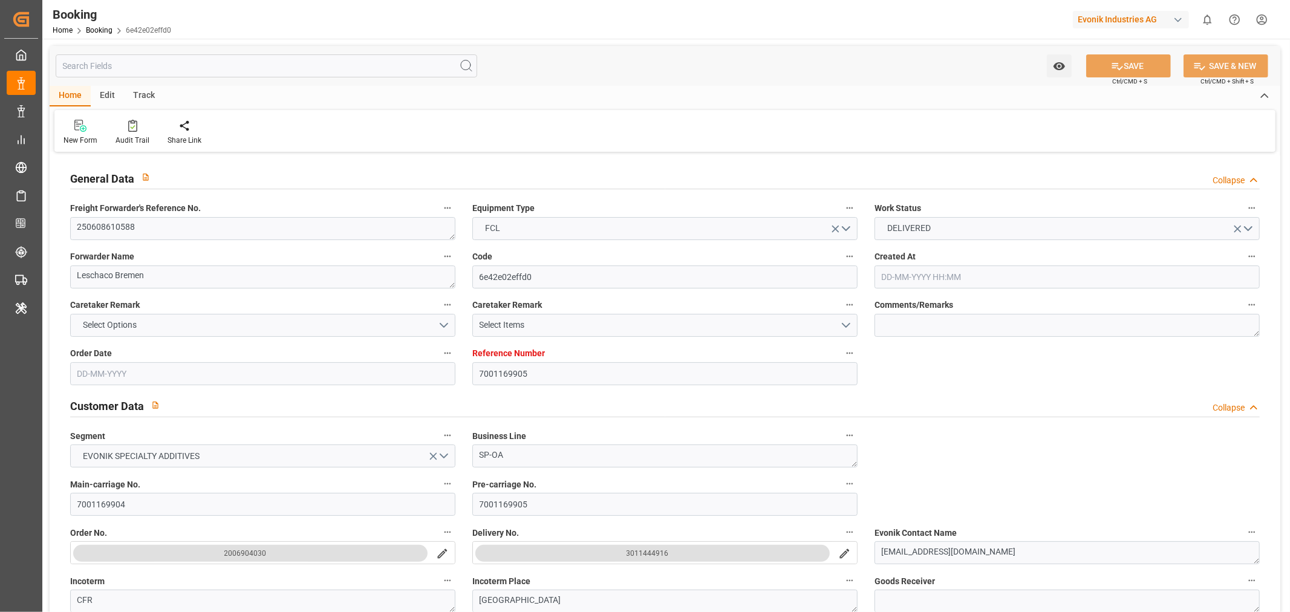
type input "03-07-2025 22:00"
type input "05-07-2025 02:03"
type input "06-07-2025 00:00"
type input "05-07-2025 23:05"
type input "28-08-2025 08:00"
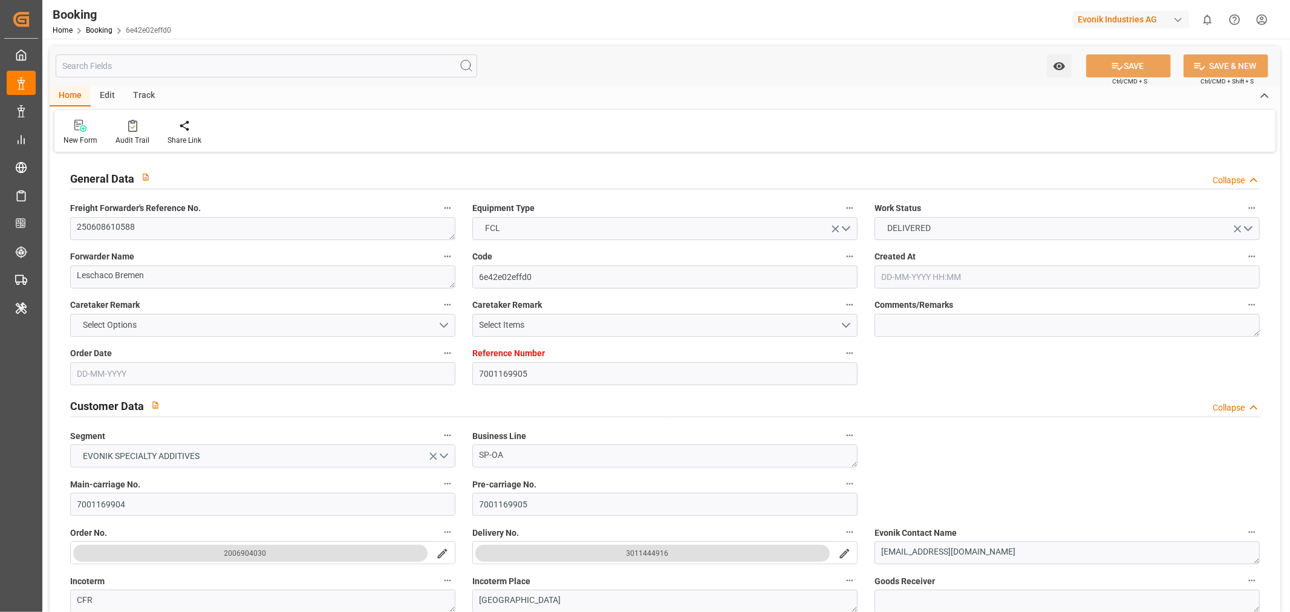
type input "28-08-2025 10:14"
type input "28-08-2025 18:55"
type input "28-08-2025 09:30"
type input "28-08-2025 15:00"
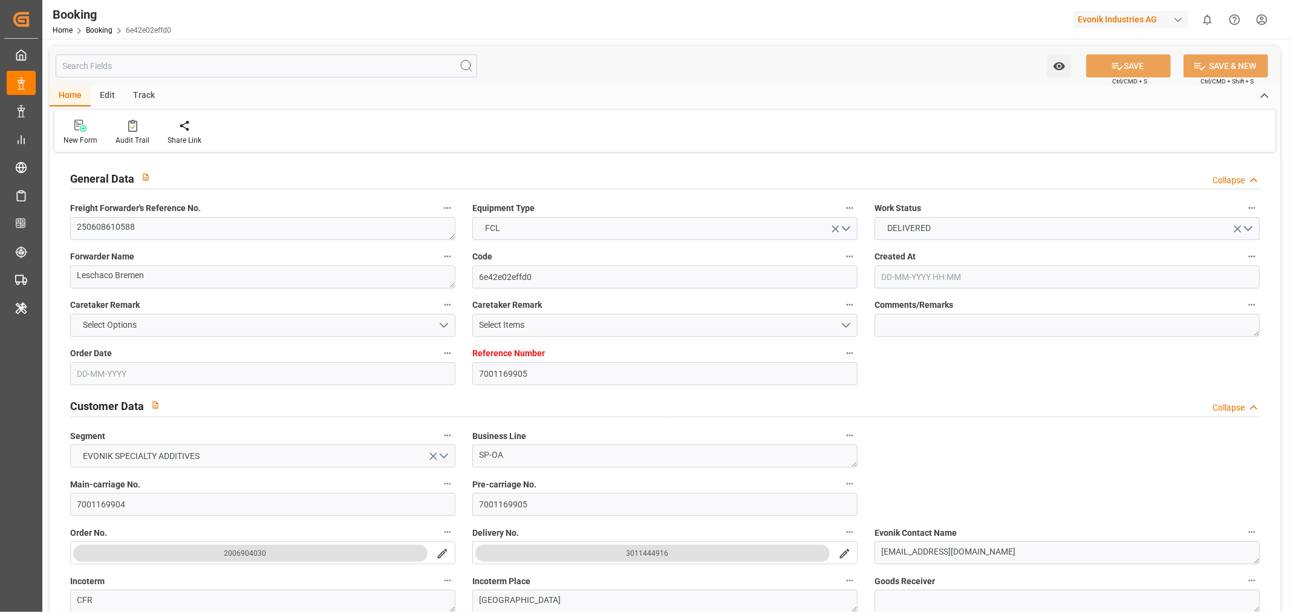
type input "28-08-2025 19:30"
type input "28-08-2025 14:00"
type input "01-09-2025 15:00"
type input "02-09-2025 12:44"
type input "28-08-2025 11:00"
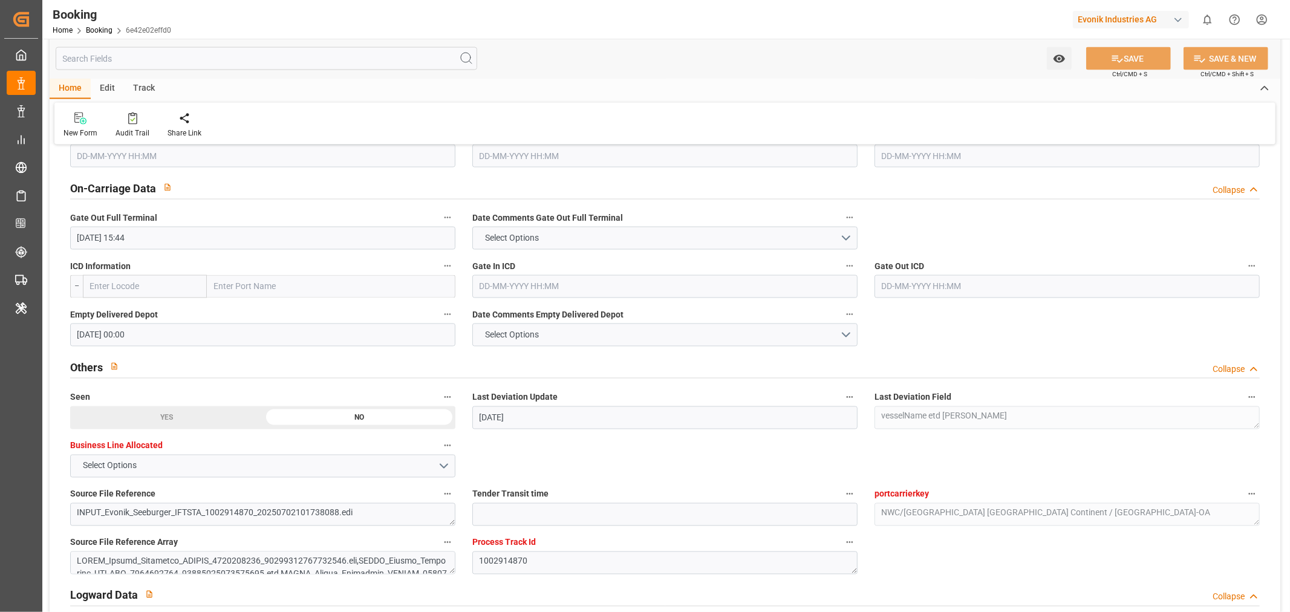
scroll to position [1680, 0]
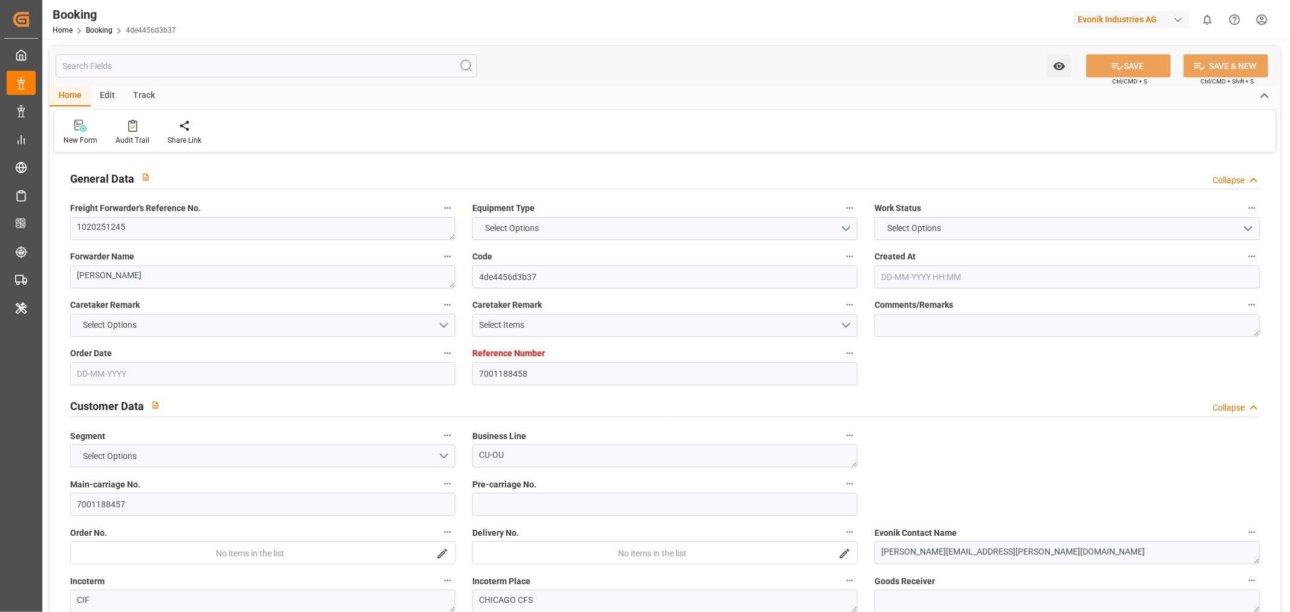
type input "7001188458"
type input "9850575"
type input "OOCL"
type input "Orient Overseas Container Line Ltd"
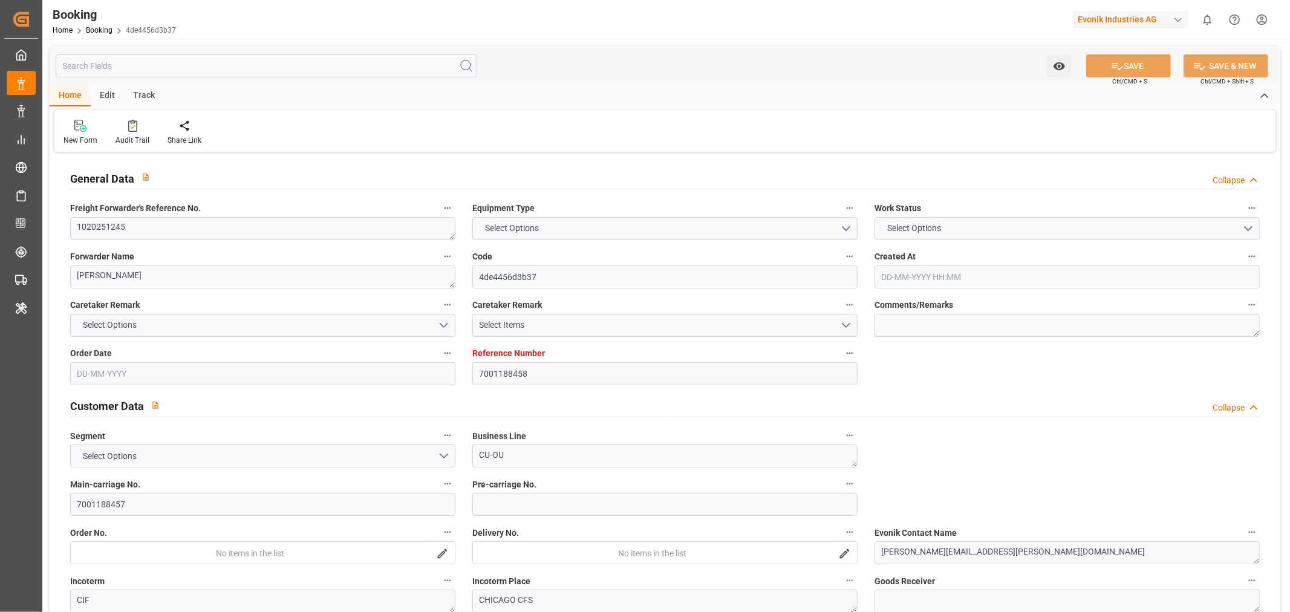
type input "NLRTM"
type input "USNYC"
type input "24"
type input "USCHI"
type input "0"
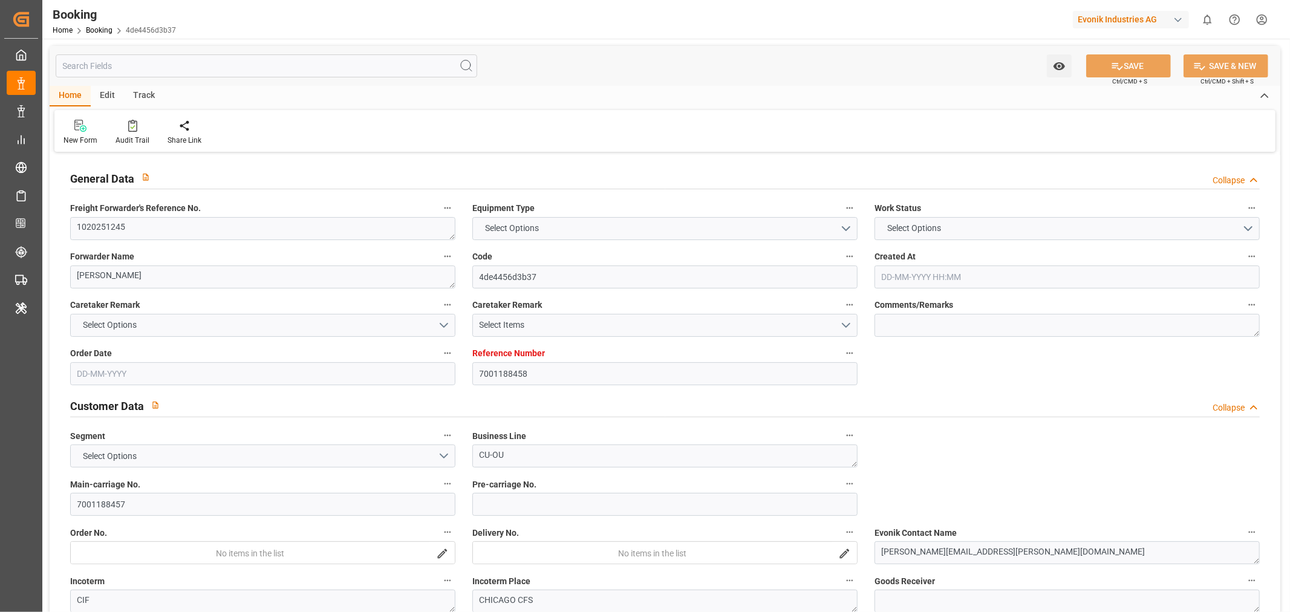
type input "NLRTM"
type input "USNYC"
type input "9850575"
type input "05-06-2025 13:30"
type input "05-06-2025"
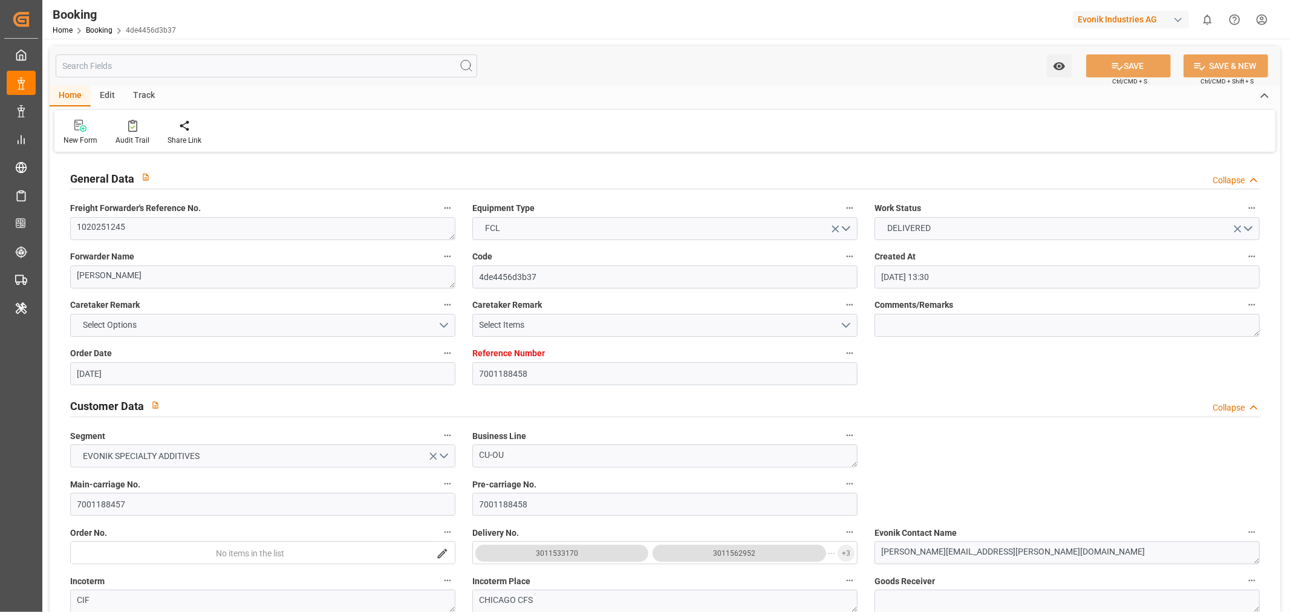
type input "23-07-2025"
type input "20-06-2025"
type input "14-07-2025 00:00"
type input "14-07-2025 01:00"
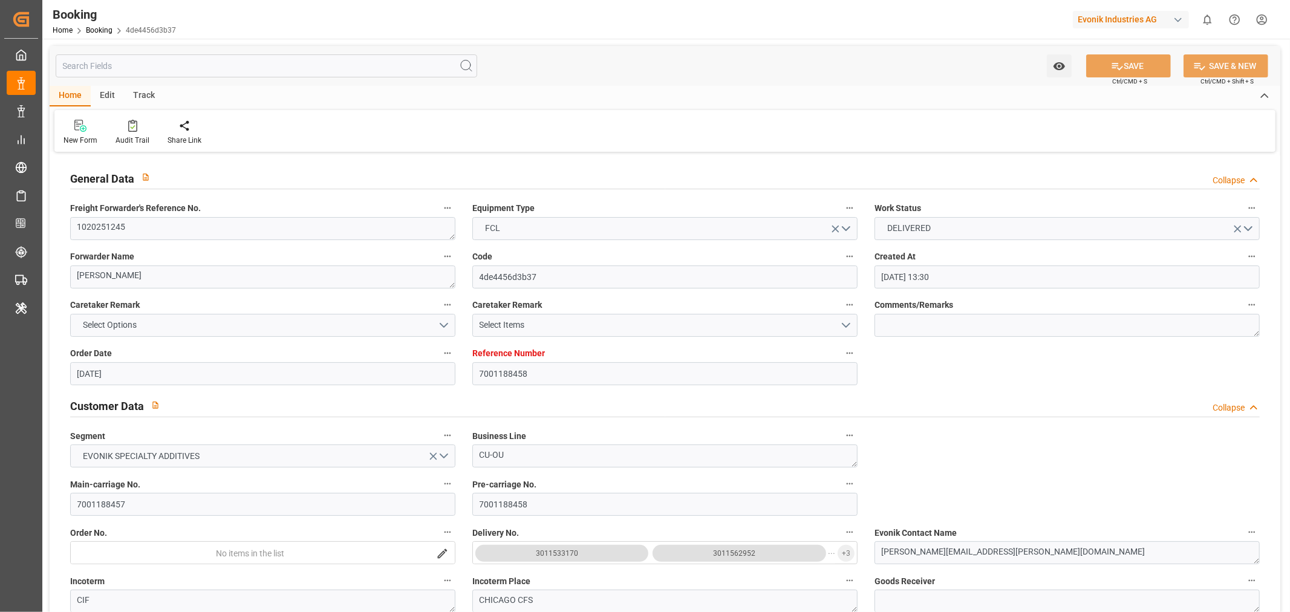
type input "09-07-2025 06:33"
type input "07-08-2025 00:00"
type input "07-08-2025 22:38"
type input "16-08-2025 16:01"
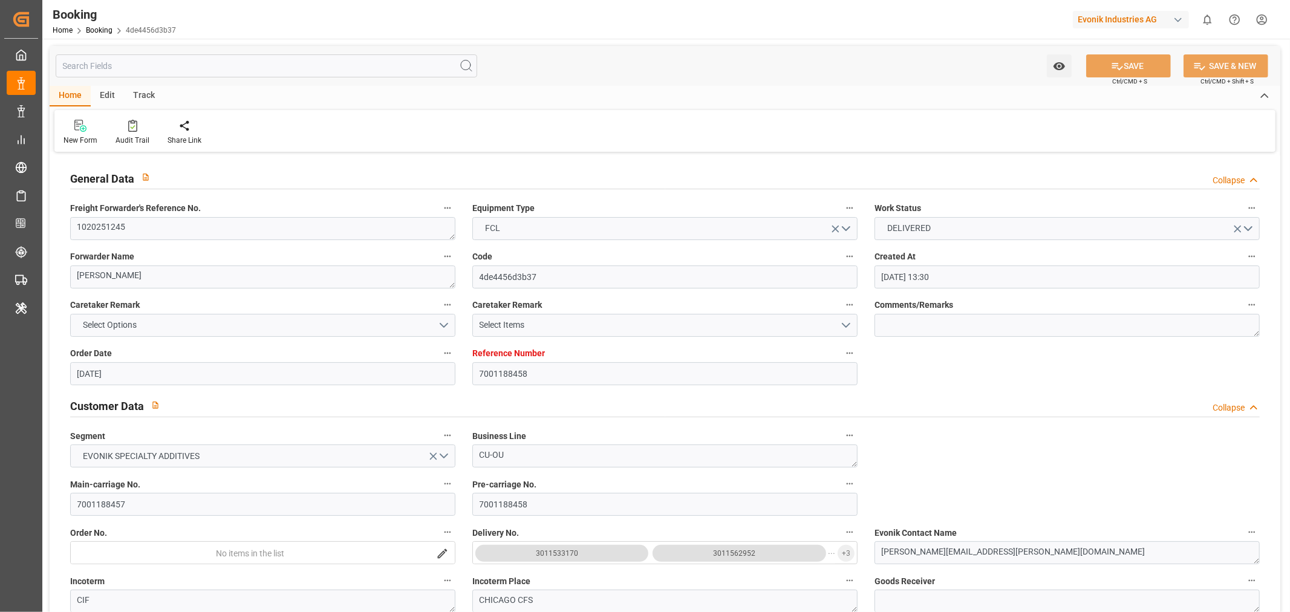
type input "20-08-2025 00:00"
type input "03-09-2025 14:28"
type input "22-08-2025"
type input "04-09-2025 00:01"
type input "04-09-2025"
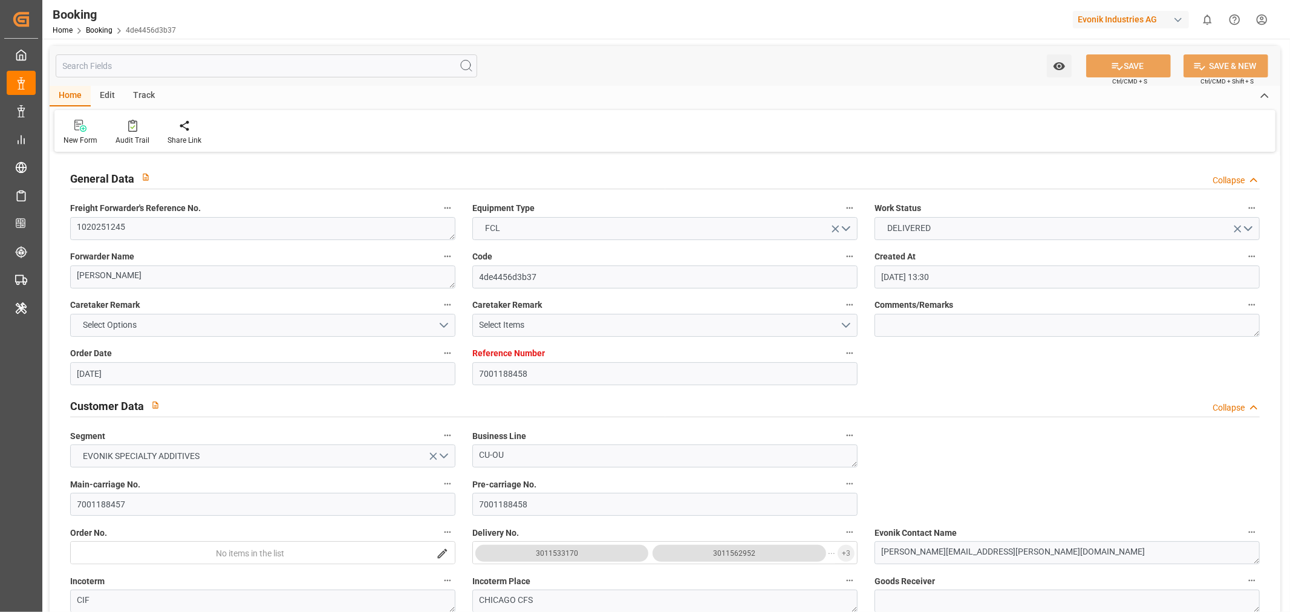
type input "03-07-2025 15:17"
type input "20-08-2025 20:11"
type input "12-07-2025 09:29"
type input "14-07-2025 01:57"
type input "07-08-2025 22:28"
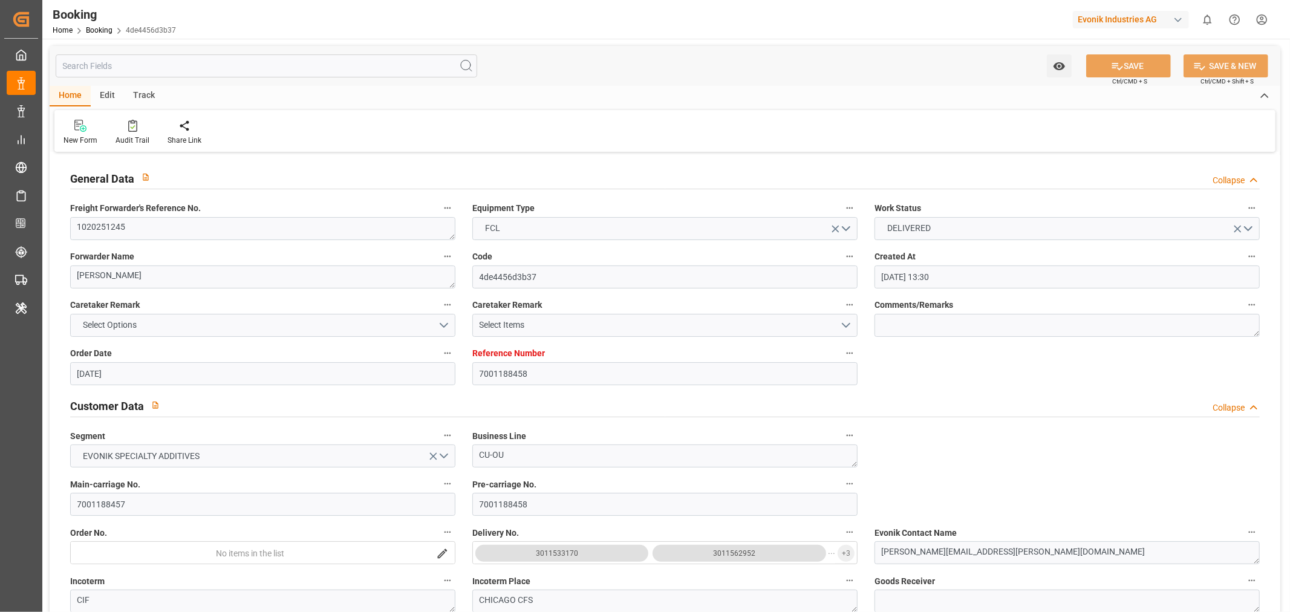
type input "11-08-2025 01:17"
type input "16-08-2025 16:01"
type input "14-08-2025 20:00"
type input "20-08-2025 20:11"
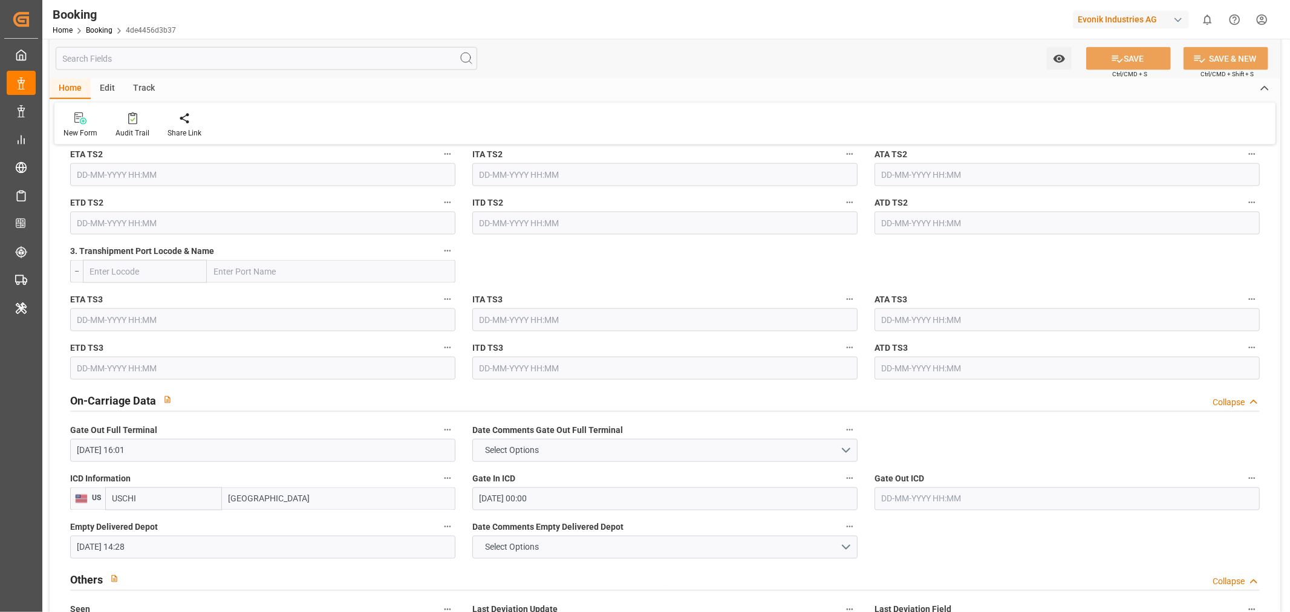
scroll to position [1680, 0]
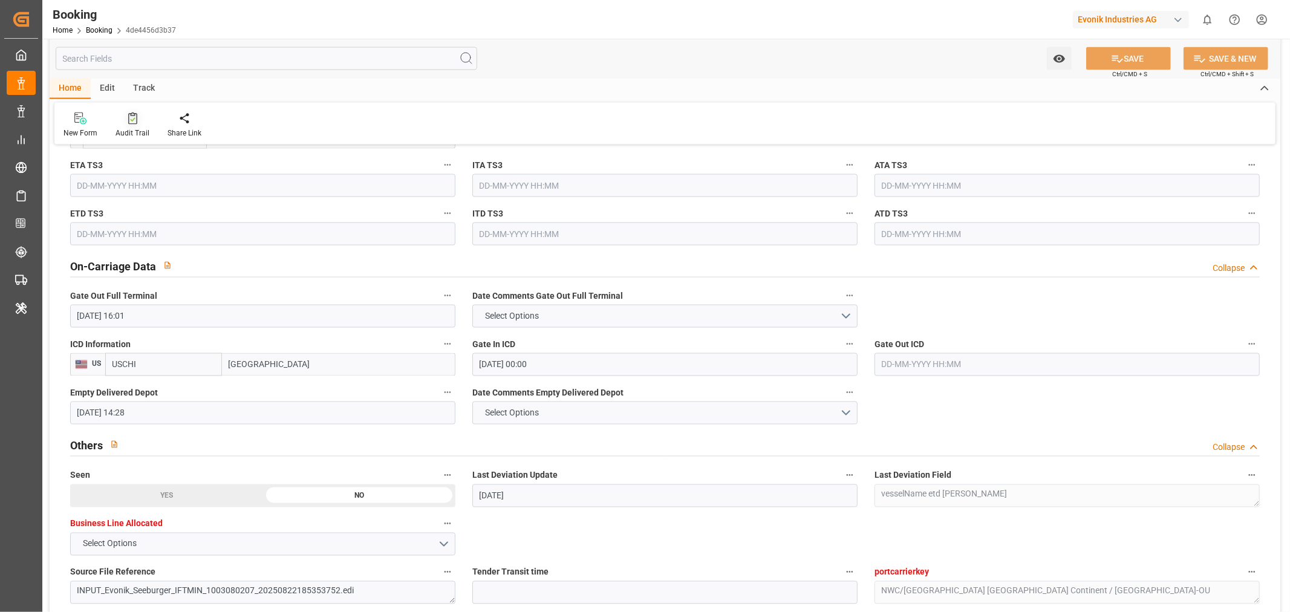
click at [145, 134] on div "Audit Trail" at bounding box center [133, 133] width 34 height 11
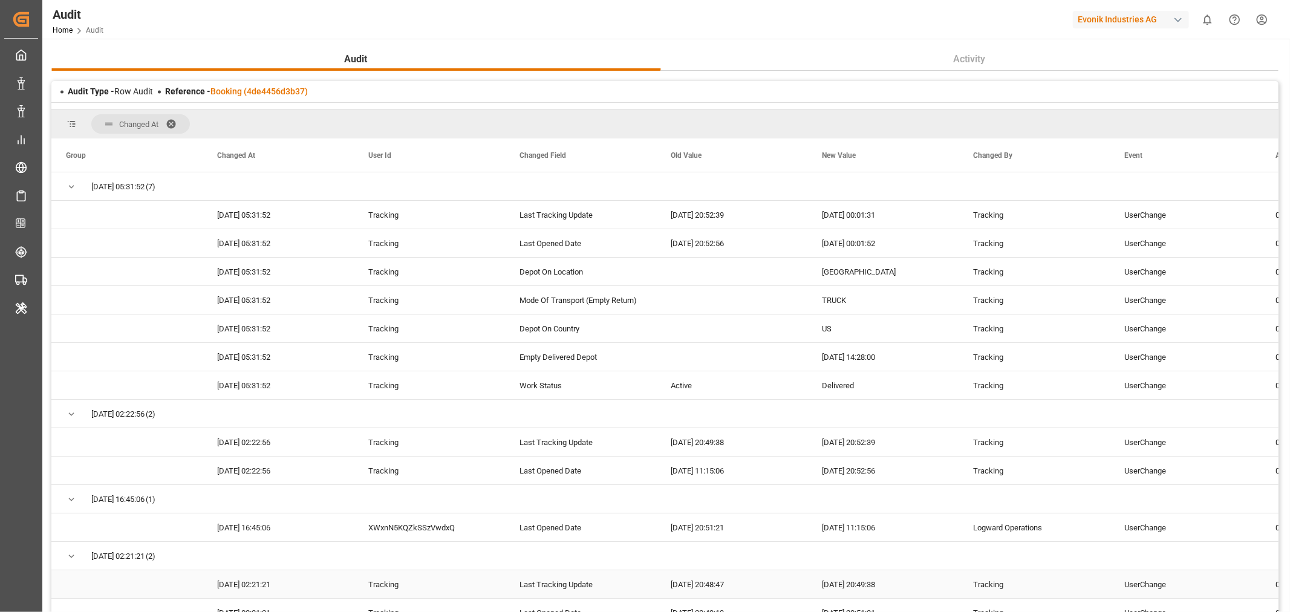
scroll to position [201, 0]
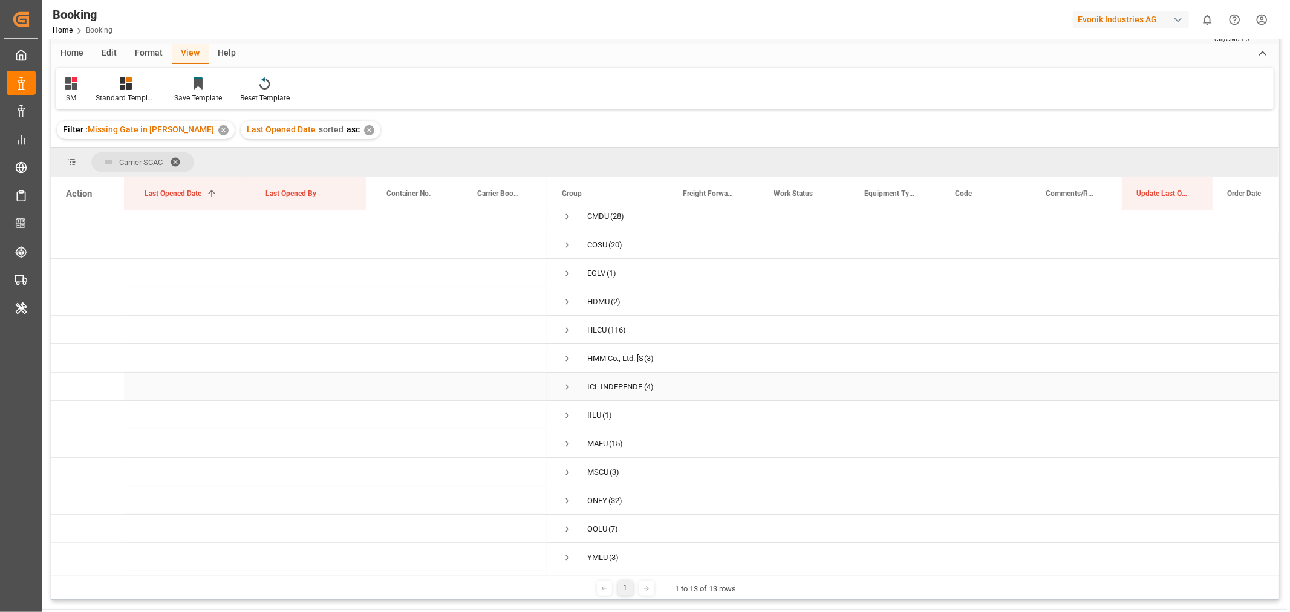
scroll to position [12, 0]
click at [571, 439] on span "Press SPACE to select this row." at bounding box center [567, 444] width 11 height 11
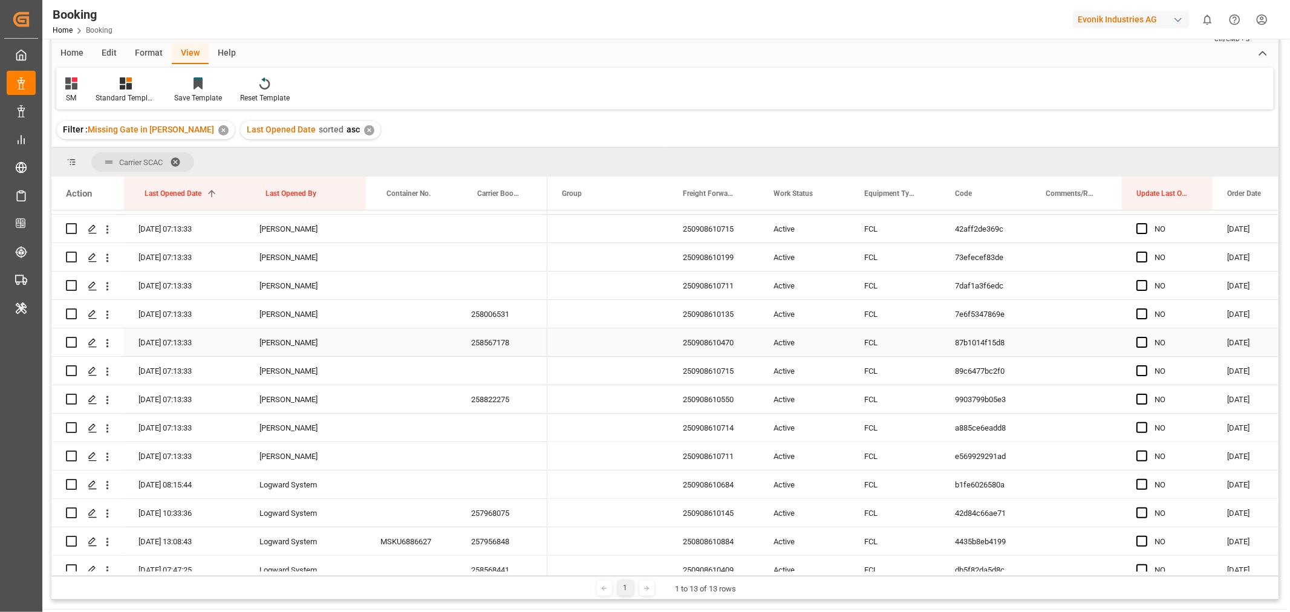
scroll to position [281, 0]
